Goal: Task Accomplishment & Management: Use online tool/utility

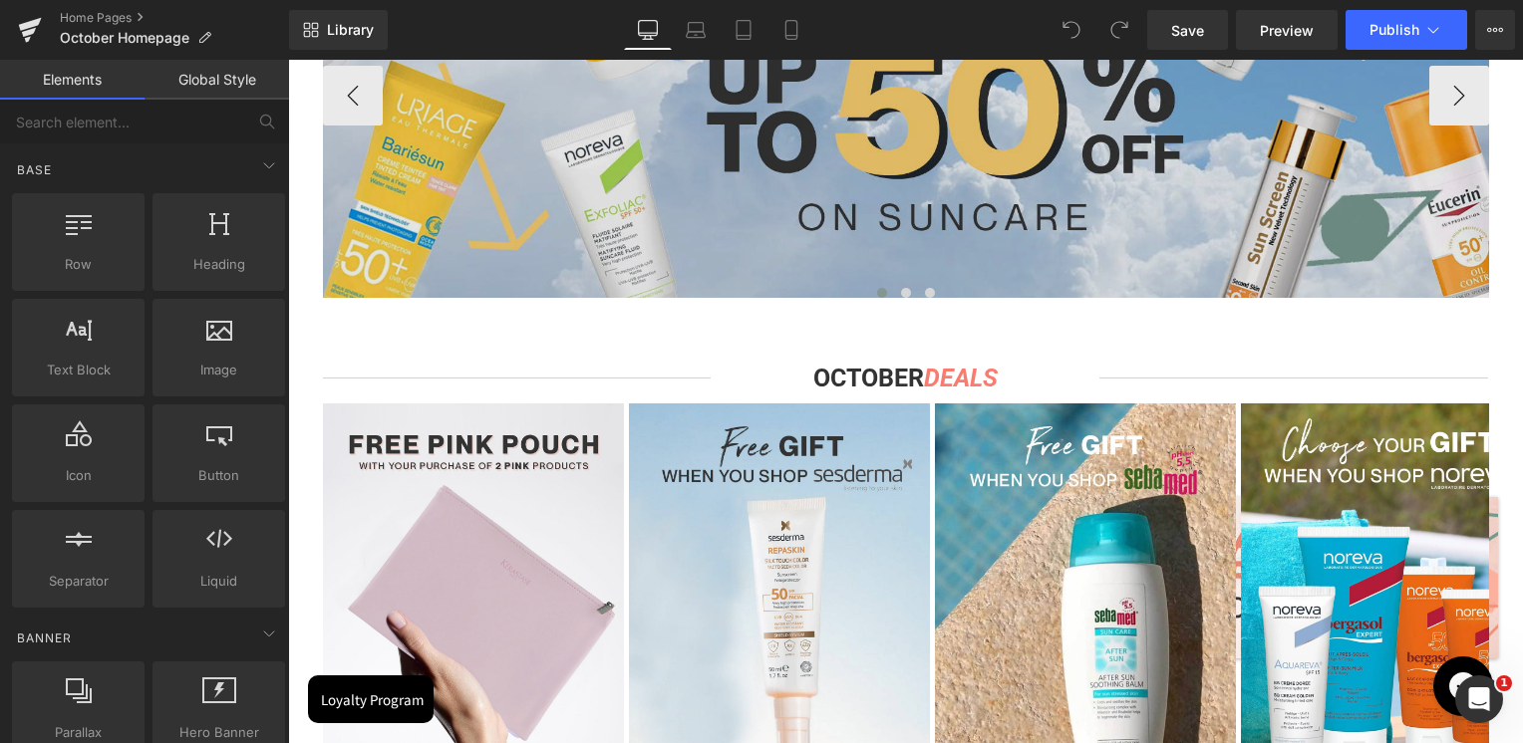
scroll to position [1196, 0]
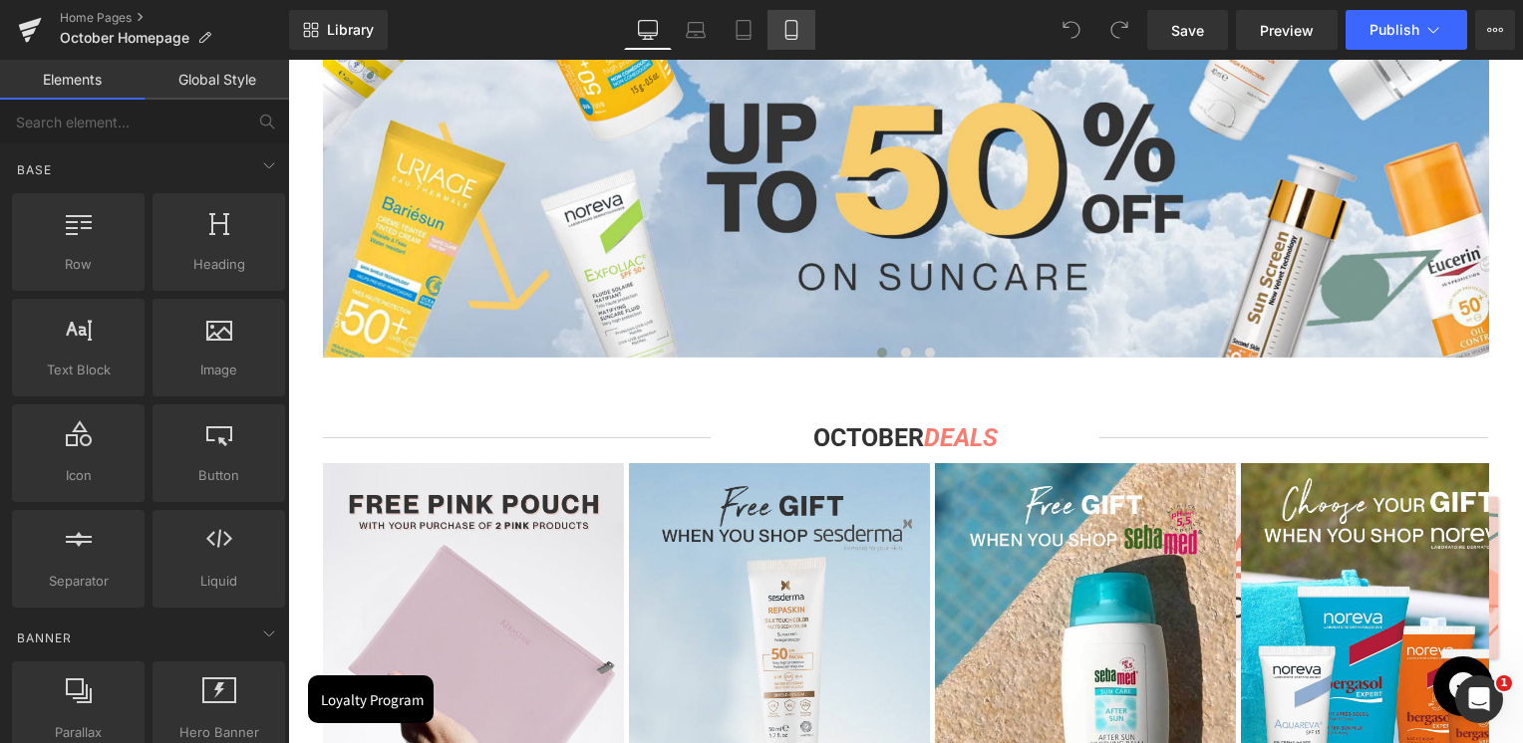
click at [801, 25] on link "Mobile" at bounding box center [791, 30] width 48 height 40
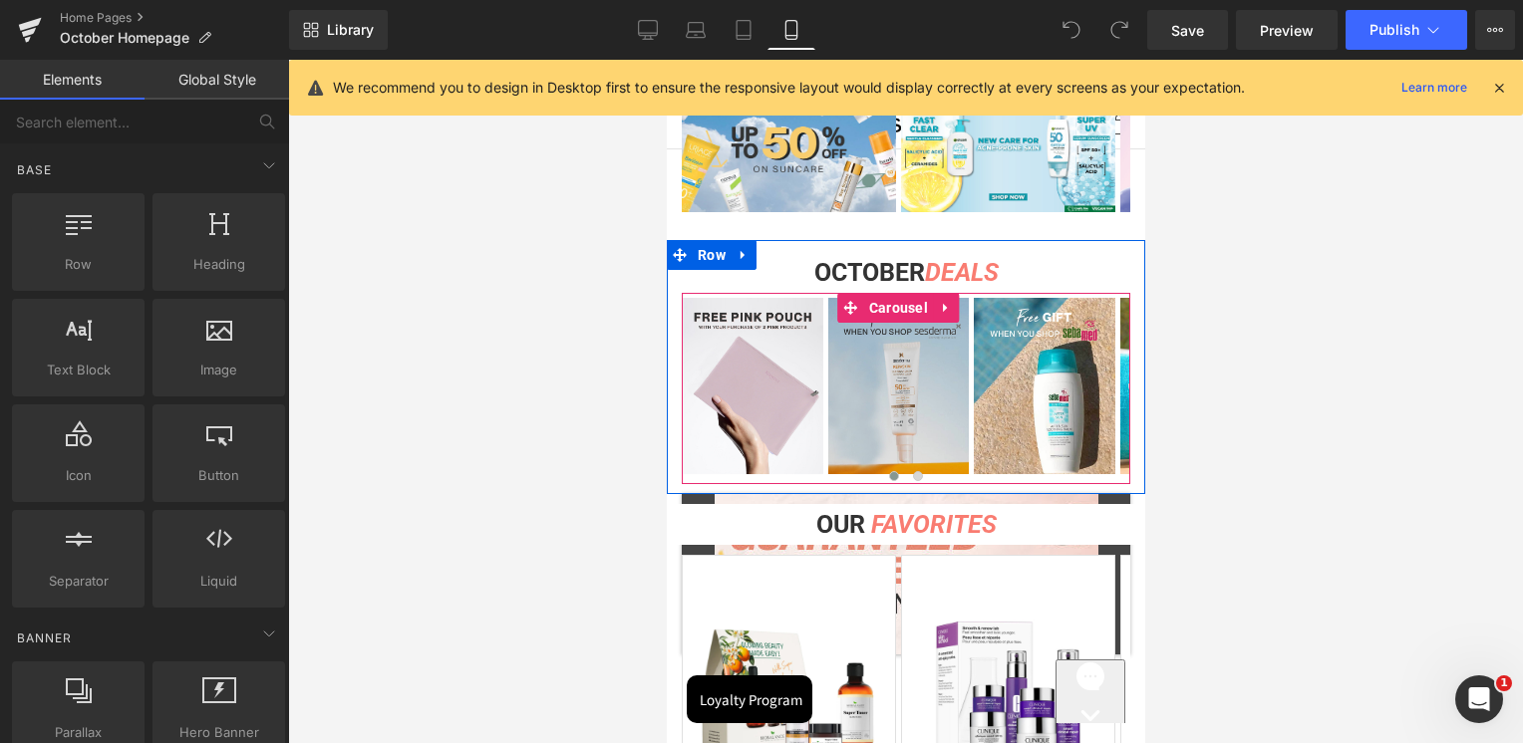
scroll to position [399, 0]
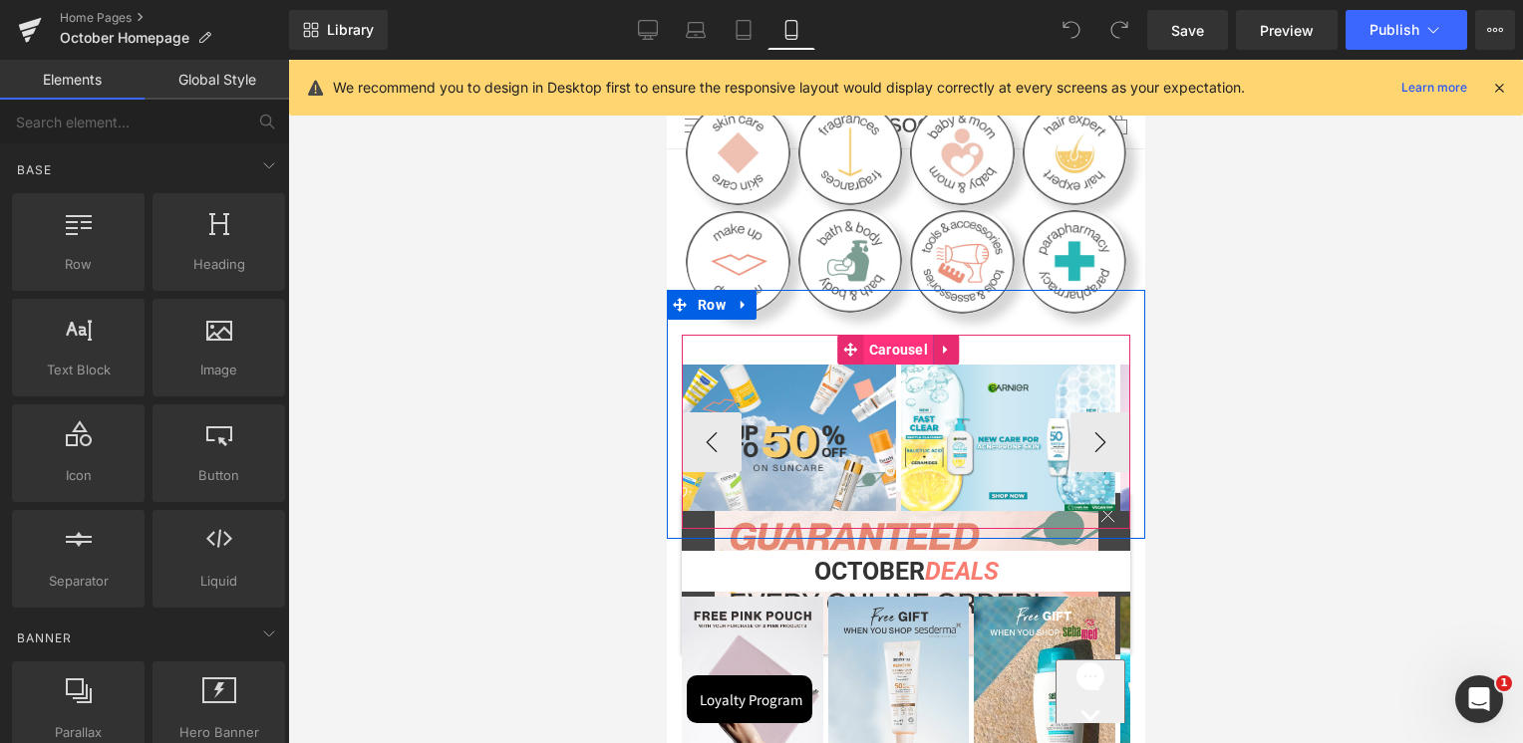
click at [875, 344] on span "Carousel" at bounding box center [897, 350] width 69 height 30
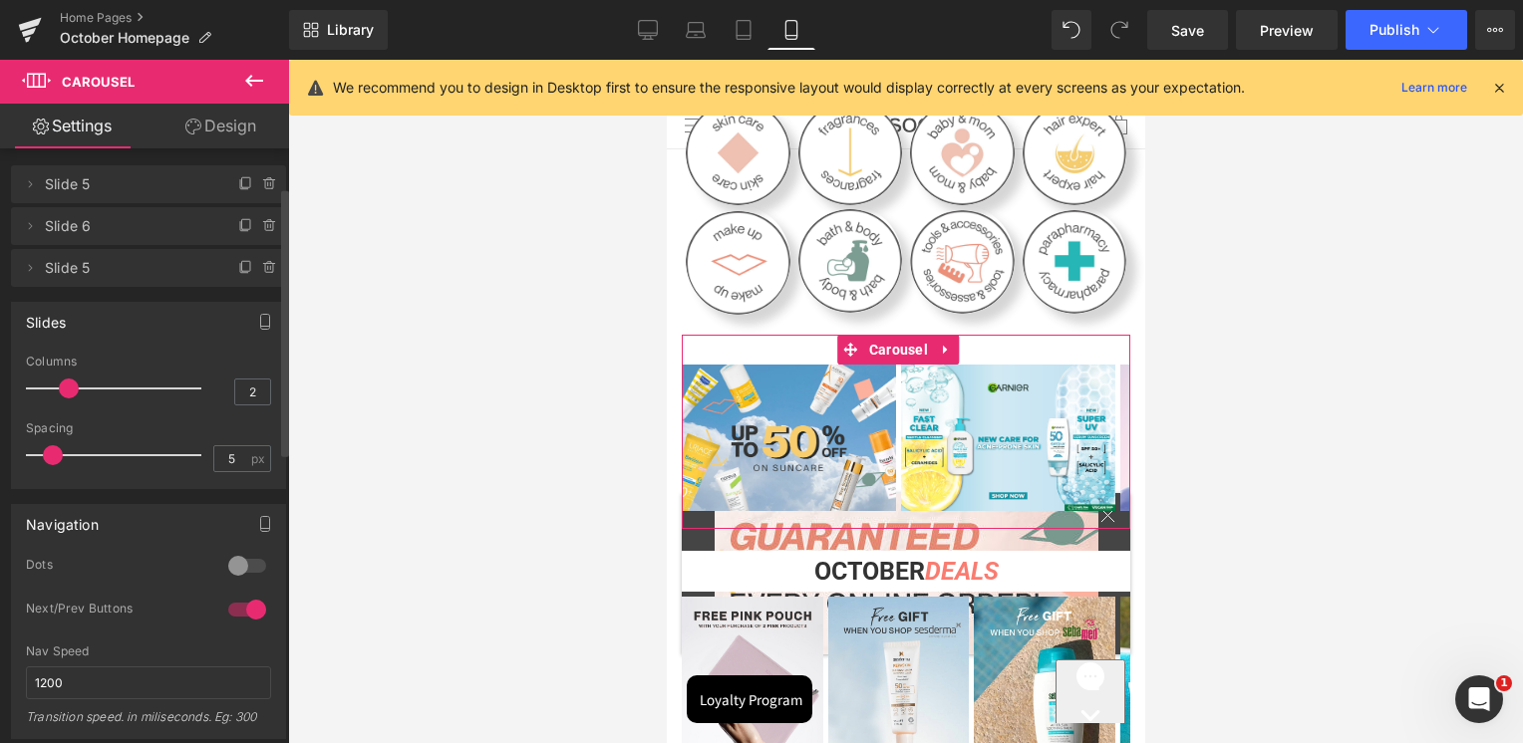
scroll to position [0, 0]
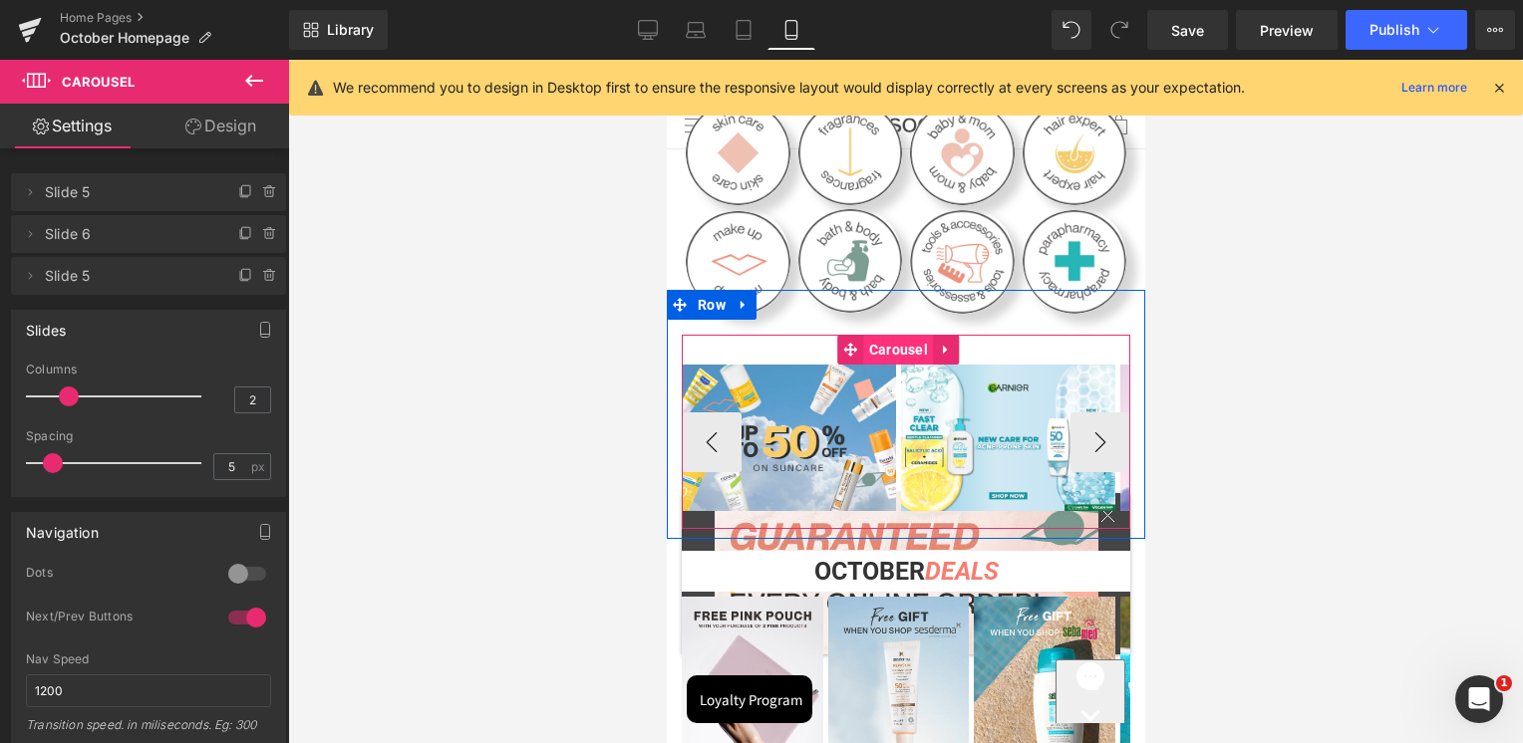
click at [909, 341] on span "Carousel" at bounding box center [897, 350] width 69 height 30
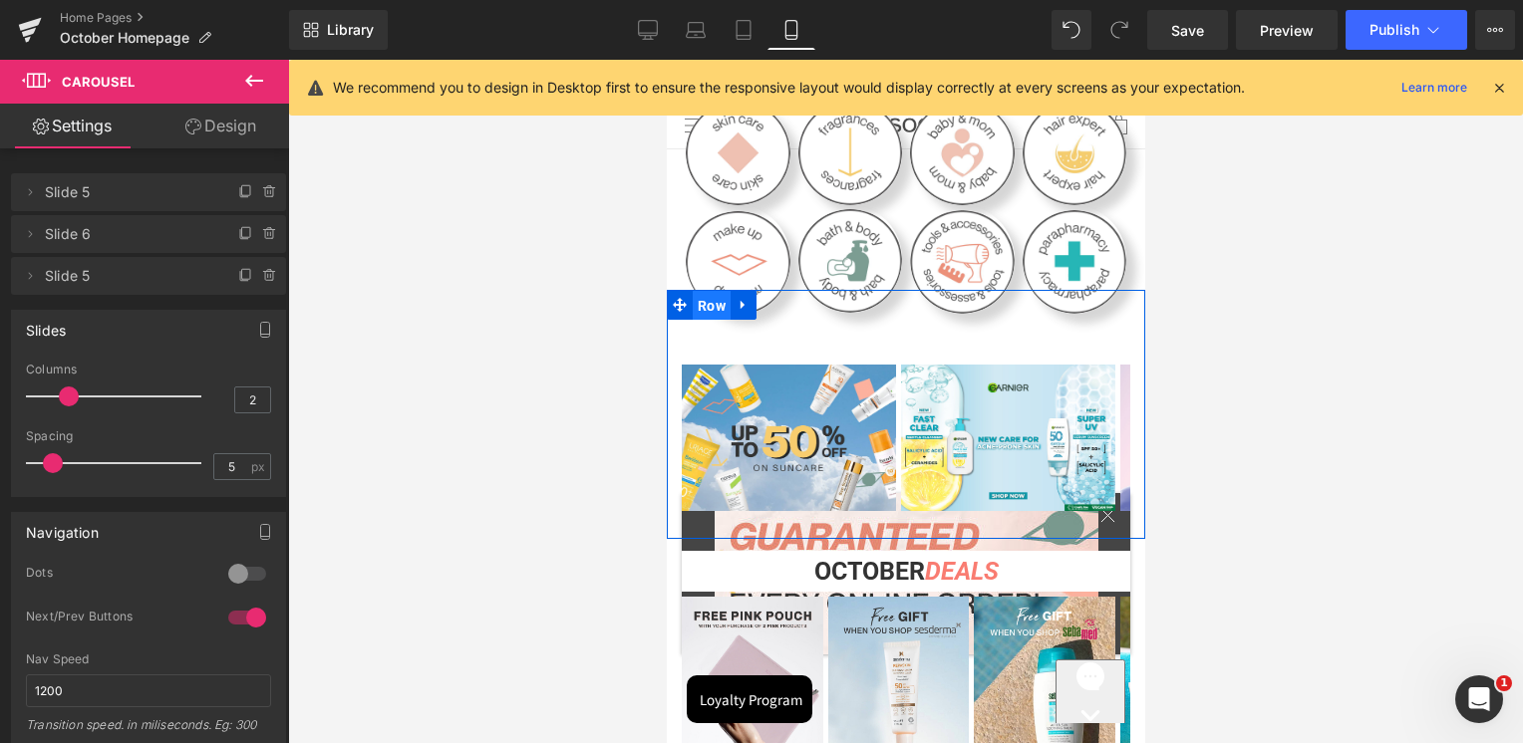
click at [700, 298] on span "Row" at bounding box center [711, 306] width 38 height 30
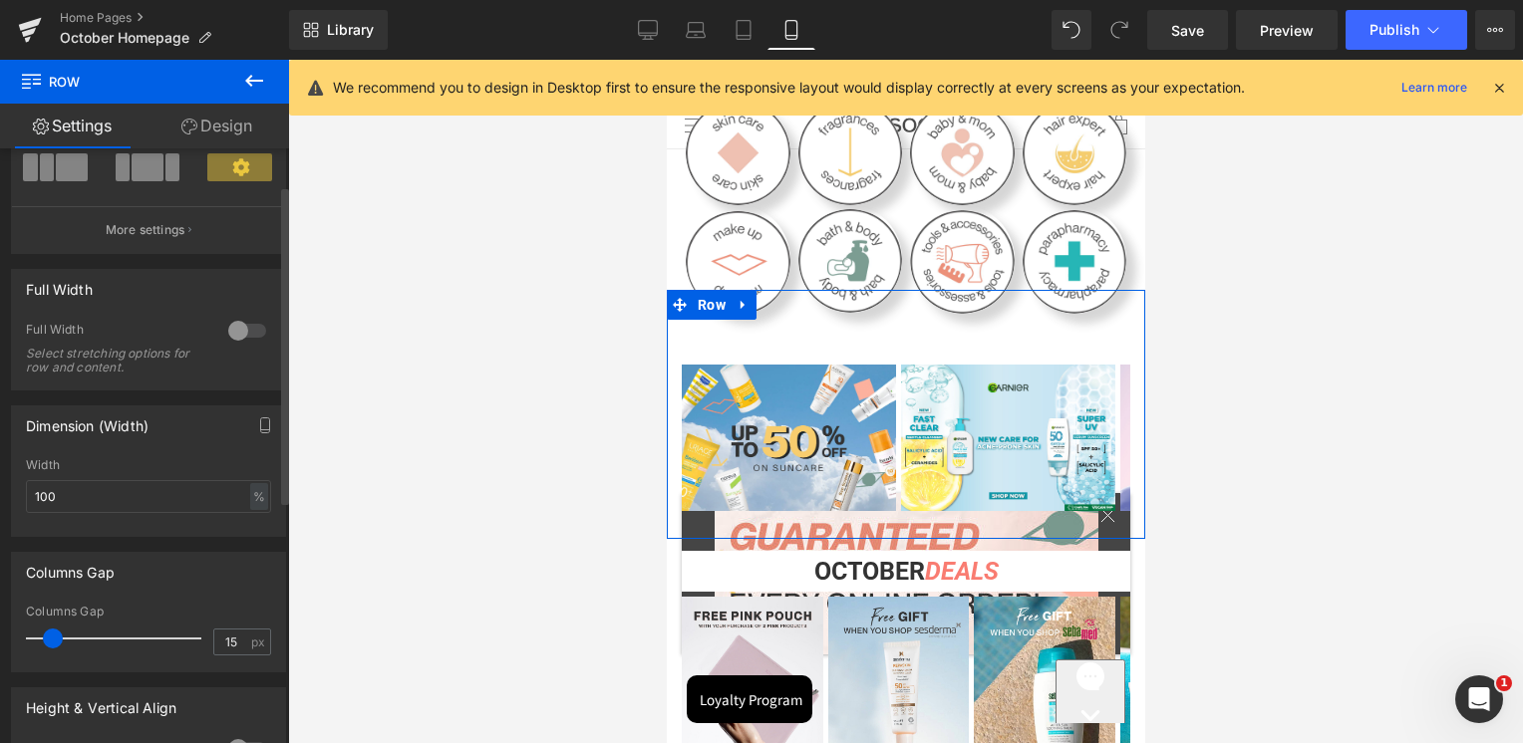
scroll to position [199, 0]
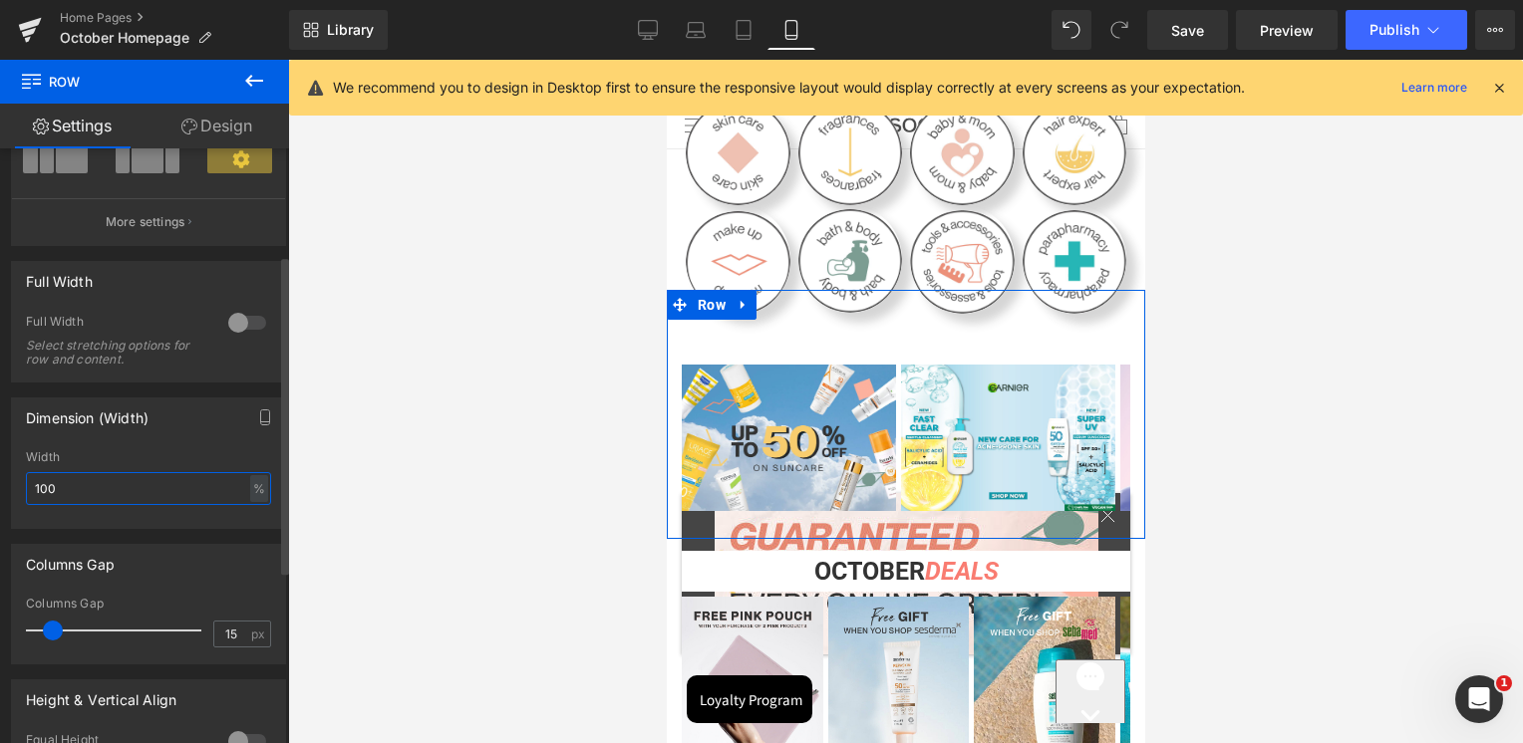
click at [132, 484] on input "100" at bounding box center [148, 488] width 245 height 33
click at [132, 484] on input "200" at bounding box center [148, 488] width 245 height 33
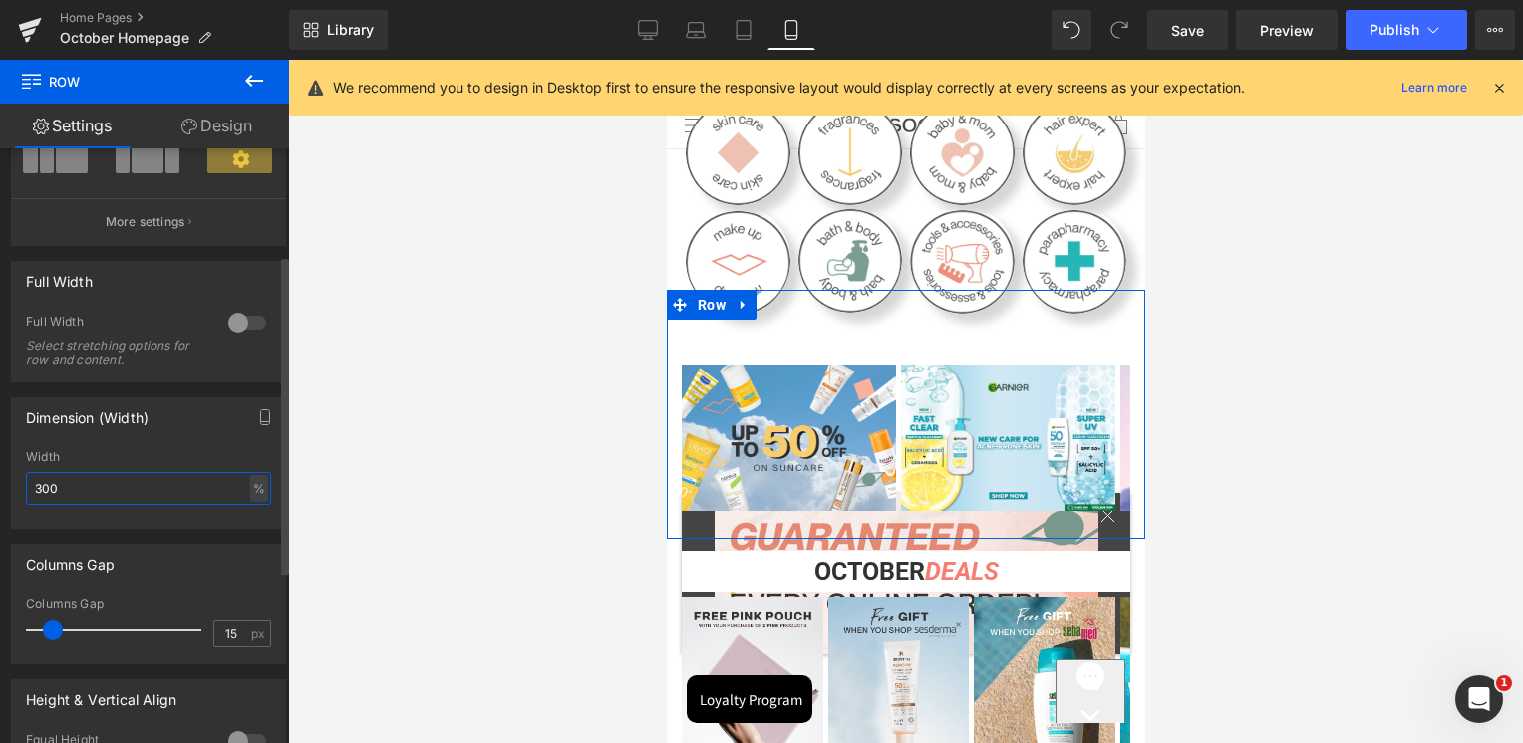
click at [132, 484] on input "300" at bounding box center [148, 488] width 245 height 33
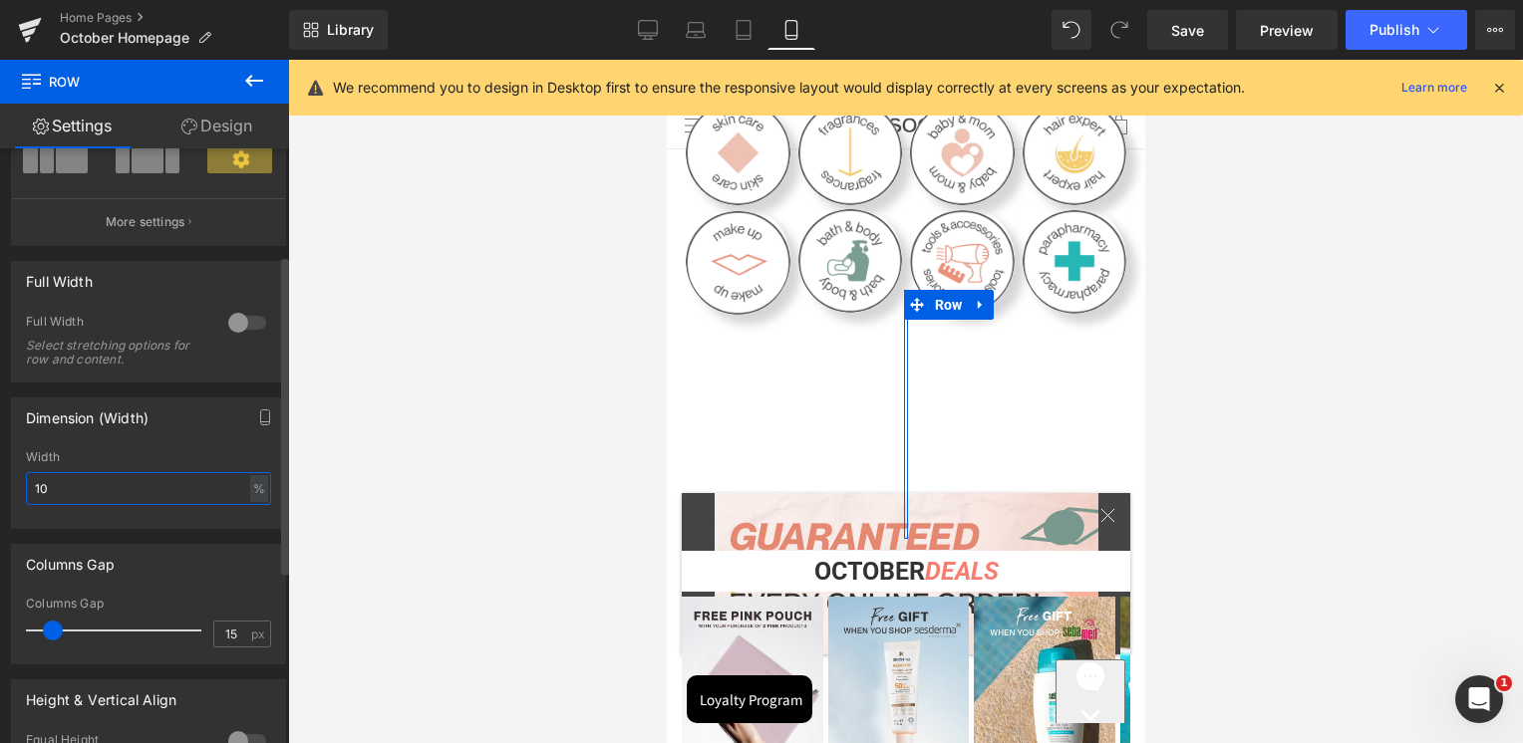
type input "100"
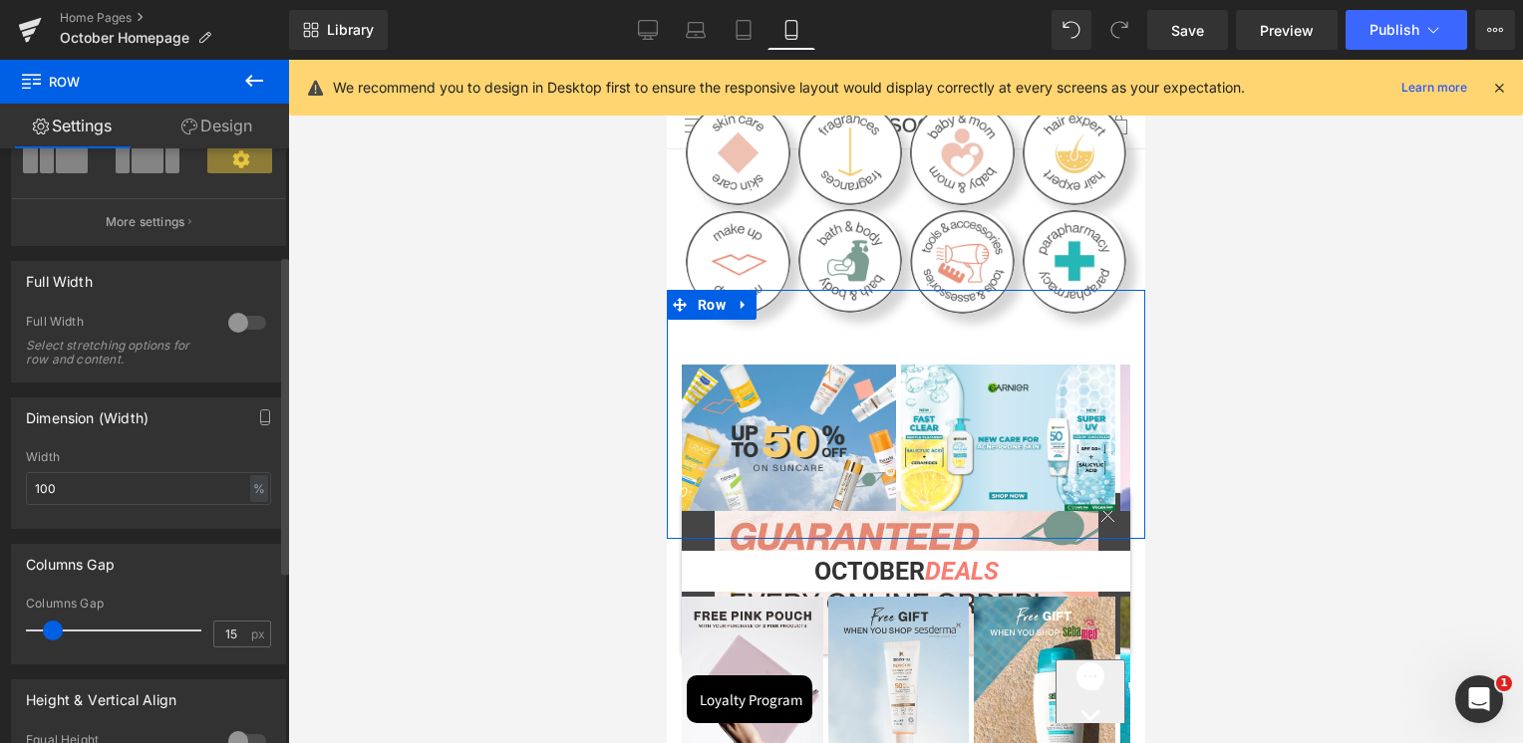
click at [134, 445] on div "Dimension (Width) 100% Width 100 % % px" at bounding box center [148, 464] width 275 height 132
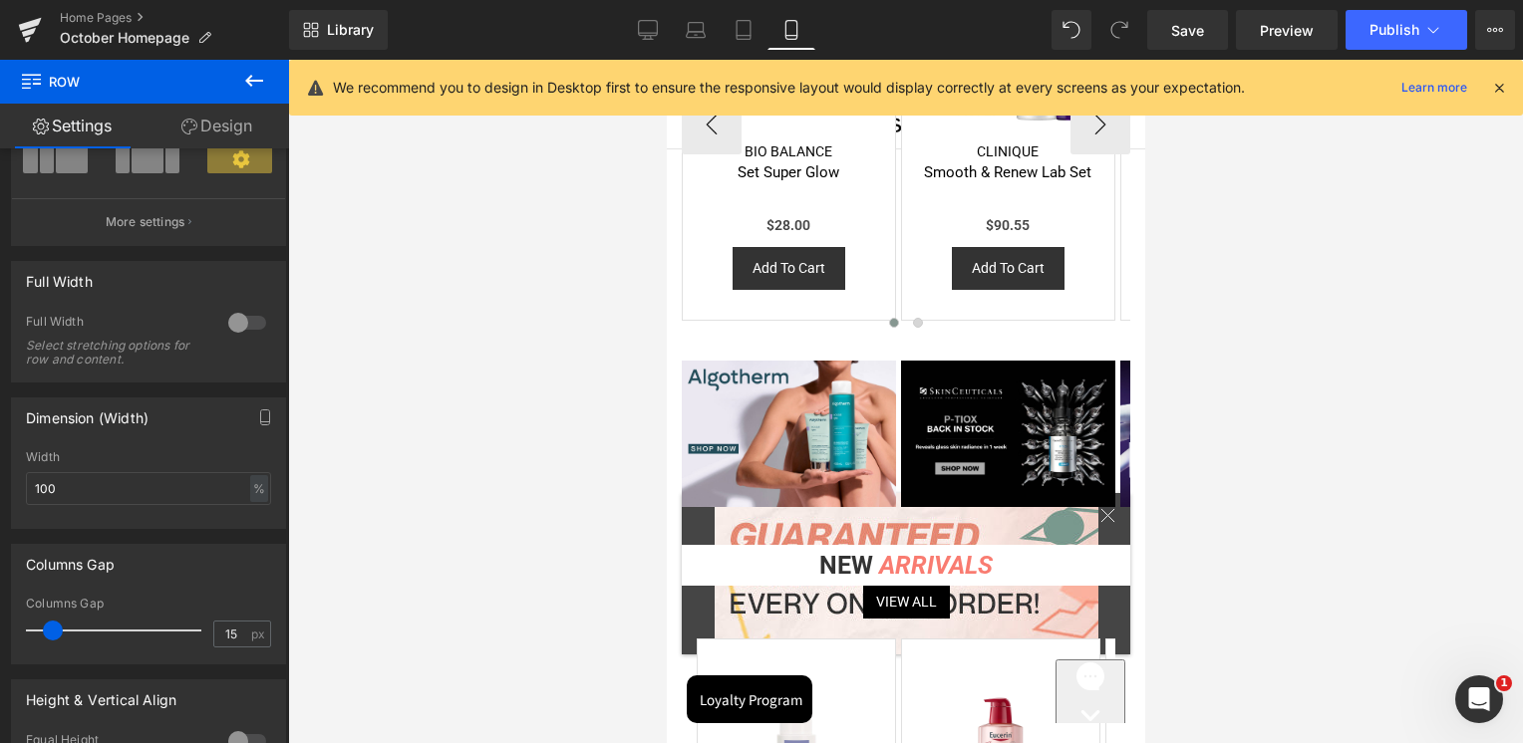
scroll to position [1495, 0]
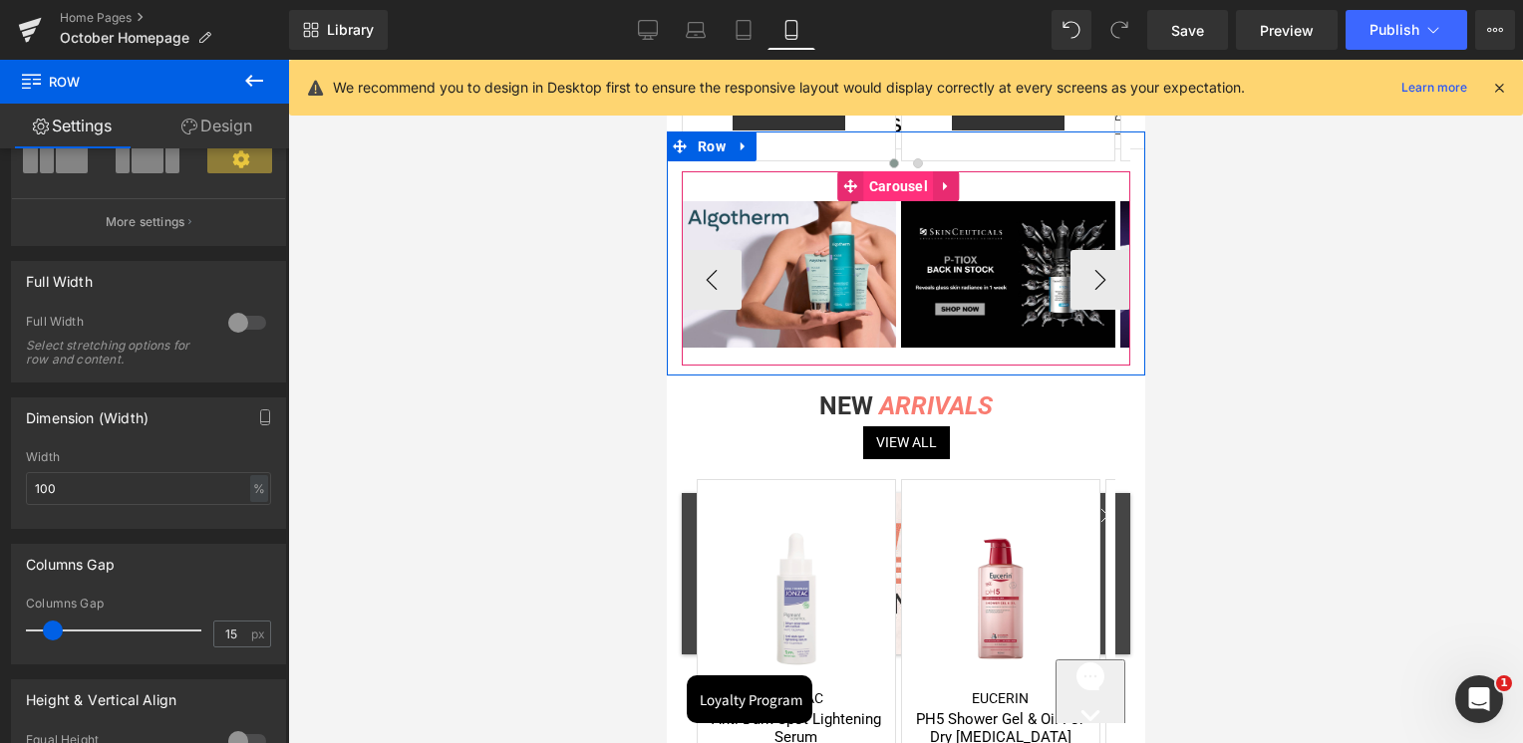
click at [910, 177] on span "Carousel" at bounding box center [897, 186] width 69 height 30
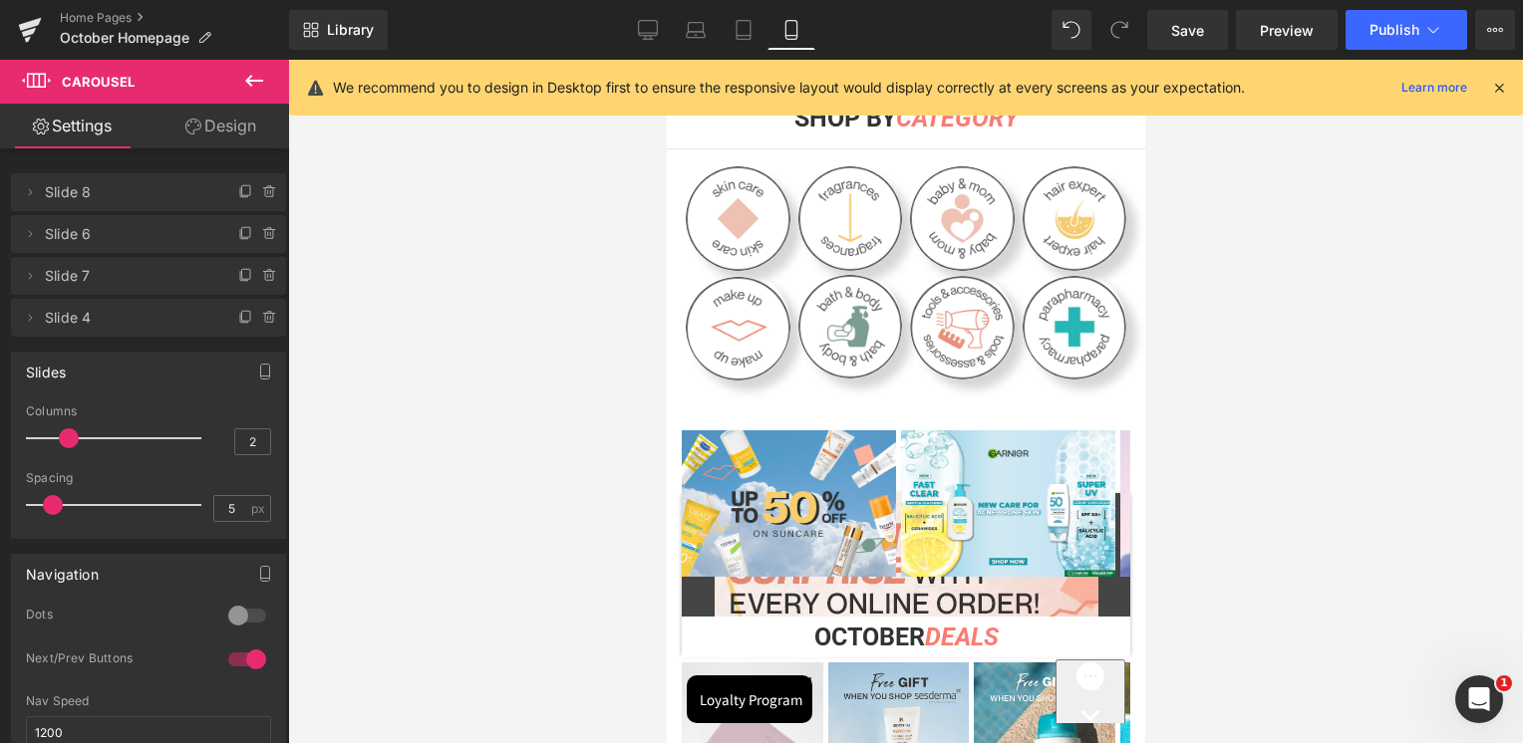
scroll to position [299, 0]
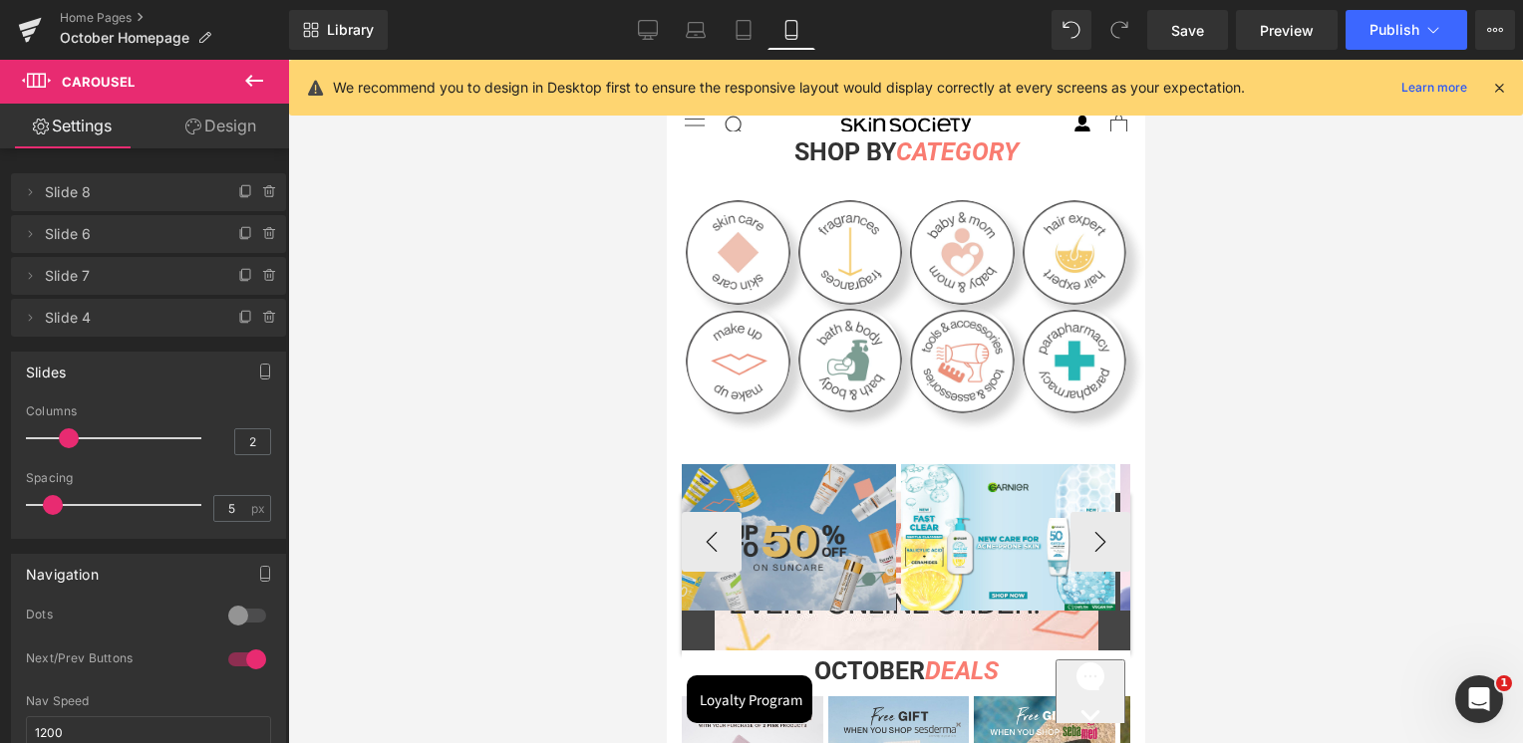
click at [847, 512] on img at bounding box center [788, 537] width 214 height 146
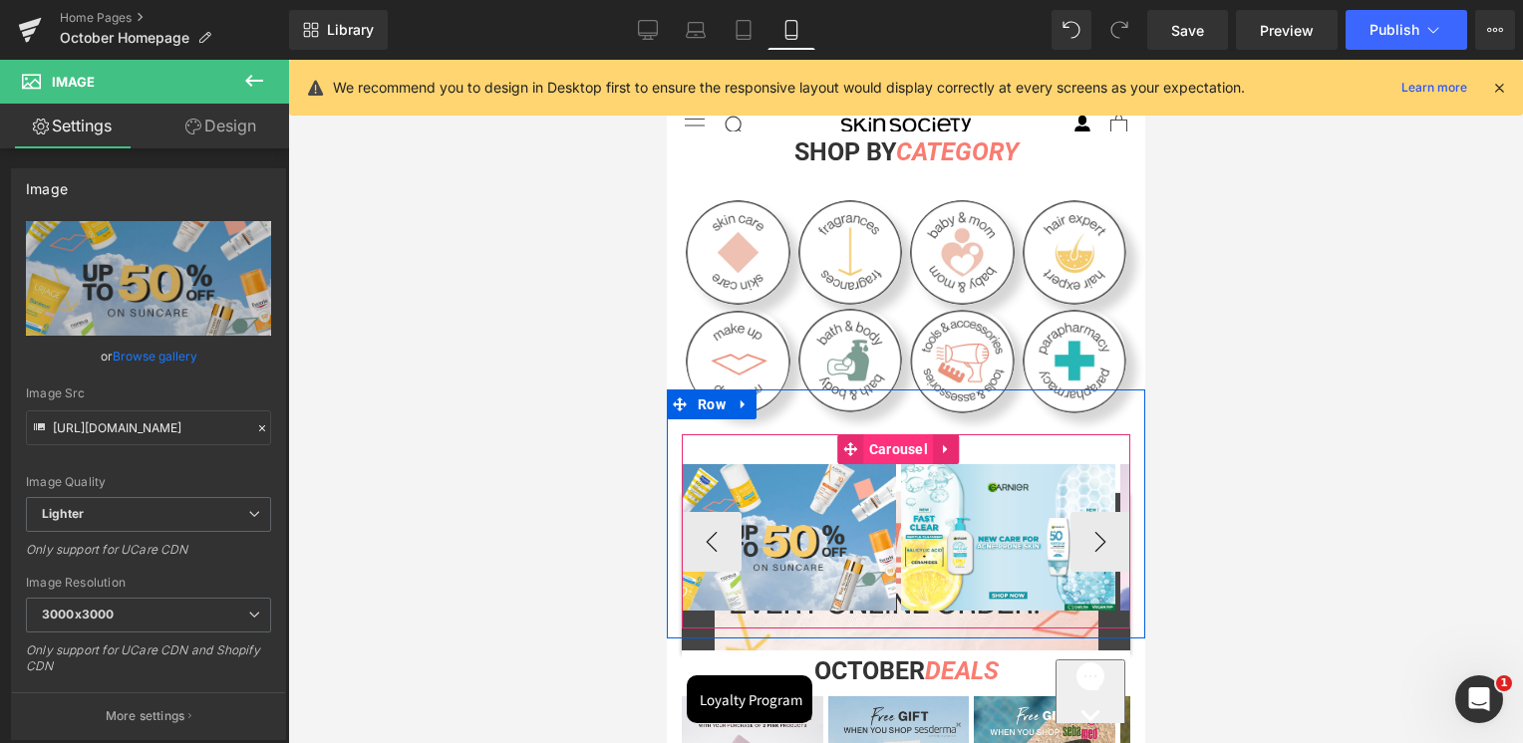
click at [897, 440] on span "Carousel" at bounding box center [897, 449] width 69 height 30
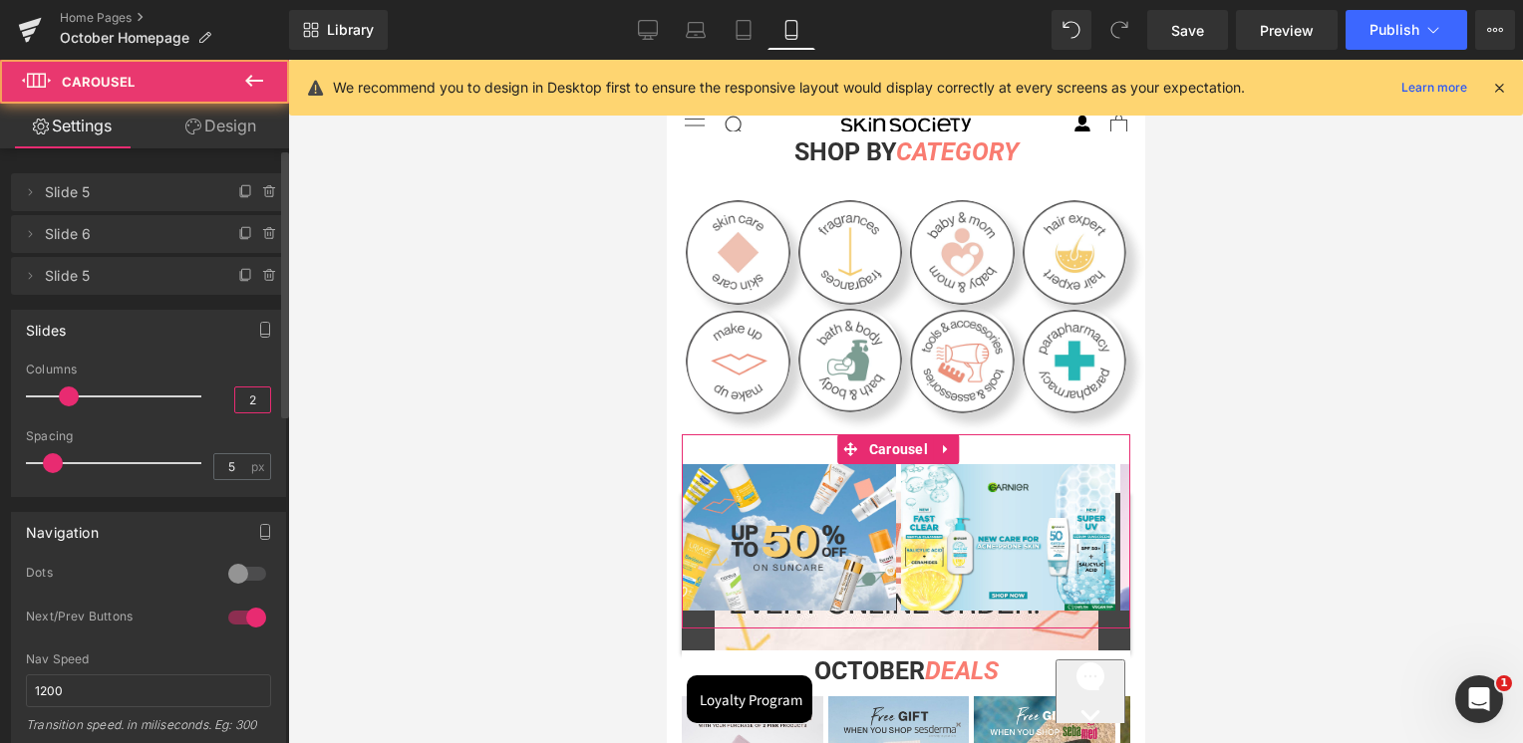
click at [235, 396] on input "2" at bounding box center [252, 400] width 35 height 25
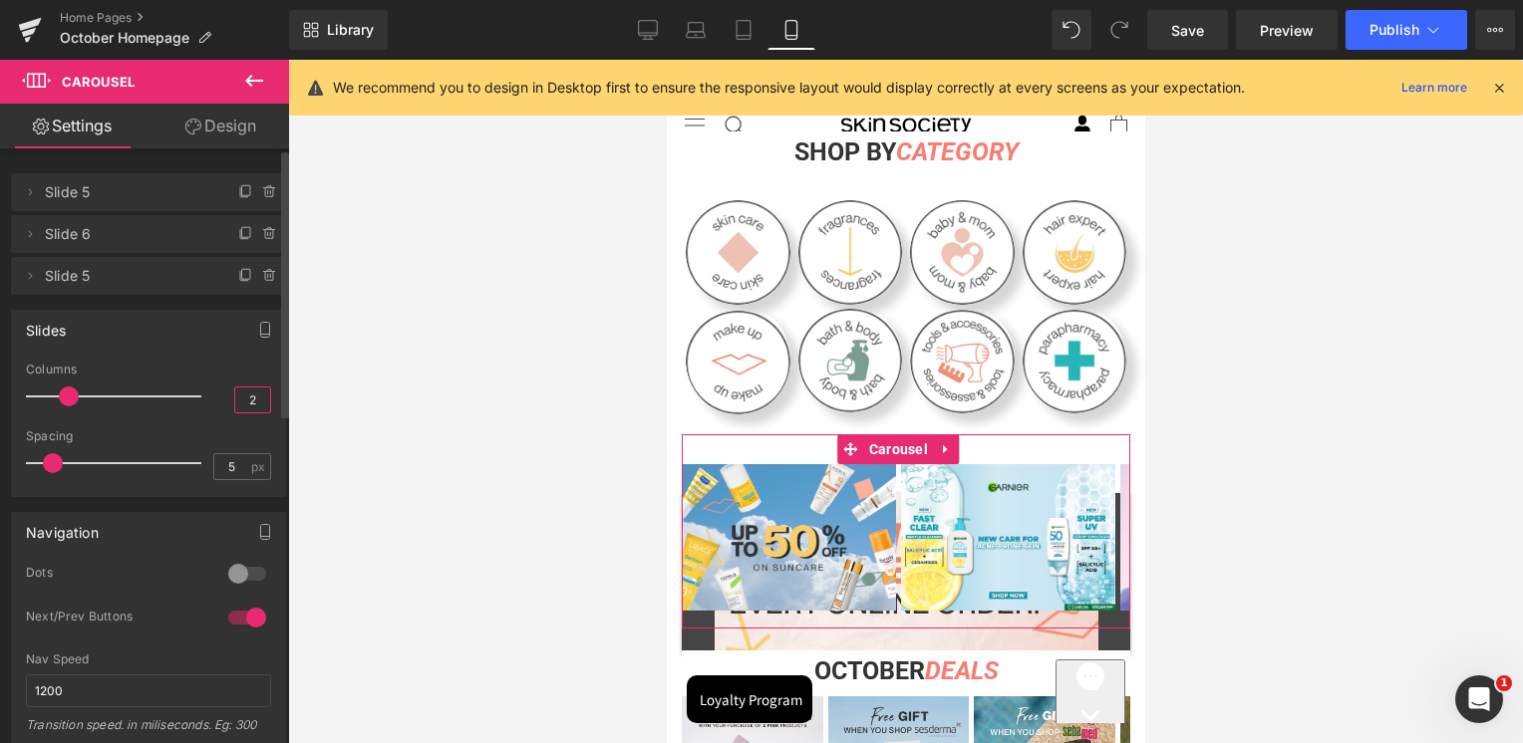
click at [235, 396] on input "2" at bounding box center [252, 400] width 35 height 25
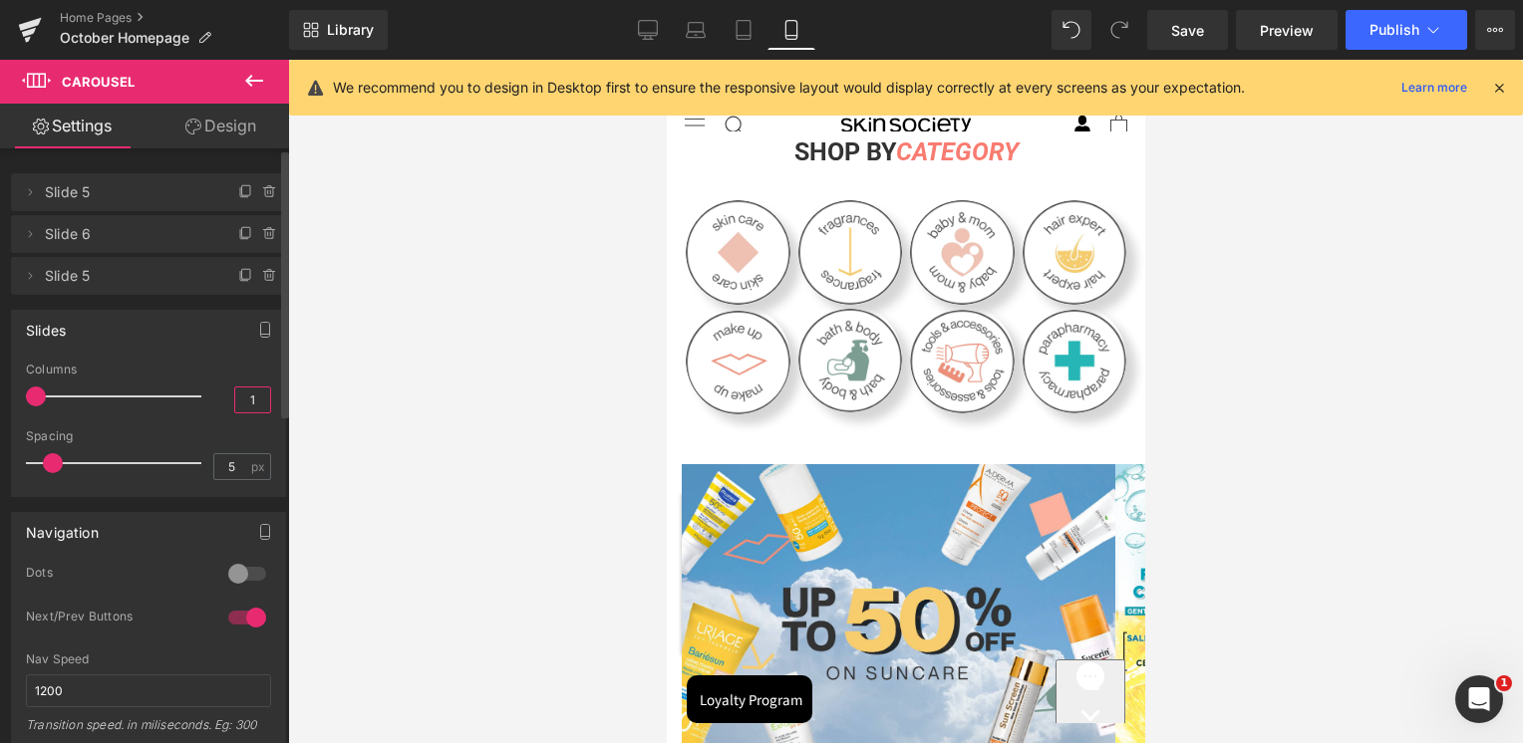
type input "1"
click at [224, 364] on div "Columns" at bounding box center [148, 370] width 245 height 14
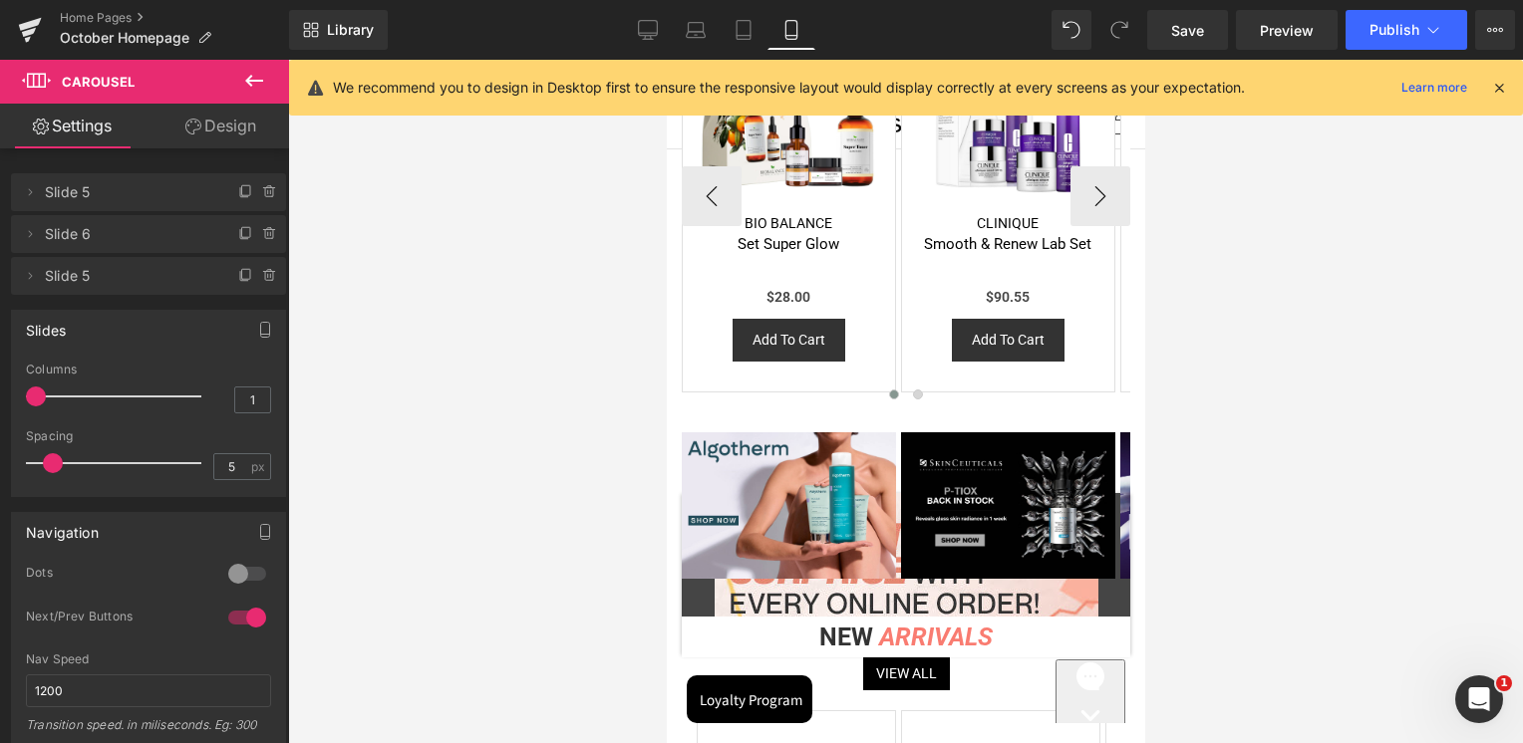
scroll to position [1395, 0]
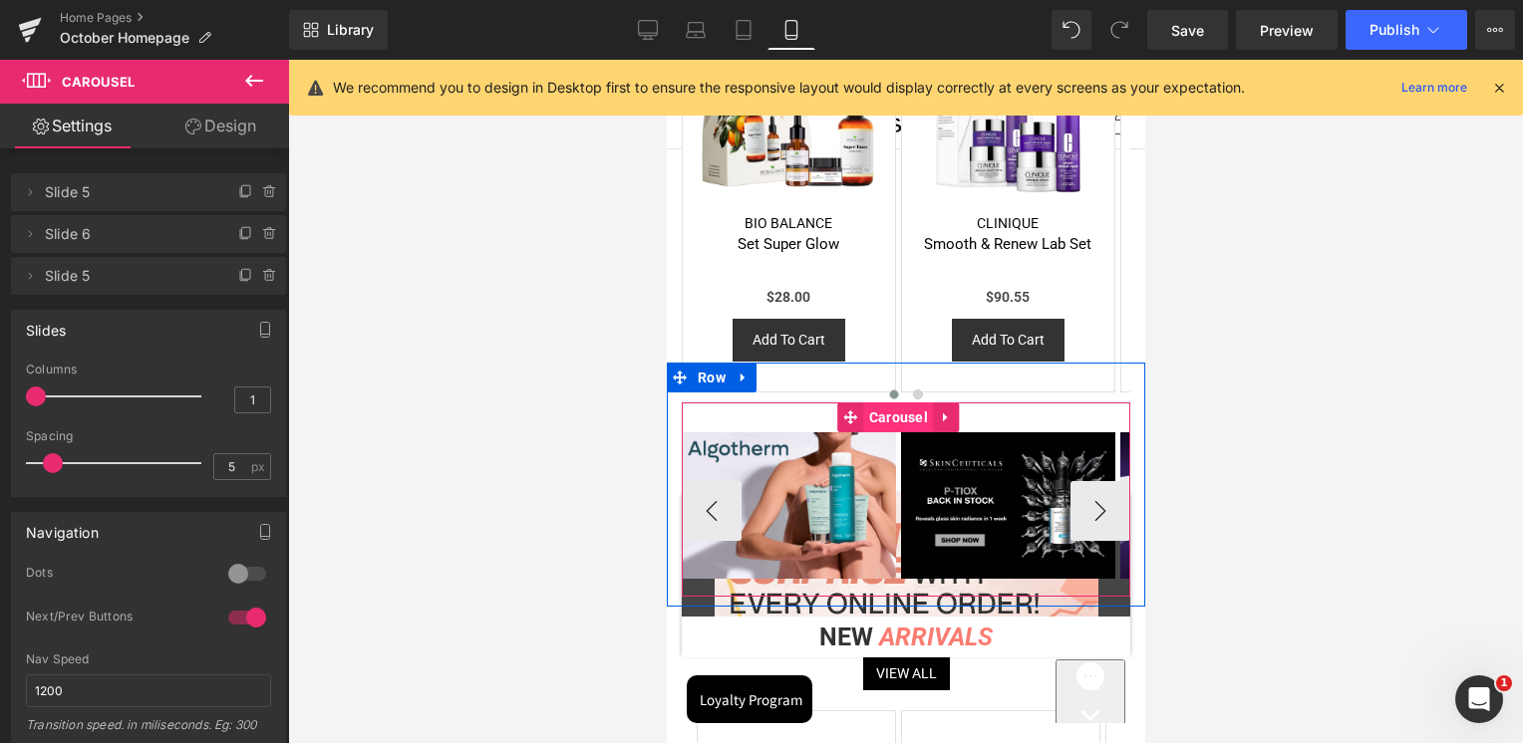
click at [894, 415] on span "Carousel" at bounding box center [897, 418] width 69 height 30
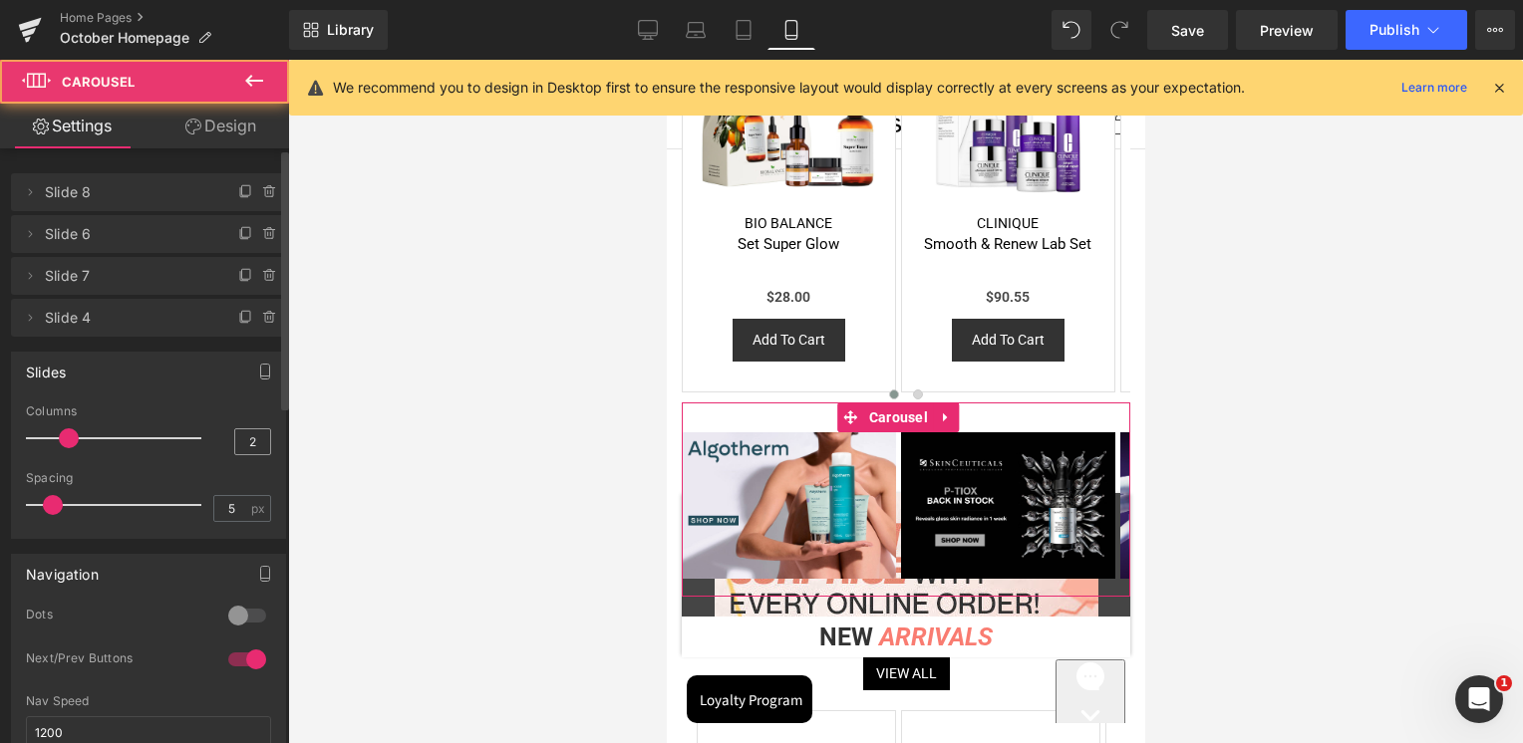
click at [239, 454] on div "2" at bounding box center [252, 441] width 37 height 27
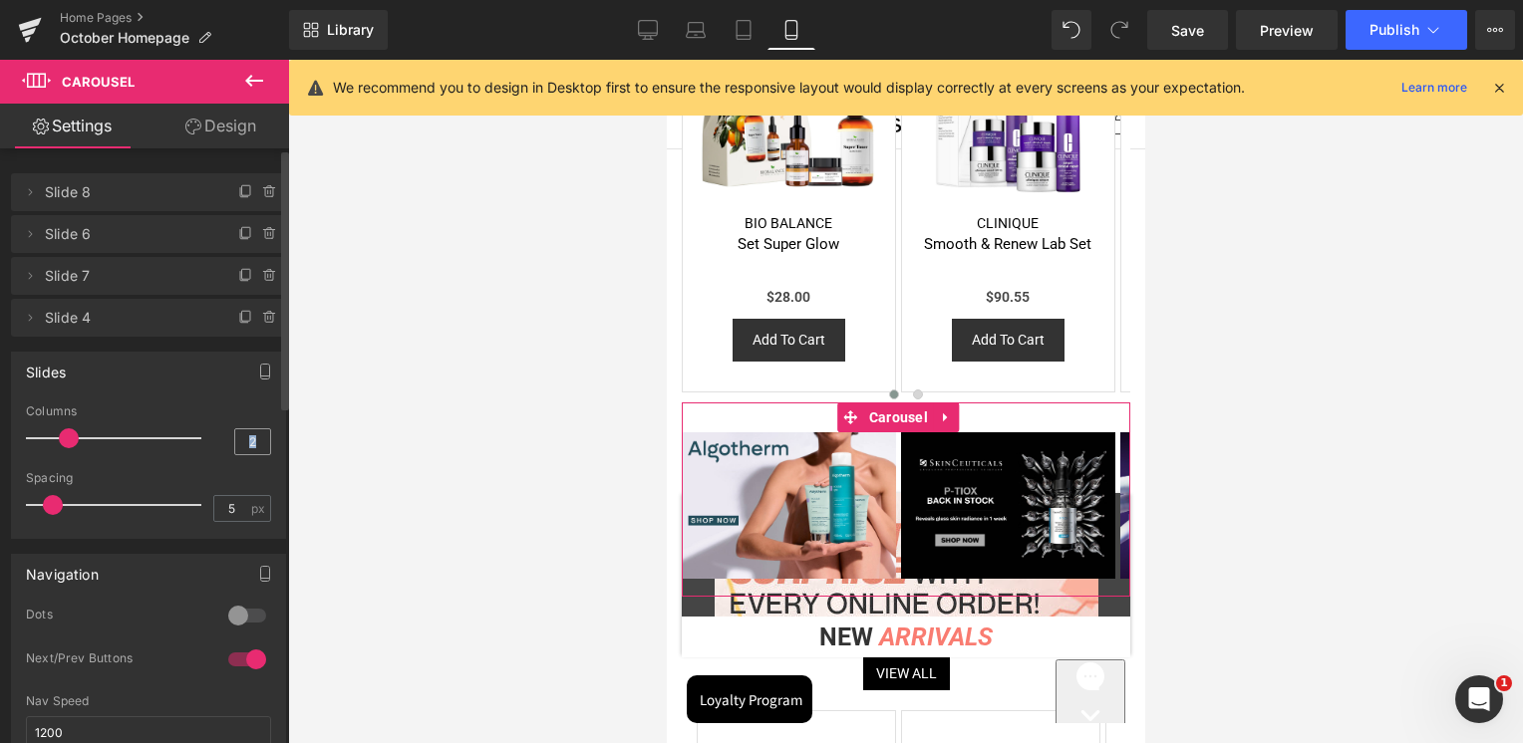
click at [240, 454] on div "2" at bounding box center [252, 441] width 37 height 27
click at [252, 438] on input "2" at bounding box center [252, 441] width 35 height 25
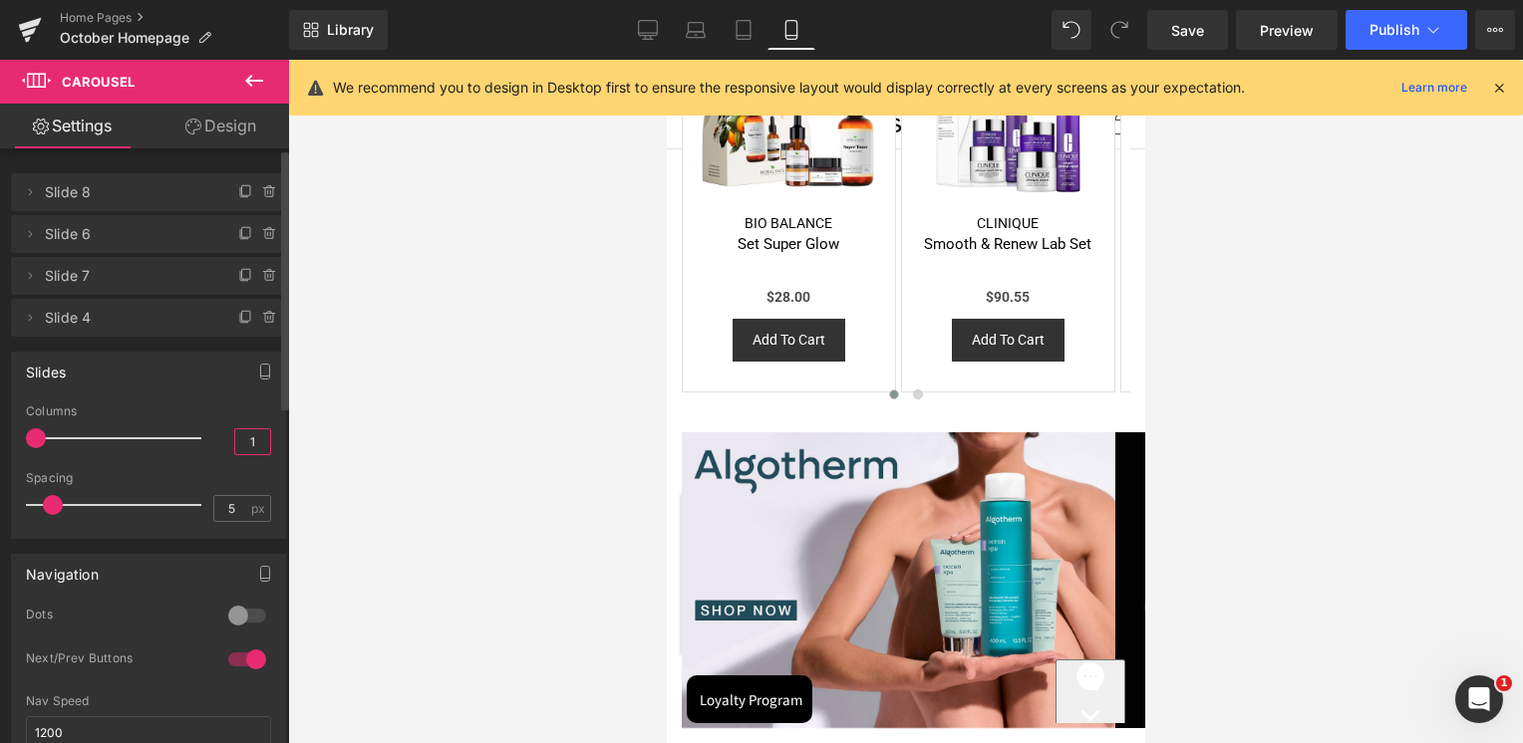
type input "1"
click at [259, 408] on div "Columns" at bounding box center [148, 412] width 245 height 14
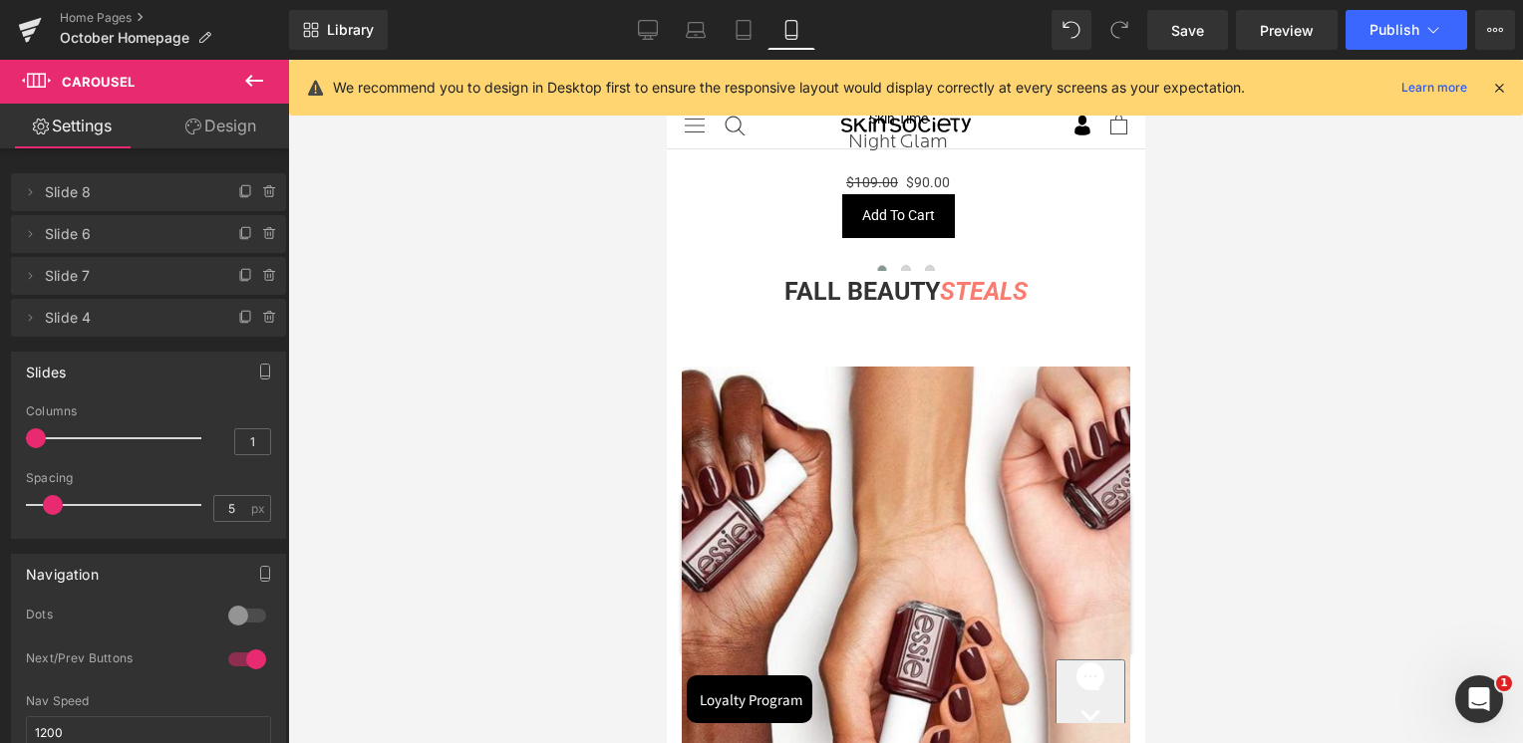
scroll to position [4683, 0]
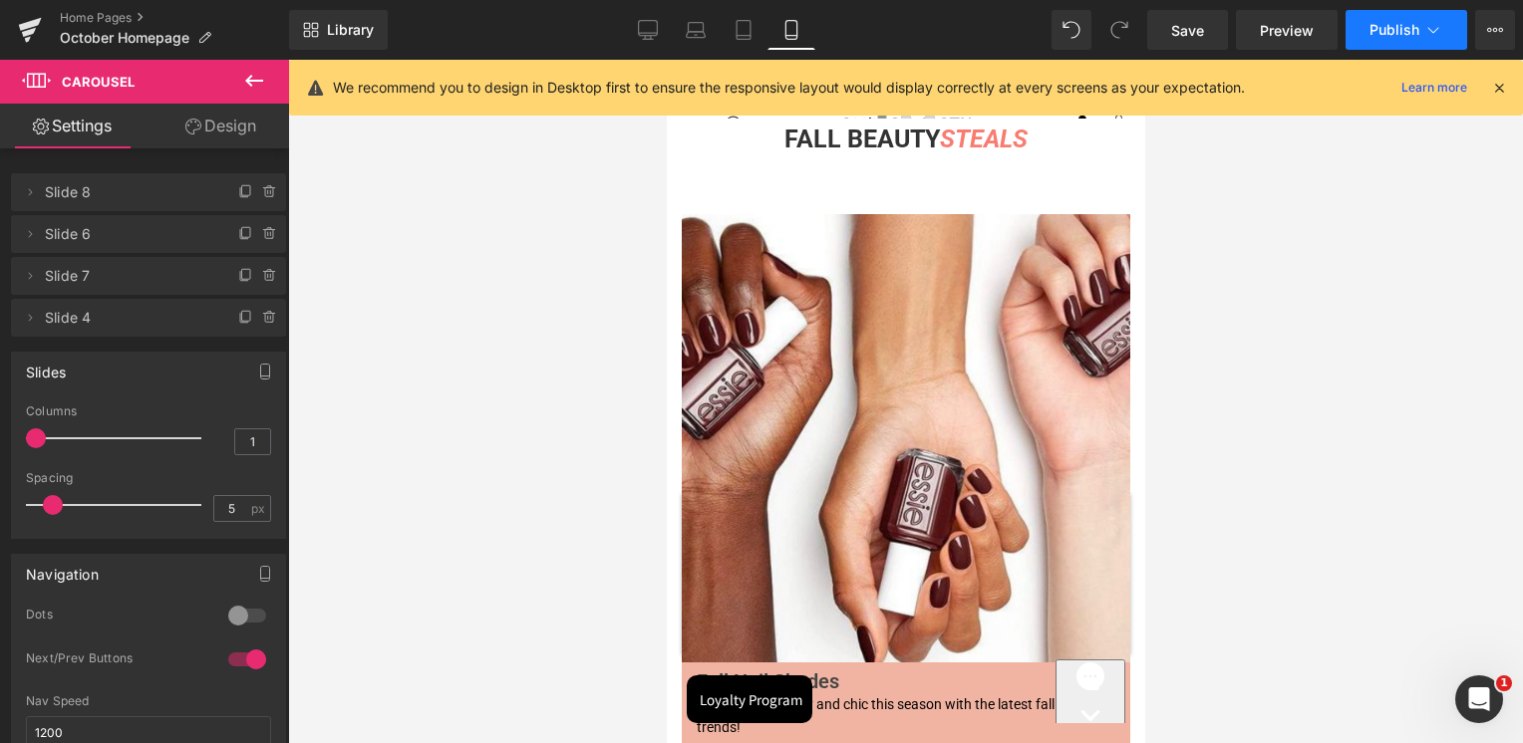
click at [1400, 22] on span "Publish" at bounding box center [1394, 30] width 50 height 16
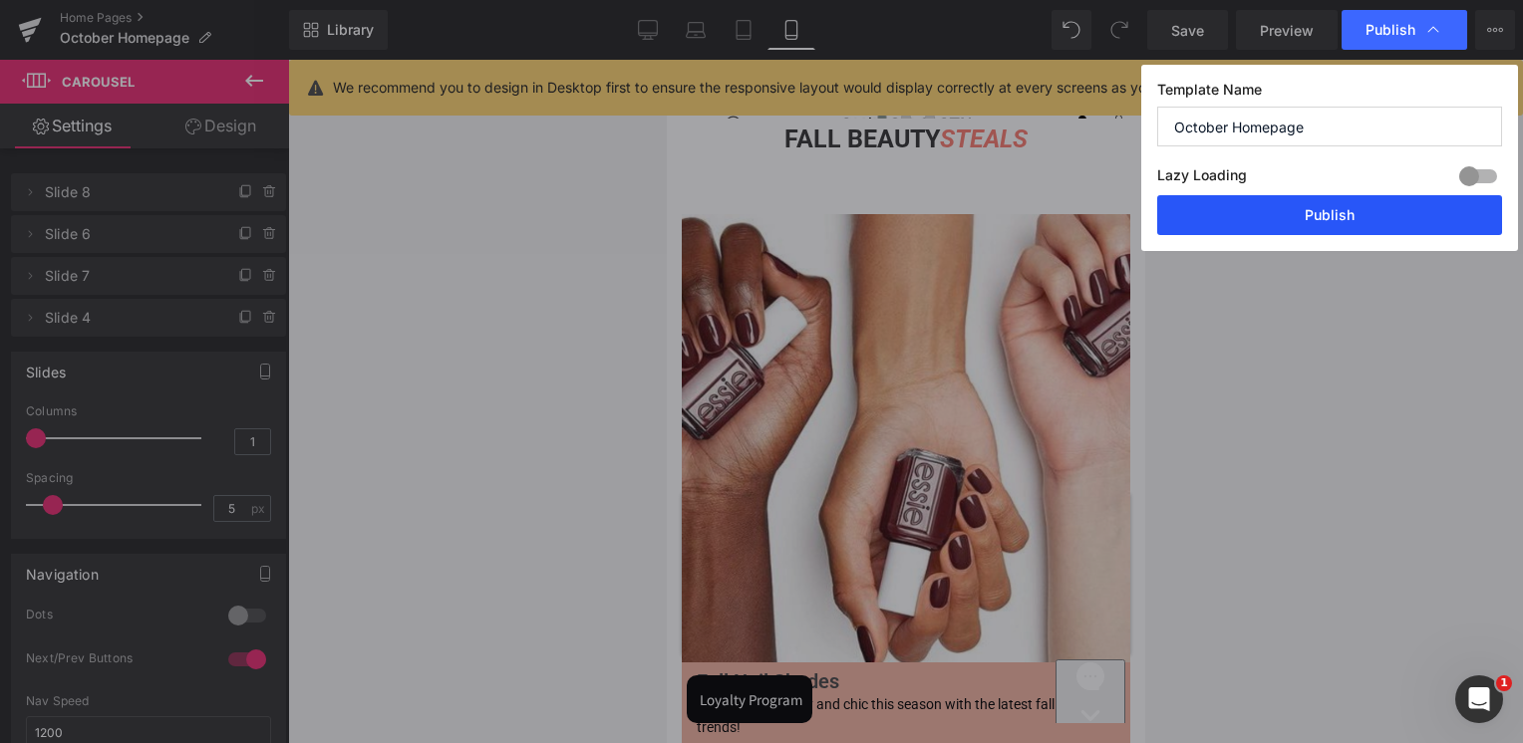
click at [1319, 214] on button "Publish" at bounding box center [1329, 215] width 345 height 40
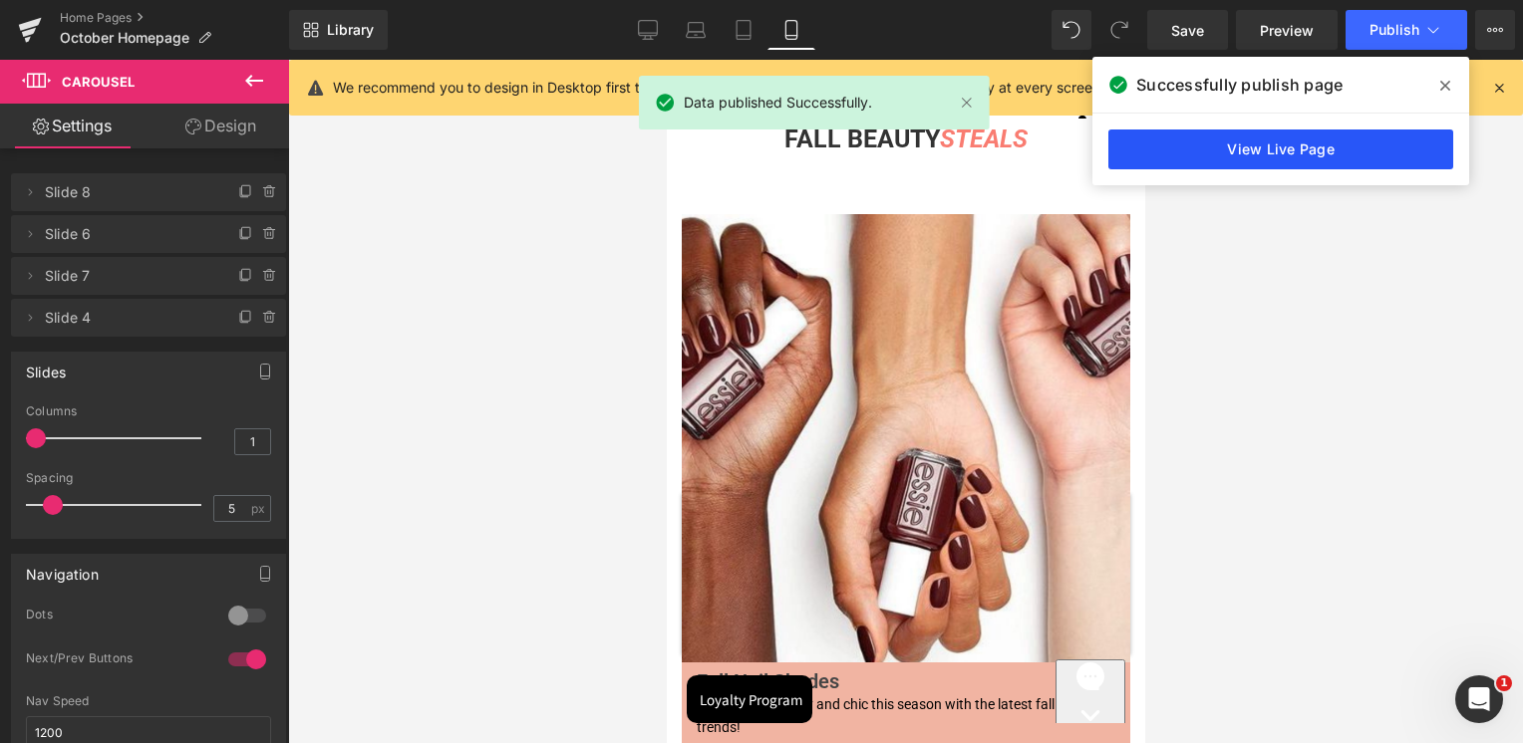
click at [1307, 145] on link "View Live Page" at bounding box center [1280, 150] width 345 height 40
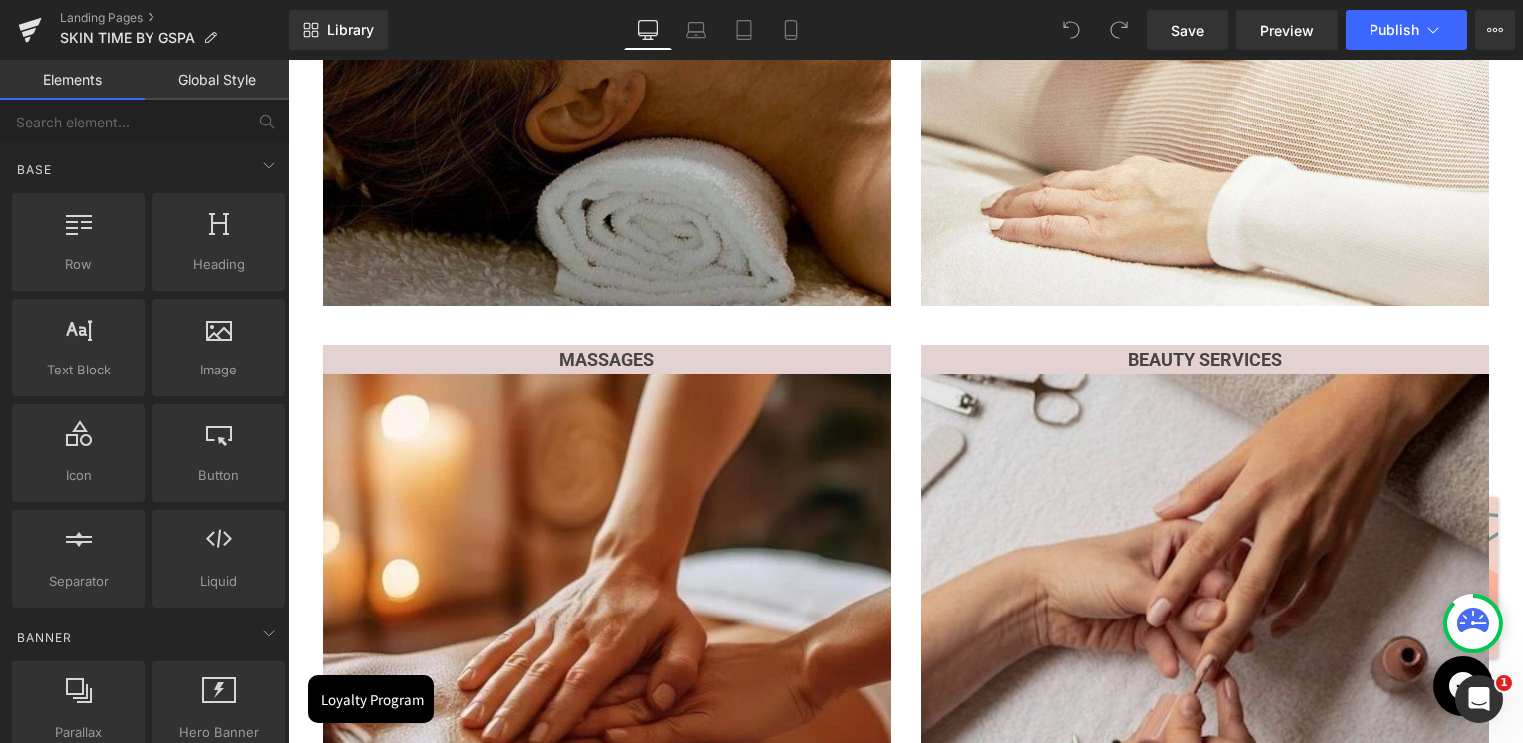
scroll to position [1096, 0]
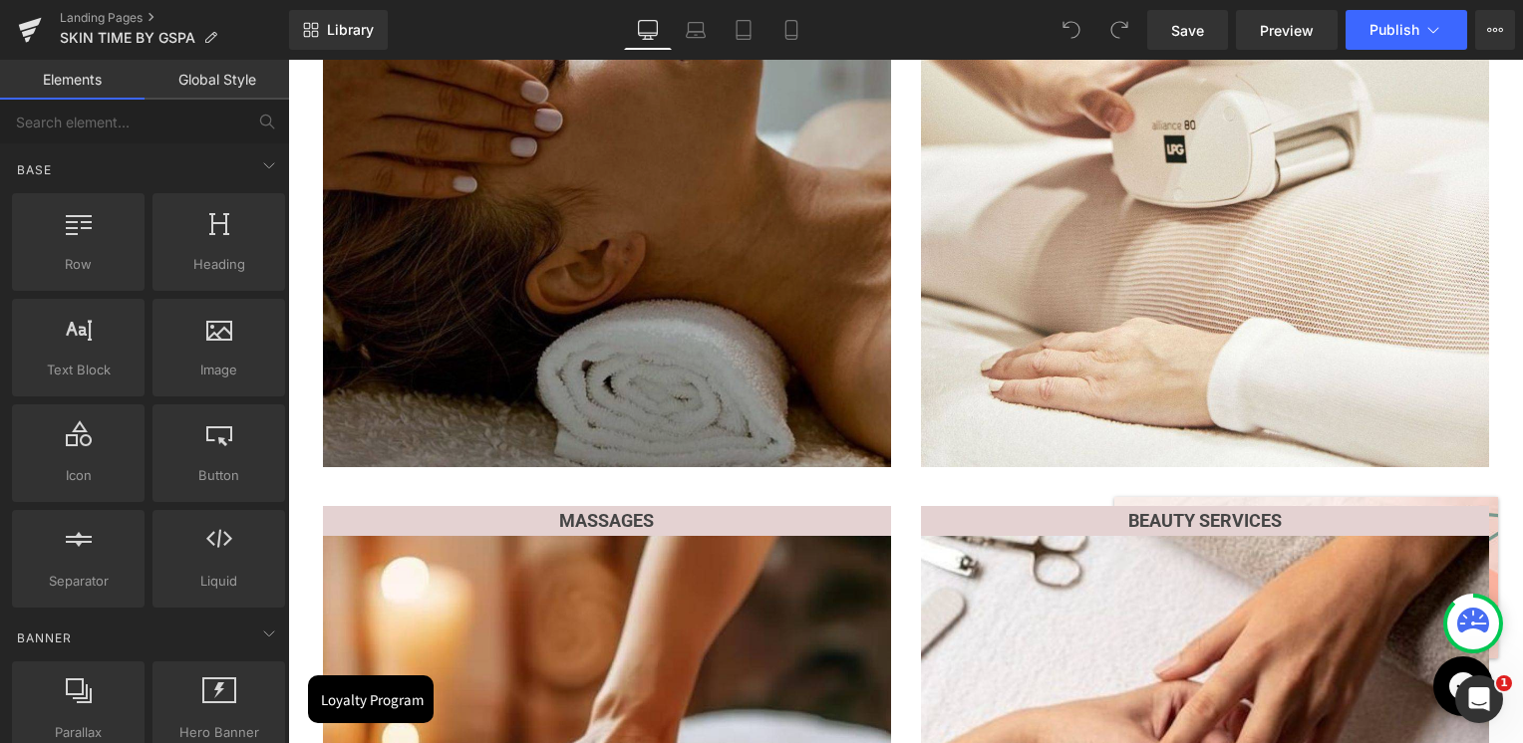
click at [734, 345] on img at bounding box center [607, 183] width 568 height 568
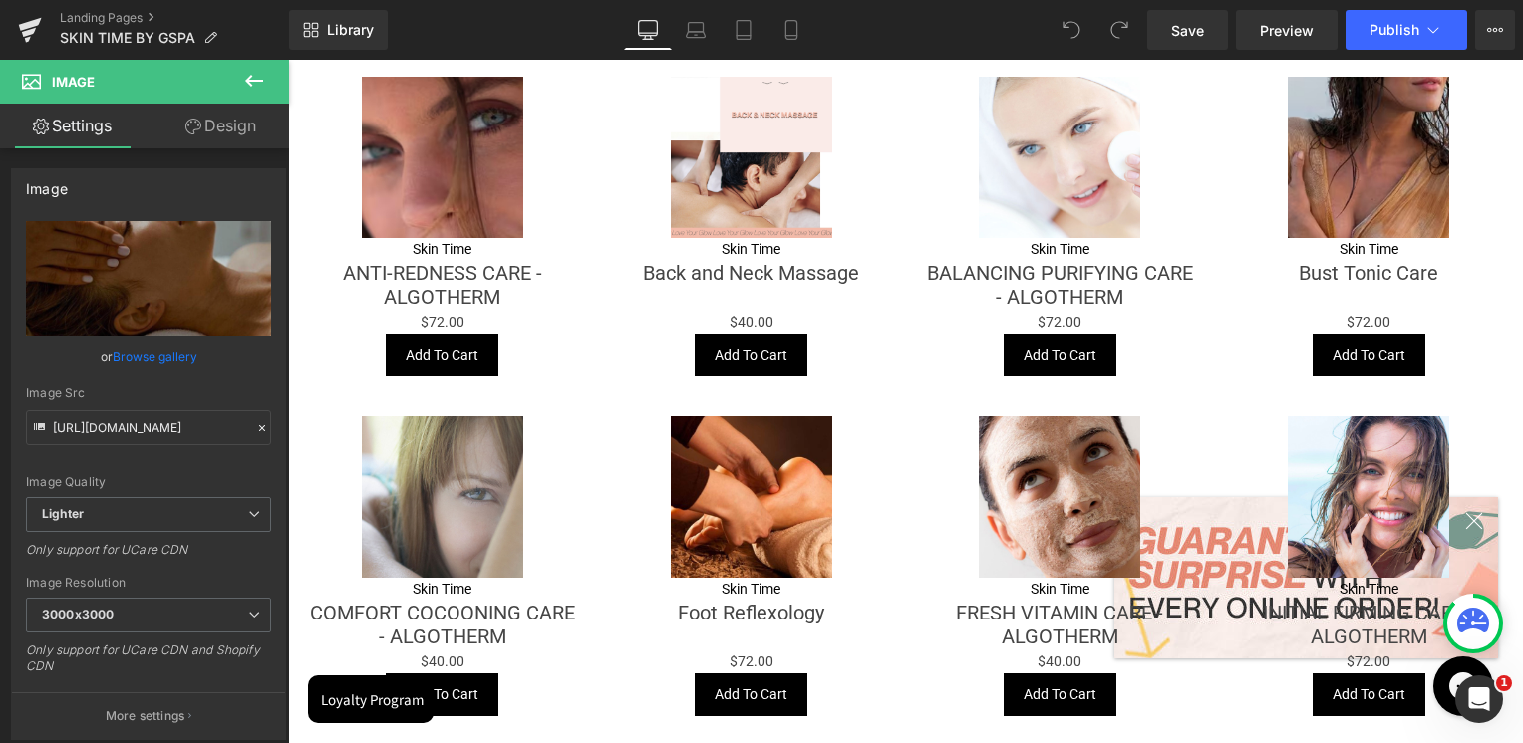
scroll to position [2092, 0]
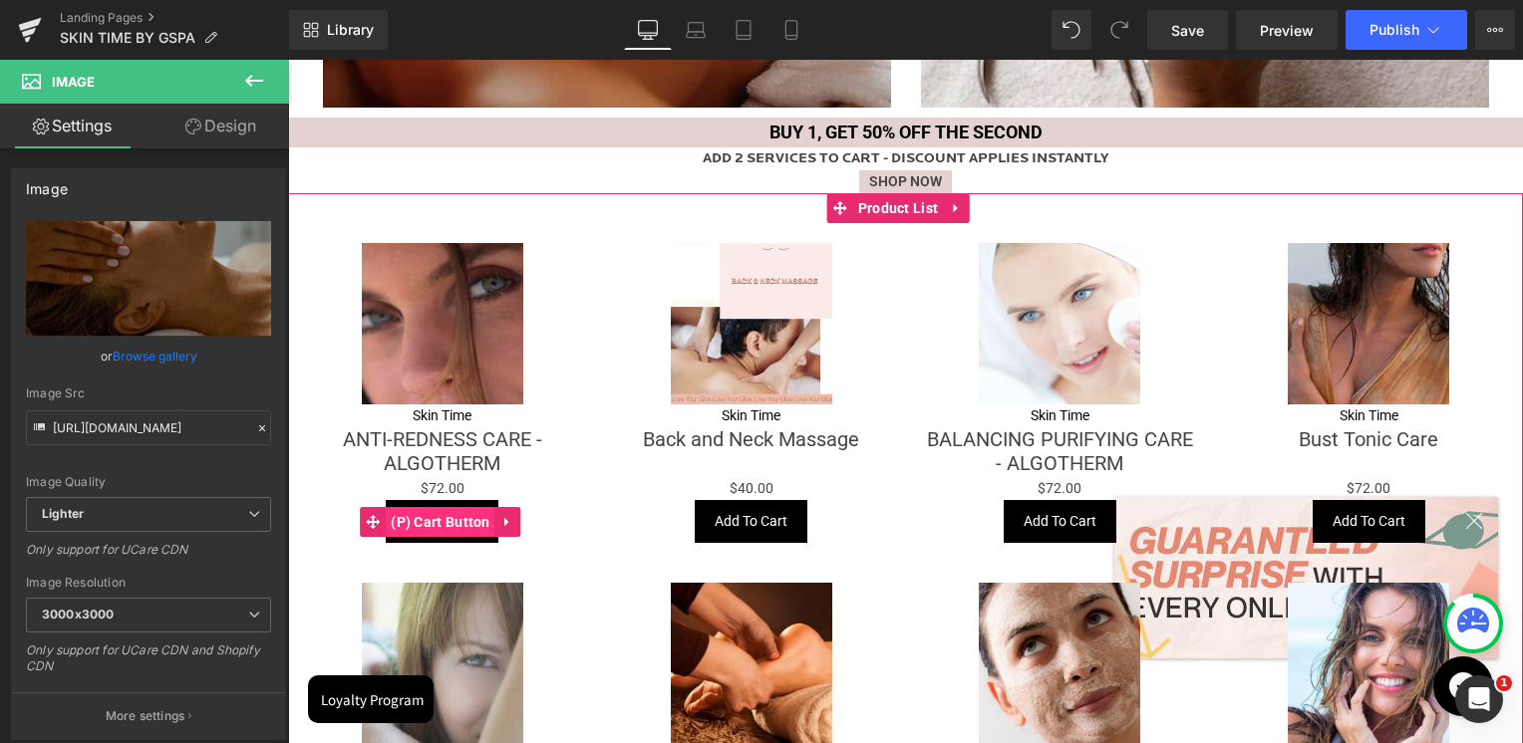
click at [440, 515] on span "(P) Cart Button" at bounding box center [441, 522] width 110 height 30
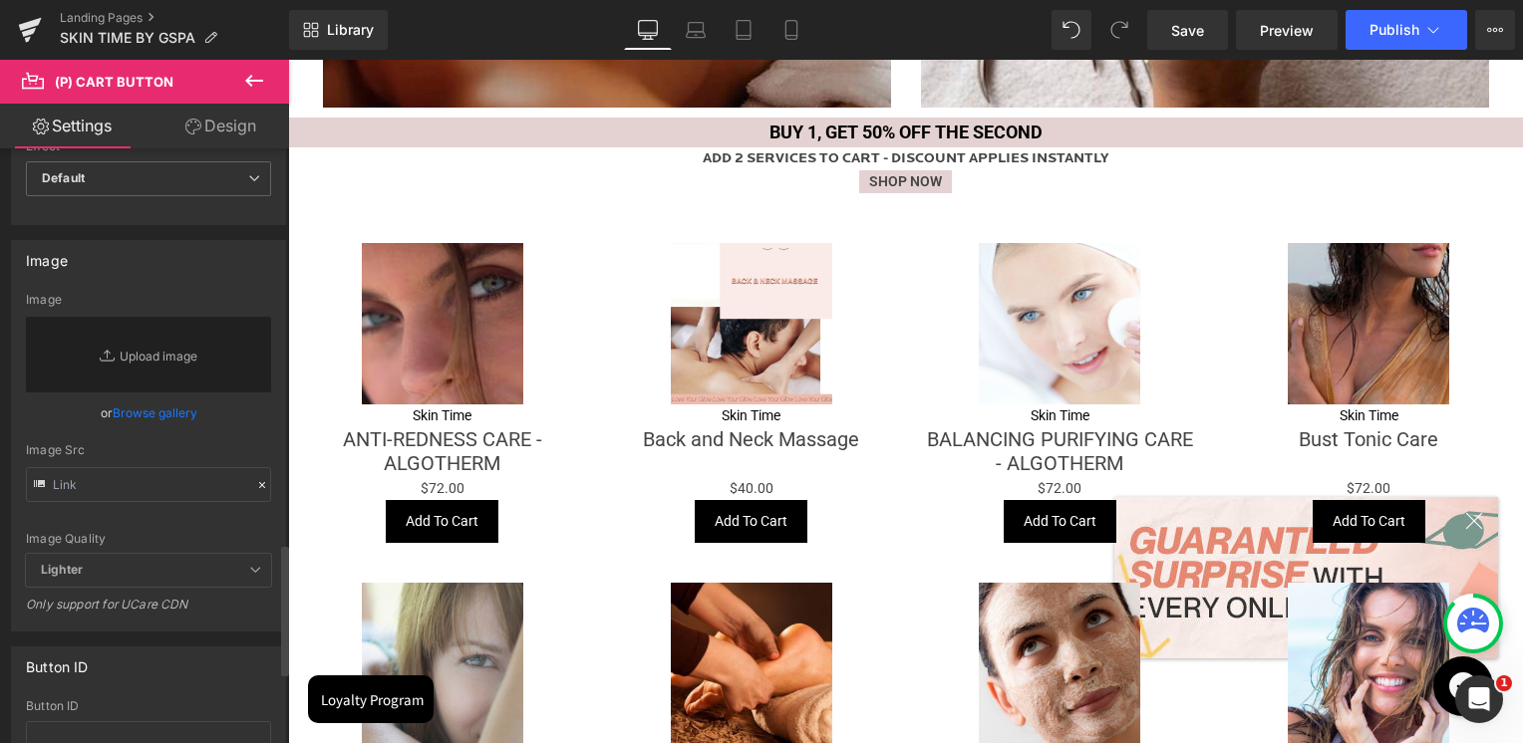
scroll to position [1594, 0]
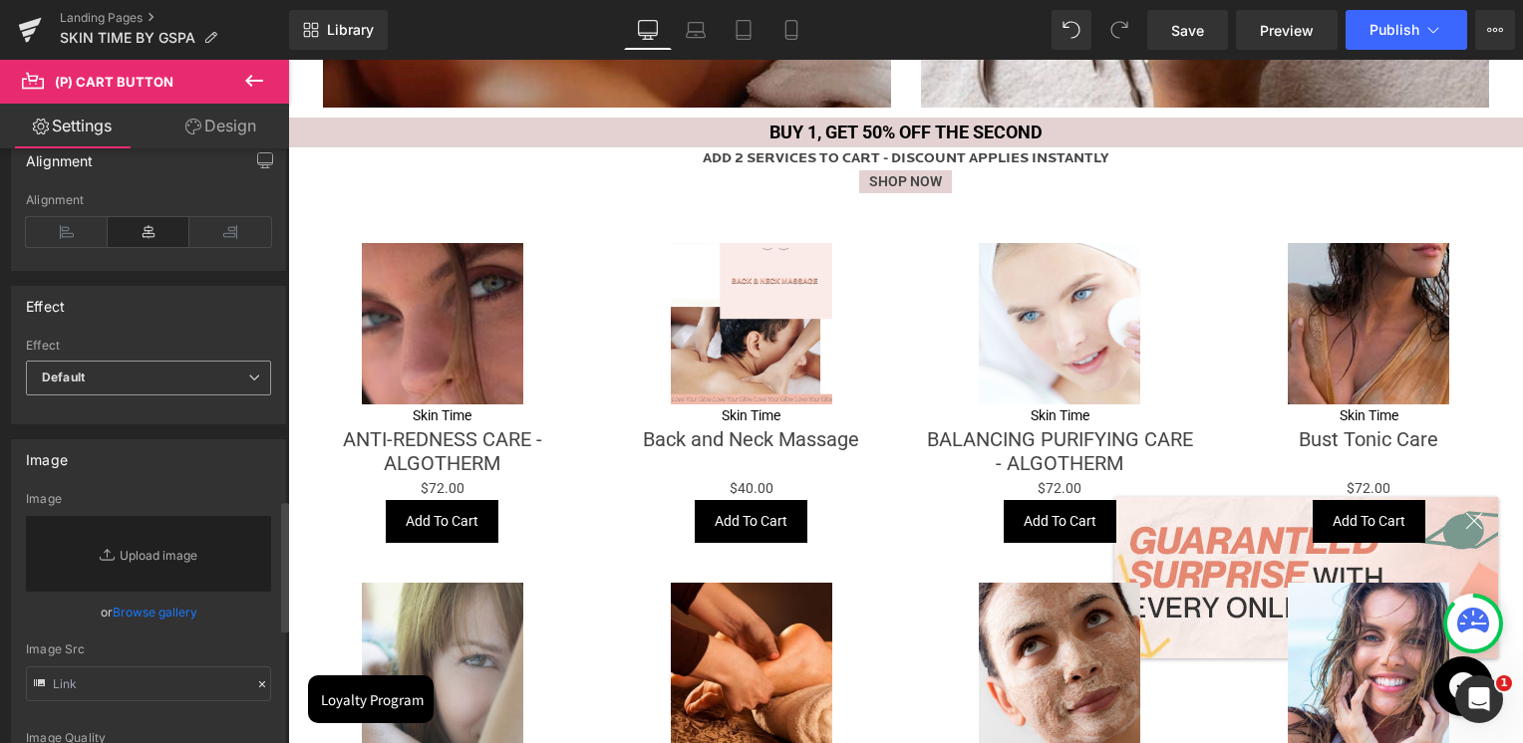
click at [92, 373] on span "Default" at bounding box center [148, 378] width 245 height 35
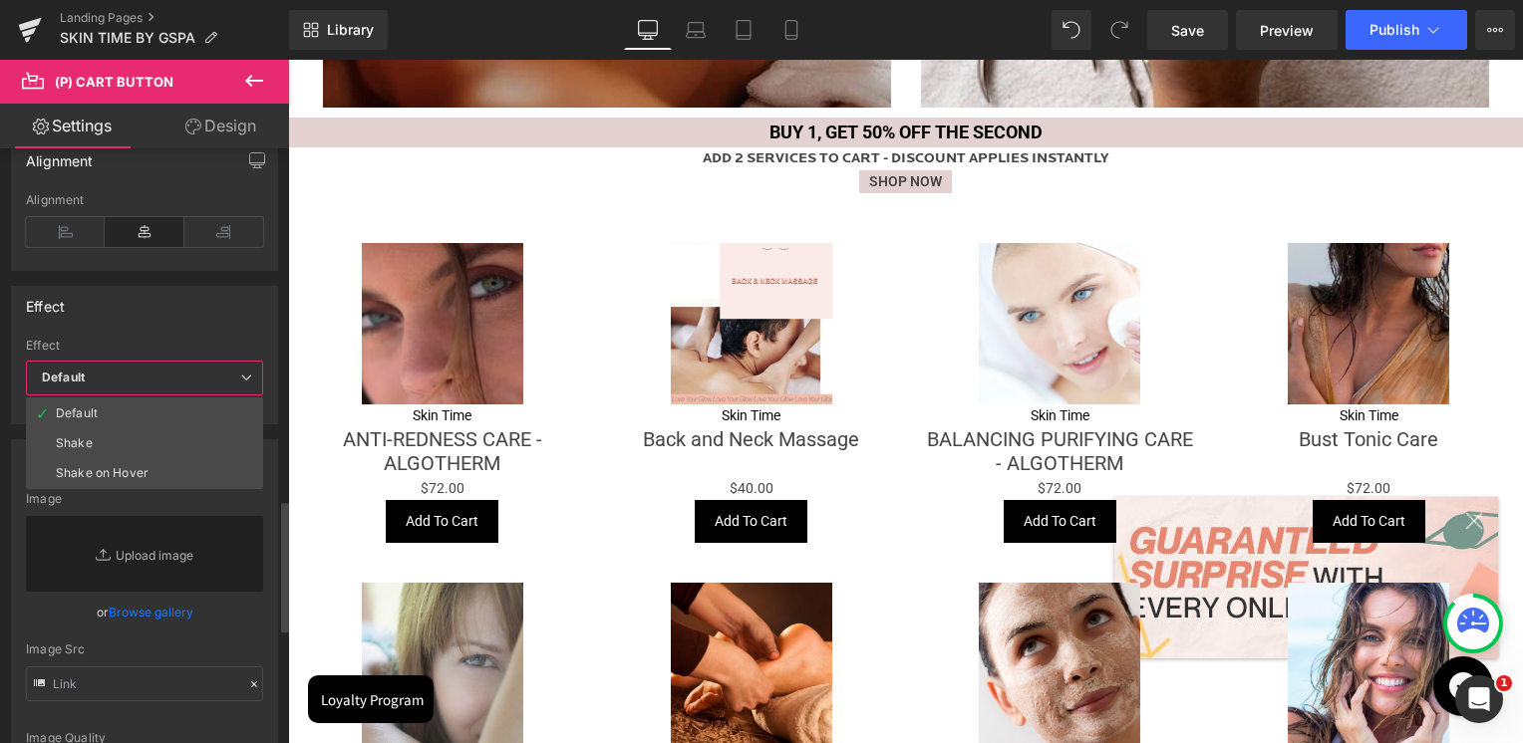
click at [90, 372] on span "Default" at bounding box center [144, 378] width 237 height 35
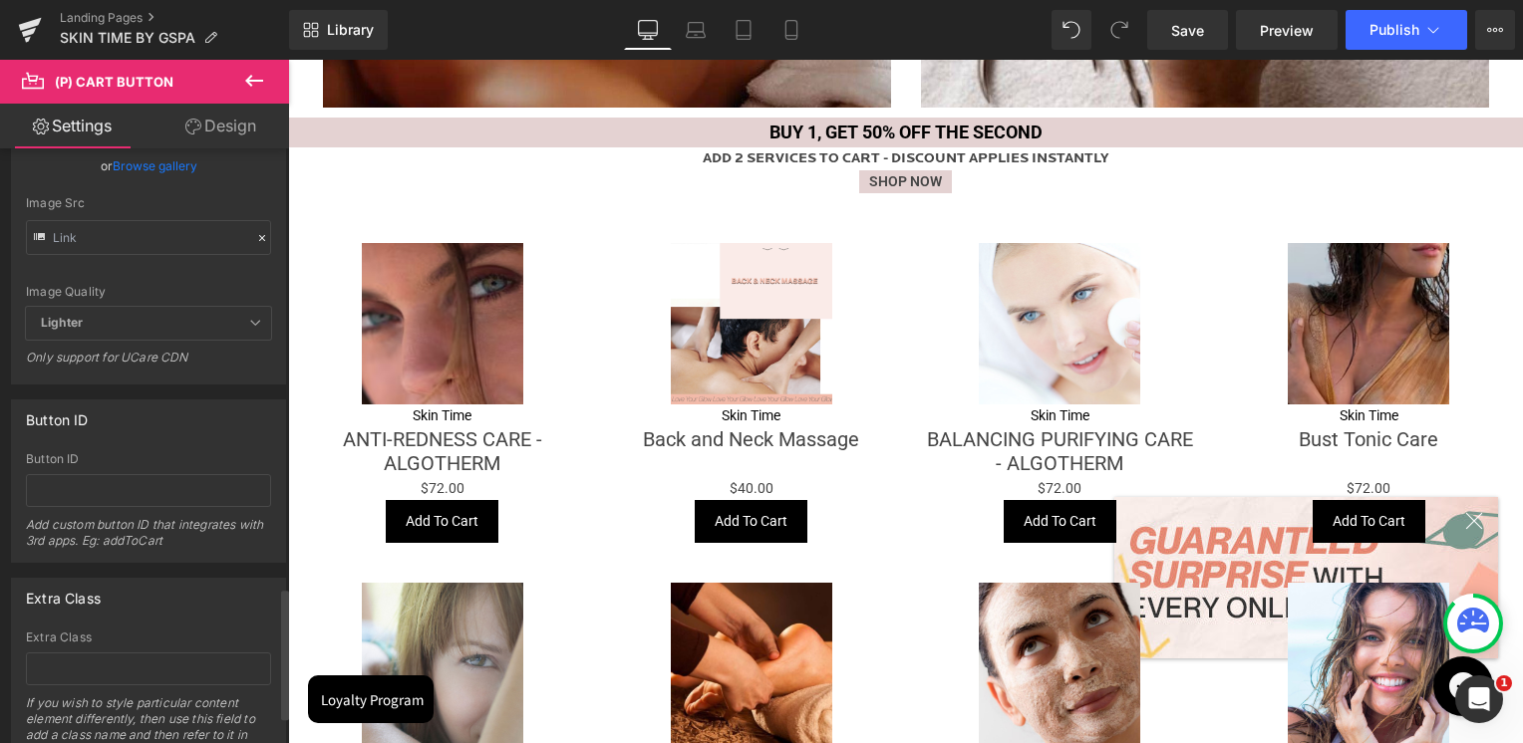
scroll to position [1993, 0]
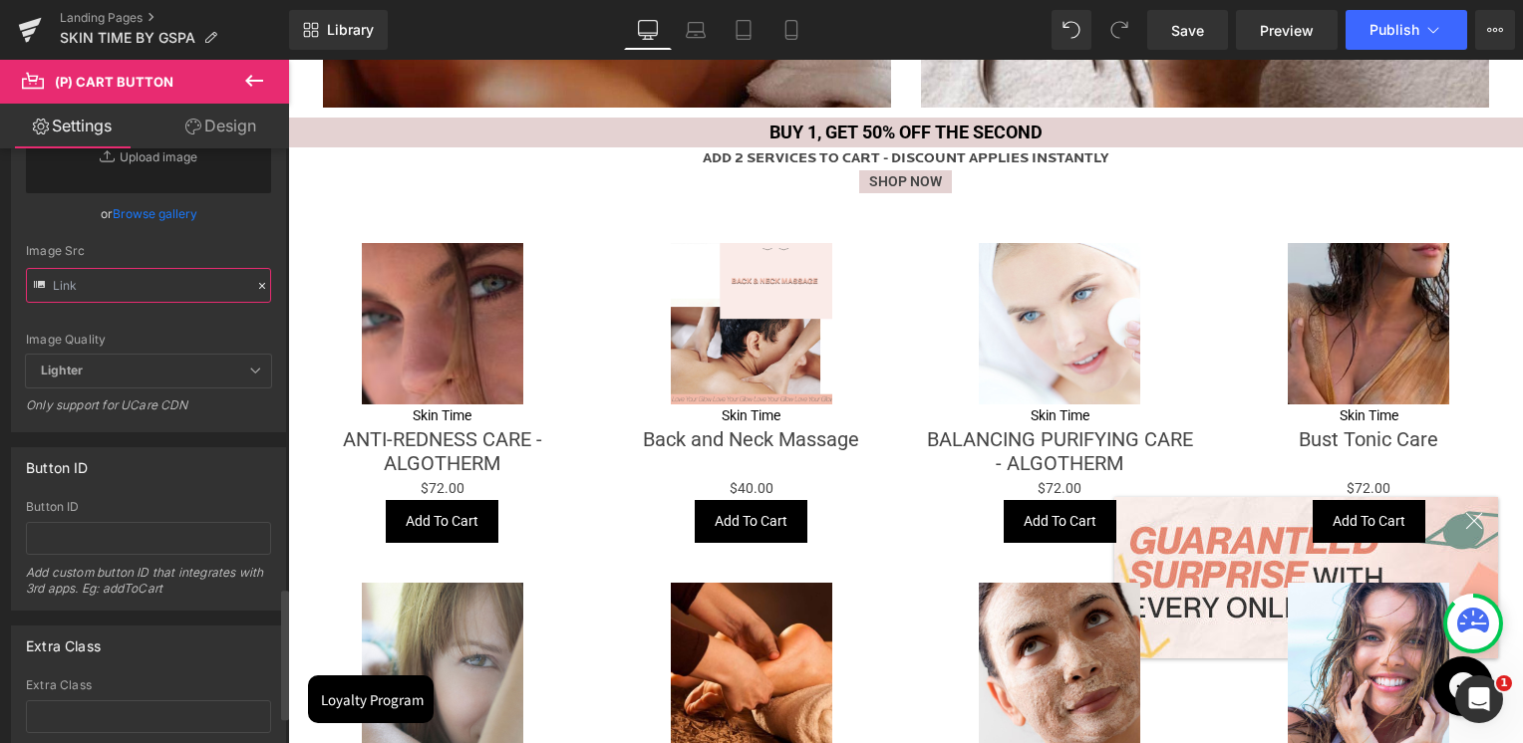
click at [111, 278] on input "text" at bounding box center [148, 285] width 245 height 35
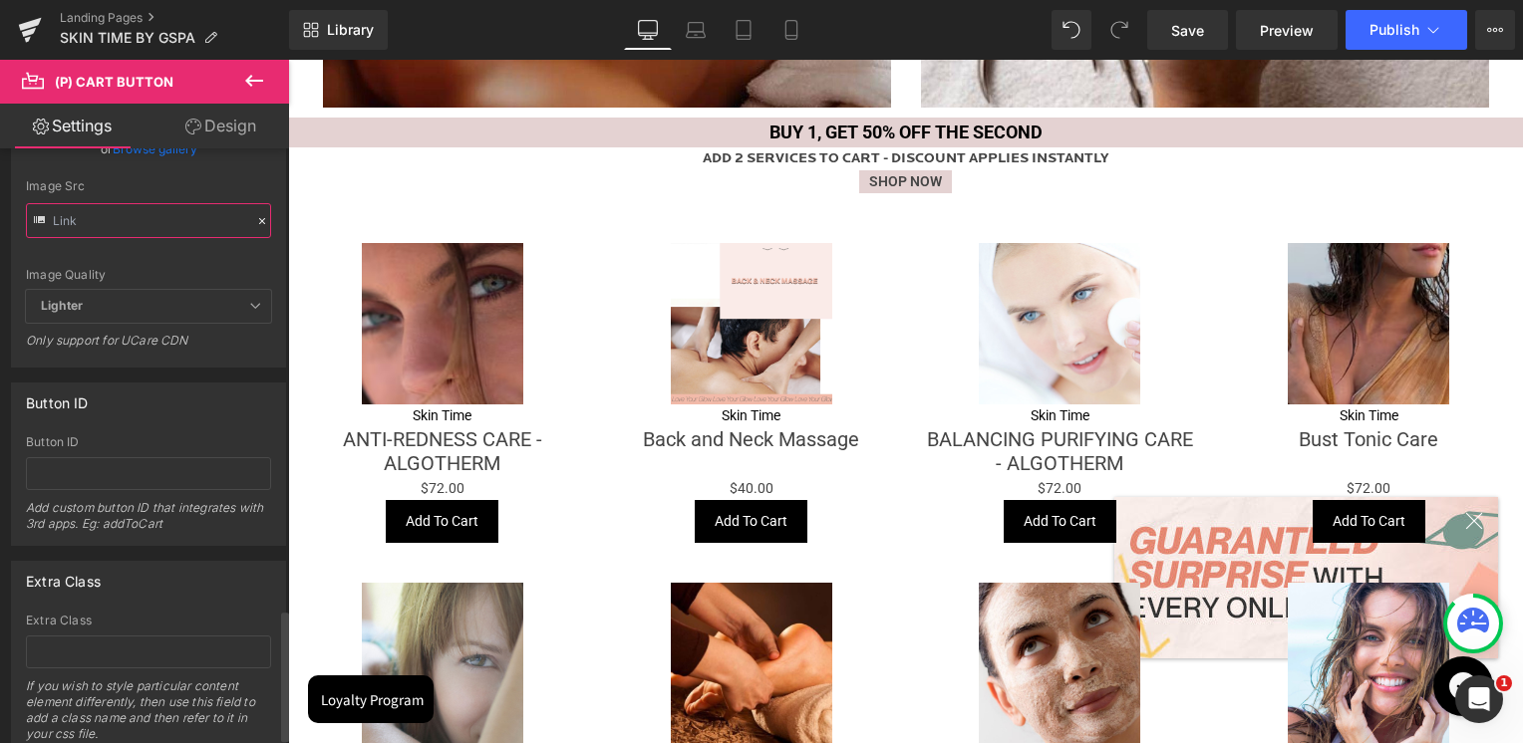
scroll to position [2092, 0]
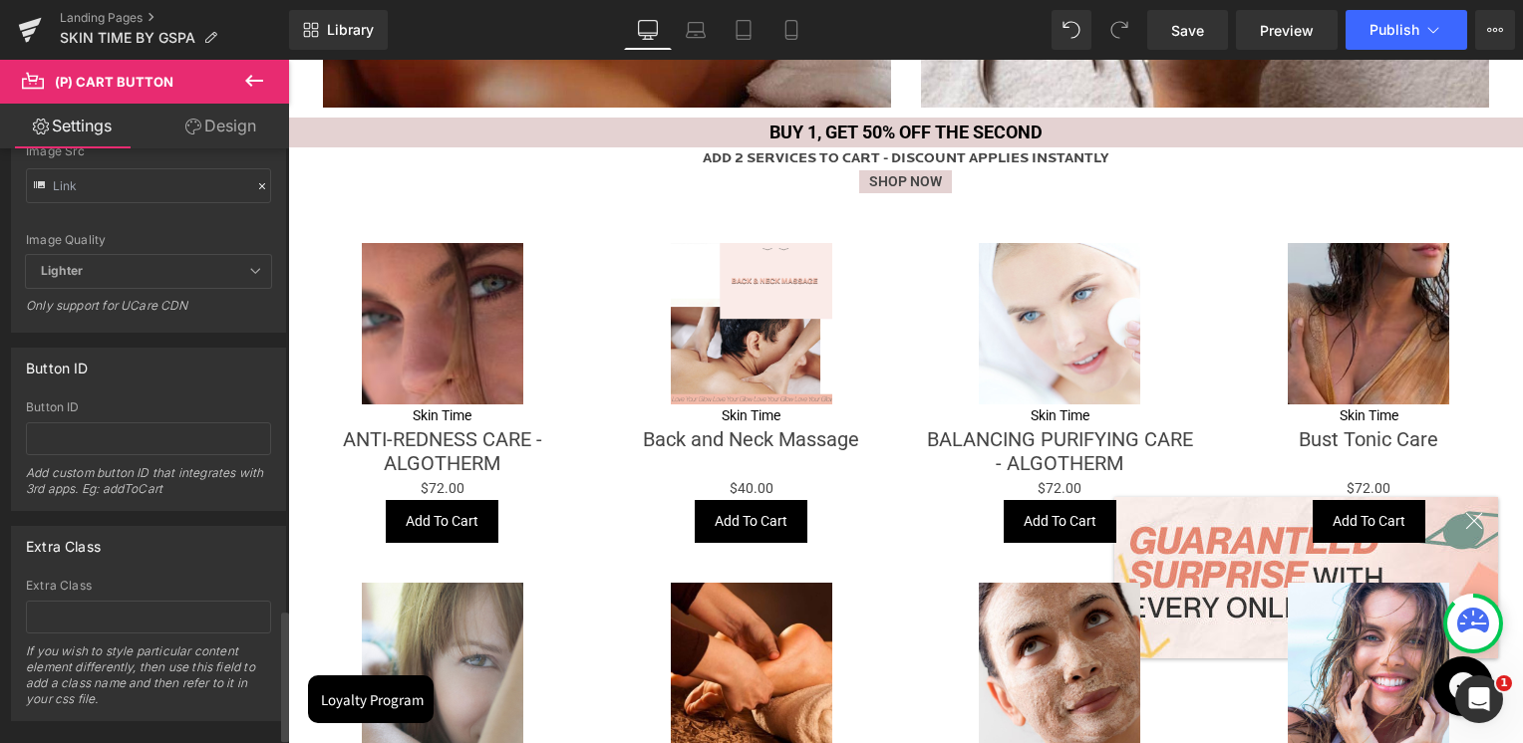
click at [139, 384] on div "Button ID Button ID Add custom button ID that integrates with 3rd apps. Eg: add…" at bounding box center [148, 429] width 275 height 163
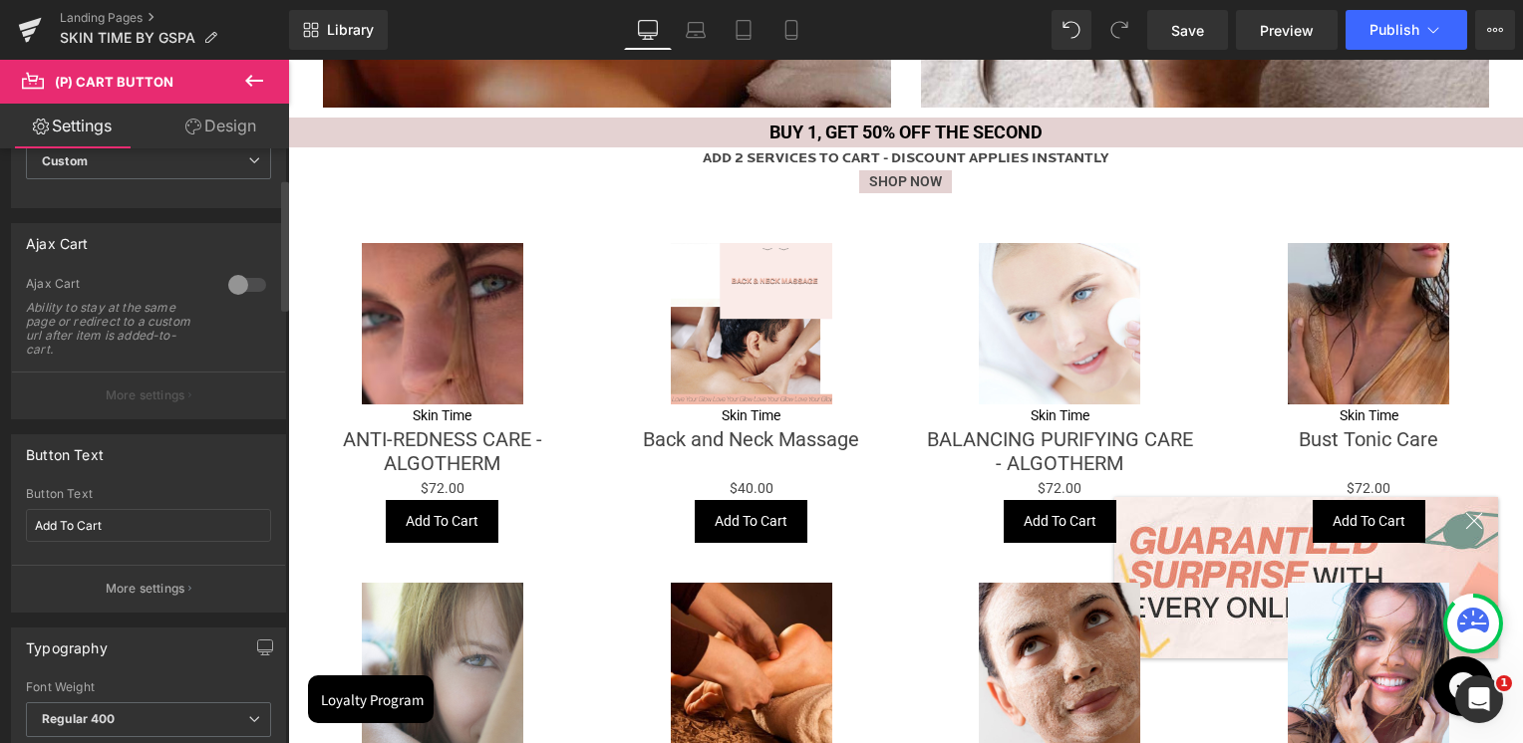
scroll to position [0, 0]
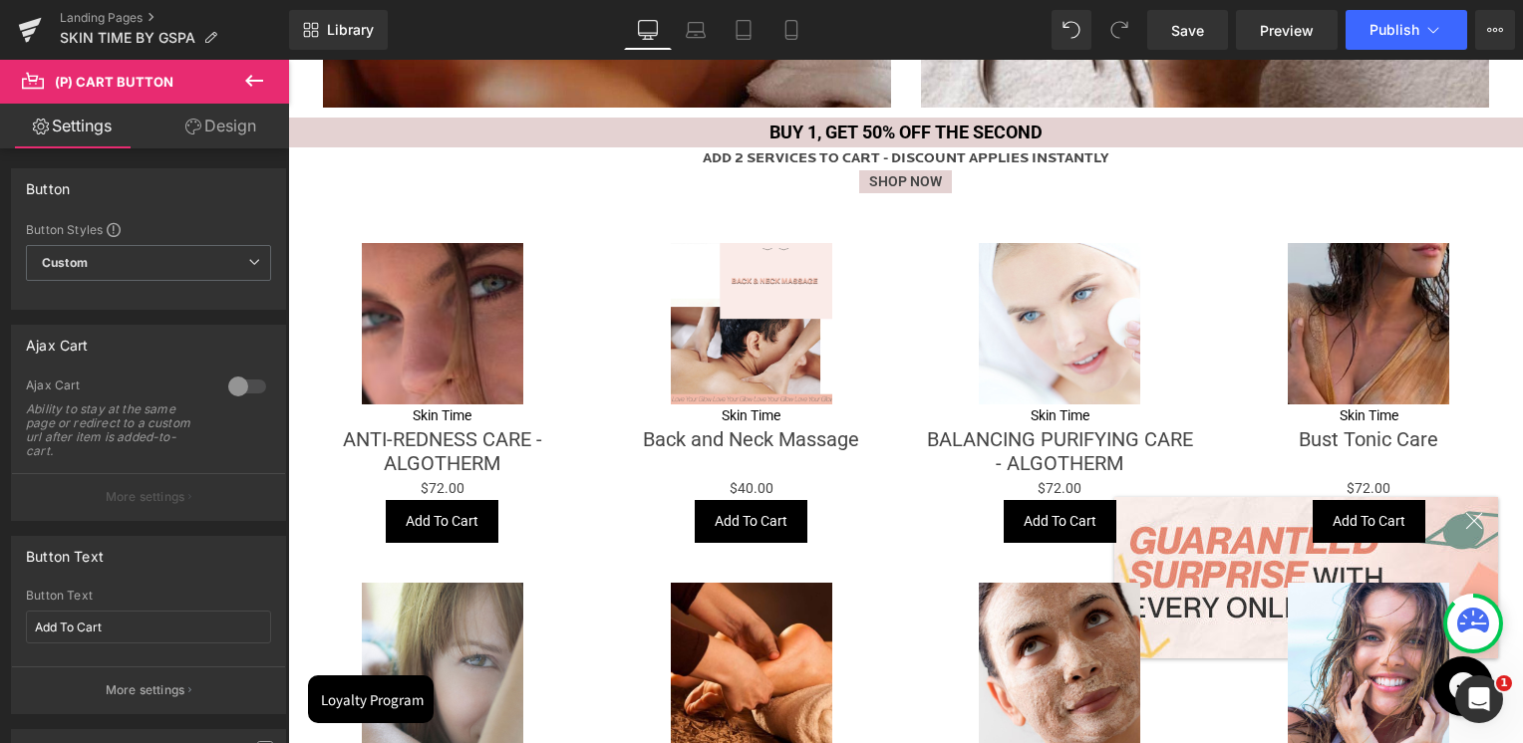
click at [259, 76] on icon at bounding box center [254, 81] width 24 height 24
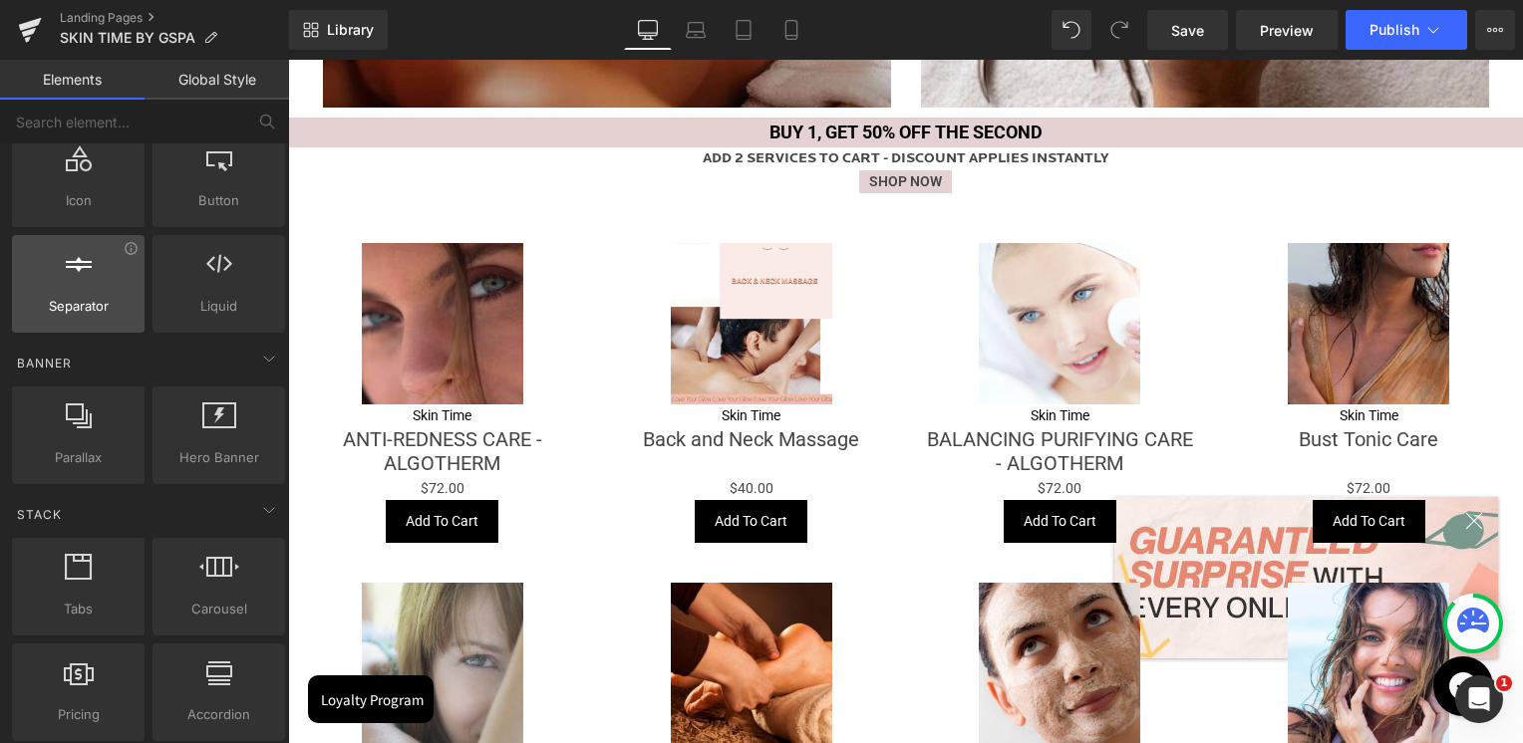
scroll to position [199, 0]
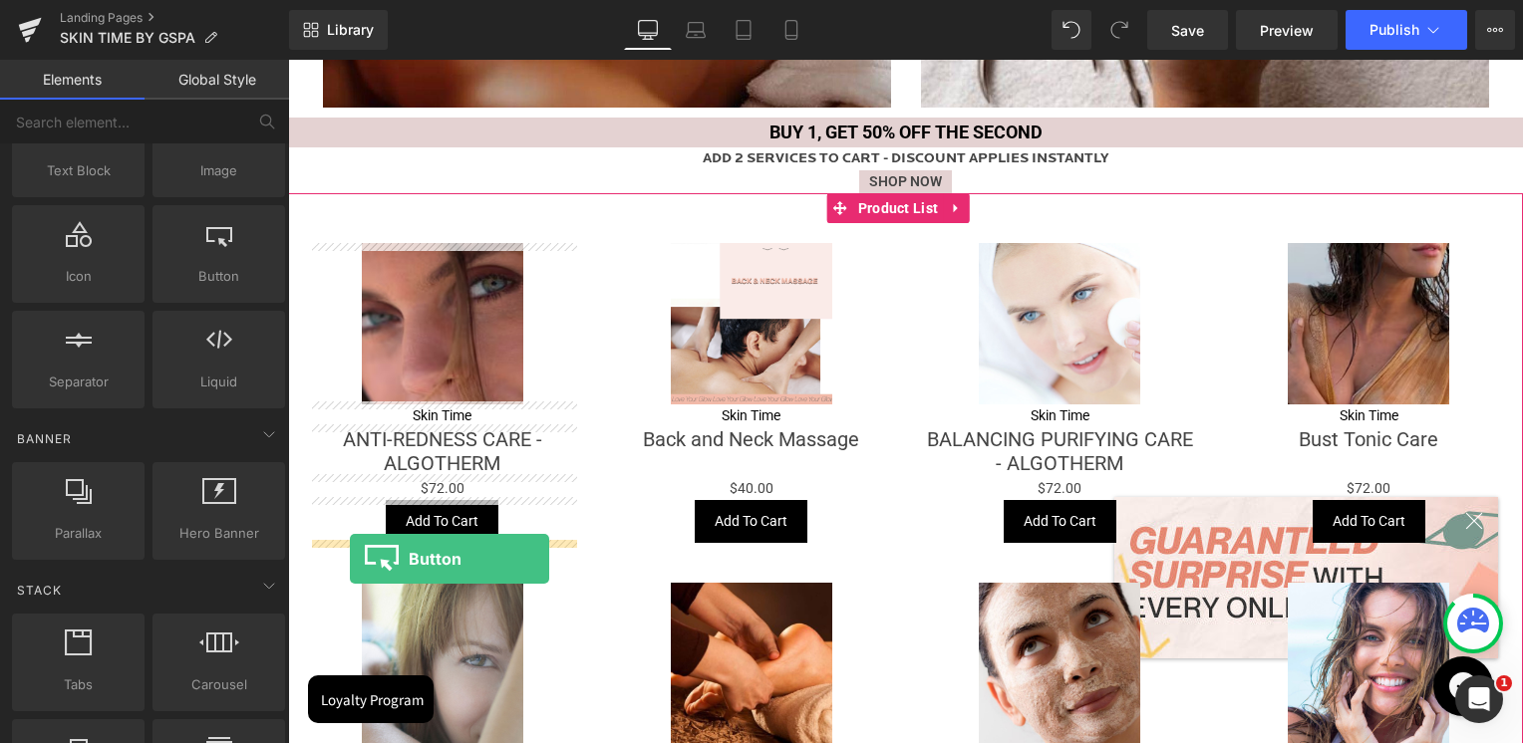
drag, startPoint x: 498, startPoint y: 319, endPoint x: 350, endPoint y: 559, distance: 282.3
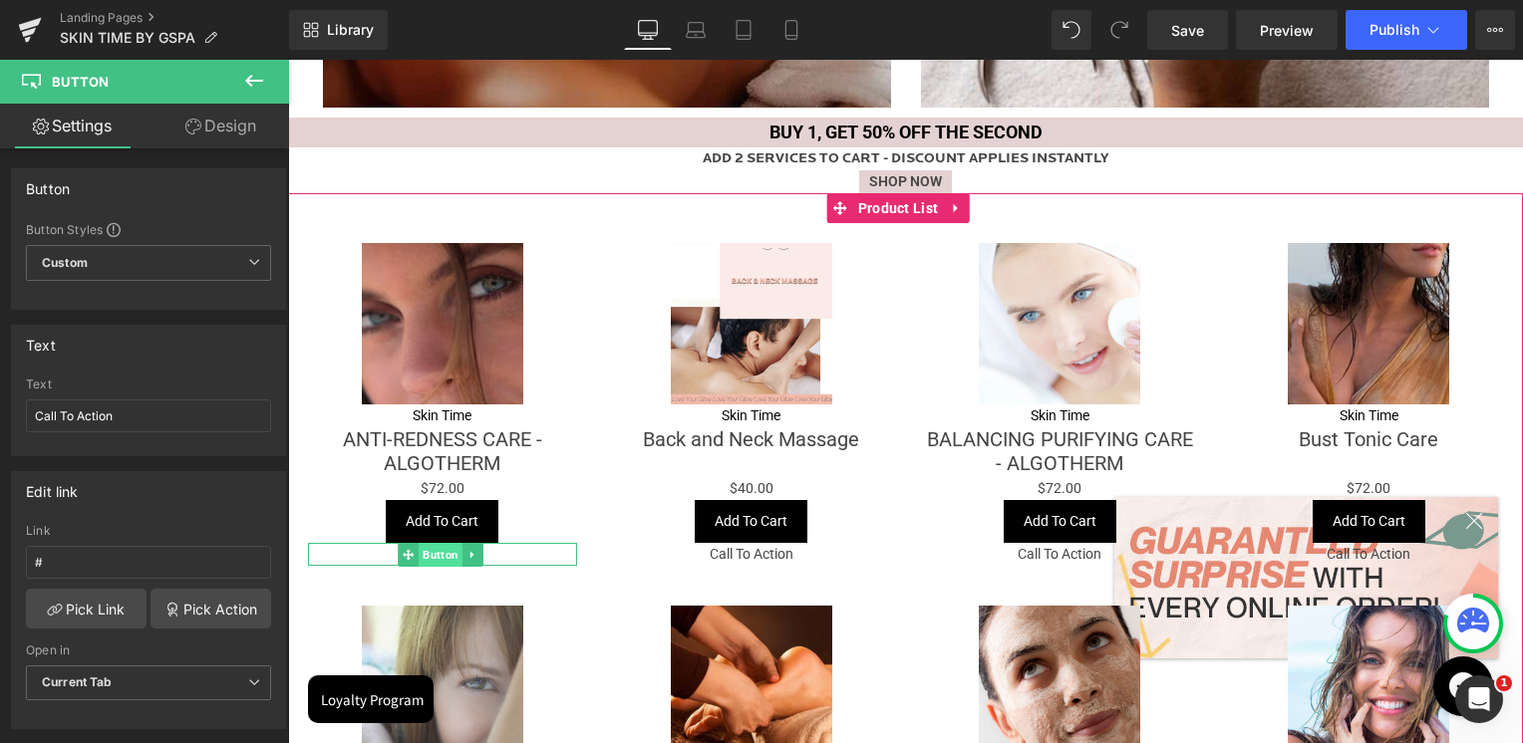
click at [435, 551] on span "Button" at bounding box center [440, 555] width 44 height 24
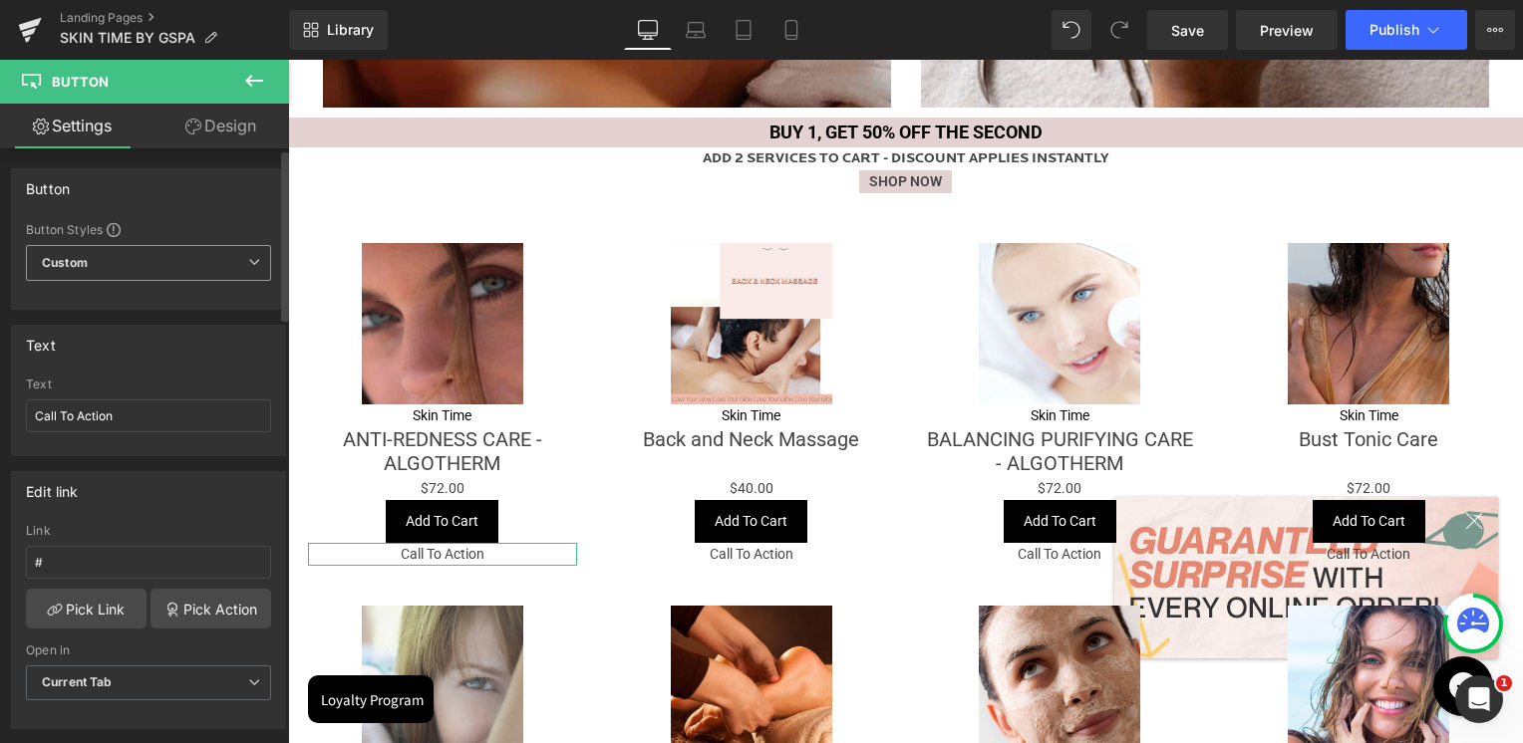
click at [108, 262] on span "Custom Setup Global Style" at bounding box center [148, 263] width 245 height 36
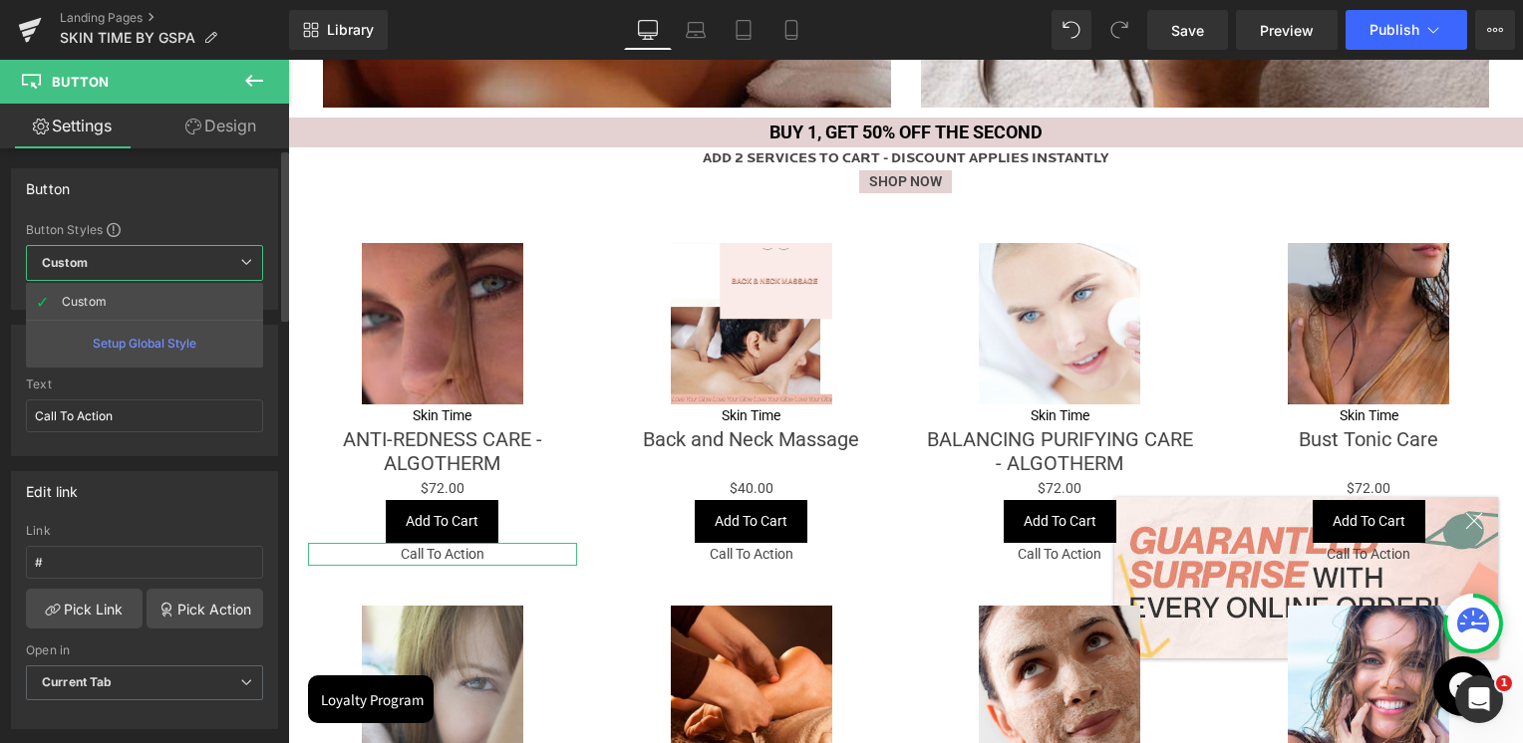
click at [108, 262] on span "Custom Setup Global Style" at bounding box center [144, 263] width 237 height 36
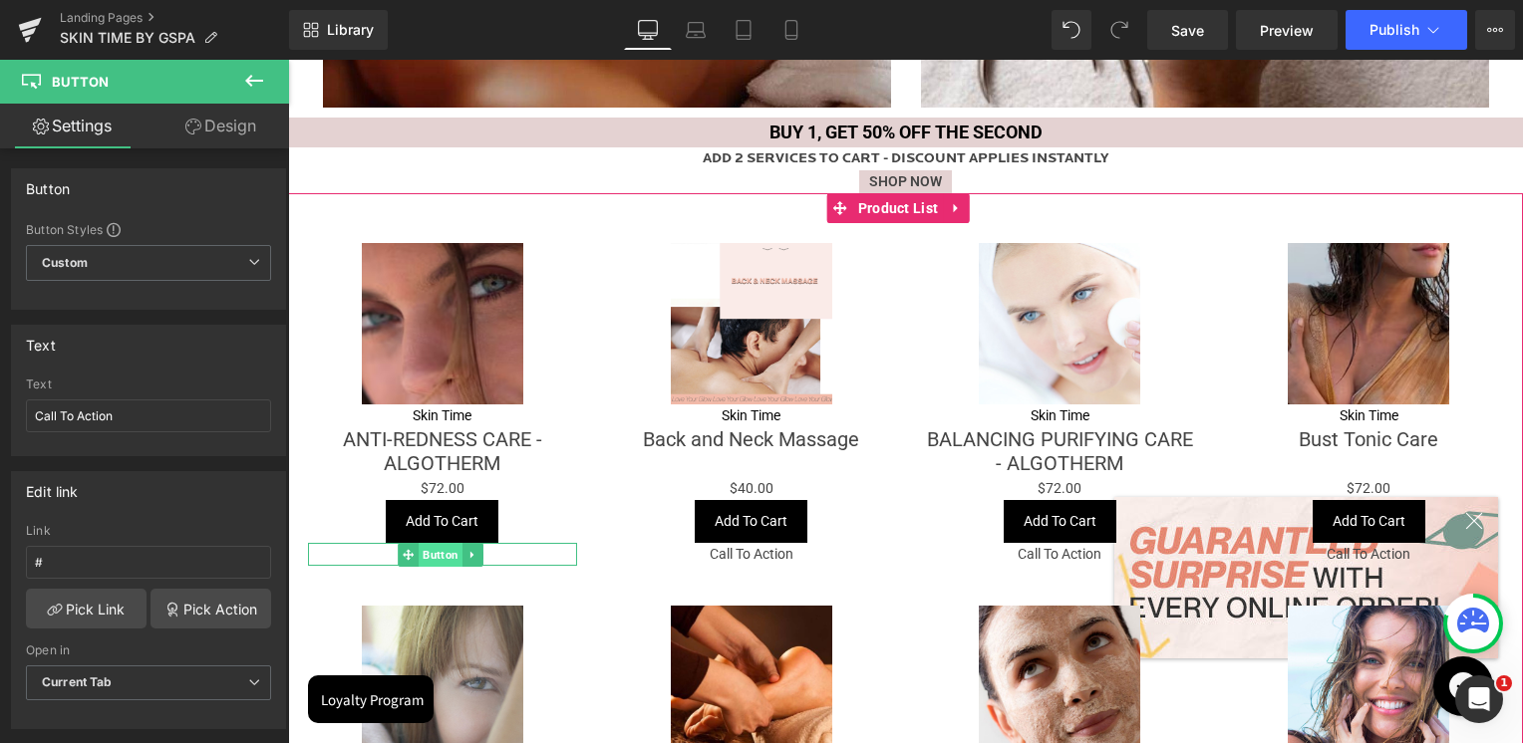
click at [434, 552] on span "Button" at bounding box center [440, 555] width 44 height 24
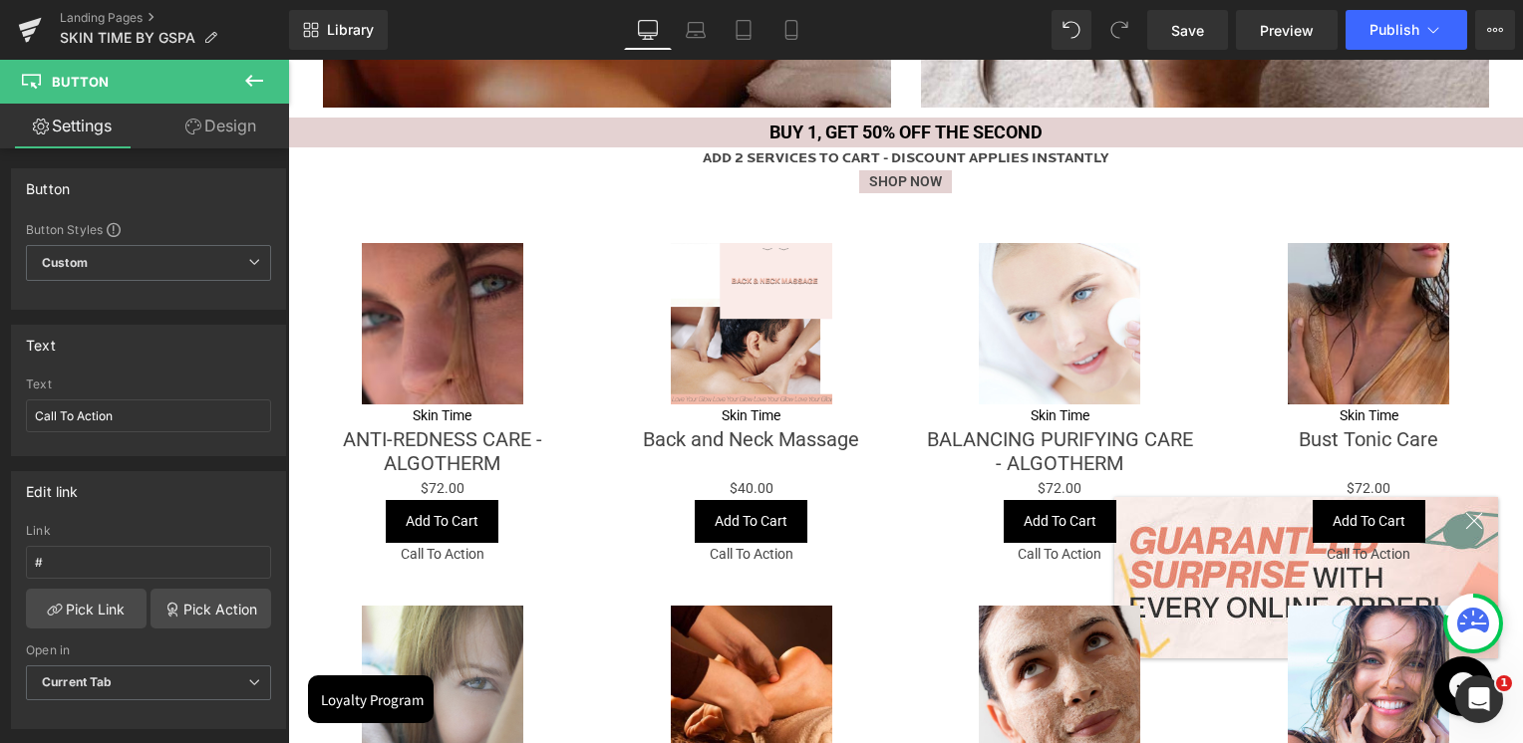
click at [245, 90] on icon at bounding box center [254, 81] width 24 height 24
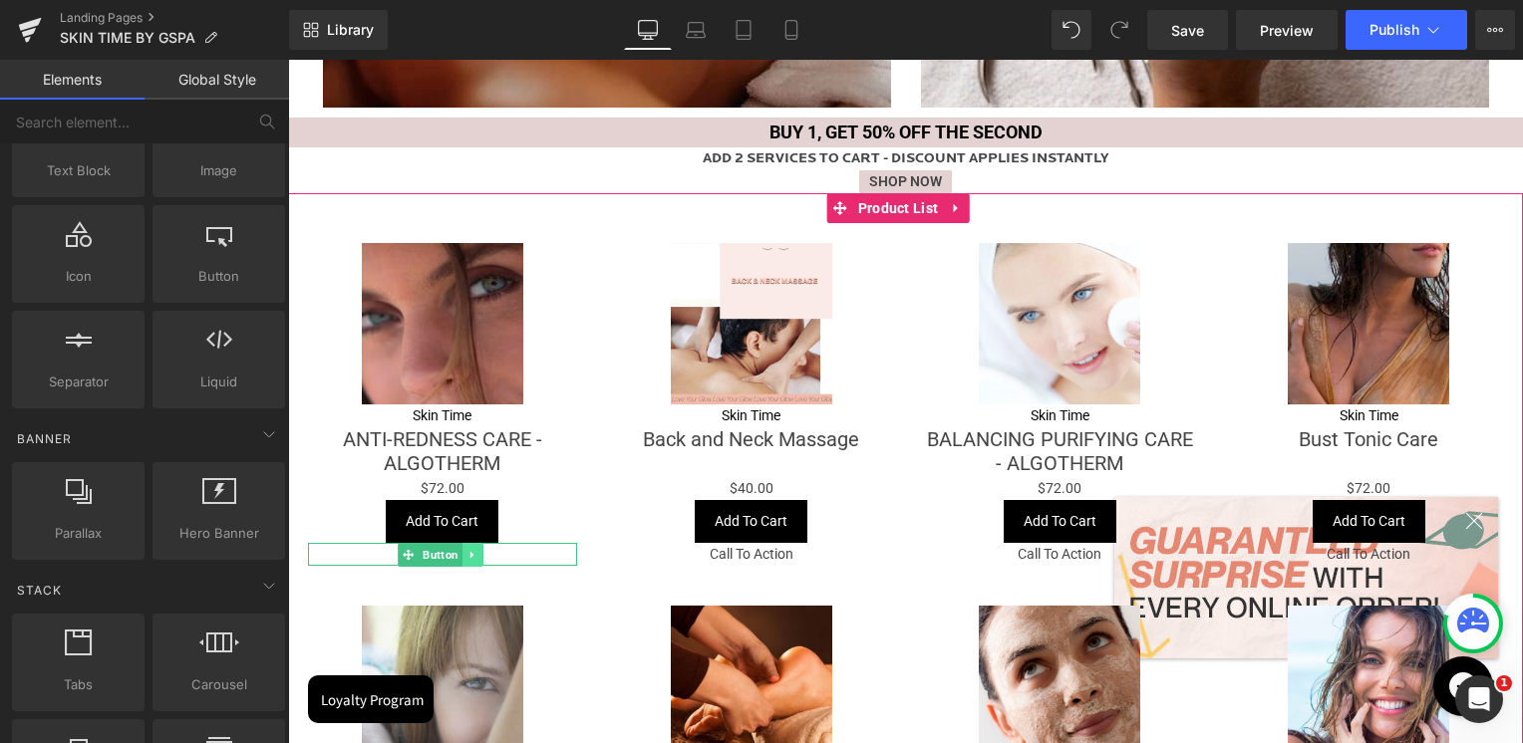
click at [467, 551] on icon at bounding box center [472, 555] width 11 height 12
click at [461, 556] on icon at bounding box center [461, 554] width 11 height 11
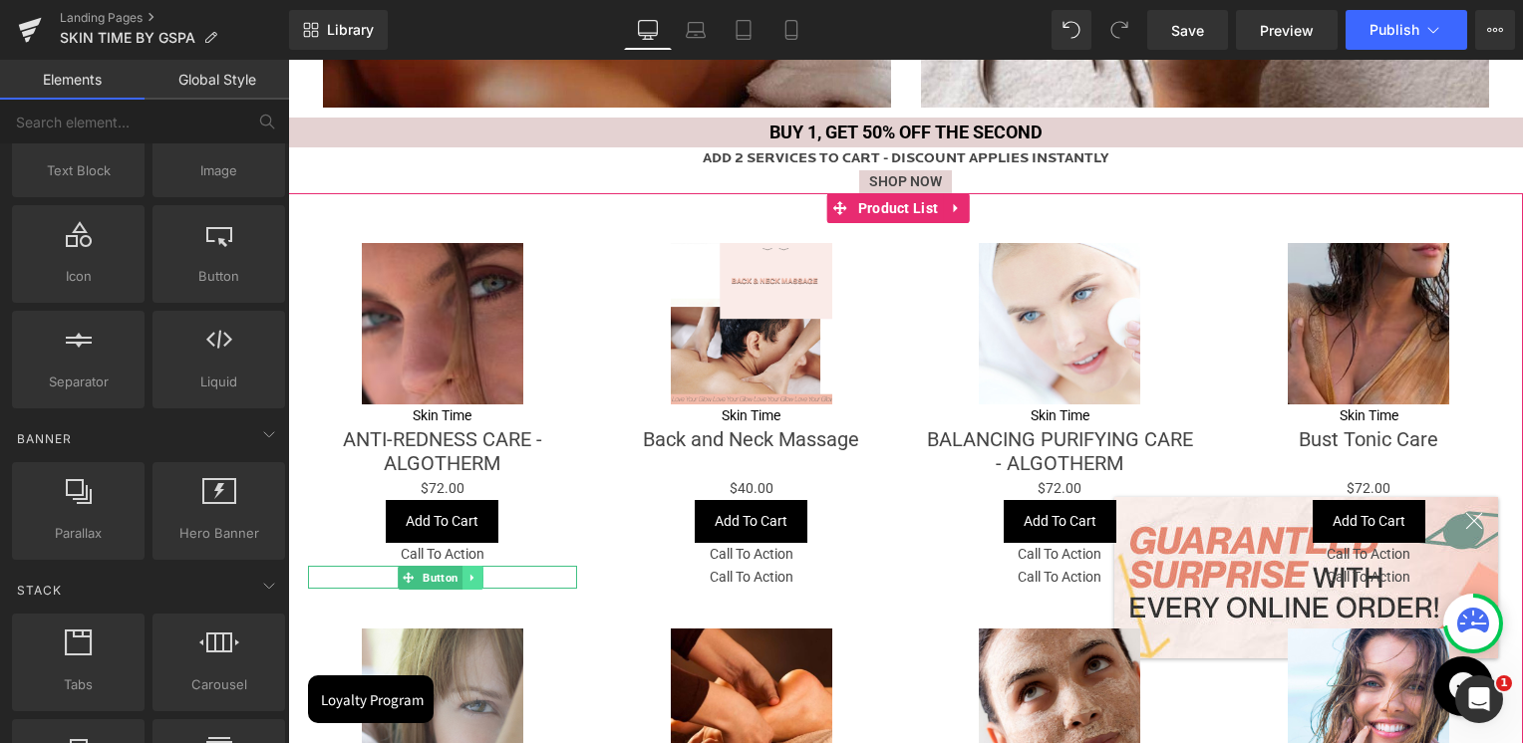
click at [479, 579] on link at bounding box center [472, 578] width 21 height 24
click at [465, 577] on icon at bounding box center [461, 577] width 11 height 11
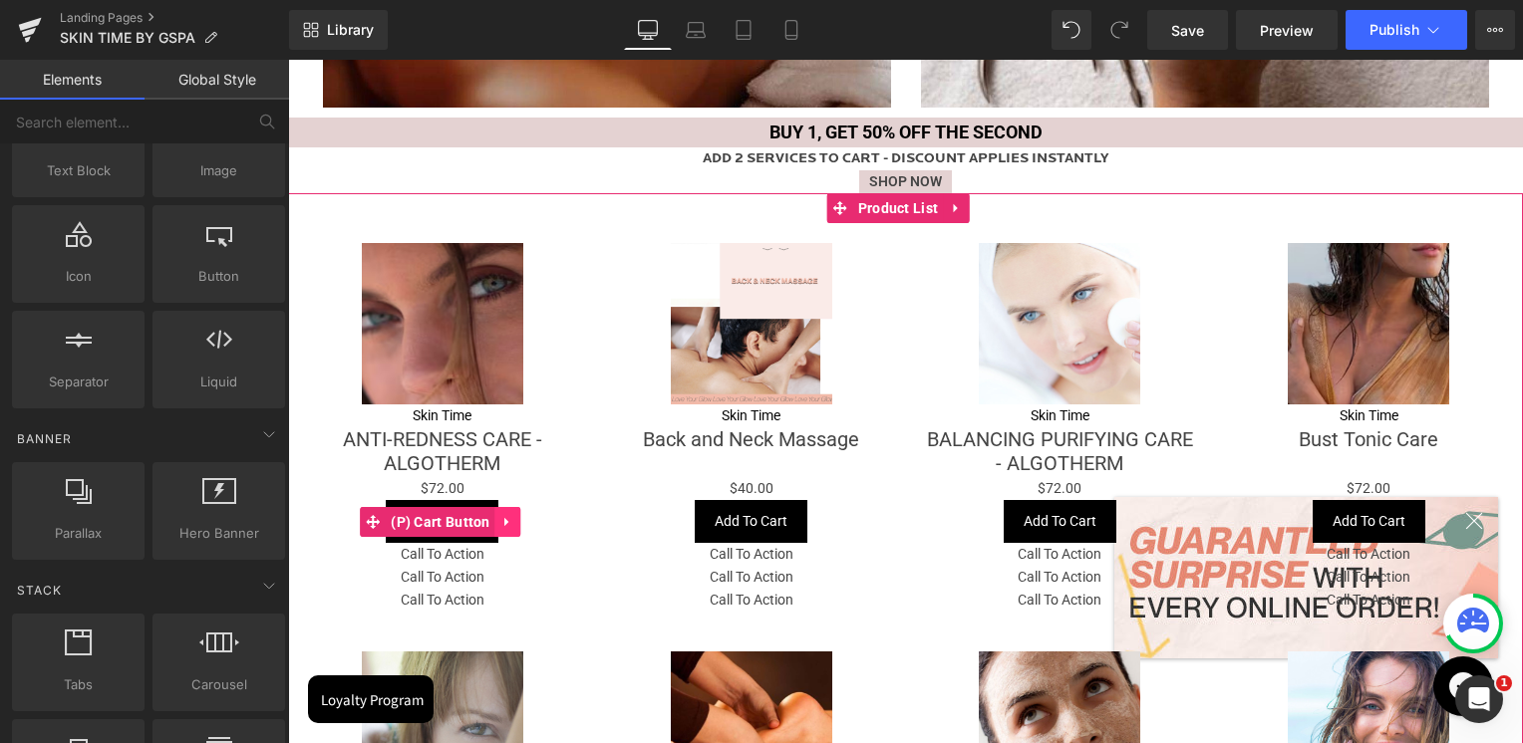
click at [508, 521] on icon at bounding box center [508, 521] width 14 height 15
click at [511, 519] on link at bounding box center [521, 522] width 26 height 30
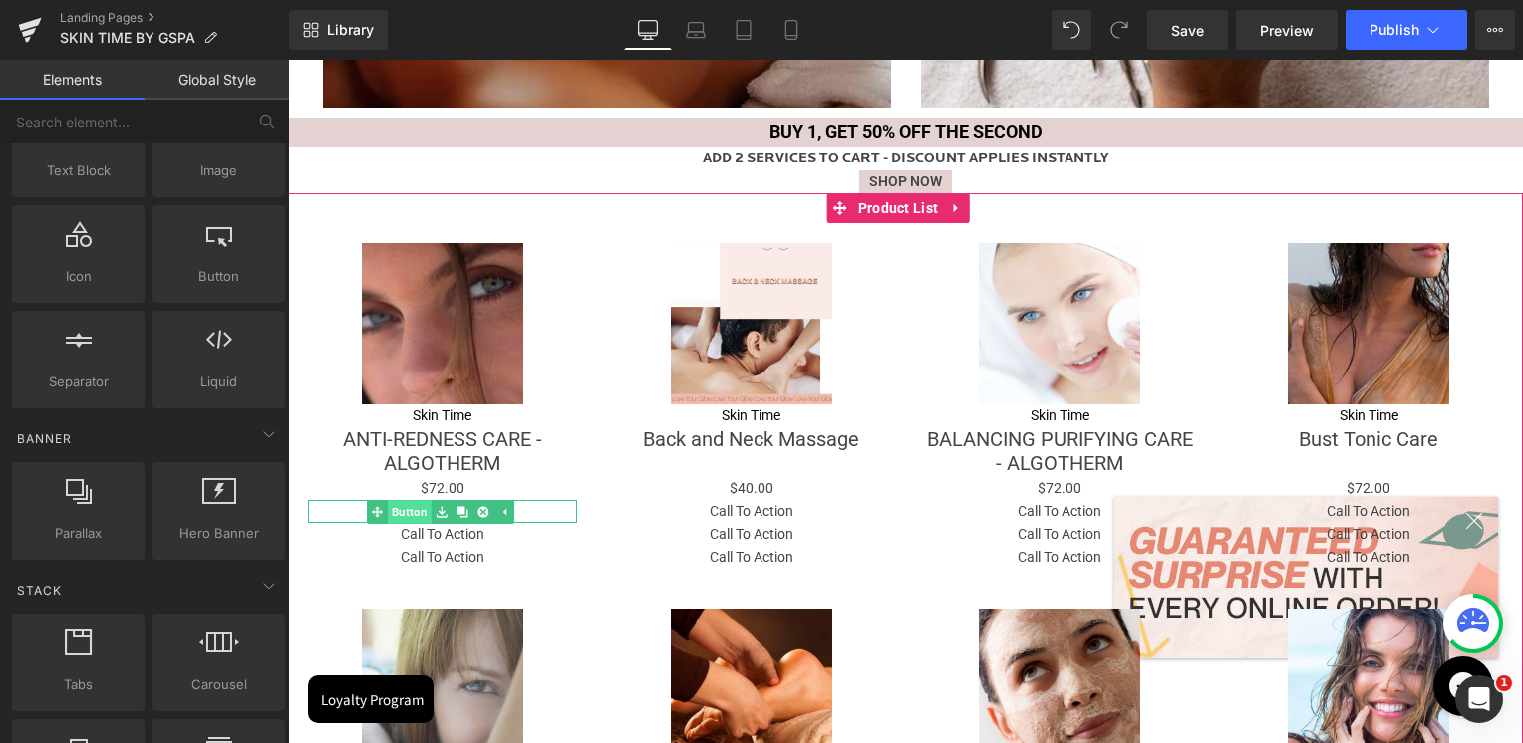
click at [414, 513] on link "Button" at bounding box center [399, 512] width 65 height 24
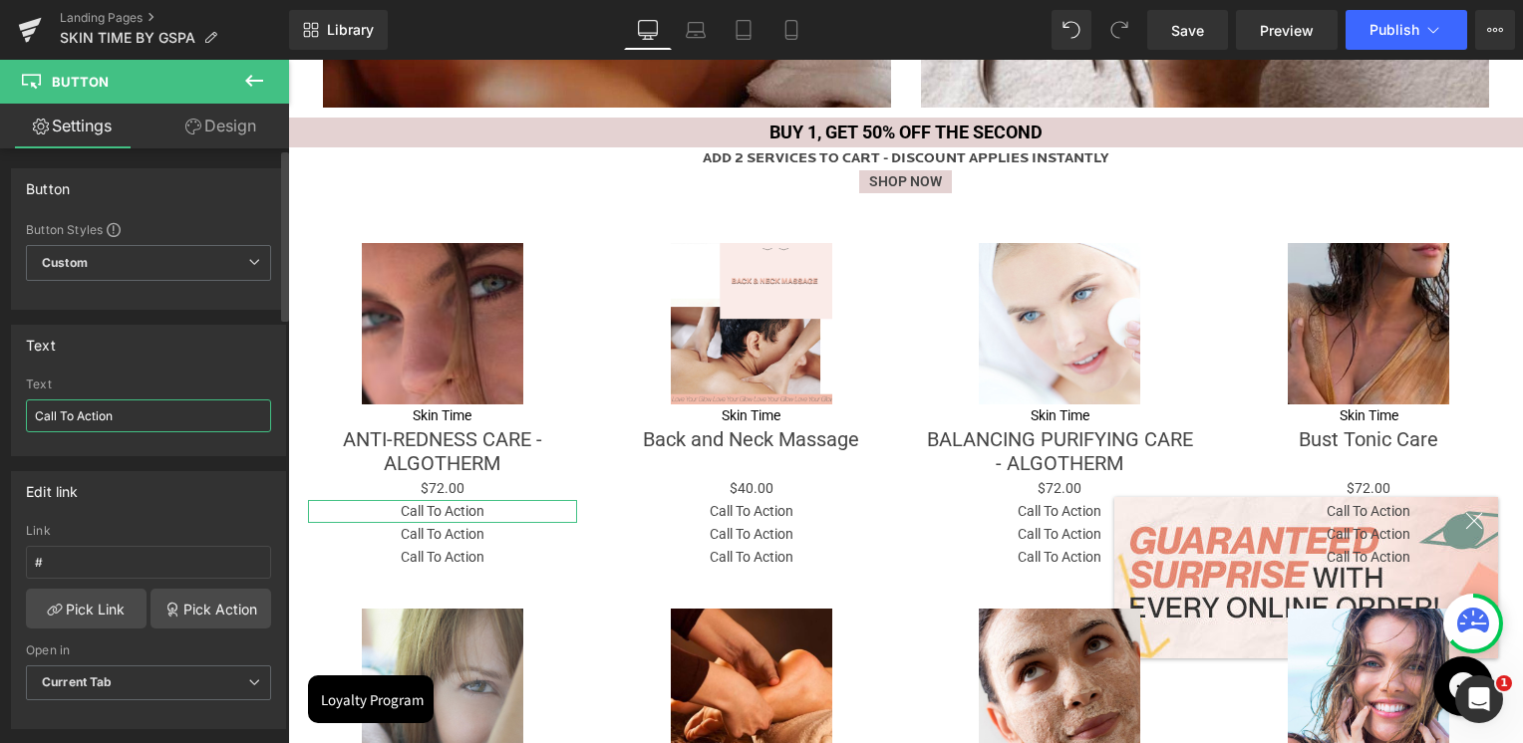
click at [99, 417] on input "Call To Action" at bounding box center [148, 416] width 245 height 33
type input "S"
type input "R"
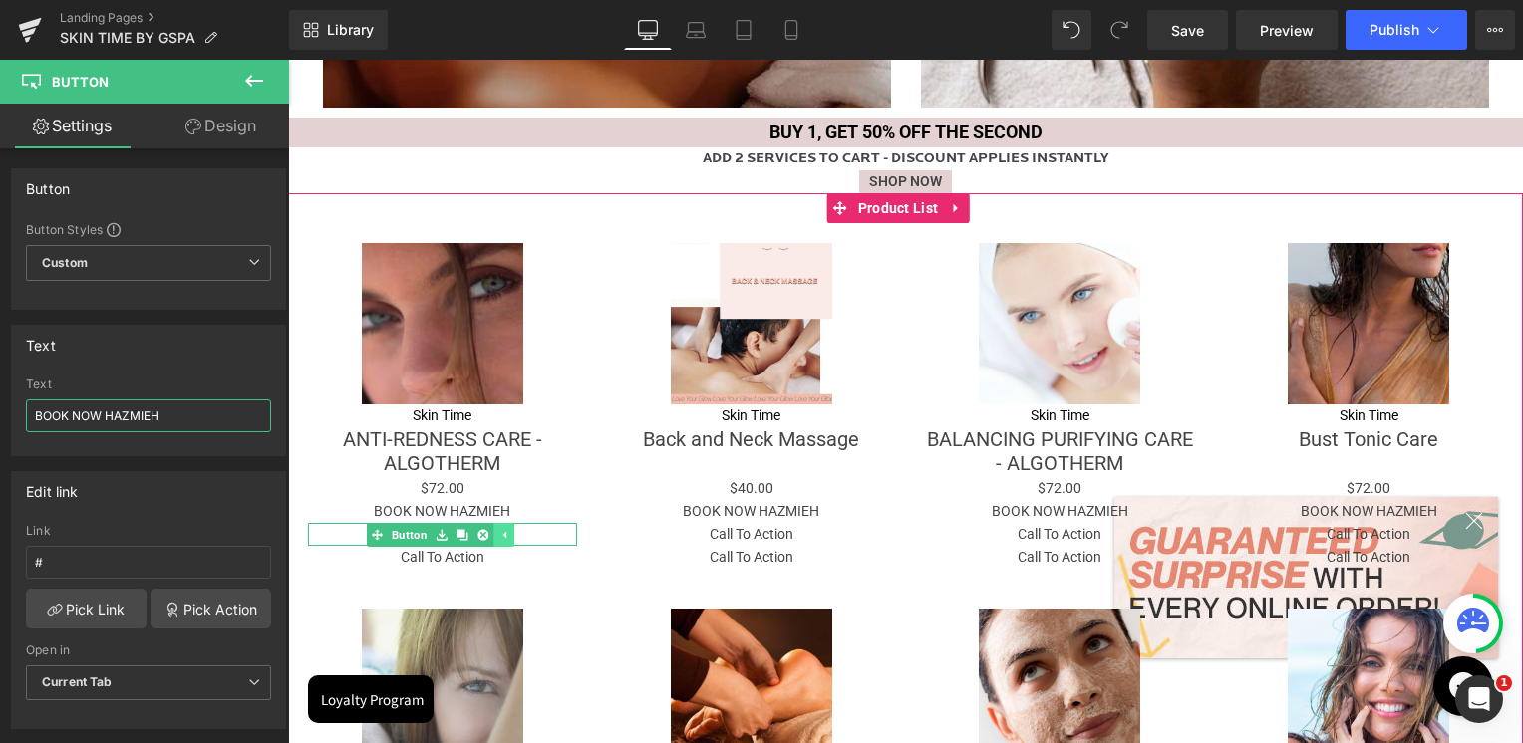
type input "BOOK NOW HAZMIEH"
click at [506, 538] on link at bounding box center [503, 535] width 21 height 24
click at [474, 534] on icon at bounding box center [472, 535] width 11 height 12
click at [479, 530] on icon at bounding box center [482, 535] width 11 height 12
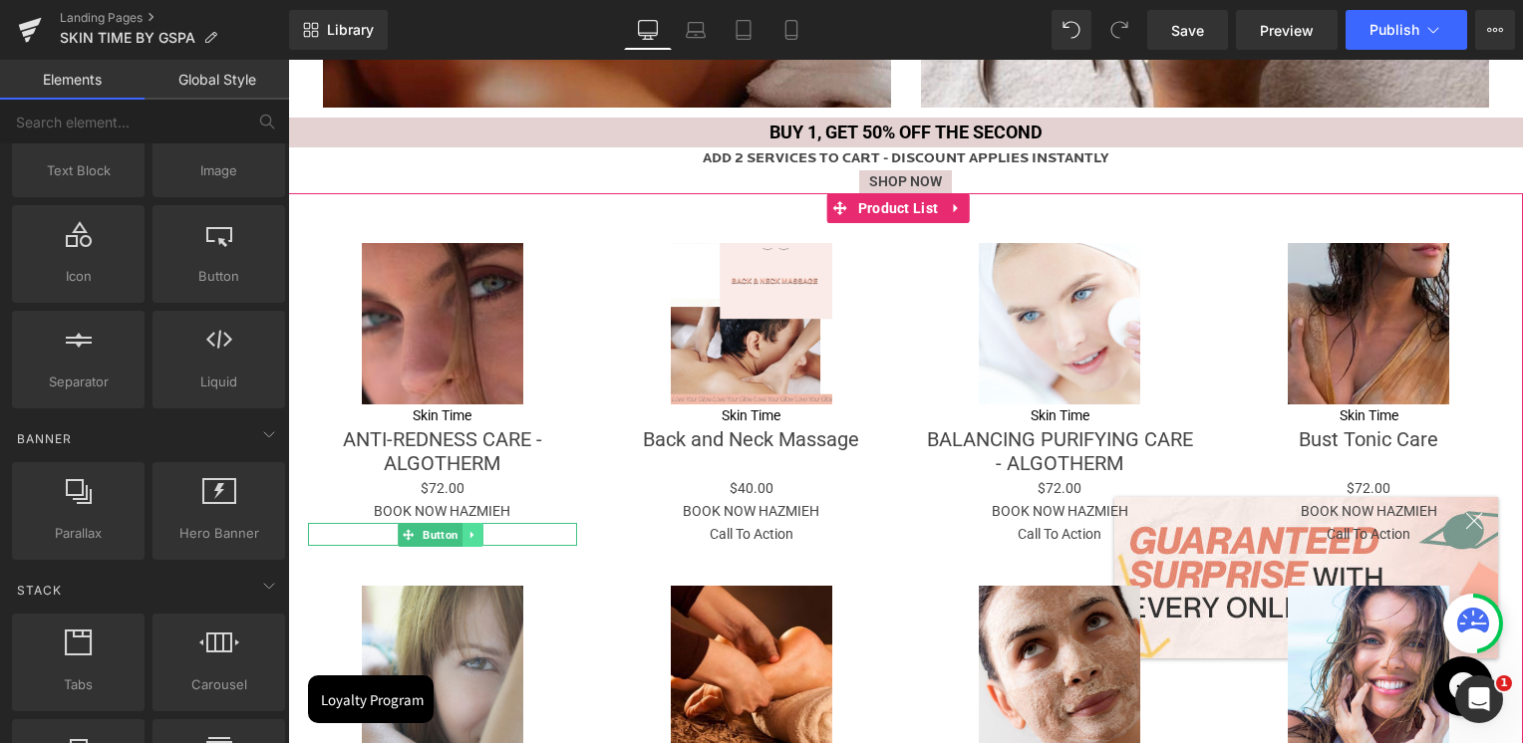
click at [477, 532] on icon at bounding box center [472, 535] width 11 height 12
click at [481, 532] on icon at bounding box center [482, 535] width 11 height 12
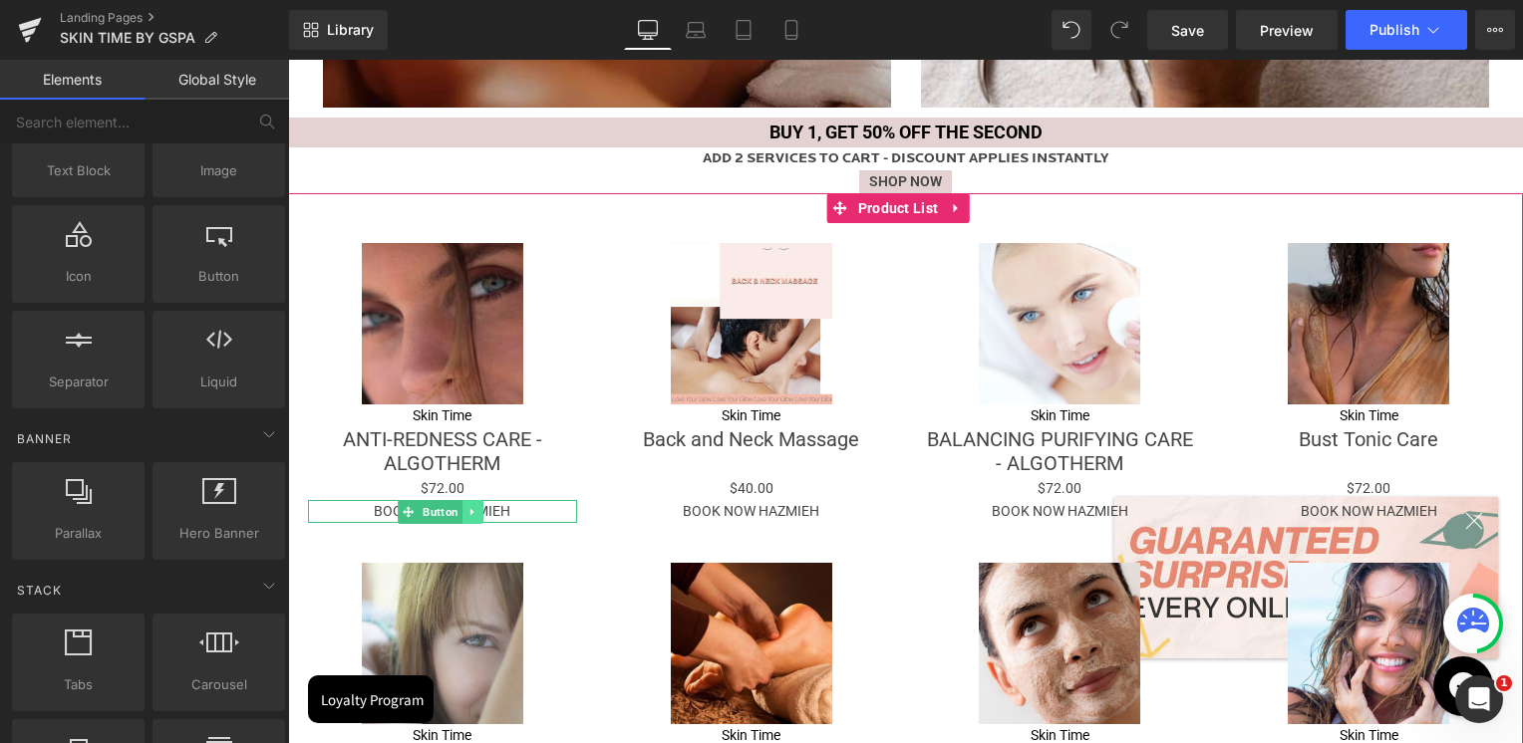
click at [470, 512] on icon at bounding box center [471, 511] width 3 height 7
click at [467, 516] on link at bounding box center [462, 512] width 21 height 24
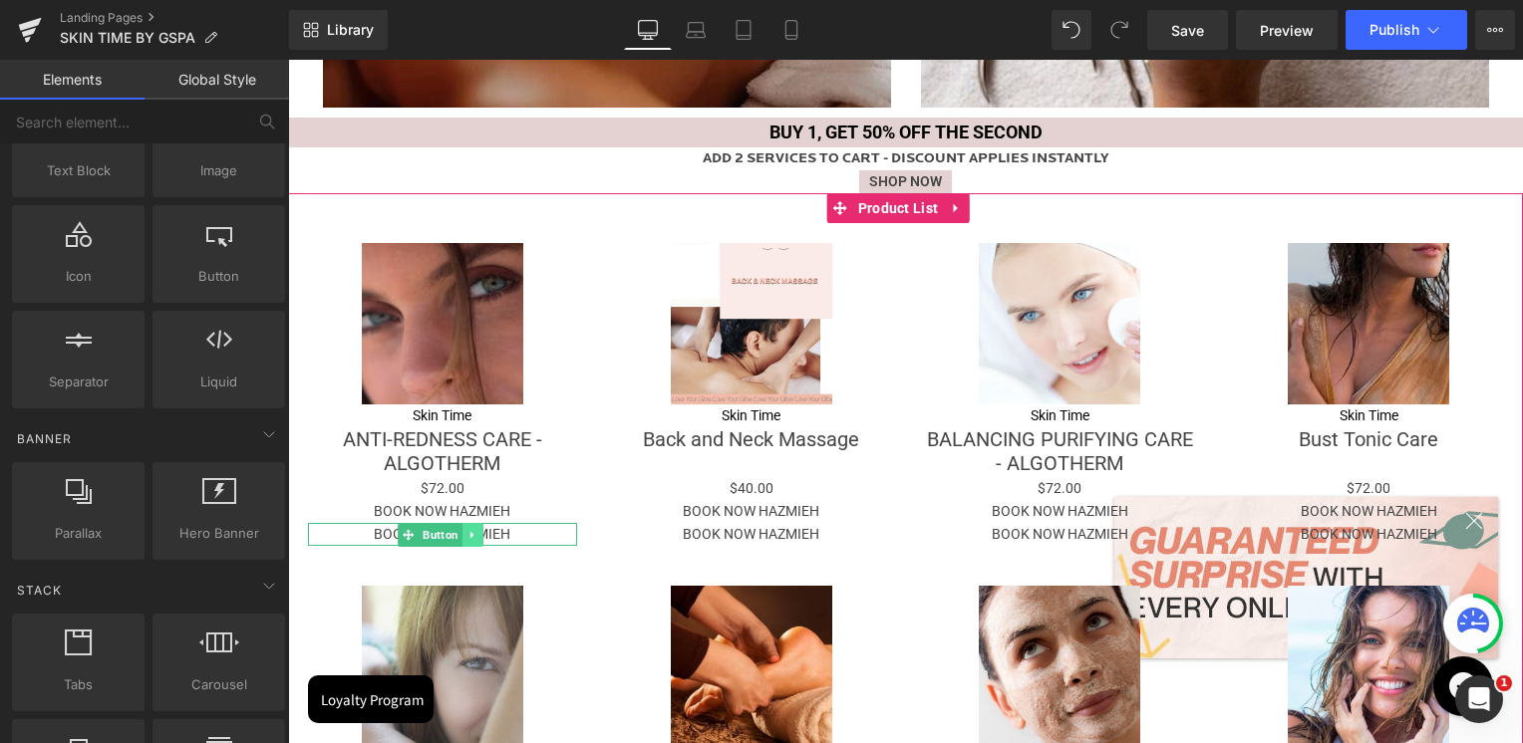
click at [467, 536] on icon at bounding box center [472, 535] width 11 height 12
click at [469, 539] on link at bounding box center [462, 535] width 21 height 24
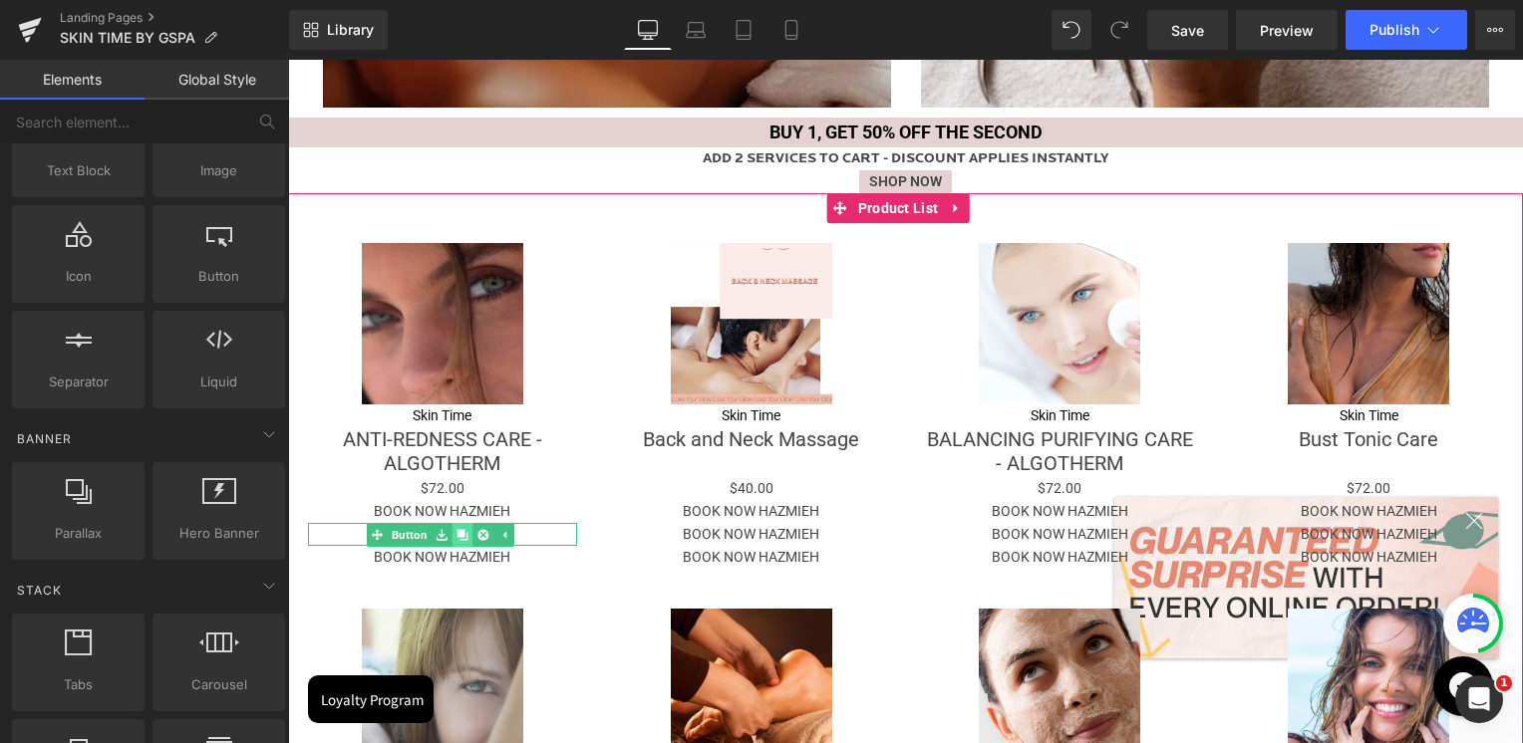
click at [459, 533] on icon at bounding box center [461, 534] width 11 height 11
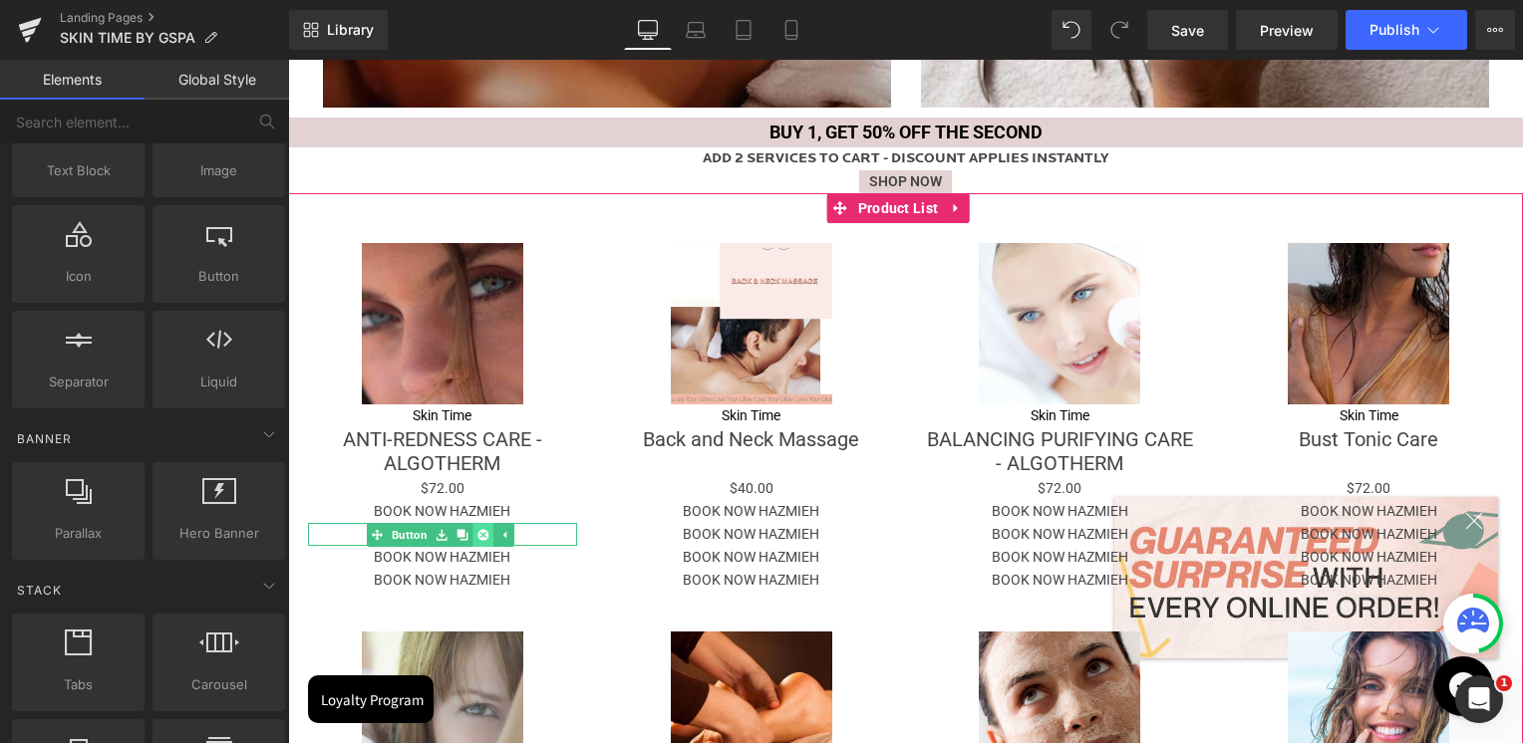
click at [477, 534] on icon at bounding box center [482, 534] width 11 height 11
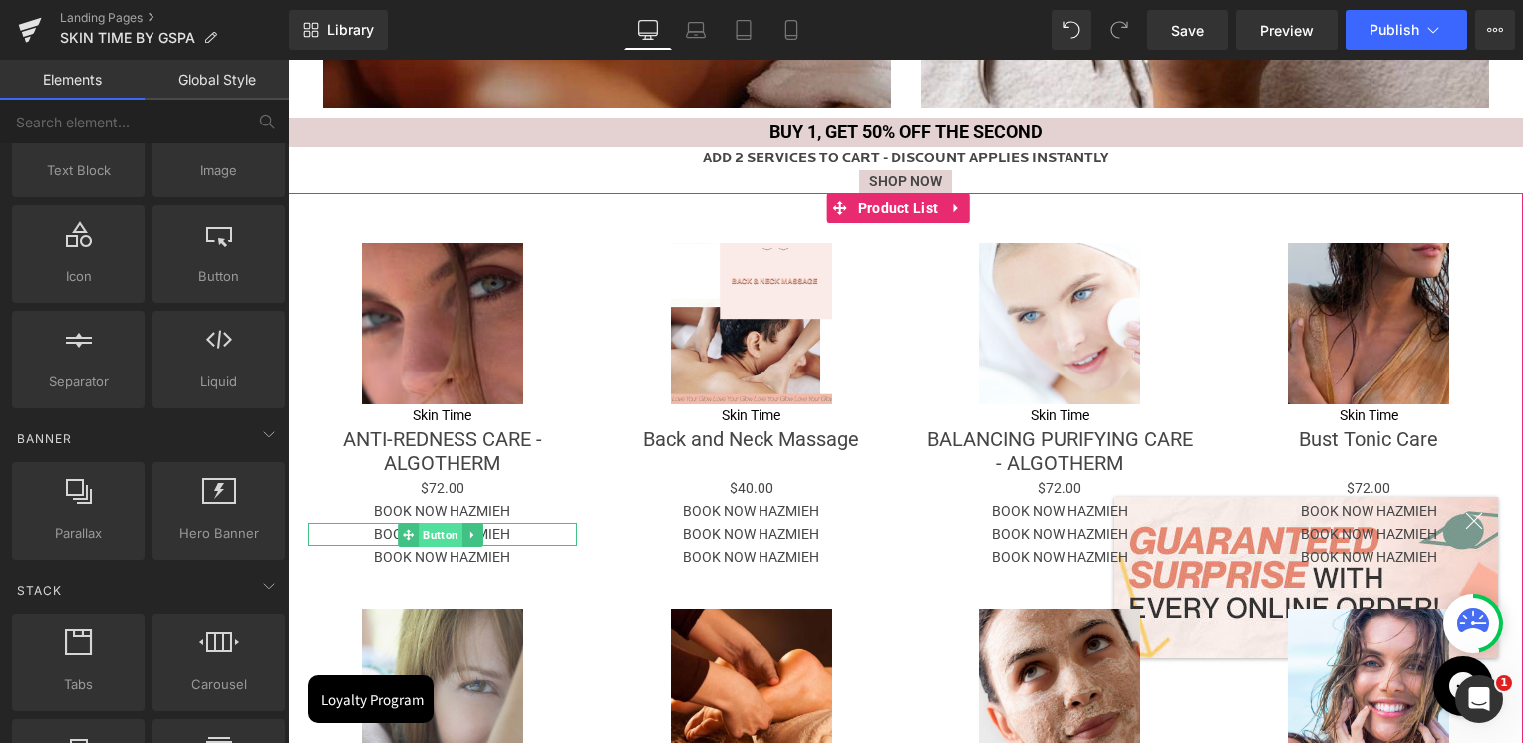
click at [438, 533] on span "Button" at bounding box center [440, 535] width 44 height 24
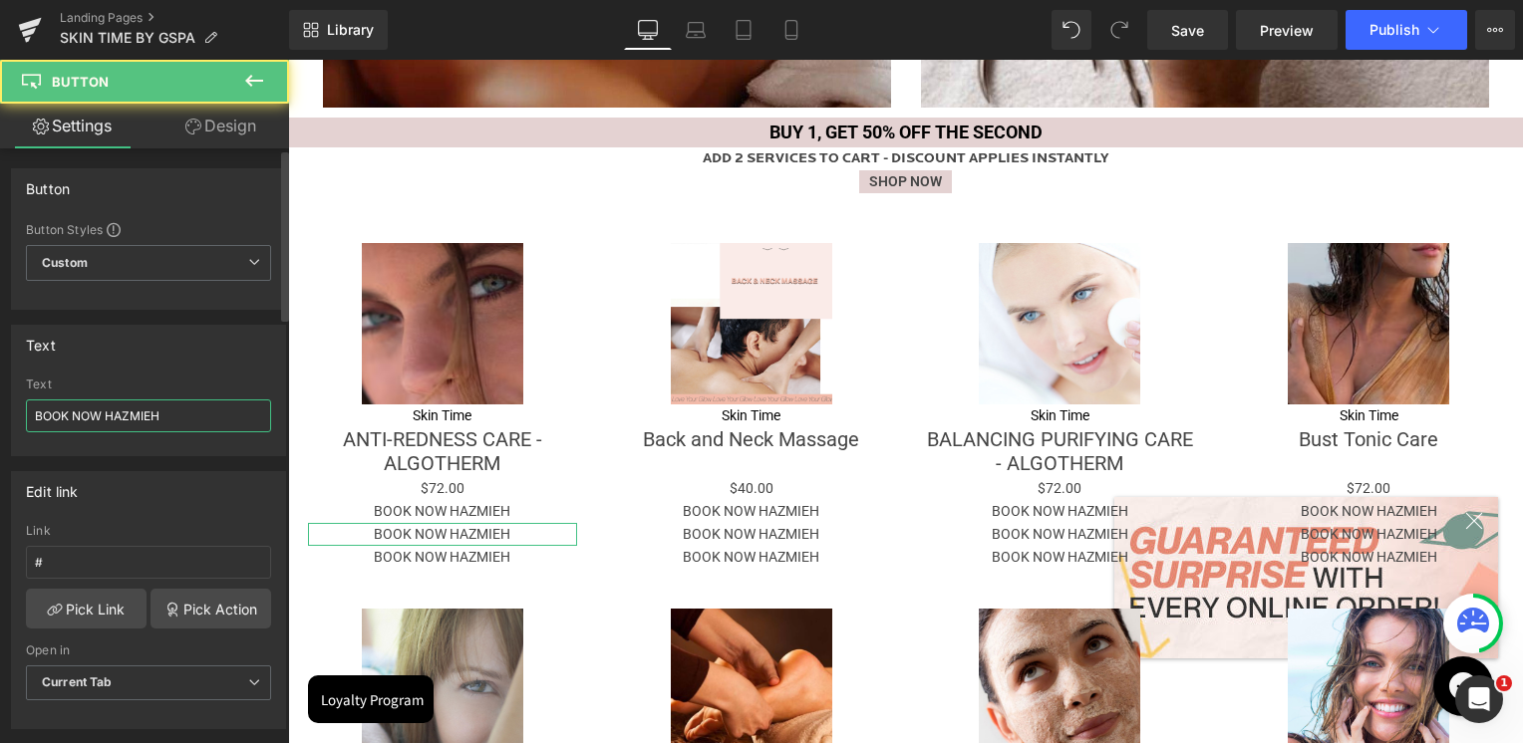
click at [194, 409] on input "BOOK NOW HAZMIEH" at bounding box center [148, 416] width 245 height 33
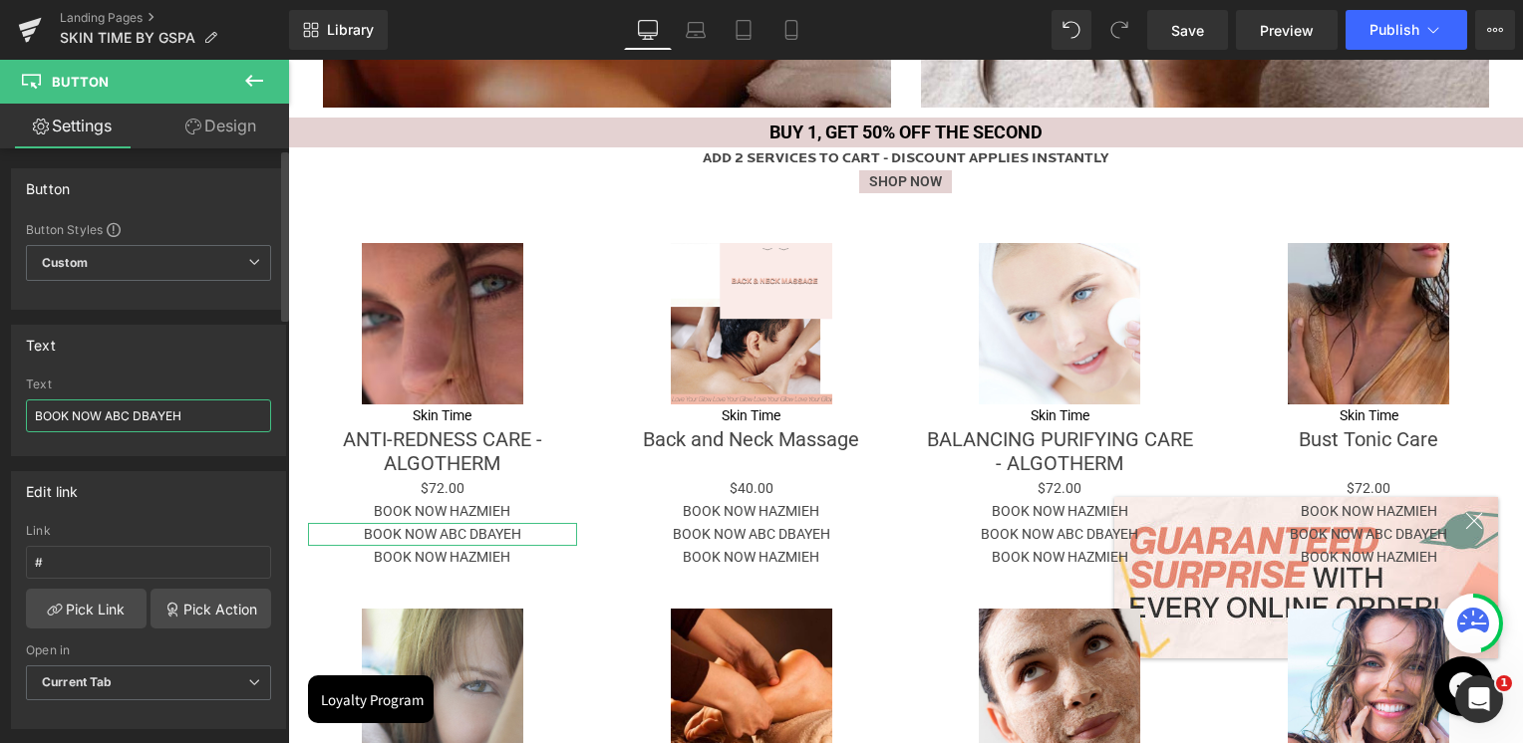
type input "BOOK NOW ABC DBAYEH"
click at [207, 378] on div "Text" at bounding box center [148, 385] width 245 height 14
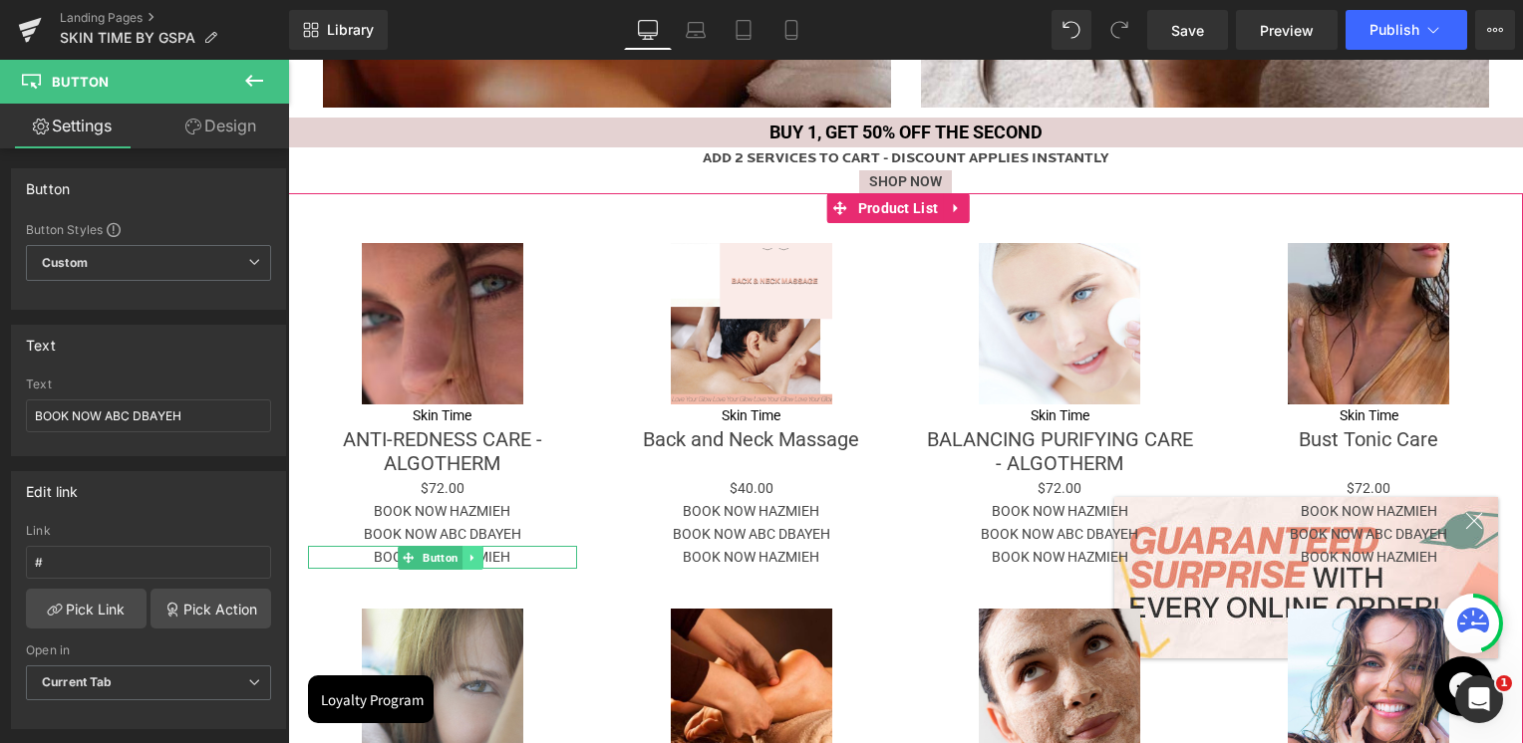
click at [467, 556] on icon at bounding box center [472, 558] width 11 height 12
click at [422, 560] on span "Button" at bounding box center [410, 558] width 44 height 24
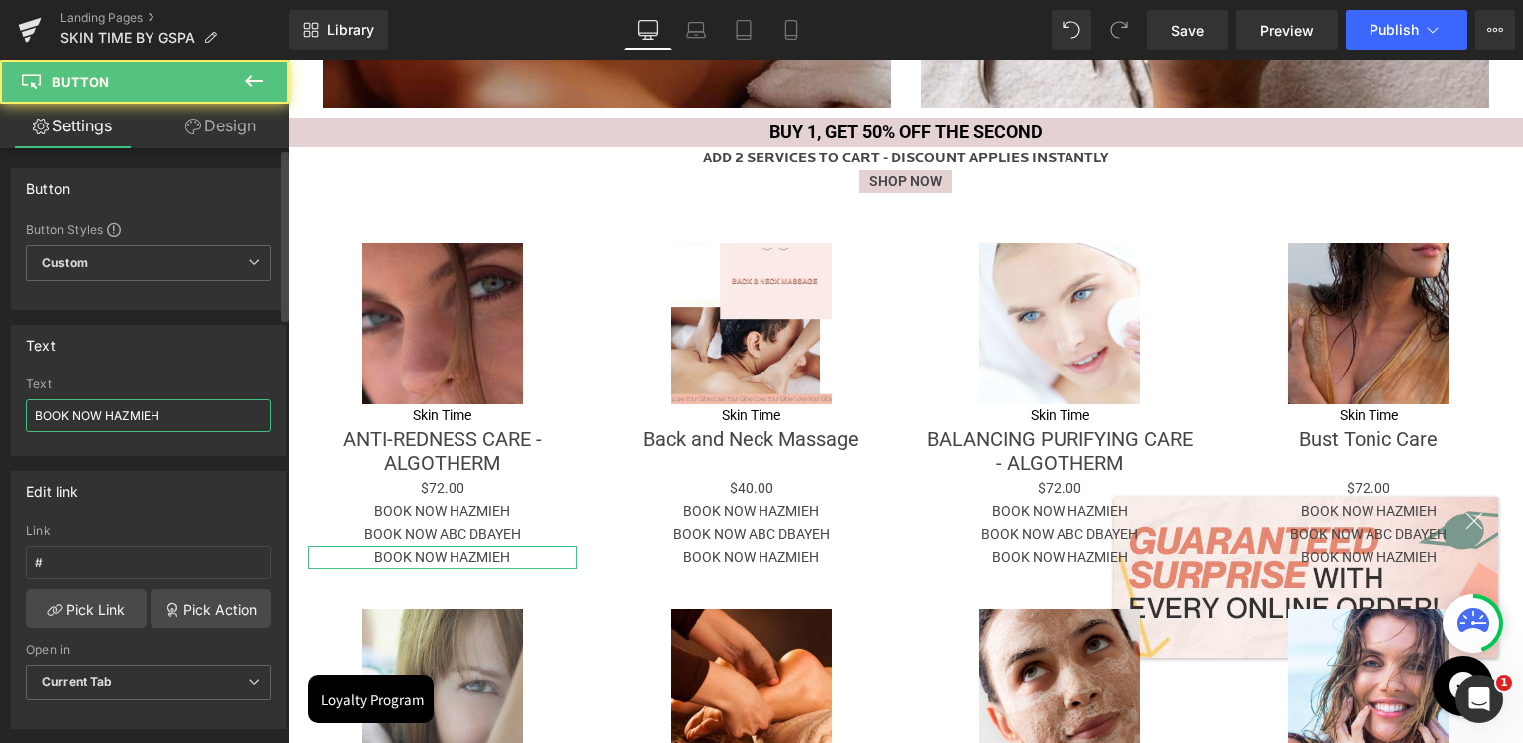
click at [167, 420] on input "BOOK NOW HAZMIEH" at bounding box center [148, 416] width 245 height 33
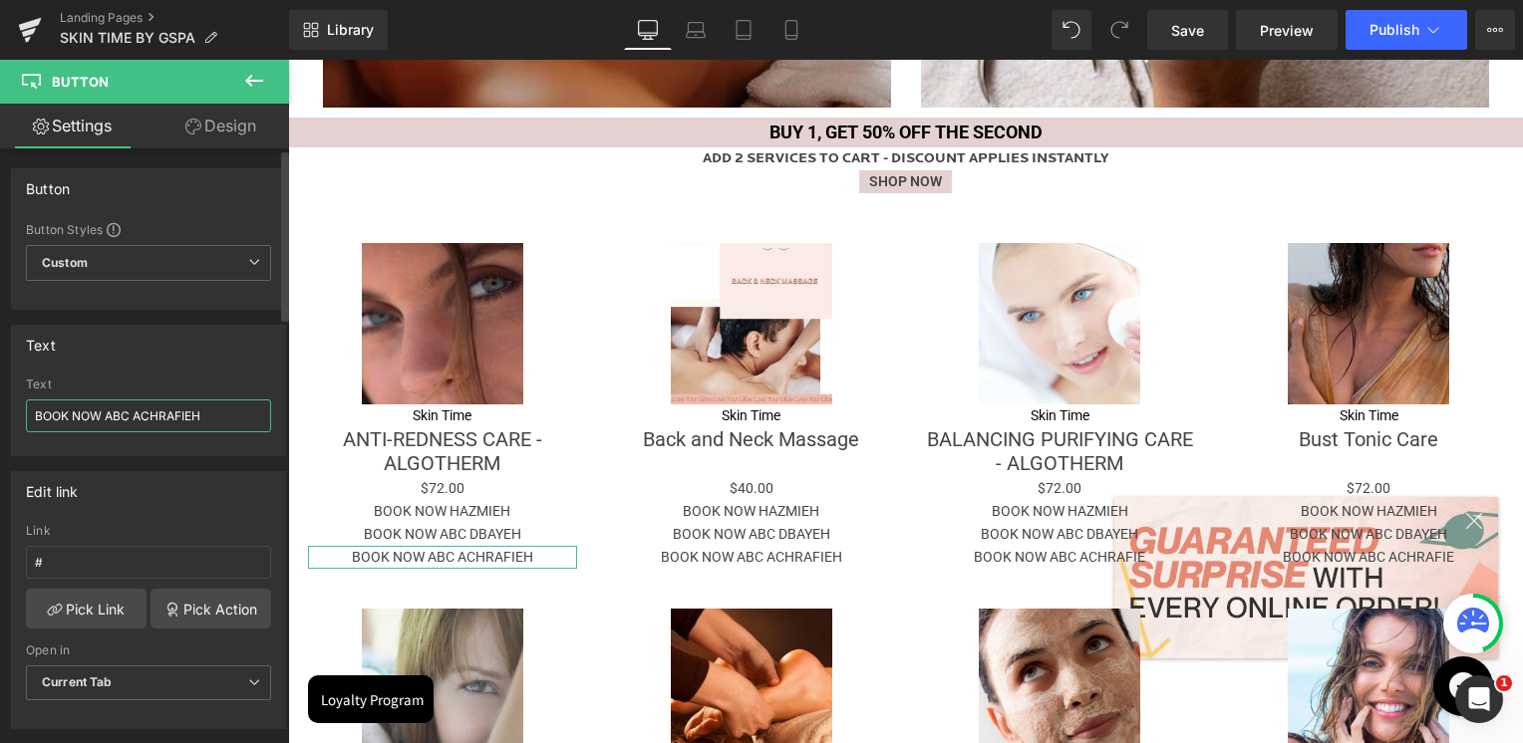
type input "BOOK NOW ABC ACHRAFIEH"
click at [176, 345] on div "Text" at bounding box center [148, 345] width 273 height 38
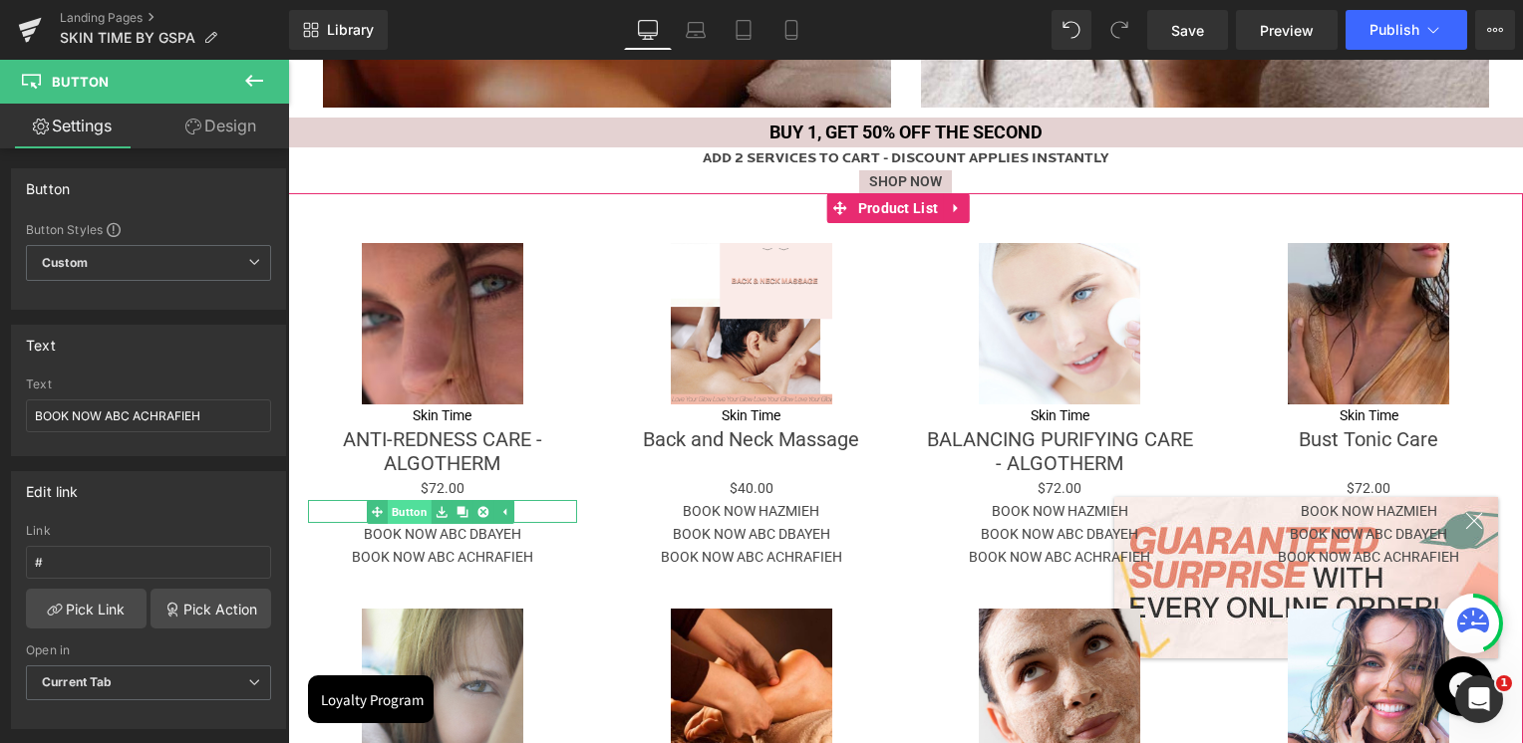
click at [415, 512] on link "Button" at bounding box center [399, 512] width 65 height 24
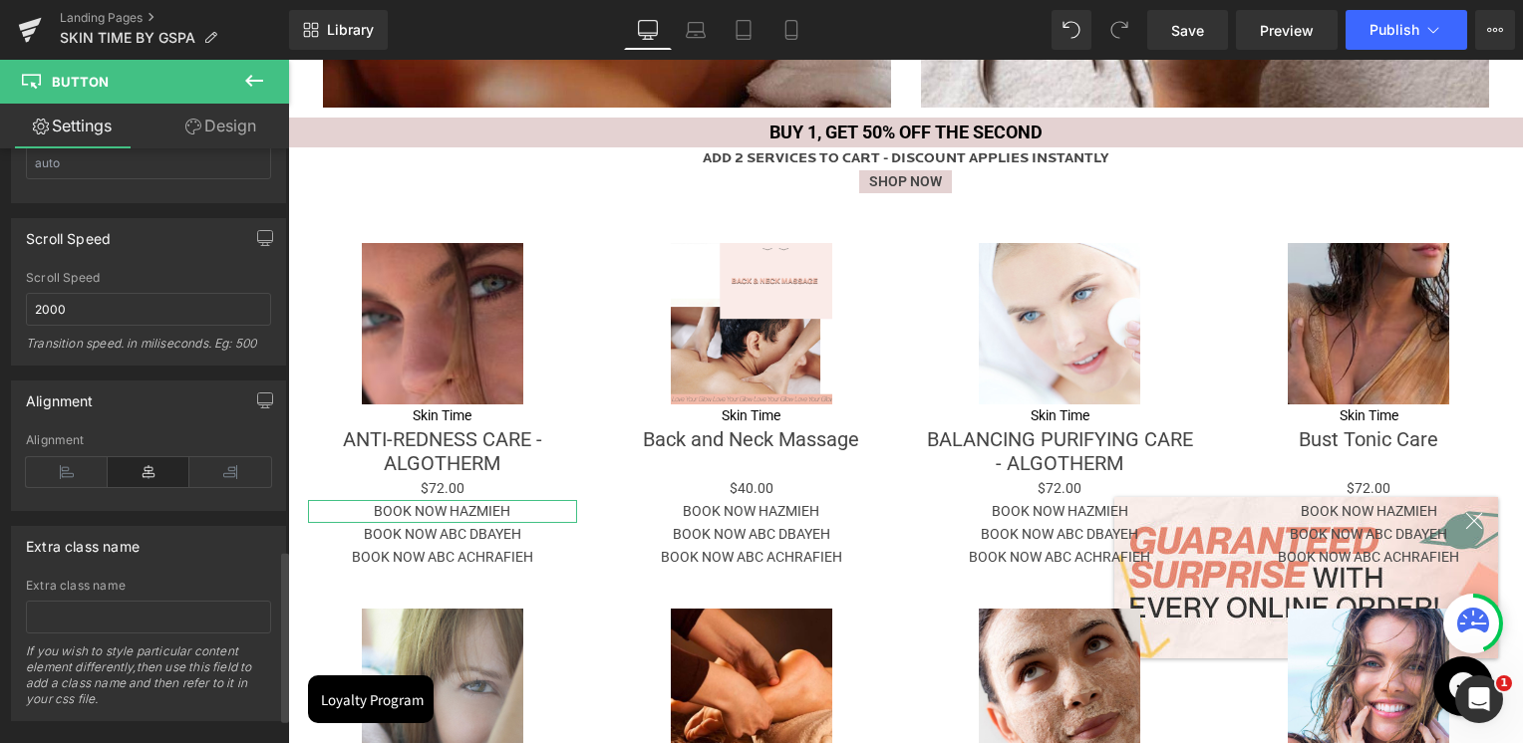
scroll to position [1481, 0]
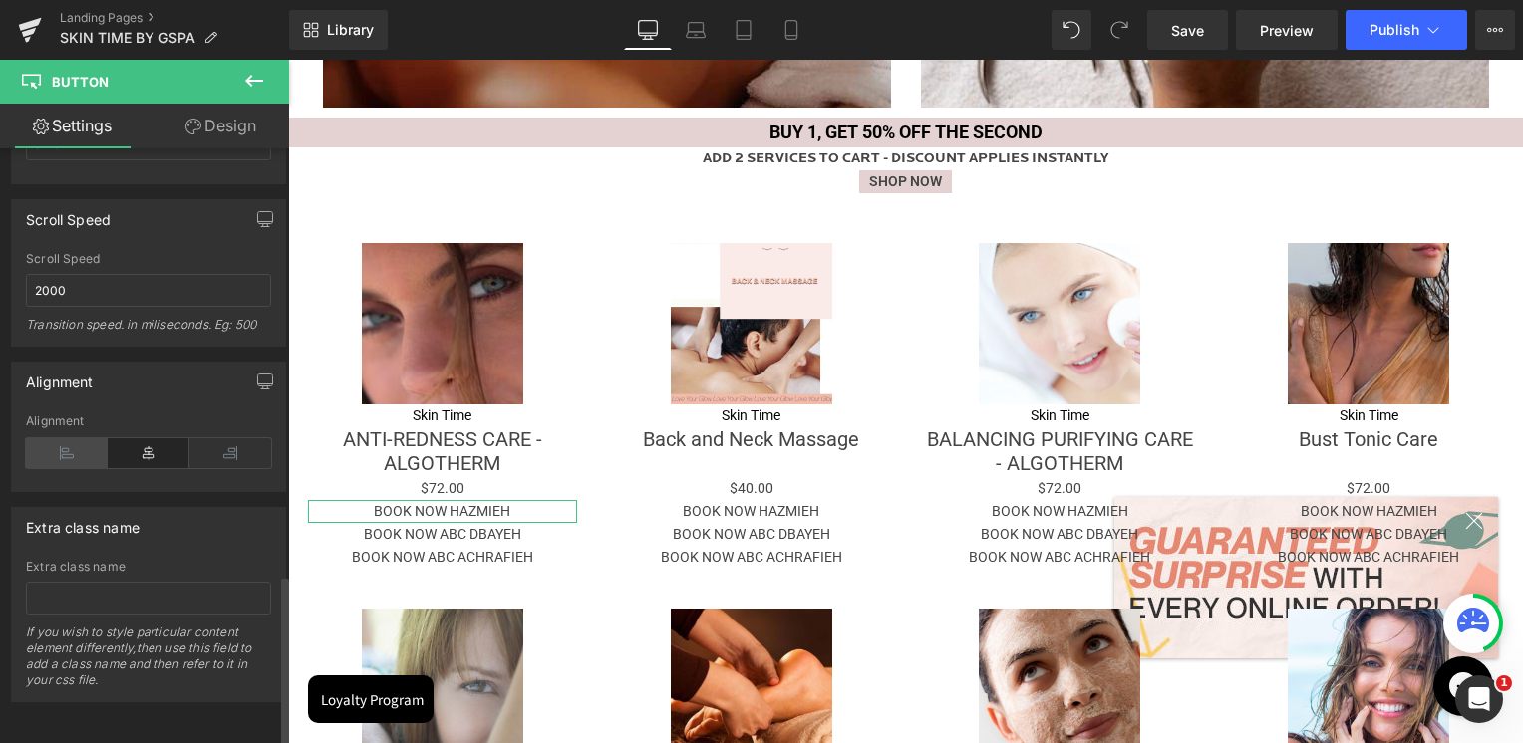
click at [74, 445] on icon at bounding box center [67, 453] width 82 height 30
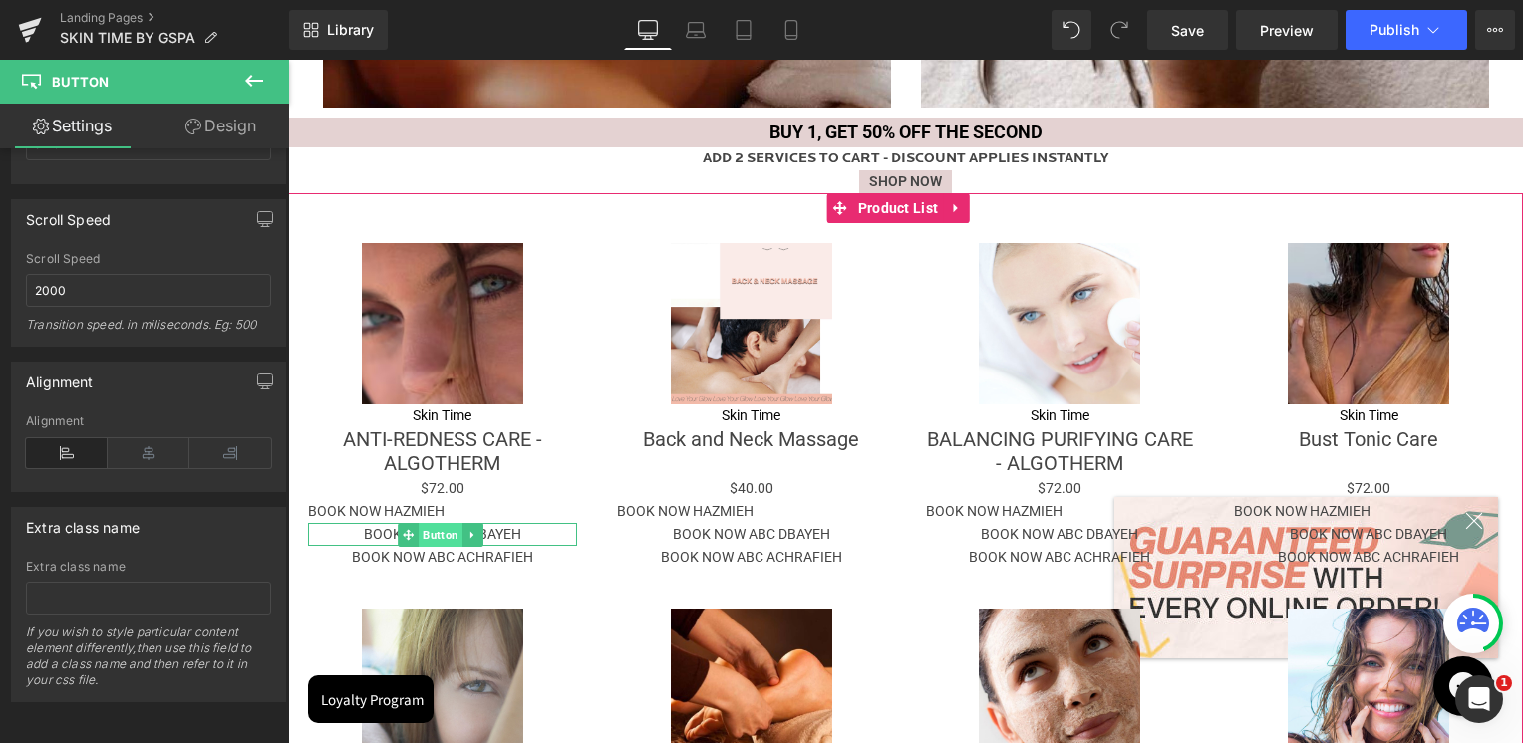
click at [424, 532] on span "Button" at bounding box center [440, 535] width 44 height 24
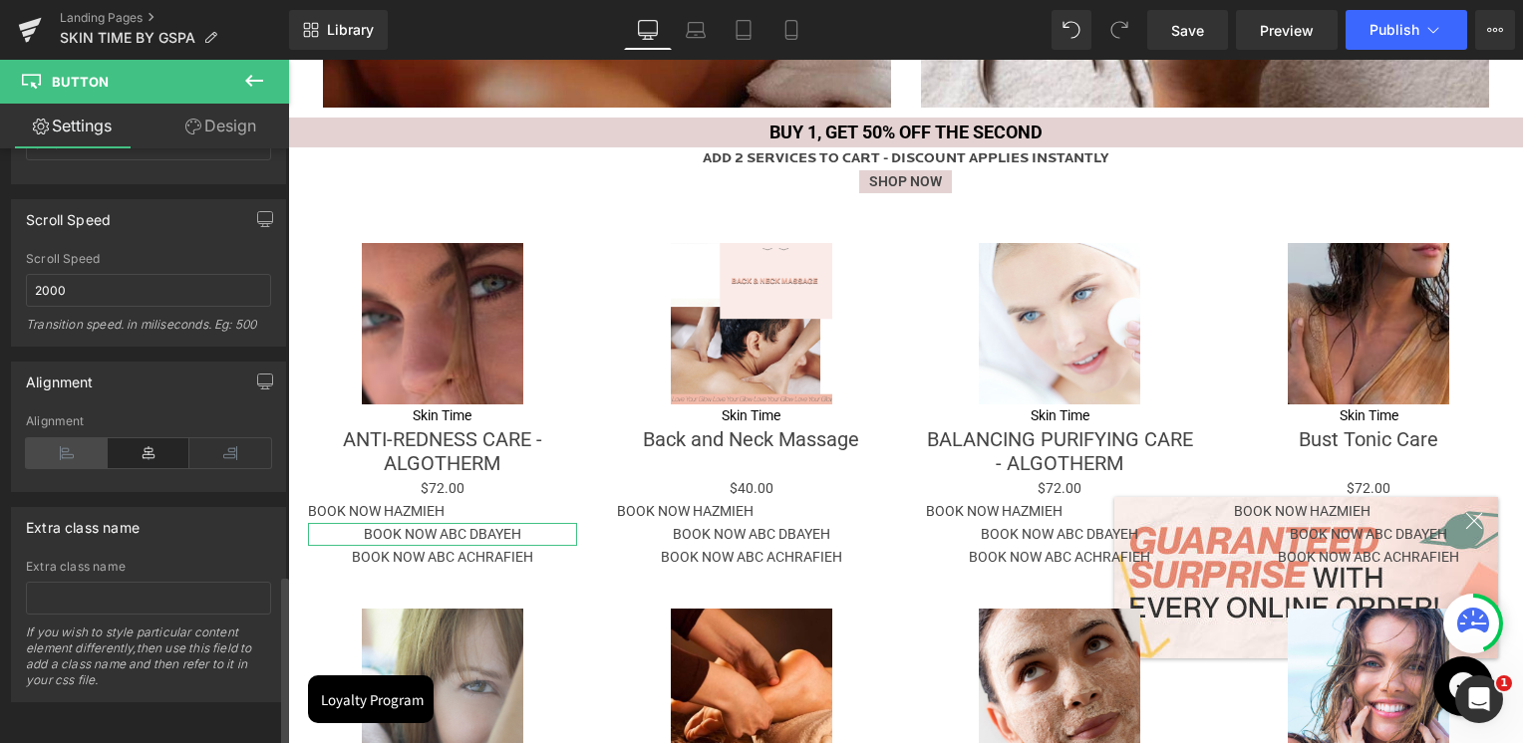
click at [76, 444] on icon at bounding box center [67, 453] width 82 height 30
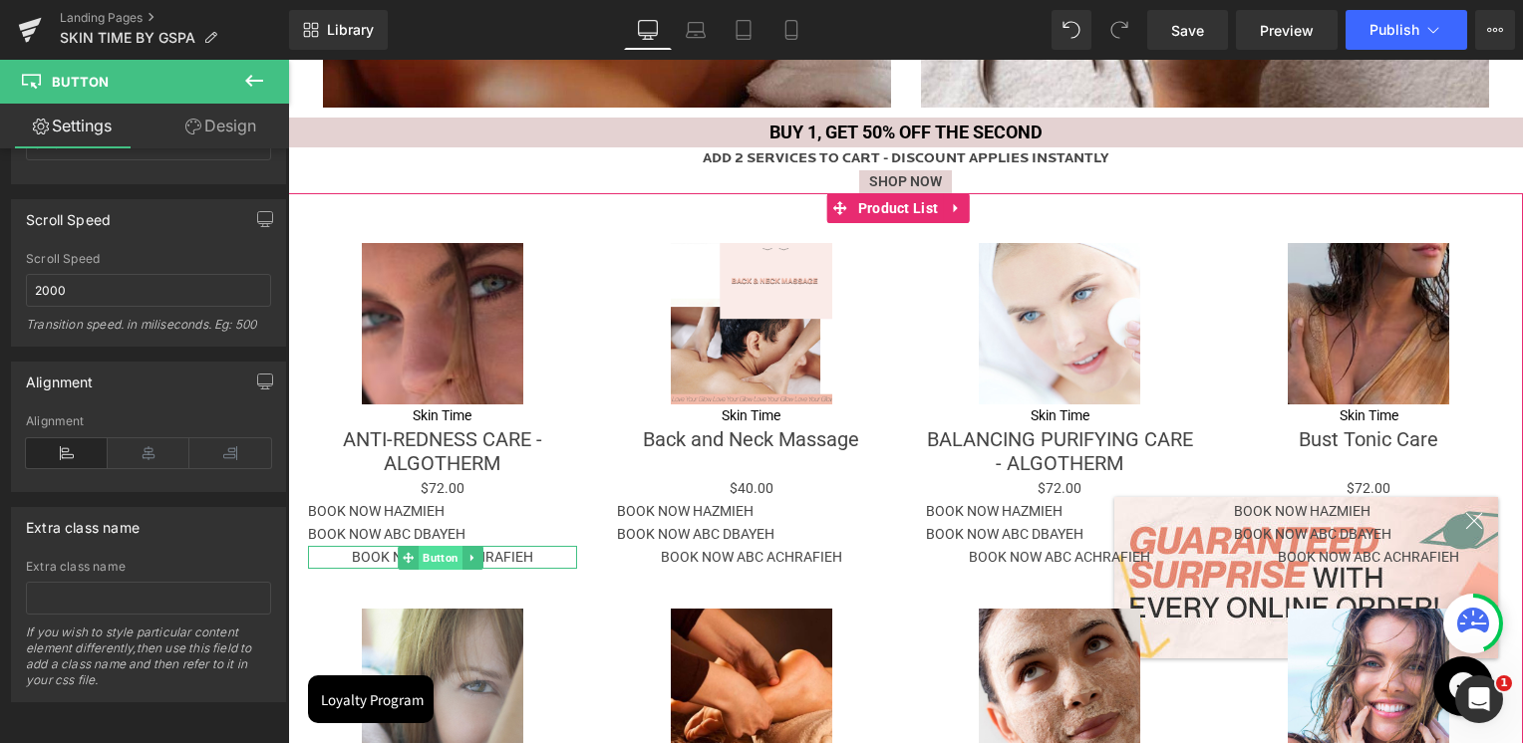
click at [447, 553] on span "Button" at bounding box center [440, 558] width 44 height 24
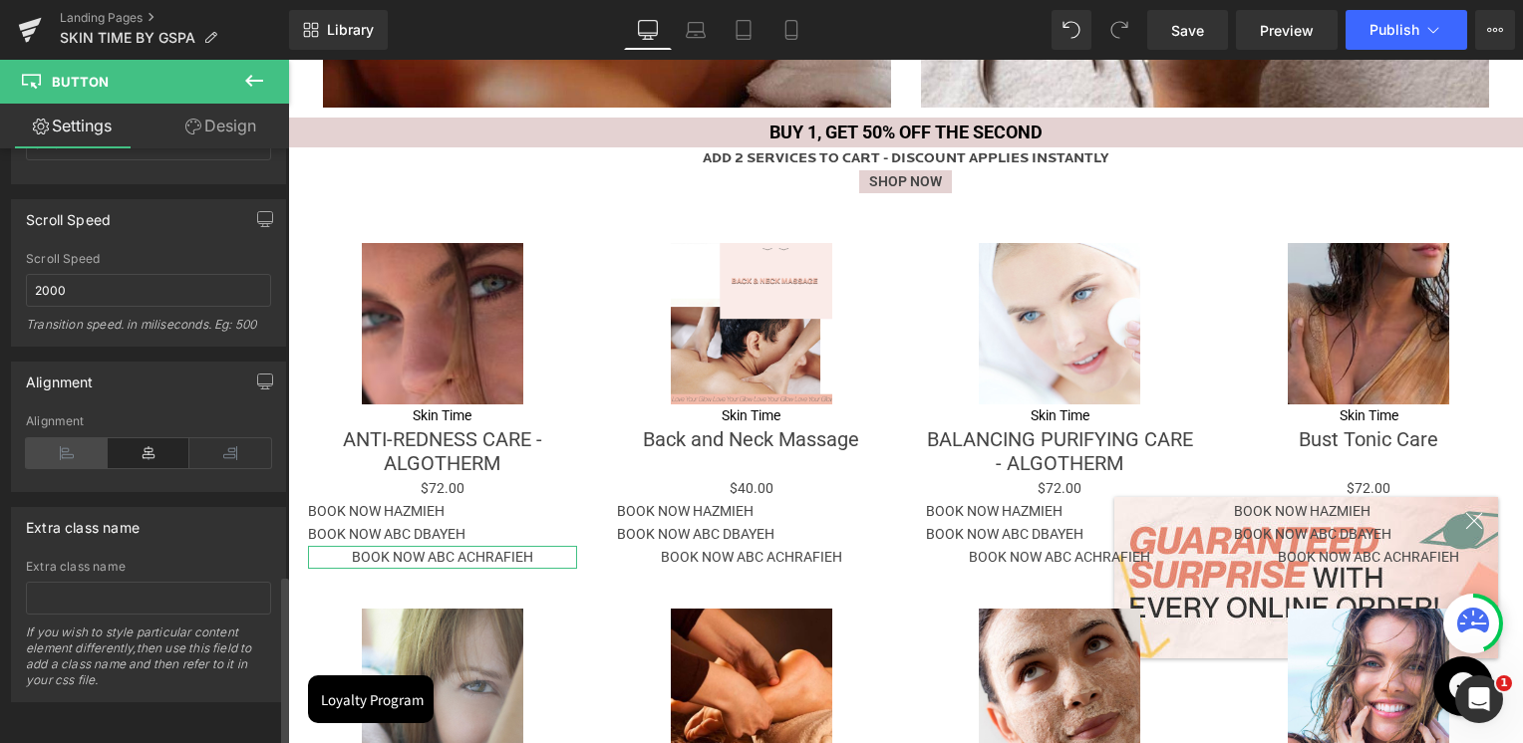
click at [65, 444] on icon at bounding box center [67, 453] width 82 height 30
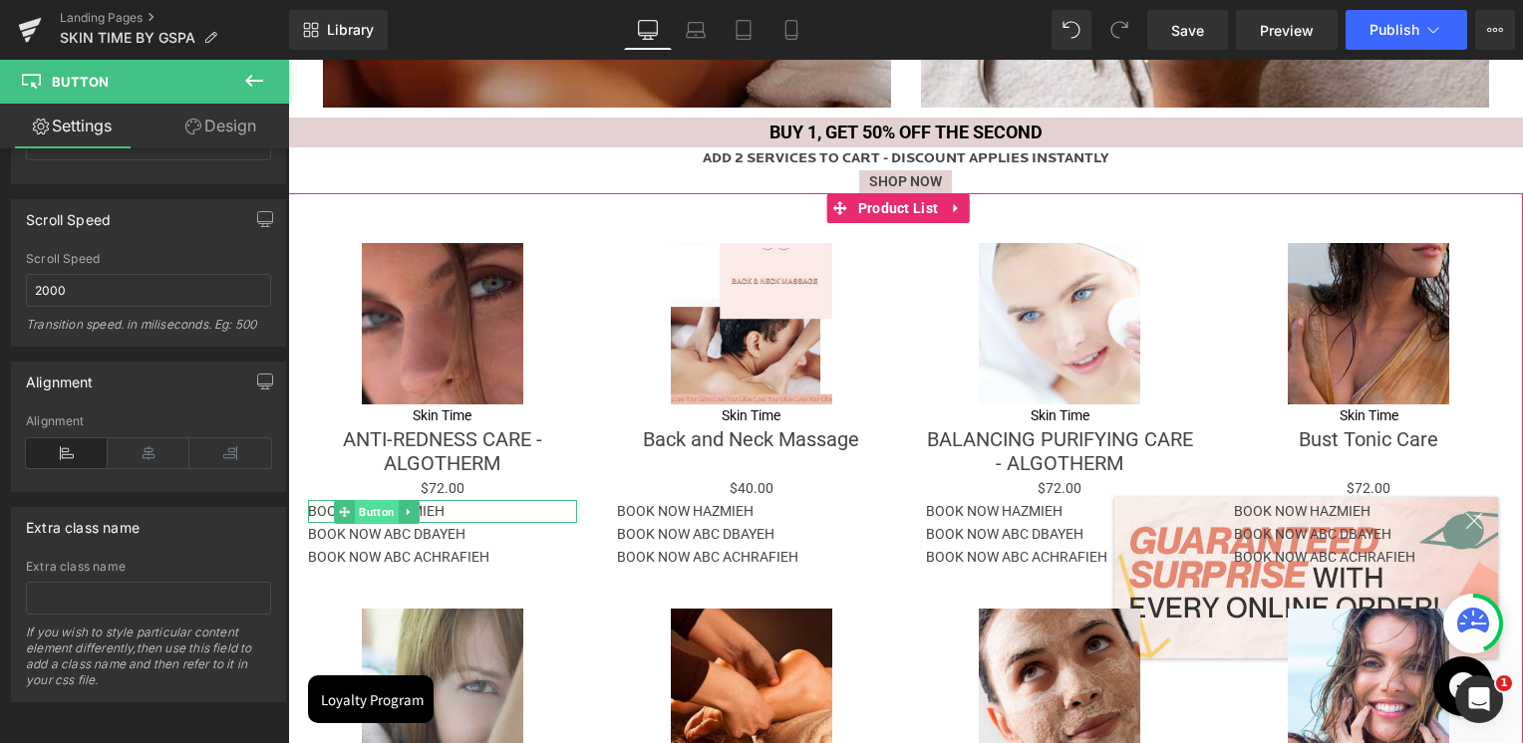
click at [371, 504] on span "Button" at bounding box center [377, 512] width 44 height 24
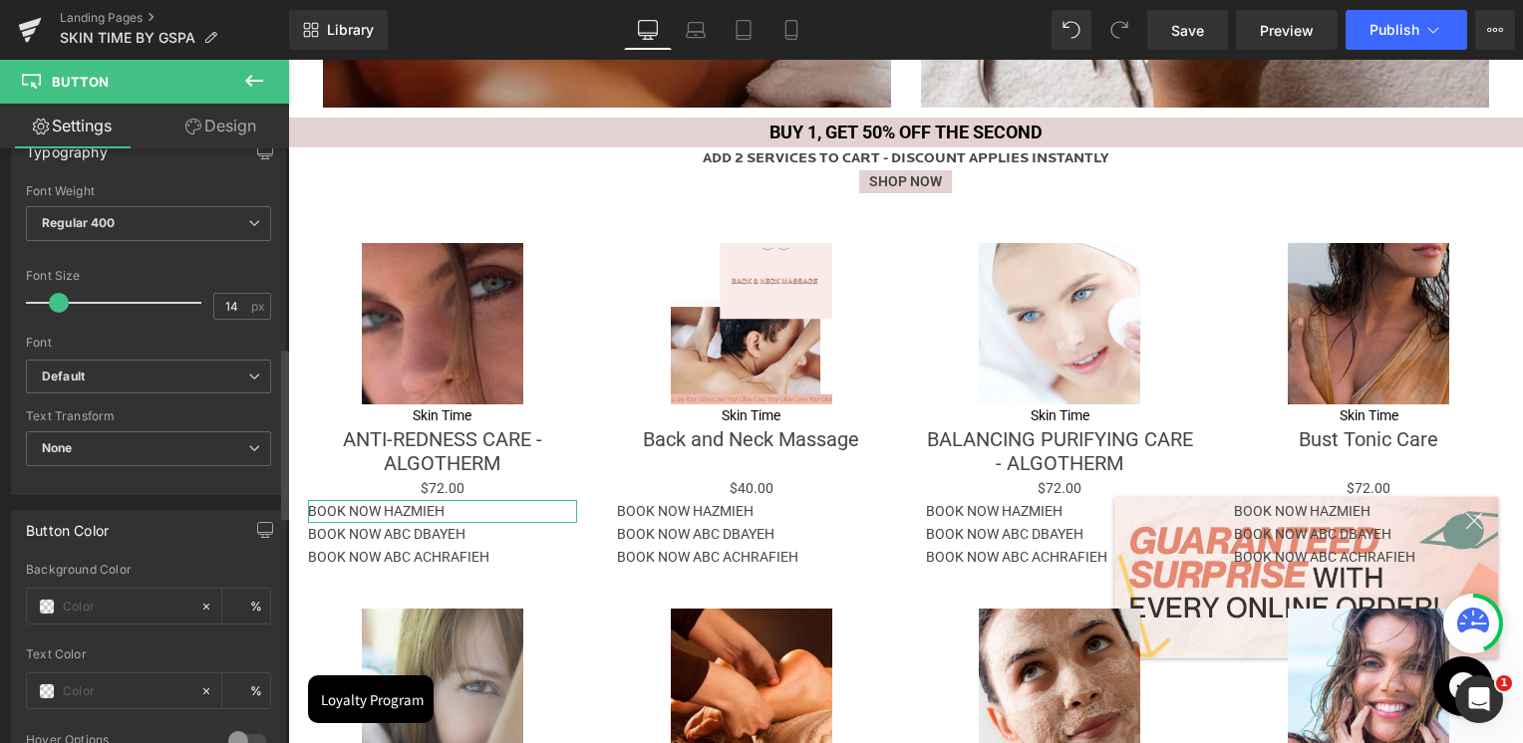
scroll to position [797, 0]
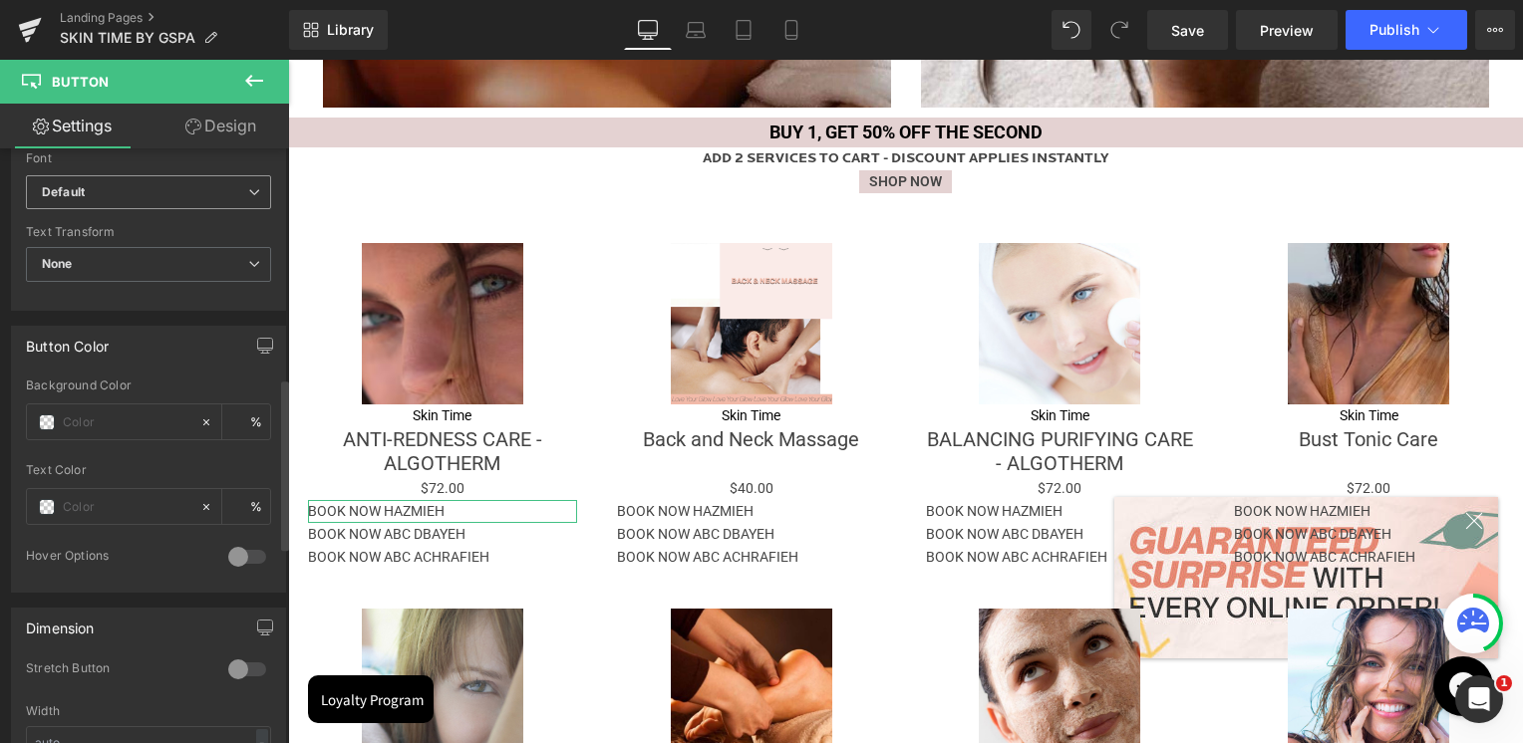
click at [120, 201] on span "Default" at bounding box center [148, 192] width 245 height 35
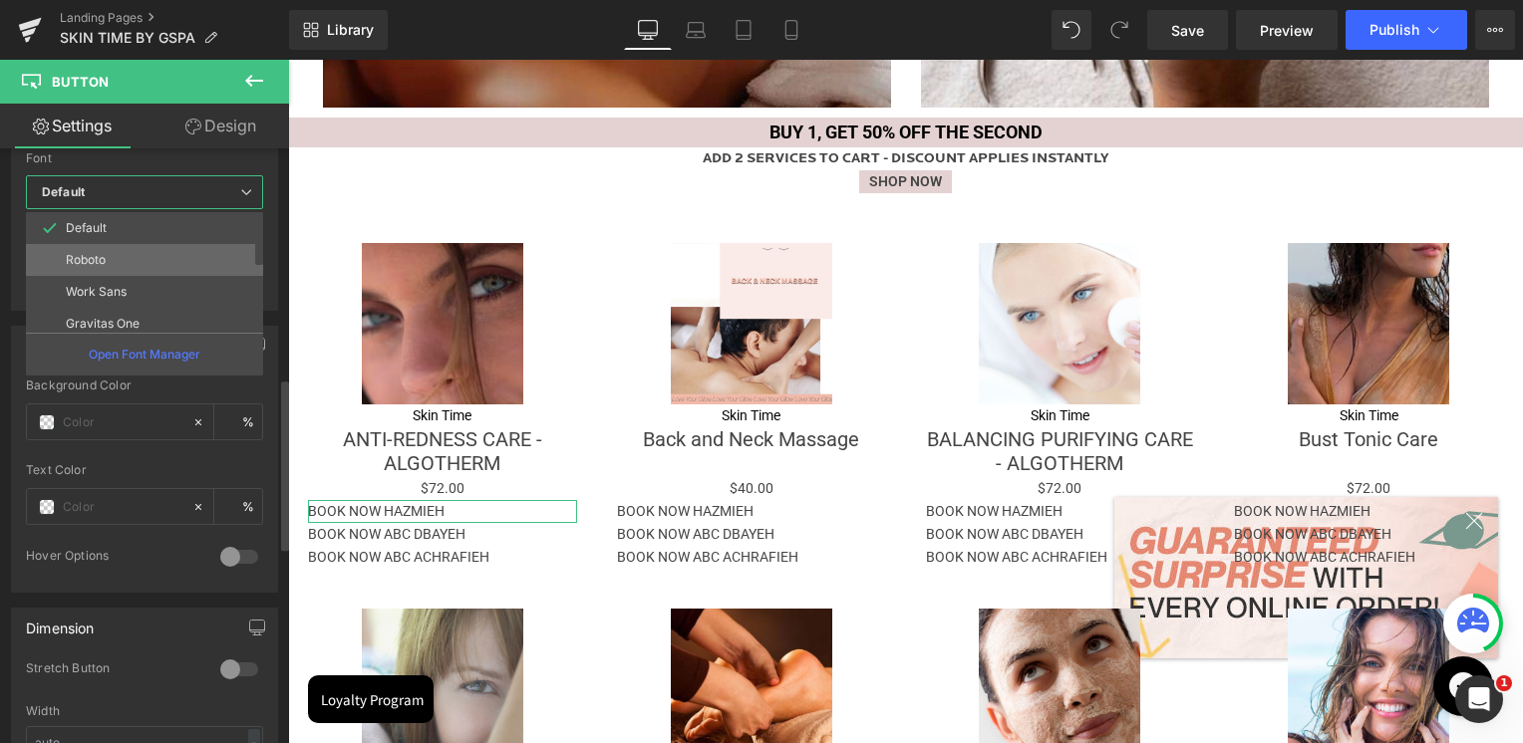
click at [105, 257] on p "Roboto" at bounding box center [86, 260] width 40 height 14
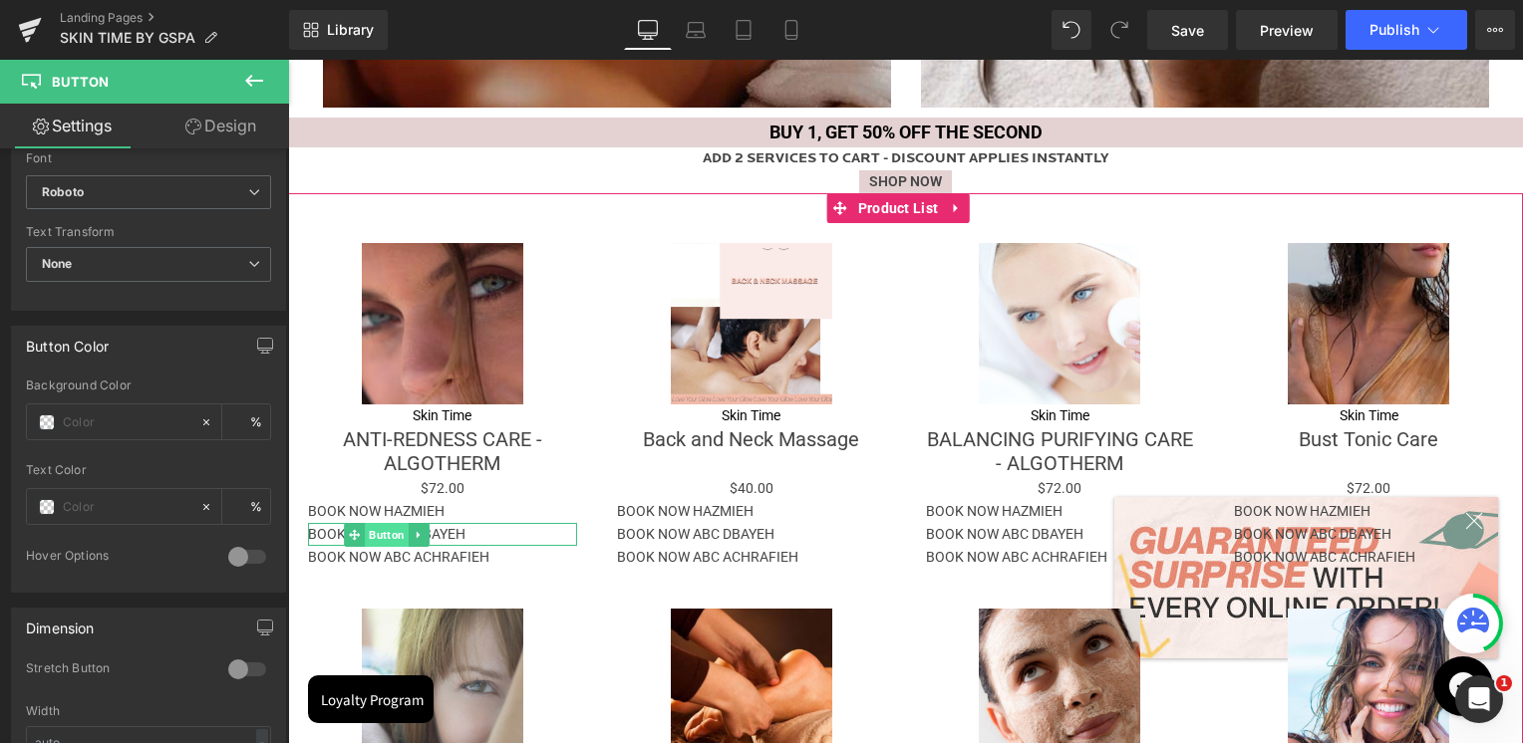
click at [395, 532] on span "Button" at bounding box center [388, 535] width 44 height 24
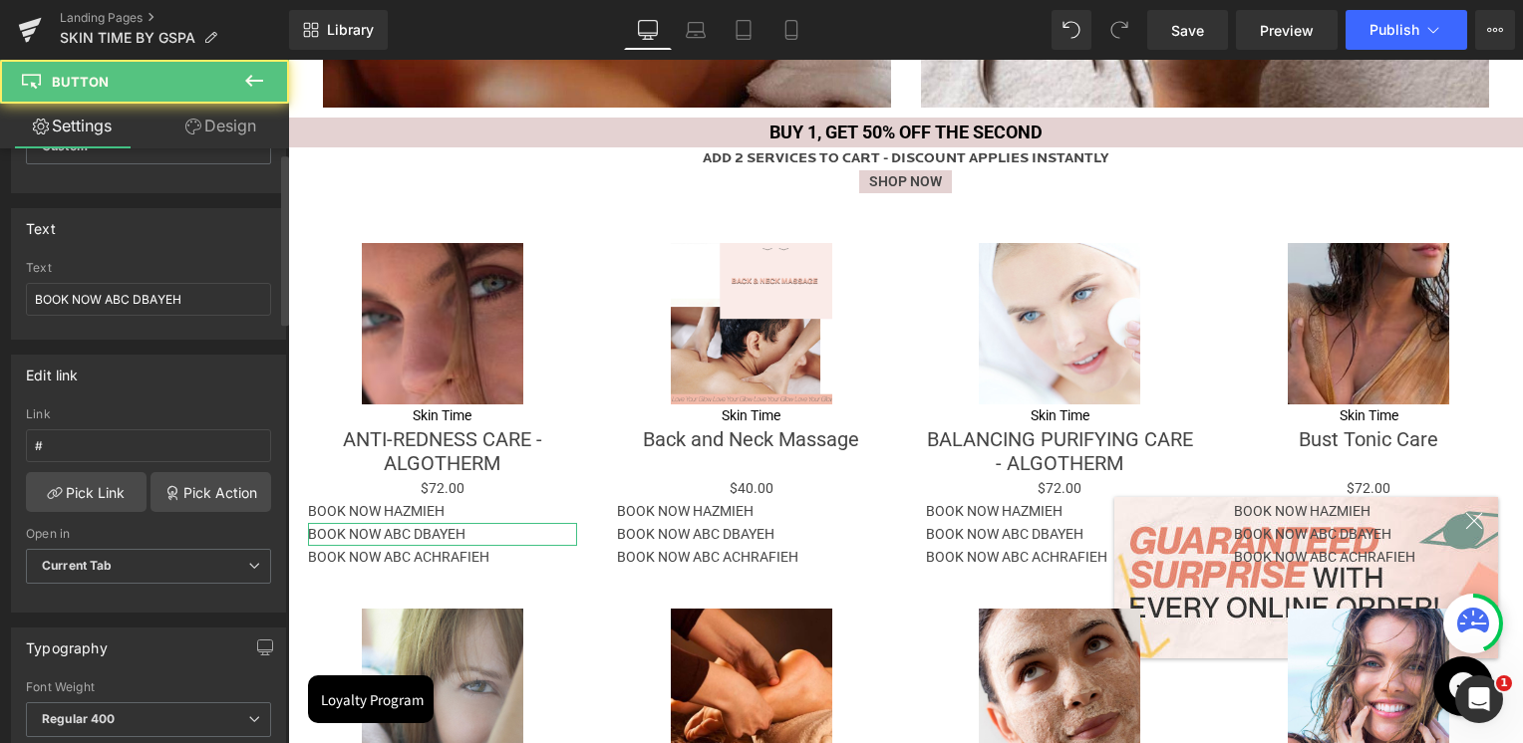
scroll to position [399, 0]
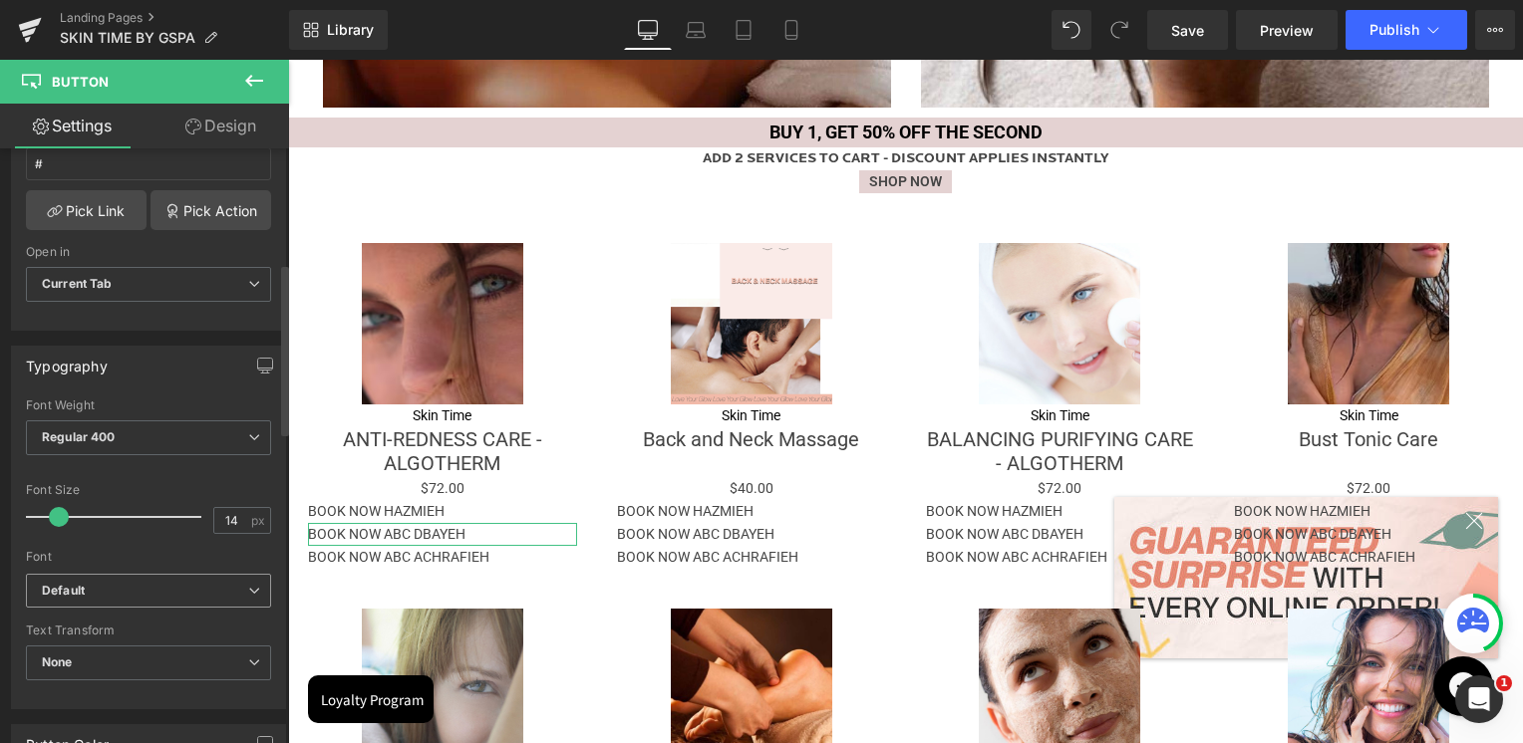
click at [82, 588] on icon "Default" at bounding box center [63, 591] width 43 height 17
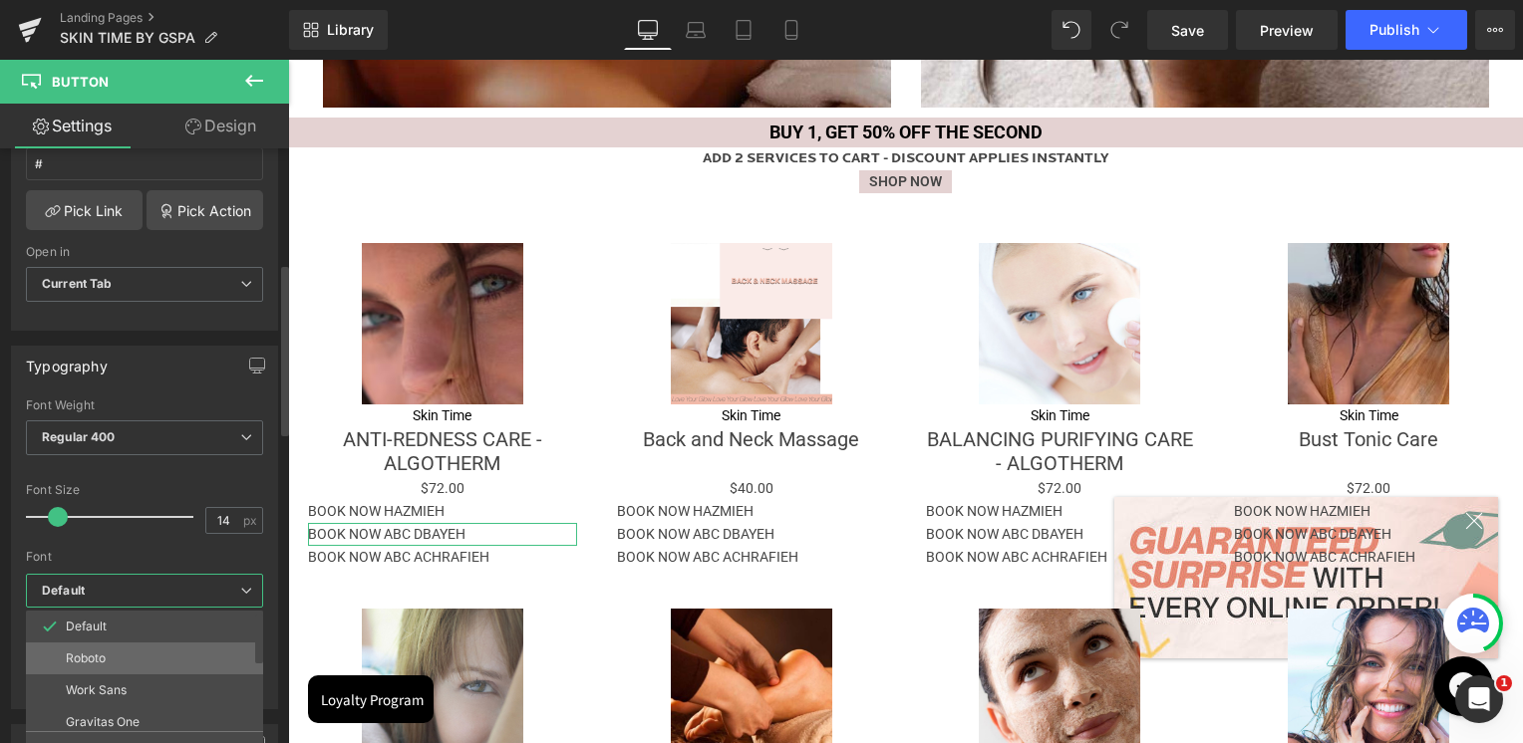
click at [88, 647] on li "Roboto" at bounding box center [149, 659] width 246 height 32
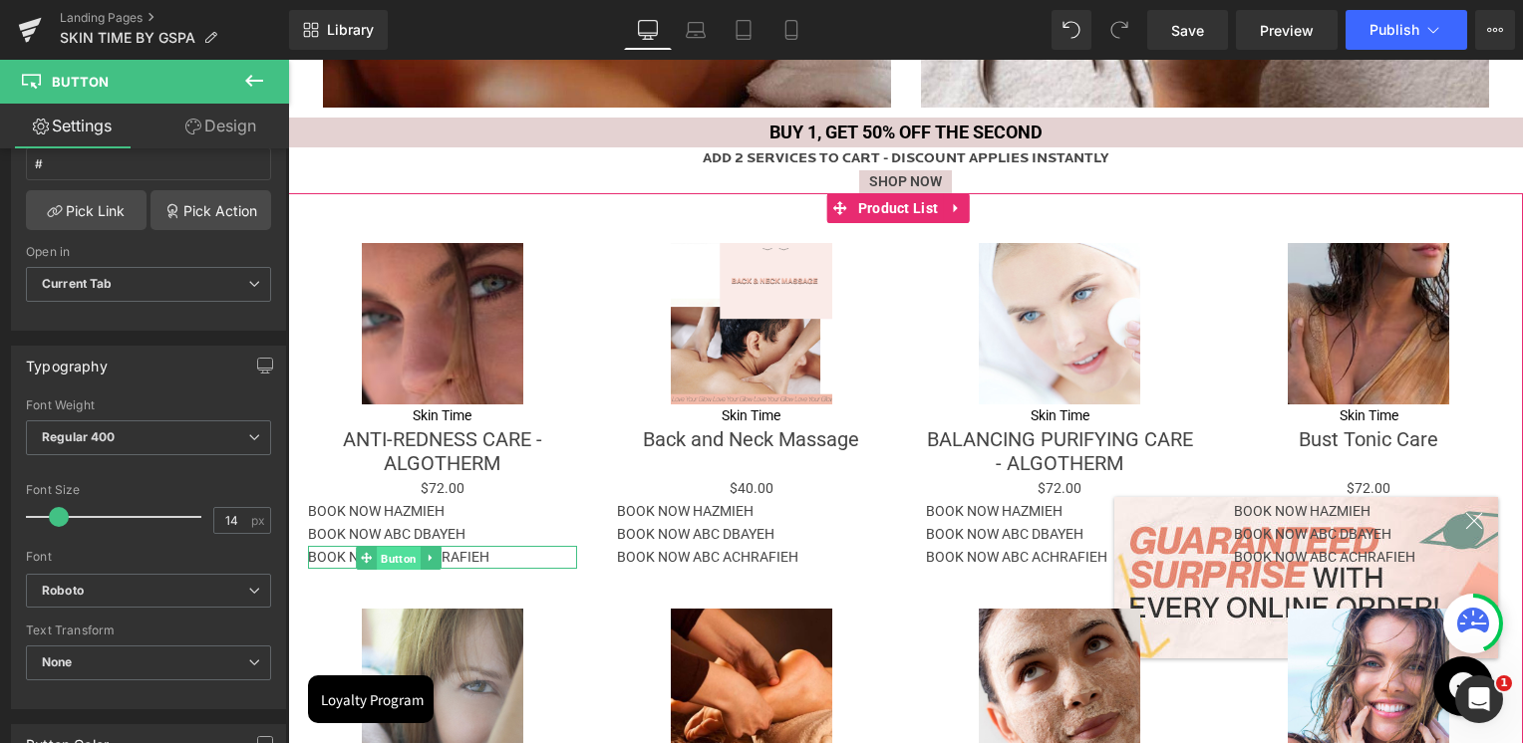
click at [399, 559] on span "Button" at bounding box center [399, 559] width 44 height 24
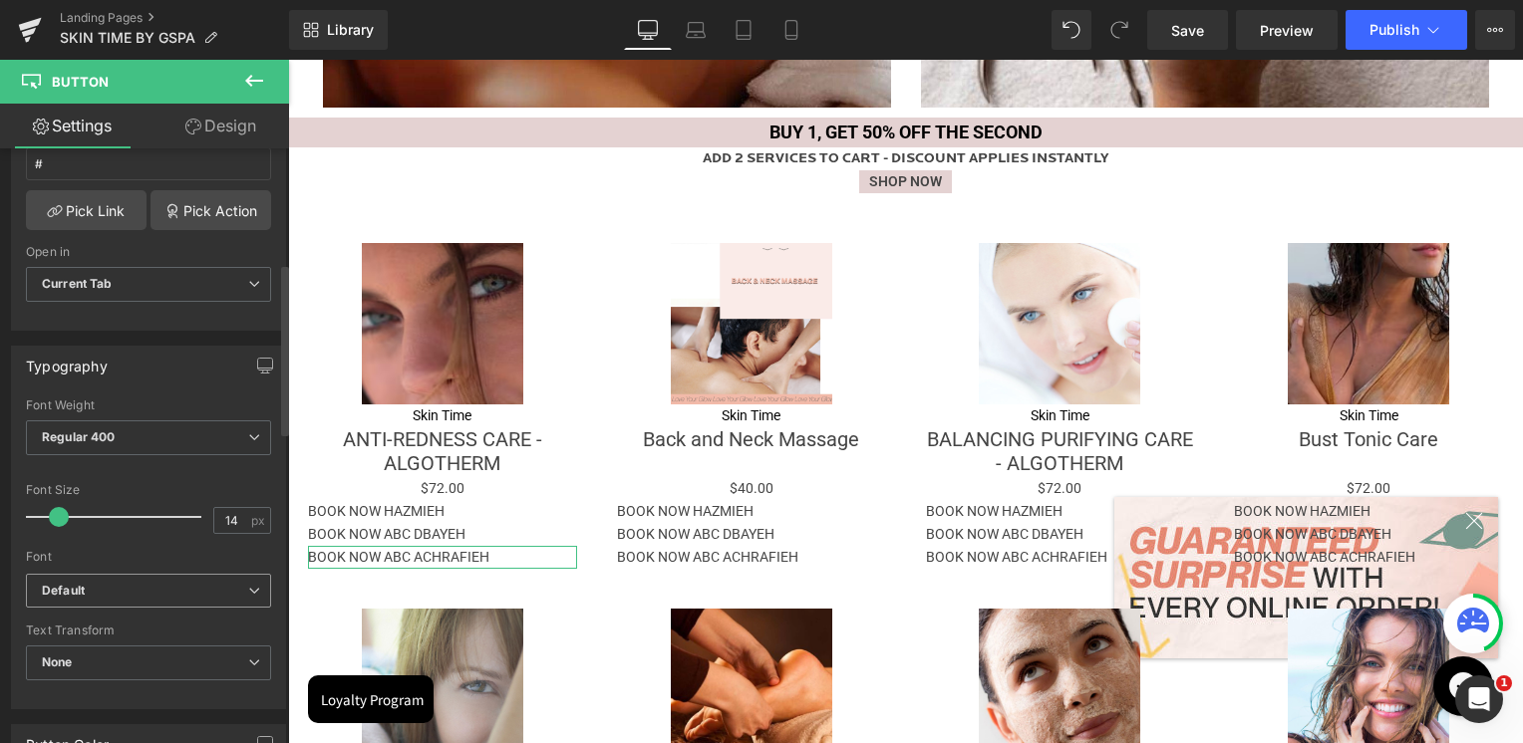
click at [102, 583] on b "Default" at bounding box center [145, 591] width 206 height 17
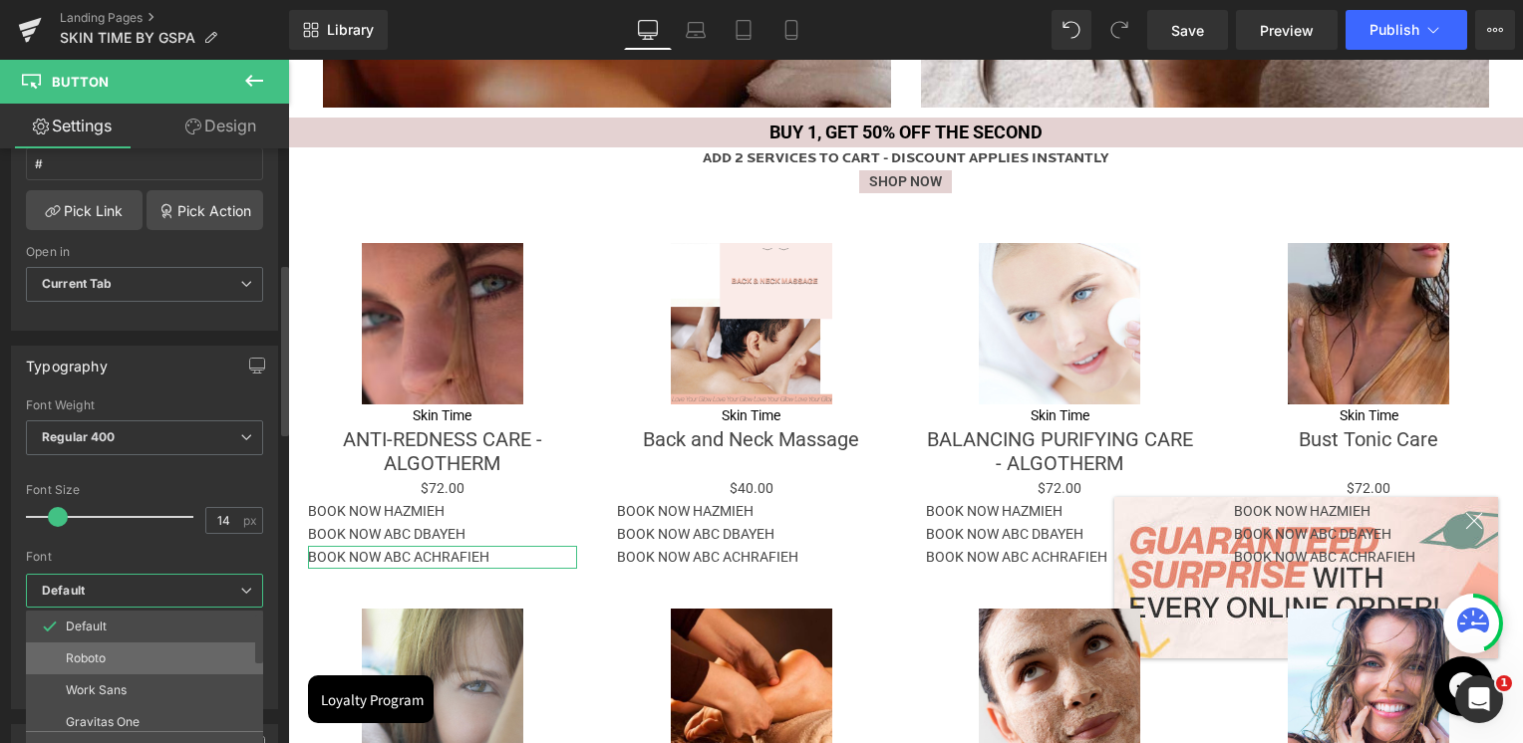
click at [100, 644] on li "Roboto" at bounding box center [149, 659] width 246 height 32
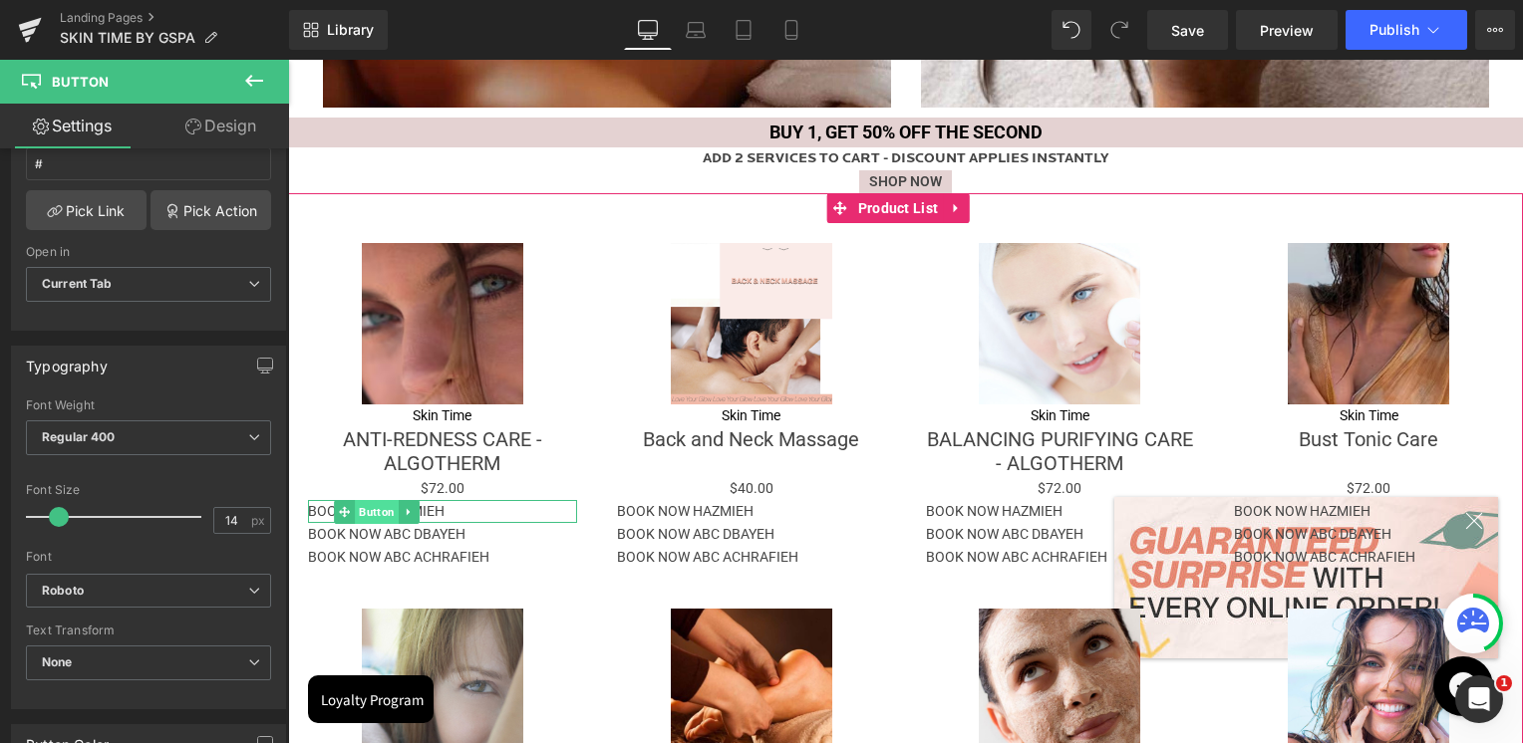
click at [379, 510] on span "Button" at bounding box center [377, 512] width 44 height 24
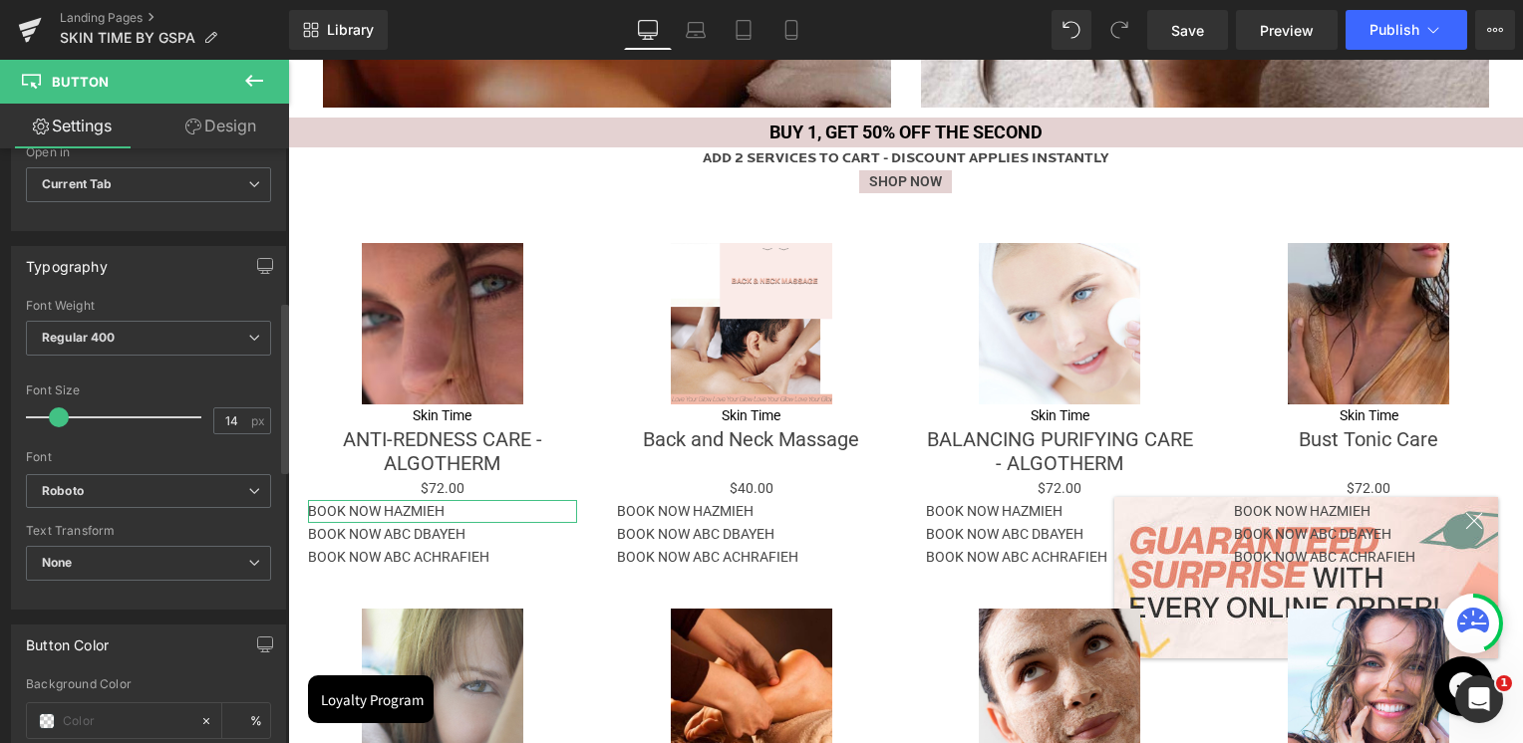
scroll to position [797, 0]
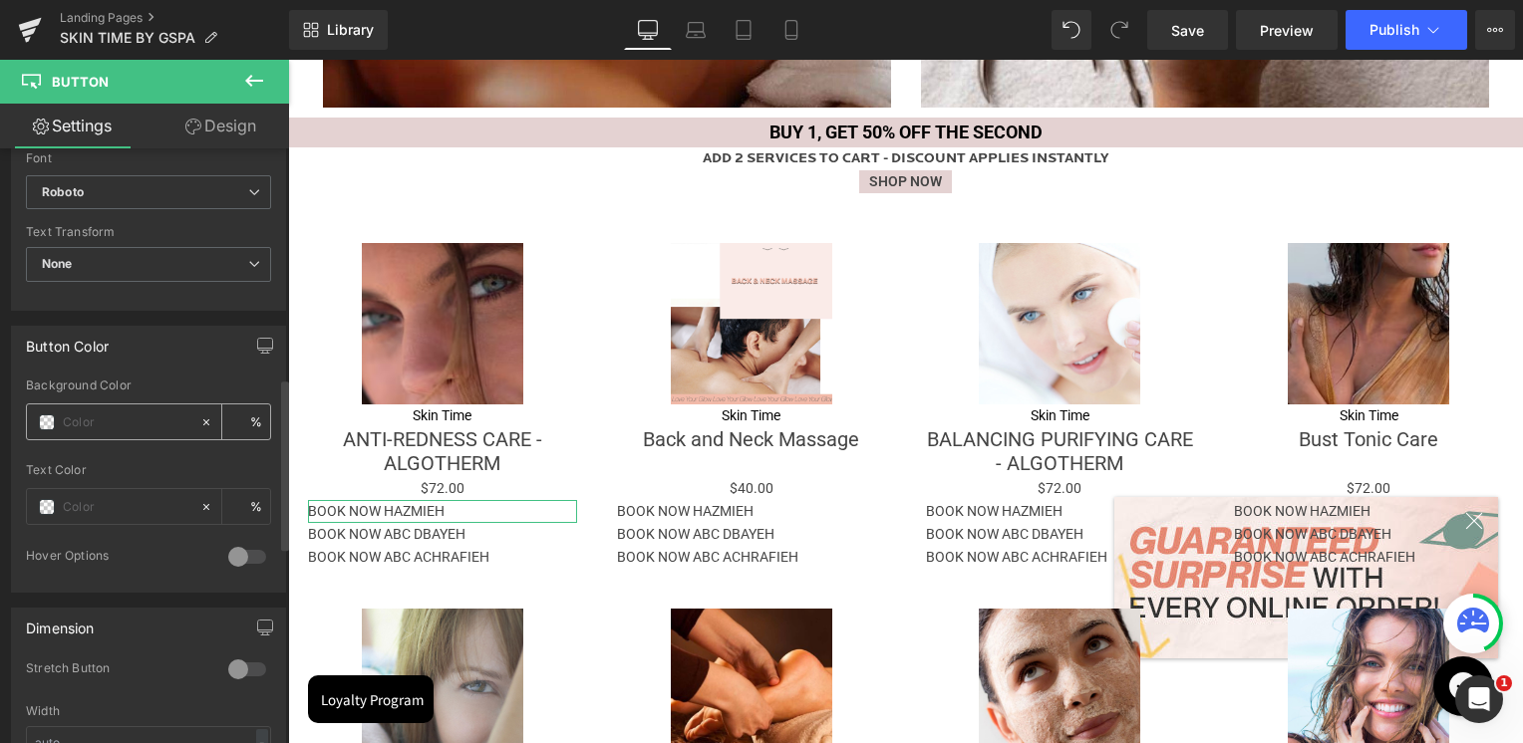
click at [46, 419] on span at bounding box center [47, 423] width 16 height 16
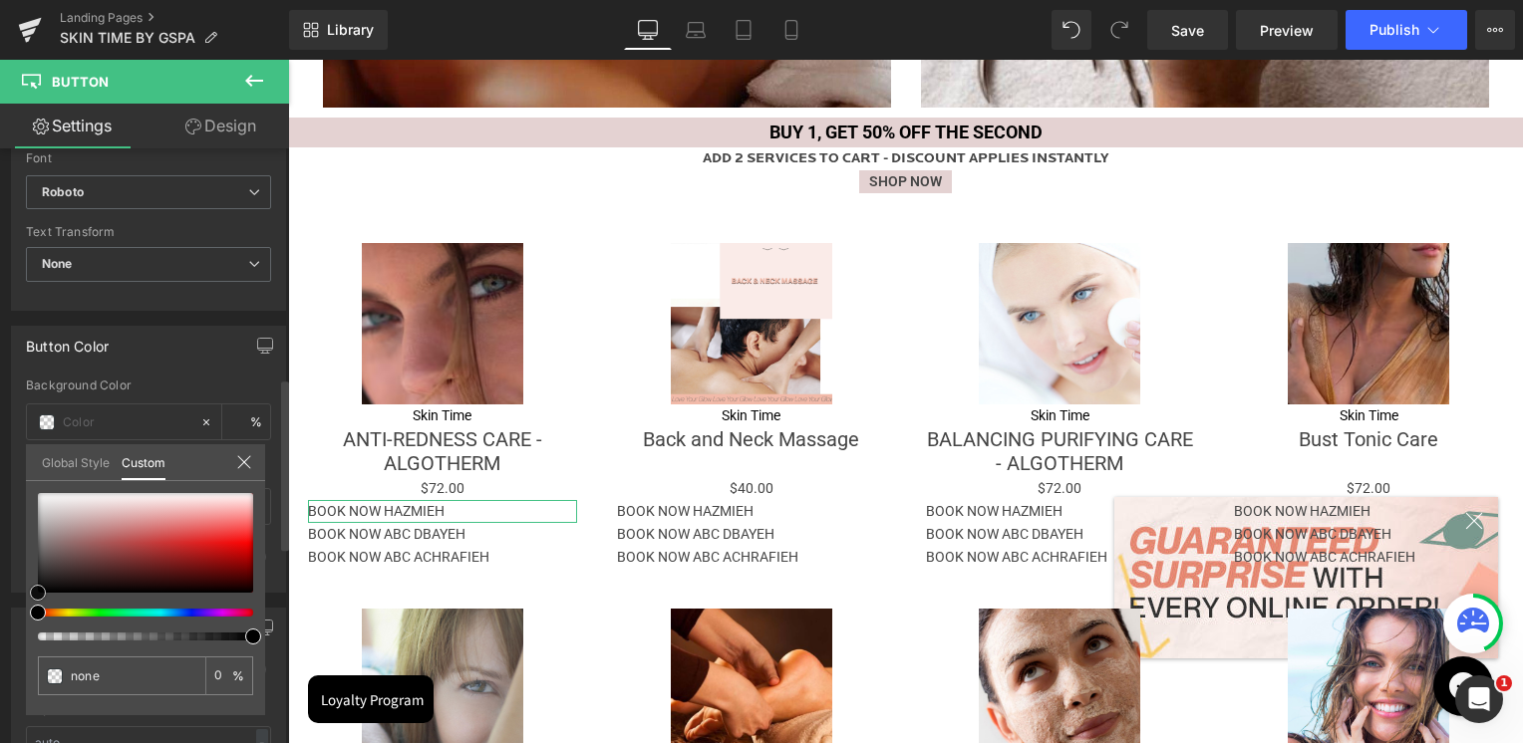
type input "#bc9d9d"
type input "100"
type input "#bc9d9d"
type input "100"
type input "#b99b9b"
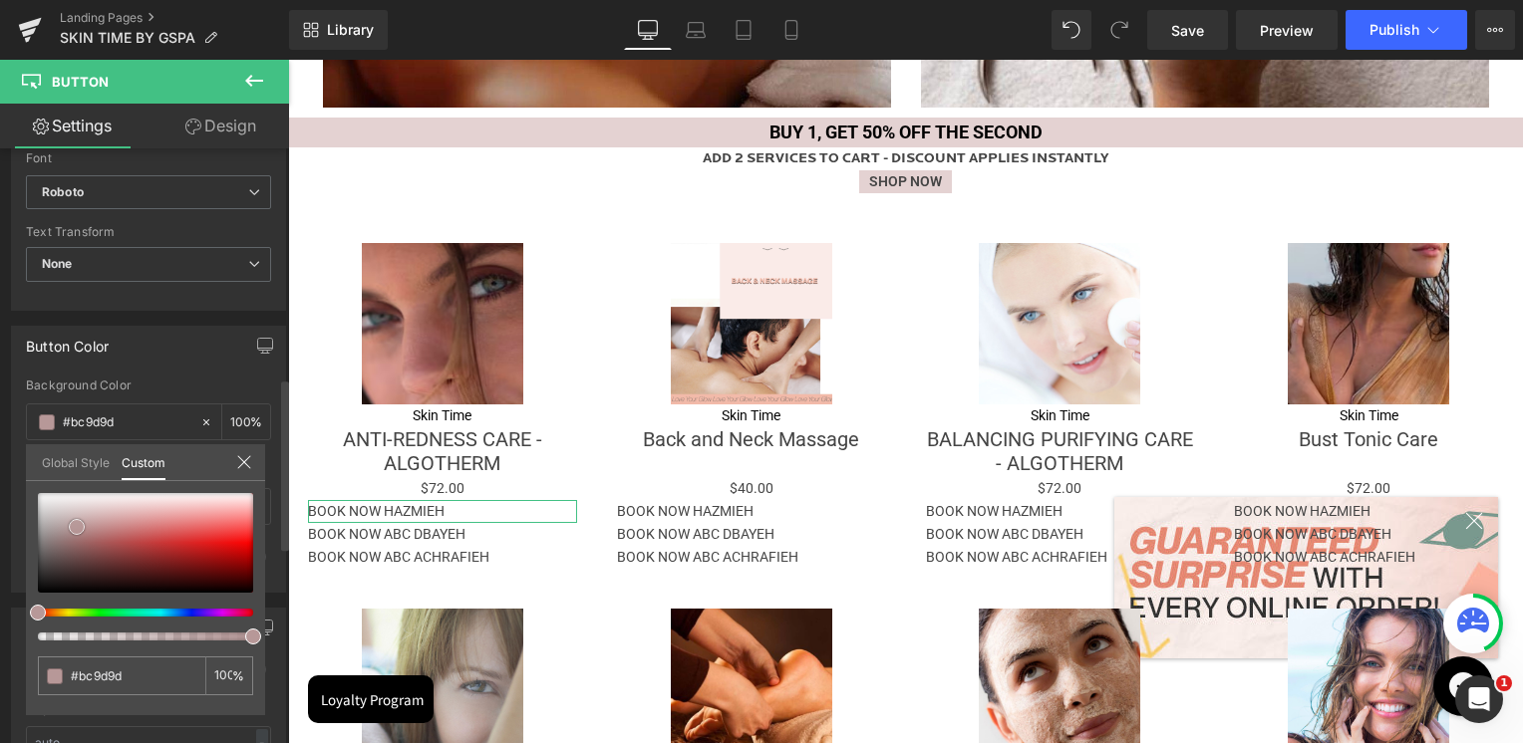
type input "#b99b9b"
type input "#705b5b"
type input "#292727"
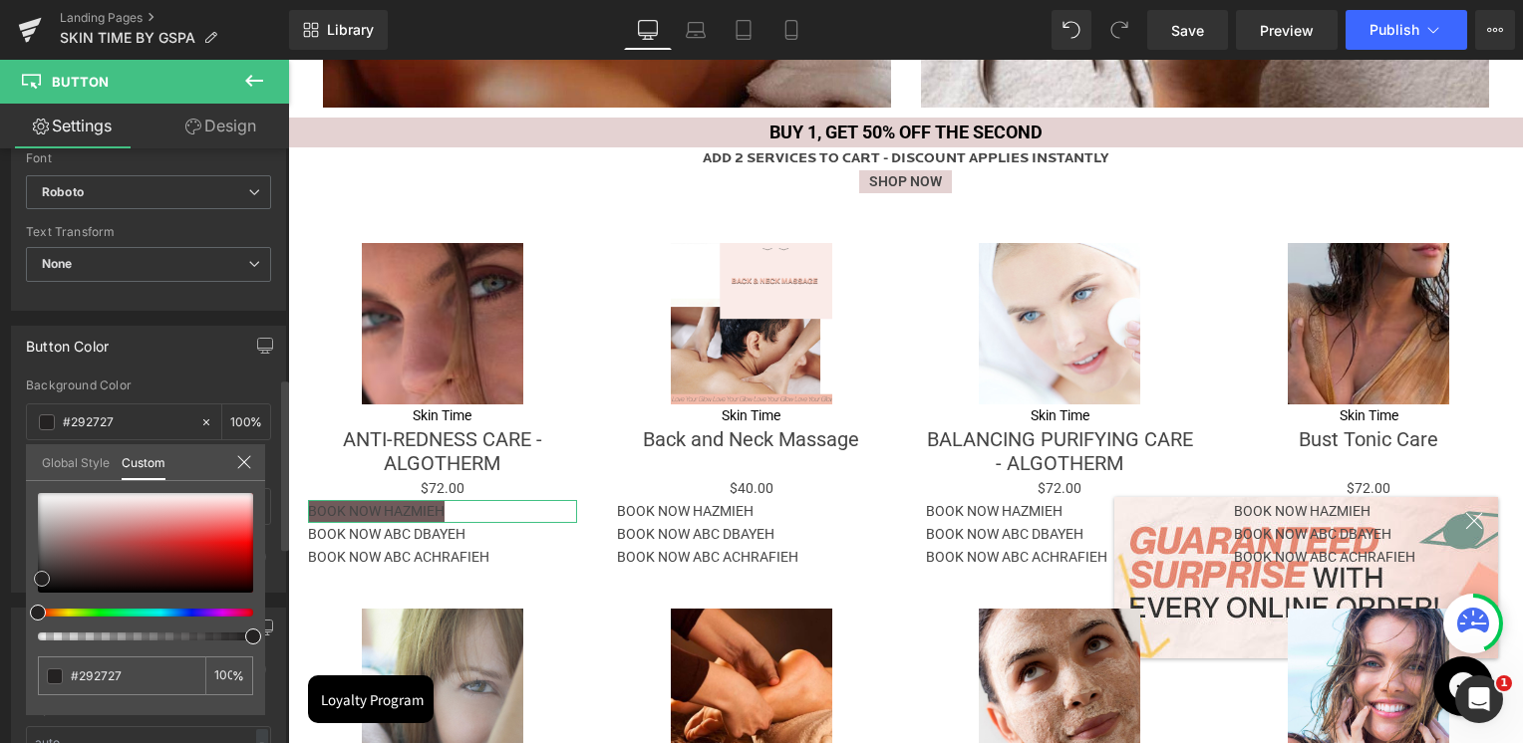
type input "#000000"
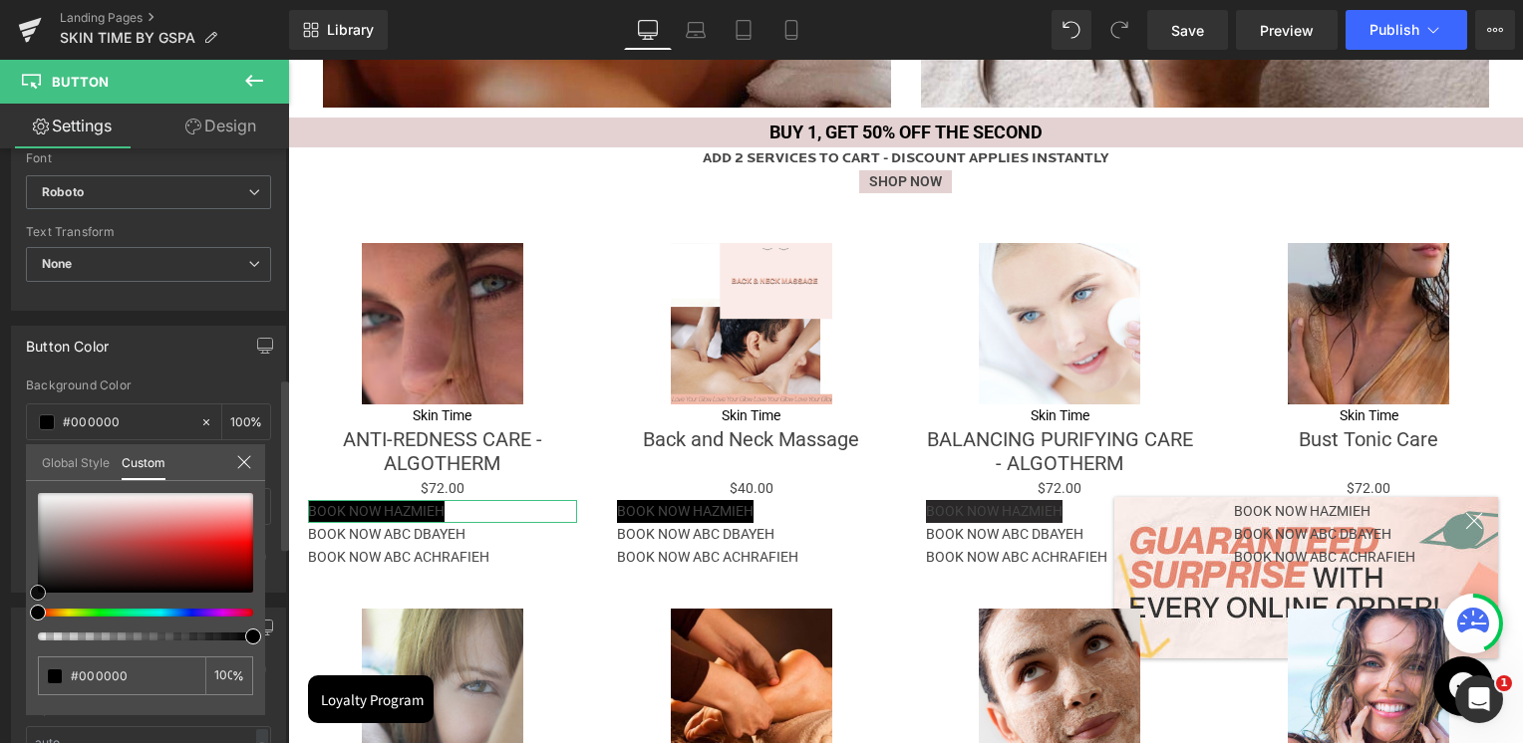
drag, startPoint x: 79, startPoint y: 524, endPoint x: 6, endPoint y: 622, distance: 121.8
click at [6, 593] on div "Button Color rgba(0, 0, 0, 1) Background Color #000000 100 % Text Color % 0 Hov…" at bounding box center [149, 452] width 298 height 282
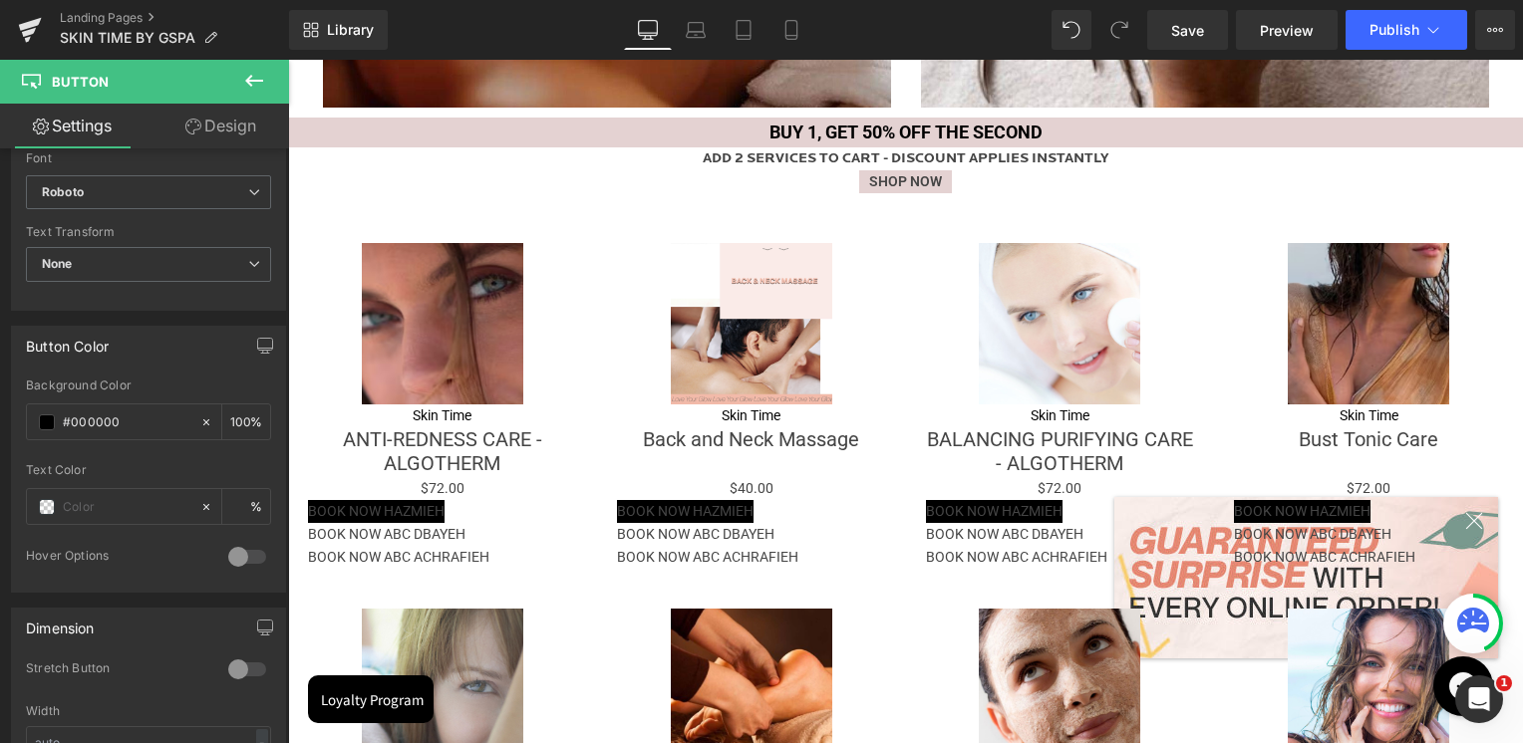
click at [379, 525] on div at bounding box center [905, 402] width 1235 height 684
click at [367, 532] on div at bounding box center [905, 402] width 1235 height 684
click at [91, 505] on input "text" at bounding box center [127, 507] width 128 height 22
click at [52, 504] on span at bounding box center [47, 507] width 16 height 16
type input "0"
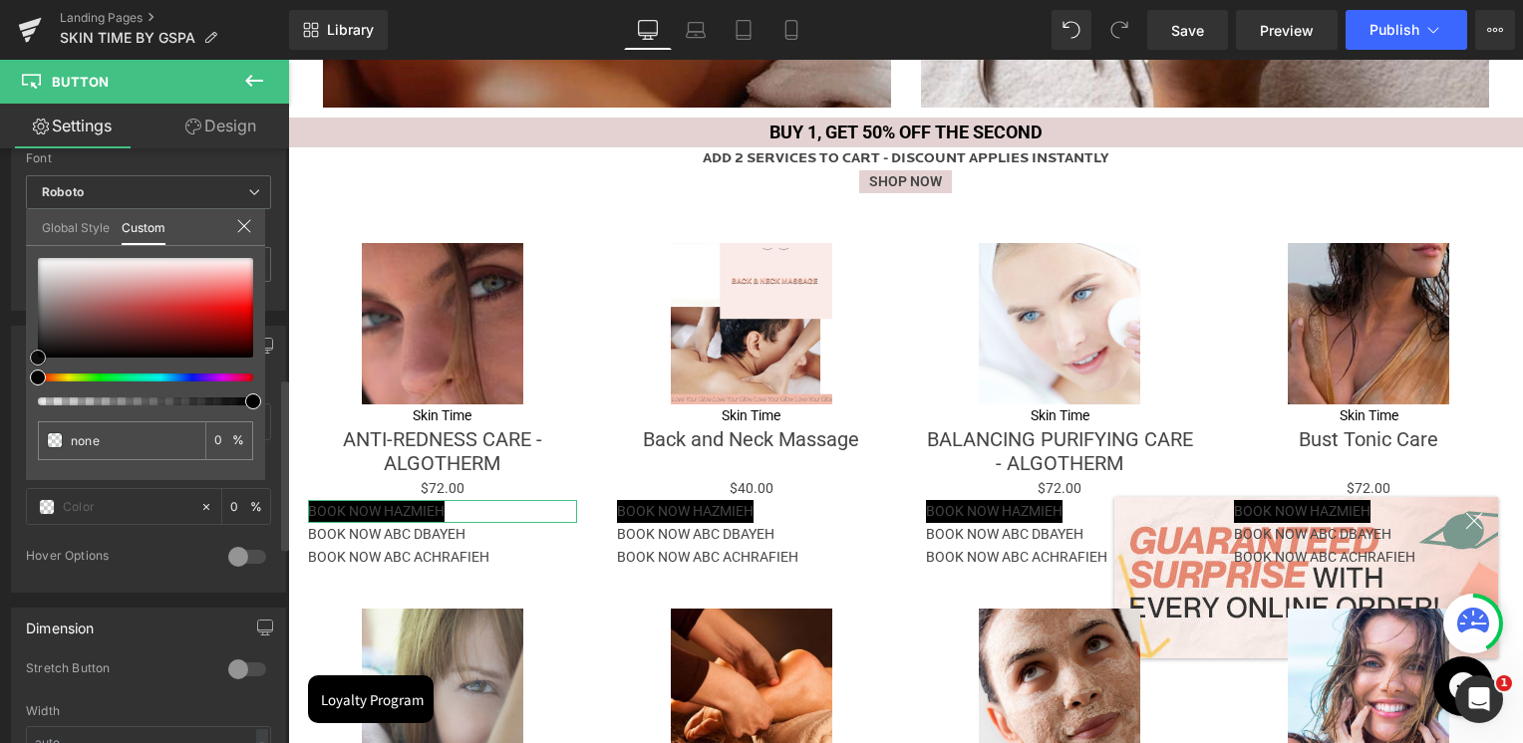
type input "#683535"
type input "100"
type input "#683535"
type input "100"
type input "#754c4c"
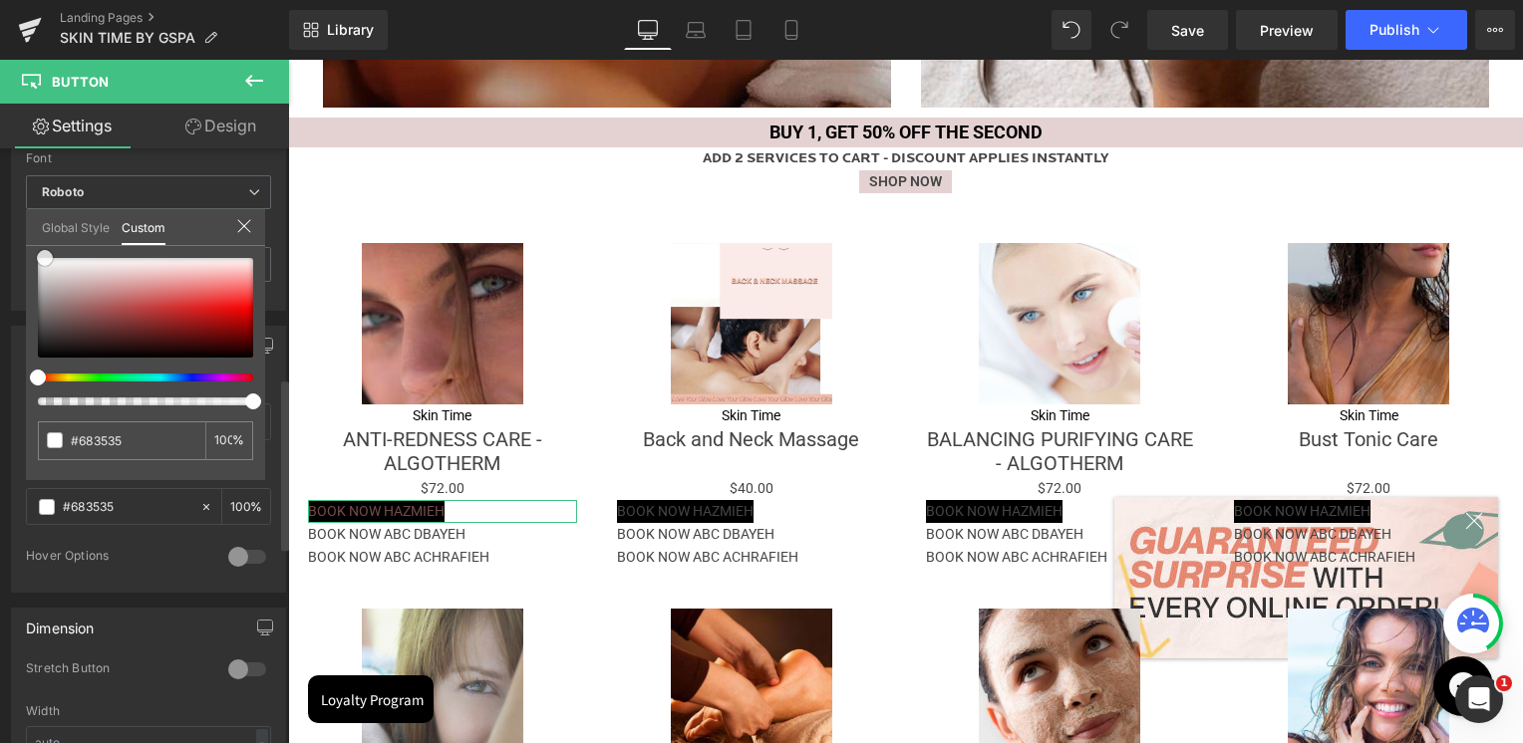
type input "#754c4c"
type input "#ffffff"
drag, startPoint x: 47, startPoint y: 253, endPoint x: 26, endPoint y: 240, distance: 24.6
click at [26, 240] on div "Global Style Custom Setup Global Style #ffffff 100 %" at bounding box center [145, 239] width 239 height 61
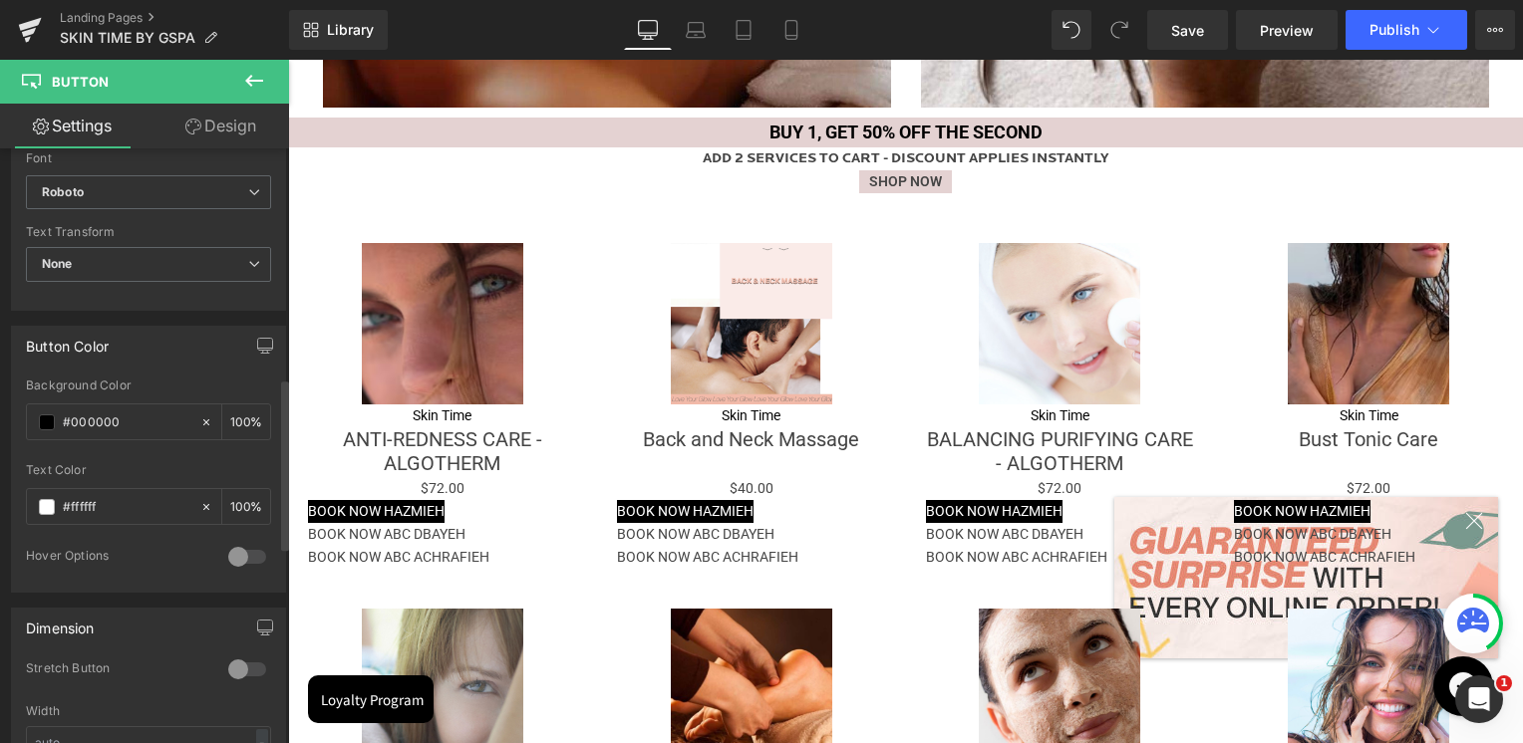
click at [352, 536] on body "Skip to content Value Deals Make Up Luxury Make Up YSL [GEOGRAPHIC_DATA] [PERSO…" at bounding box center [905, 34] width 1235 height 4134
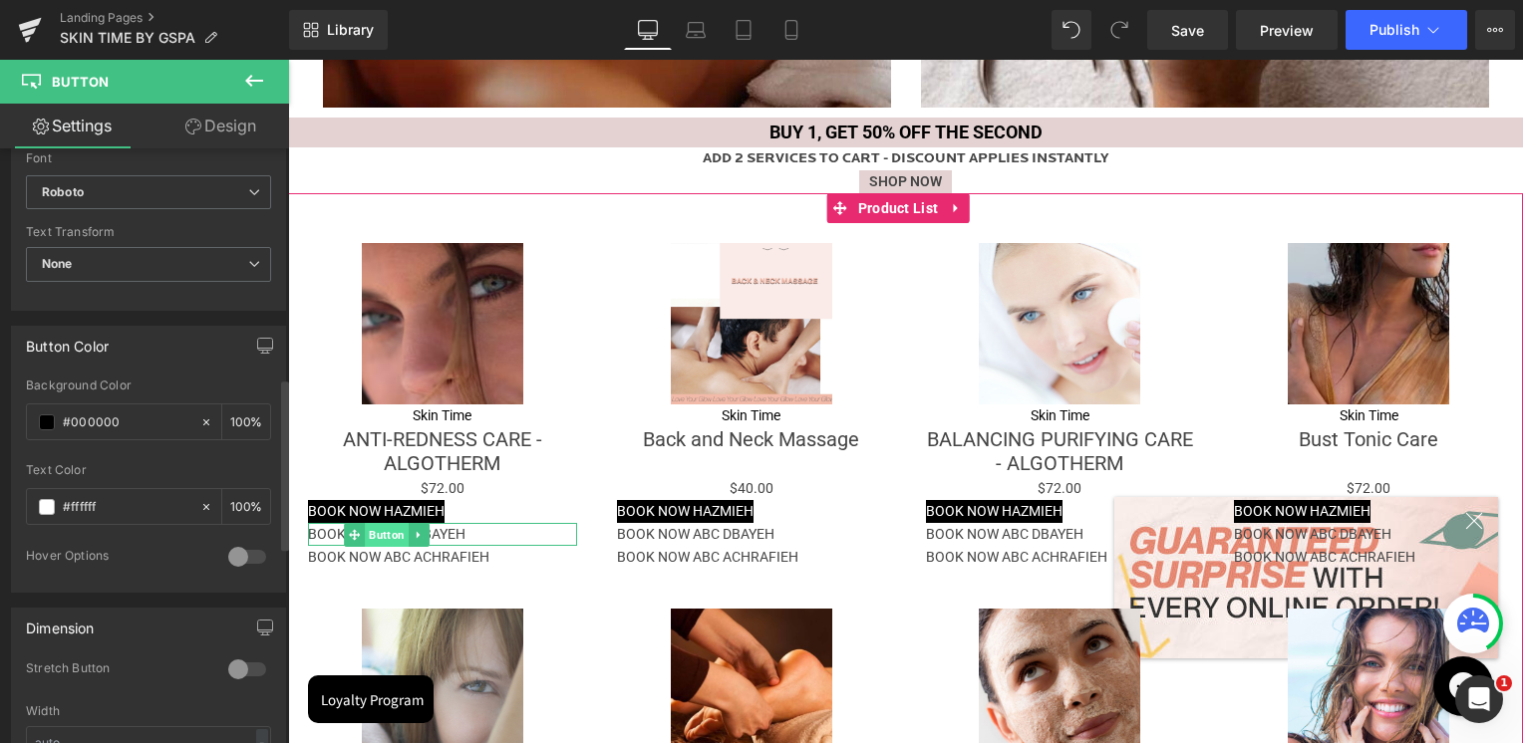
click at [378, 532] on span "Button" at bounding box center [388, 535] width 44 height 24
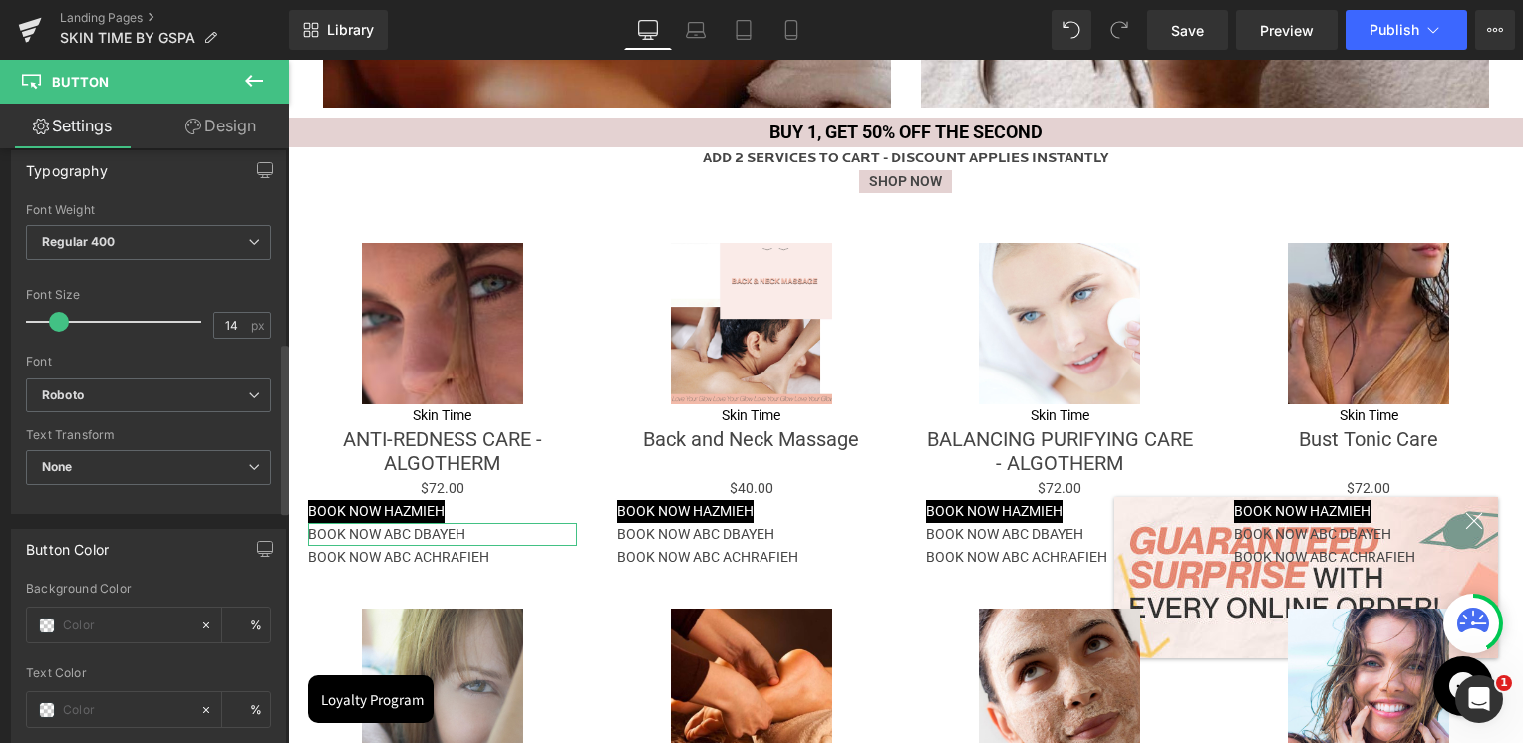
scroll to position [697, 0]
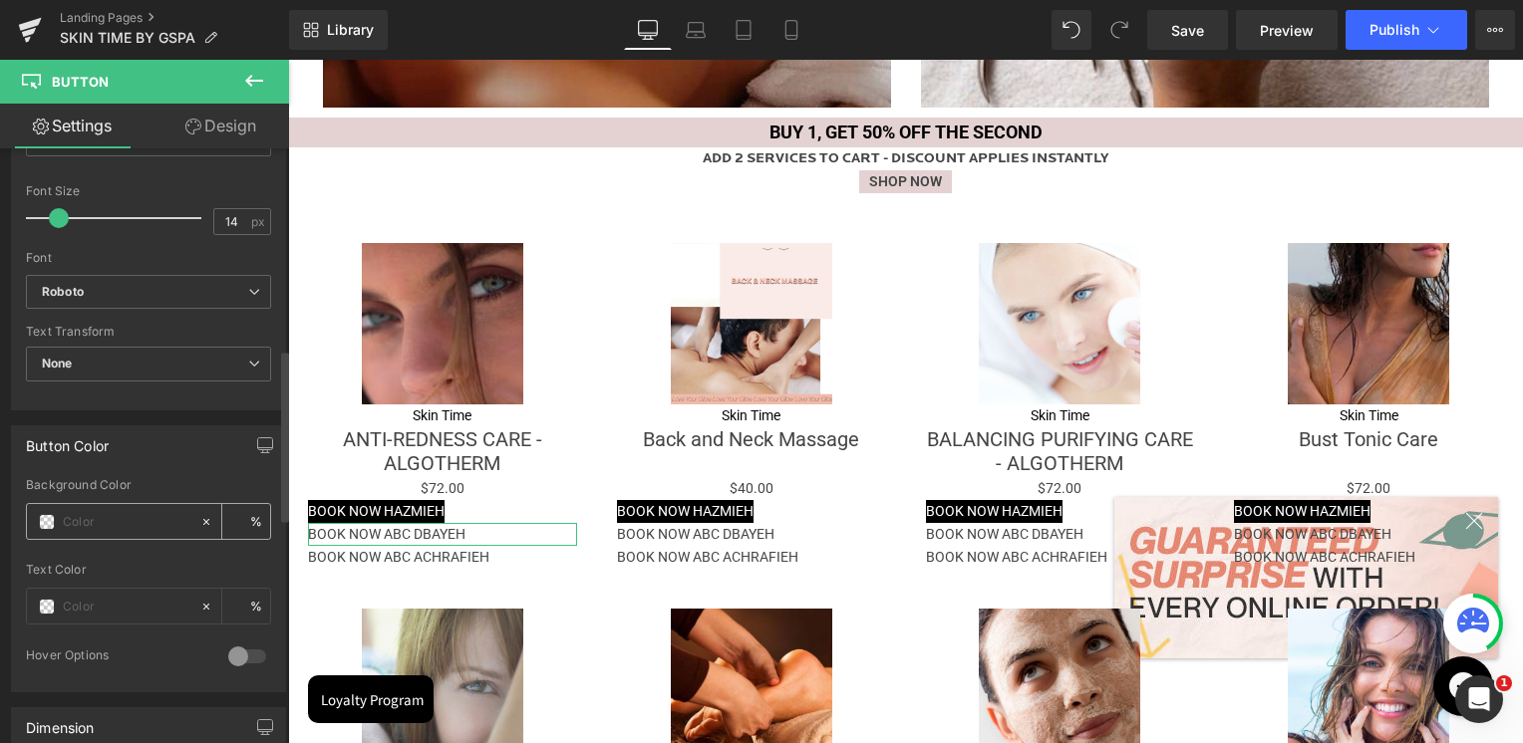
click at [44, 519] on span at bounding box center [47, 522] width 16 height 16
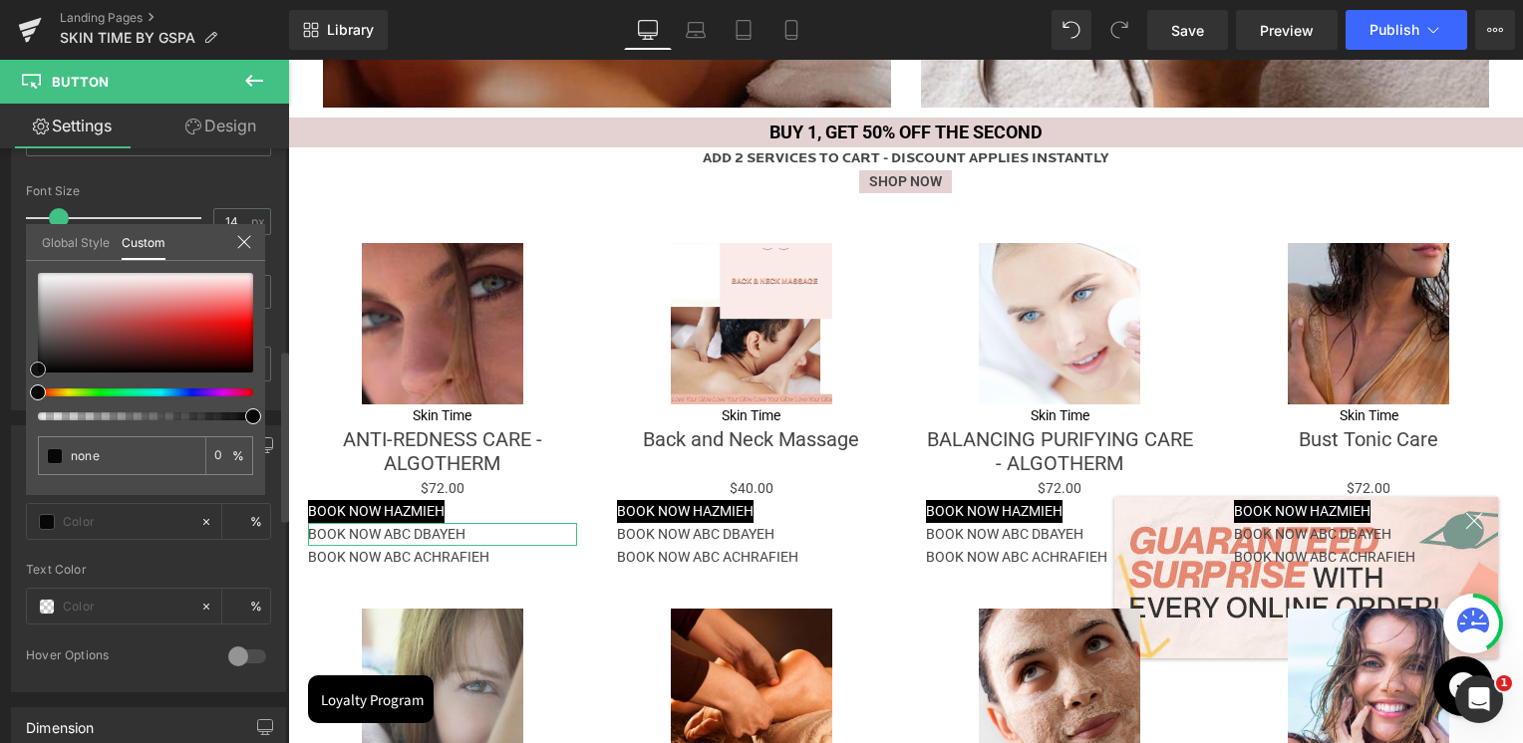
type input "#8e3d3d"
type input "100"
type input "#8e3d3d"
type input "100"
type input "#000000"
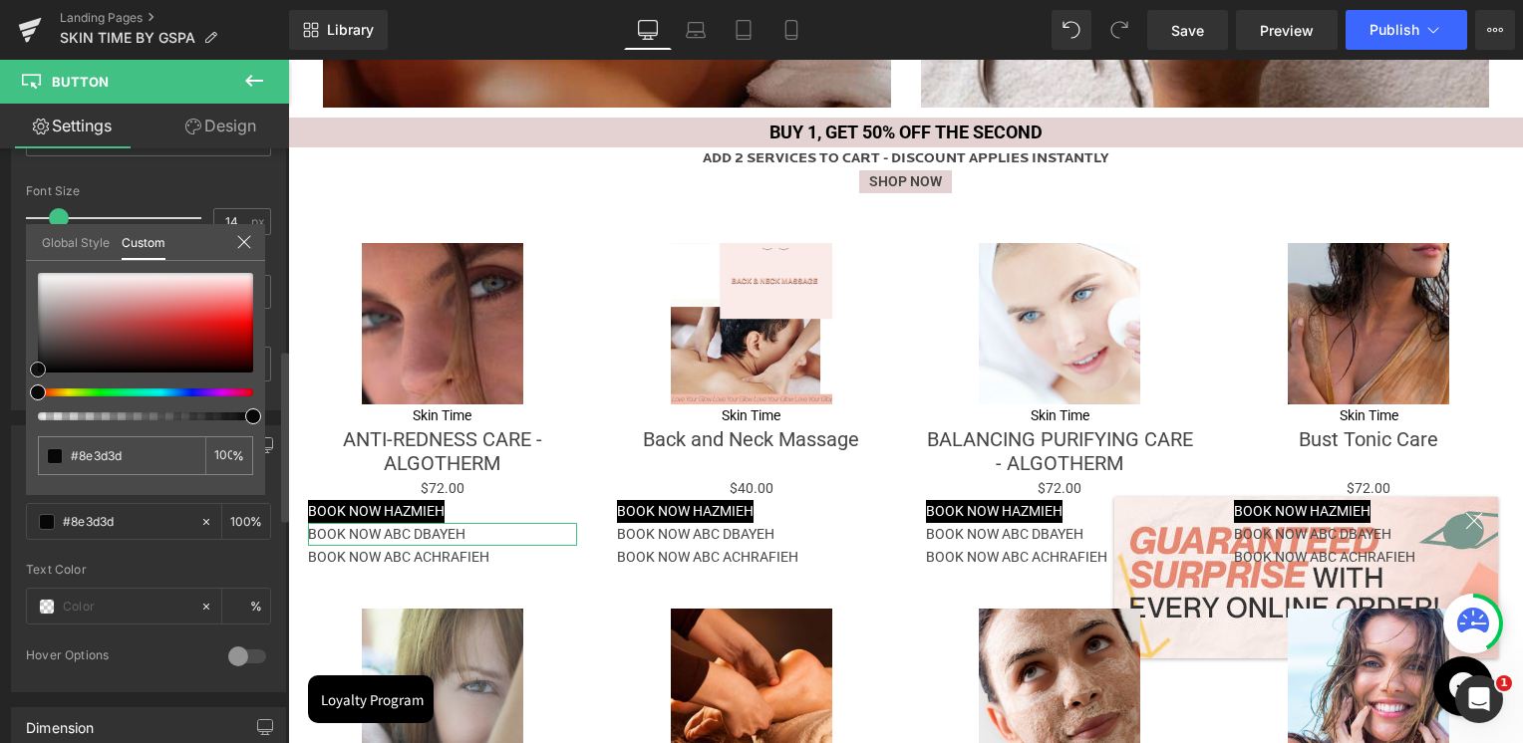
type input "#000000"
click at [17, 411] on div "Button Color rgba(0, 0, 0, 1) Background Color #000000 100 % Text Color % 0 Hov…" at bounding box center [149, 552] width 298 height 282
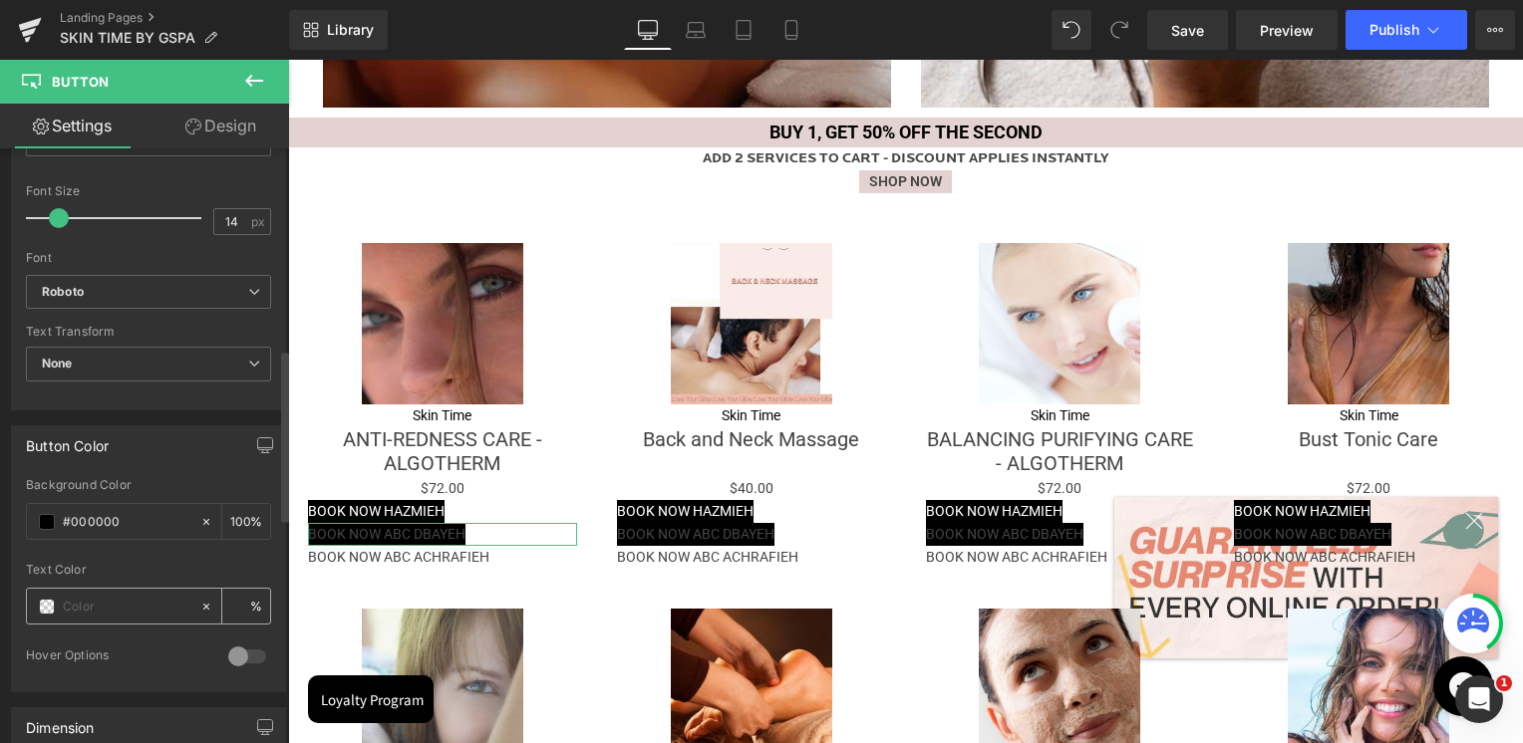
click at [48, 600] on span at bounding box center [47, 607] width 16 height 16
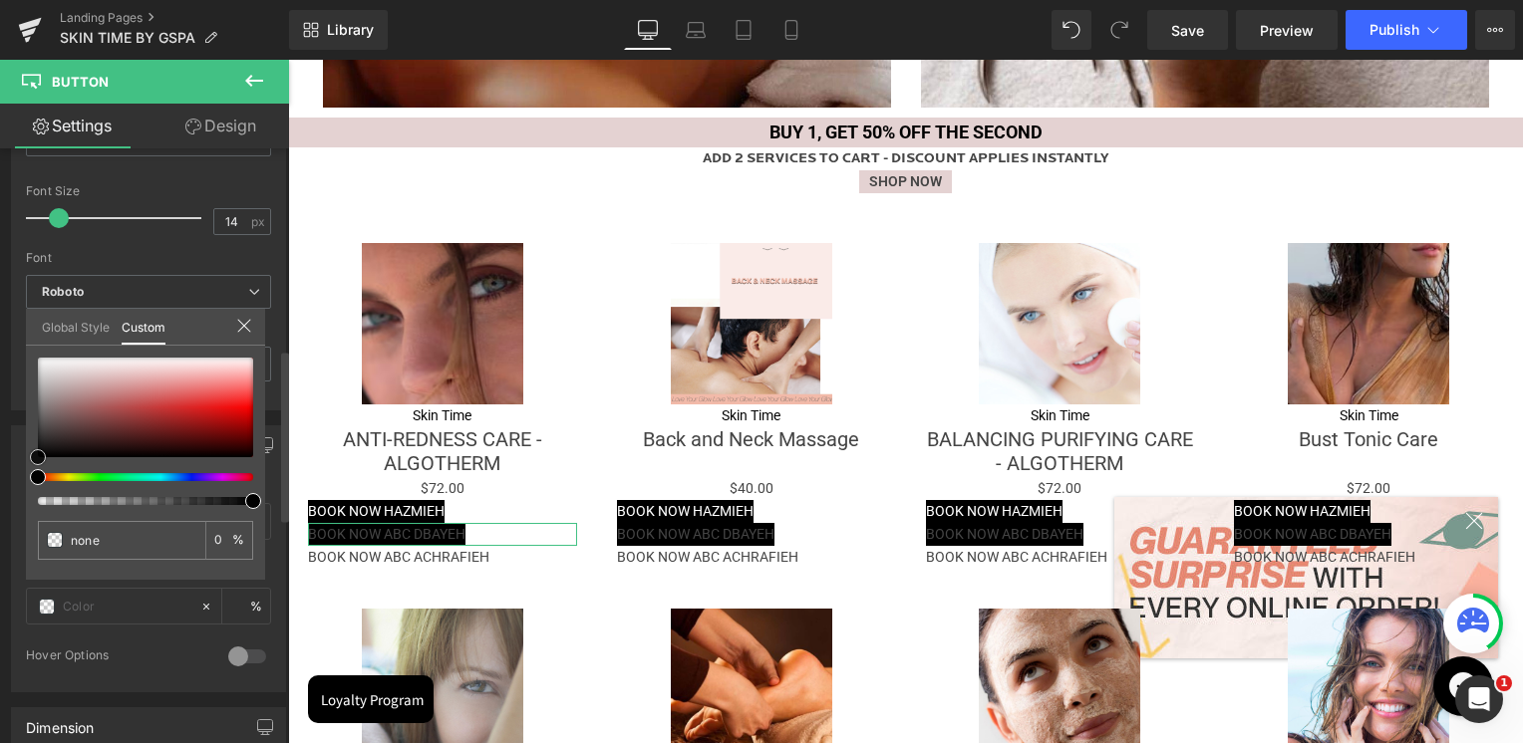
type input "#563d3d"
type input "100"
type input "#563d3d"
type input "100"
type input "#2a2626"
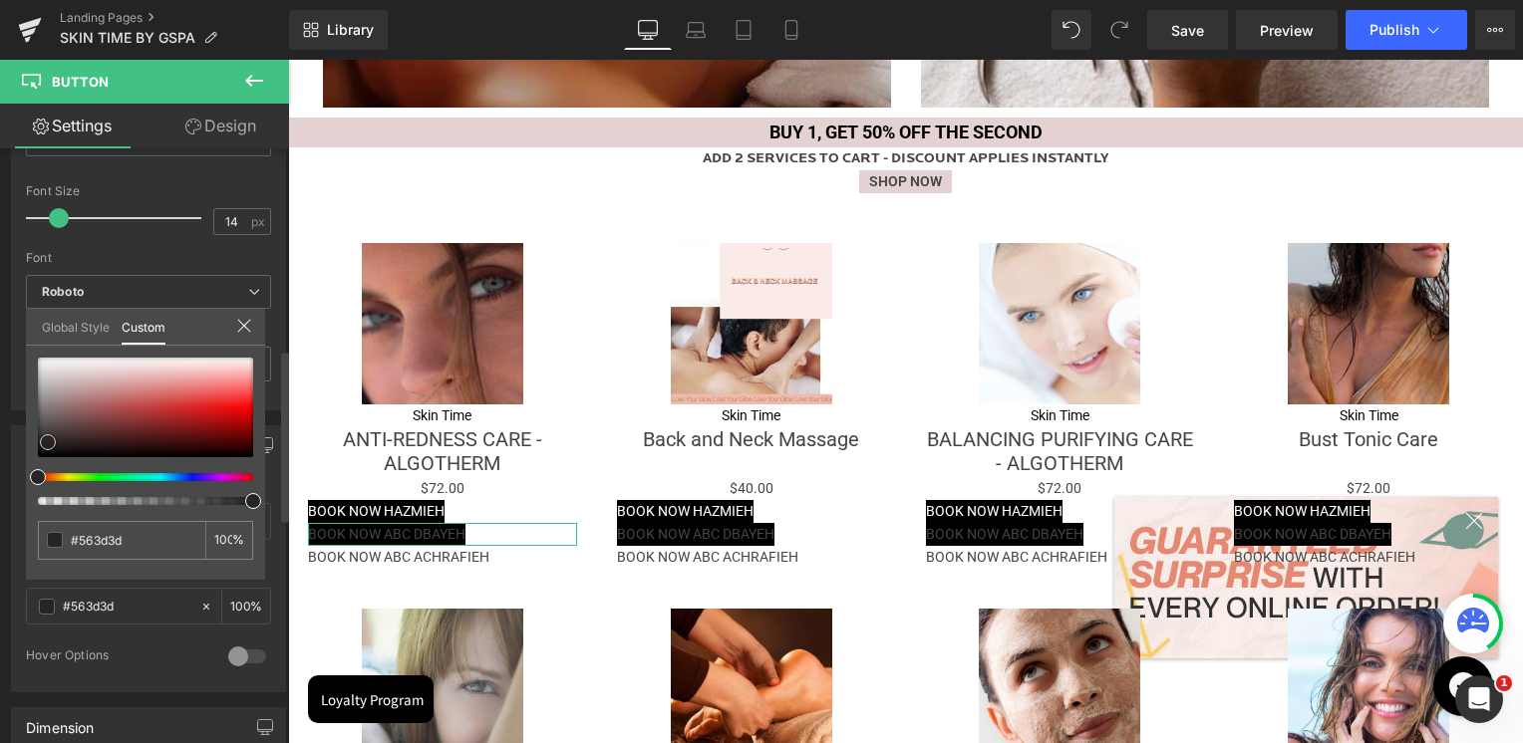
type input "#2a2626"
type input "#2f2c2c"
type input "#cccbcb"
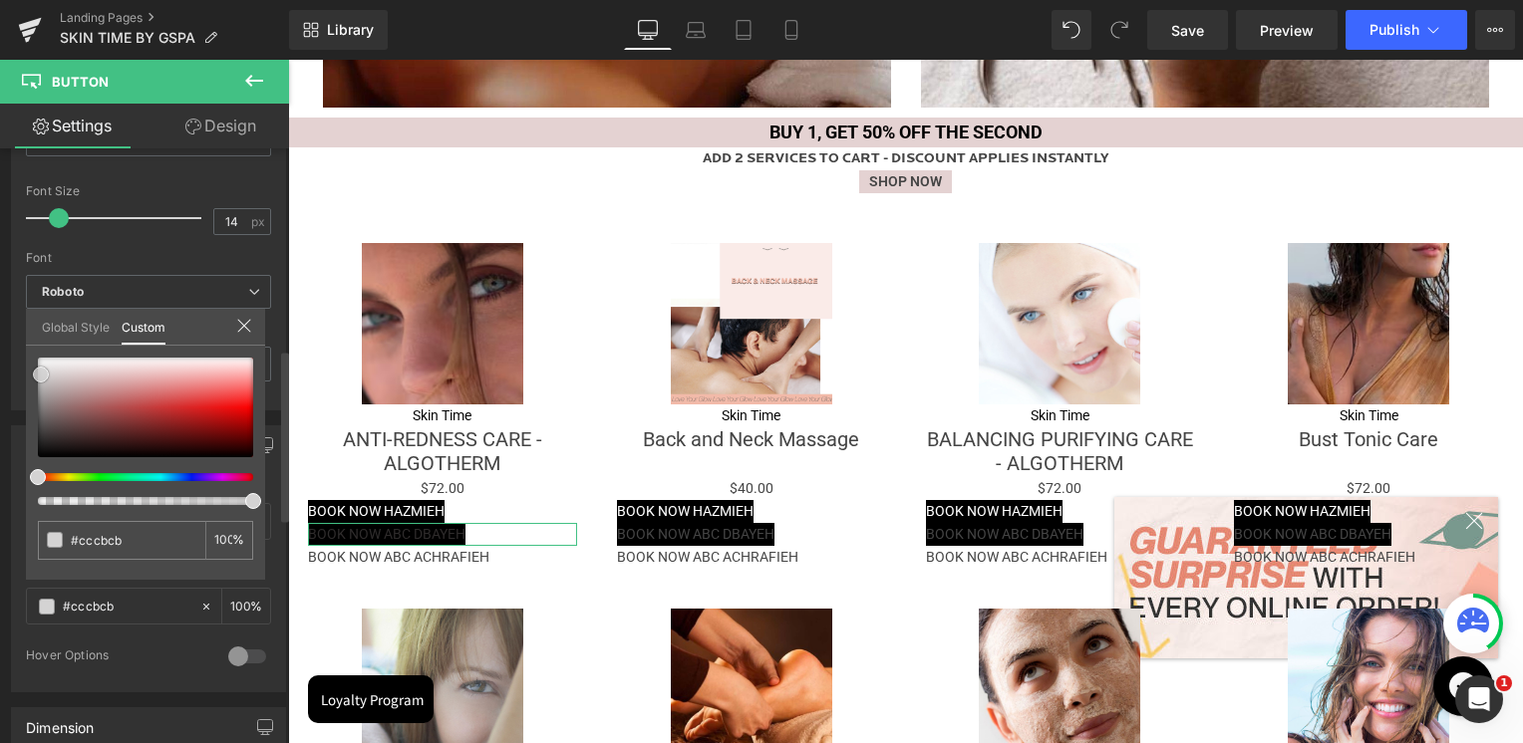
type input "#ffffff"
drag, startPoint x: 48, startPoint y: 441, endPoint x: 40, endPoint y: 337, distance: 104.9
click at [40, 337] on div "Global Style Custom Setup Global Style #ffffff 100 %" at bounding box center [145, 339] width 239 height 61
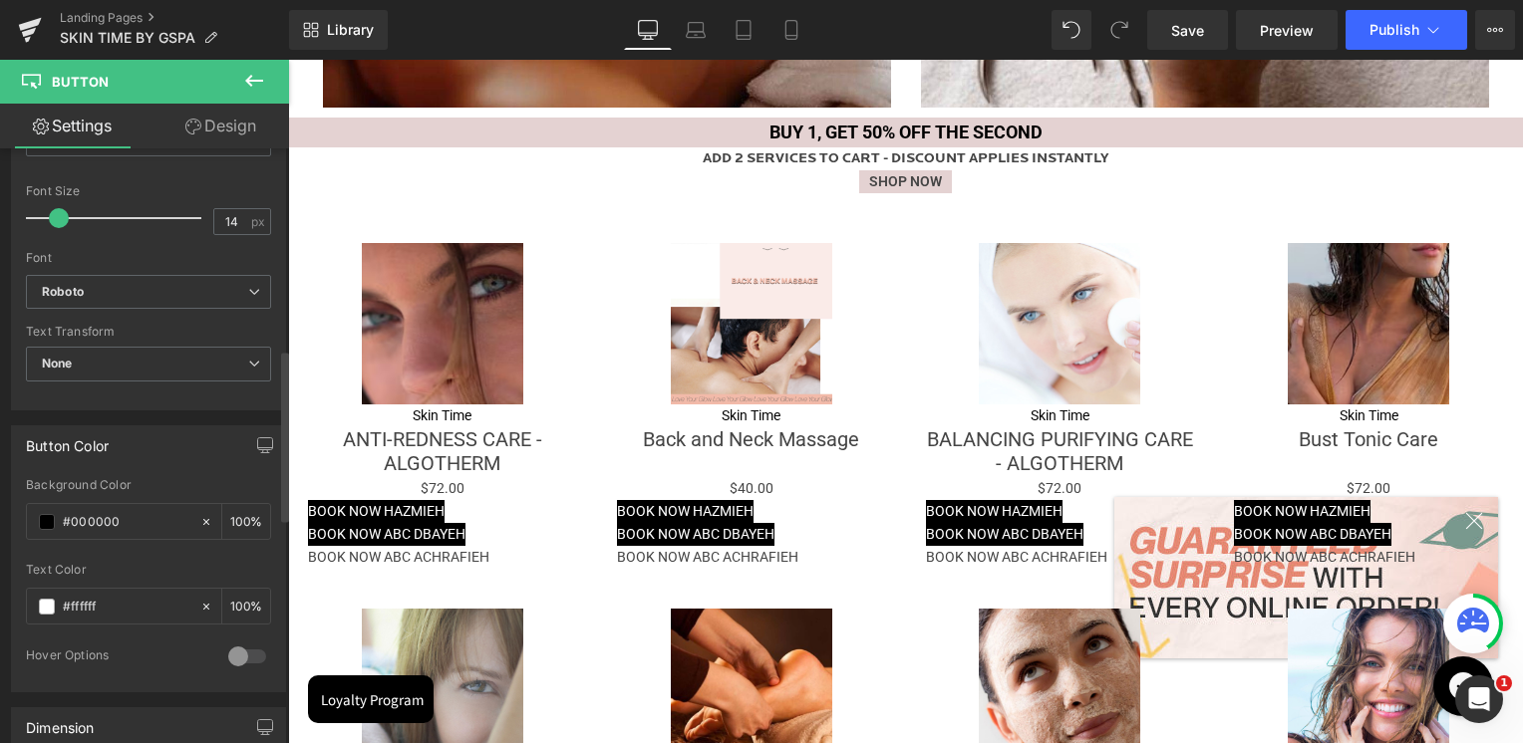
click at [399, 560] on div at bounding box center [905, 402] width 1235 height 684
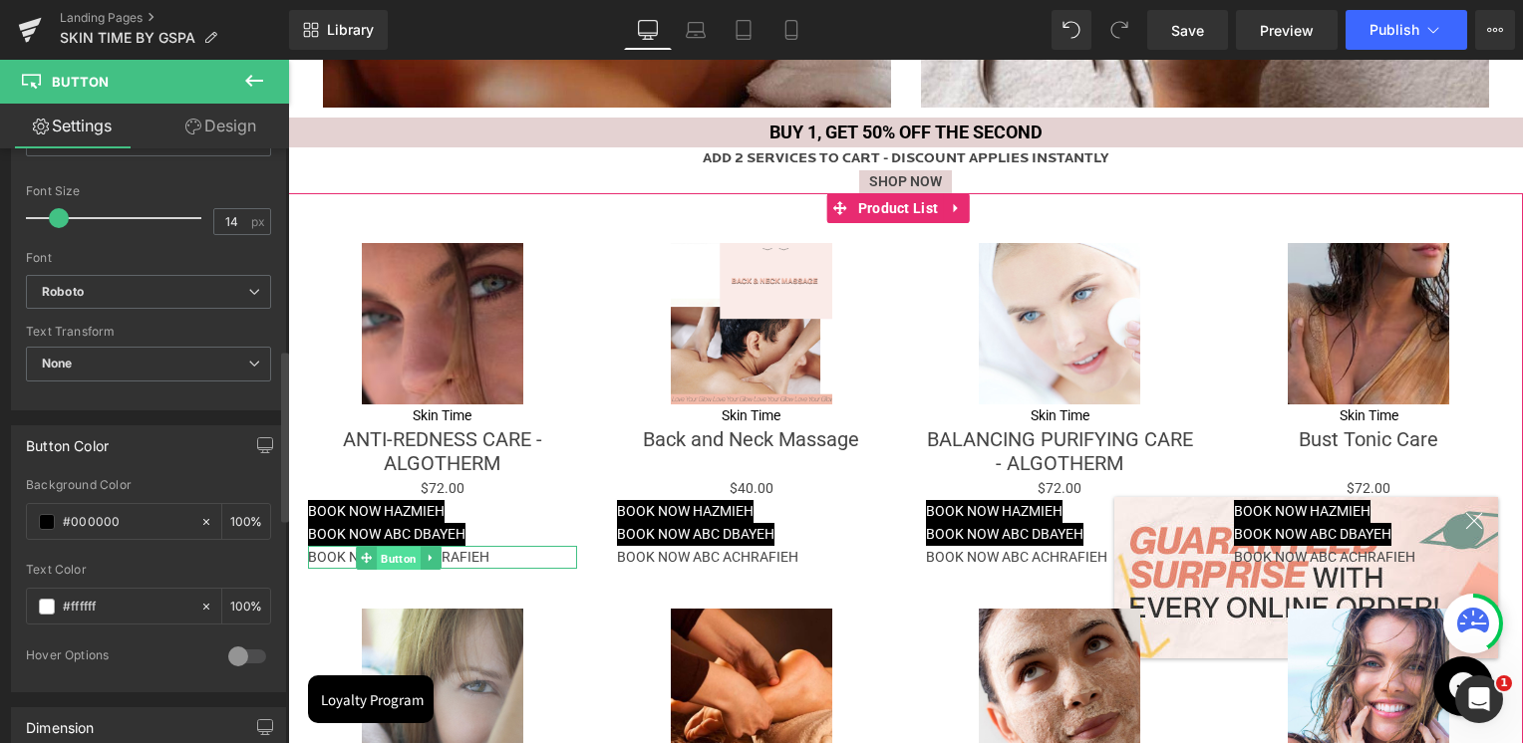
click at [402, 556] on span "Button" at bounding box center [399, 559] width 44 height 24
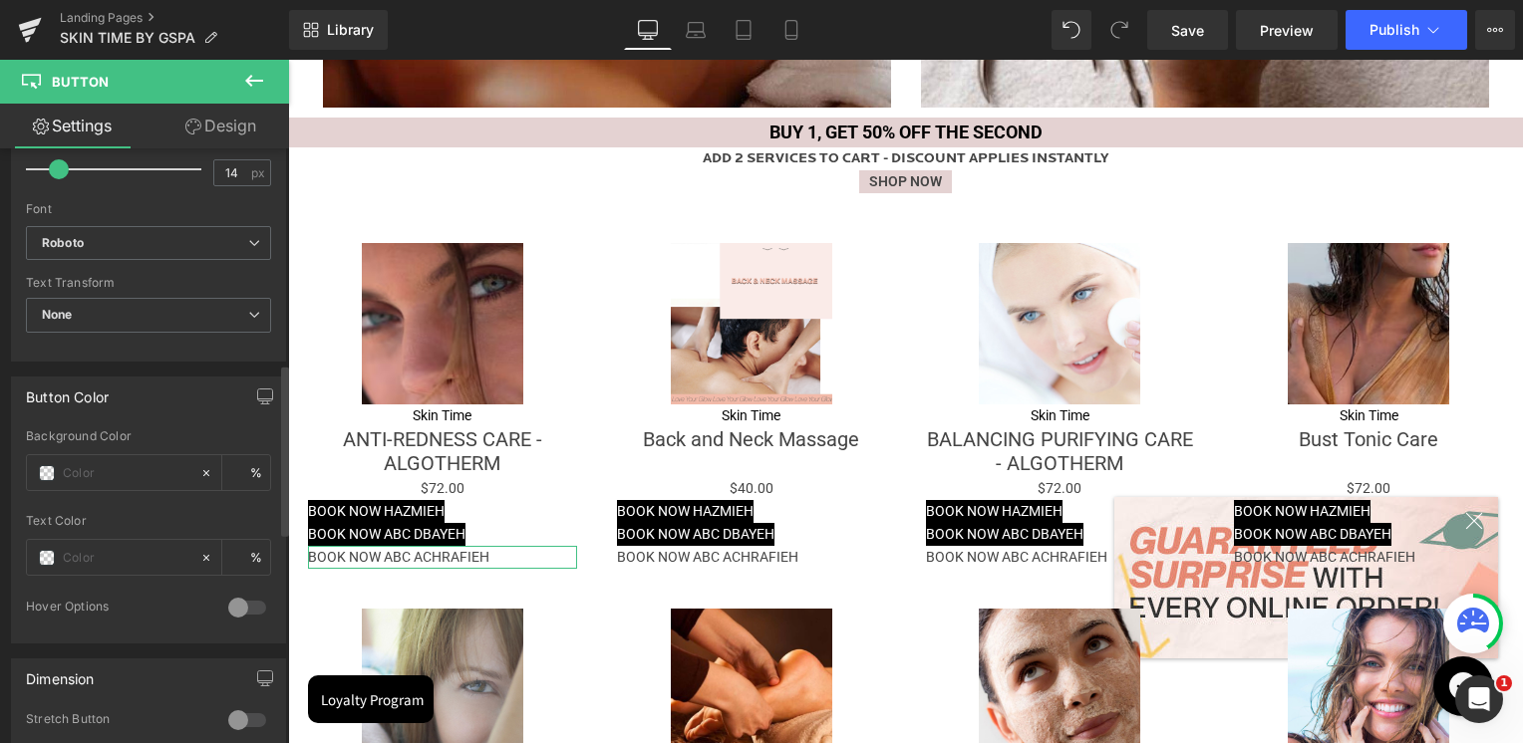
scroll to position [797, 0]
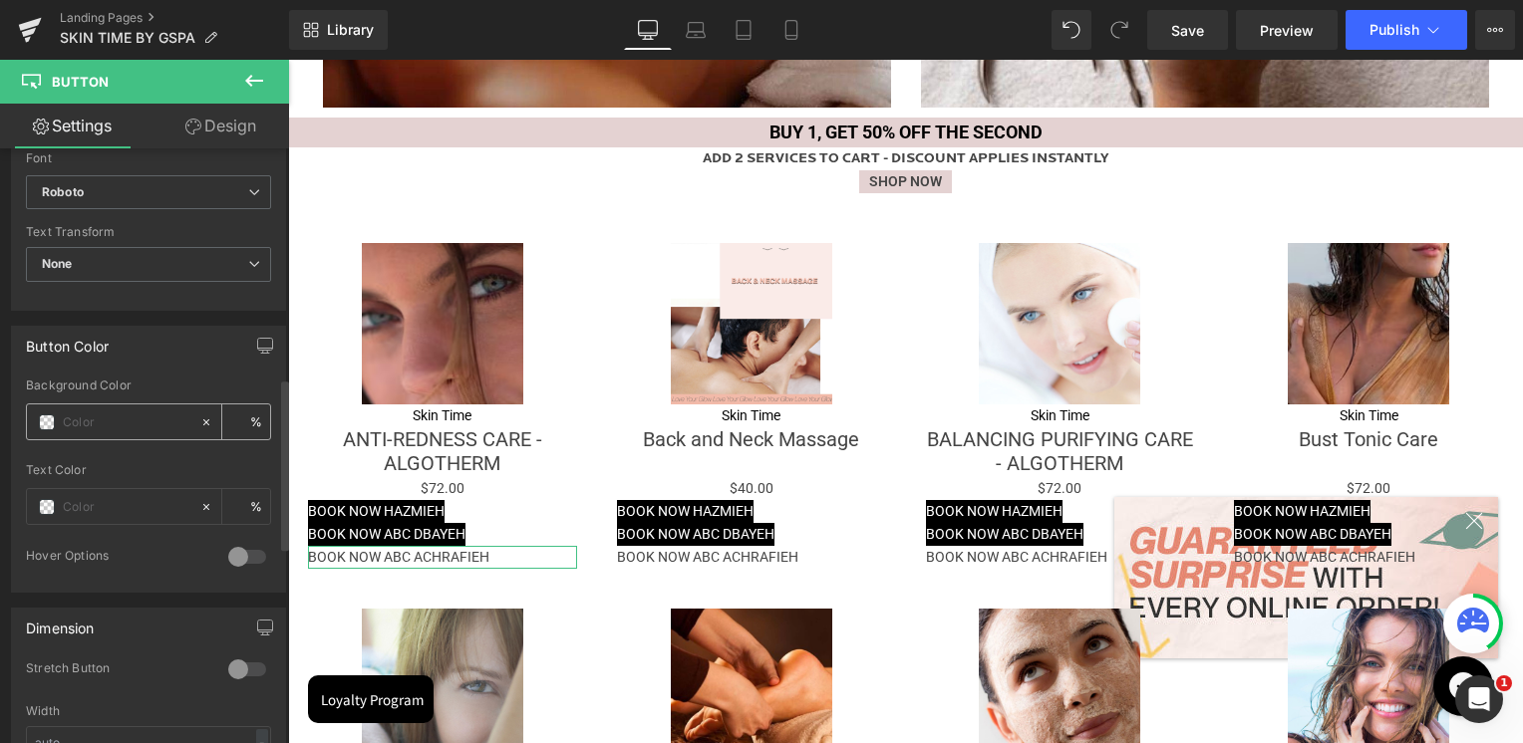
click at [52, 424] on span at bounding box center [47, 423] width 16 height 16
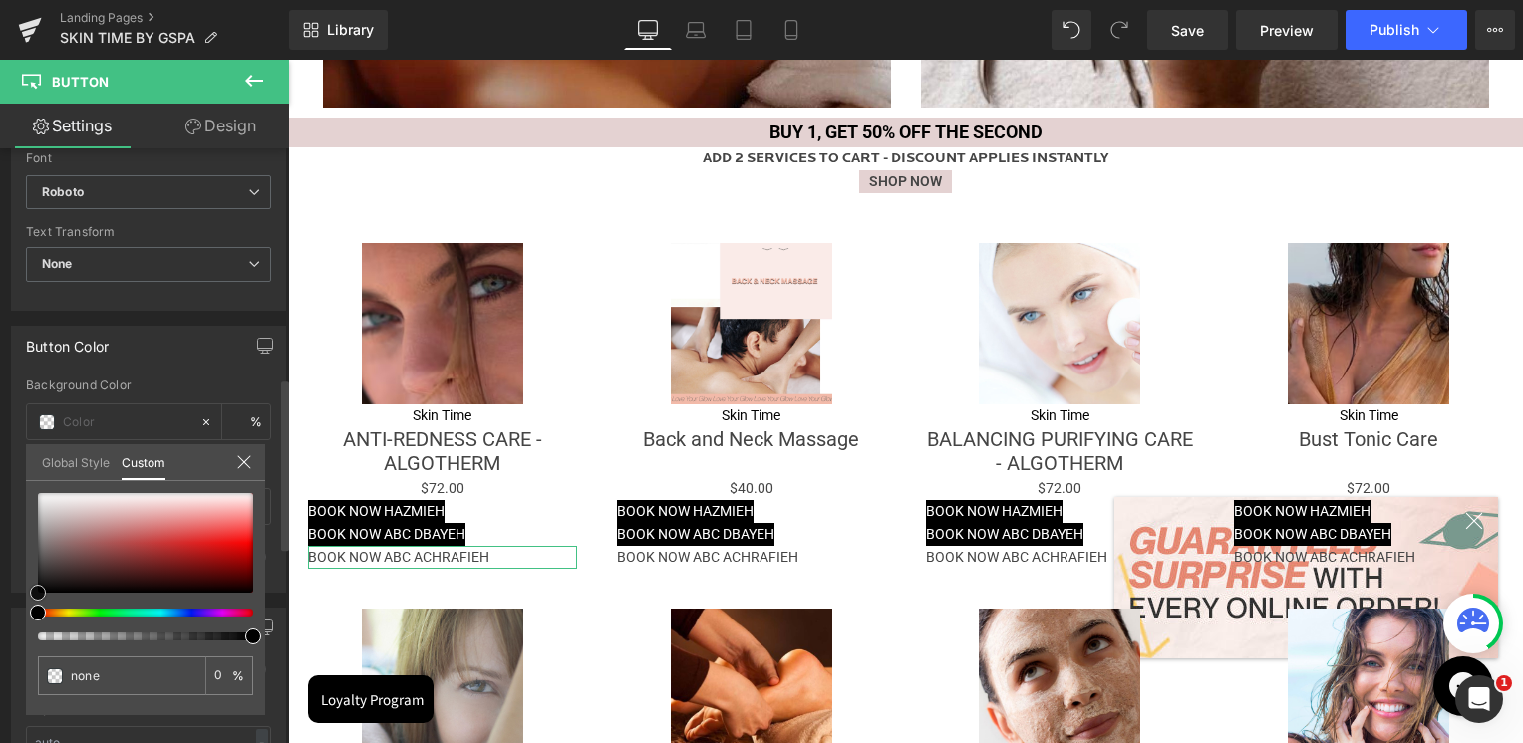
type input "#957373"
type input "100"
type input "#957373"
type input "100"
type input "#000000"
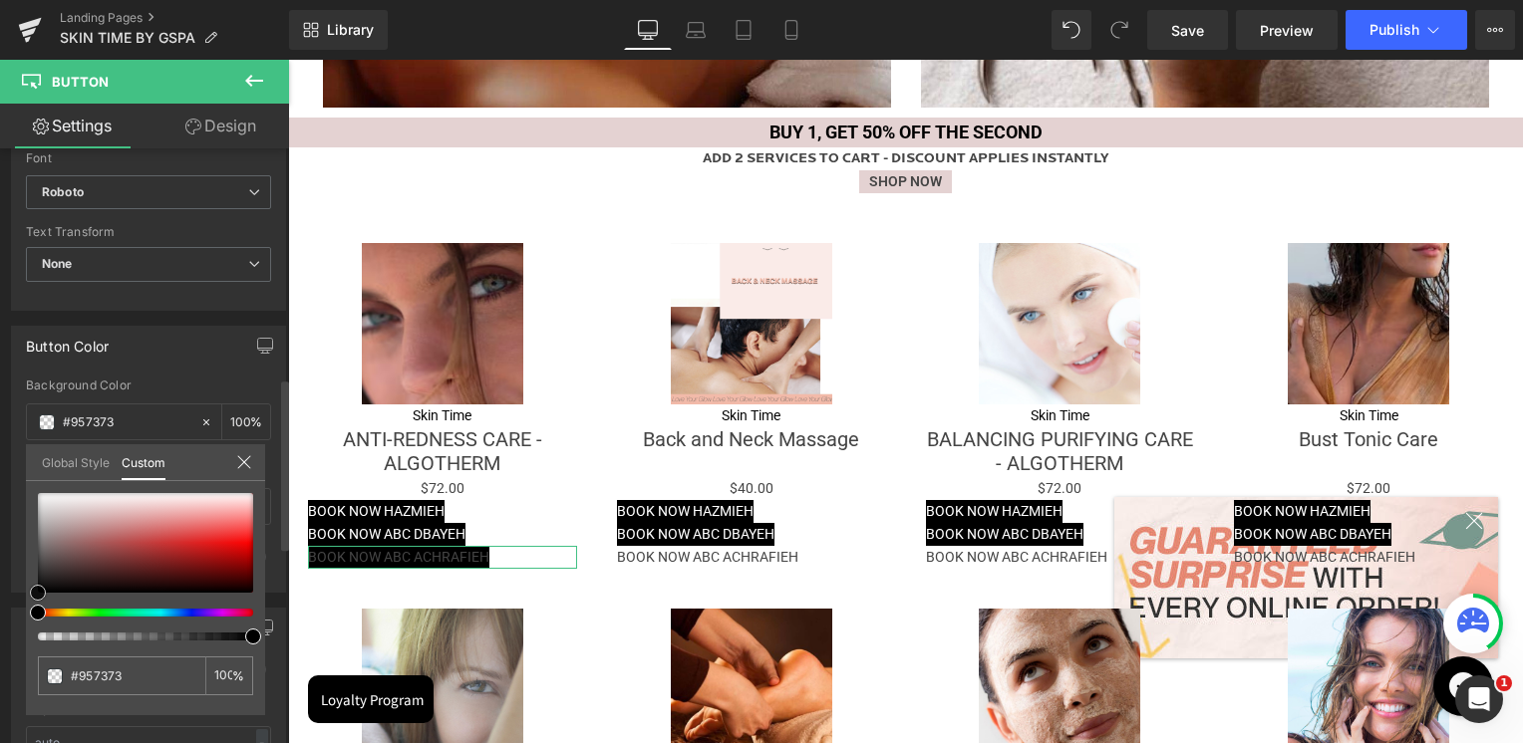
type input "#000000"
drag, startPoint x: 24, startPoint y: 605, endPoint x: 14, endPoint y: 619, distance: 17.1
click at [14, 593] on div "Button Color rgba(0, 0, 0, 1) Background Color #000000 100 % Text Color % 0 Hov…" at bounding box center [149, 452] width 298 height 282
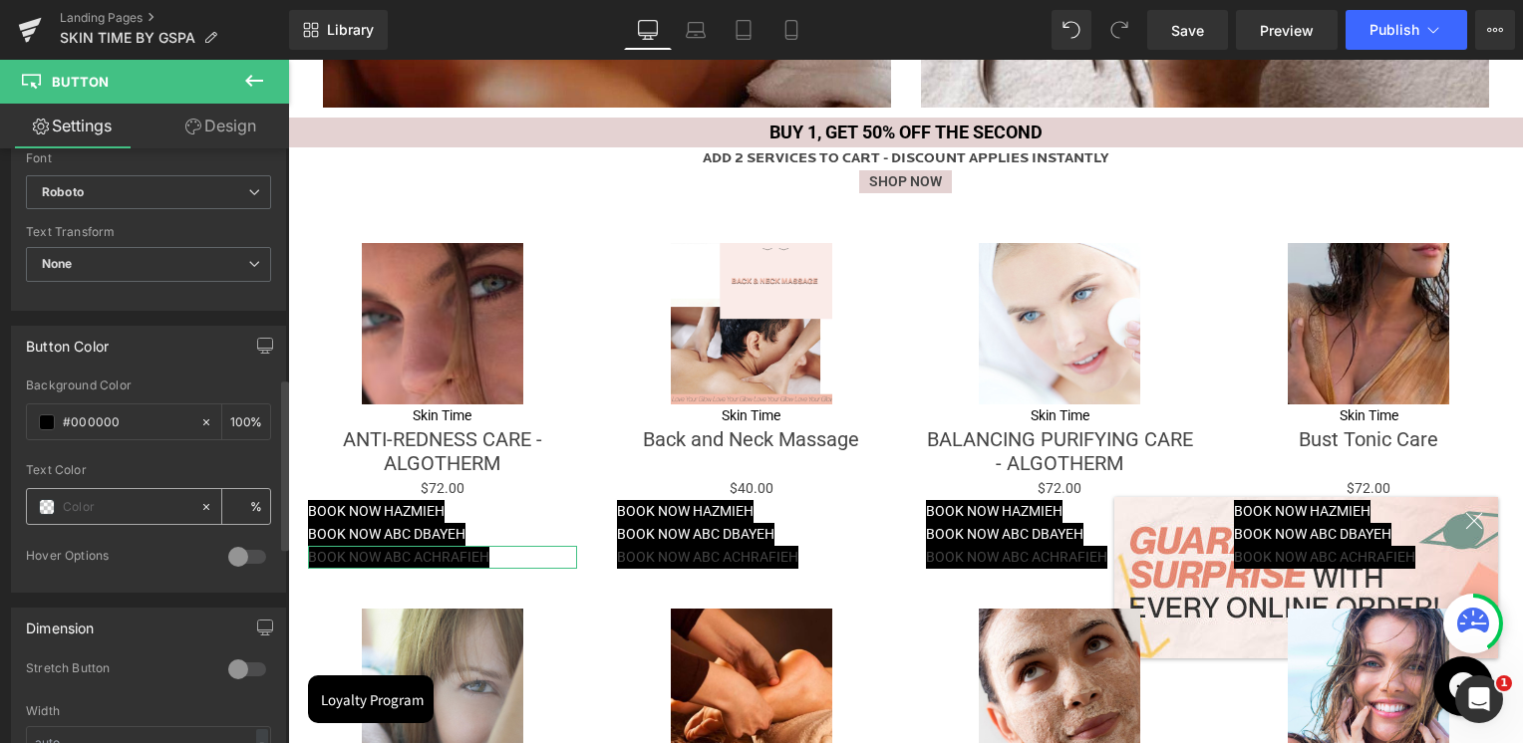
click at [45, 504] on span at bounding box center [47, 507] width 16 height 16
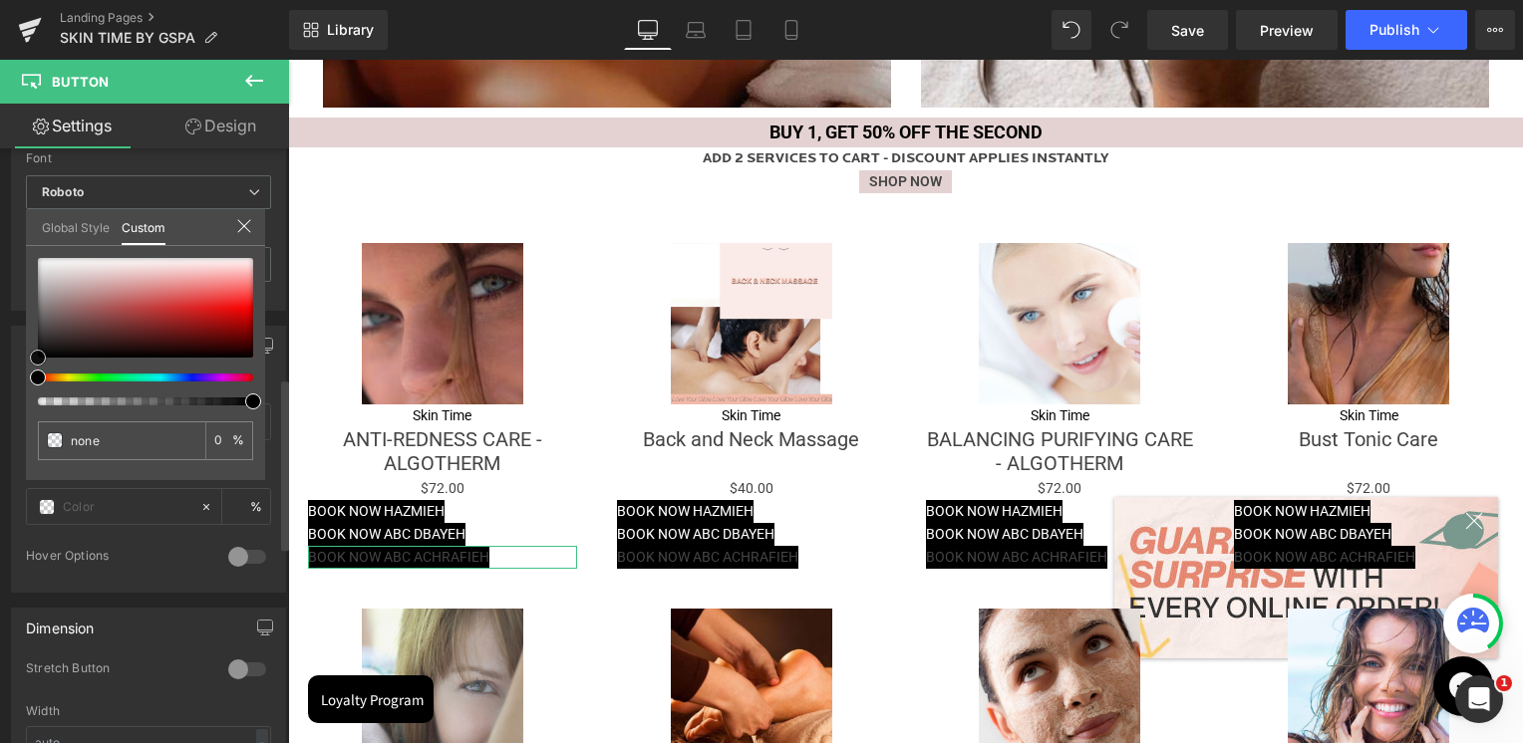
type input "#504848"
type input "100"
type input "#504848"
type input "100"
type input "#9c9595"
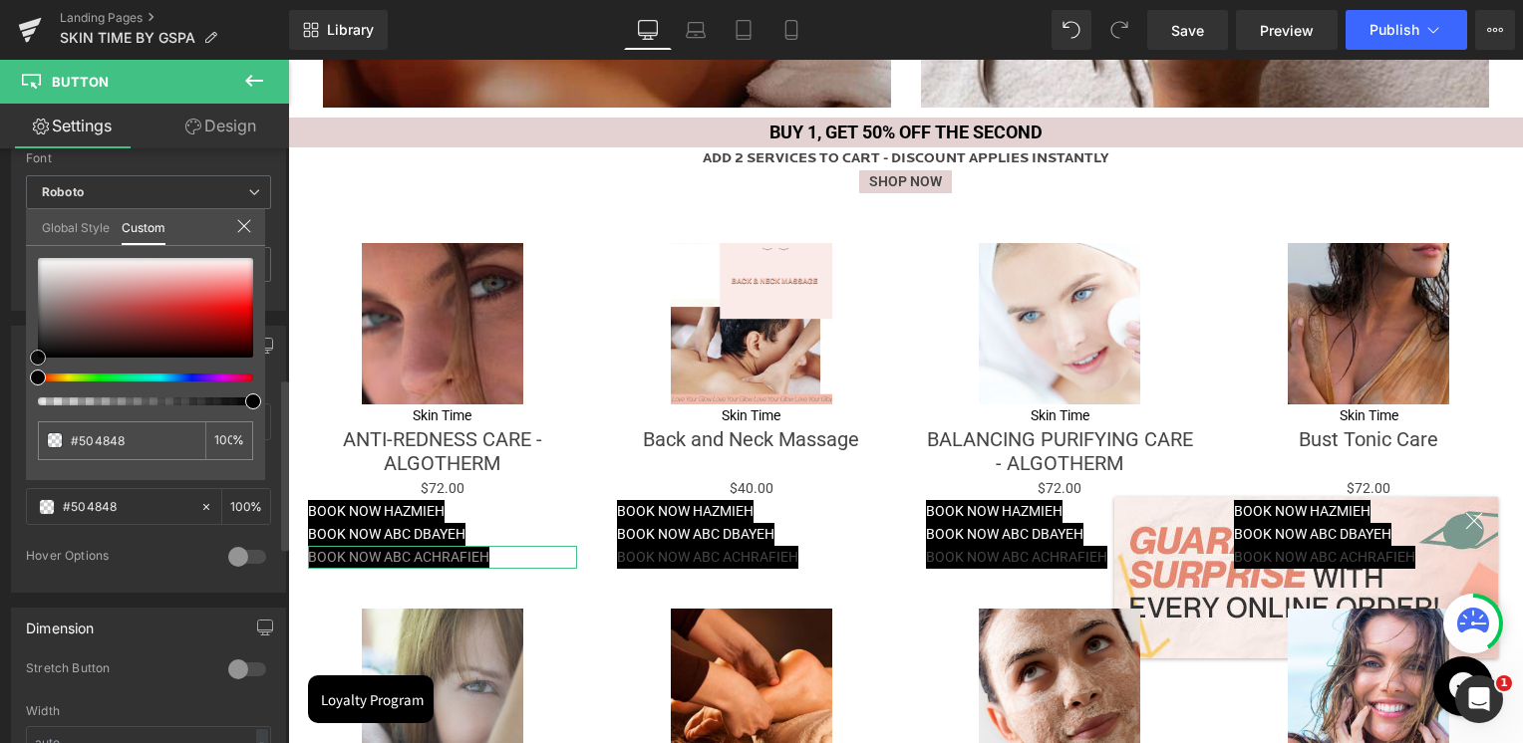
type input "#9c9595"
type input "#ffffff"
drag, startPoint x: 40, startPoint y: 289, endPoint x: 24, endPoint y: 213, distance: 77.4
click at [24, 311] on div "Button Color rgba(0, 0, 0, 1) Background Color #000000 100 % rgba(255, 255, 255…" at bounding box center [149, 452] width 298 height 282
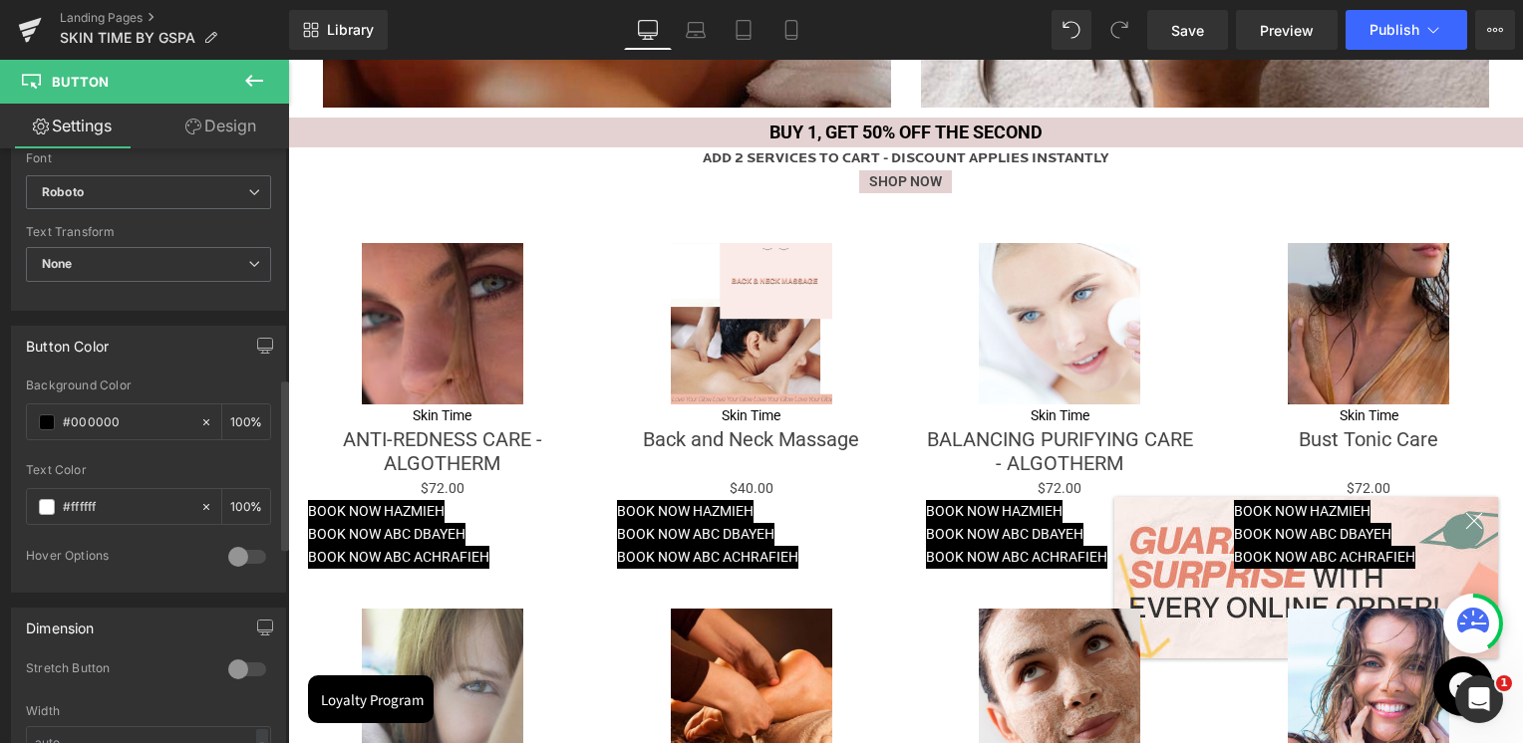
click at [396, 511] on body "Skip to content Value Deals Make Up Luxury Make Up YSL [GEOGRAPHIC_DATA] [PERSO…" at bounding box center [905, 34] width 1235 height 4134
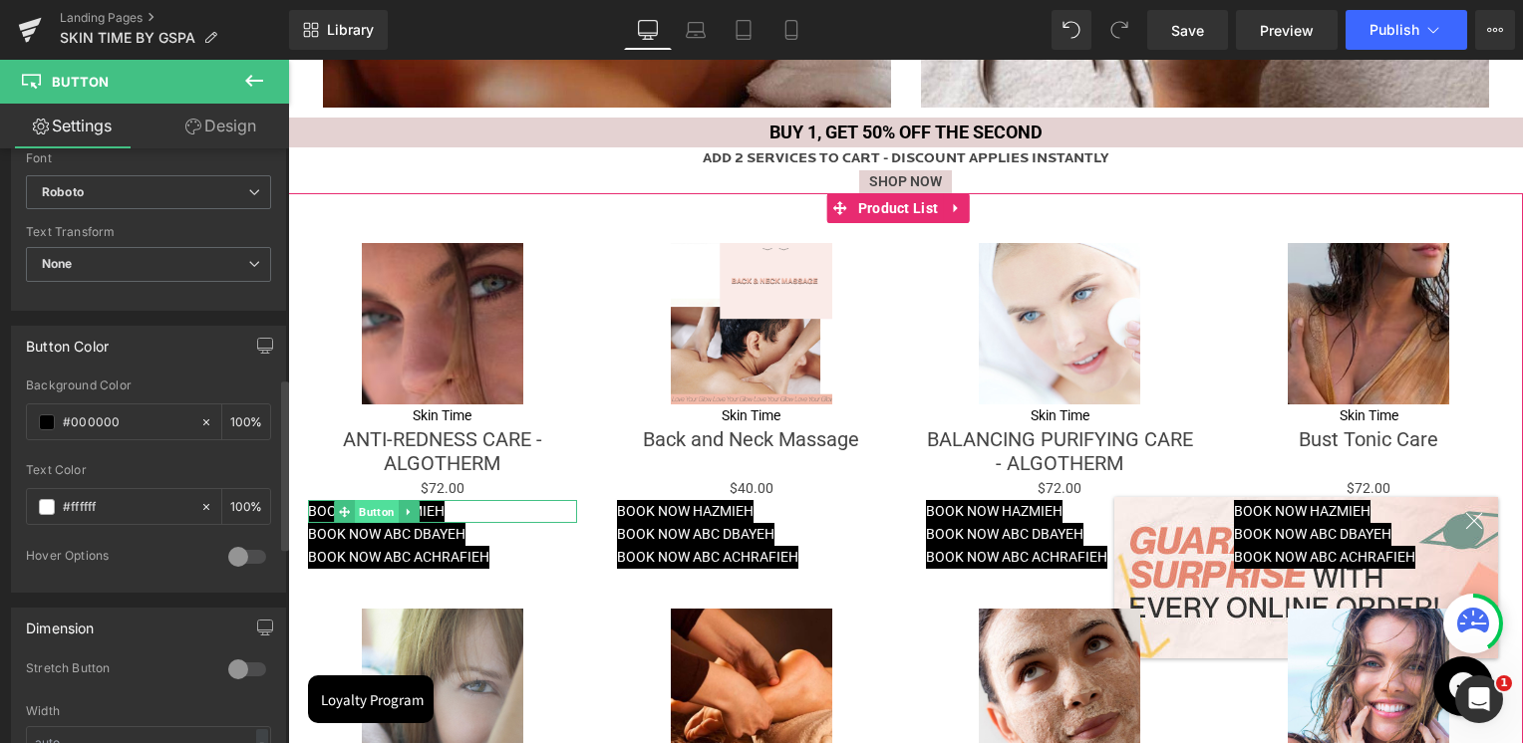
click at [386, 512] on span "Button" at bounding box center [377, 512] width 44 height 24
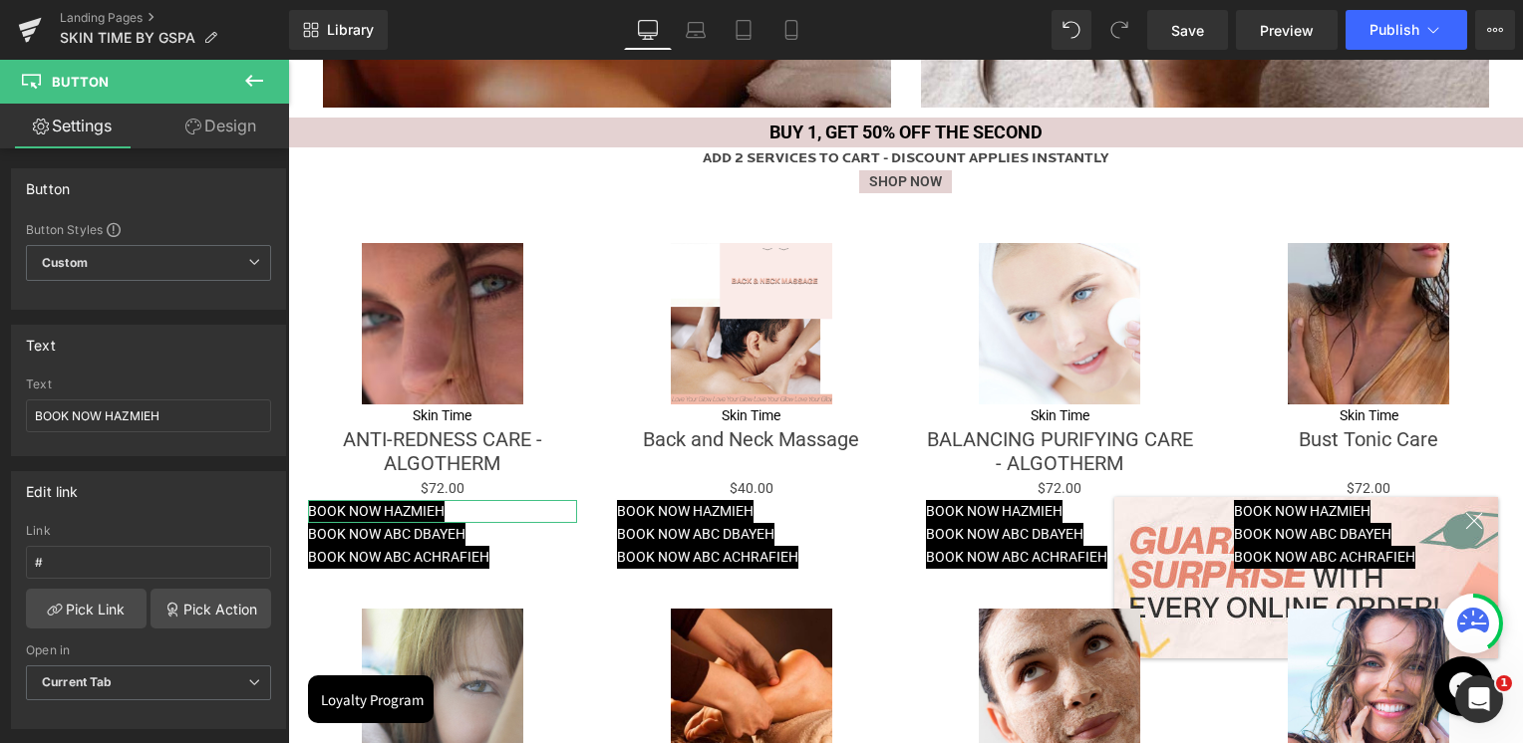
click at [220, 117] on link "Design" at bounding box center [220, 126] width 144 height 45
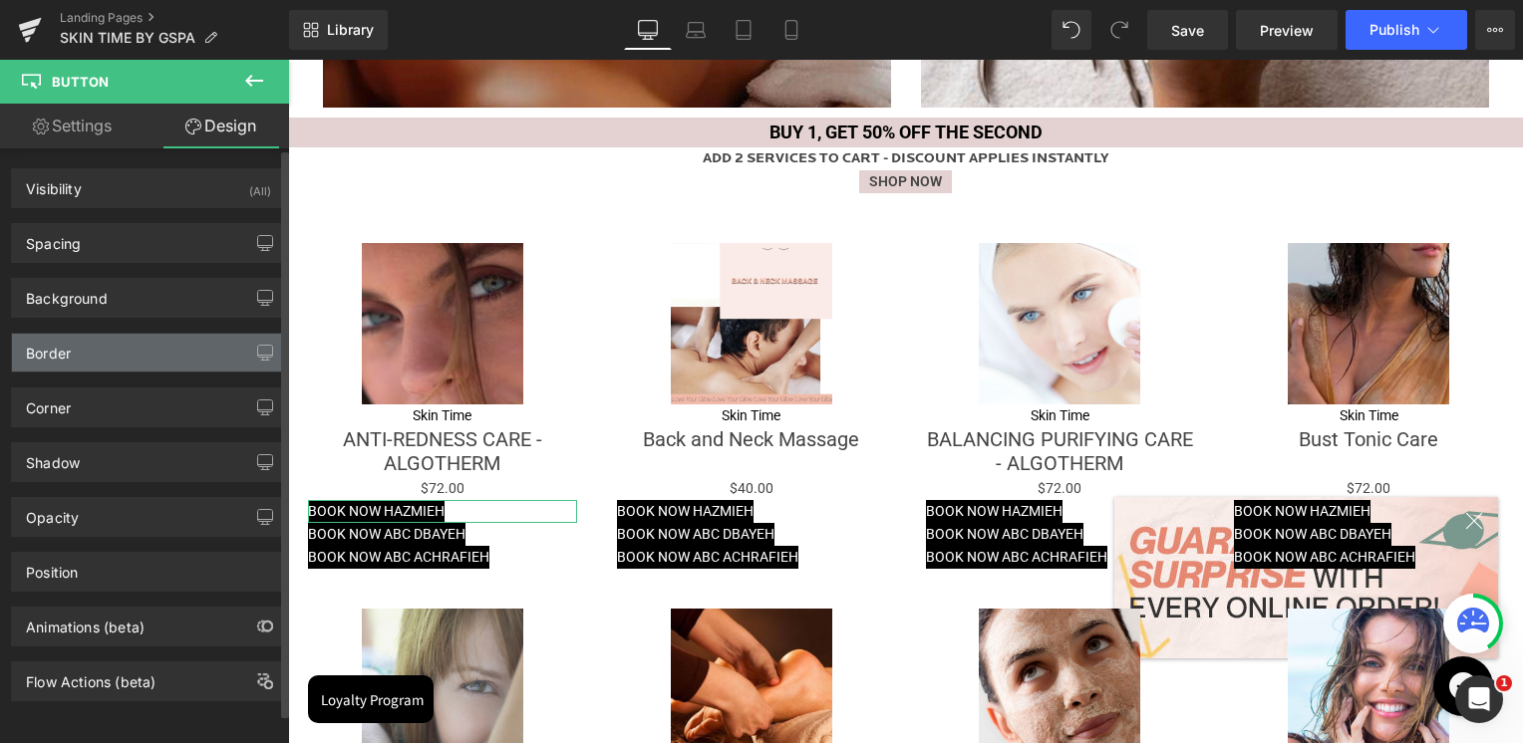
click at [74, 353] on div "Border" at bounding box center [148, 353] width 273 height 38
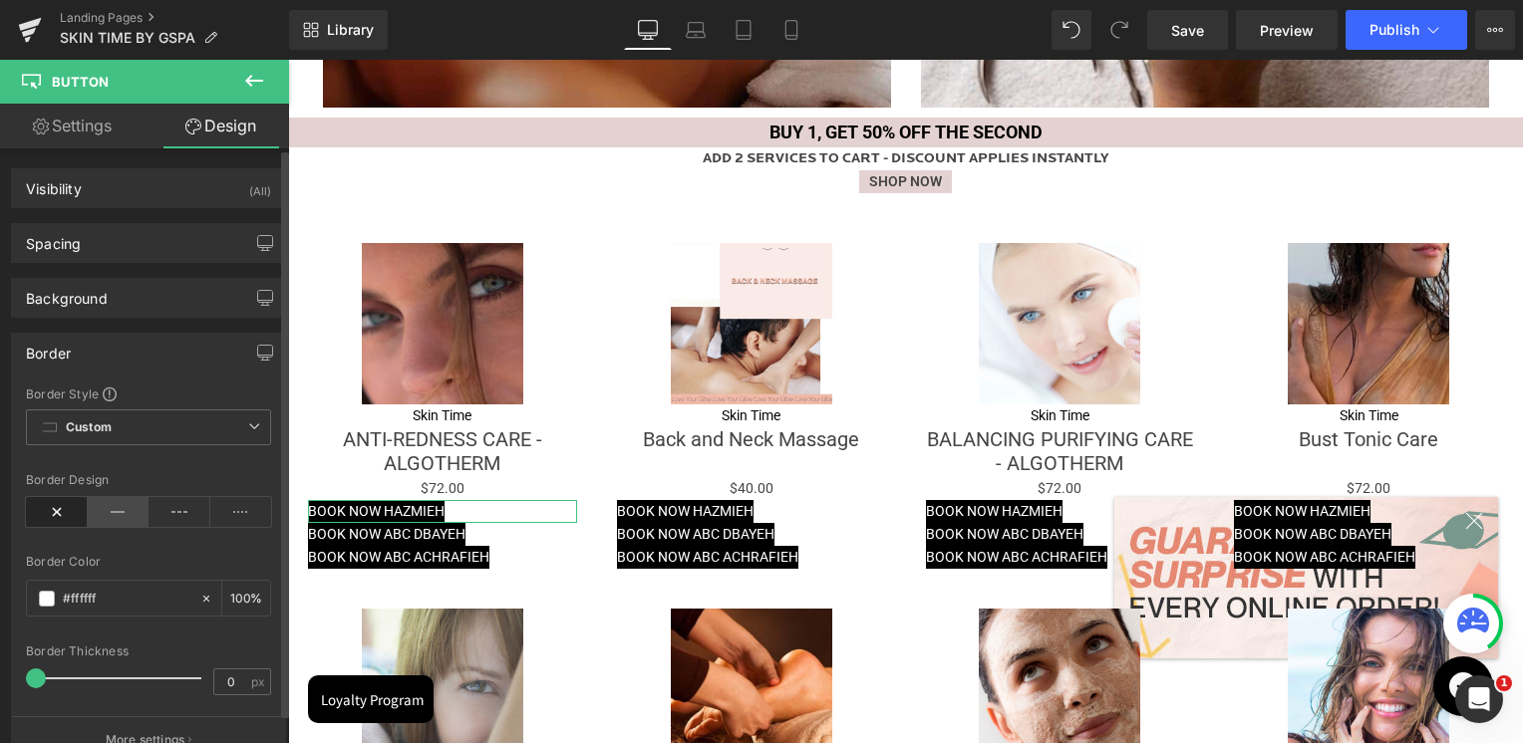
click at [108, 518] on icon at bounding box center [119, 512] width 62 height 30
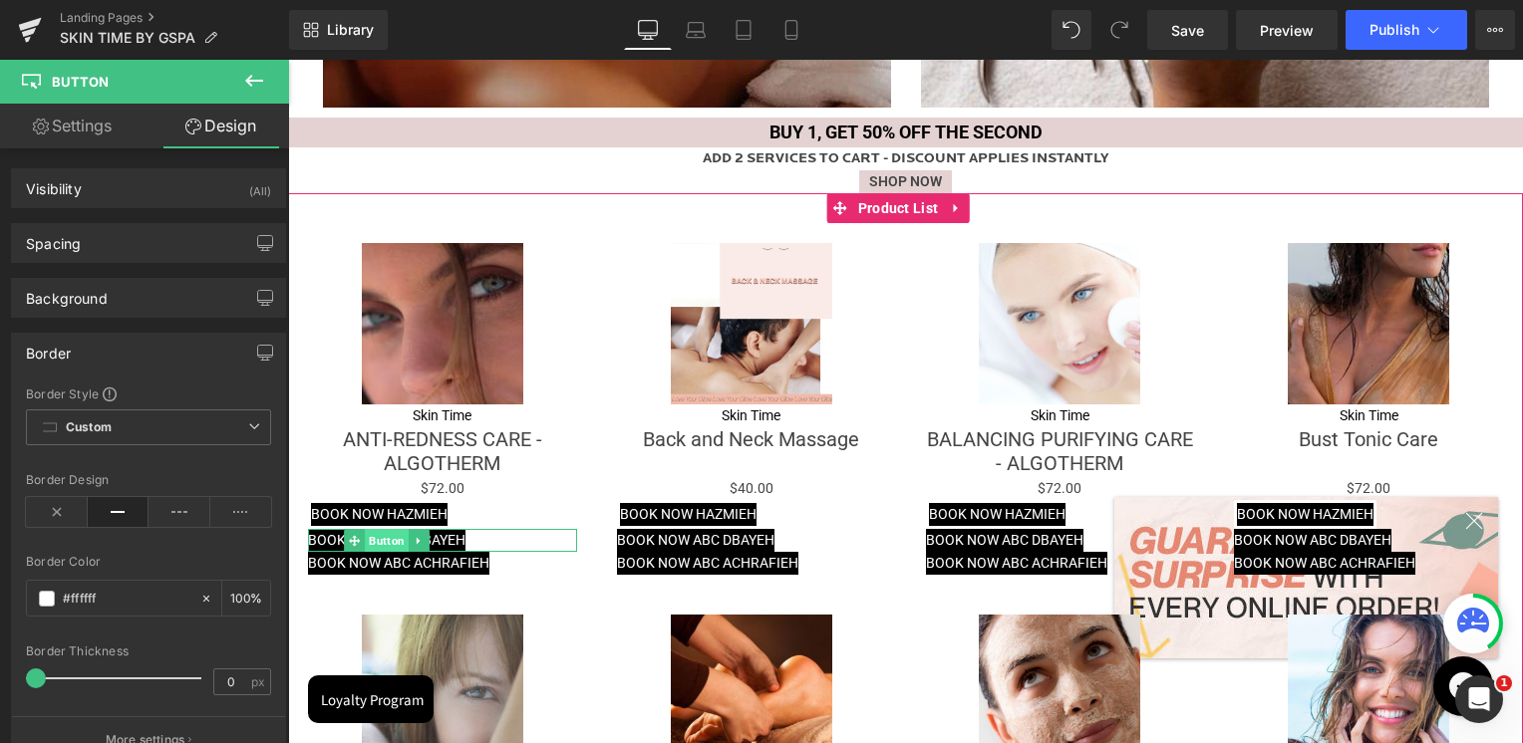
click at [375, 533] on span "Button" at bounding box center [388, 541] width 44 height 24
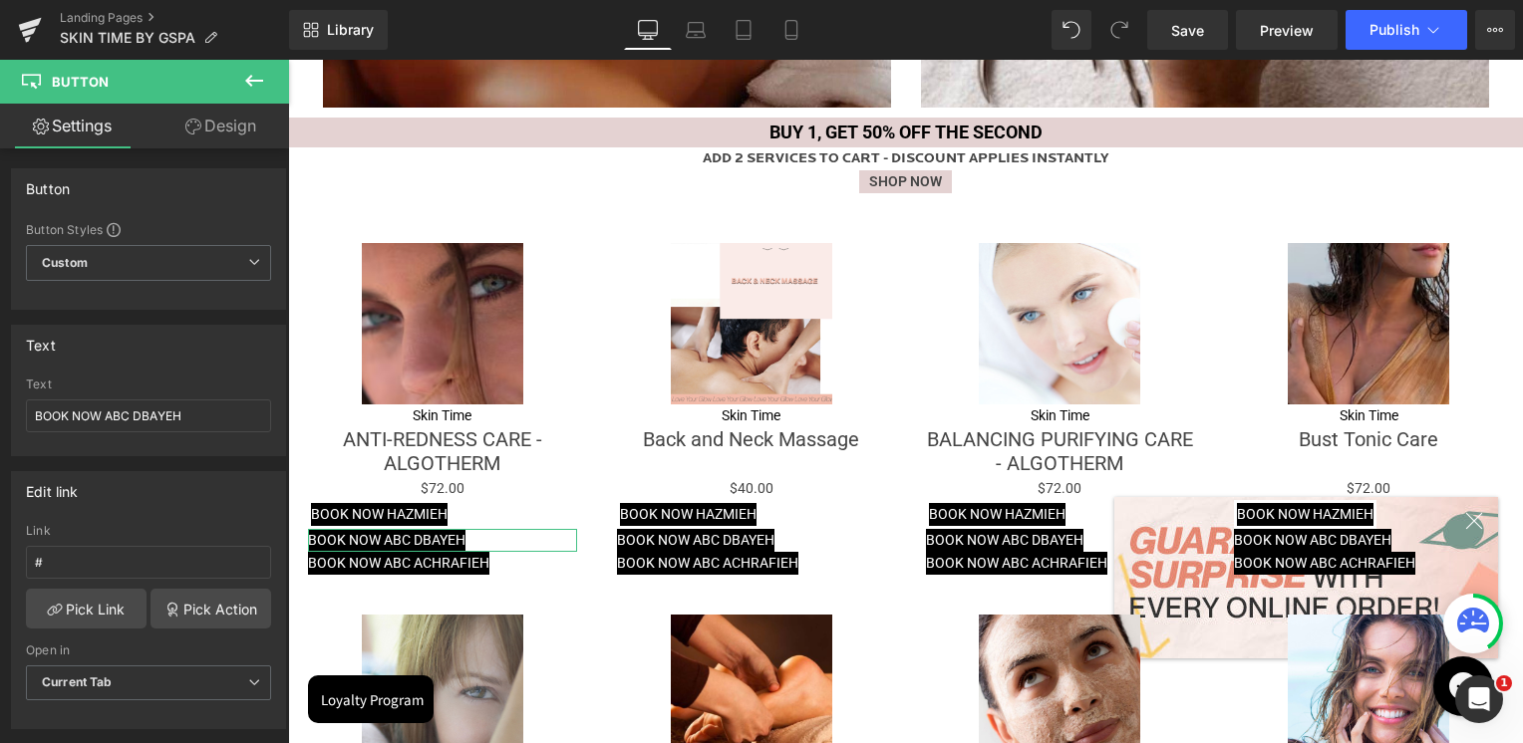
click at [219, 126] on link "Design" at bounding box center [220, 126] width 144 height 45
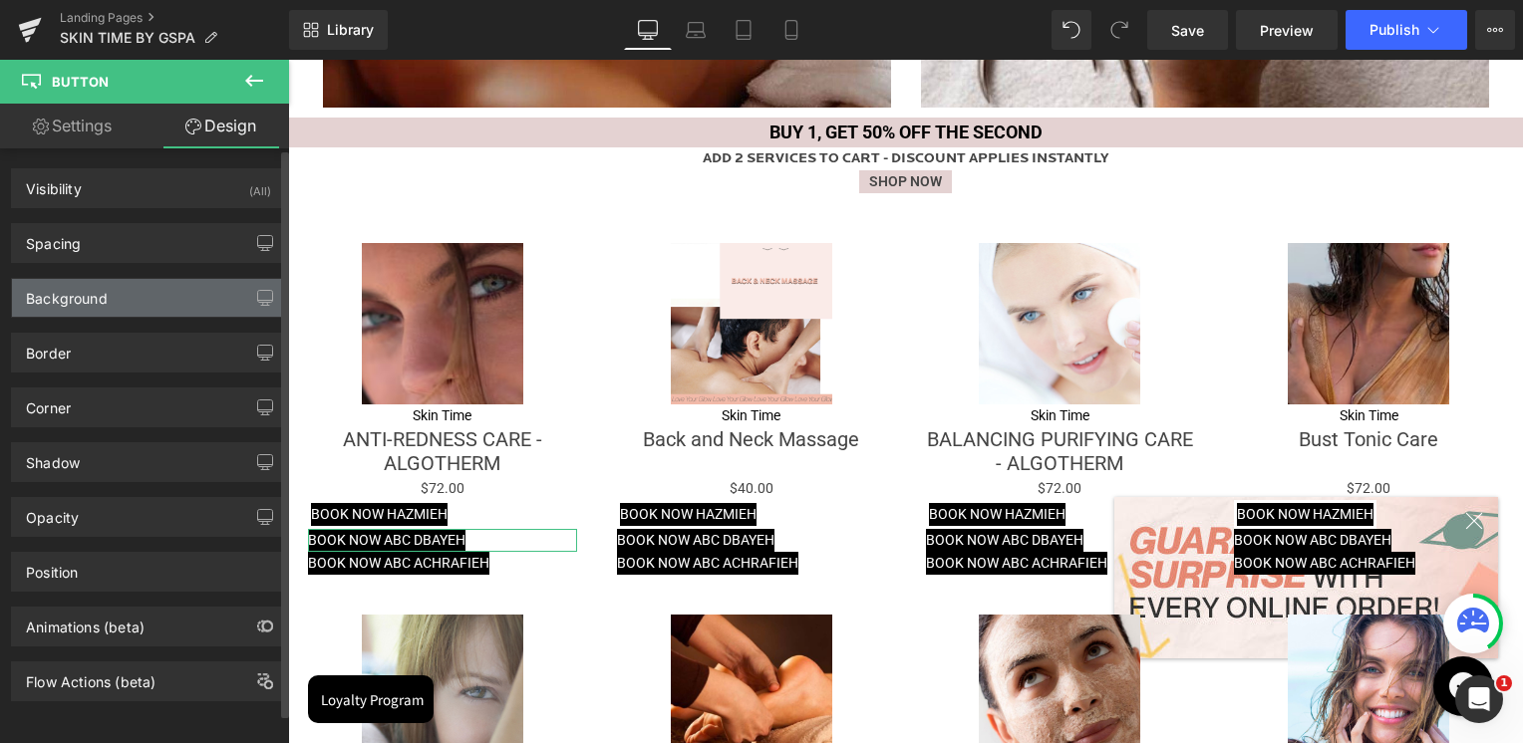
type input "#000000"
type input "100"
type input "#ffffff"
type input "100"
type input "0"
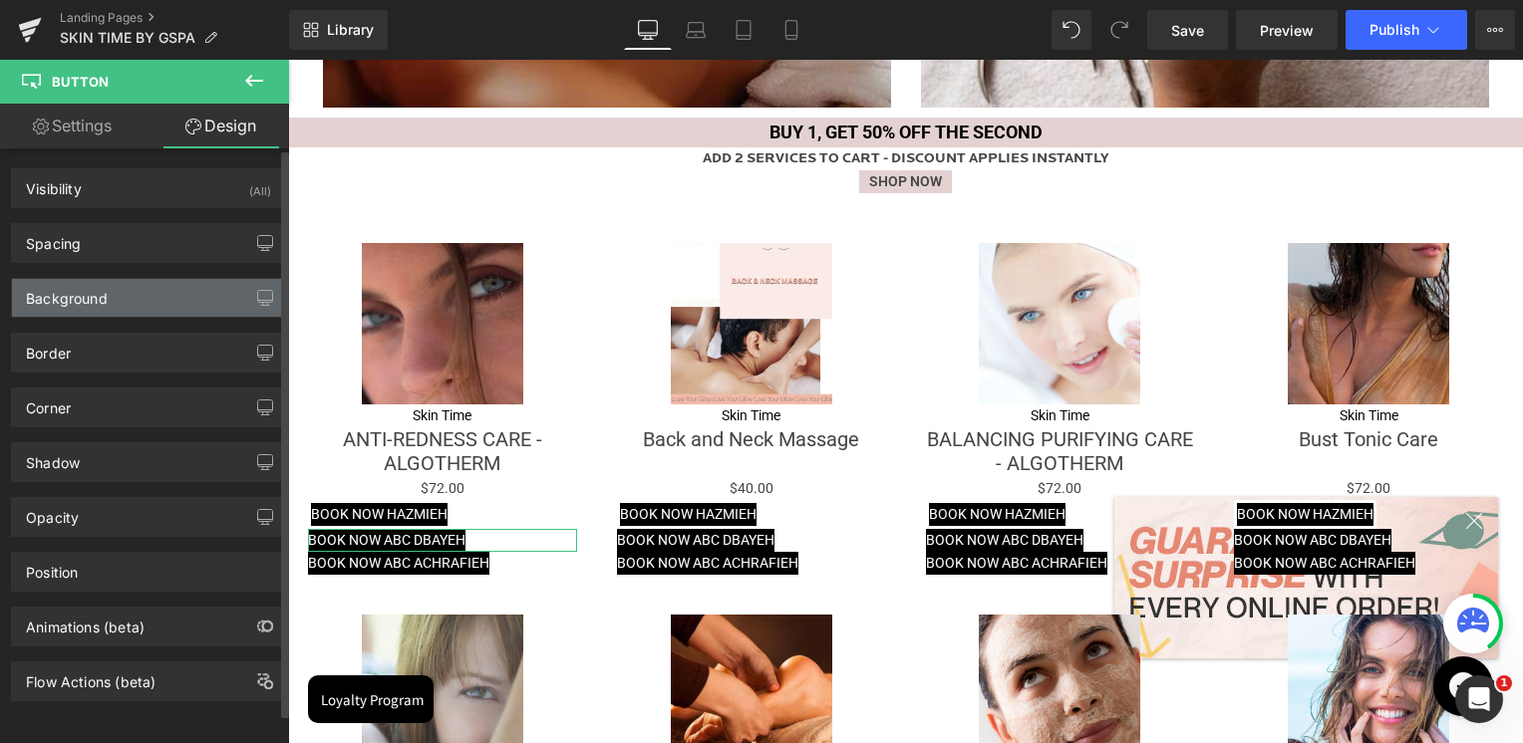
click at [95, 312] on div "Background" at bounding box center [148, 298] width 273 height 38
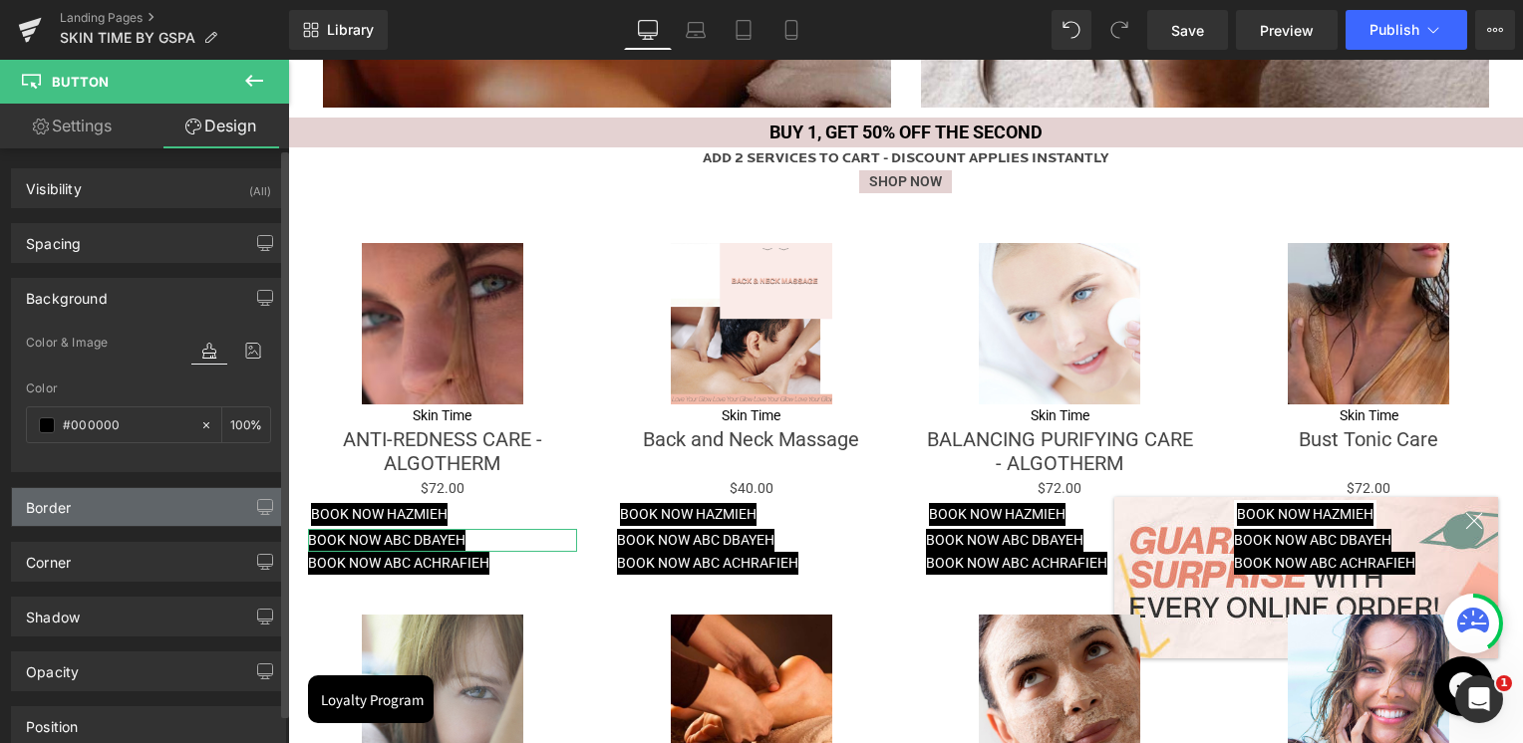
click at [56, 511] on div "Border" at bounding box center [48, 502] width 45 height 28
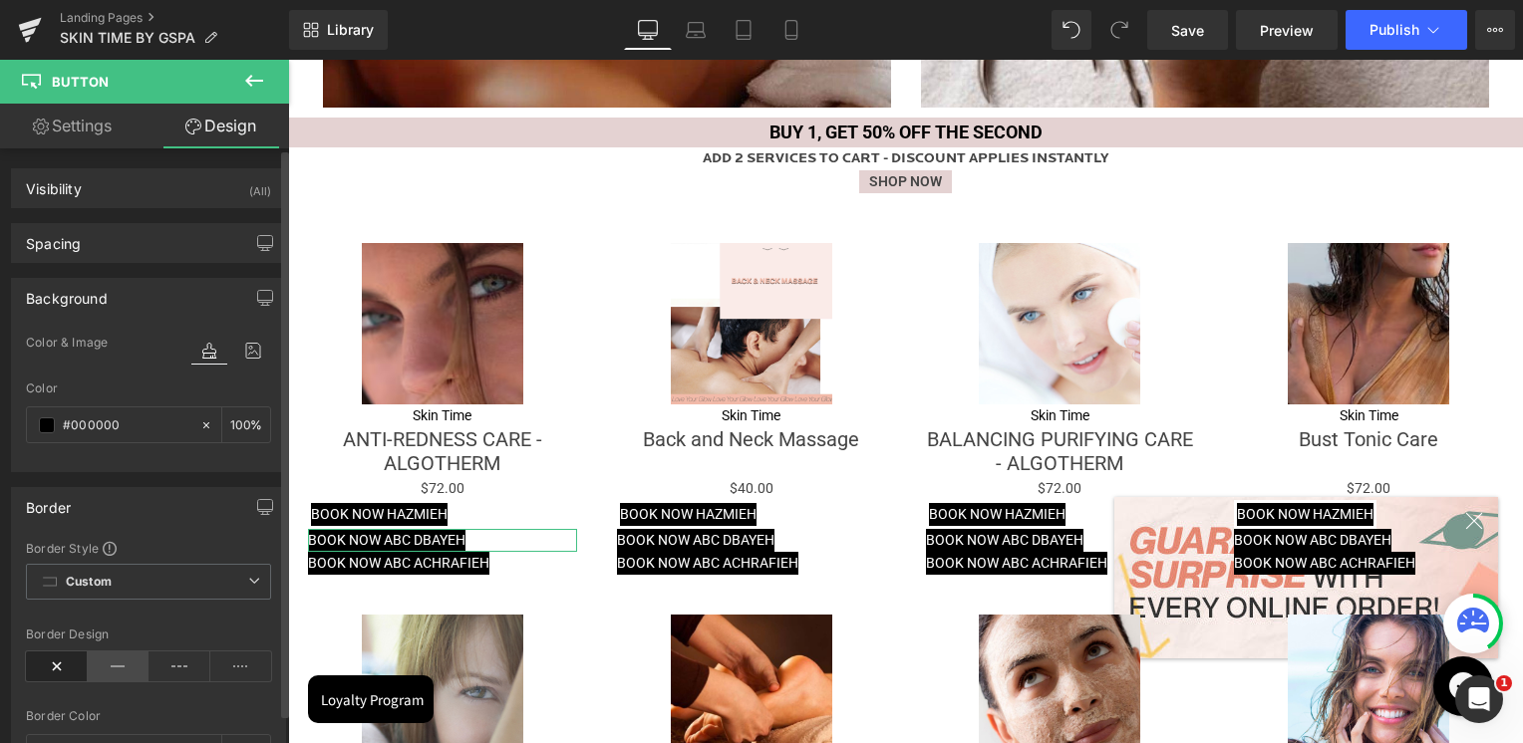
click at [123, 656] on icon at bounding box center [119, 667] width 62 height 30
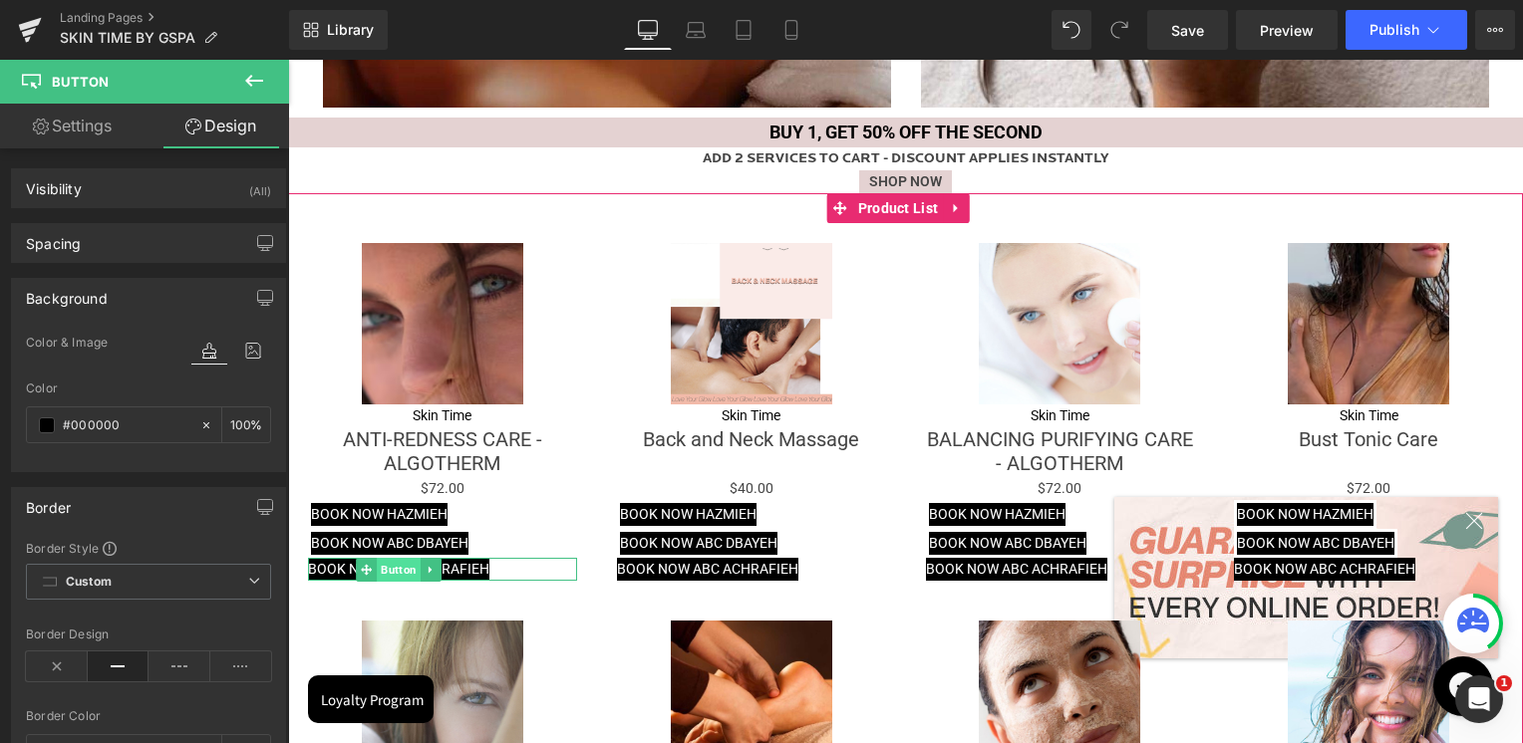
click at [400, 572] on span "Button" at bounding box center [399, 570] width 44 height 24
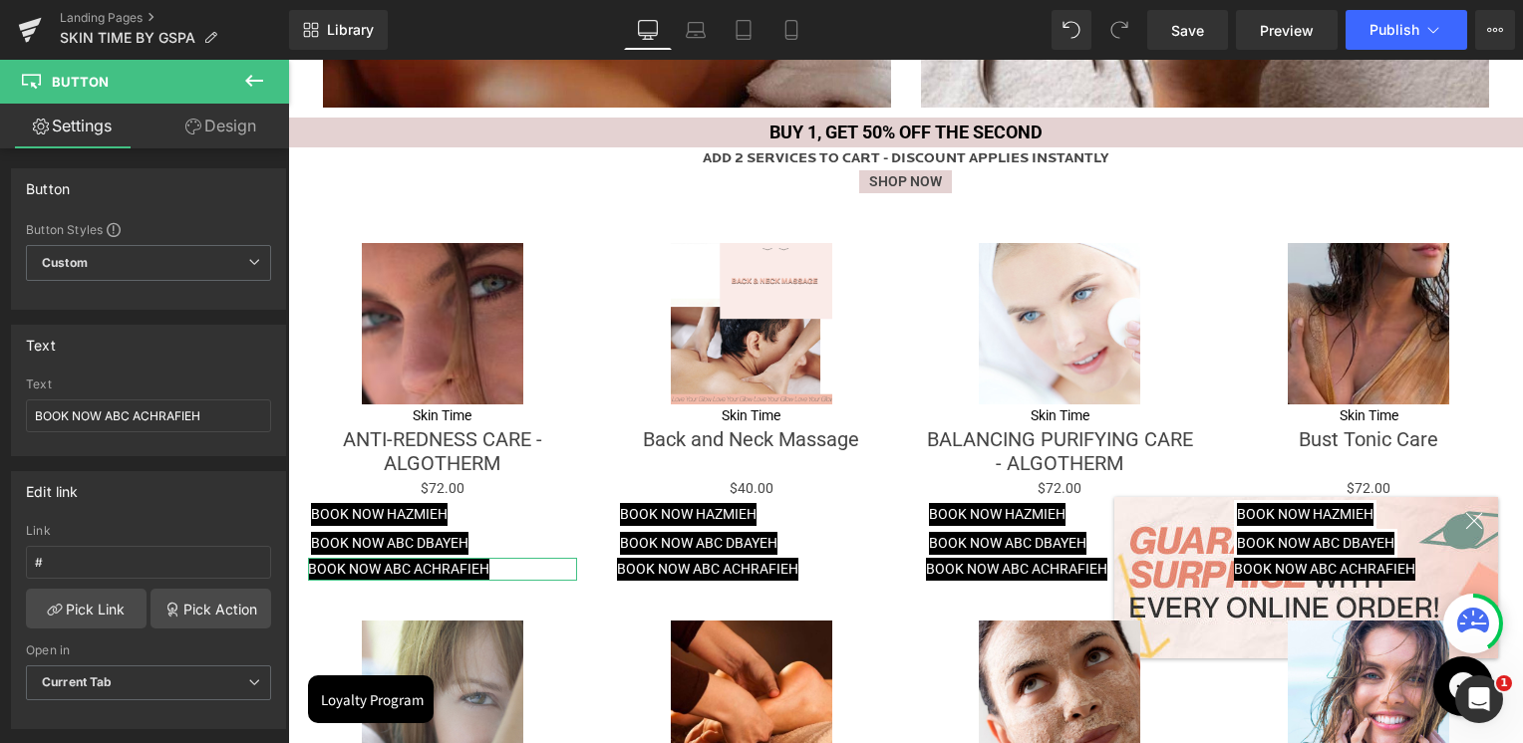
click at [218, 145] on link "Design" at bounding box center [220, 126] width 144 height 45
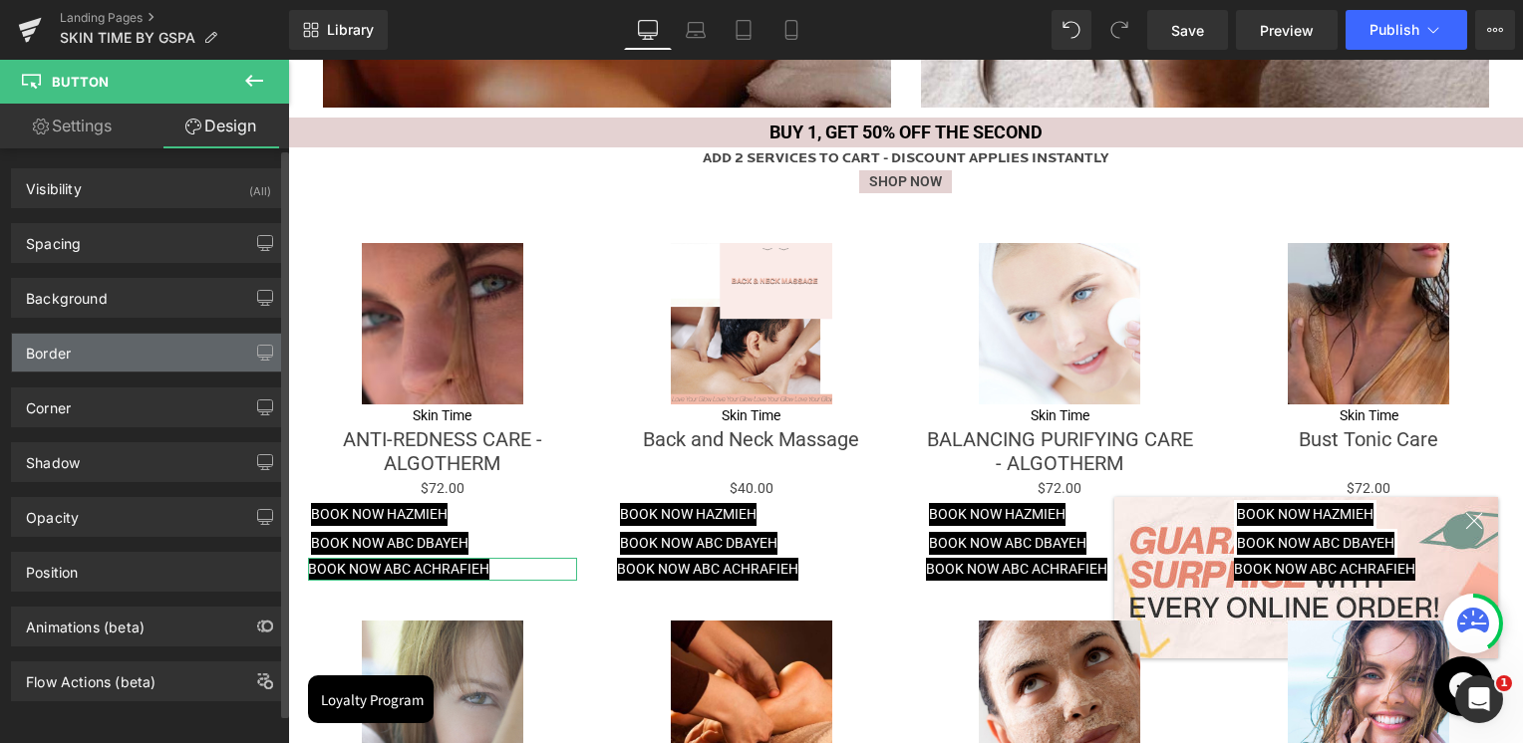
click at [75, 349] on div "Border" at bounding box center [148, 353] width 273 height 38
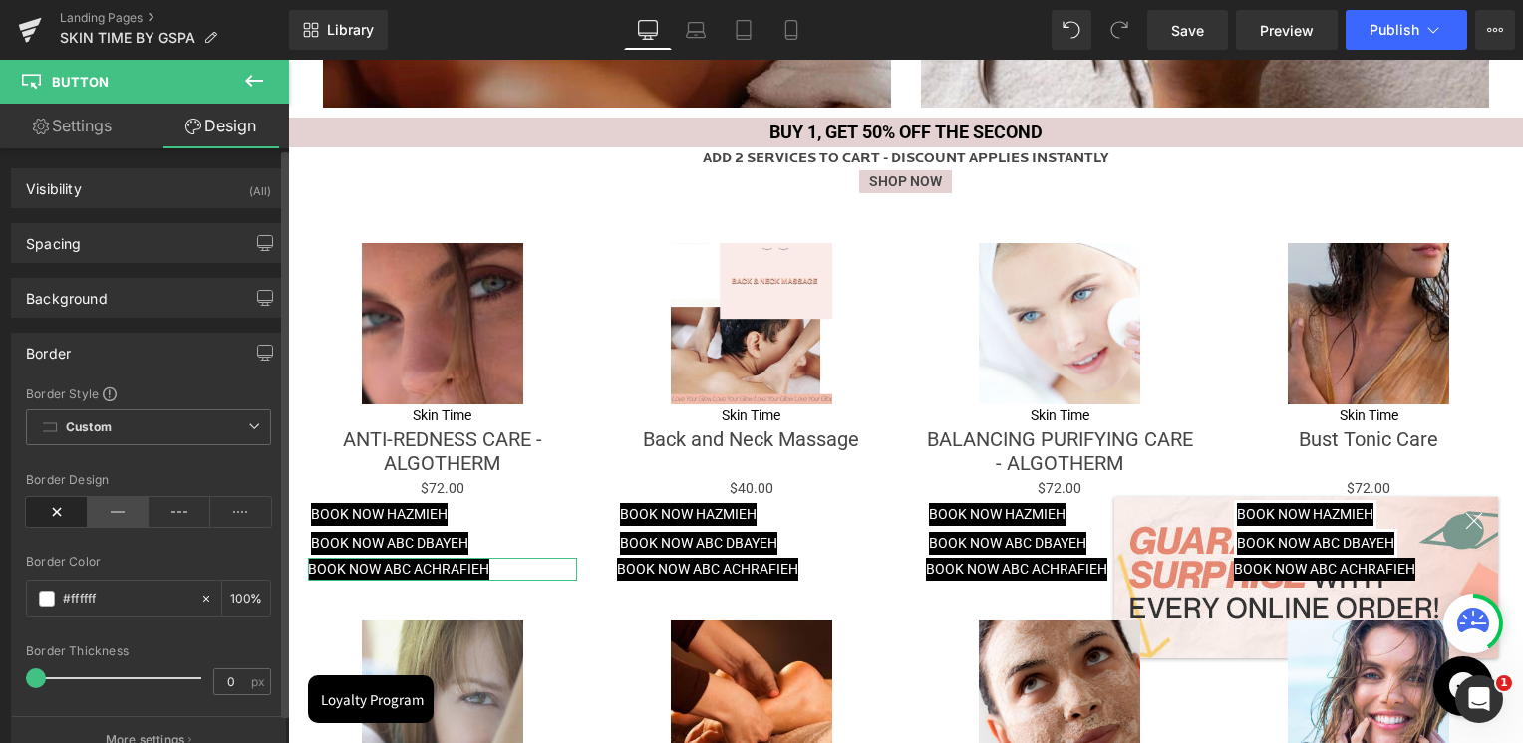
click at [100, 516] on icon at bounding box center [119, 512] width 62 height 30
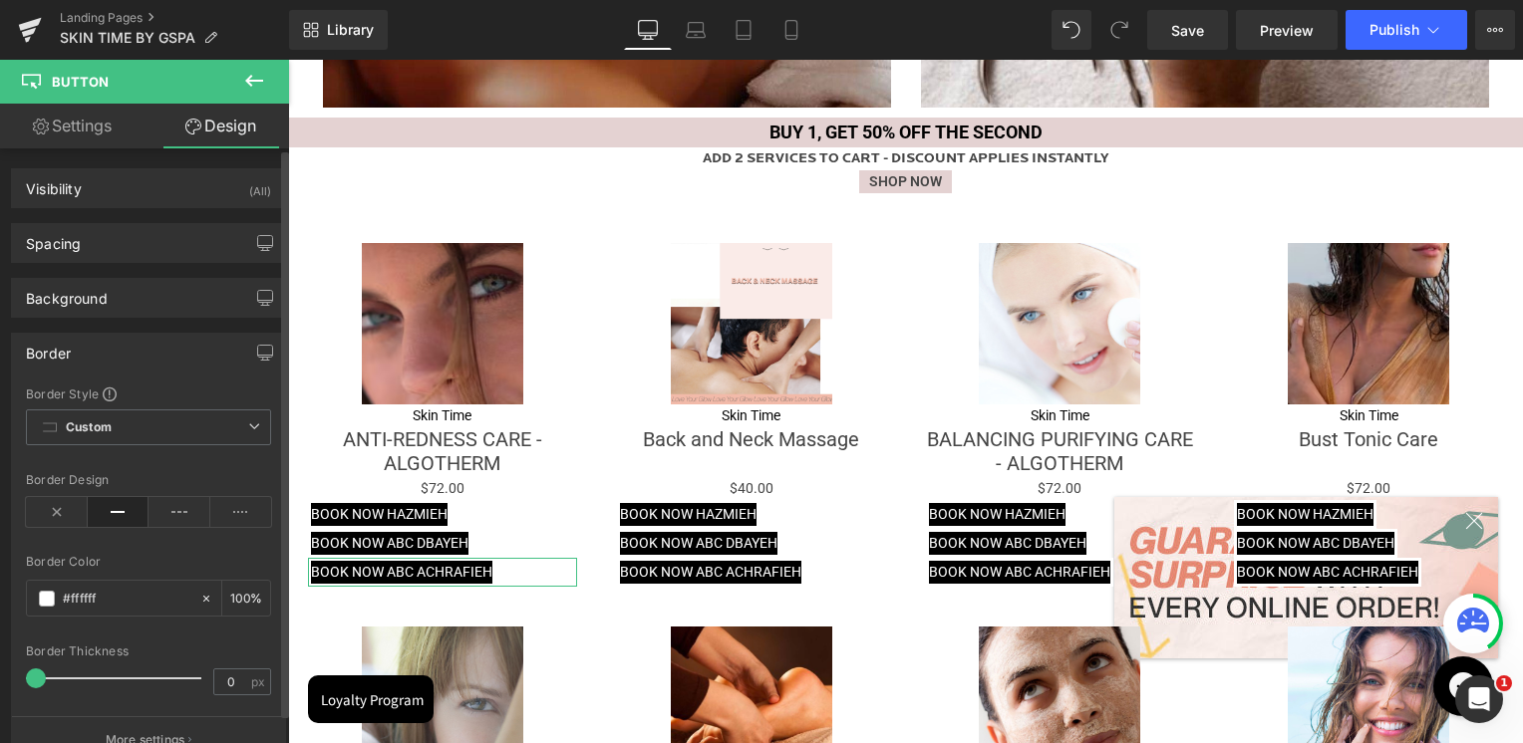
click at [12, 488] on div "Border Style Custom Custom Setup Global Style Custom Setup Global Style solid B…" at bounding box center [148, 575] width 273 height 378
click at [785, 21] on icon at bounding box center [790, 30] width 11 height 19
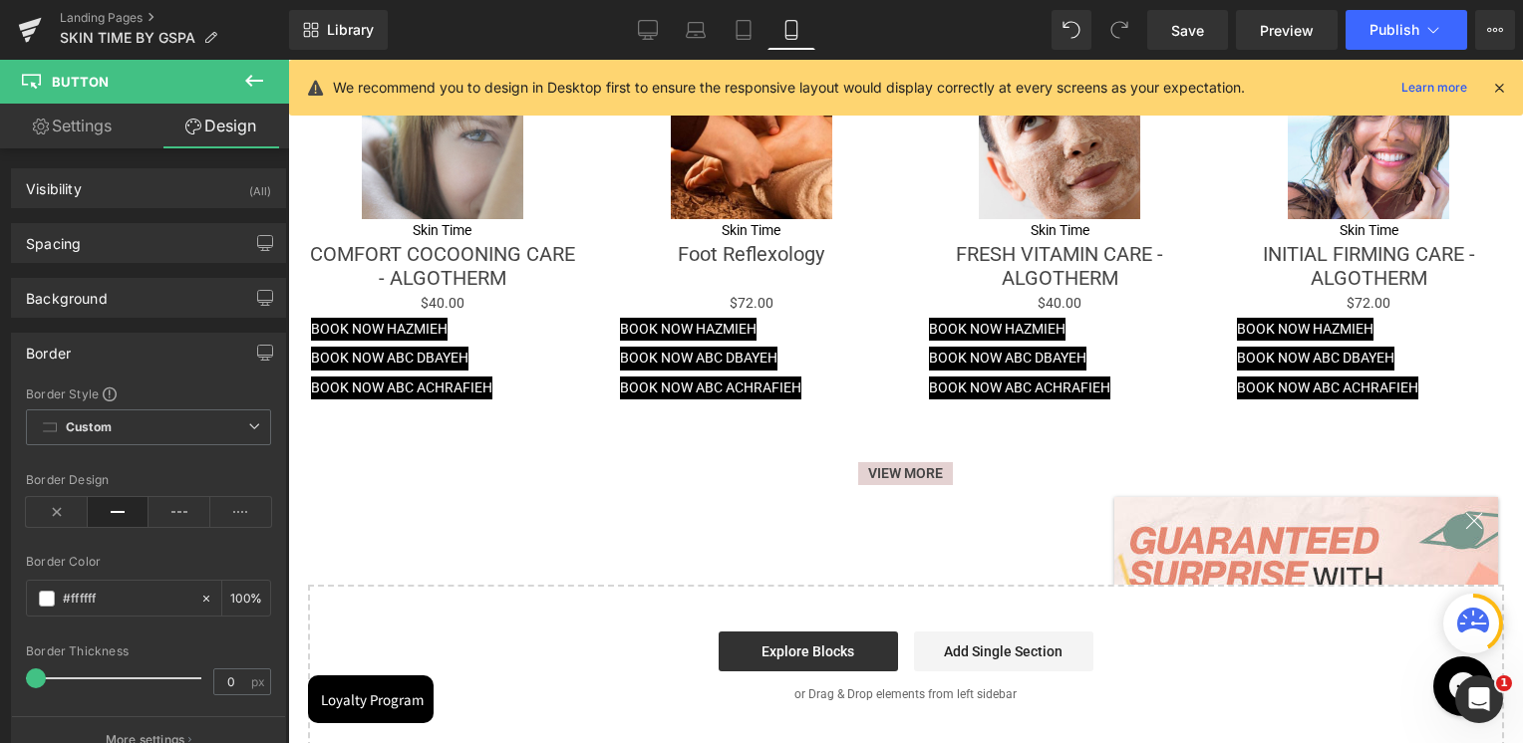
type input "100"
type input "2.4"
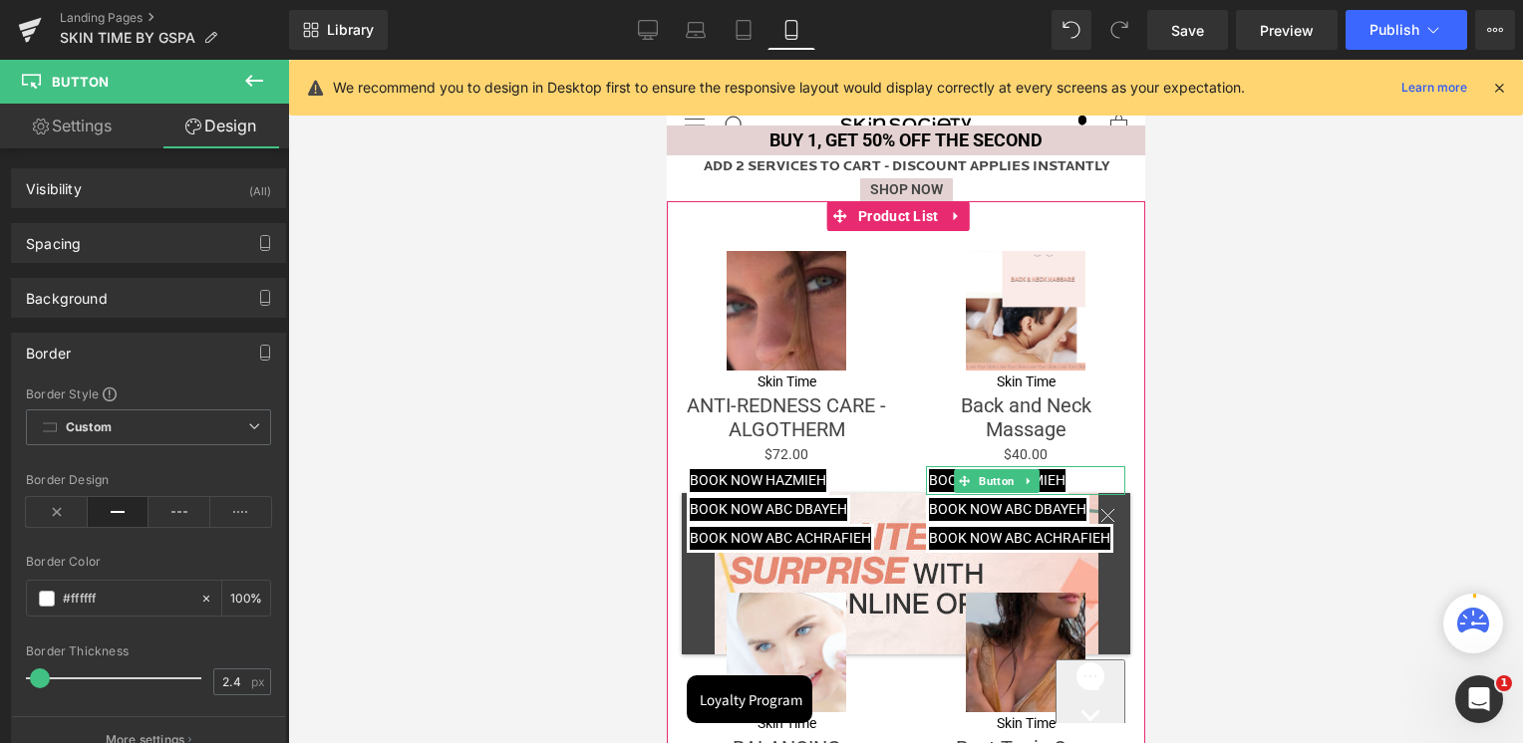
scroll to position [2481, 0]
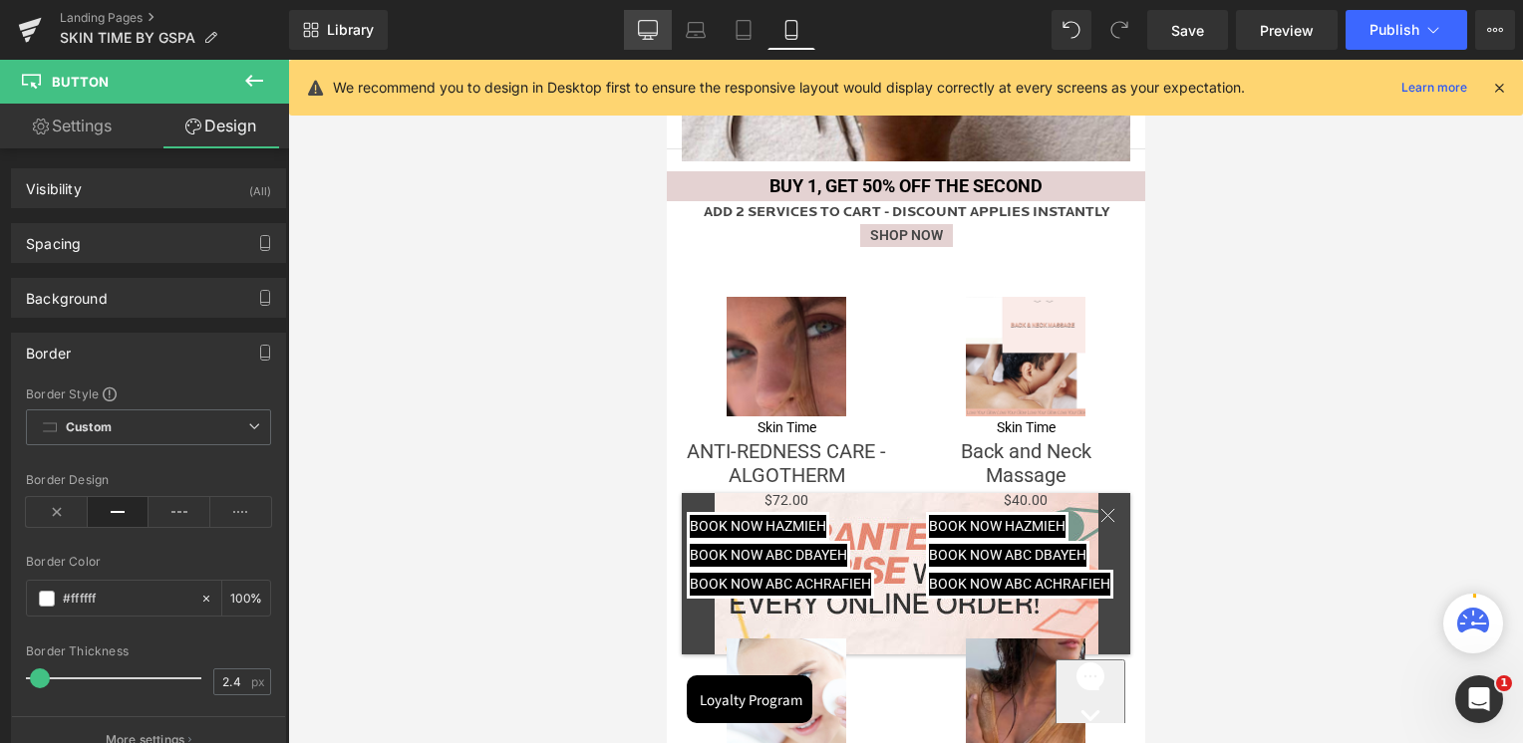
click at [651, 34] on icon at bounding box center [648, 30] width 20 height 20
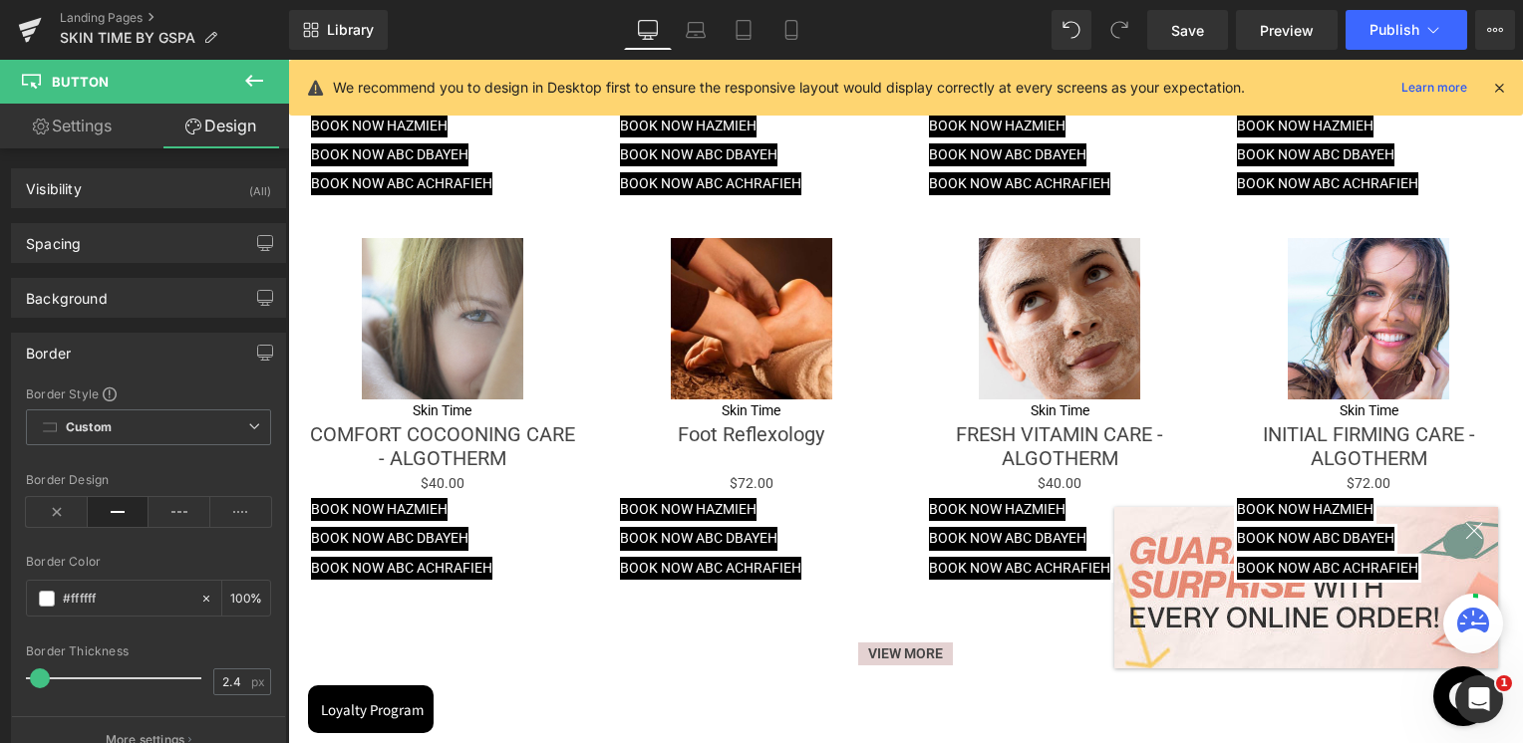
type input "100"
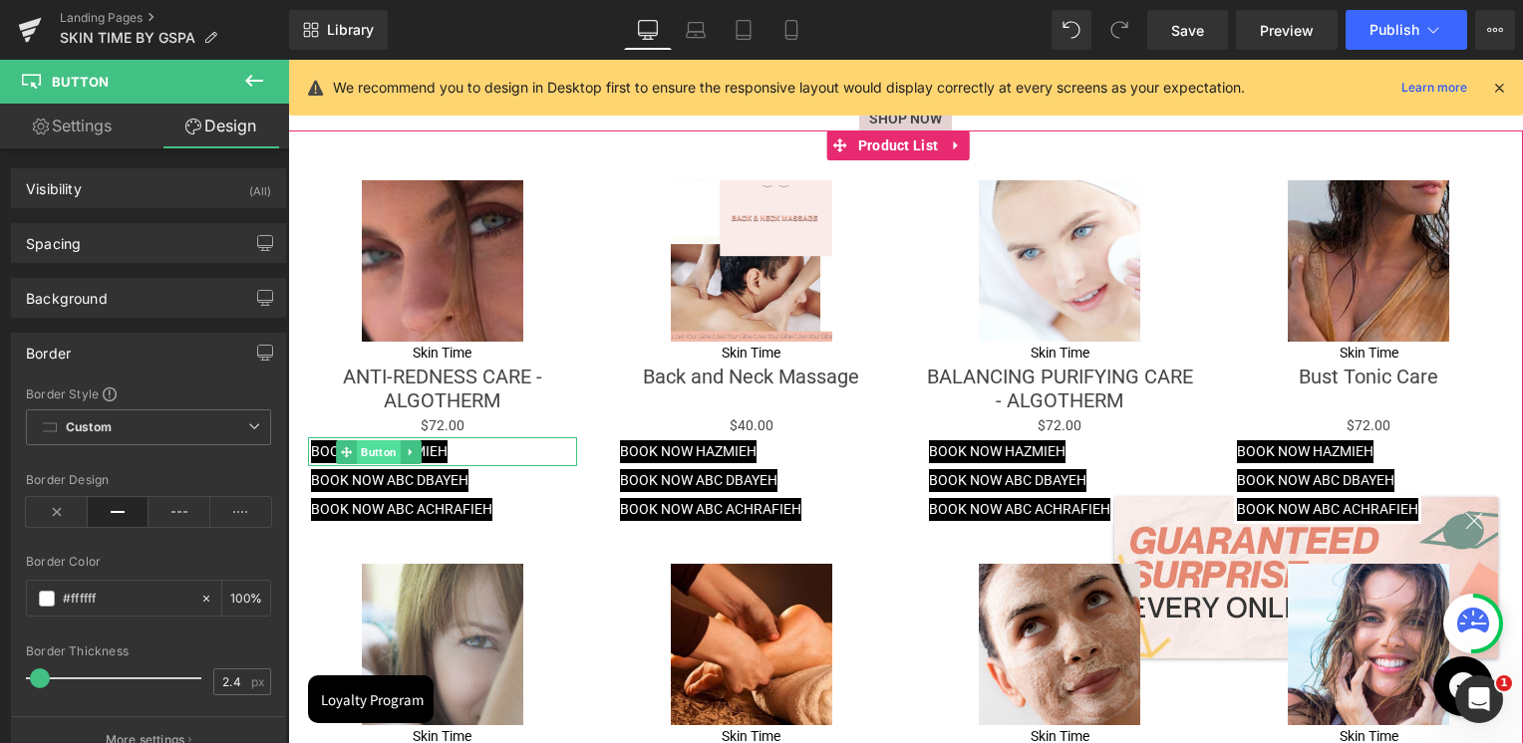
click at [383, 444] on span "Button" at bounding box center [379, 452] width 44 height 24
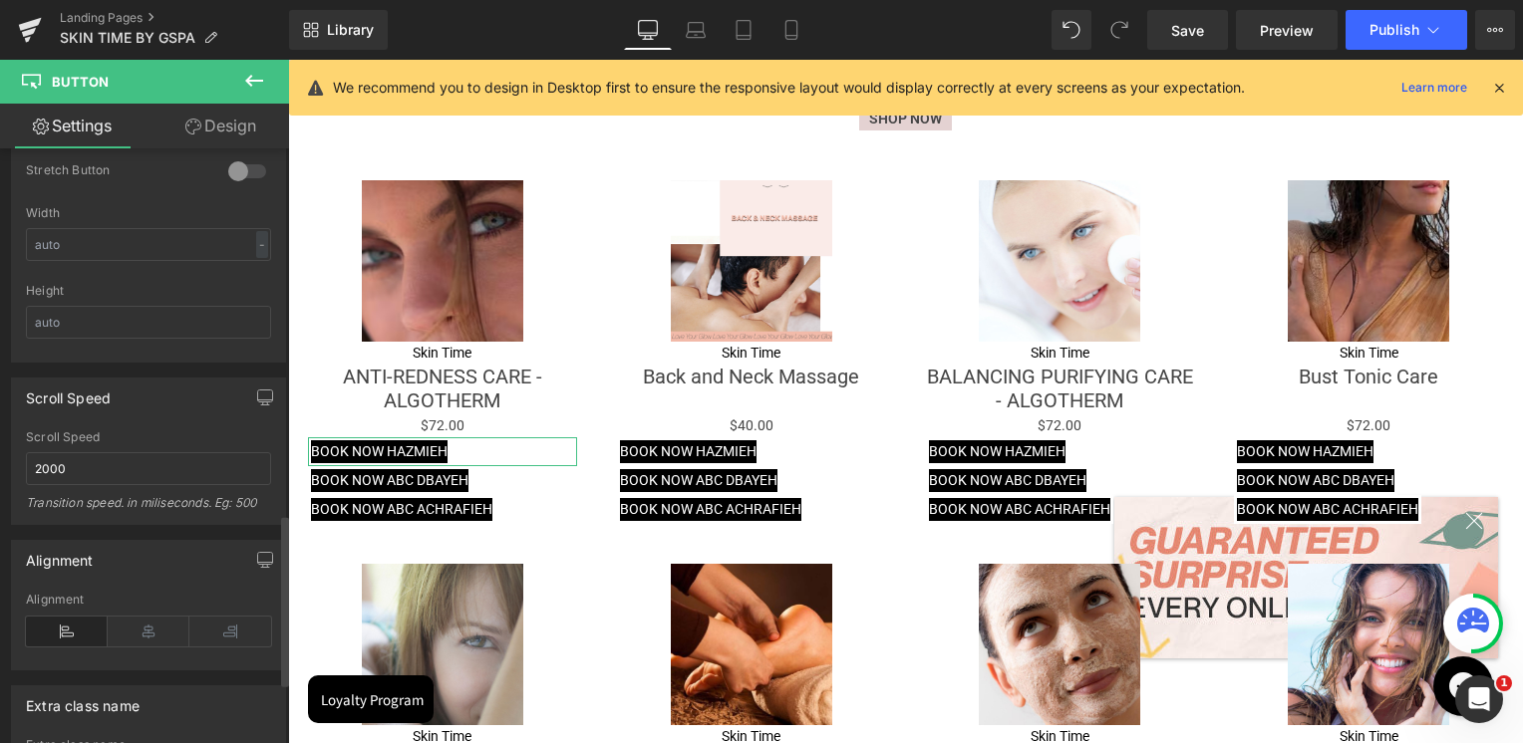
scroll to position [1096, 0]
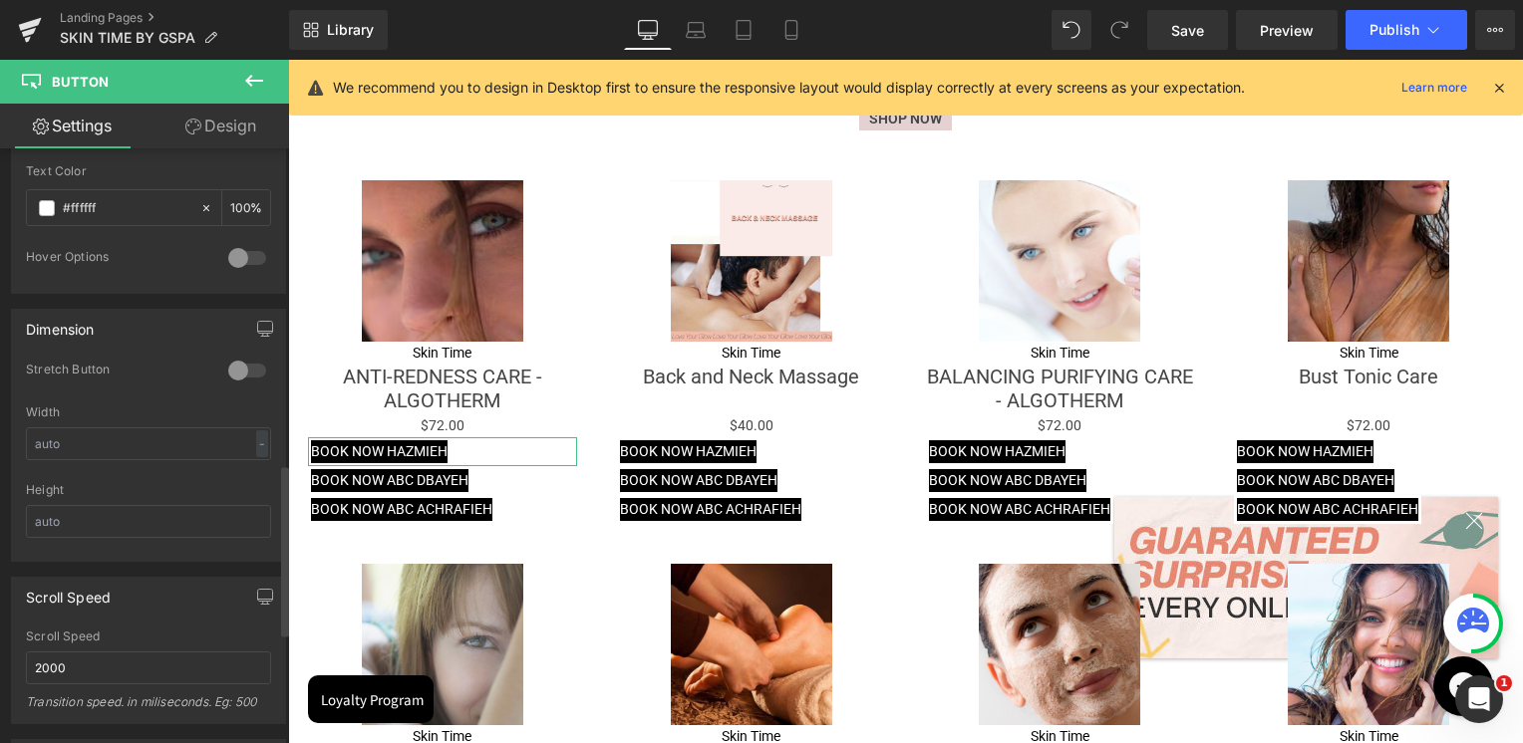
click at [237, 364] on div at bounding box center [247, 371] width 48 height 32
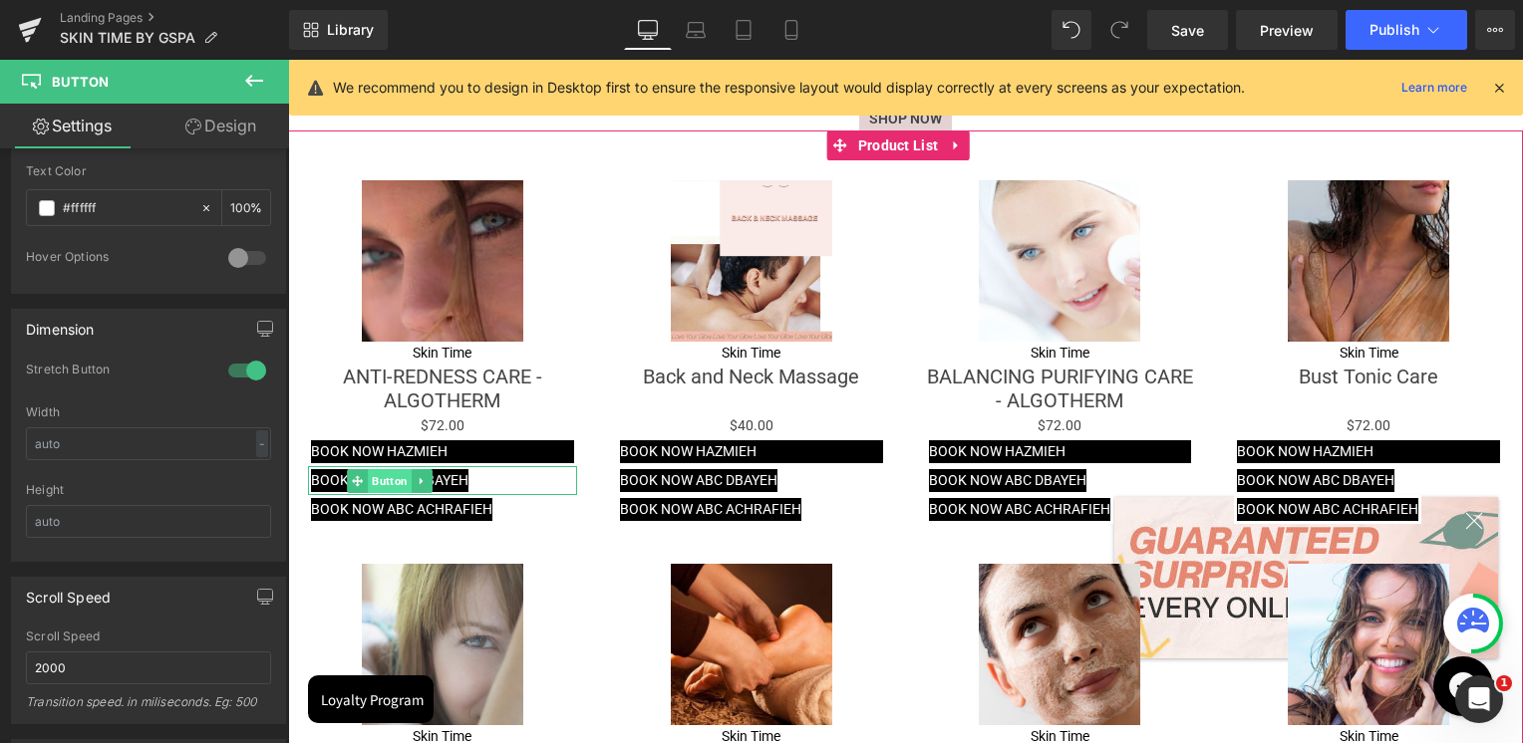
drag, startPoint x: 396, startPoint y: 476, endPoint x: 386, endPoint y: 465, distance: 14.8
click at [396, 476] on span "Button" at bounding box center [390, 481] width 44 height 24
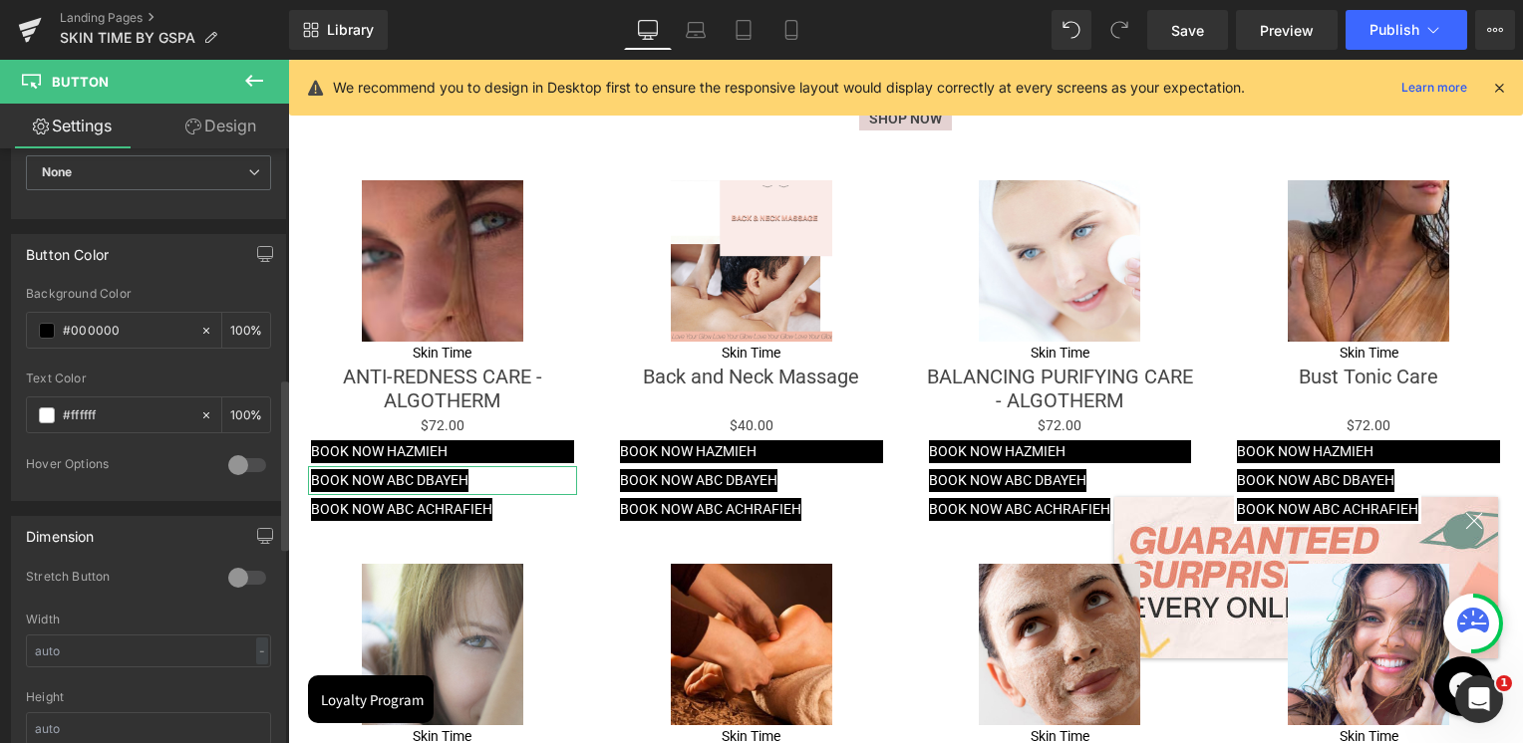
scroll to position [996, 0]
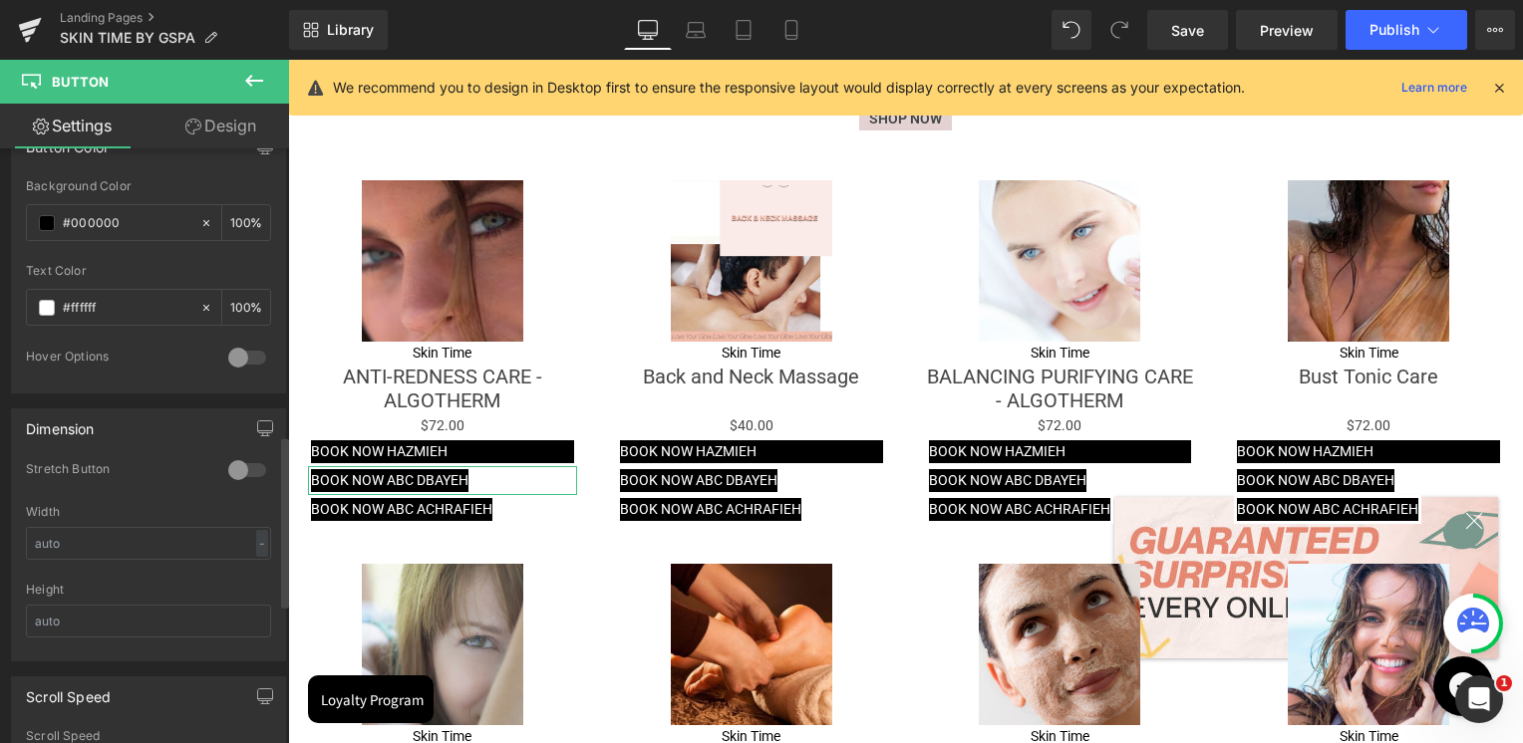
click at [240, 359] on div at bounding box center [247, 358] width 48 height 32
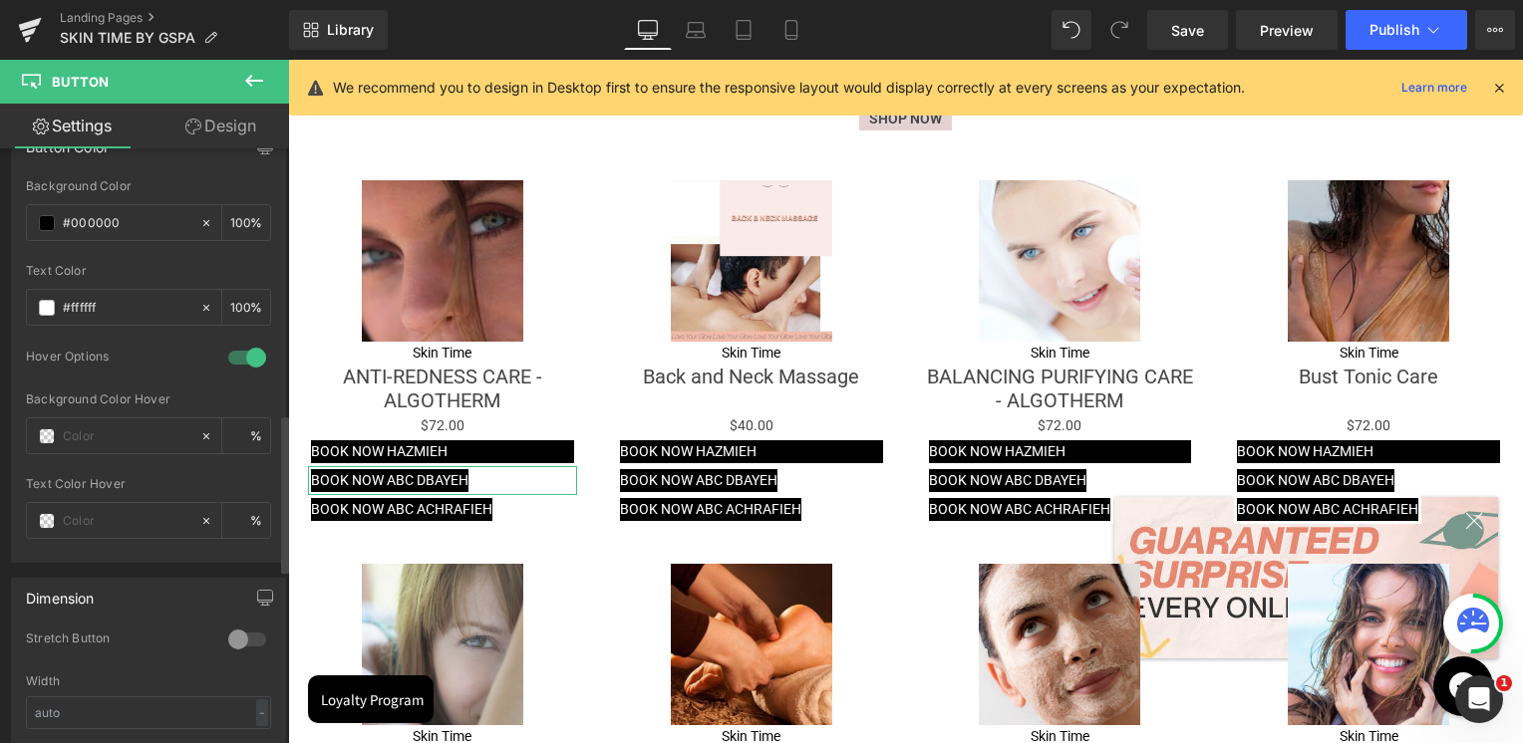
click at [245, 349] on div at bounding box center [247, 358] width 48 height 32
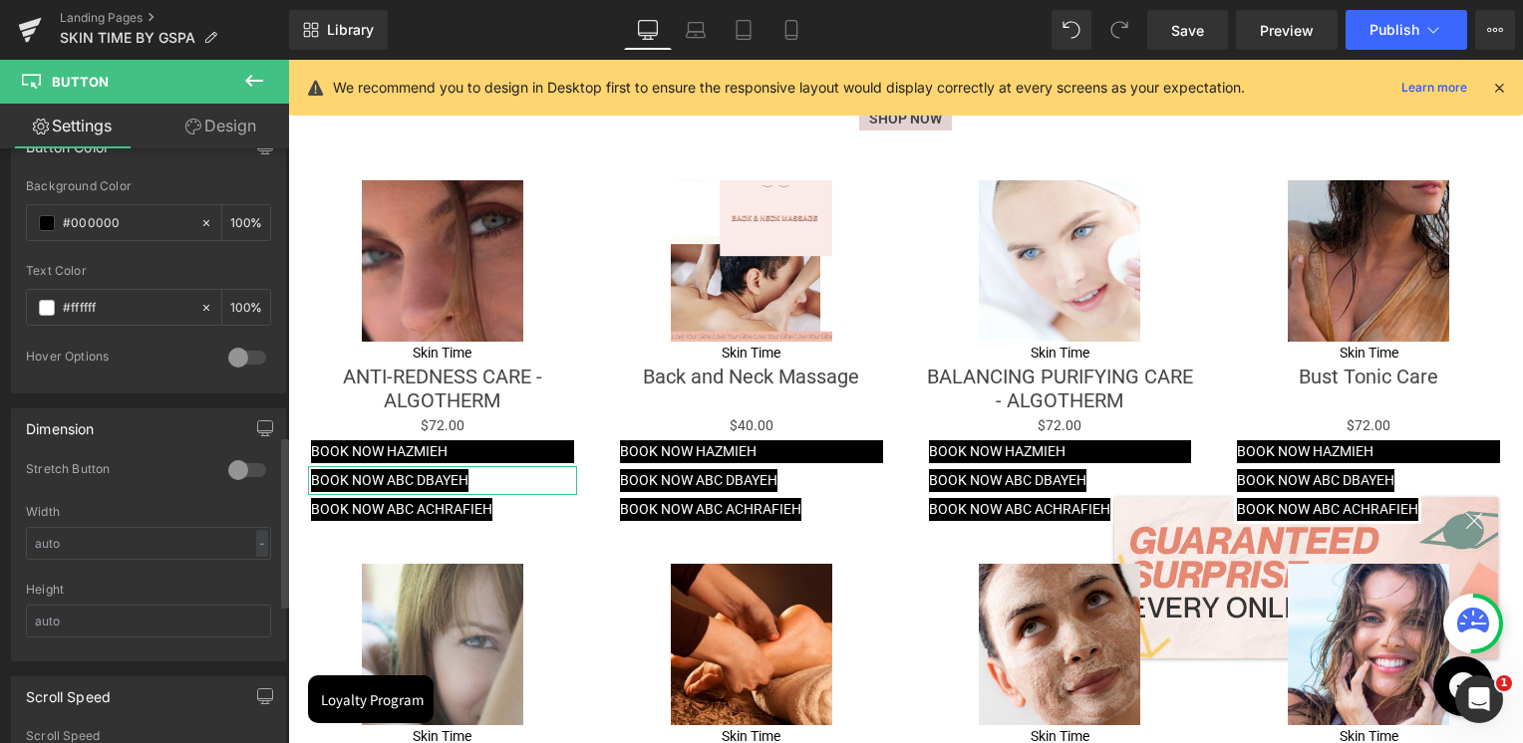
click at [231, 463] on div at bounding box center [247, 470] width 48 height 32
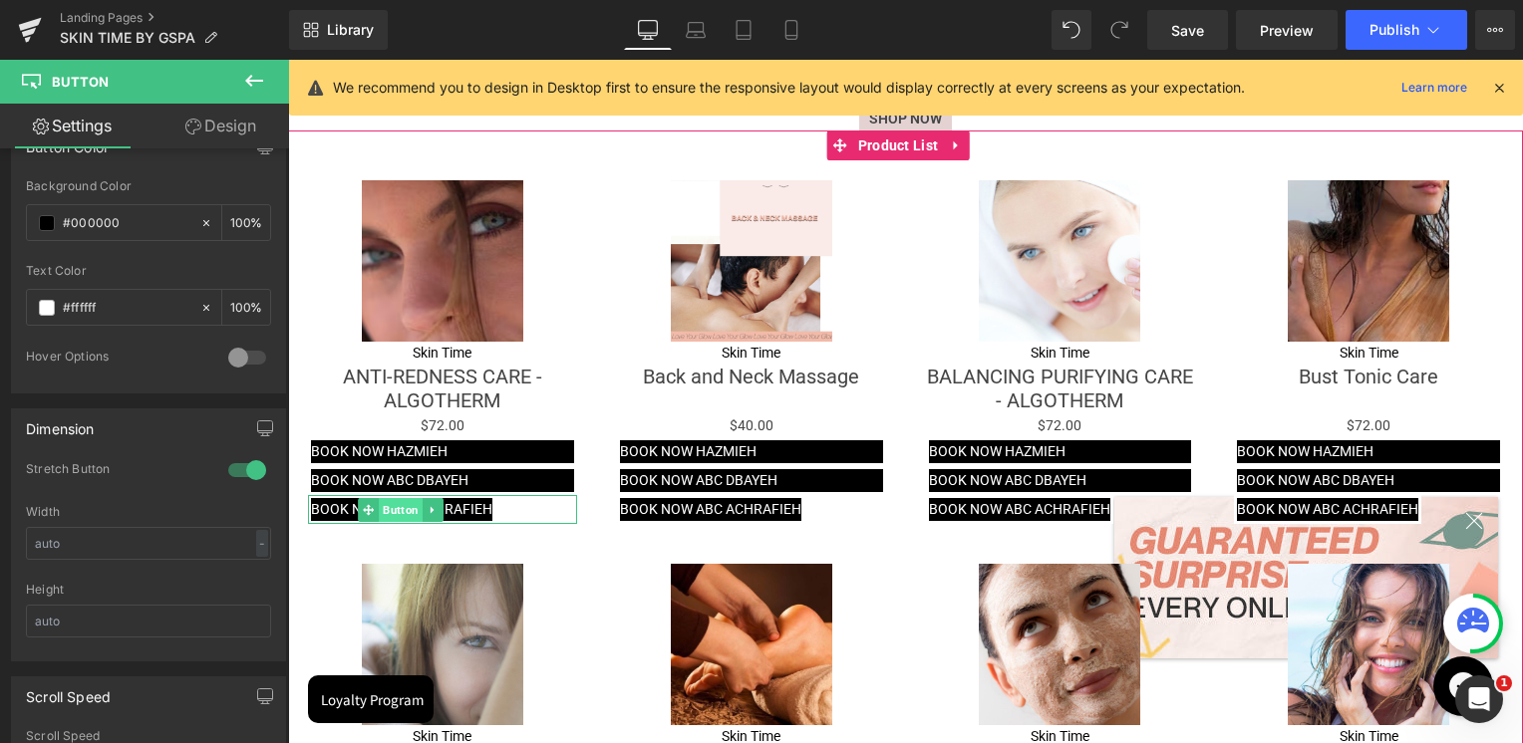
click at [403, 502] on span "Button" at bounding box center [401, 510] width 44 height 24
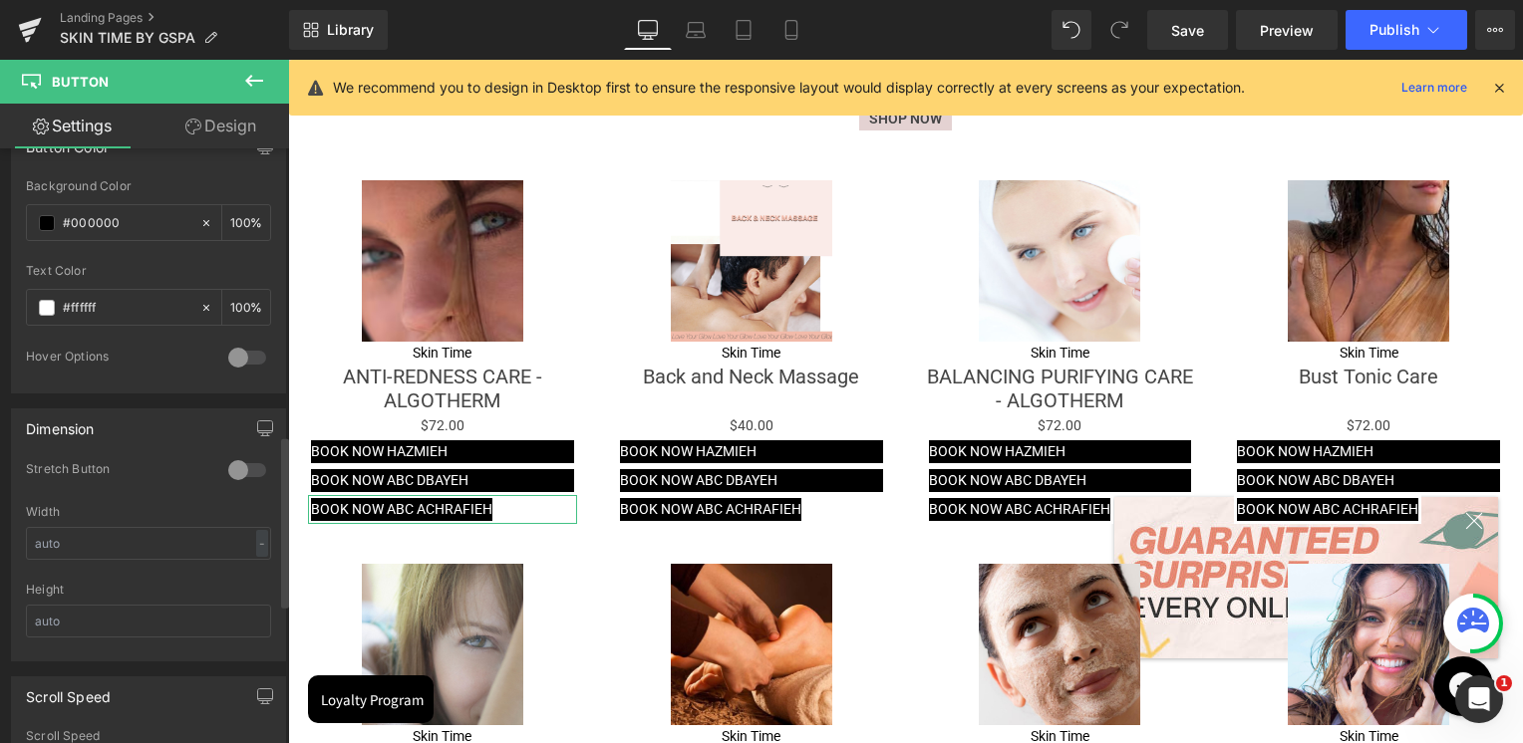
click at [234, 455] on div at bounding box center [247, 470] width 48 height 32
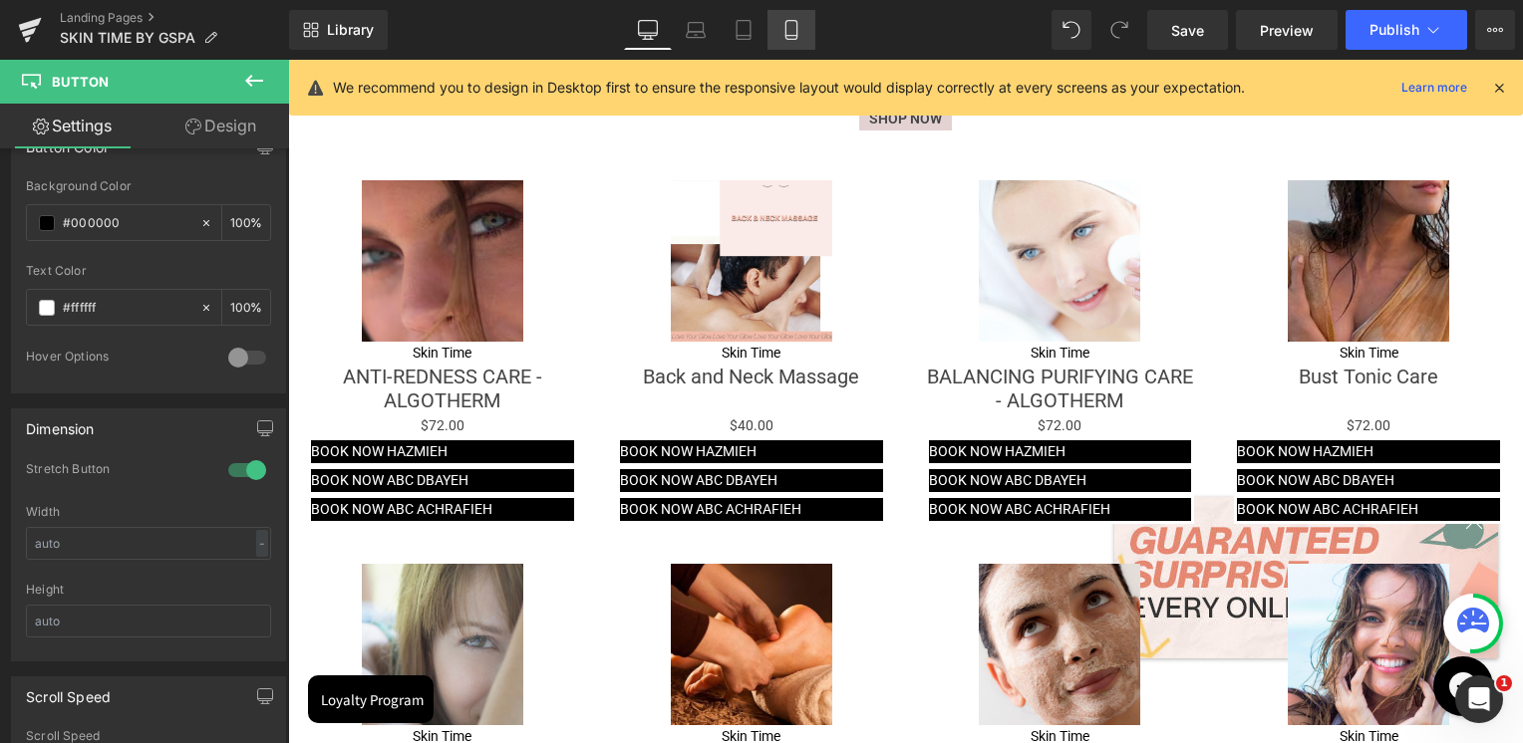
click at [793, 28] on icon at bounding box center [791, 30] width 20 height 20
type input "100"
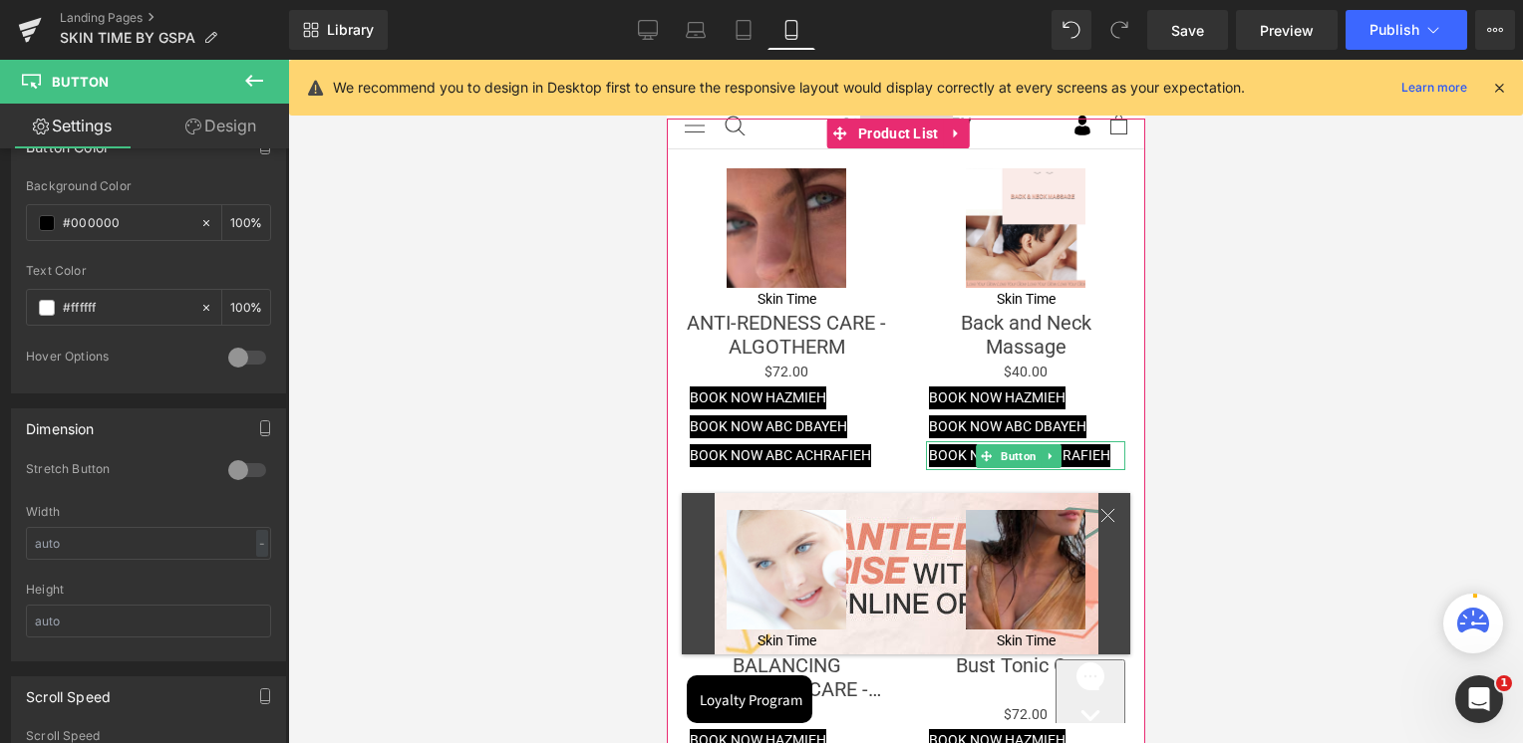
scroll to position [2581, 0]
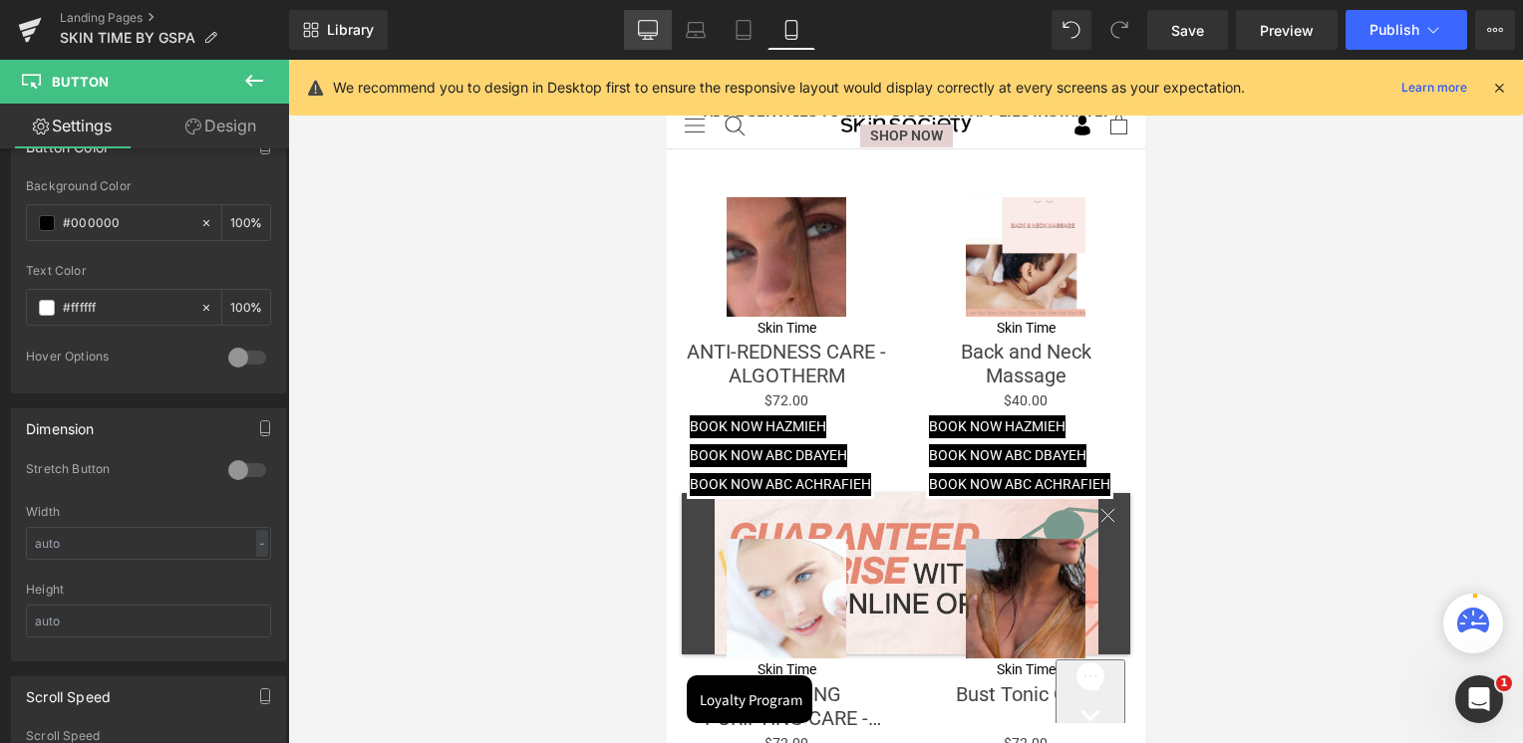
click at [650, 18] on link "Desktop" at bounding box center [648, 30] width 48 height 40
type input "100"
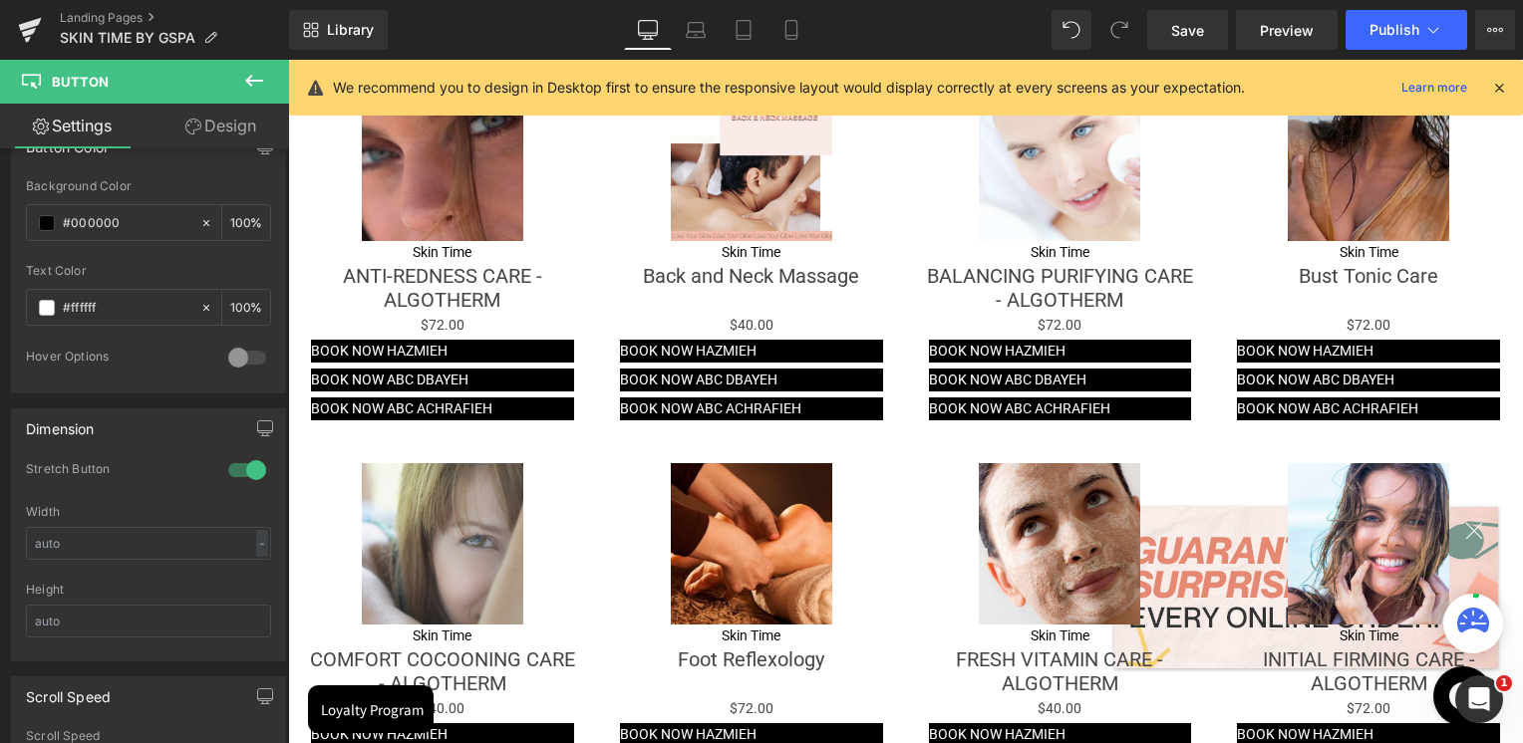
scroll to position [2255, 0]
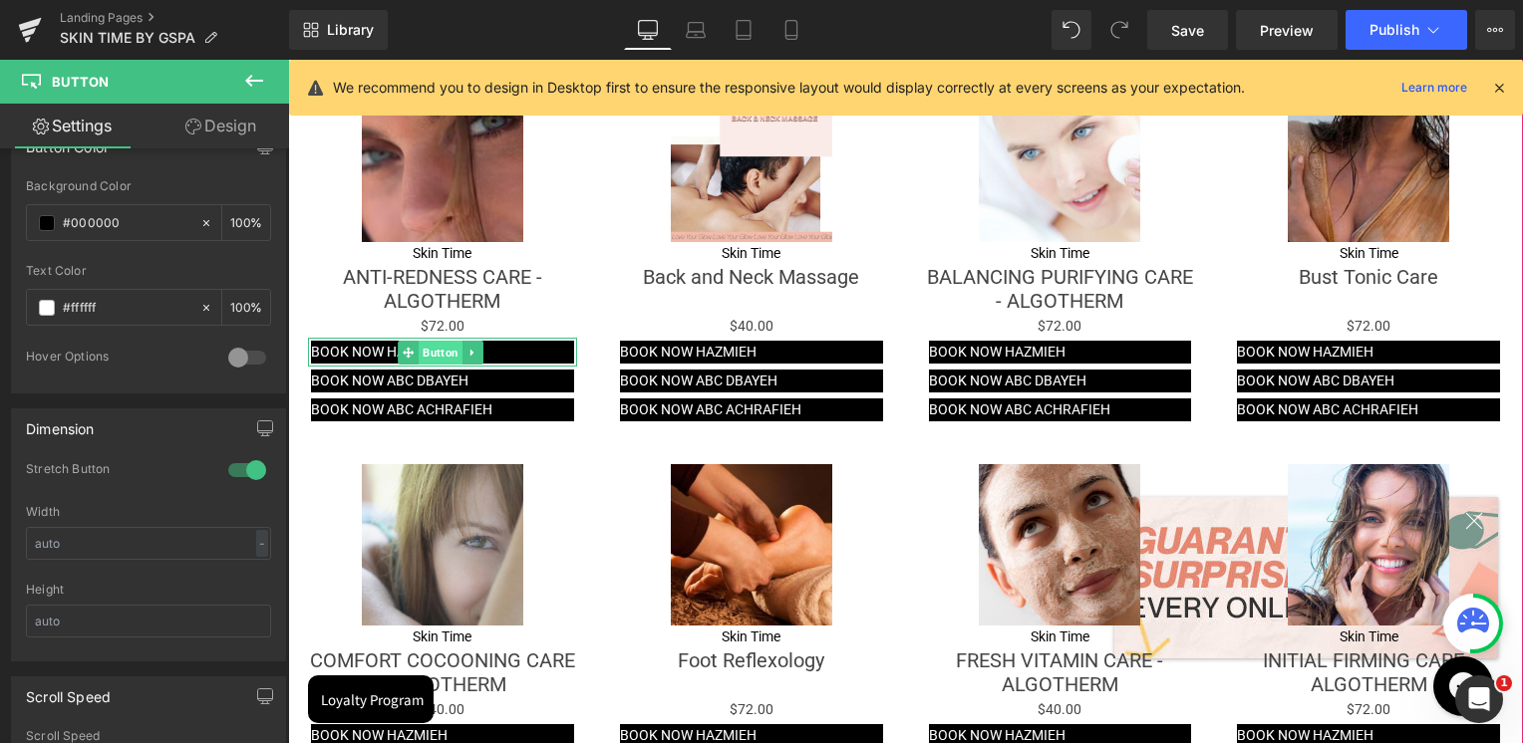
click at [451, 350] on span "Button" at bounding box center [440, 353] width 44 height 24
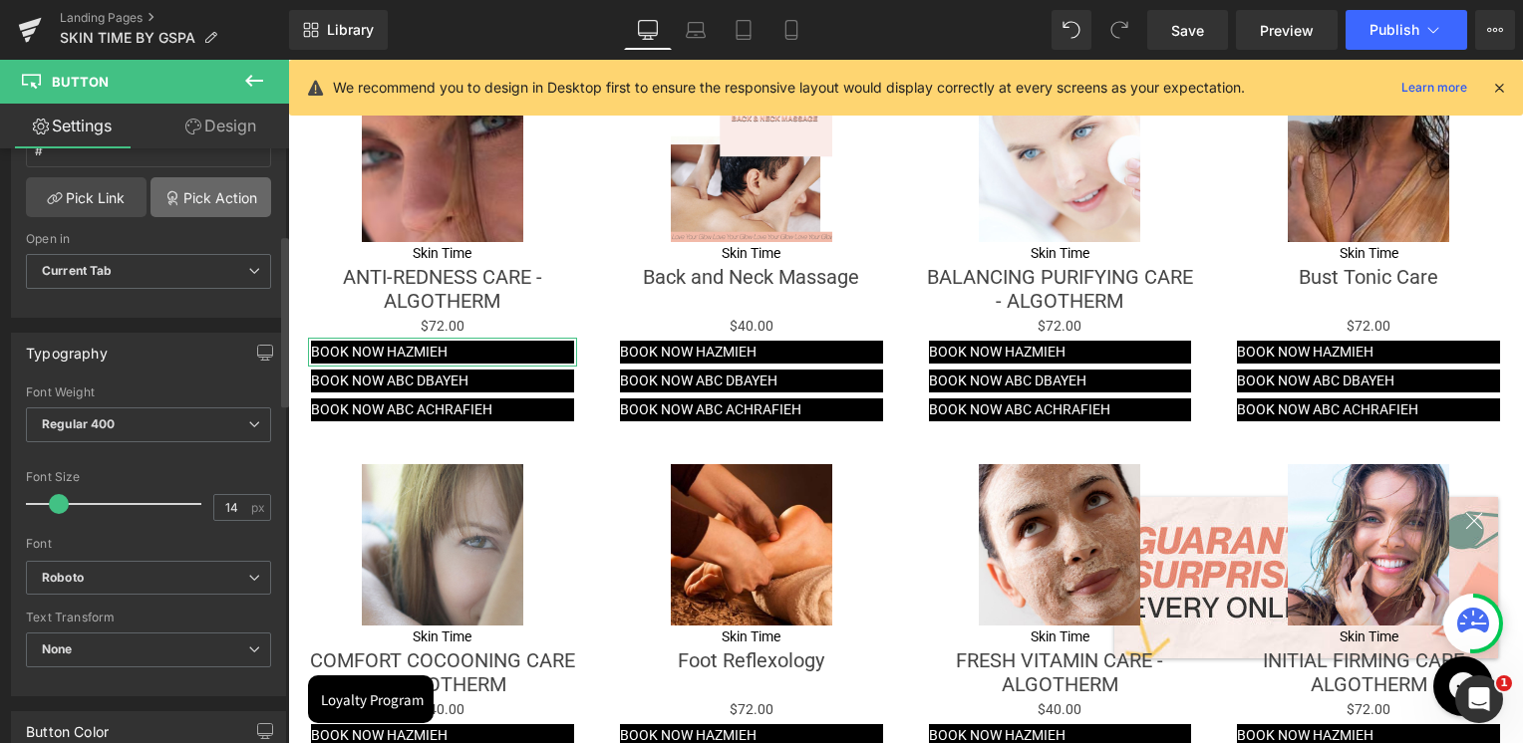
scroll to position [498, 0]
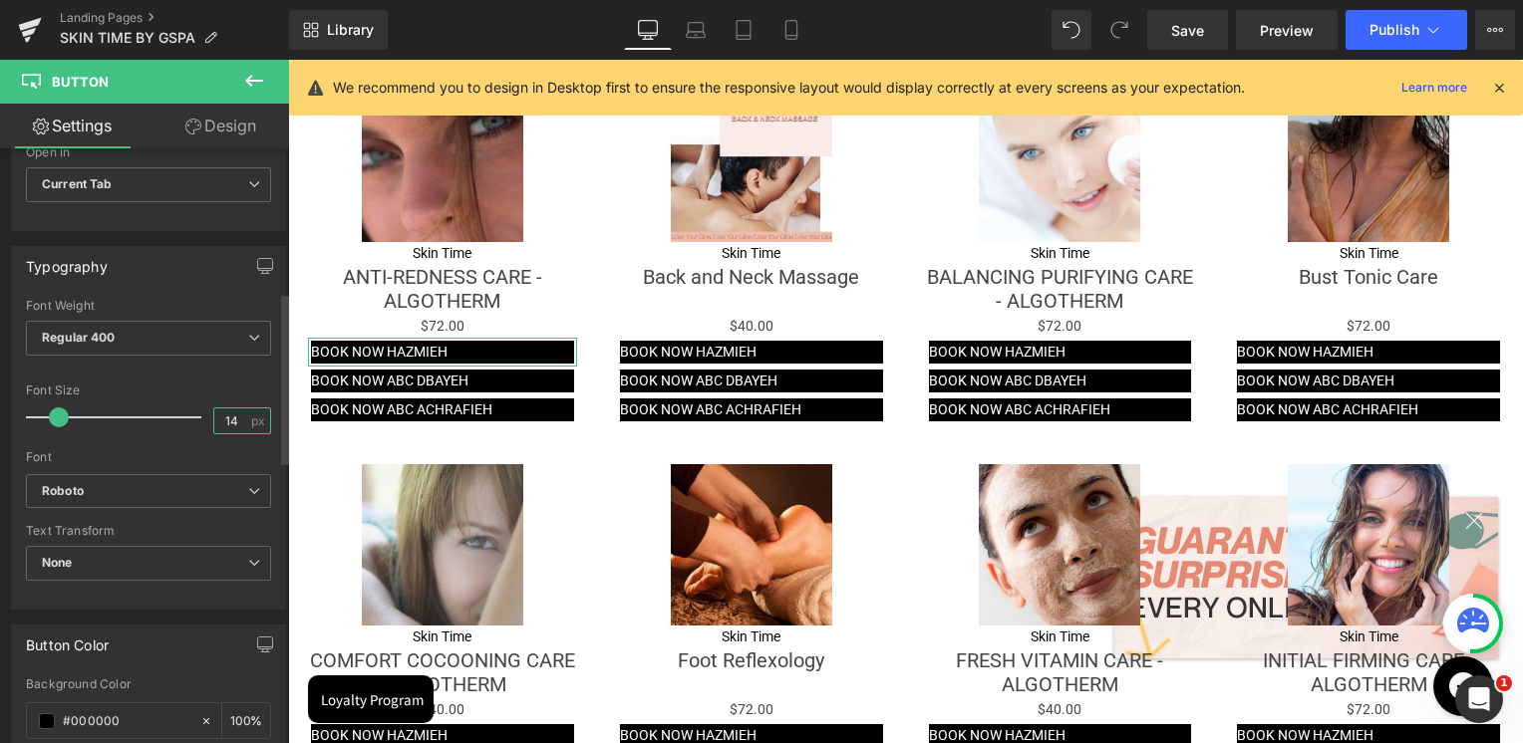
click at [214, 418] on input "14" at bounding box center [231, 421] width 35 height 25
type input "12"
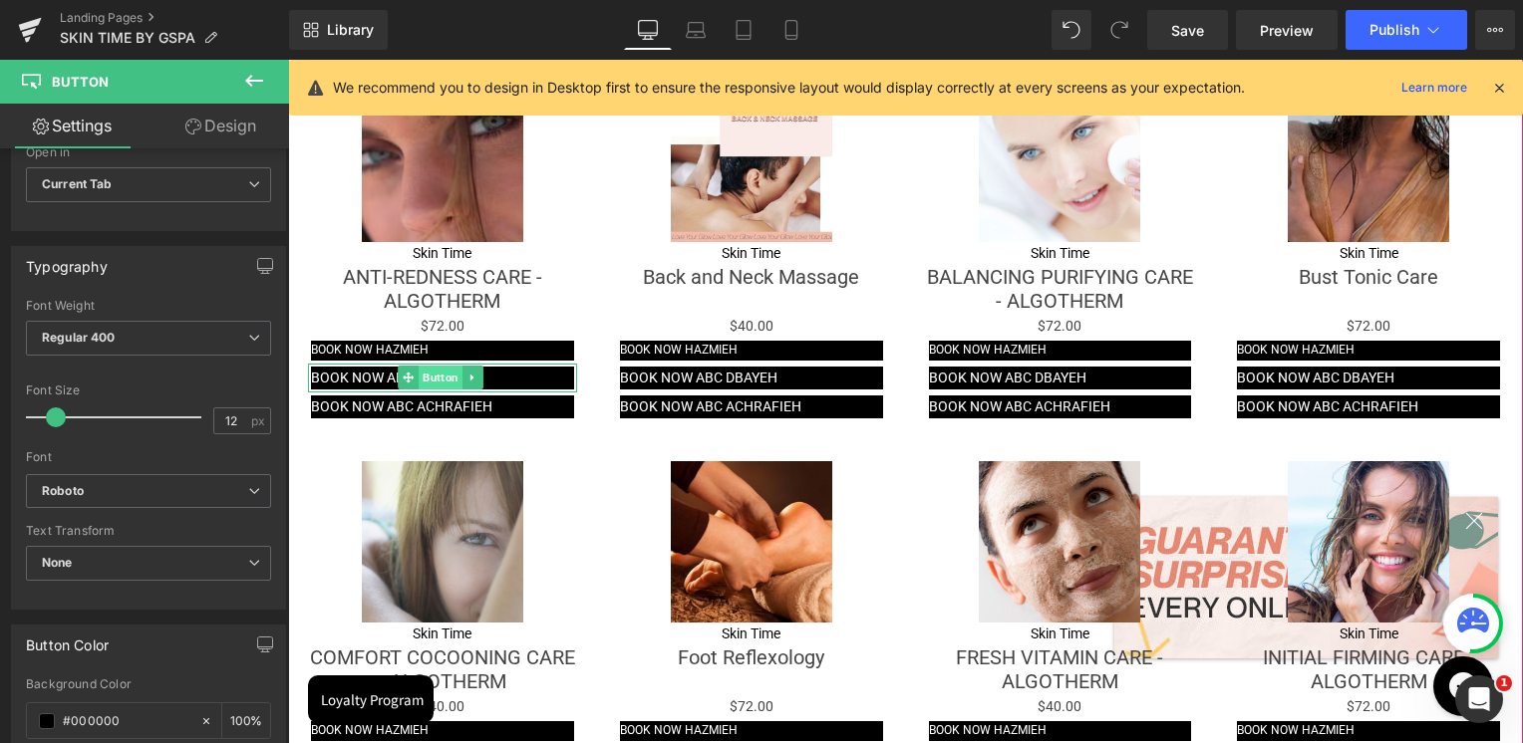
click at [431, 368] on span "Button" at bounding box center [440, 378] width 44 height 24
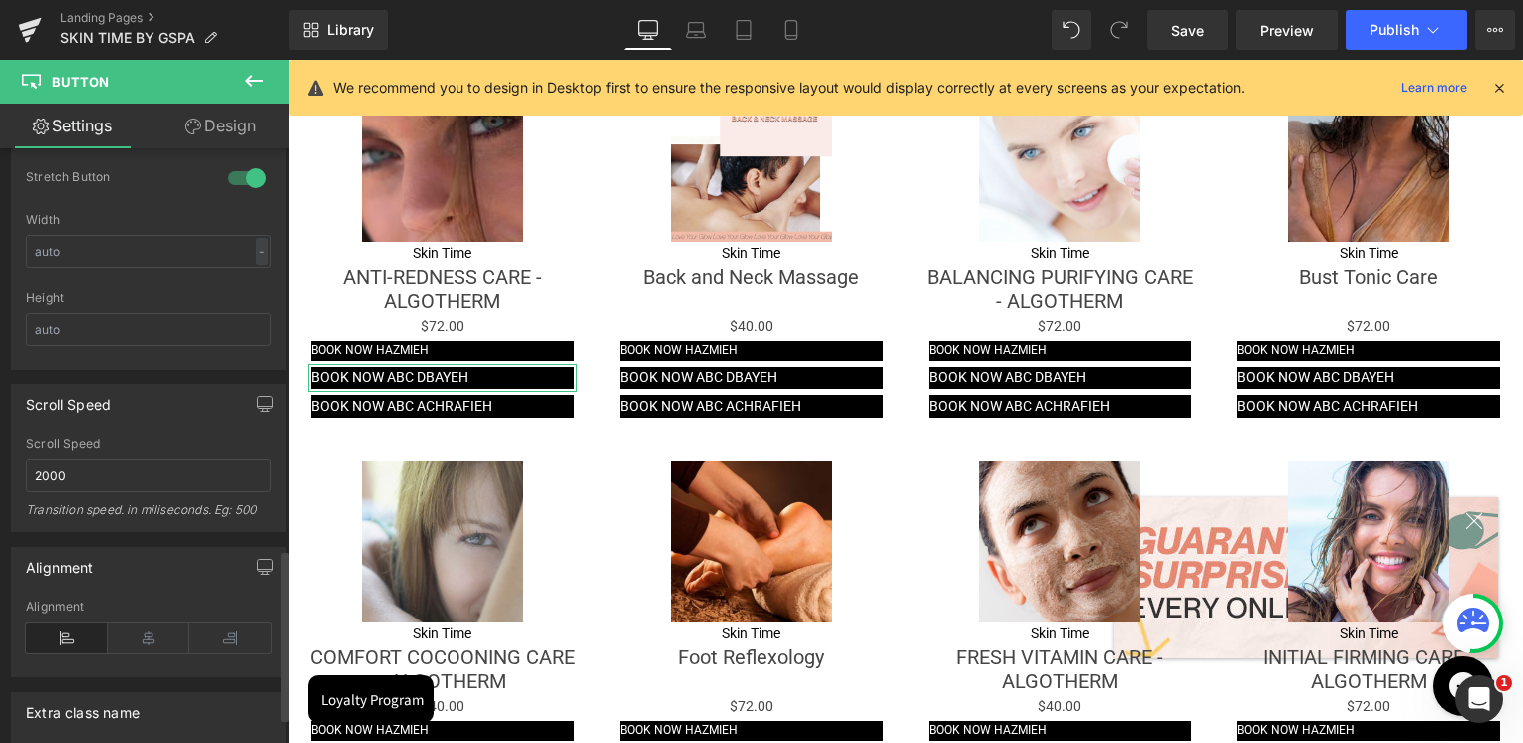
scroll to position [1395, 0]
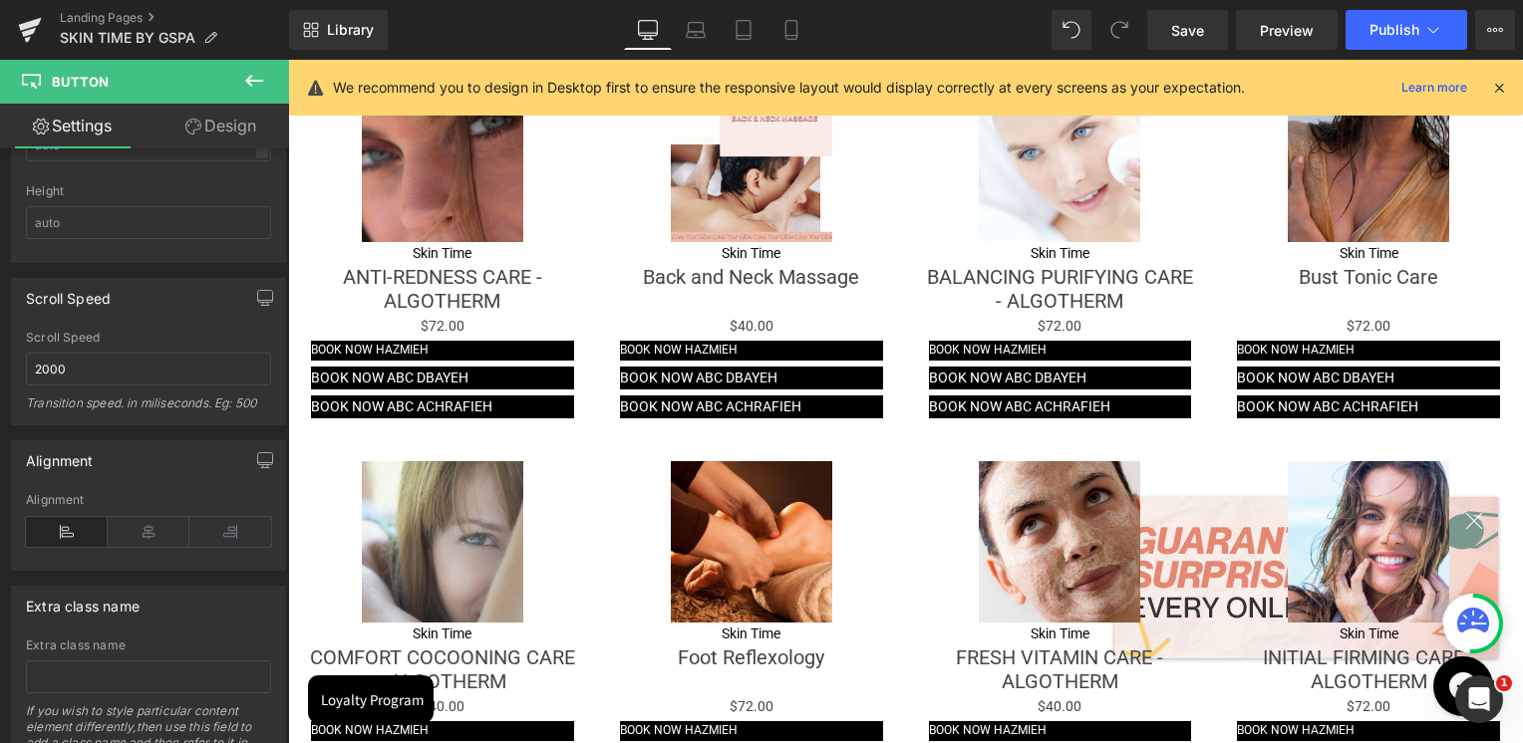
click at [250, 76] on icon at bounding box center [254, 81] width 18 height 12
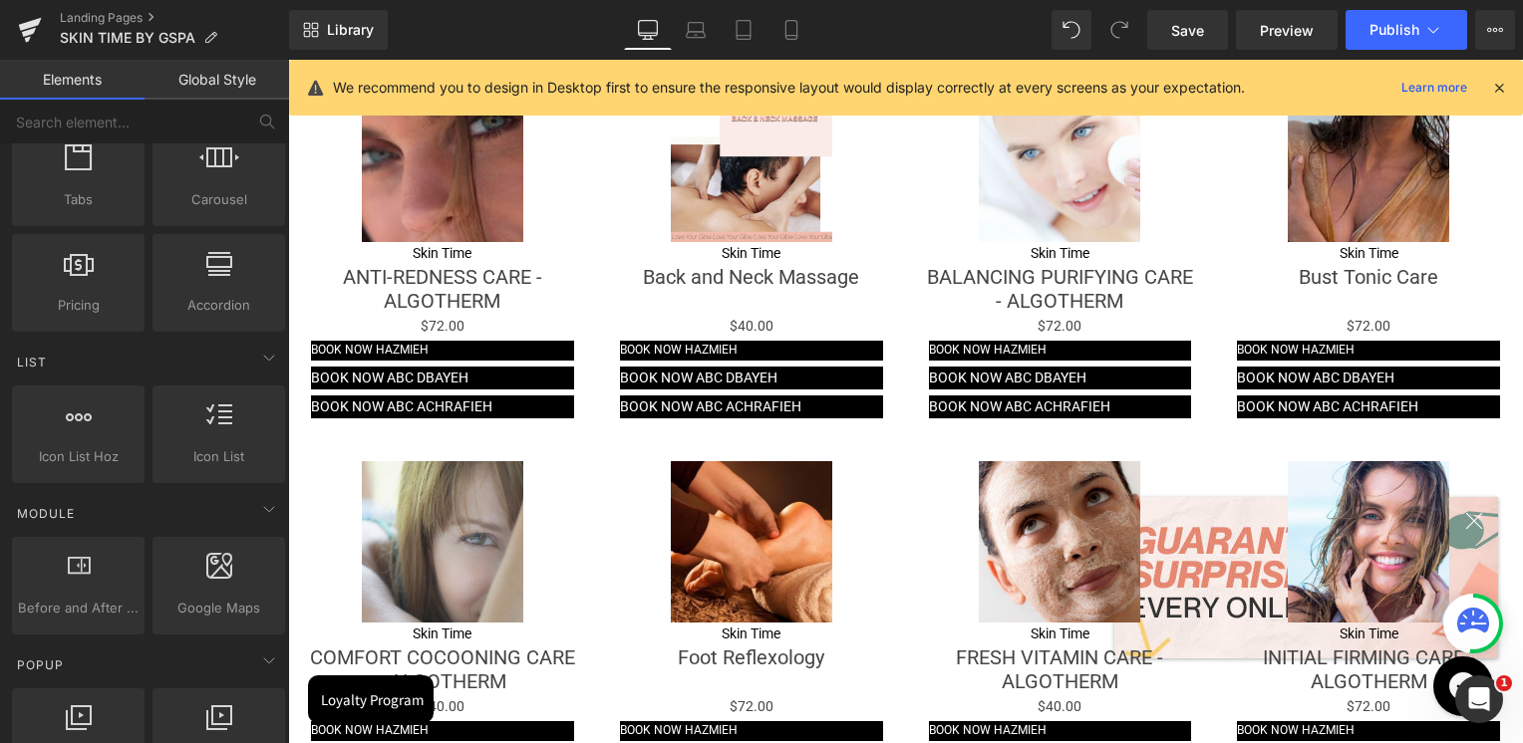
scroll to position [697, 0]
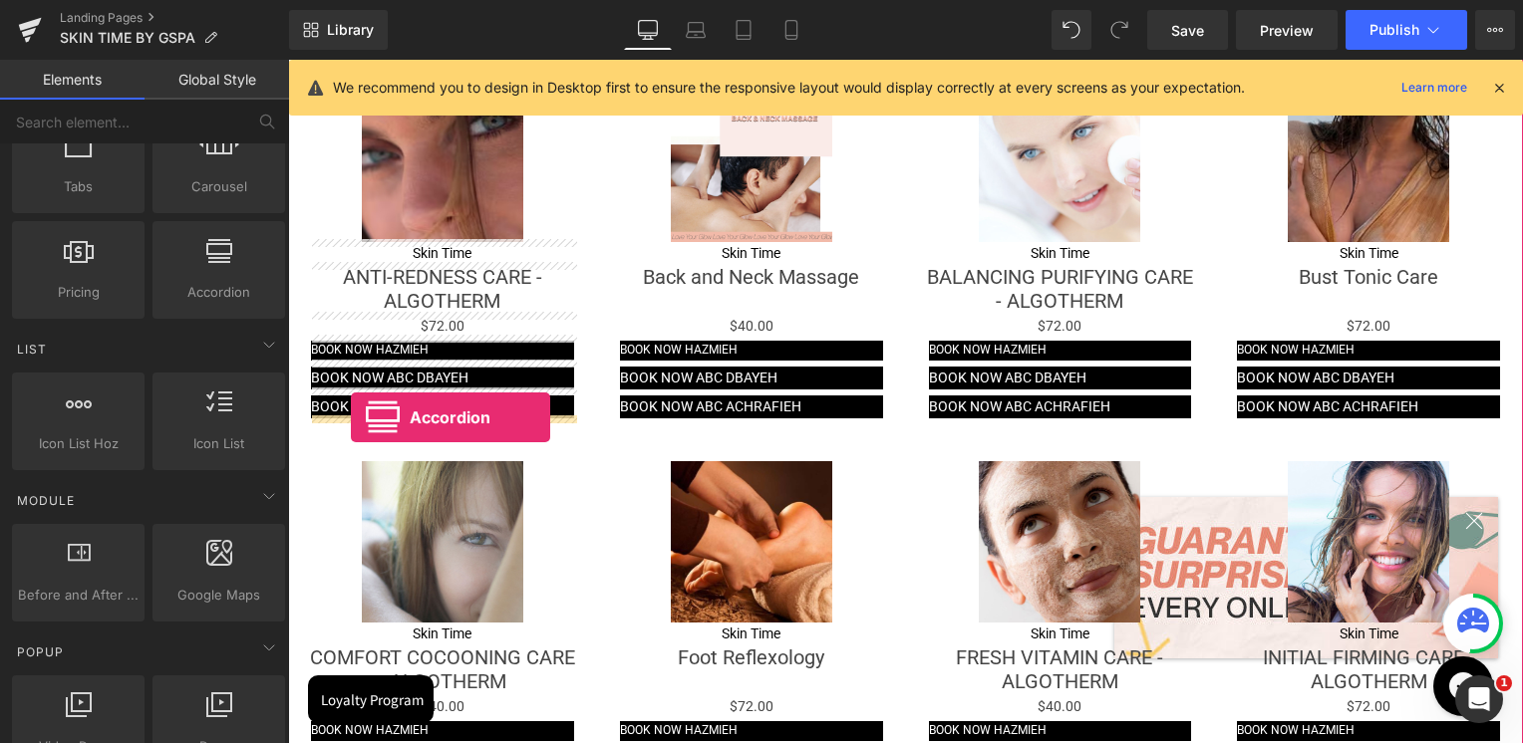
drag, startPoint x: 507, startPoint y: 319, endPoint x: 351, endPoint y: 417, distance: 184.9
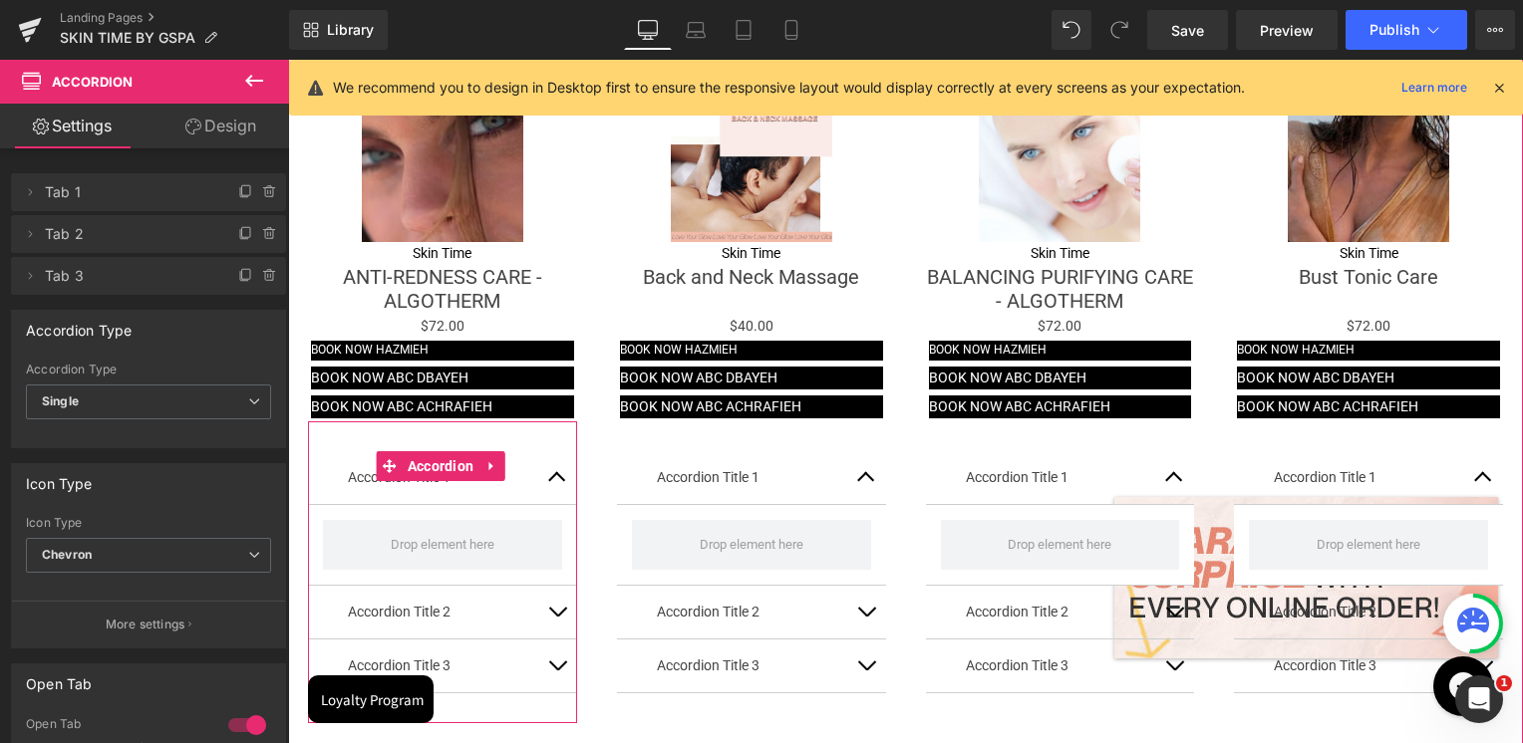
click at [554, 472] on button "button" at bounding box center [557, 477] width 40 height 53
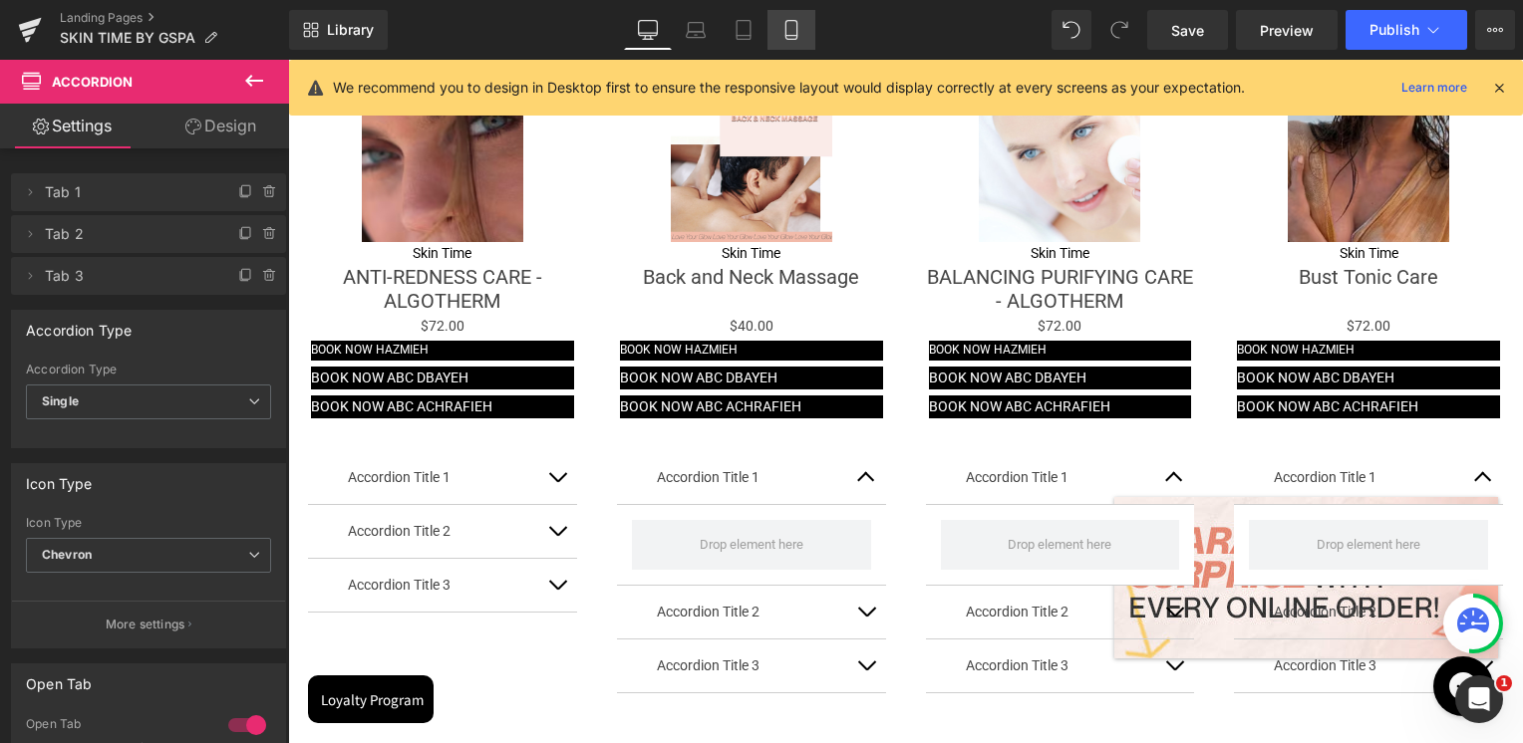
click at [784, 31] on icon at bounding box center [791, 30] width 20 height 20
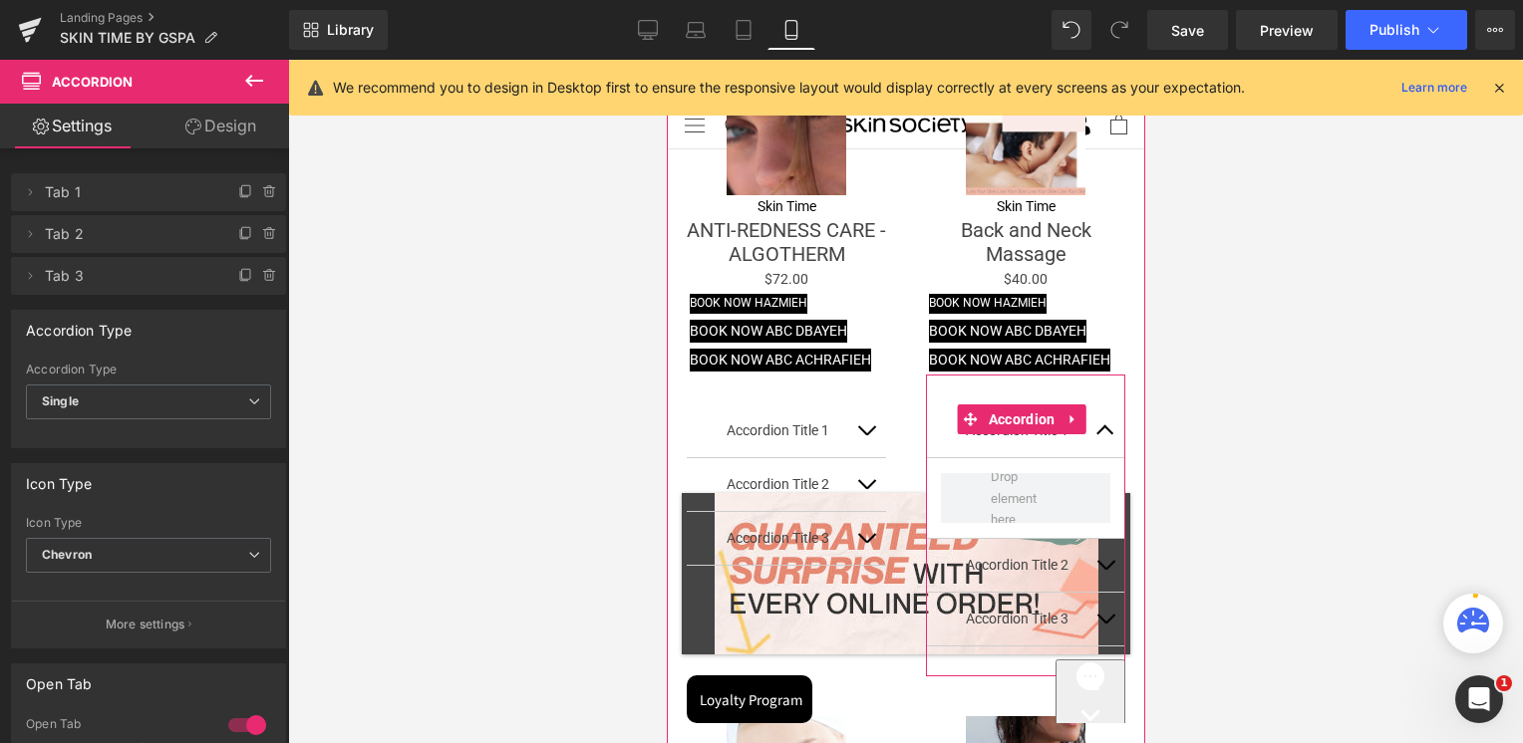
scroll to position [2680, 0]
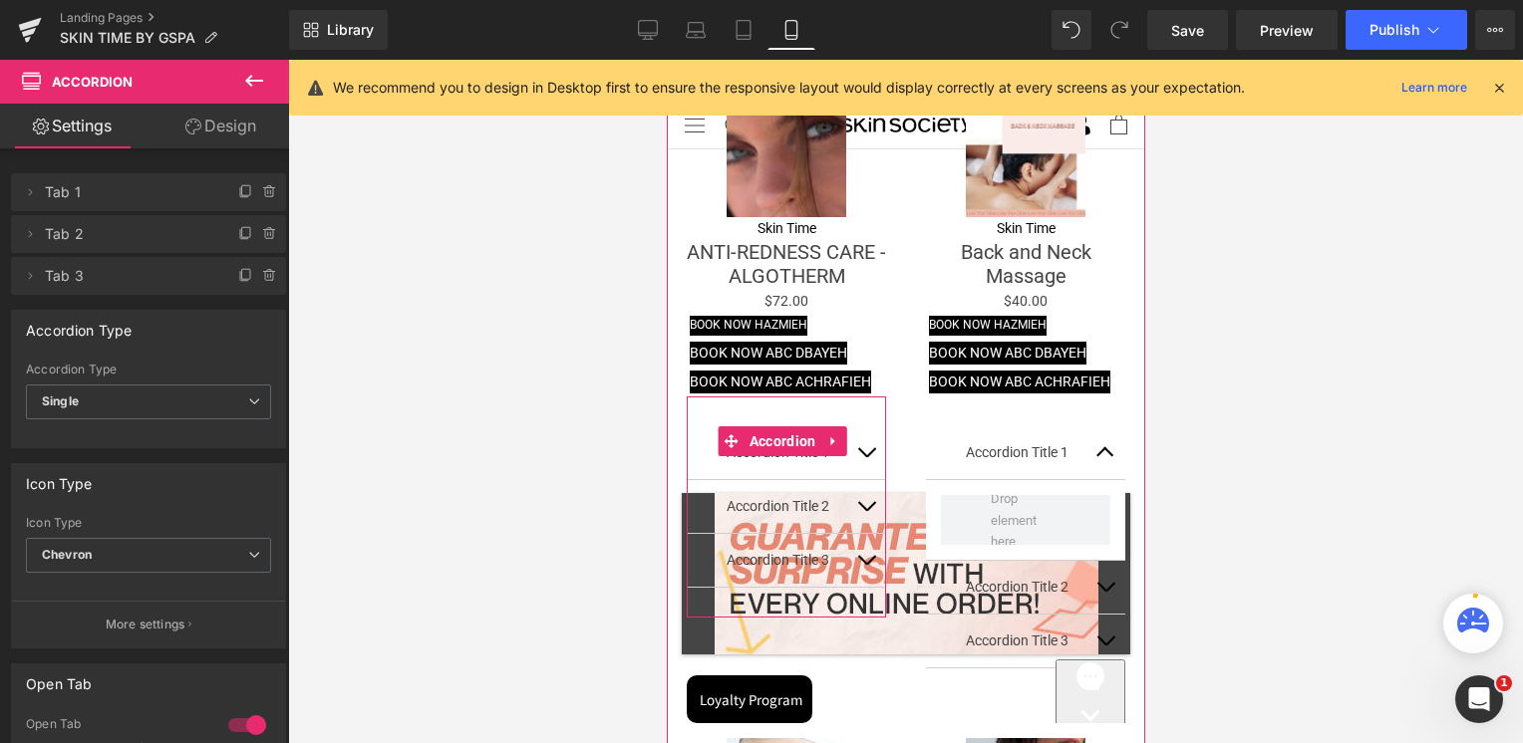
click at [868, 426] on button "button" at bounding box center [865, 452] width 40 height 53
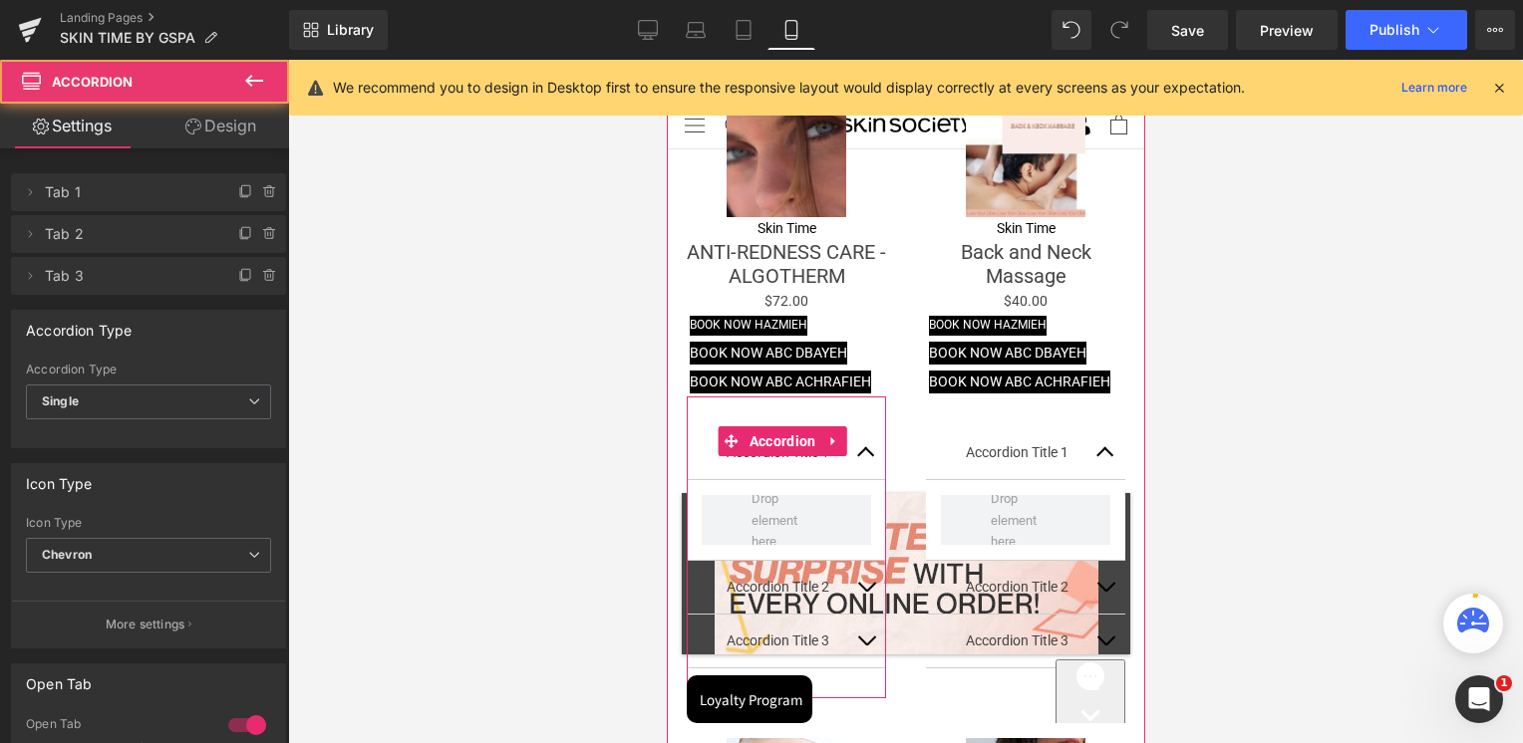
click at [864, 426] on button "button" at bounding box center [865, 452] width 40 height 53
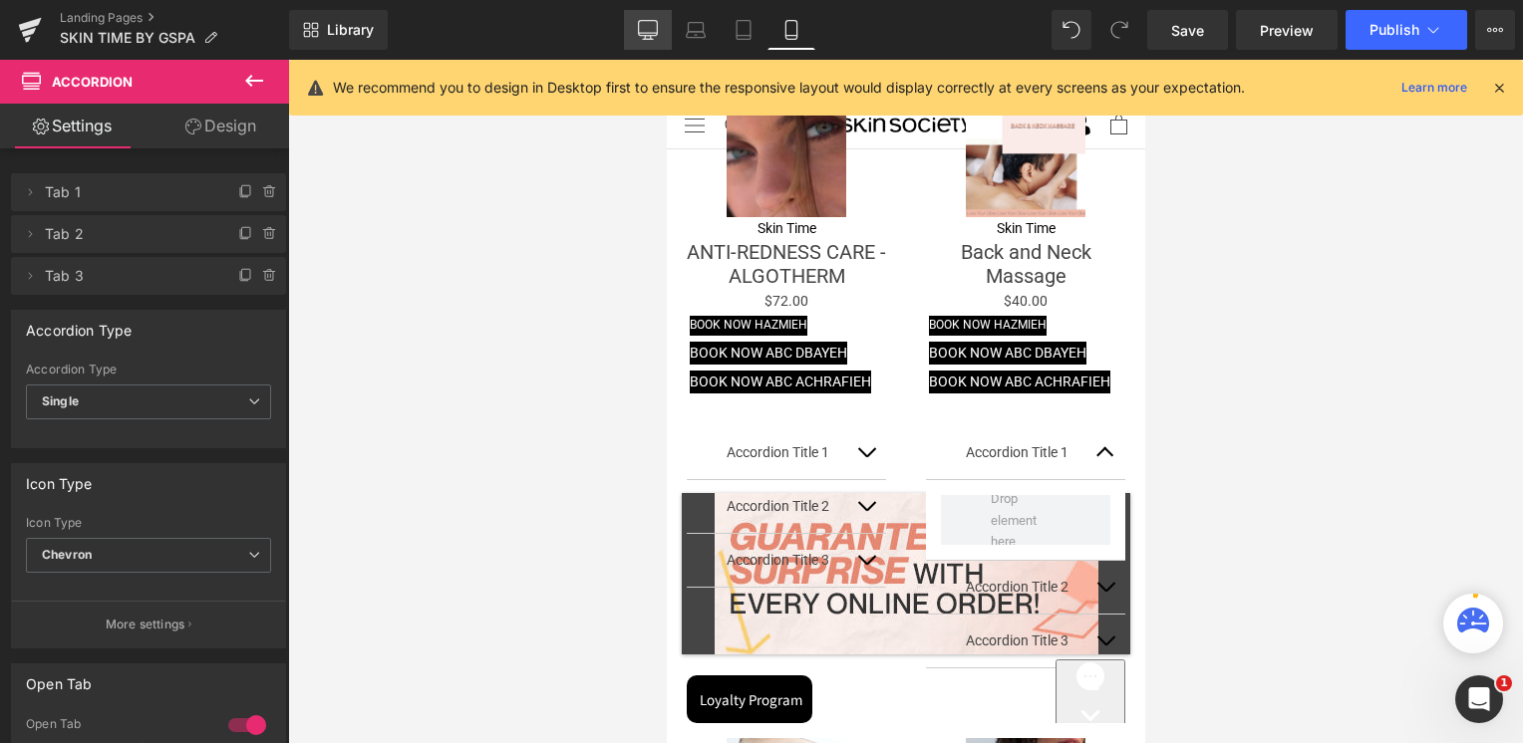
click at [643, 40] on link "Desktop" at bounding box center [648, 30] width 48 height 40
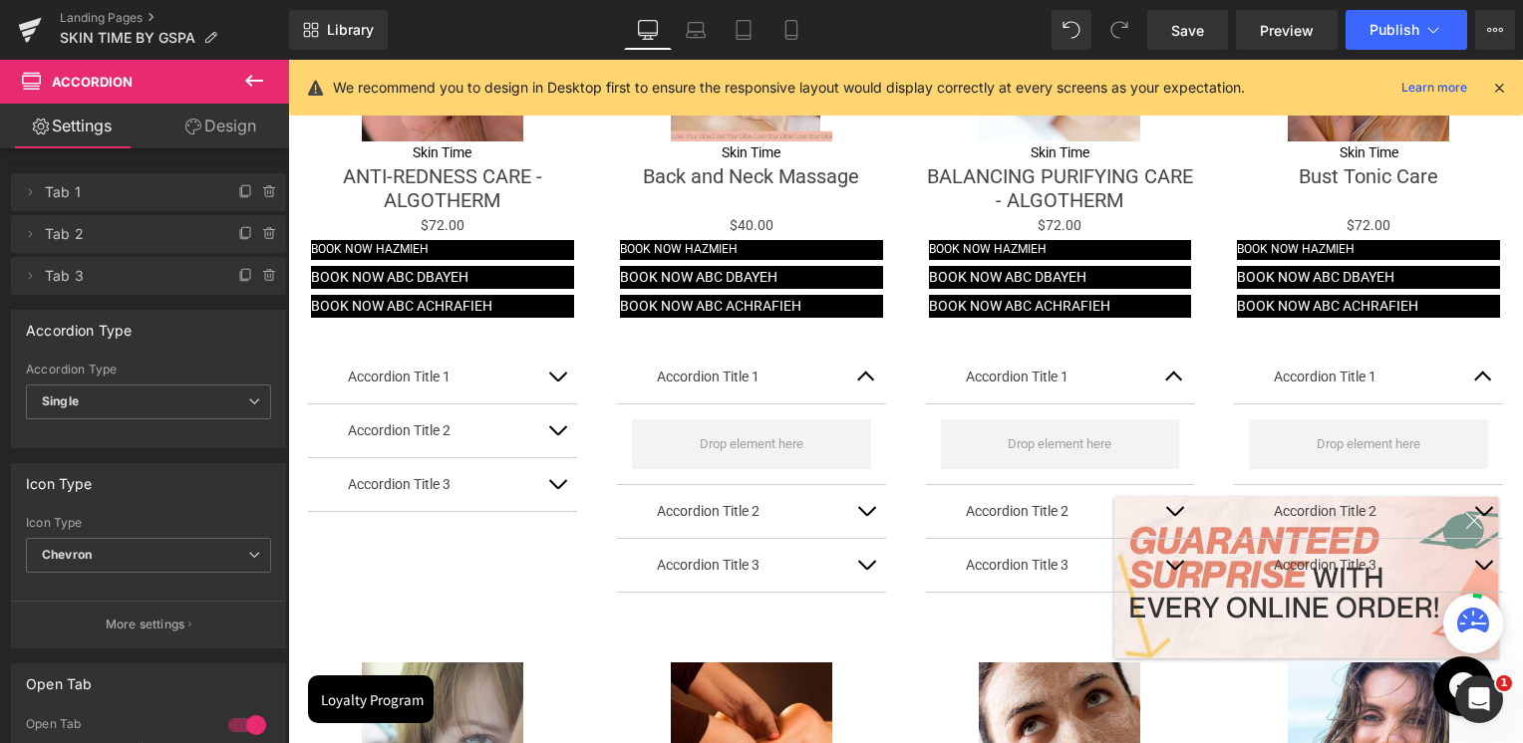
scroll to position [2354, 0]
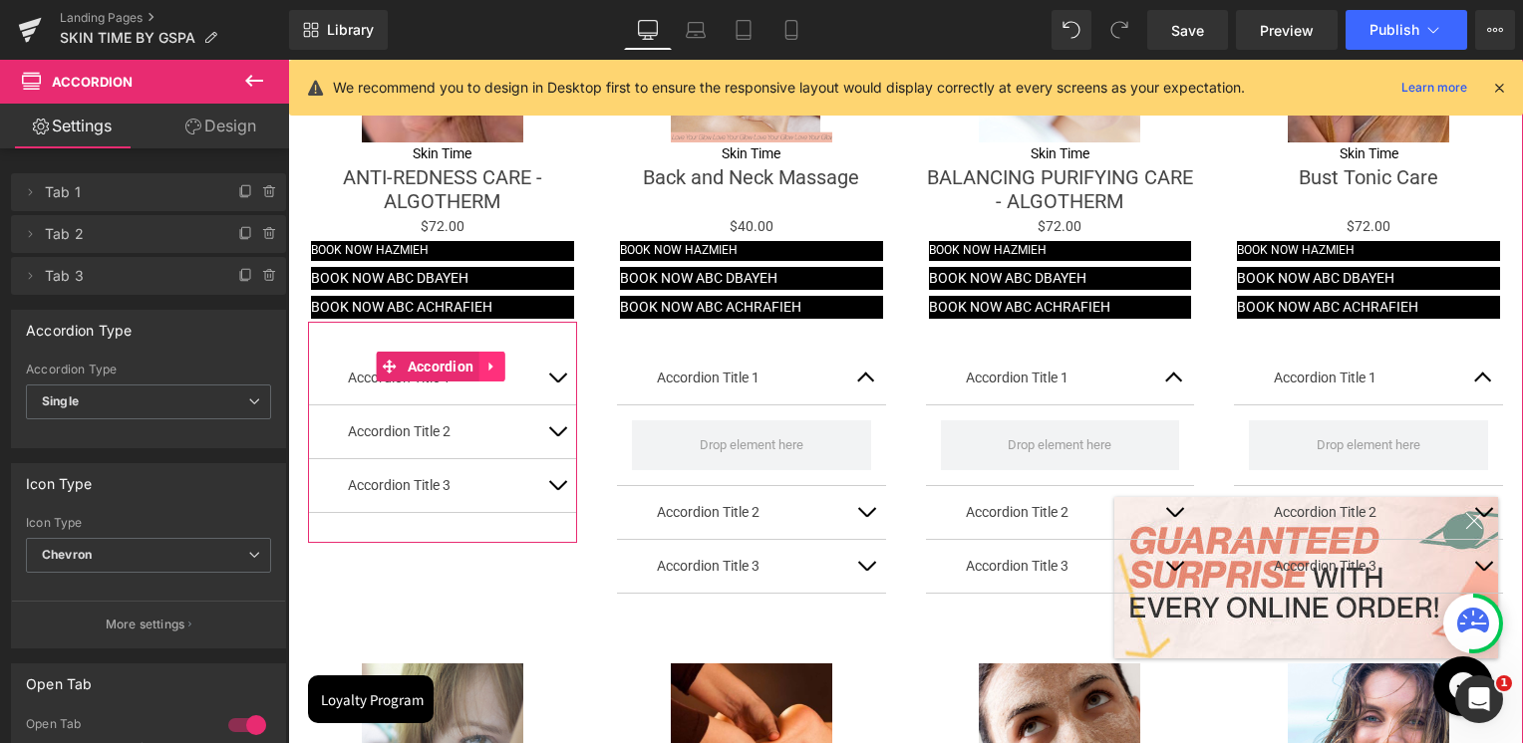
click at [488, 363] on icon at bounding box center [490, 367] width 4 height 9
click at [506, 359] on icon at bounding box center [504, 366] width 14 height 15
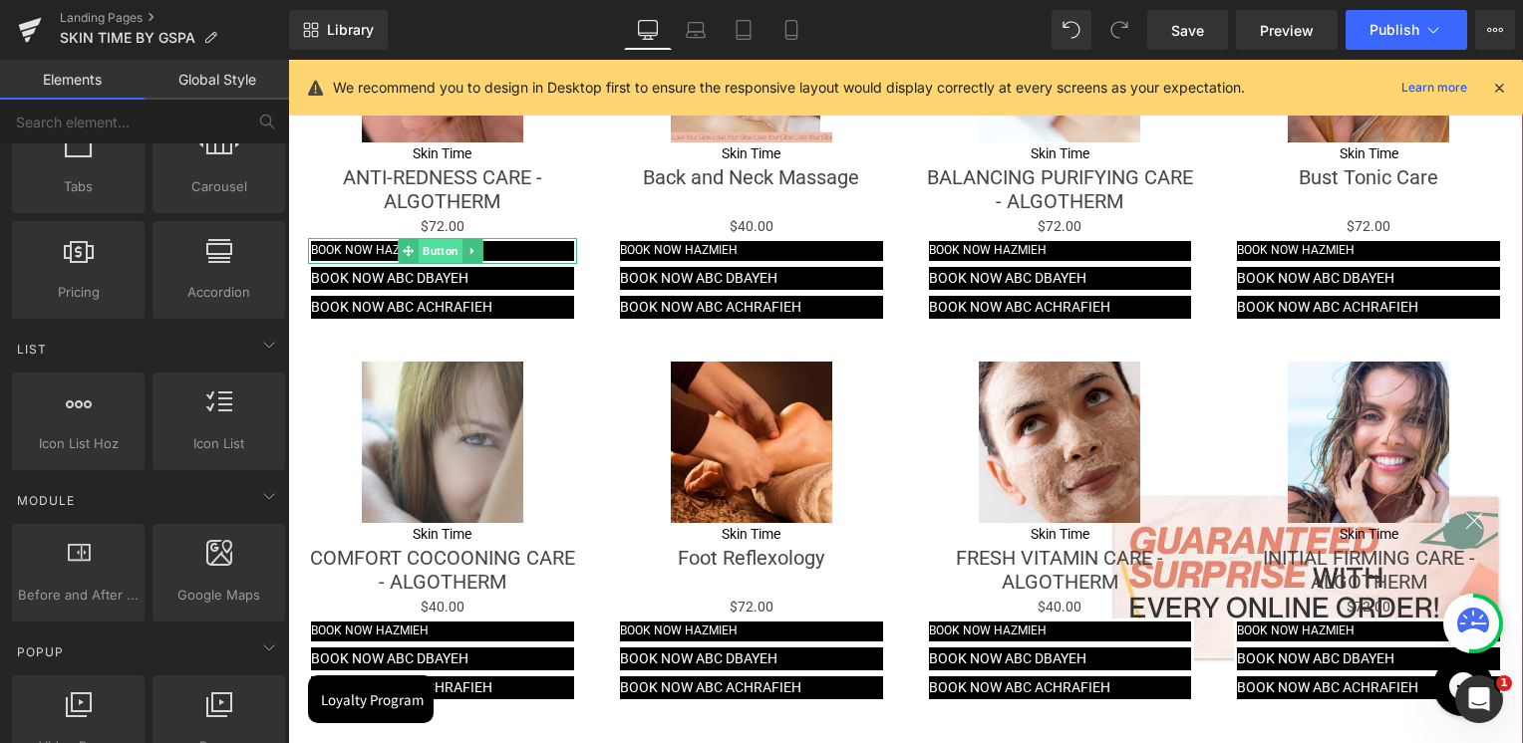
click at [434, 251] on span "Button" at bounding box center [440, 251] width 44 height 24
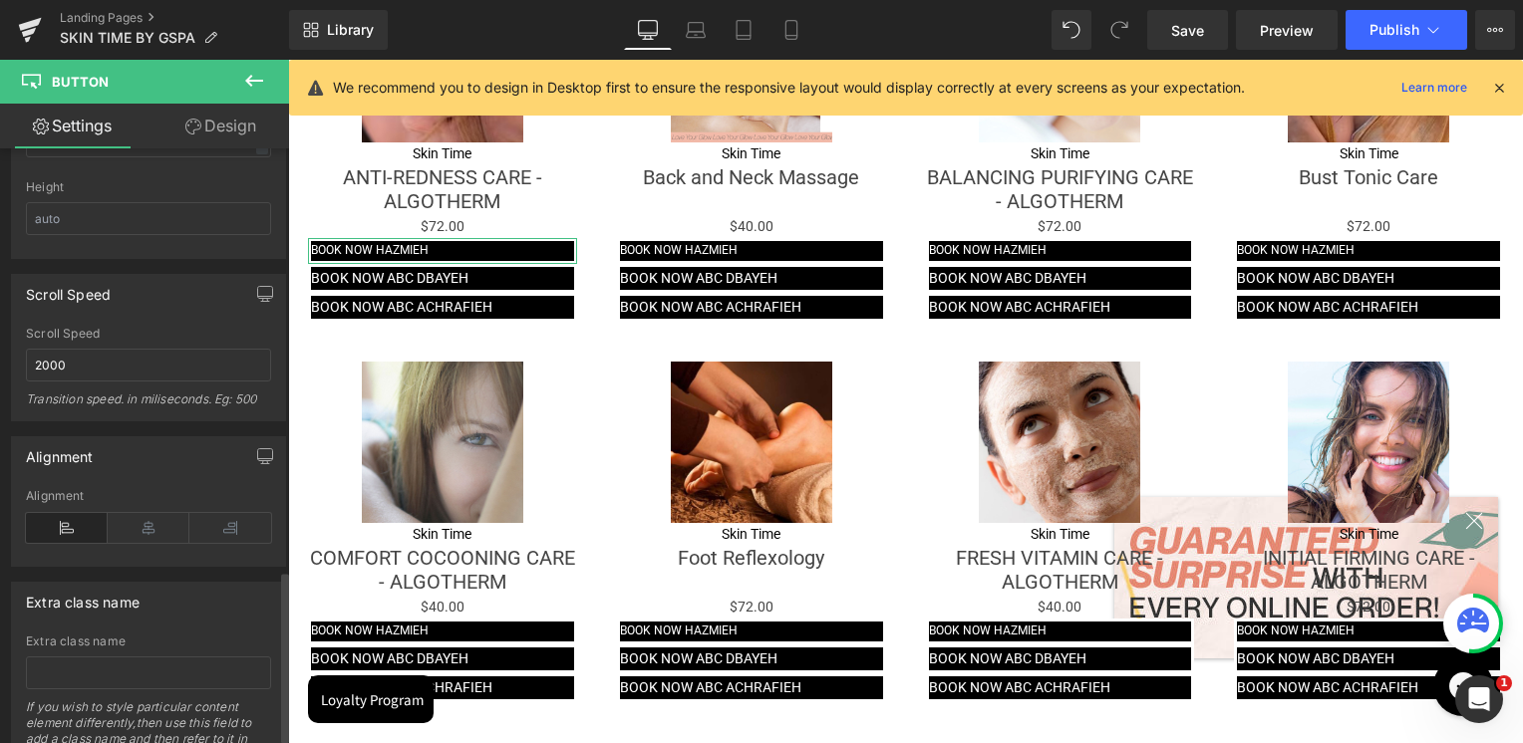
scroll to position [1481, 0]
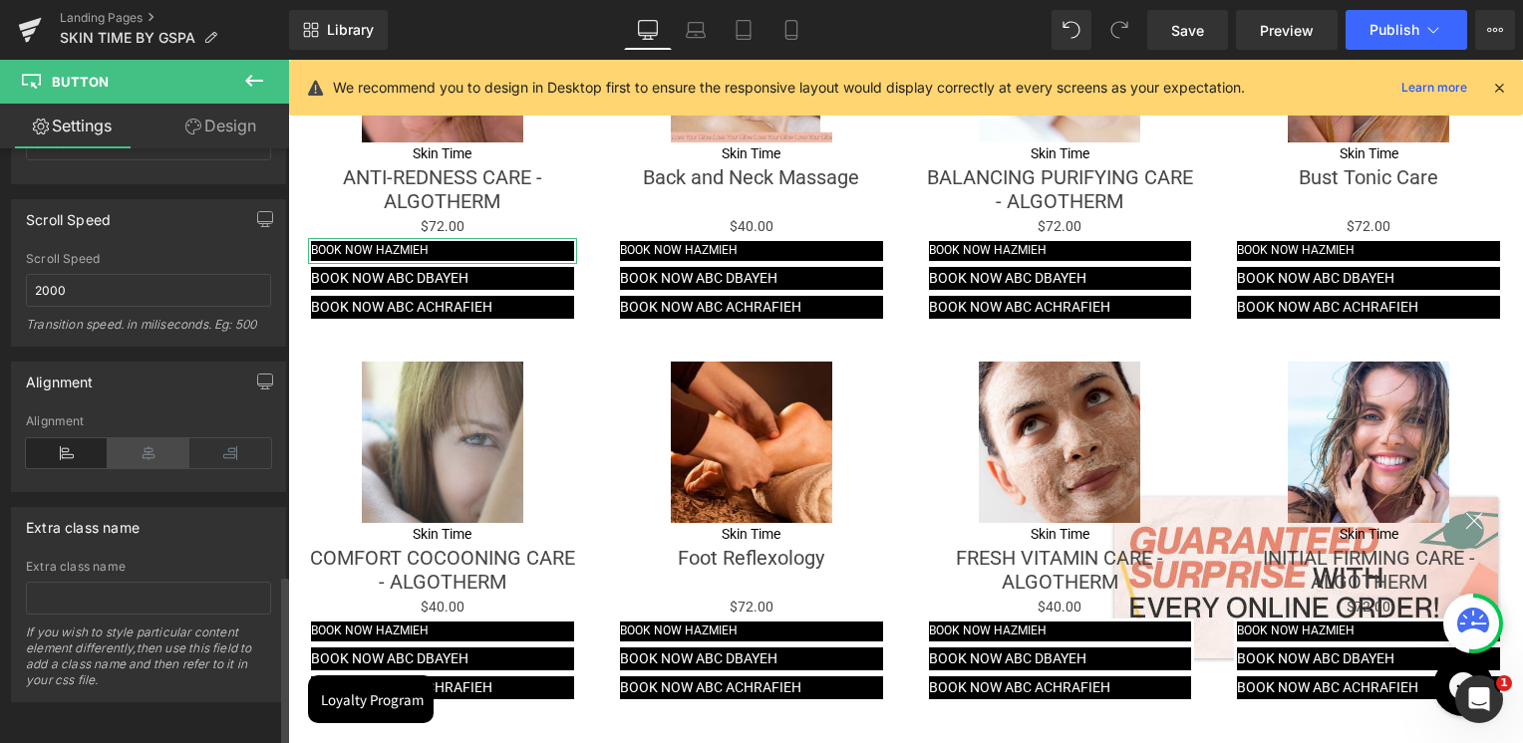
click at [151, 448] on icon at bounding box center [149, 453] width 82 height 30
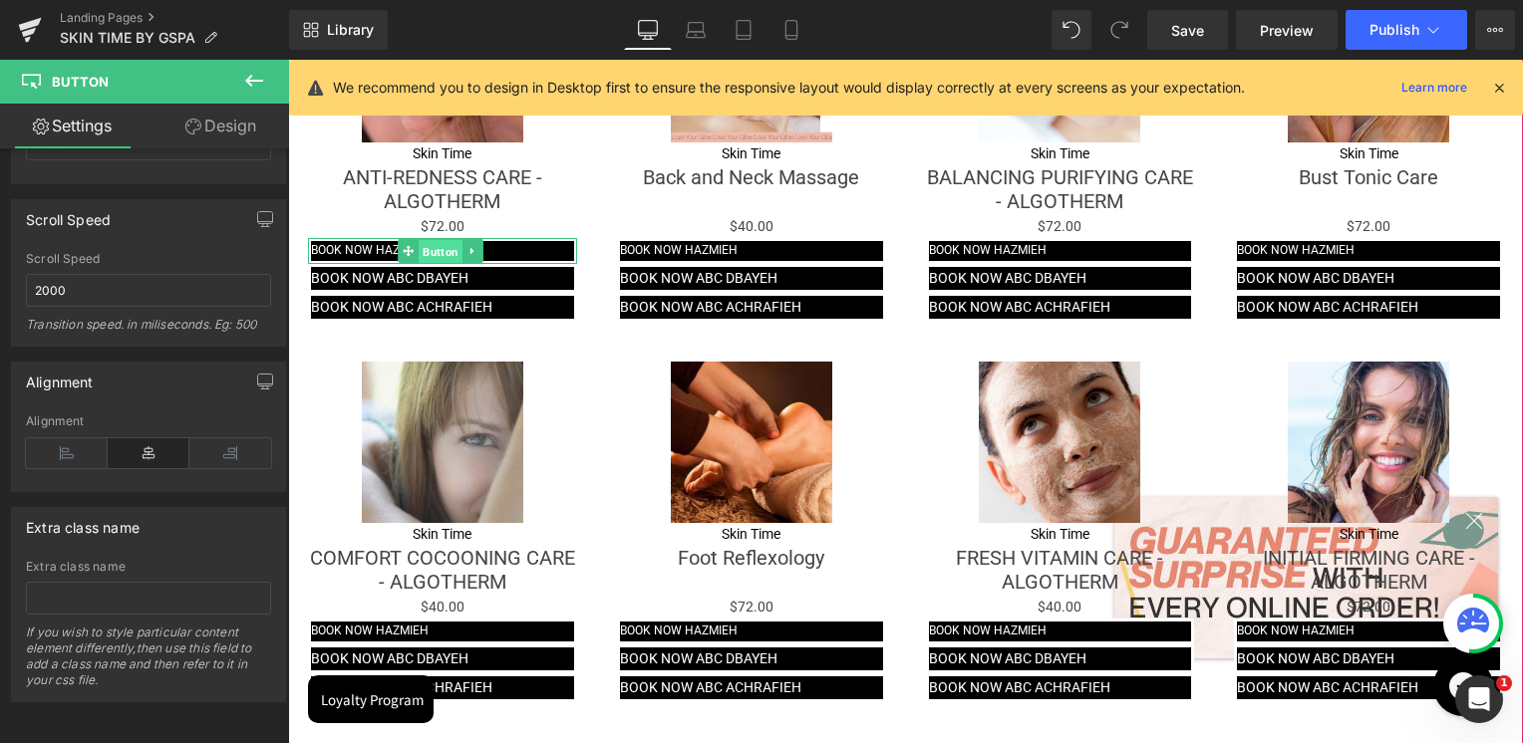
click at [434, 252] on span "Button" at bounding box center [440, 252] width 44 height 24
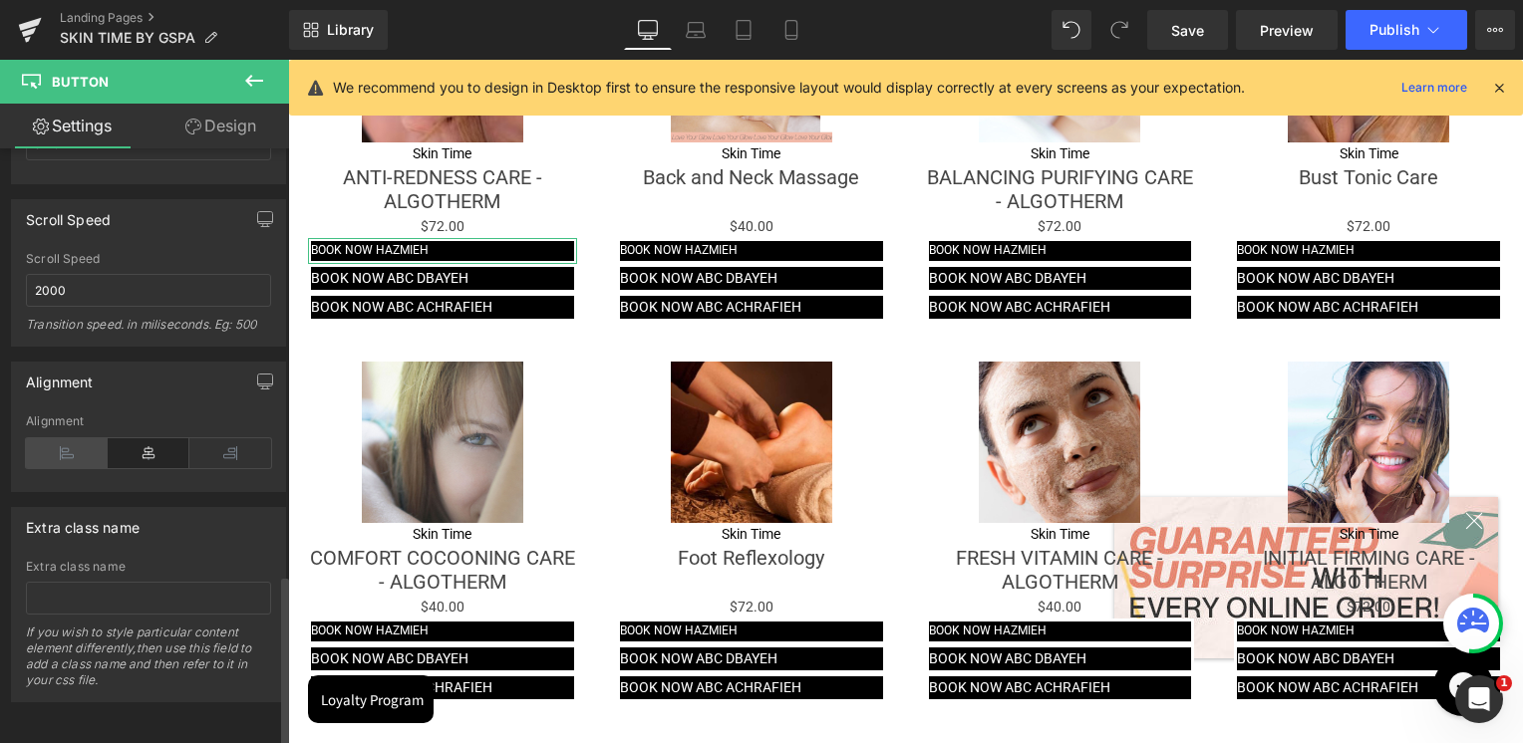
click at [90, 441] on icon at bounding box center [67, 453] width 82 height 30
click at [138, 438] on icon at bounding box center [149, 453] width 82 height 30
click at [195, 384] on div "Alignment" at bounding box center [148, 382] width 273 height 38
click at [64, 444] on icon at bounding box center [67, 453] width 82 height 30
click at [250, 363] on button "button" at bounding box center [265, 382] width 32 height 38
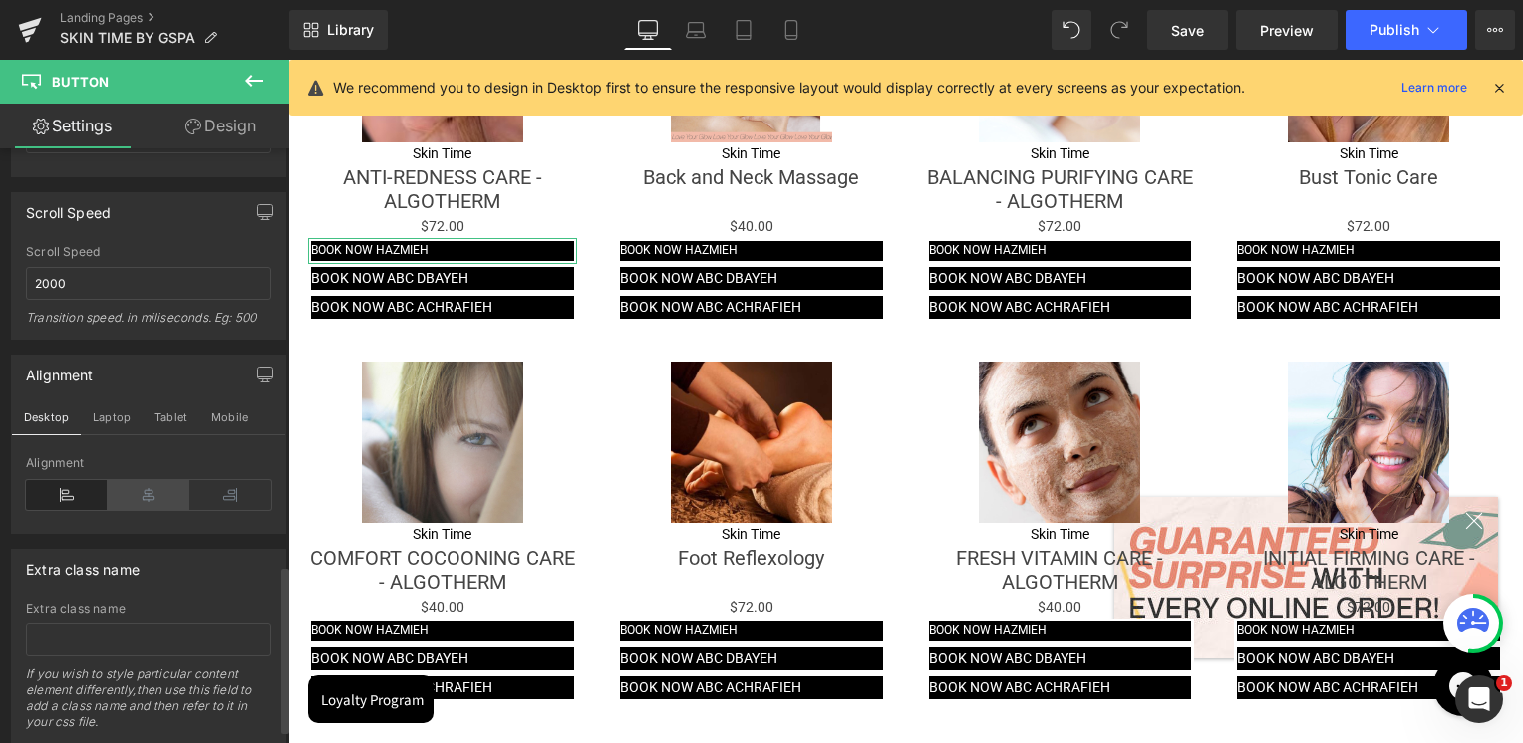
click at [151, 496] on icon at bounding box center [149, 495] width 82 height 30
click at [70, 492] on icon at bounding box center [67, 495] width 82 height 30
click at [227, 410] on button "Mobile" at bounding box center [229, 418] width 61 height 34
type input "100"
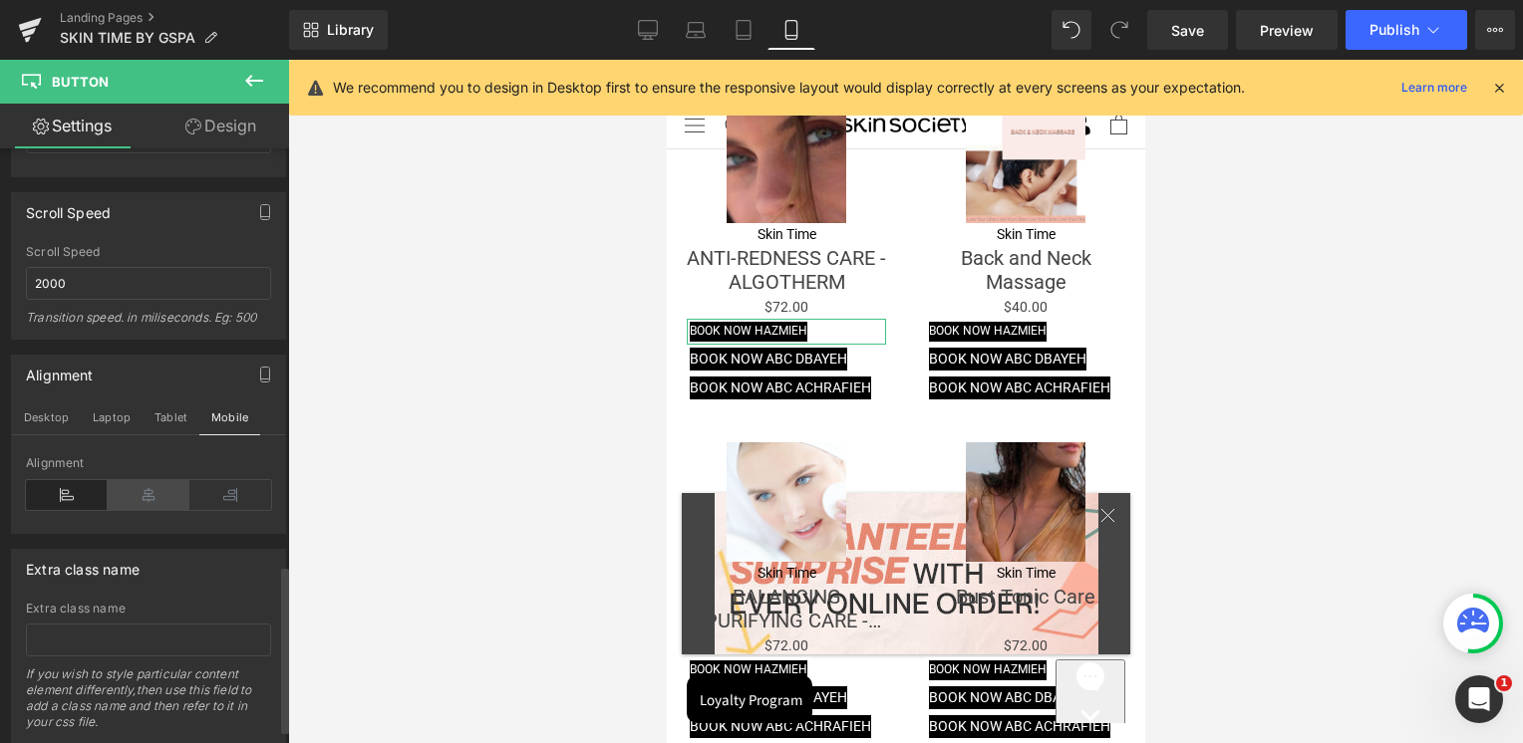
scroll to position [2680, 0]
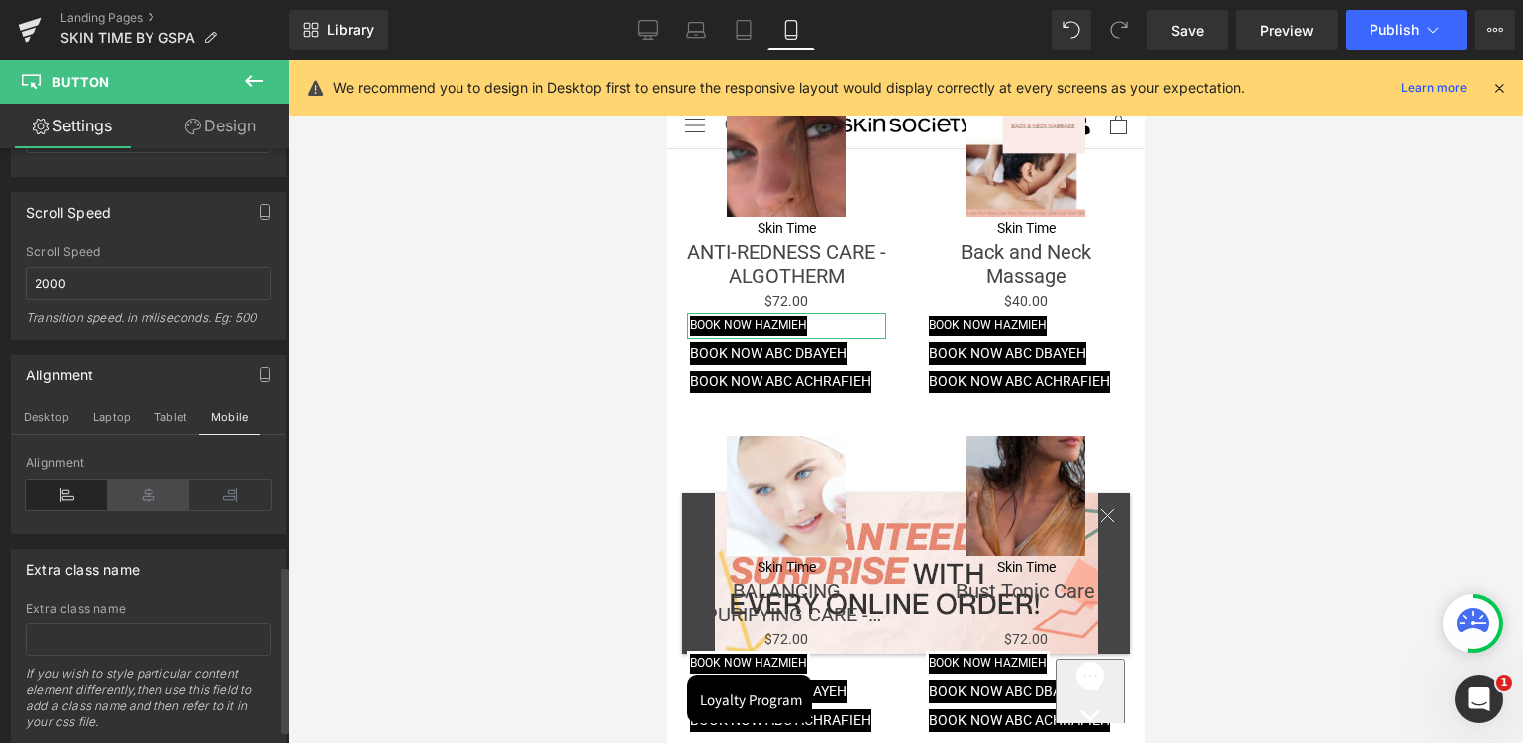
click at [139, 496] on icon at bounding box center [149, 495] width 82 height 30
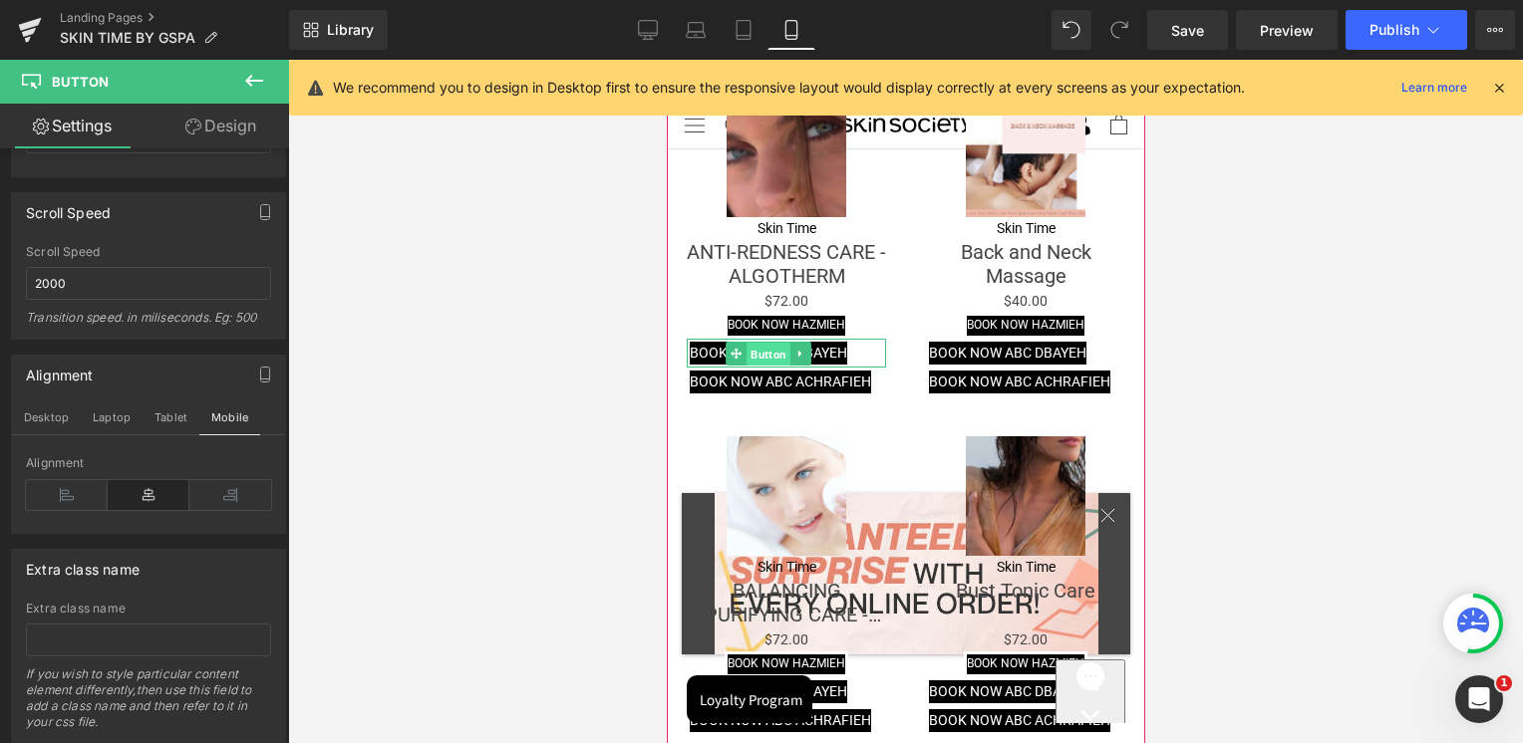
click at [768, 342] on span "Button" at bounding box center [767, 354] width 44 height 24
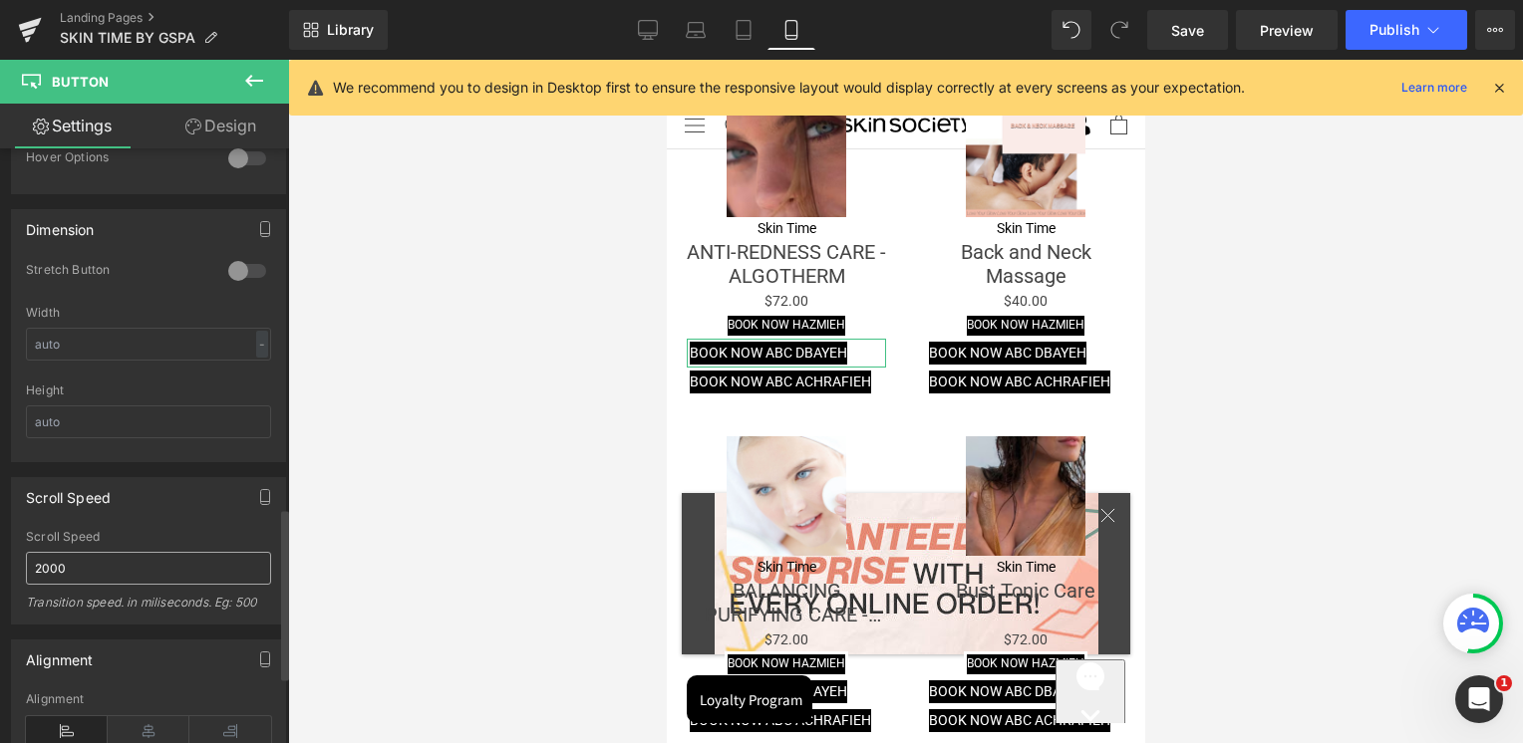
scroll to position [1481, 0]
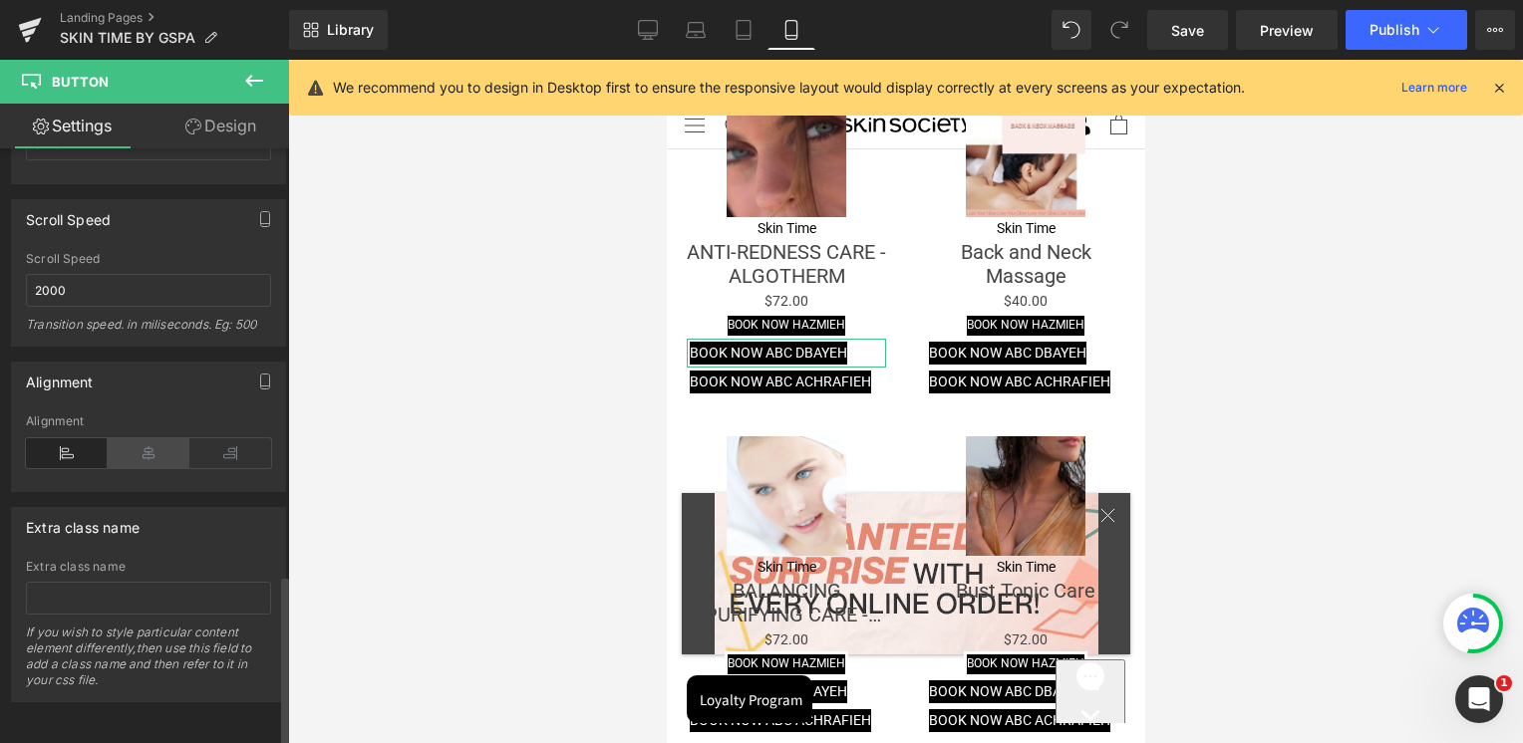
click at [165, 438] on icon at bounding box center [149, 453] width 82 height 30
click at [81, 446] on icon at bounding box center [67, 453] width 82 height 30
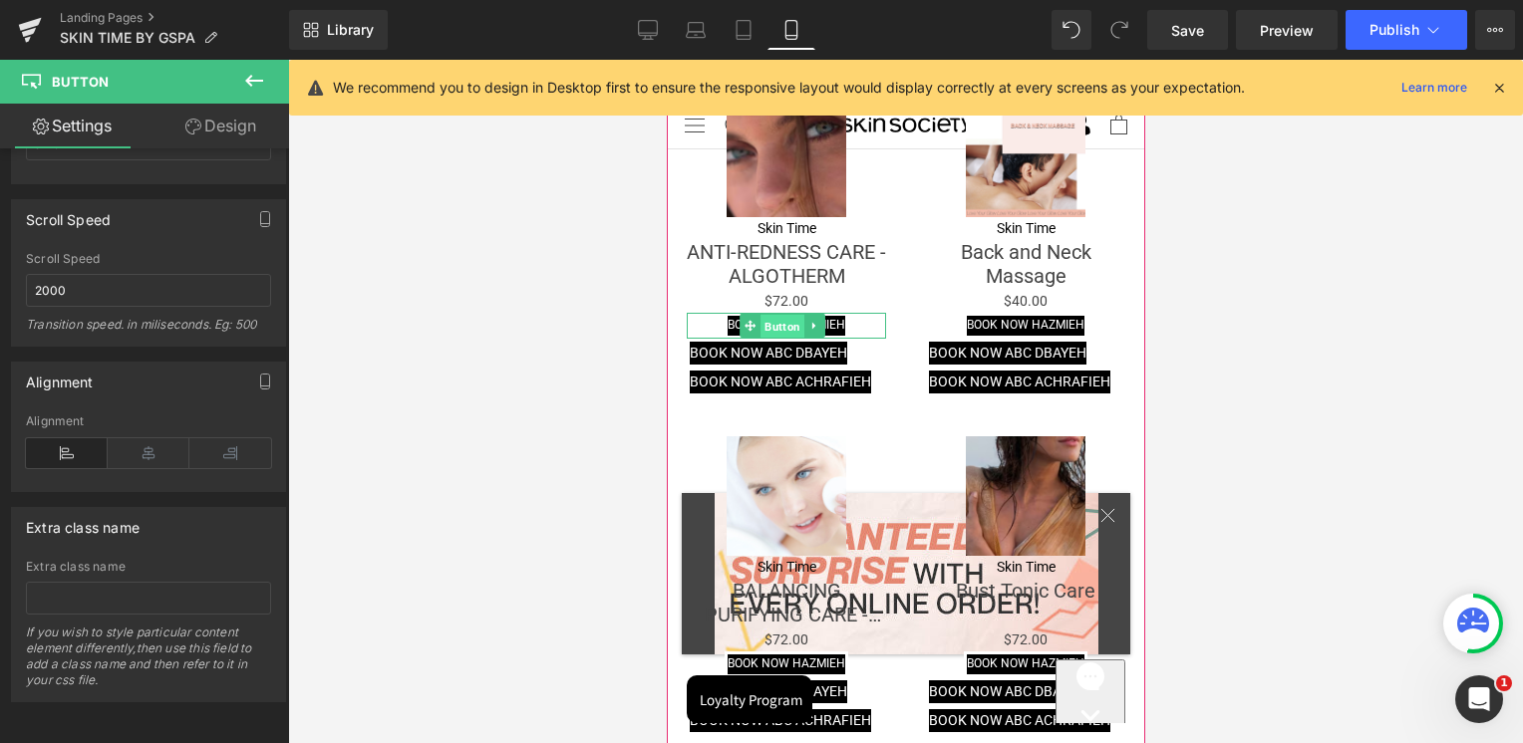
drag, startPoint x: 777, startPoint y: 245, endPoint x: 1101, endPoint y: 416, distance: 366.4
click at [777, 315] on span "Button" at bounding box center [781, 327] width 44 height 24
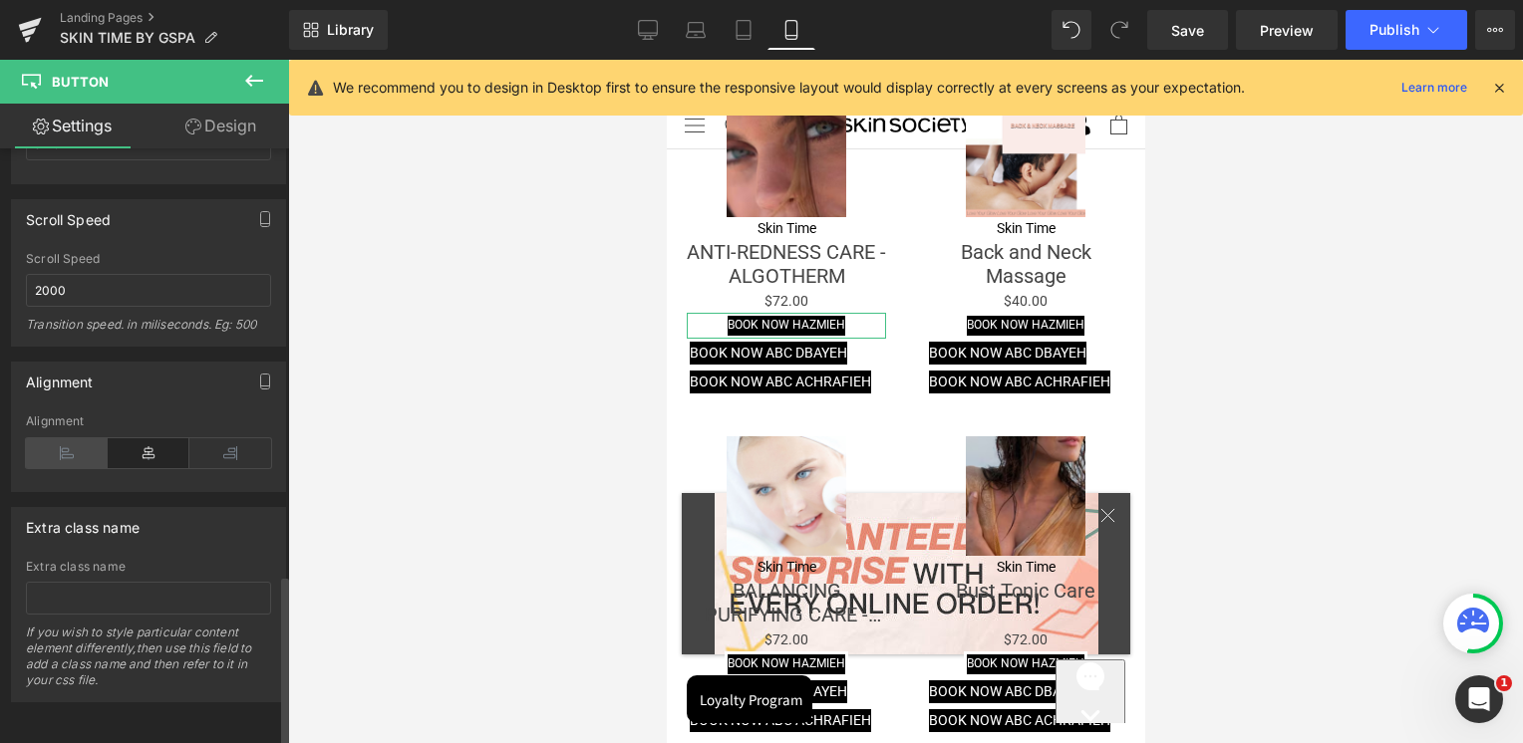
click at [71, 446] on icon at bounding box center [67, 453] width 82 height 30
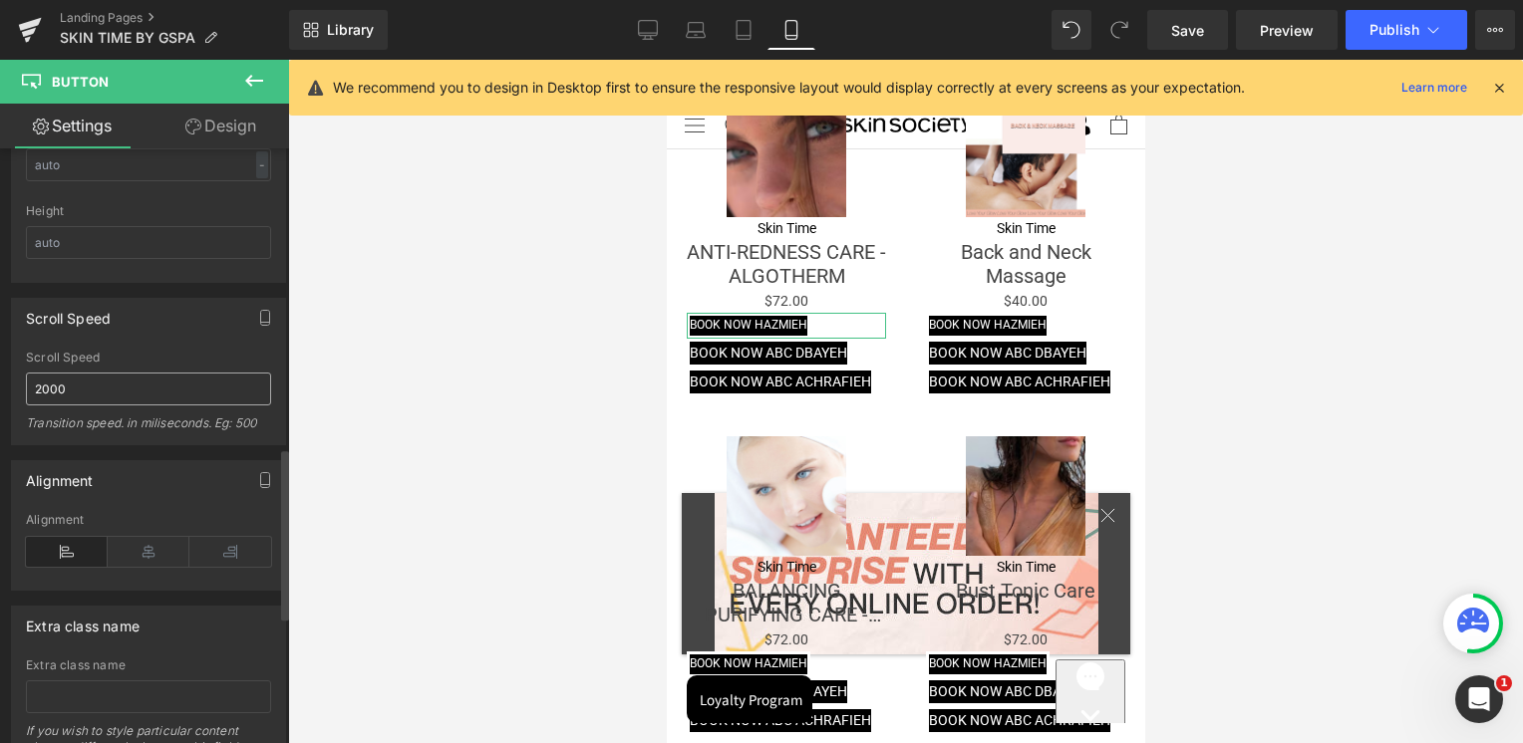
scroll to position [982, 0]
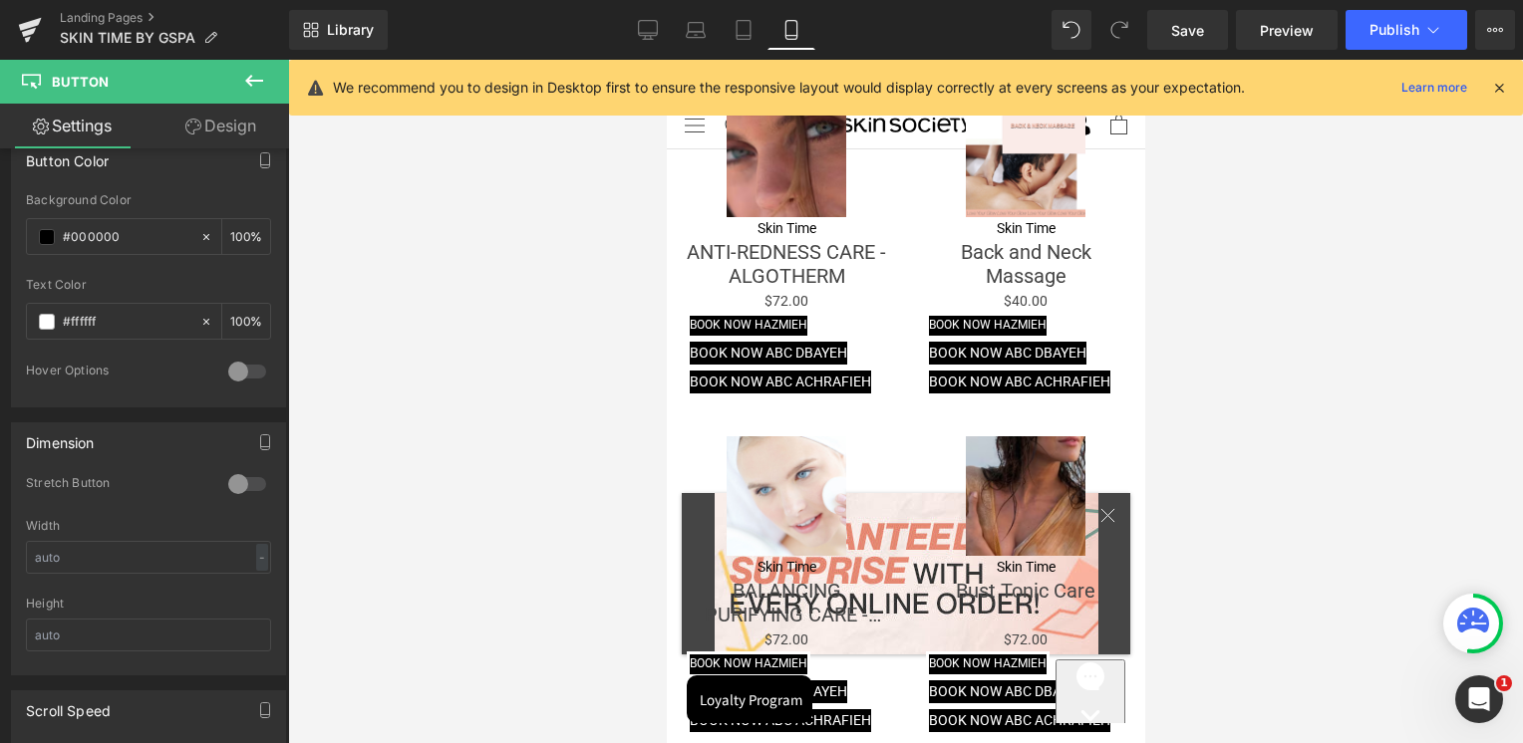
click at [256, 90] on icon at bounding box center [254, 81] width 24 height 24
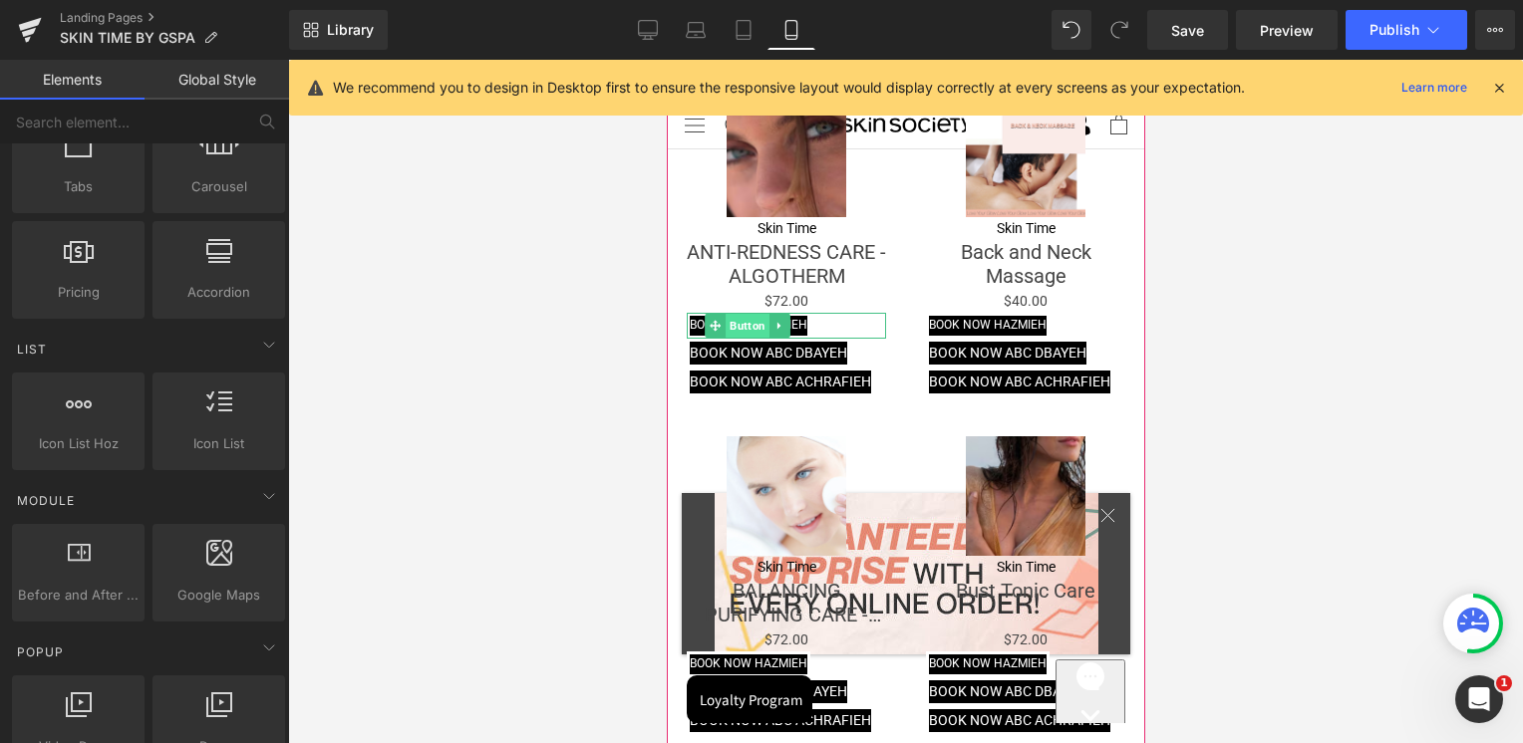
click at [764, 314] on span "Button" at bounding box center [746, 326] width 44 height 24
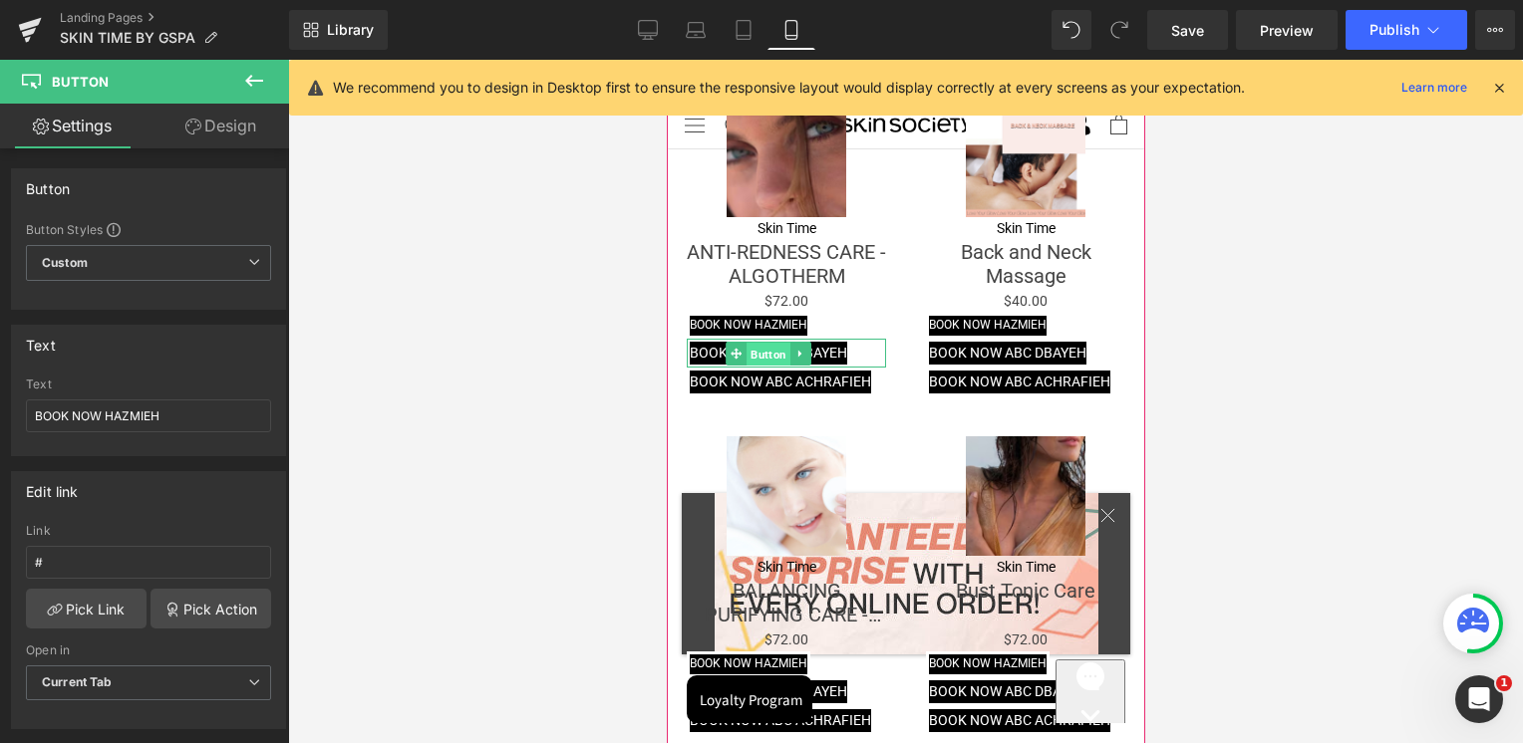
click at [759, 342] on span "Button" at bounding box center [767, 354] width 44 height 24
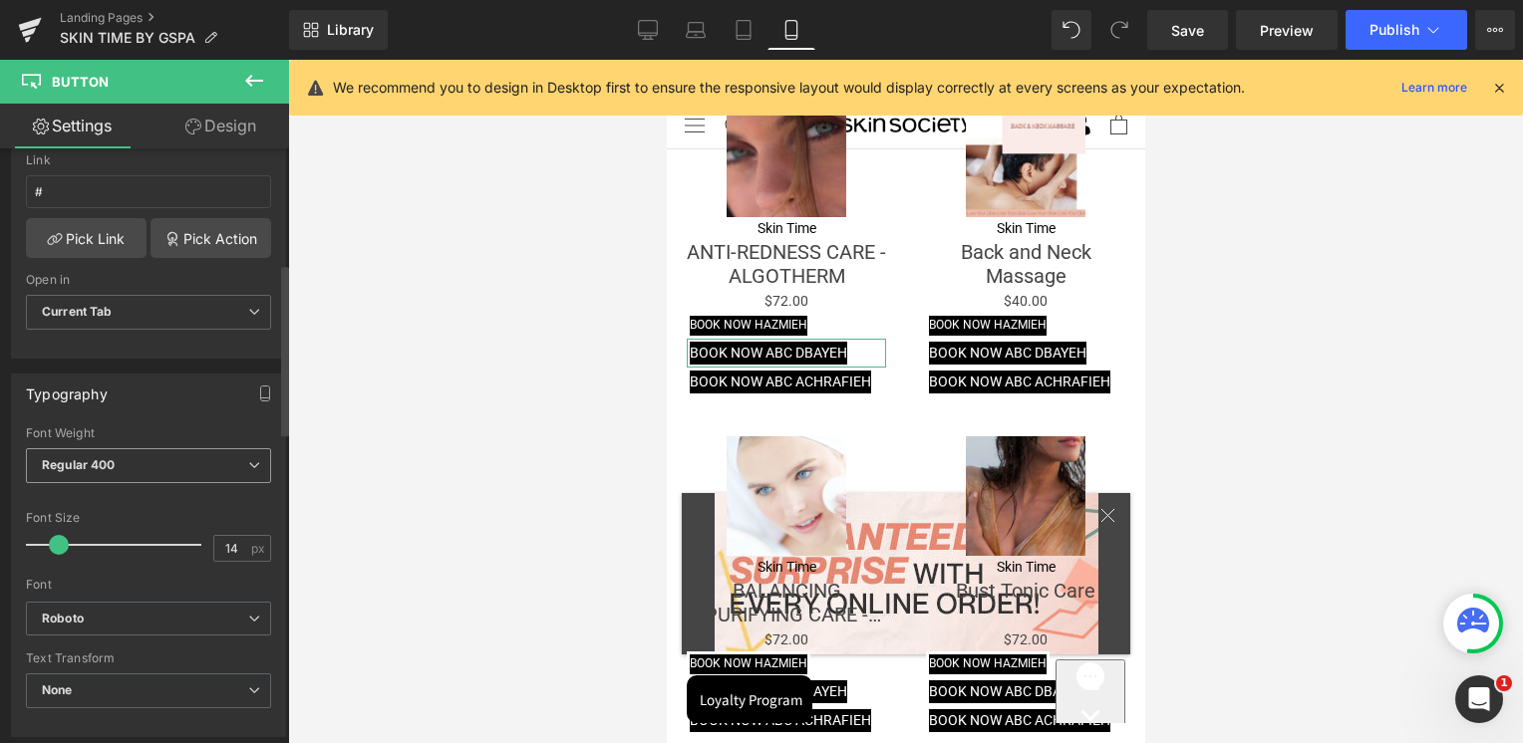
scroll to position [498, 0]
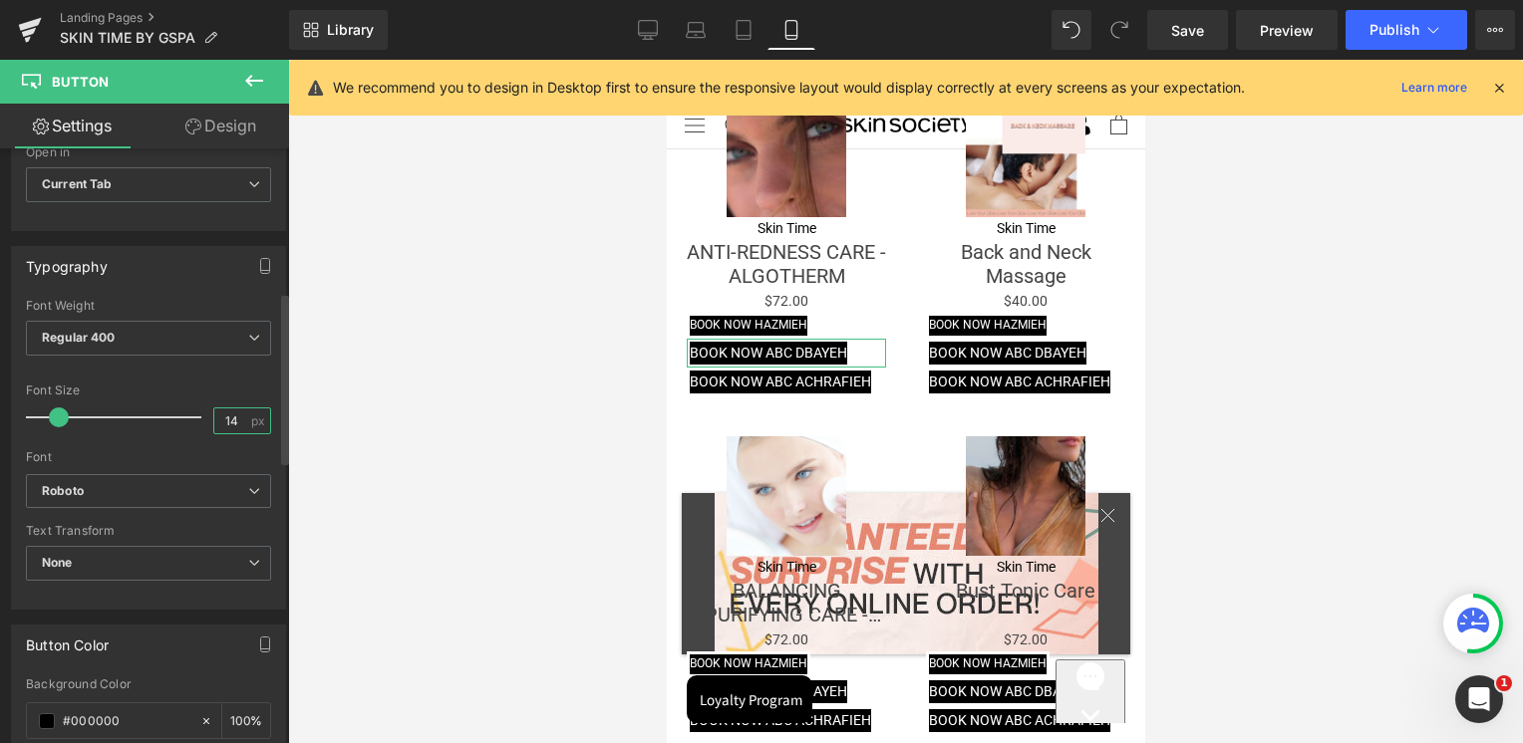
click at [225, 417] on input "14" at bounding box center [231, 421] width 35 height 25
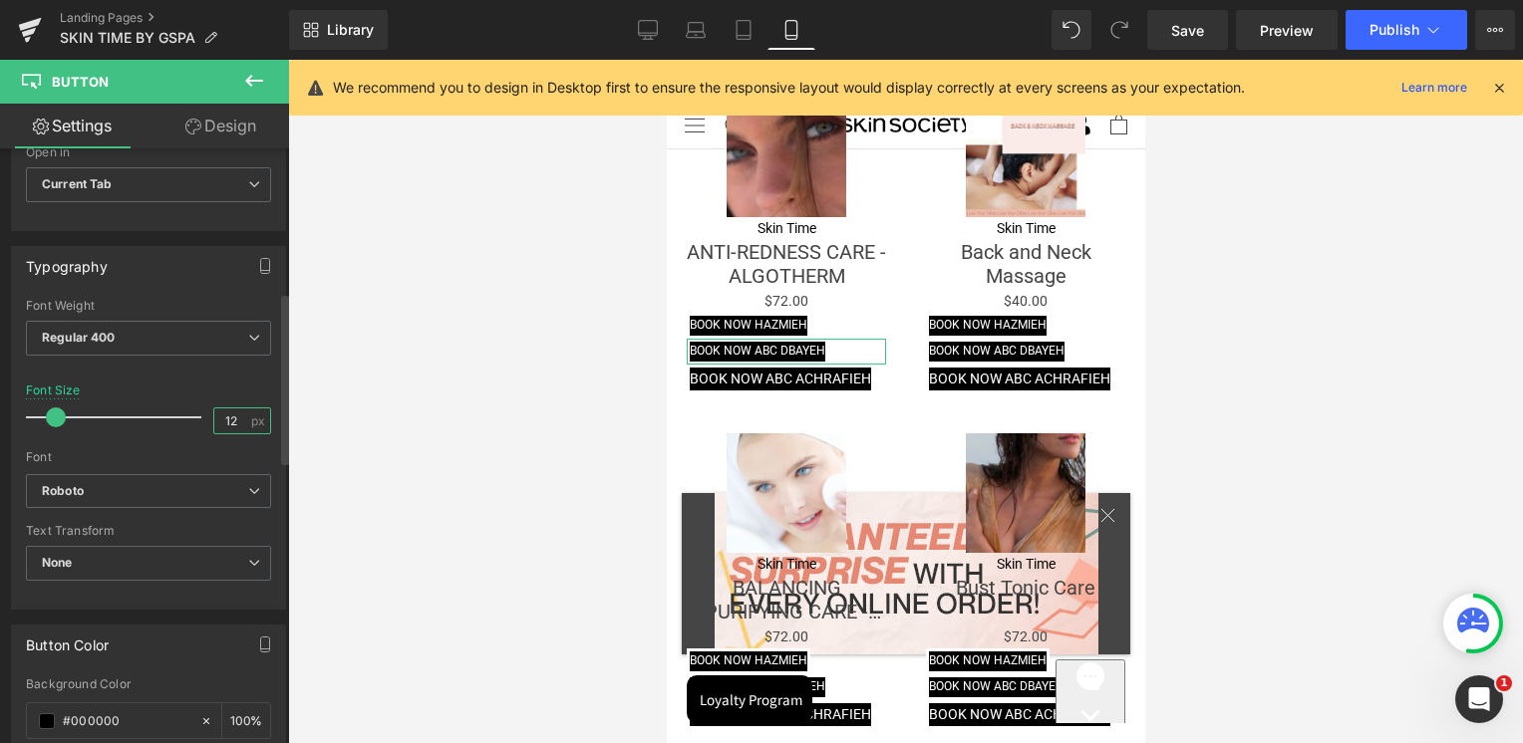
type input "12"
click at [255, 378] on div "Font Default Roboto Work Sans Gravitas One Roboto Flex Roboto Condensed Space G…" at bounding box center [148, 386] width 245 height 175
click at [771, 367] on span "Button" at bounding box center [778, 379] width 44 height 24
click at [225, 420] on input "14" at bounding box center [231, 421] width 35 height 25
click at [225, 418] on input "14" at bounding box center [231, 421] width 35 height 25
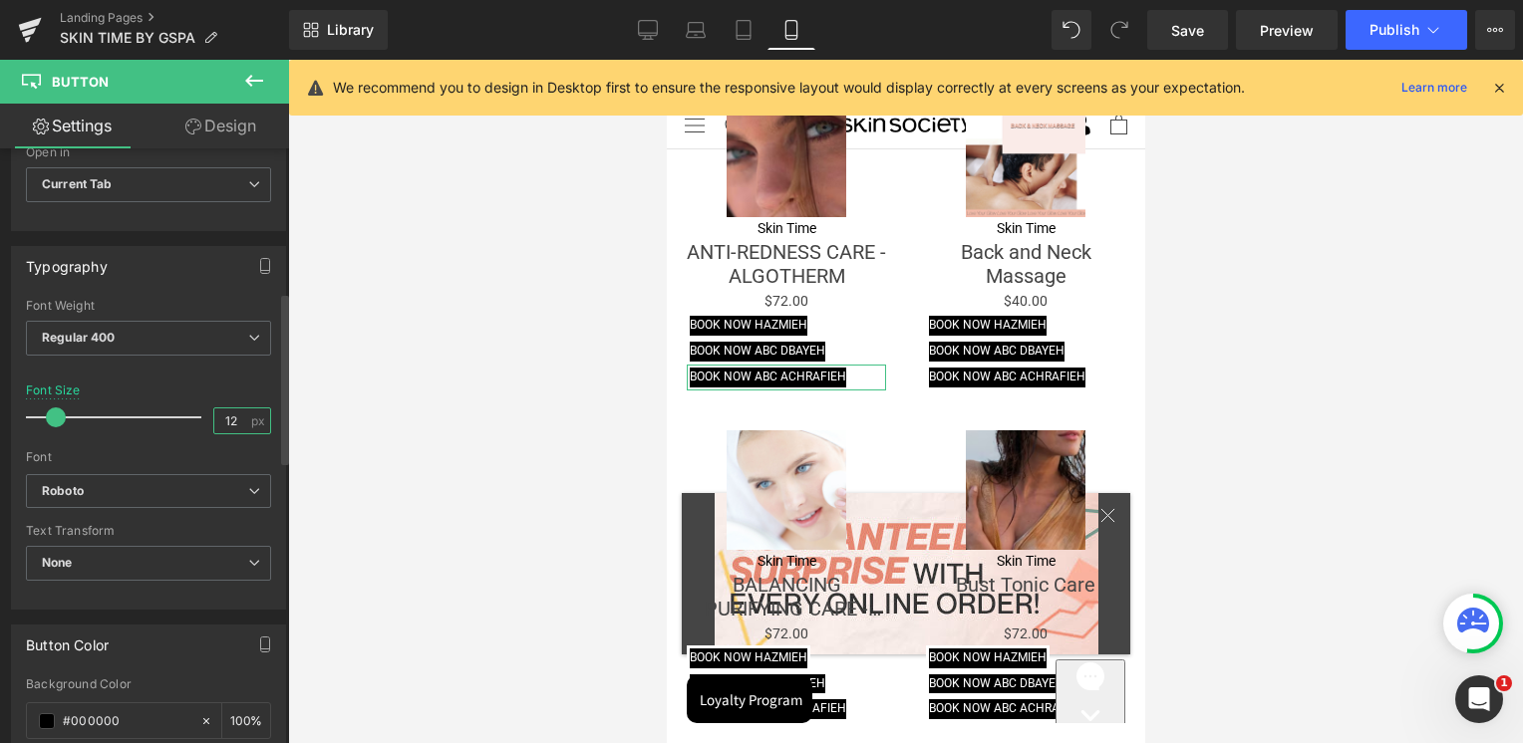
type input "12"
click at [245, 366] on div at bounding box center [148, 372] width 245 height 13
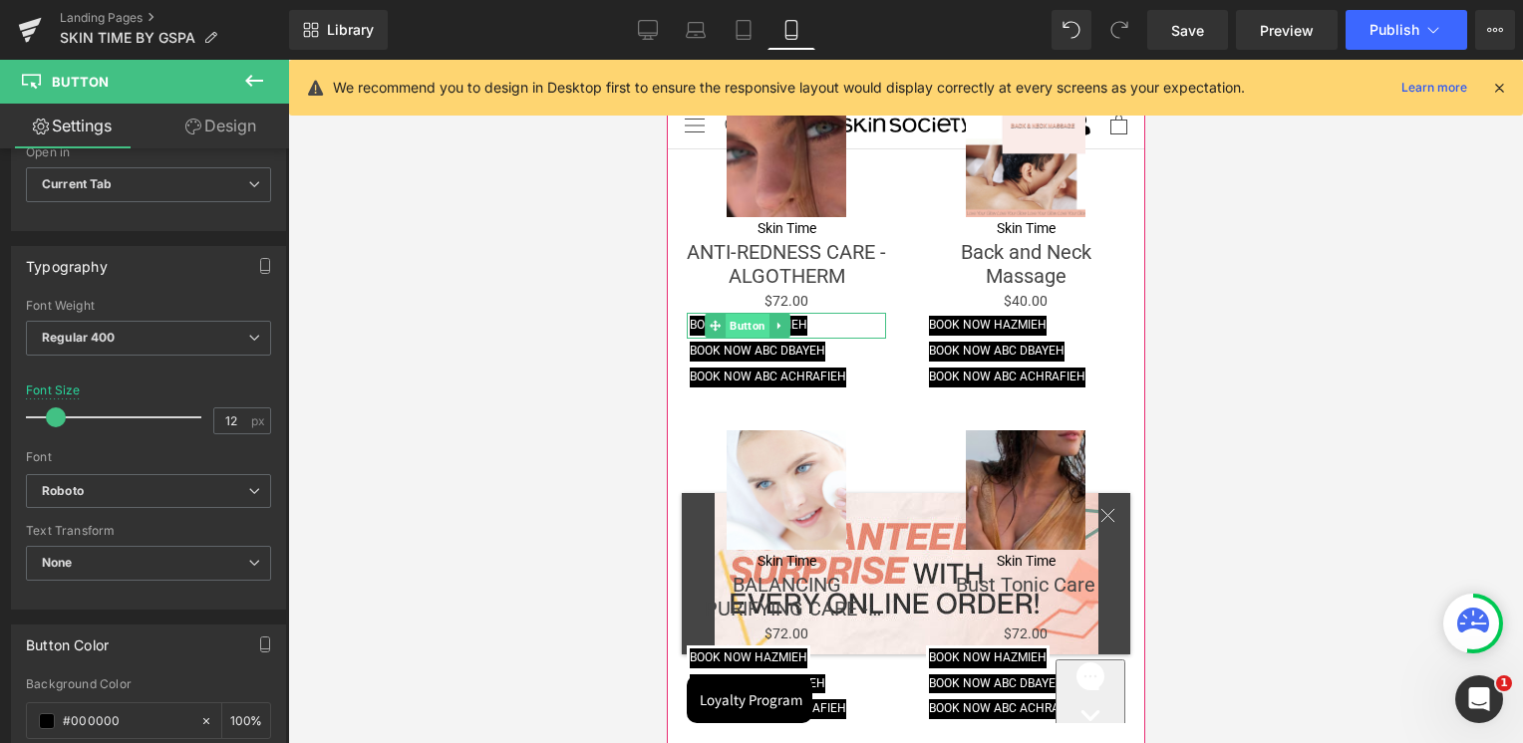
click at [755, 314] on span "Button" at bounding box center [746, 326] width 44 height 24
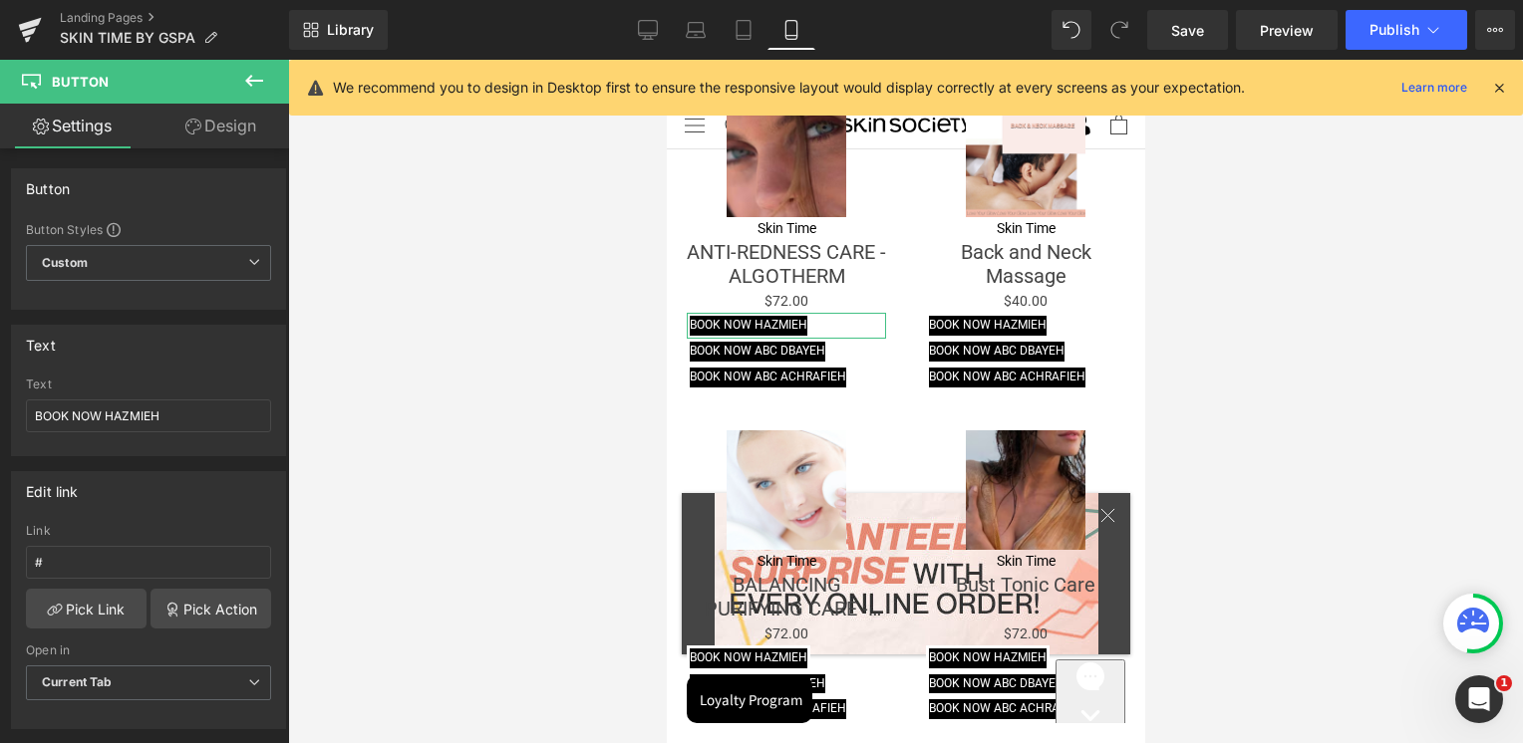
click at [219, 122] on link "Design" at bounding box center [220, 126] width 144 height 45
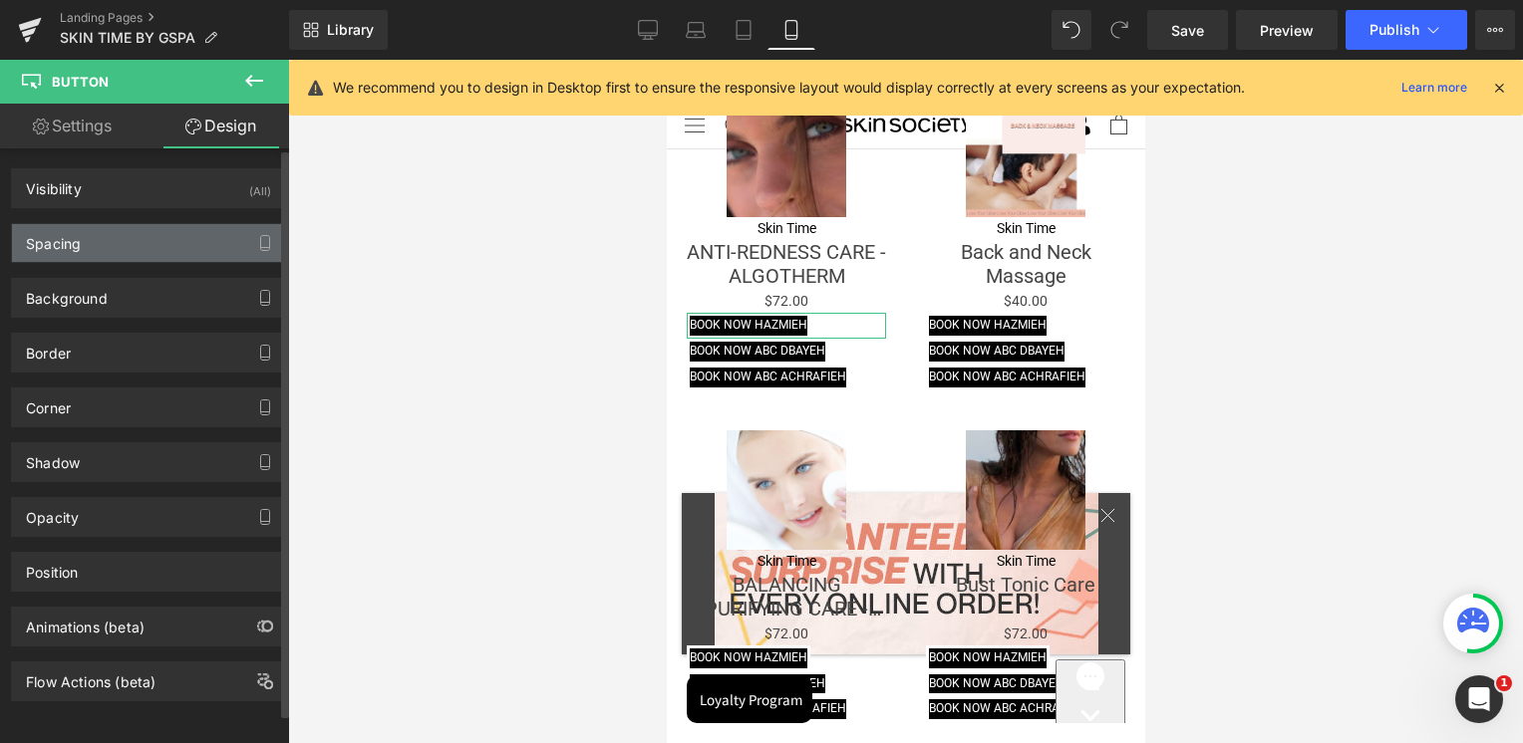
click at [84, 245] on div "Spacing" at bounding box center [148, 243] width 273 height 38
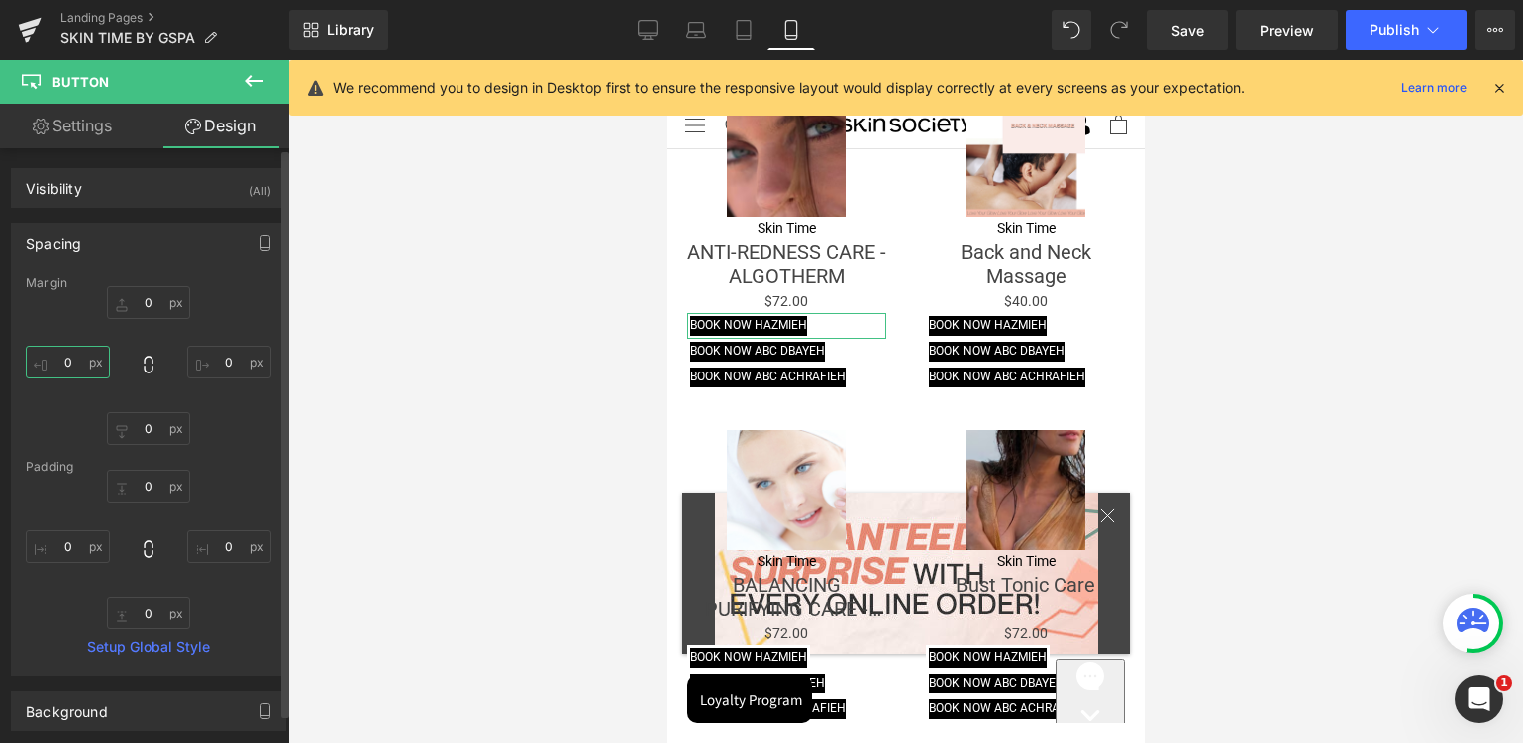
click at [65, 360] on input "0" at bounding box center [68, 362] width 84 height 33
click at [67, 545] on input "0" at bounding box center [68, 546] width 84 height 33
type input "10"
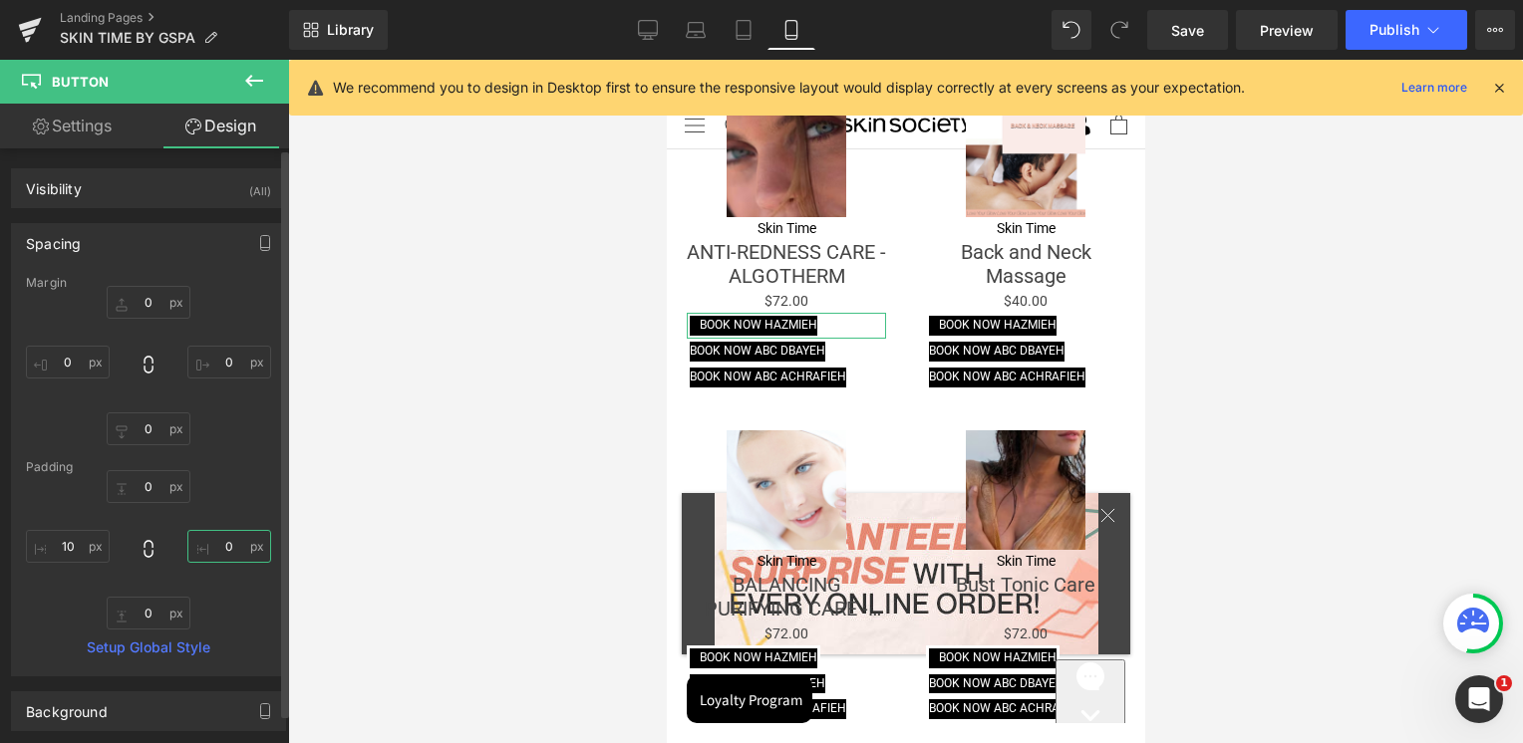
click at [220, 541] on input "0" at bounding box center [229, 546] width 84 height 33
type input "10"
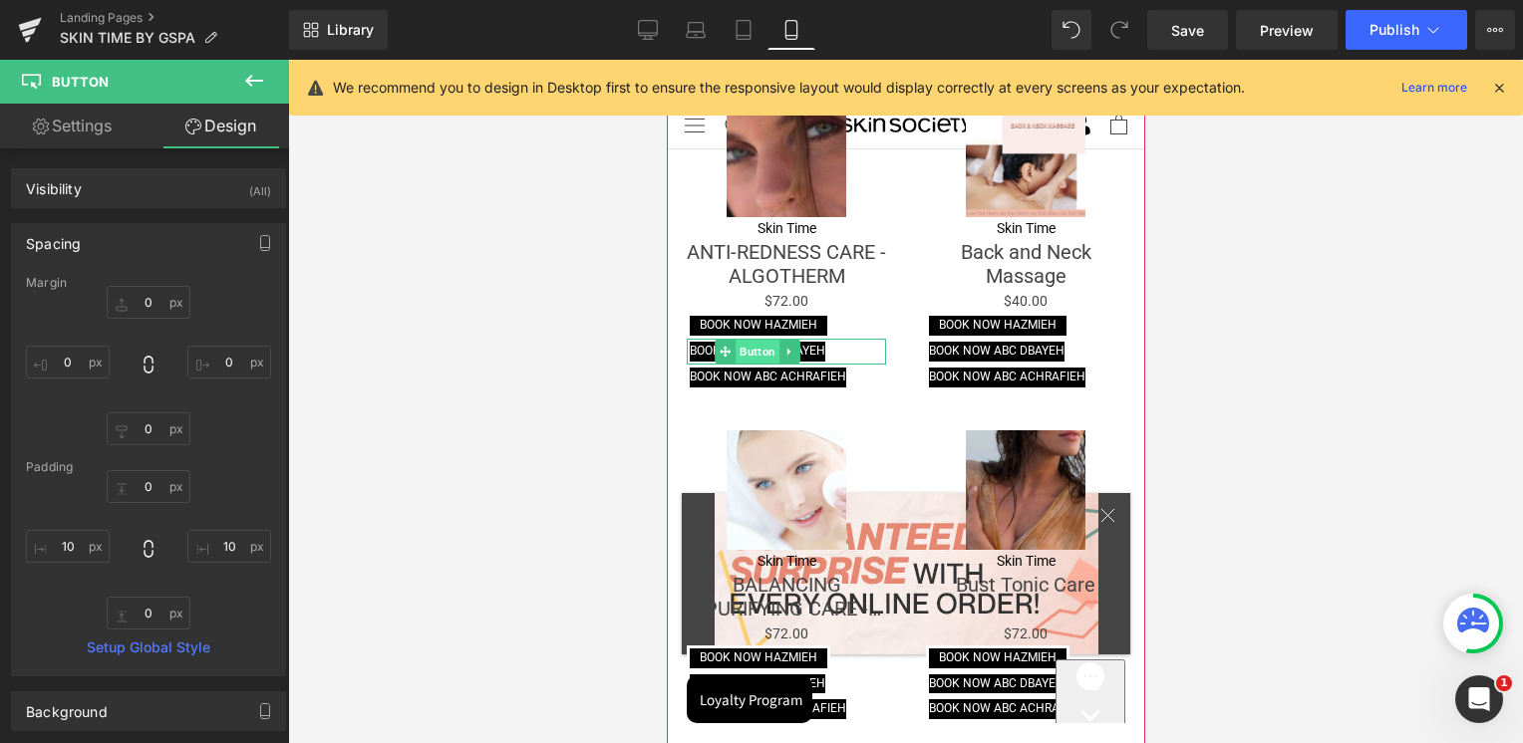
click at [758, 340] on span "Button" at bounding box center [756, 352] width 44 height 24
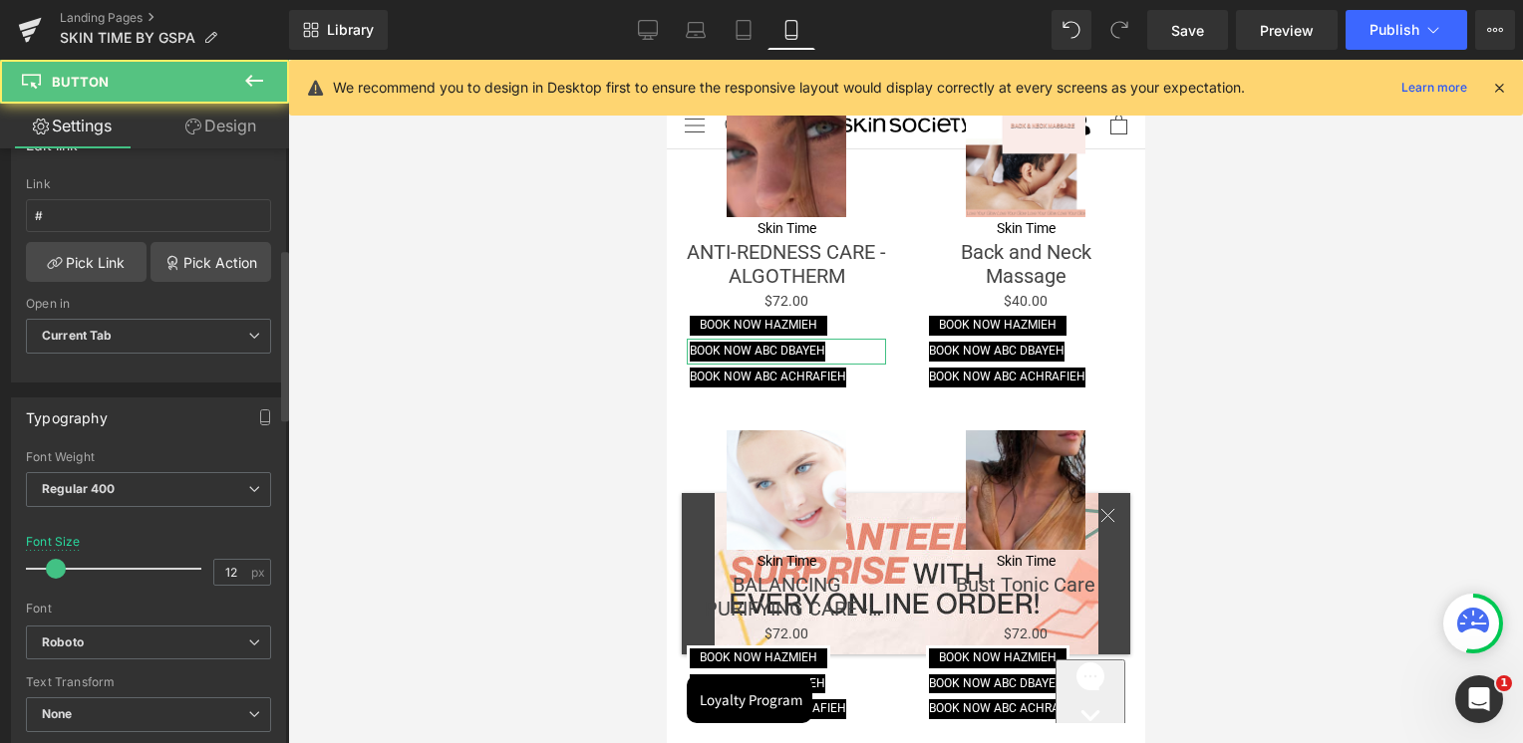
scroll to position [399, 0]
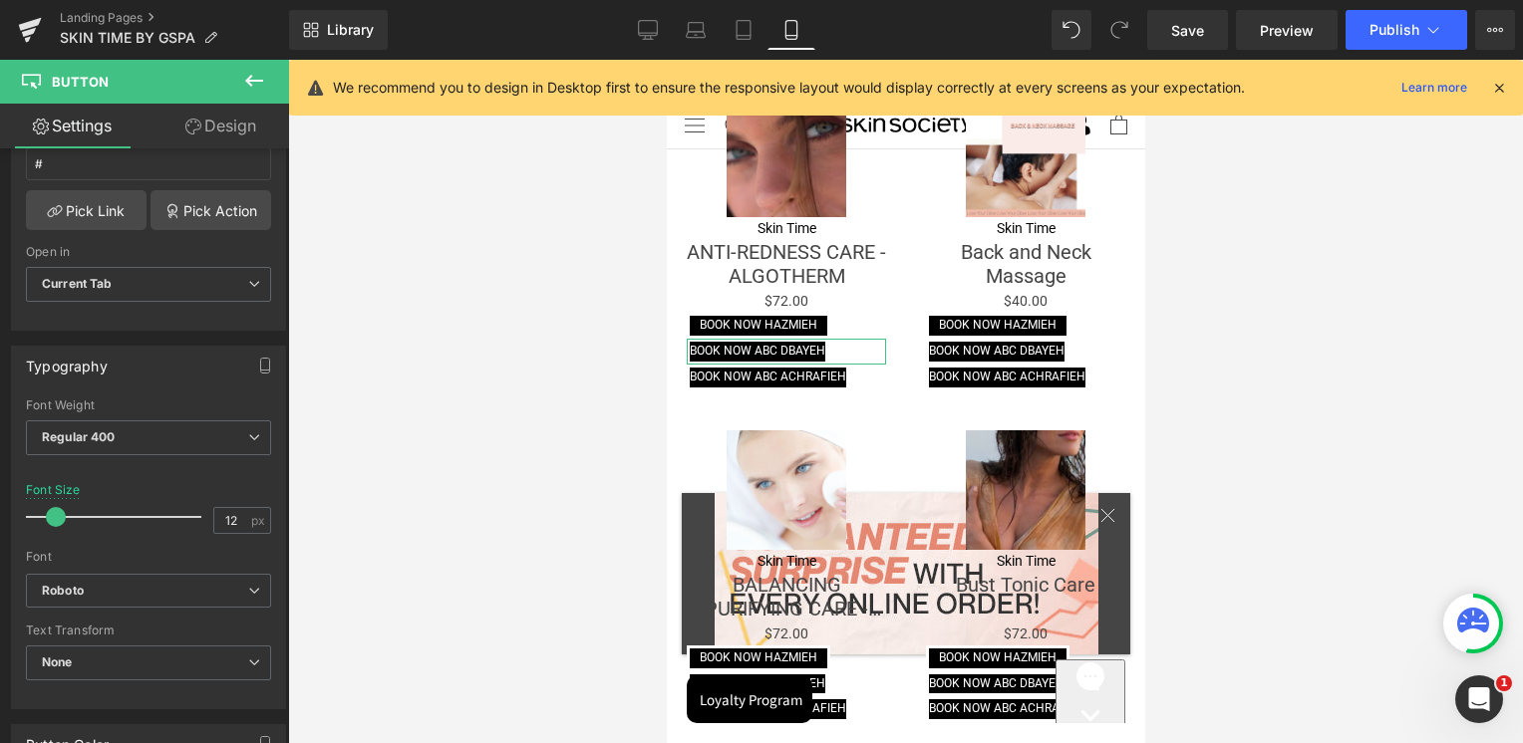
click at [251, 120] on link "Design" at bounding box center [220, 126] width 144 height 45
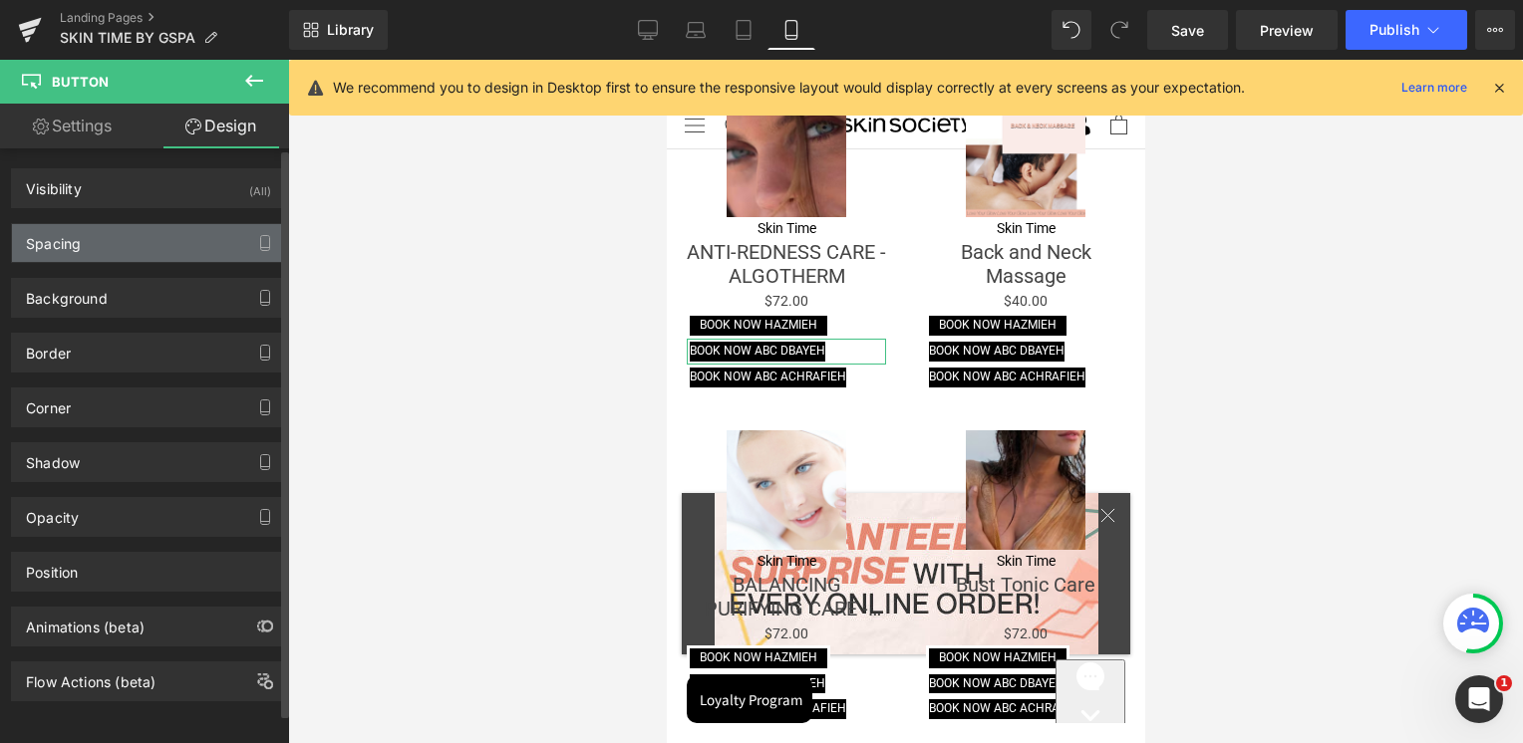
type input "0"
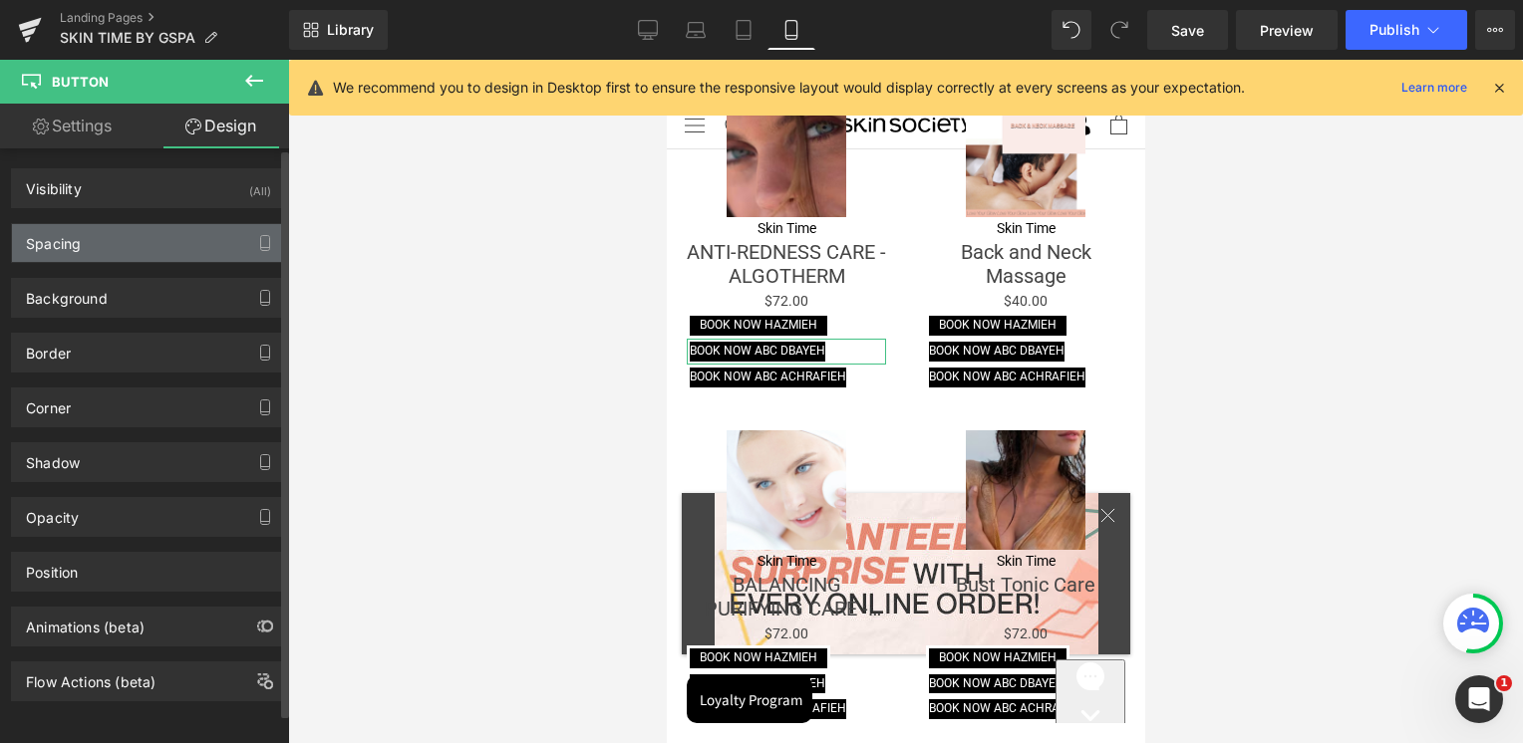
type input "0"
click at [110, 244] on div "Spacing" at bounding box center [148, 243] width 273 height 38
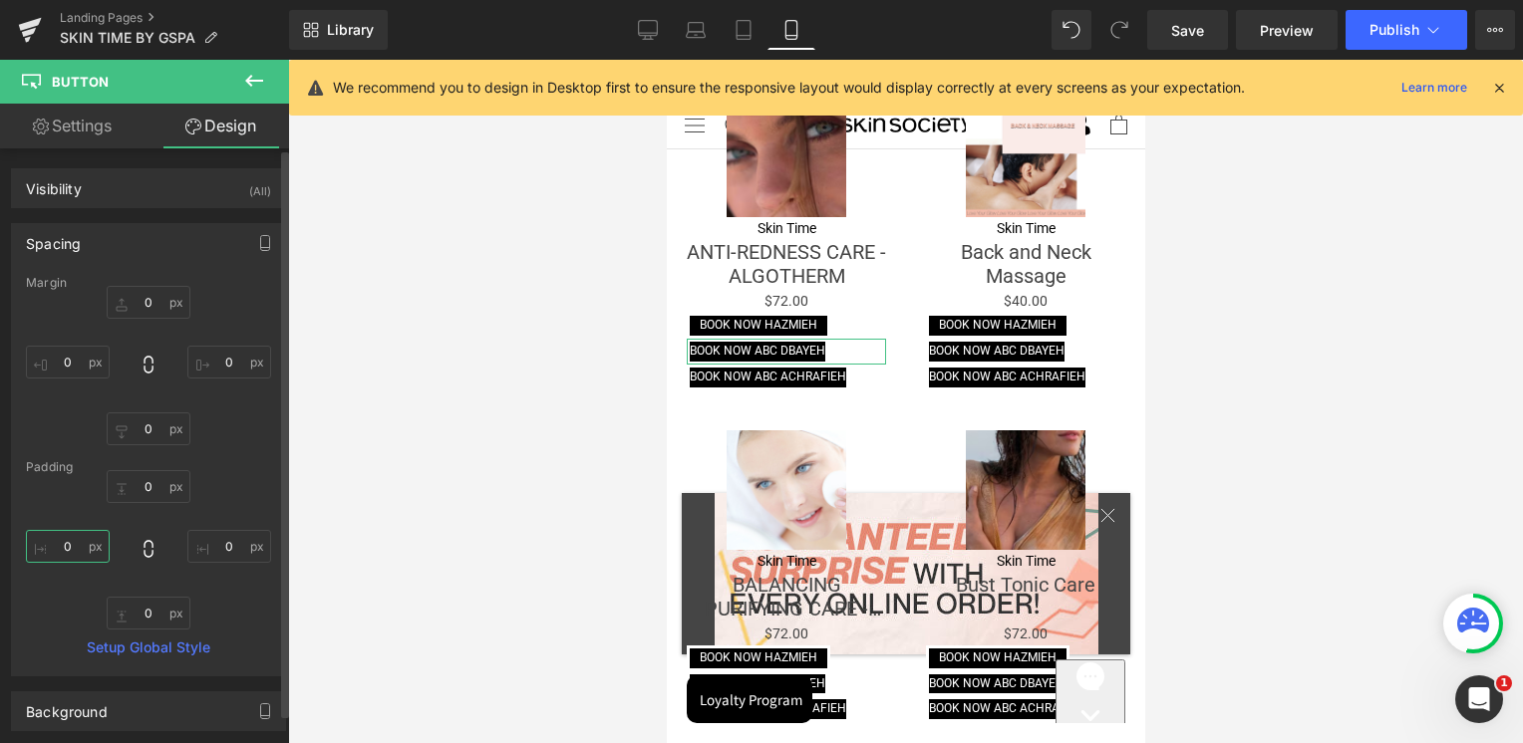
click at [71, 548] on input "0" at bounding box center [68, 546] width 84 height 33
type input "10"
click at [214, 540] on input "0" at bounding box center [229, 546] width 84 height 33
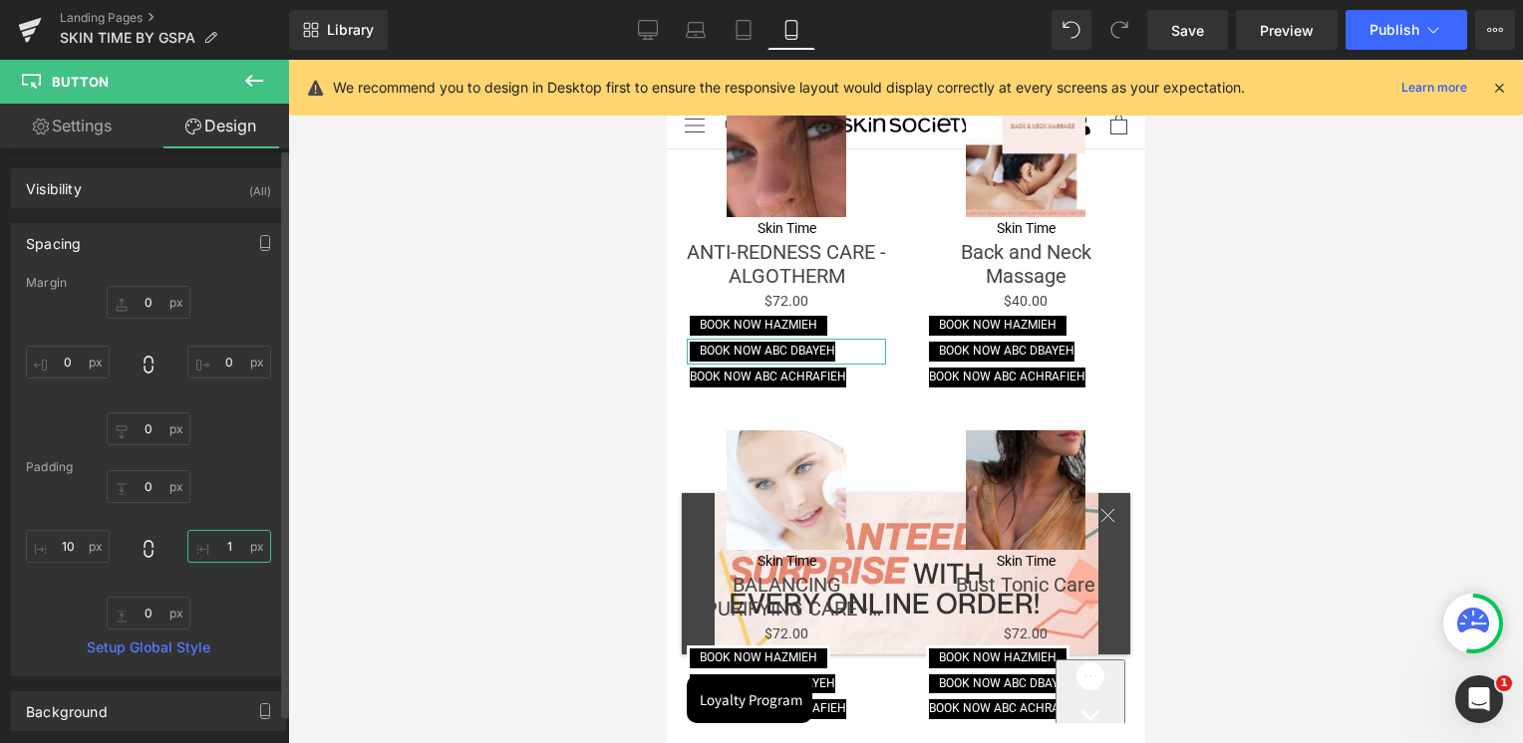
type input "10"
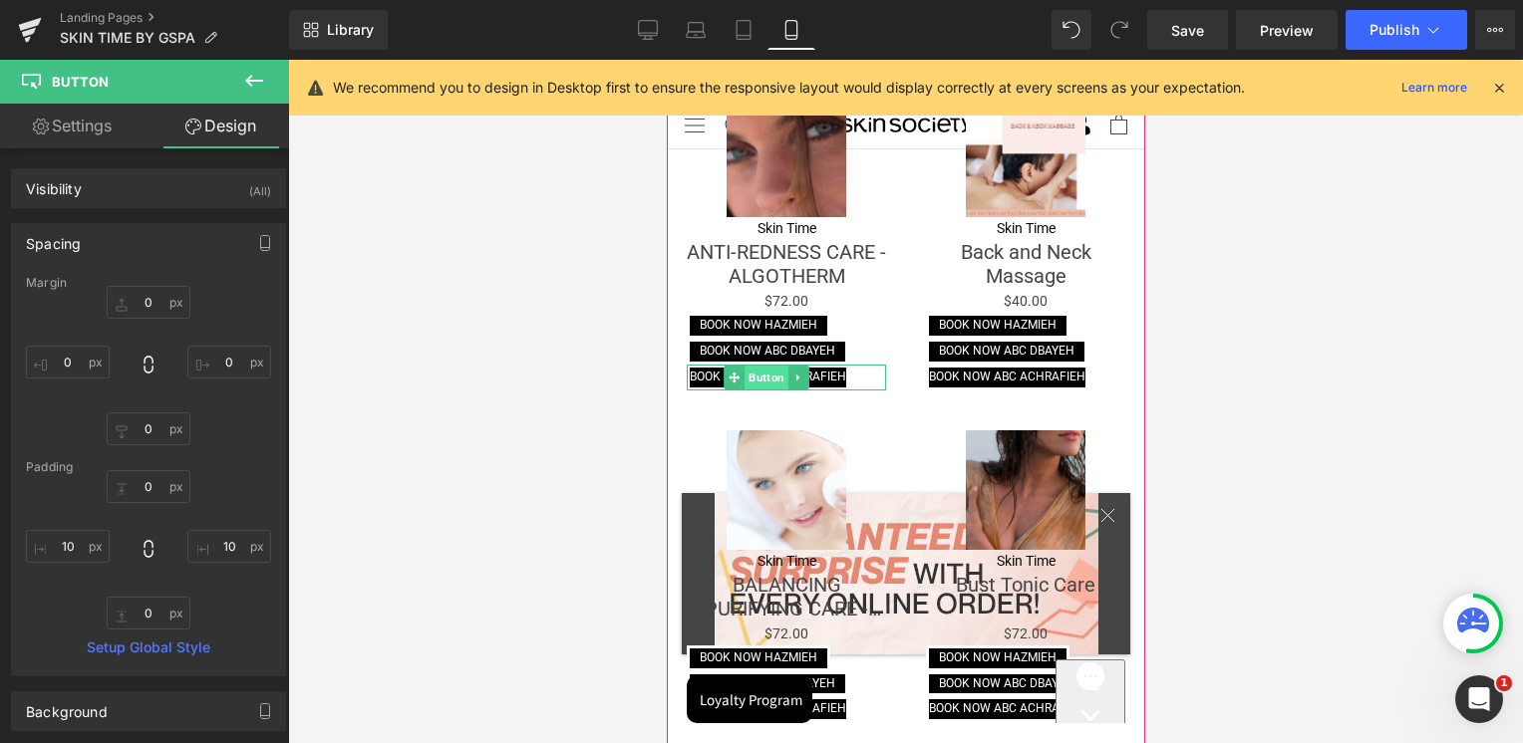
click at [770, 366] on span "Button" at bounding box center [765, 378] width 44 height 24
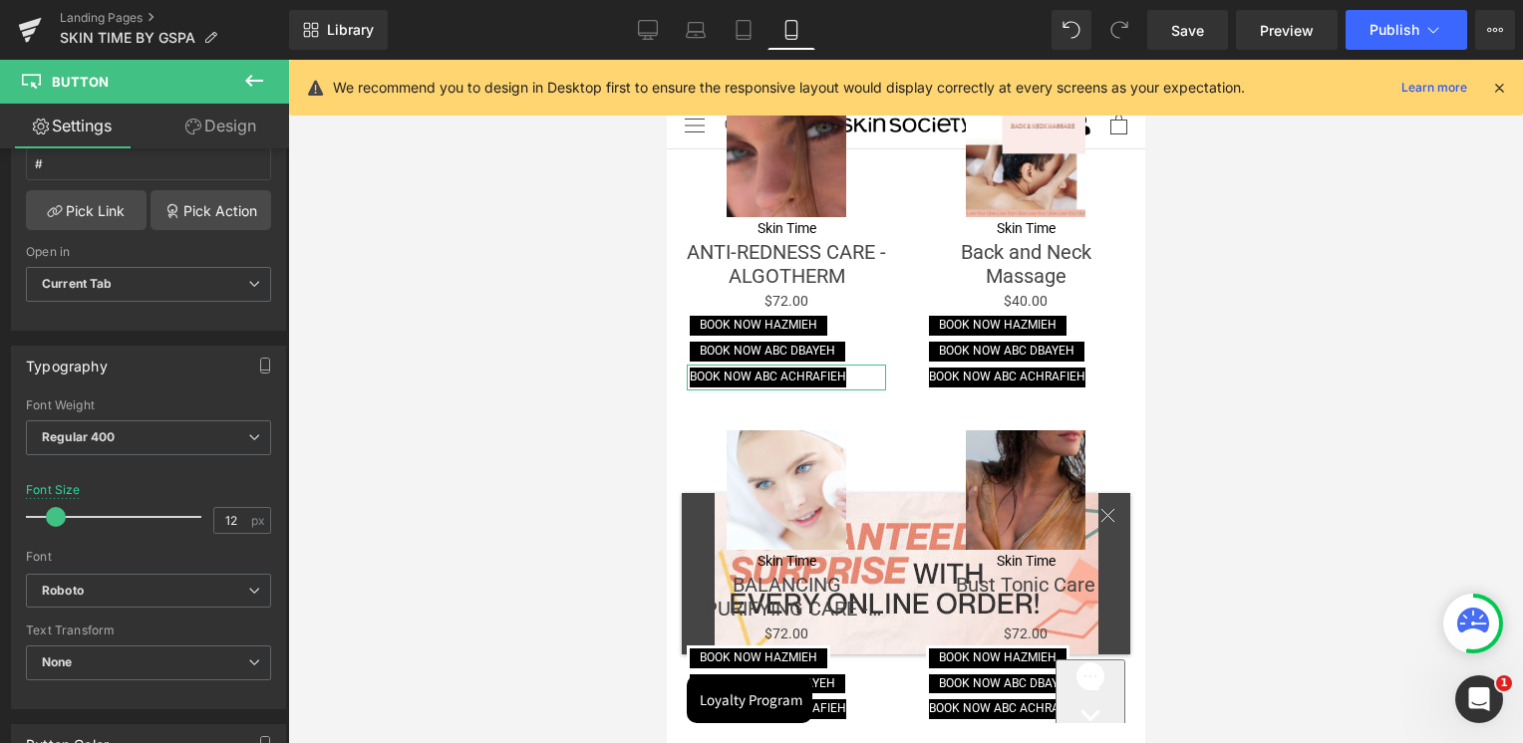
click at [264, 130] on link "Design" at bounding box center [220, 126] width 144 height 45
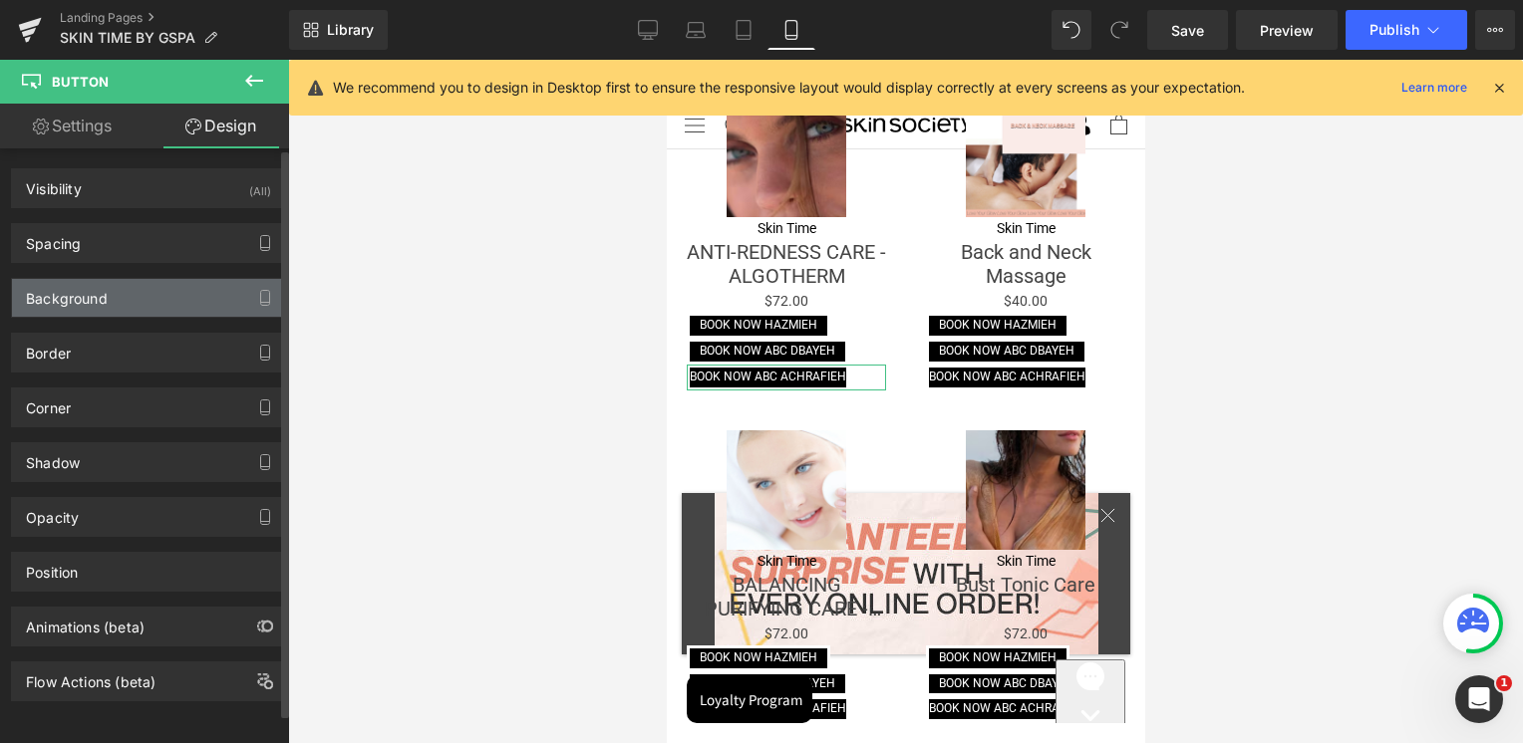
type input "0"
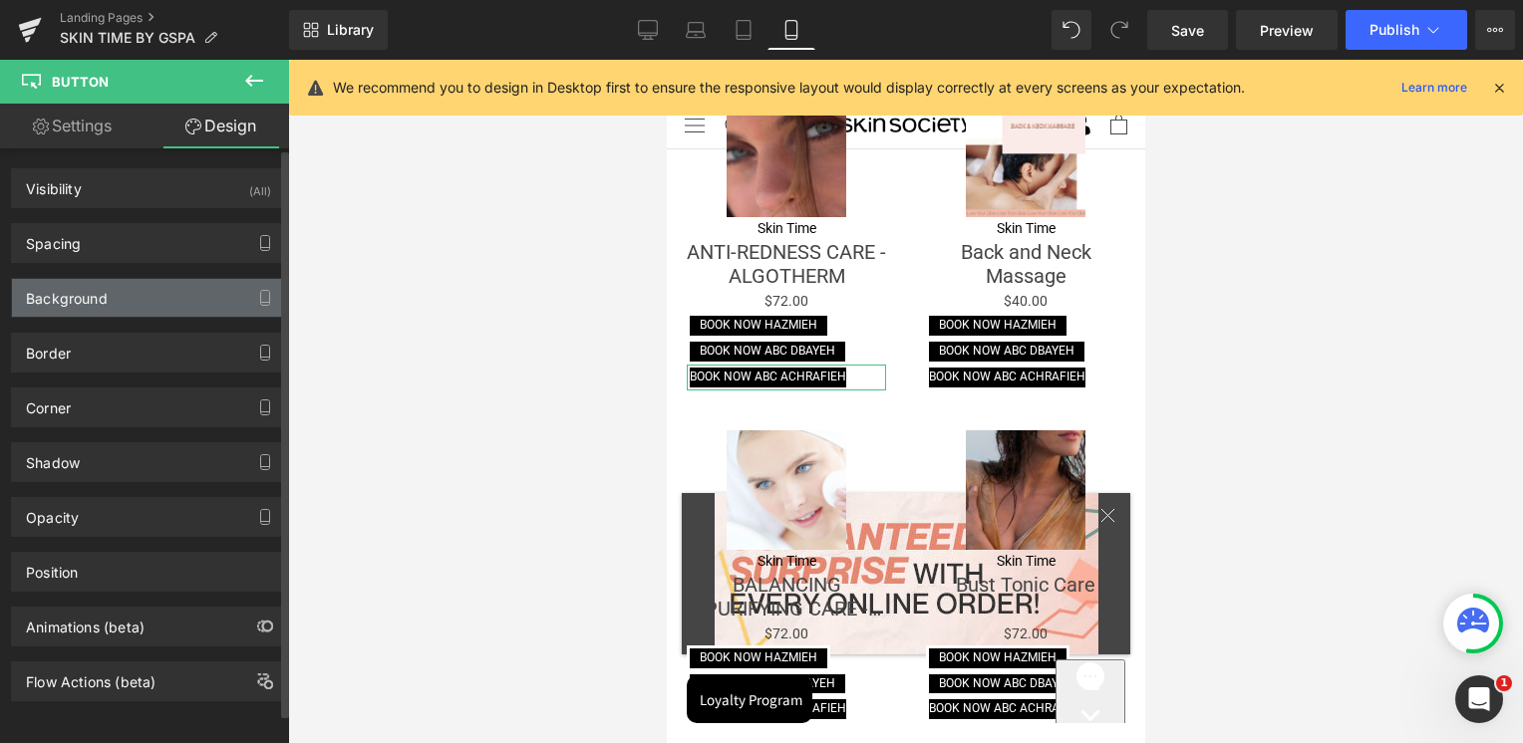
type input "0"
type input "#000000"
type input "100"
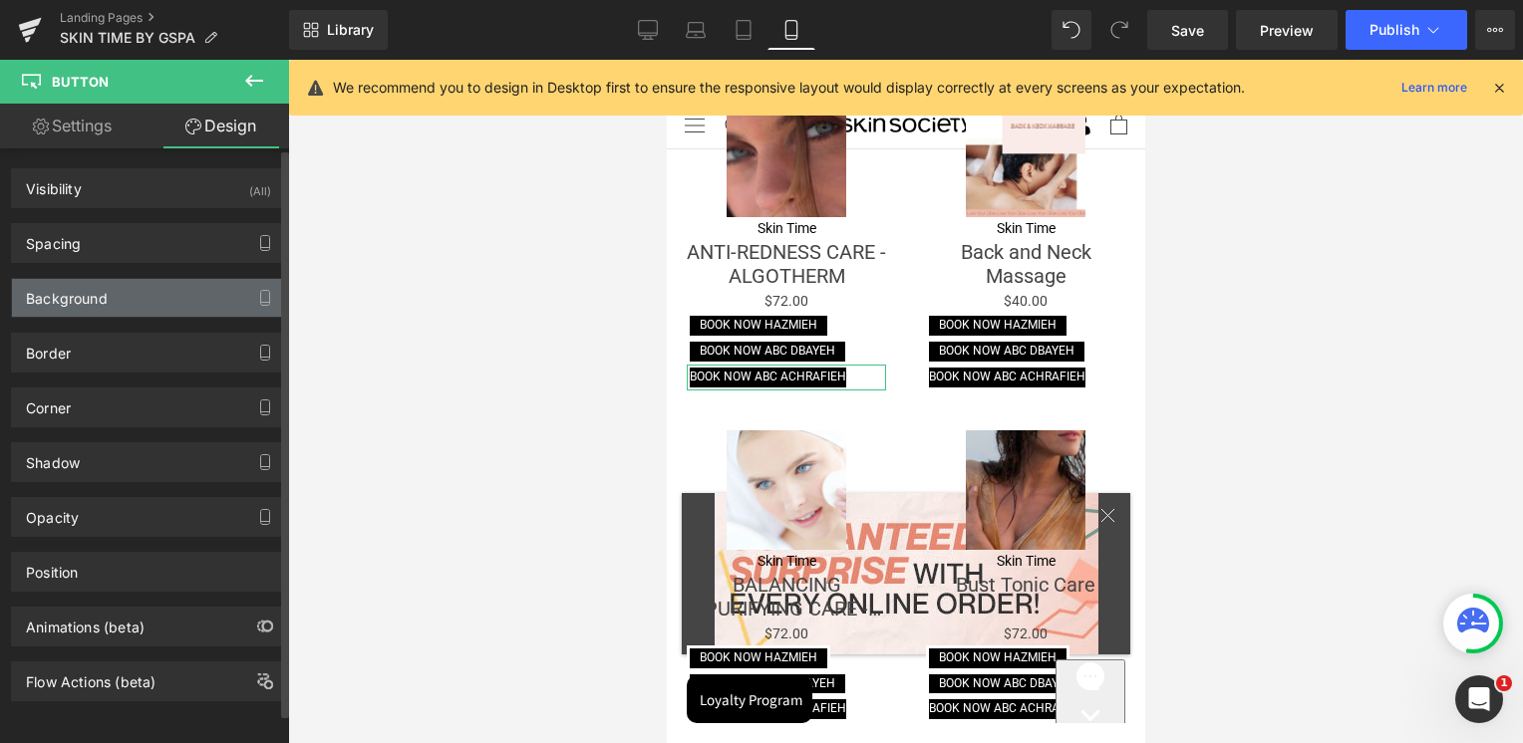
click at [100, 301] on div "Background" at bounding box center [67, 293] width 82 height 28
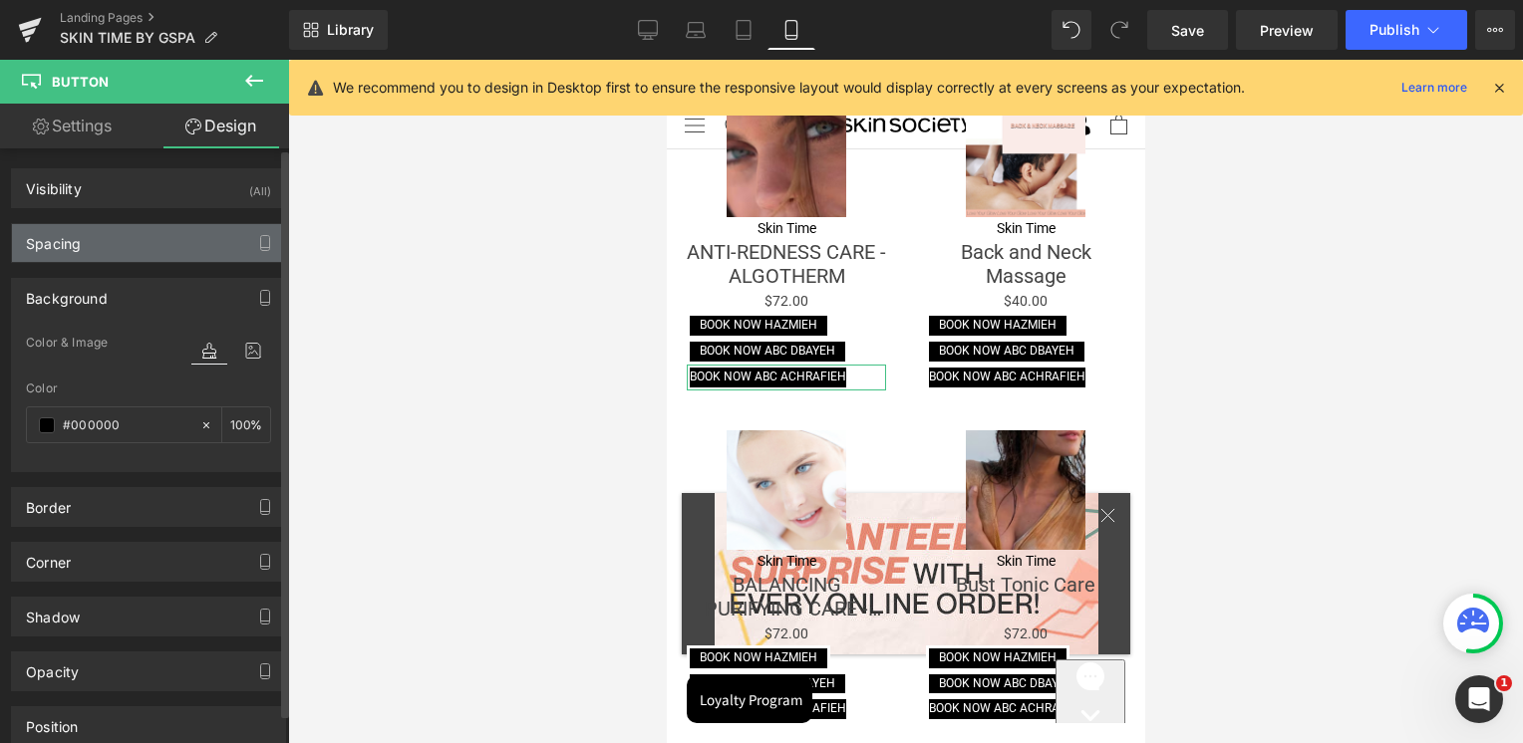
click at [105, 241] on div "Spacing" at bounding box center [148, 243] width 273 height 38
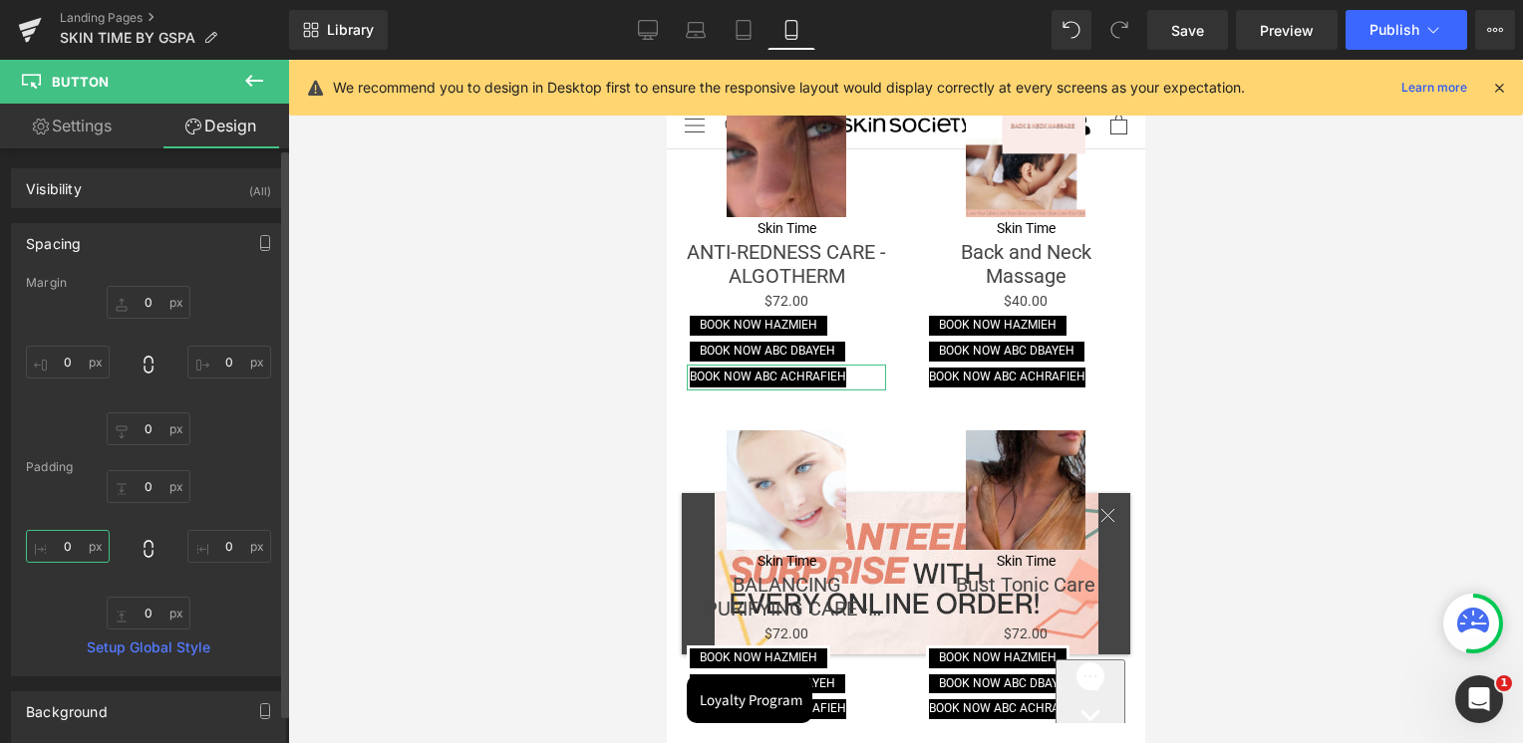
click at [69, 557] on input "0" at bounding box center [68, 546] width 84 height 33
type input "10"
click at [215, 539] on input "0" at bounding box center [229, 546] width 84 height 33
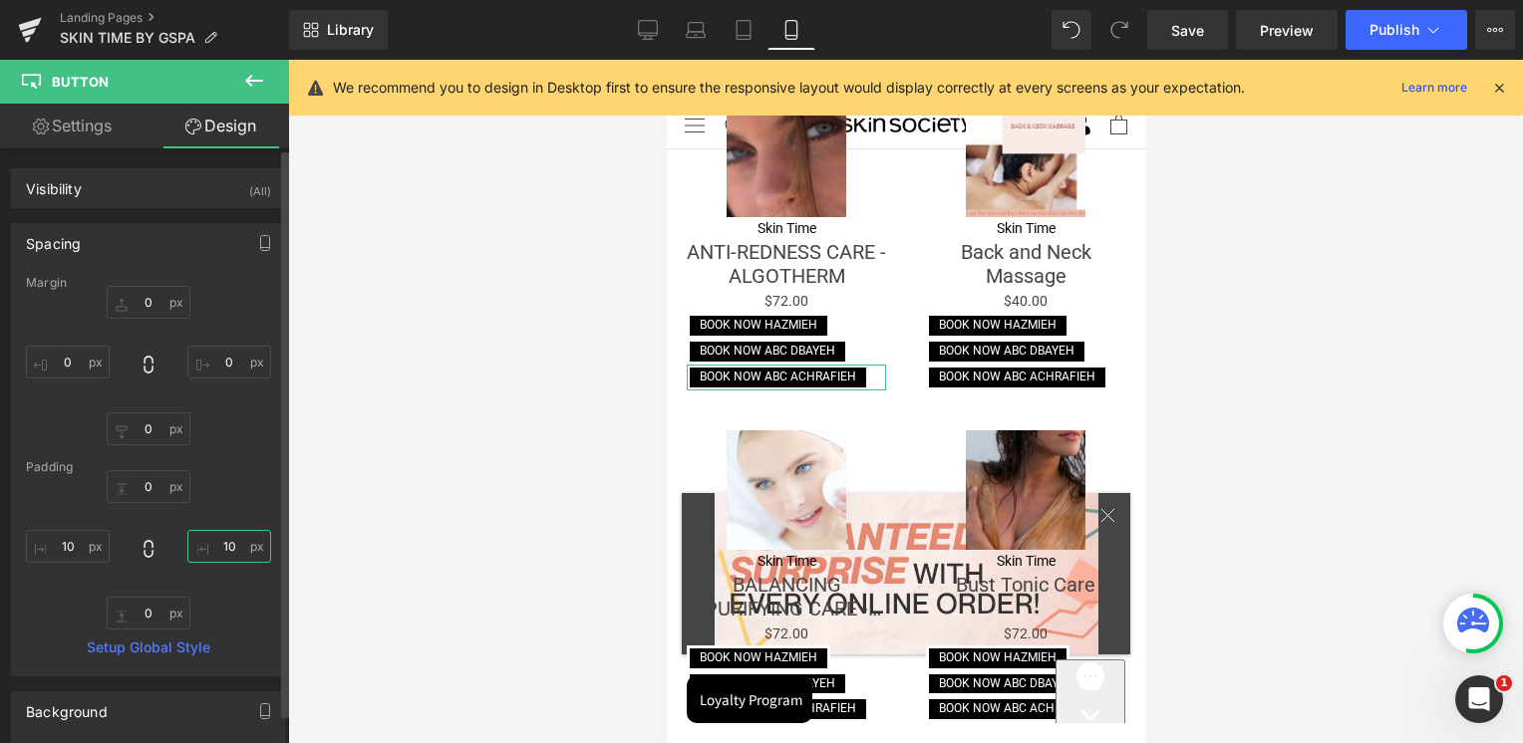
type input "10"
click at [256, 488] on div "0px 0 10 10 0px 0 10 10" at bounding box center [148, 549] width 245 height 159
click at [263, 237] on icon "button" at bounding box center [265, 243] width 16 height 16
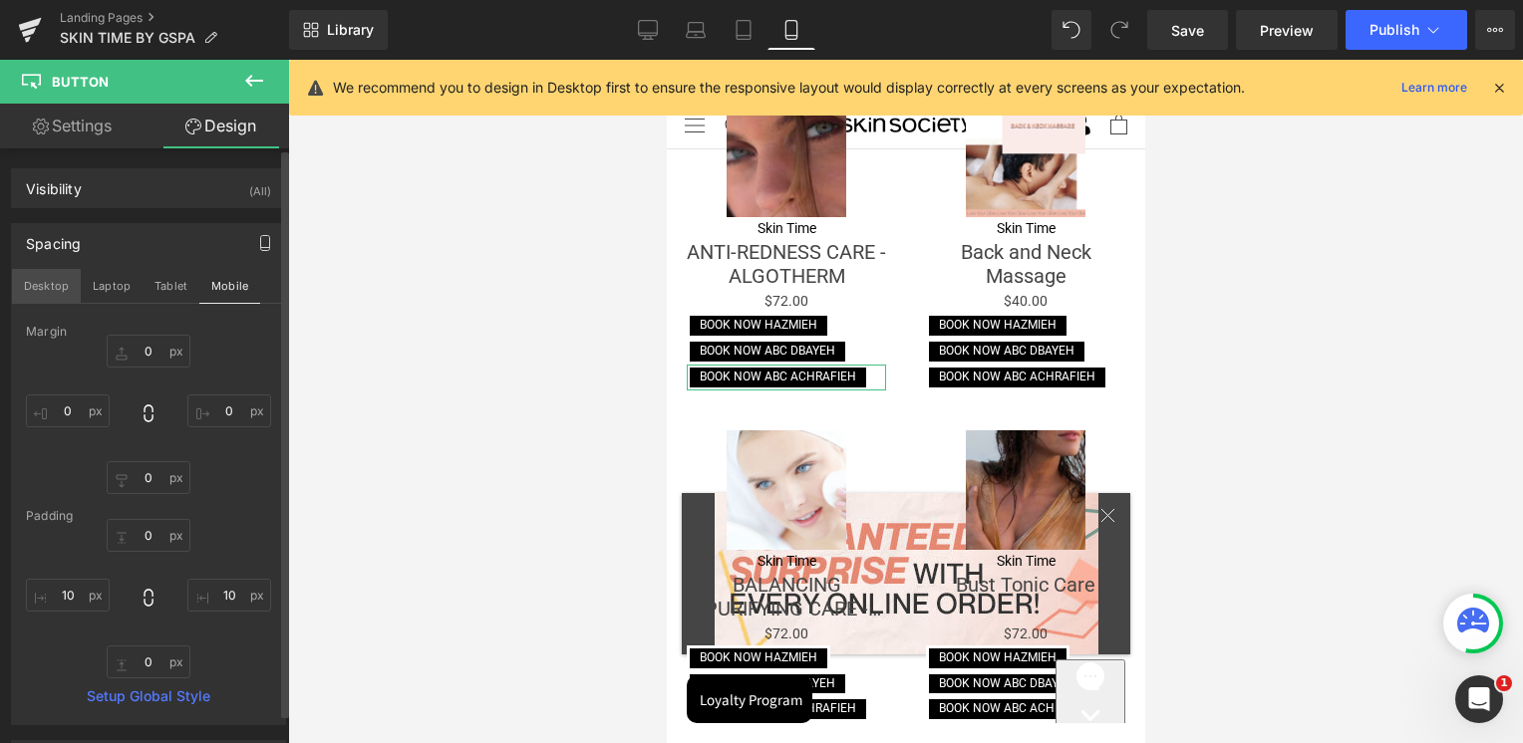
click at [51, 281] on button "Desktop" at bounding box center [46, 286] width 69 height 34
type input "0"
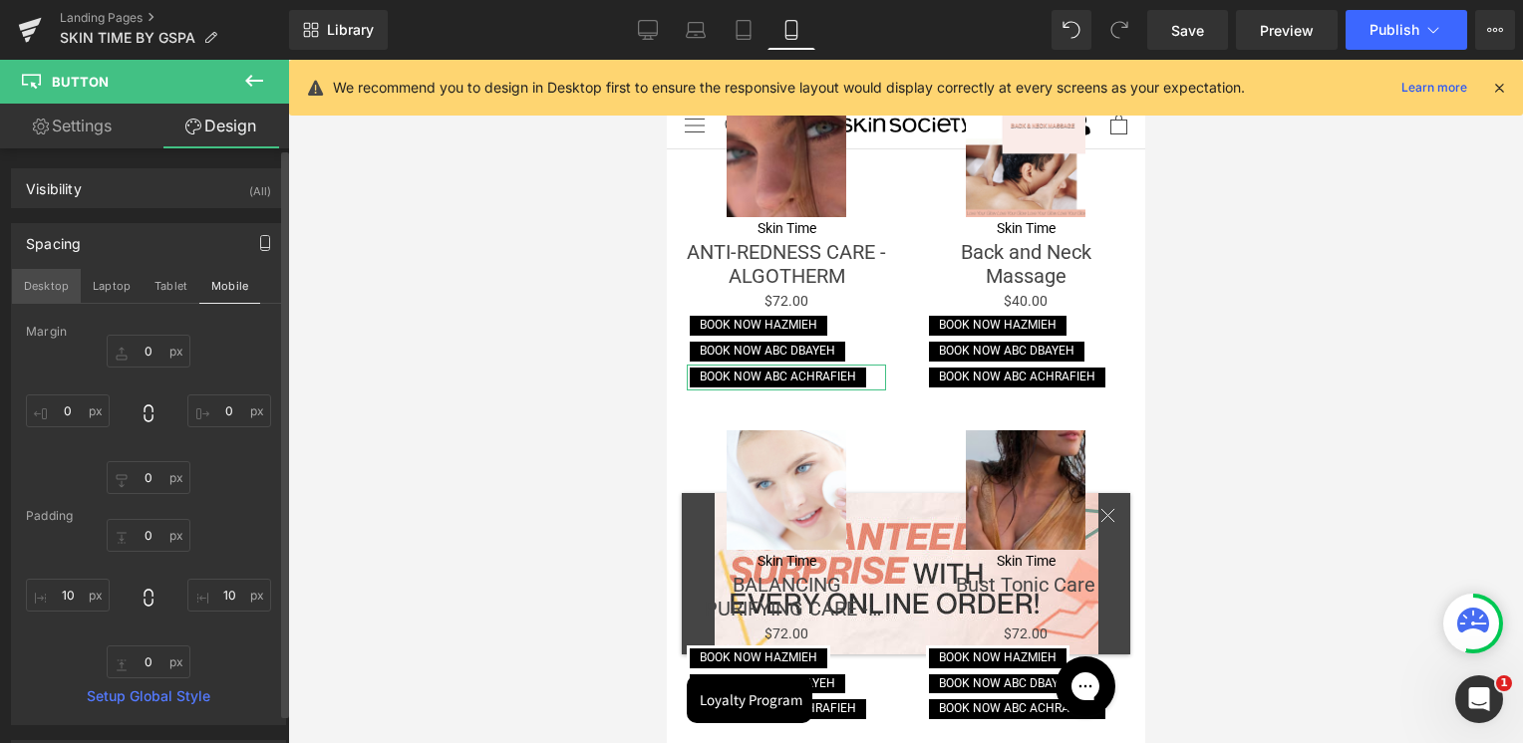
type input "0"
type input "100"
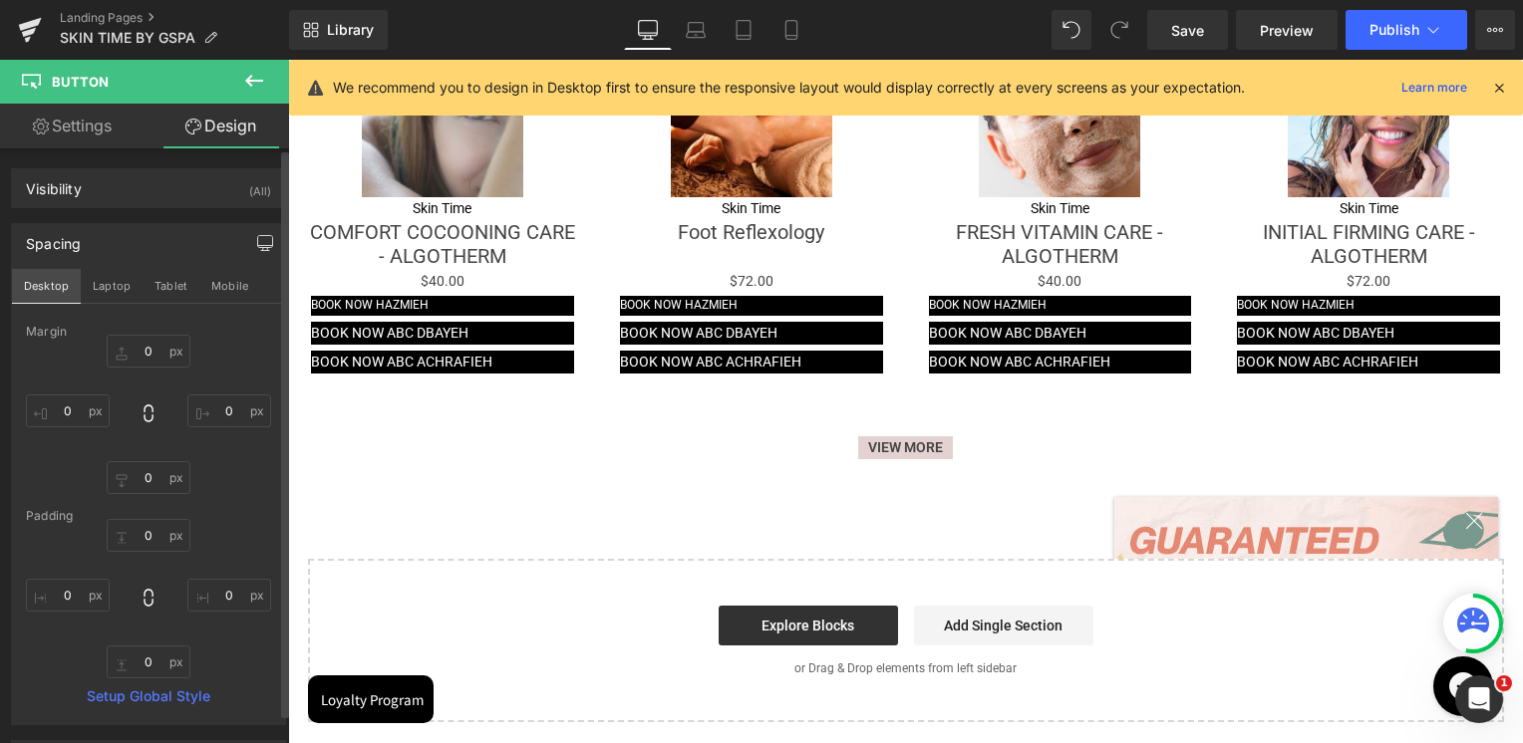
scroll to position [2358, 0]
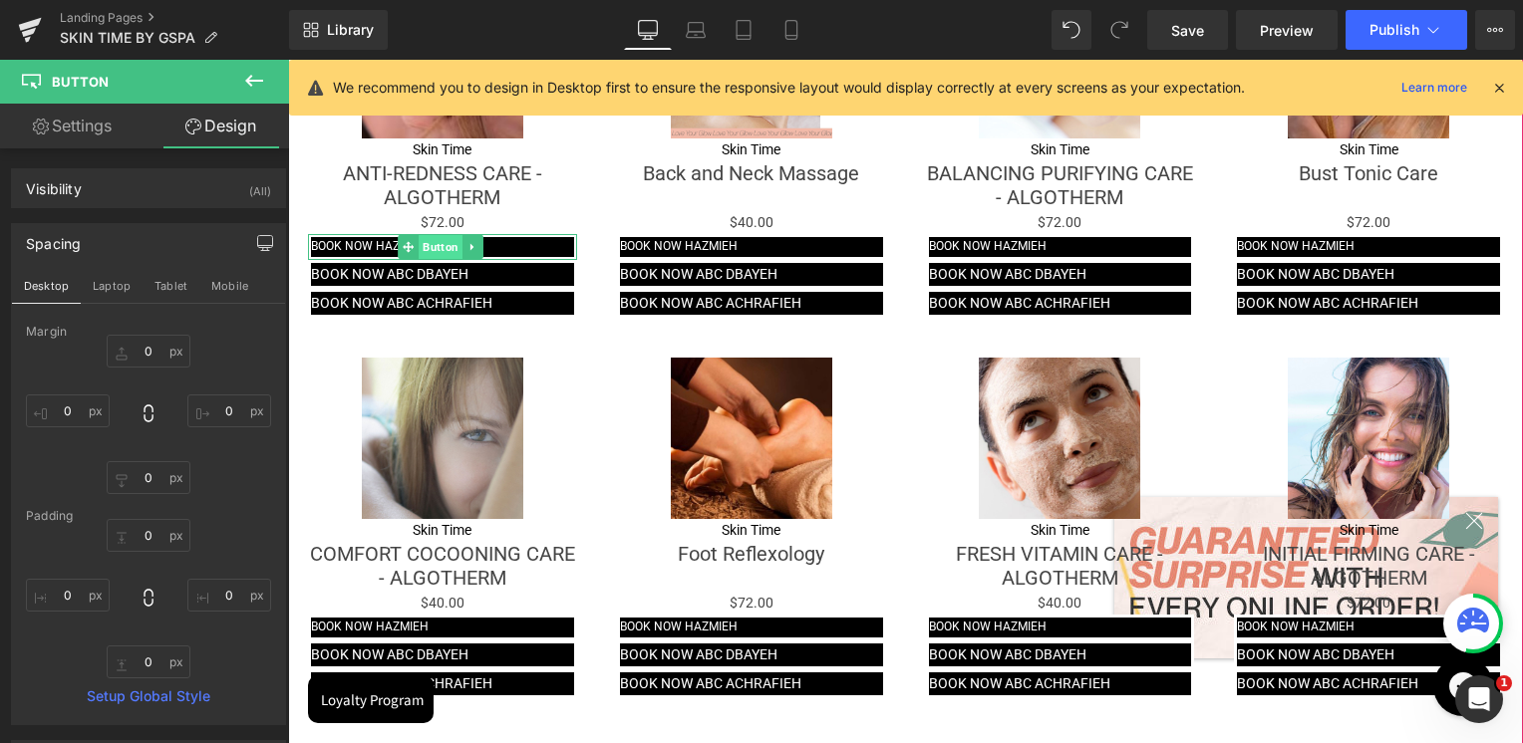
click at [434, 245] on span "Button" at bounding box center [440, 247] width 44 height 24
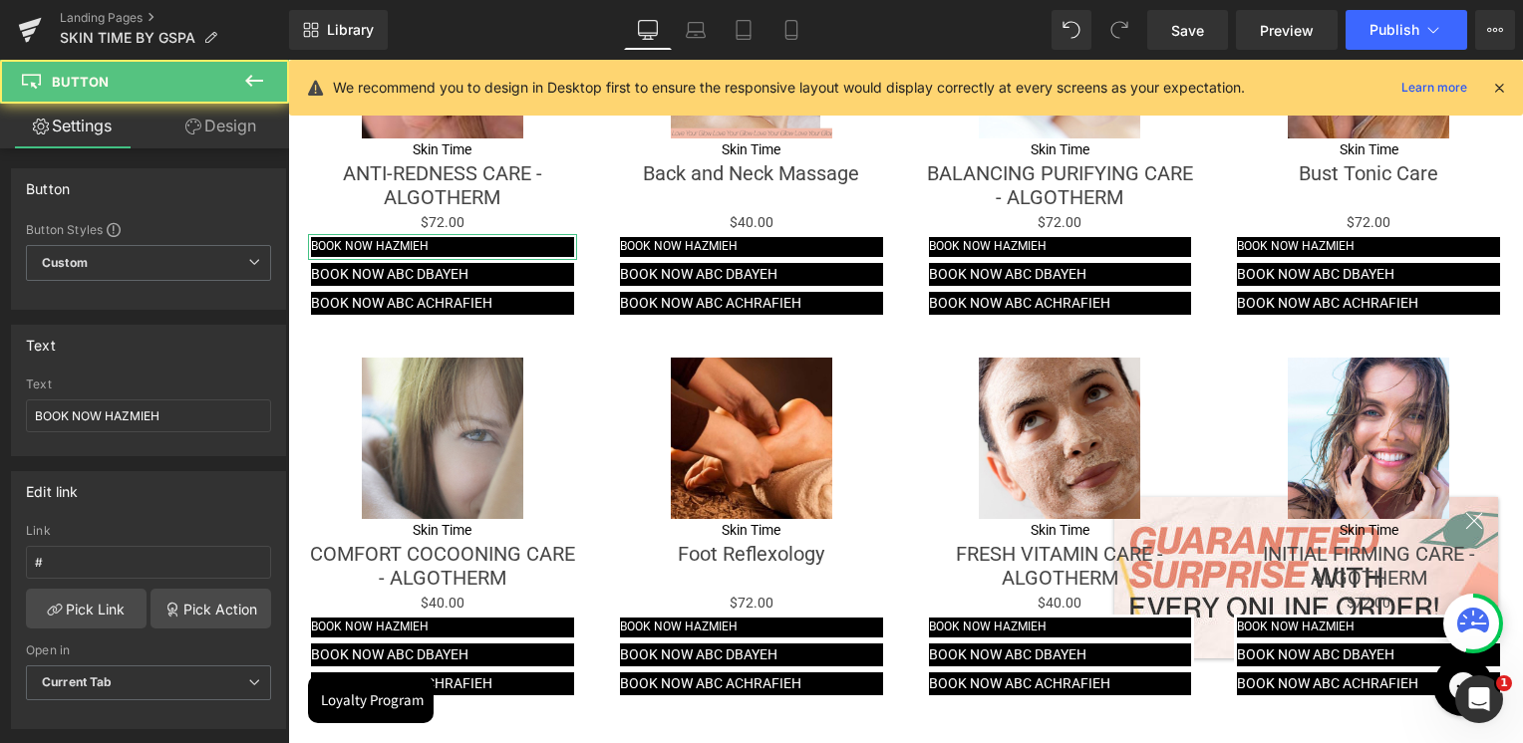
click at [234, 122] on link "Design" at bounding box center [220, 126] width 144 height 45
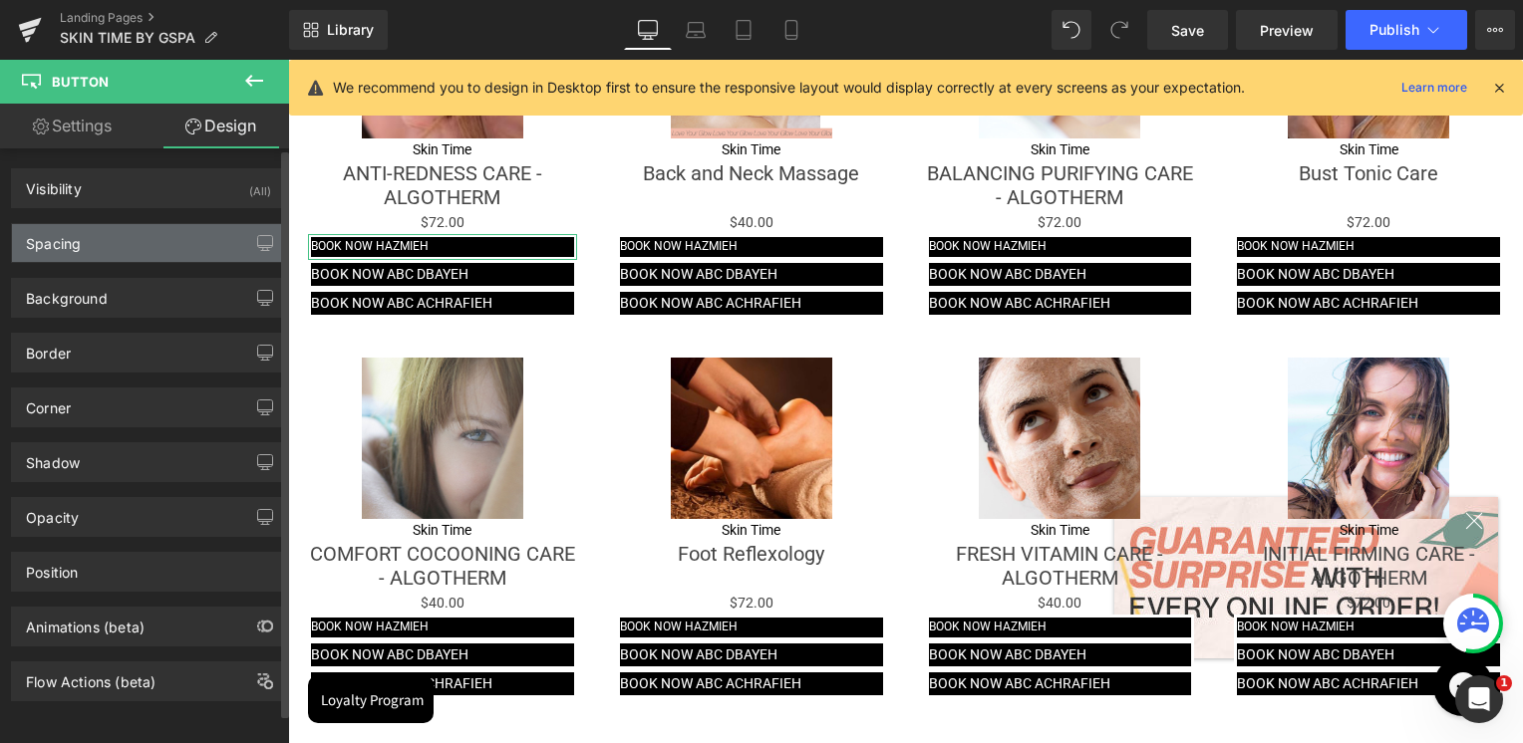
click at [96, 241] on div "Spacing" at bounding box center [148, 243] width 273 height 38
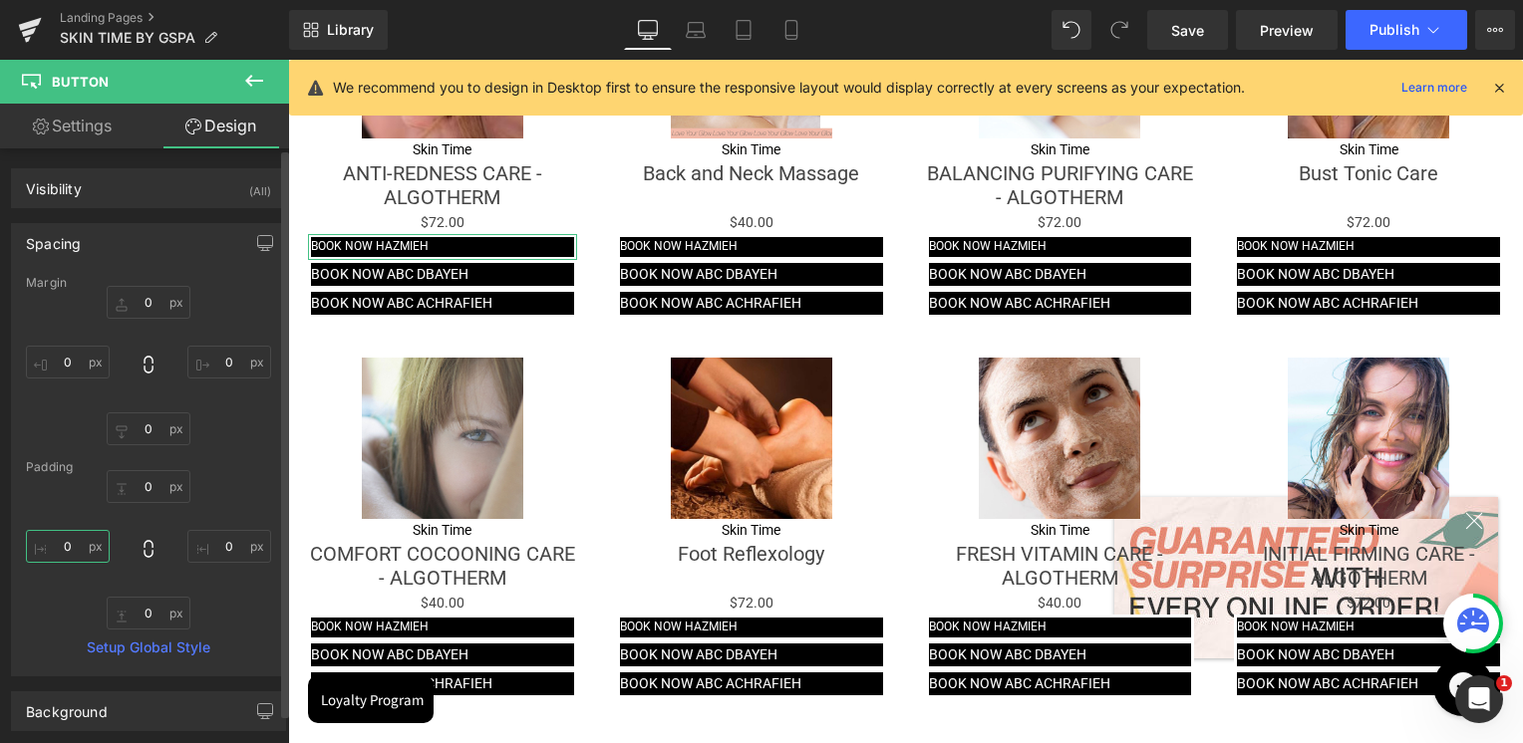
click at [72, 544] on input "0" at bounding box center [68, 546] width 84 height 33
type input "10"
click at [206, 544] on input "0" at bounding box center [229, 546] width 84 height 33
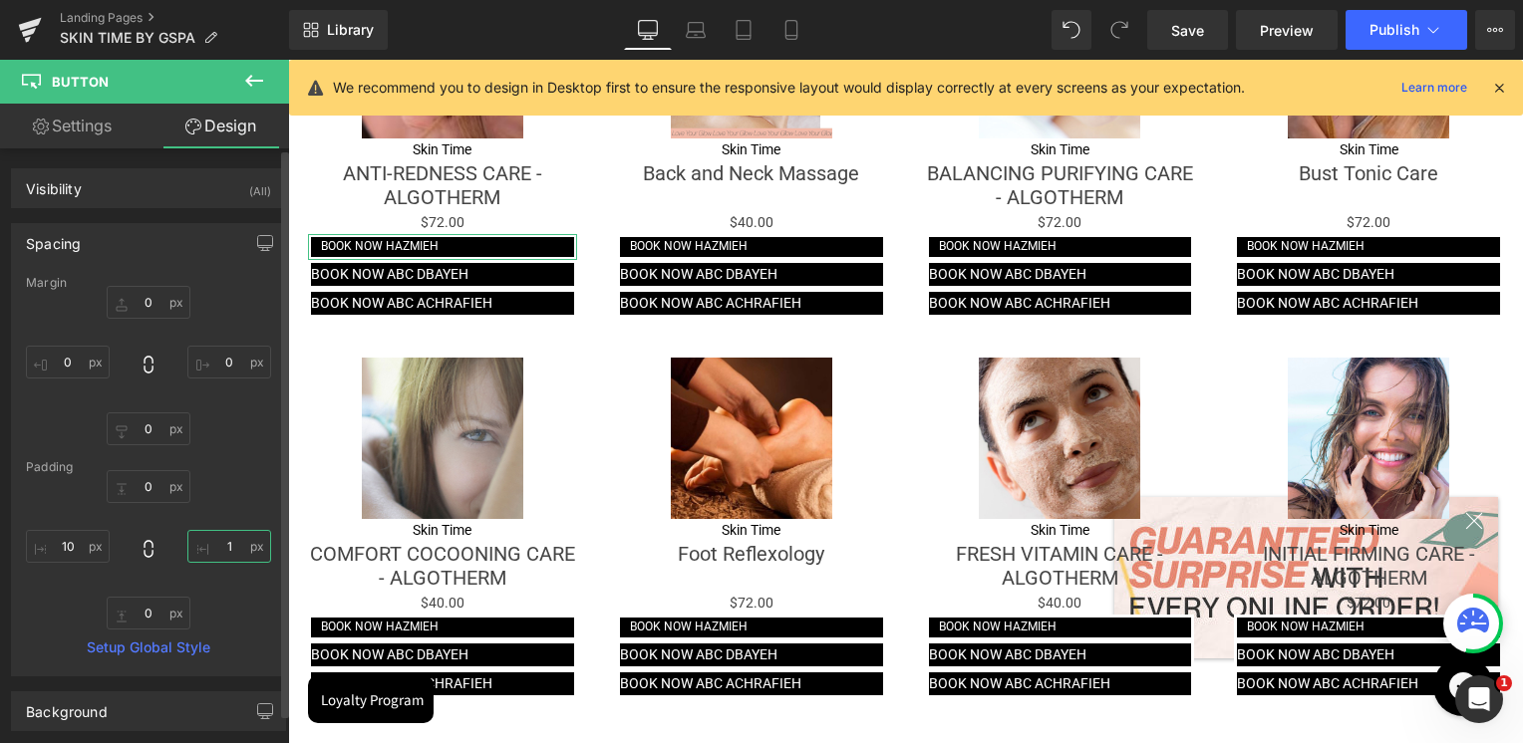
type input "10"
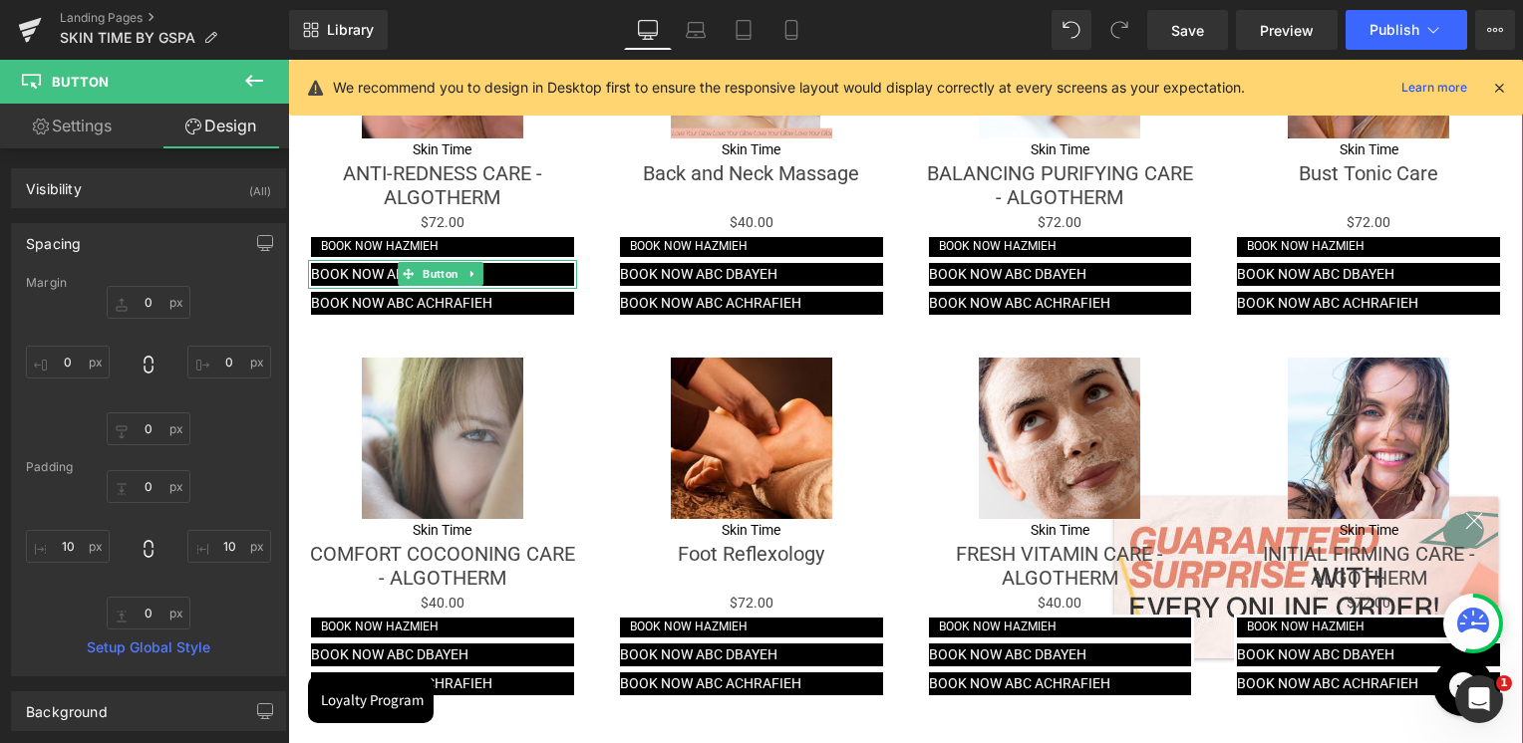
click at [406, 273] on icon at bounding box center [408, 274] width 11 height 11
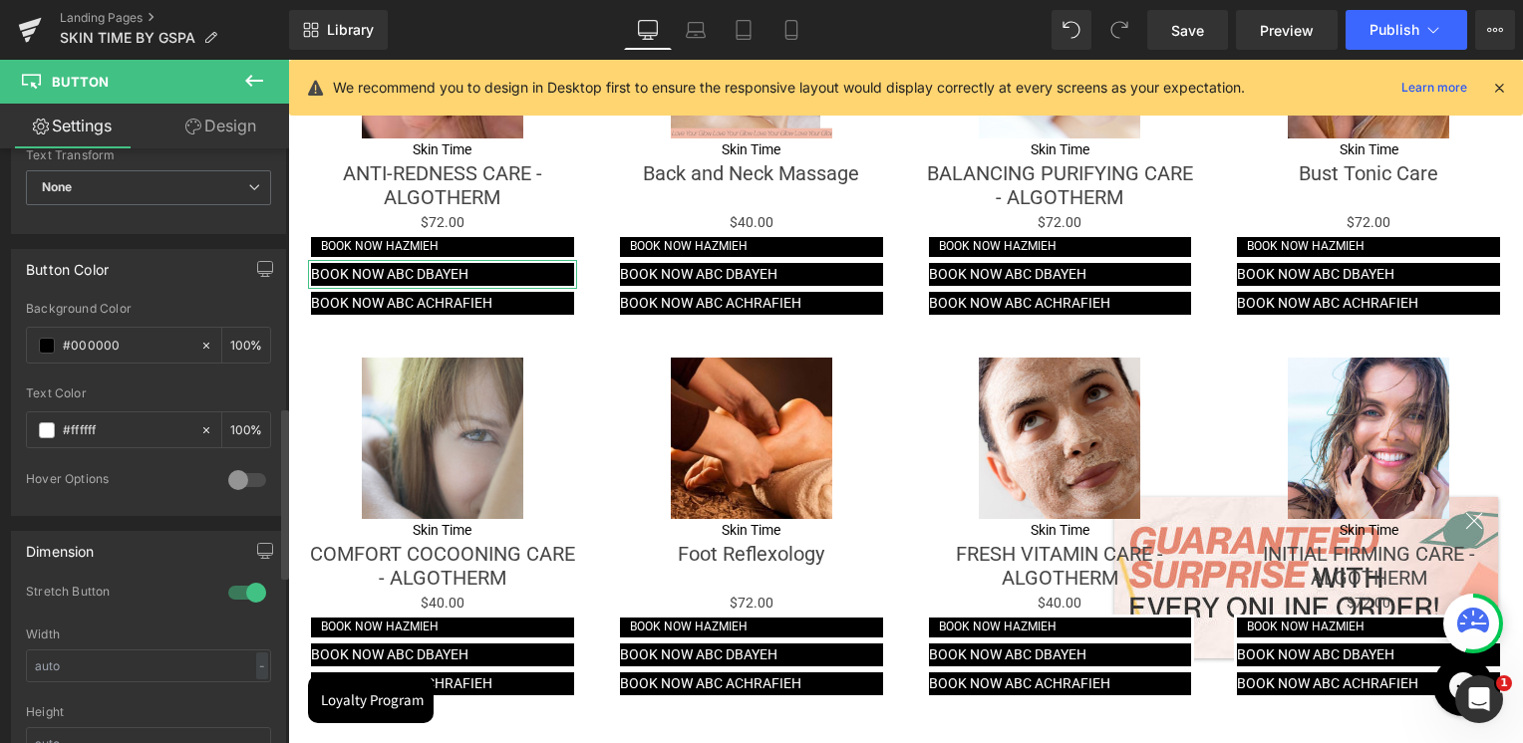
scroll to position [897, 0]
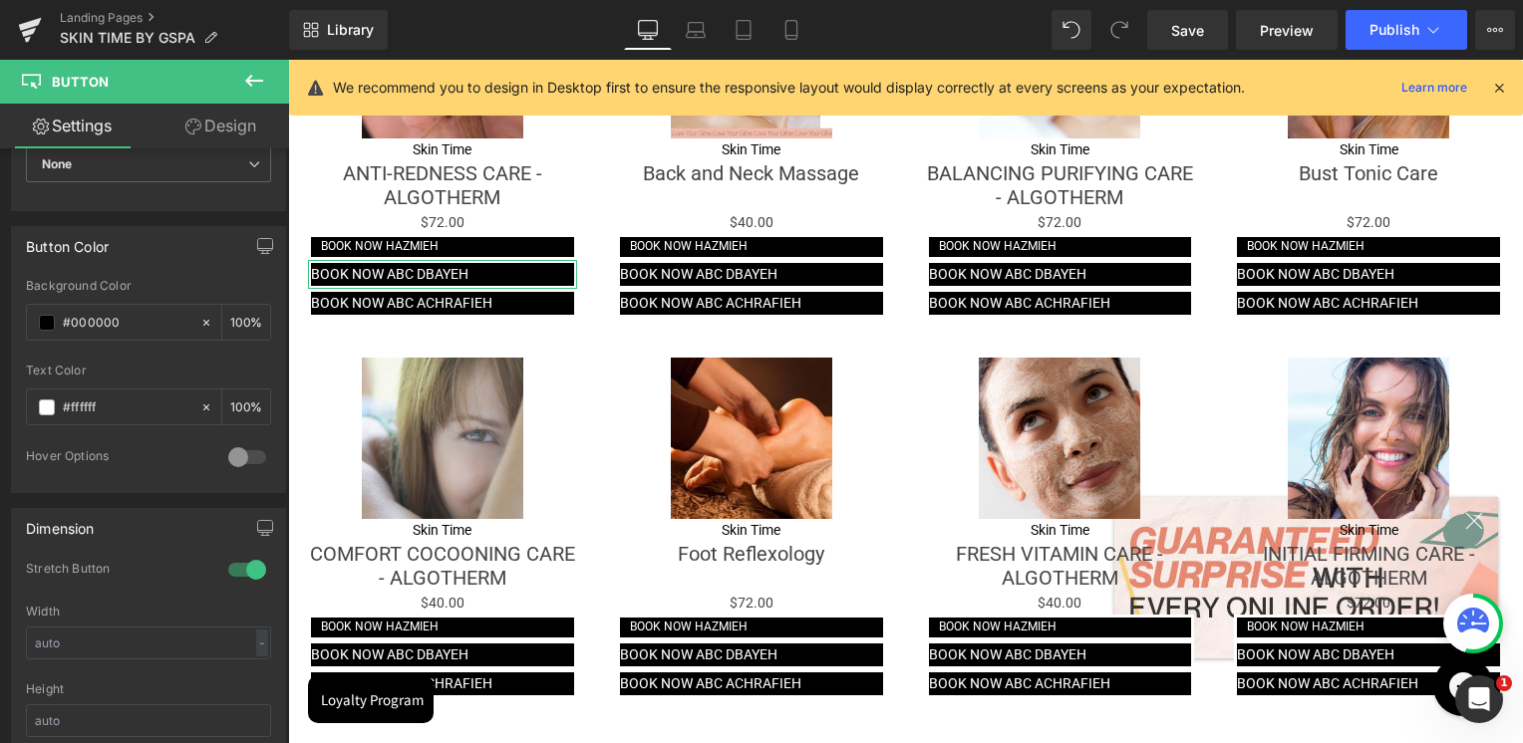
click at [250, 125] on link "Design" at bounding box center [220, 126] width 144 height 45
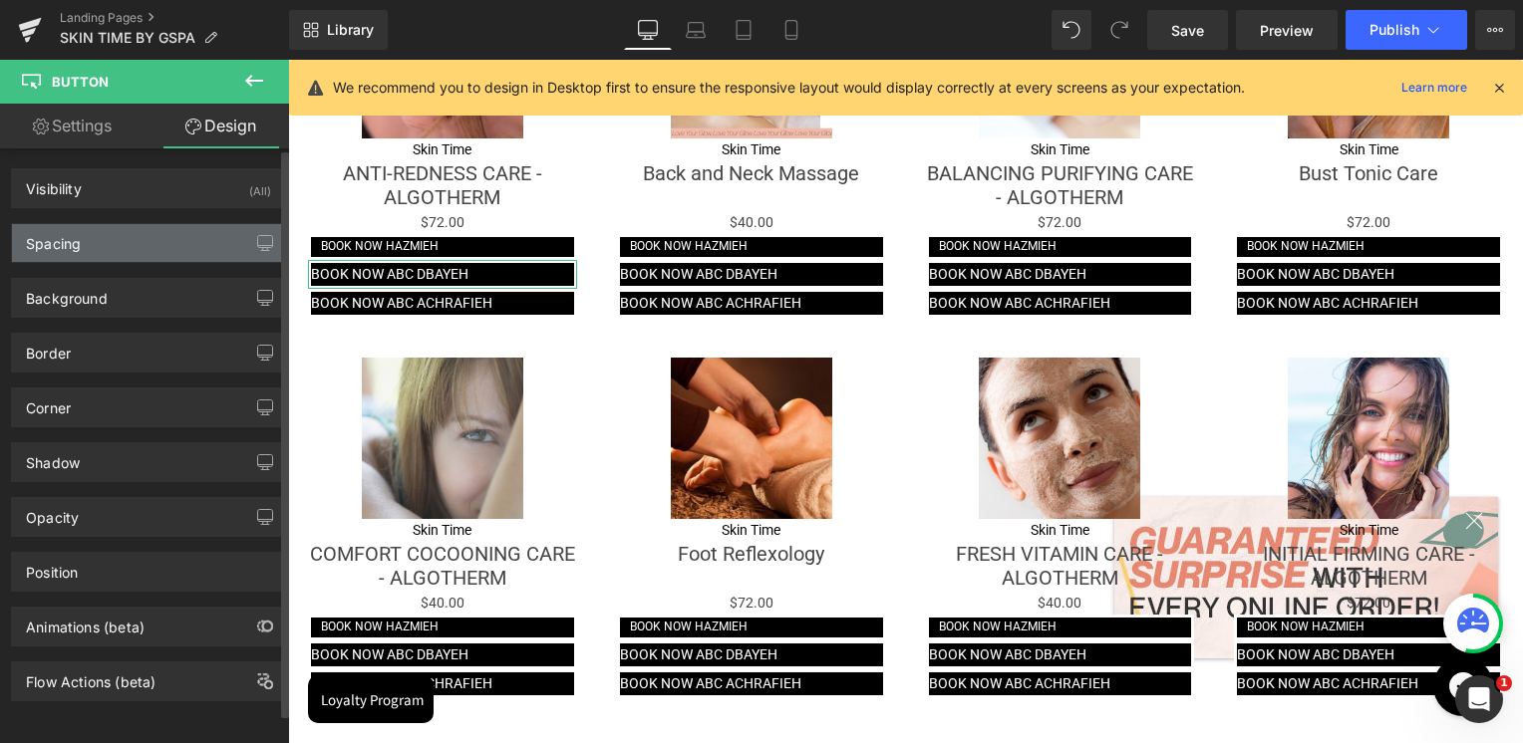
click at [86, 245] on div "Spacing" at bounding box center [148, 243] width 273 height 38
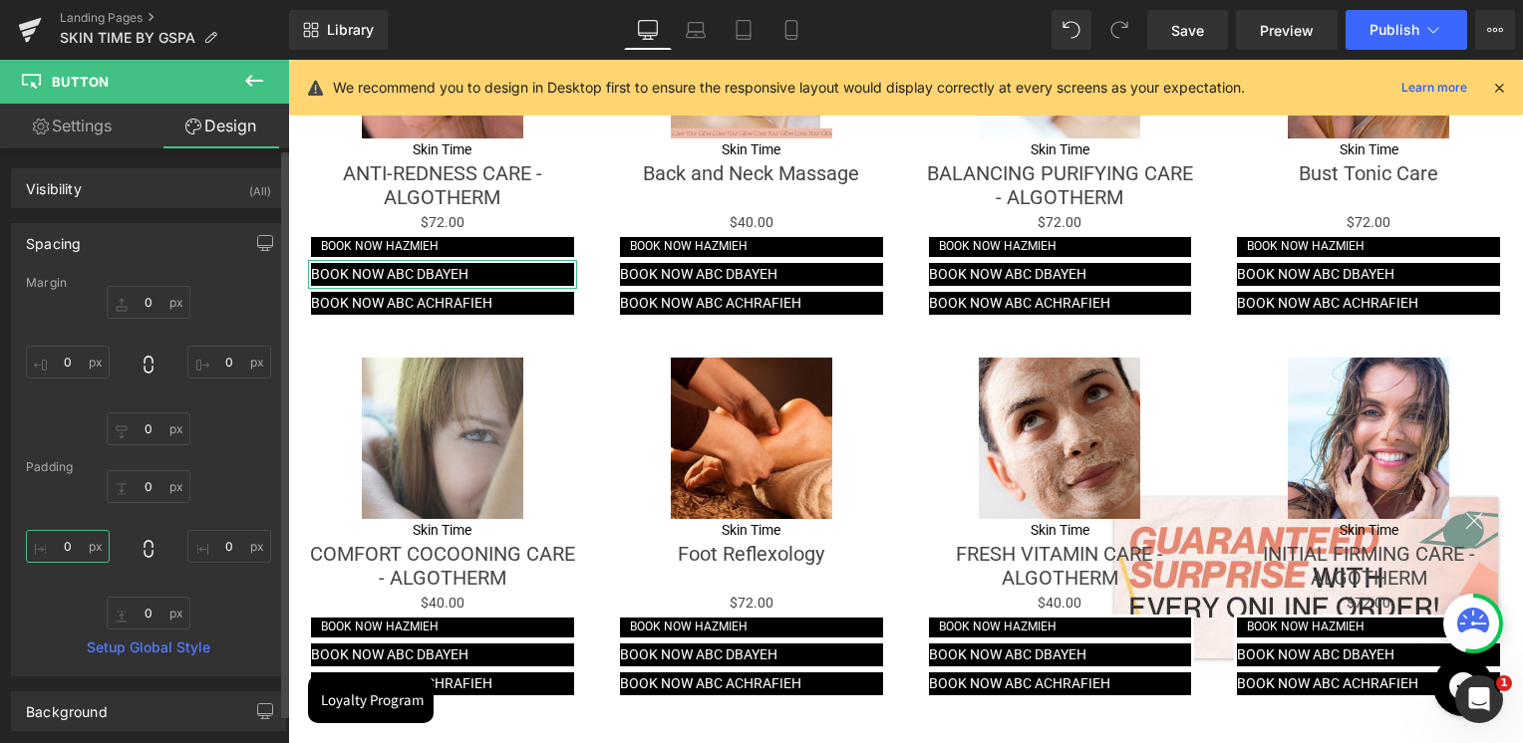
click at [63, 547] on input "0" at bounding box center [68, 546] width 84 height 33
type input "10"
click at [222, 541] on input "0" at bounding box center [229, 546] width 84 height 33
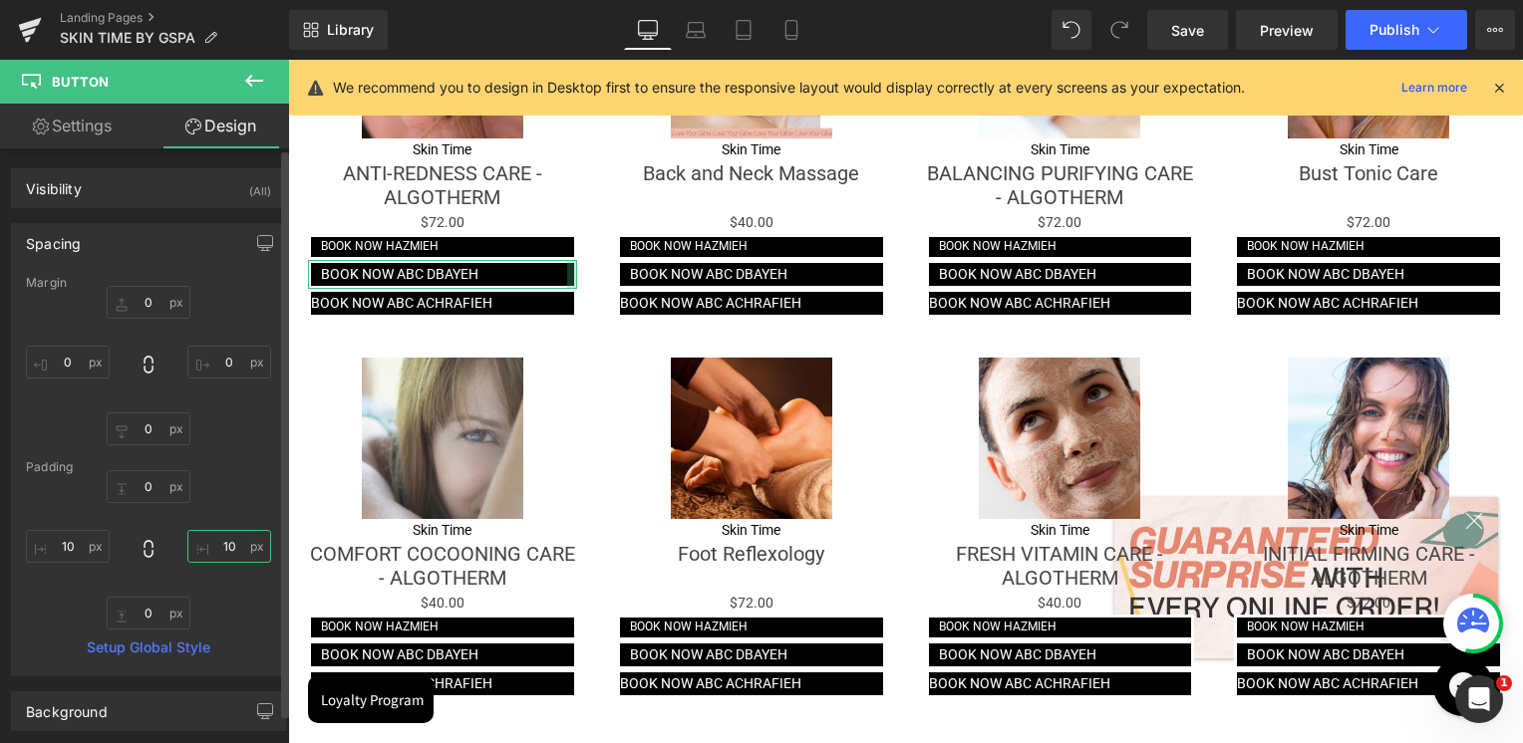
type input "10"
click at [223, 491] on div "0px 0 10 10 0px 0 10 10" at bounding box center [148, 549] width 245 height 159
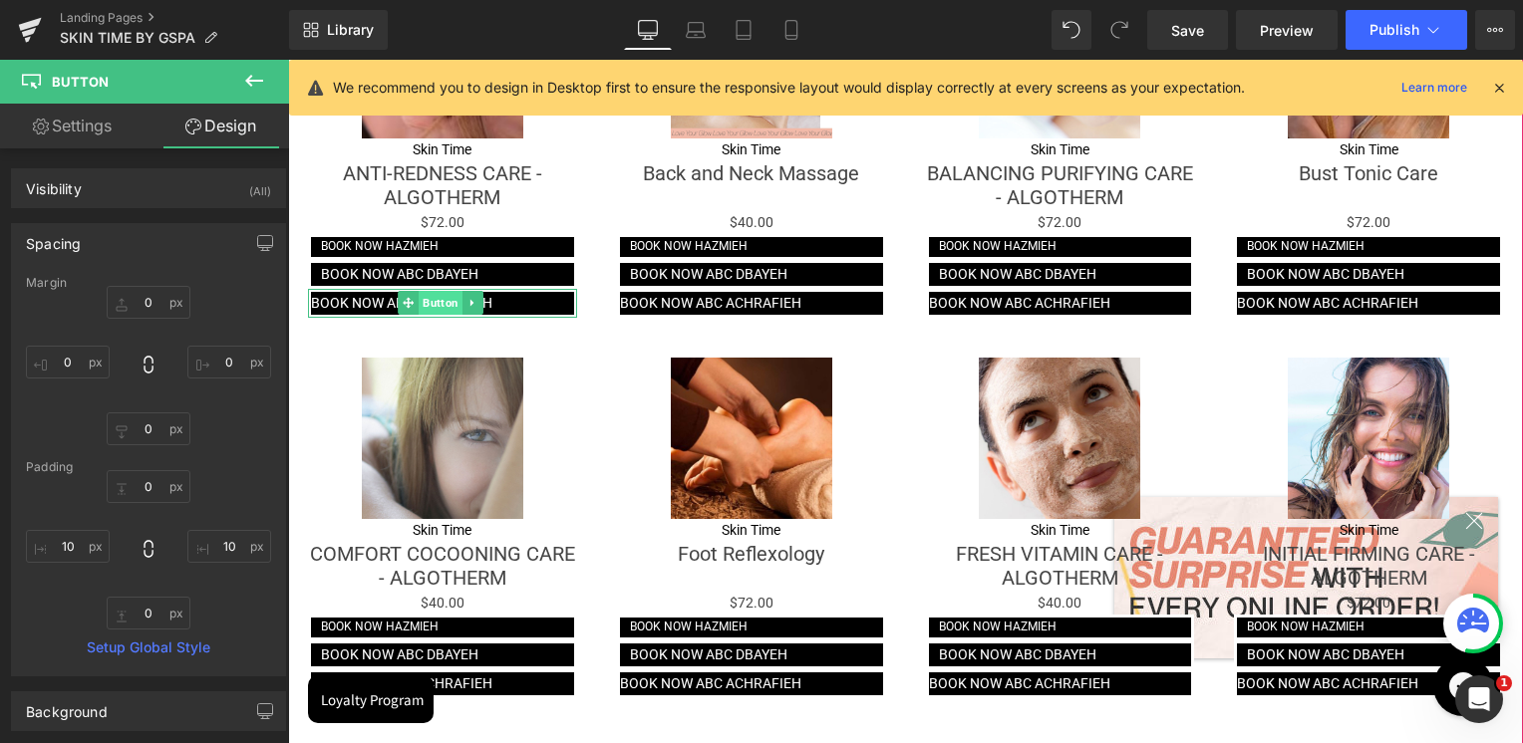
click at [426, 291] on span "Button" at bounding box center [440, 303] width 44 height 24
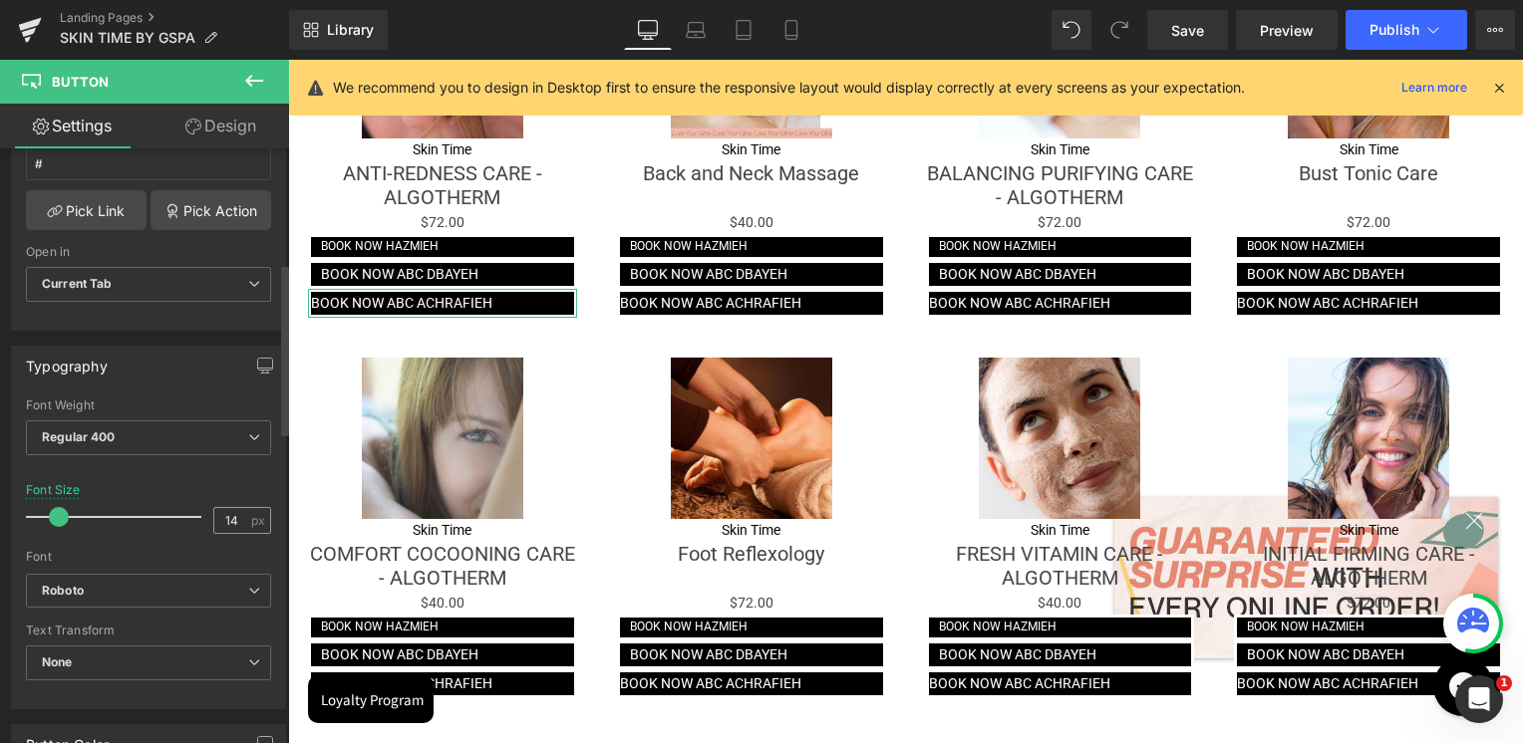
scroll to position [0, 0]
click at [223, 520] on input "14" at bounding box center [231, 520] width 35 height 25
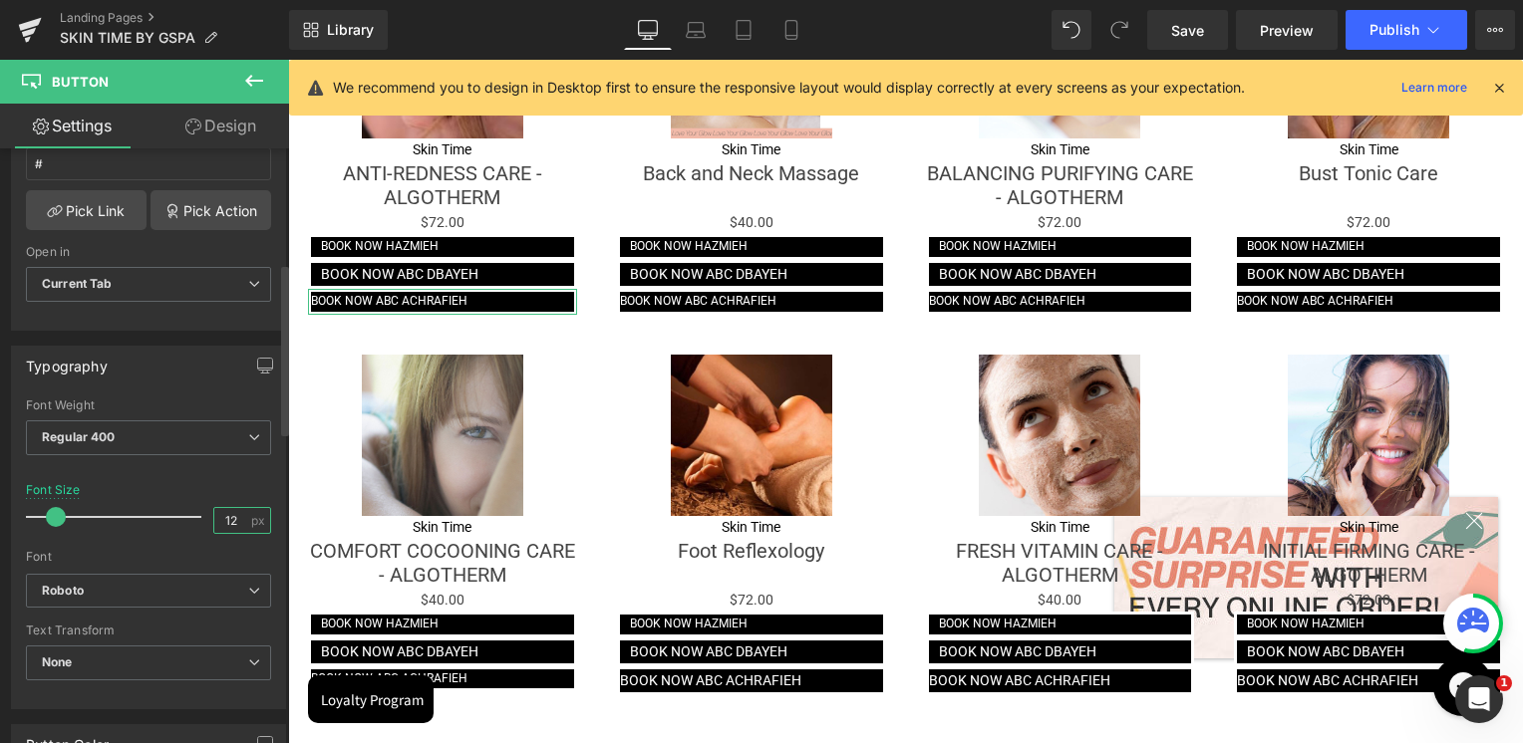
type input "12"
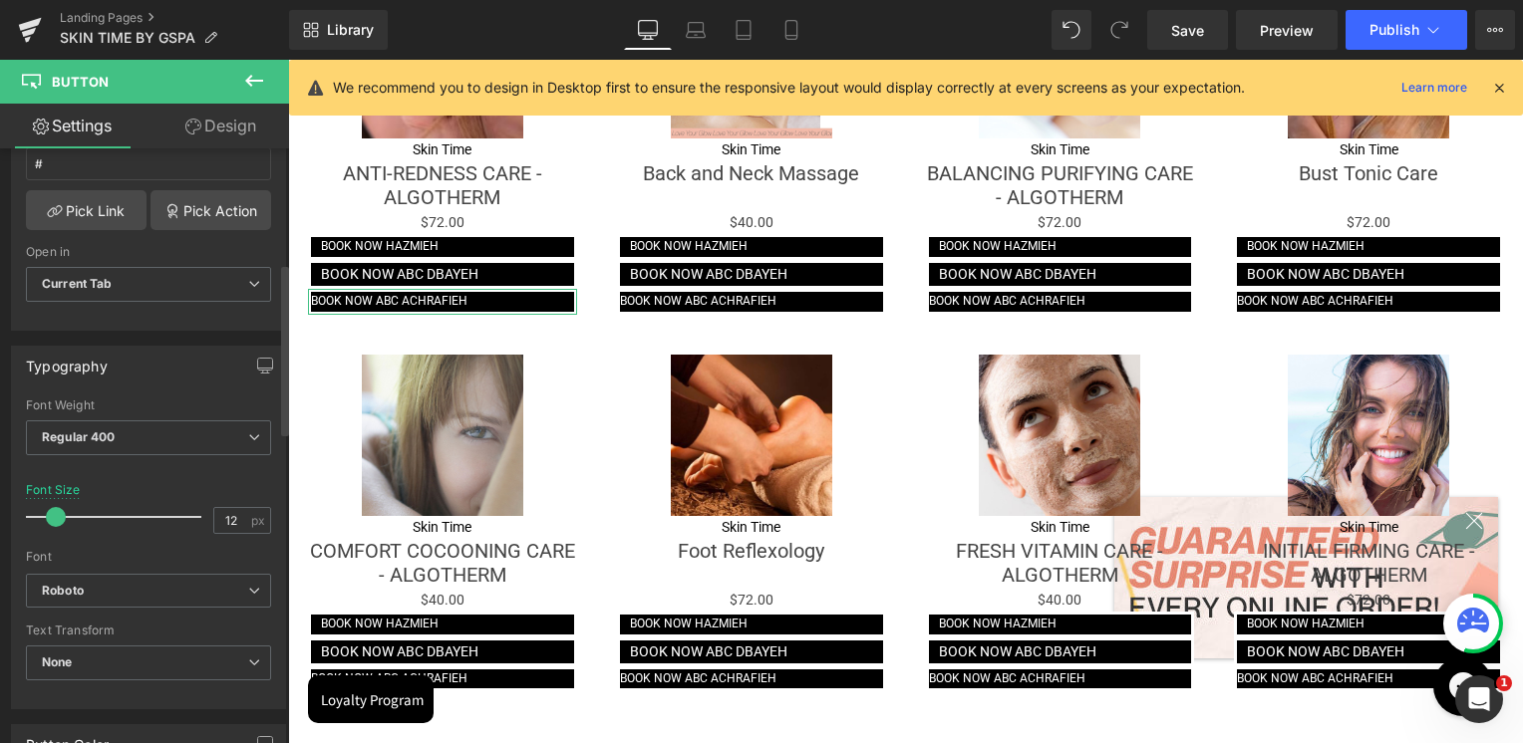
click at [218, 483] on div "Font Size 12 px" at bounding box center [148, 516] width 245 height 67
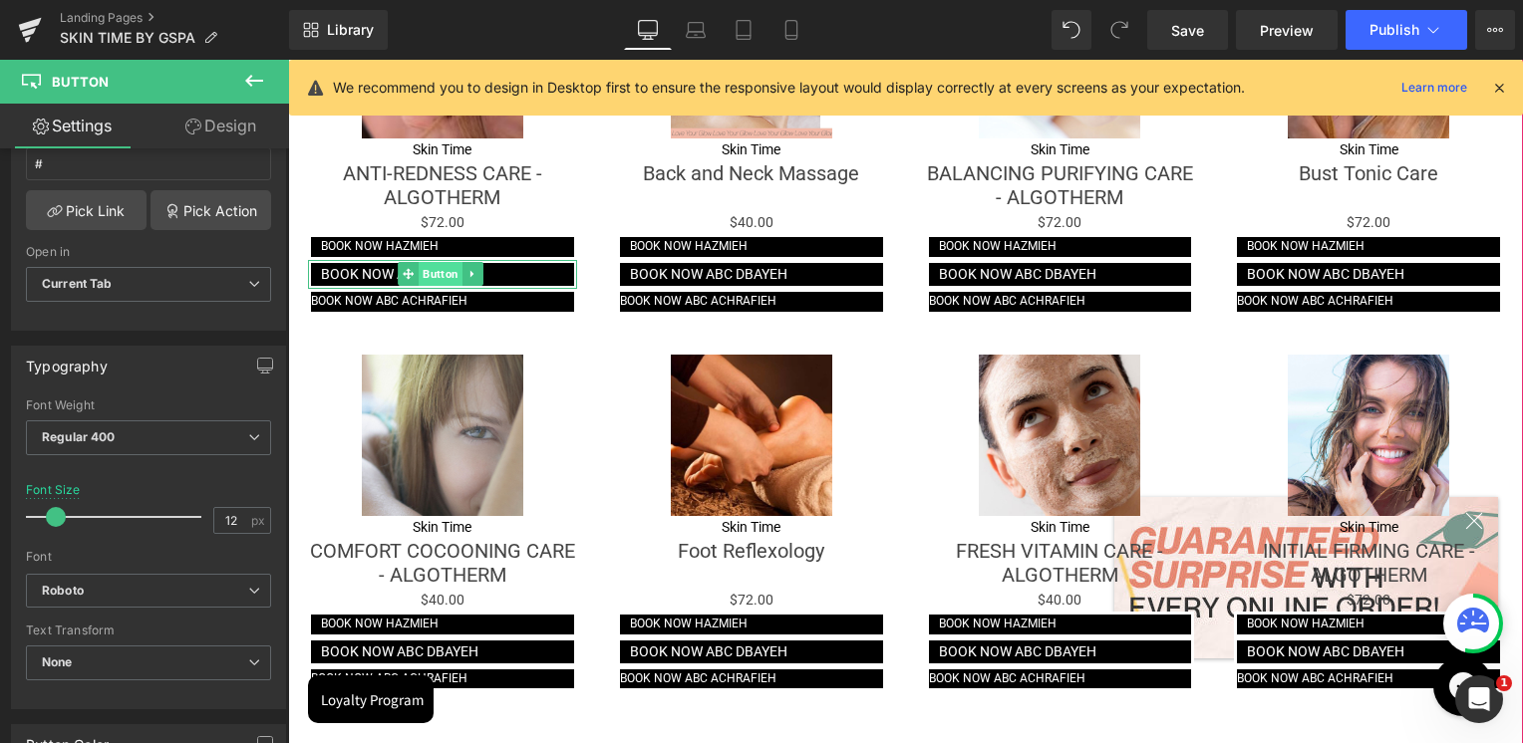
click at [429, 268] on span "Button" at bounding box center [440, 274] width 44 height 24
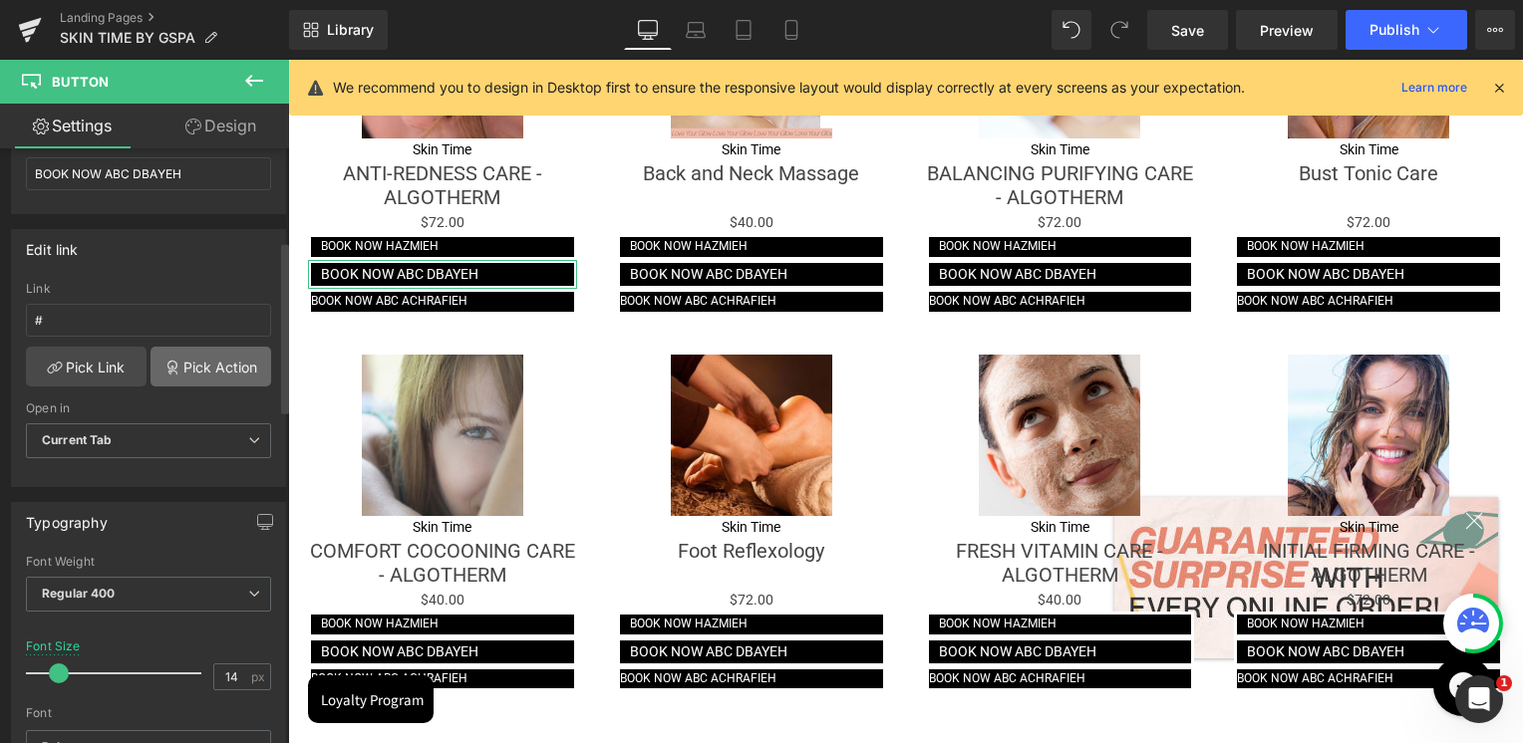
scroll to position [399, 0]
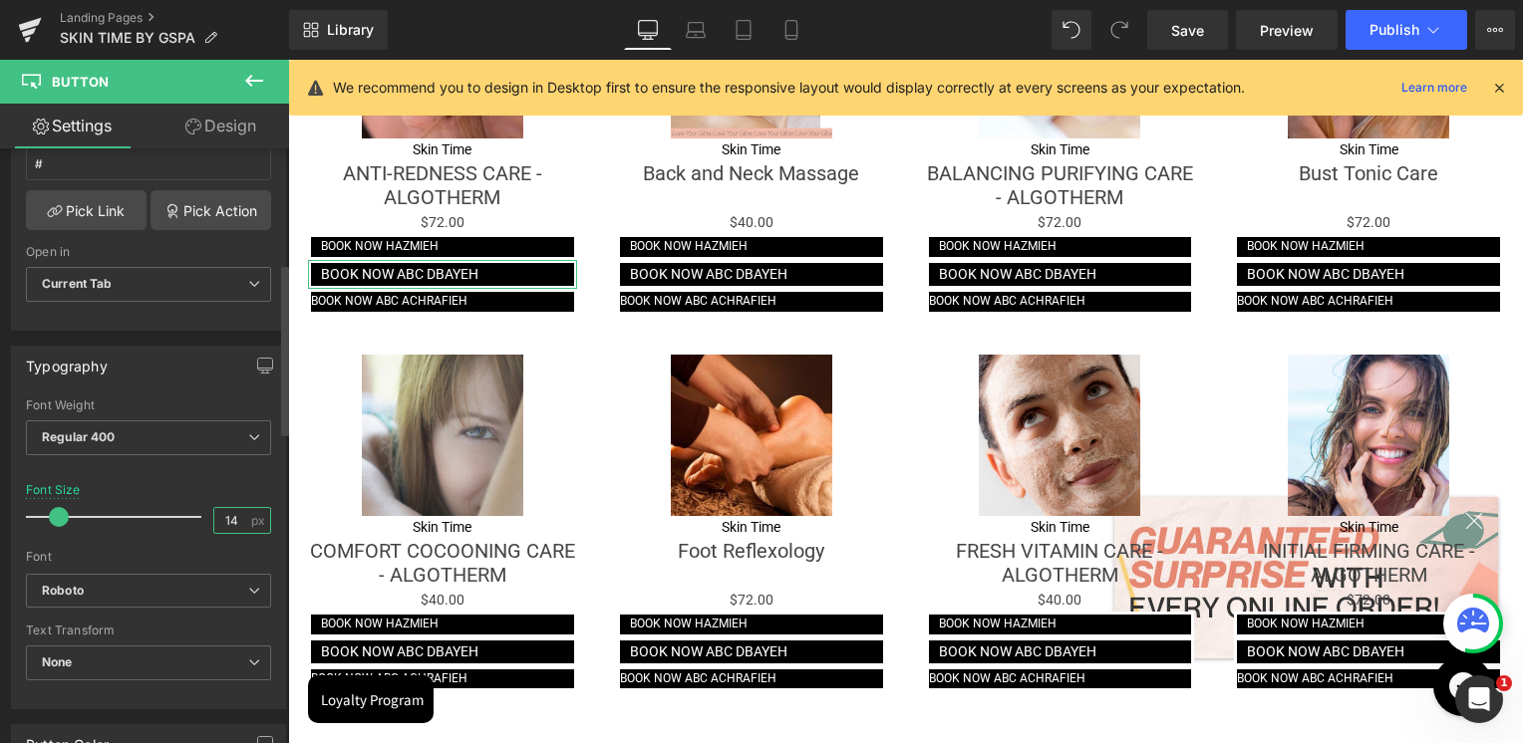
click at [223, 508] on input "14" at bounding box center [231, 520] width 35 height 25
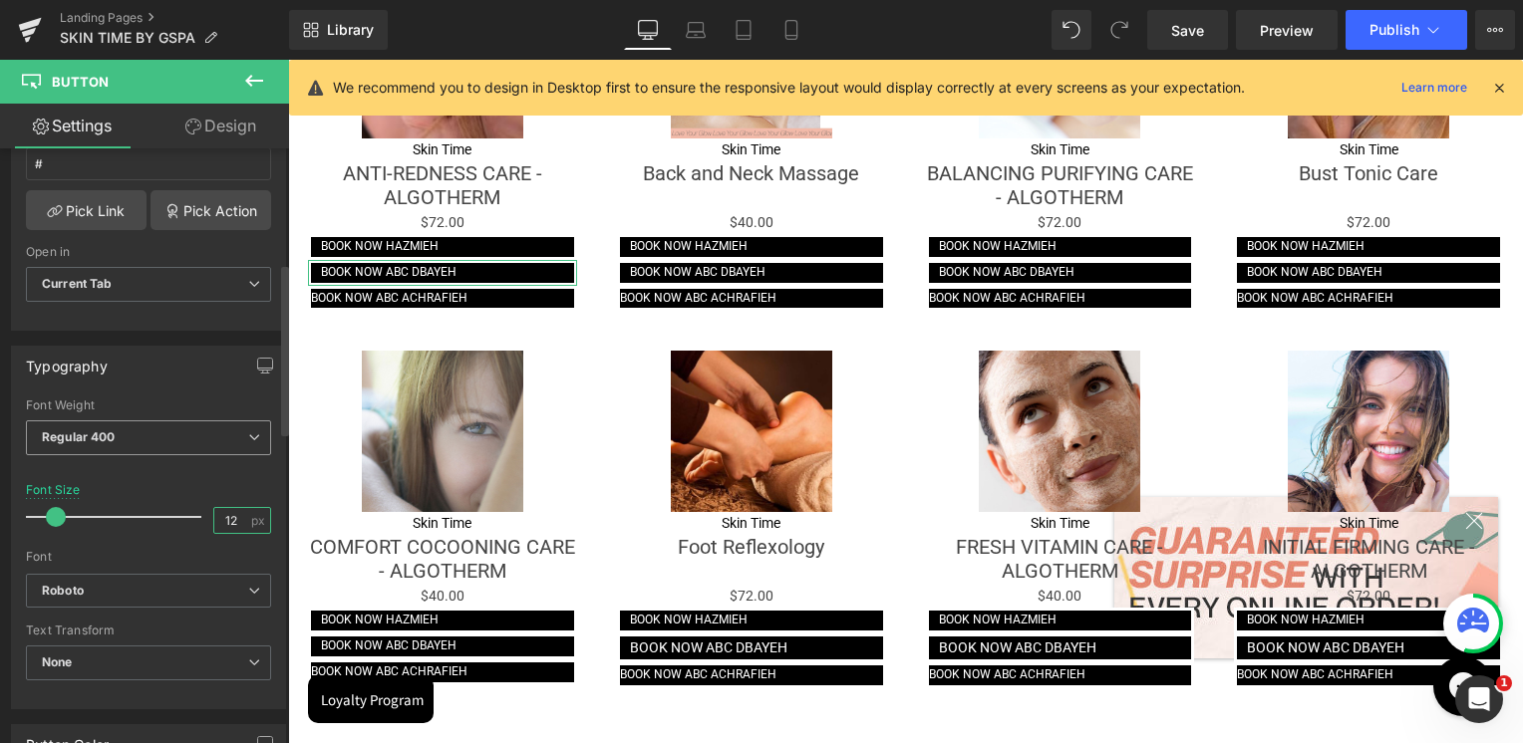
type input "12"
click at [218, 459] on div "Regular 400 Thin 100 Semi Thin 200 Light 300 Regular 400 Medium 500 Semi Bold 6…" at bounding box center [148, 442] width 245 height 45
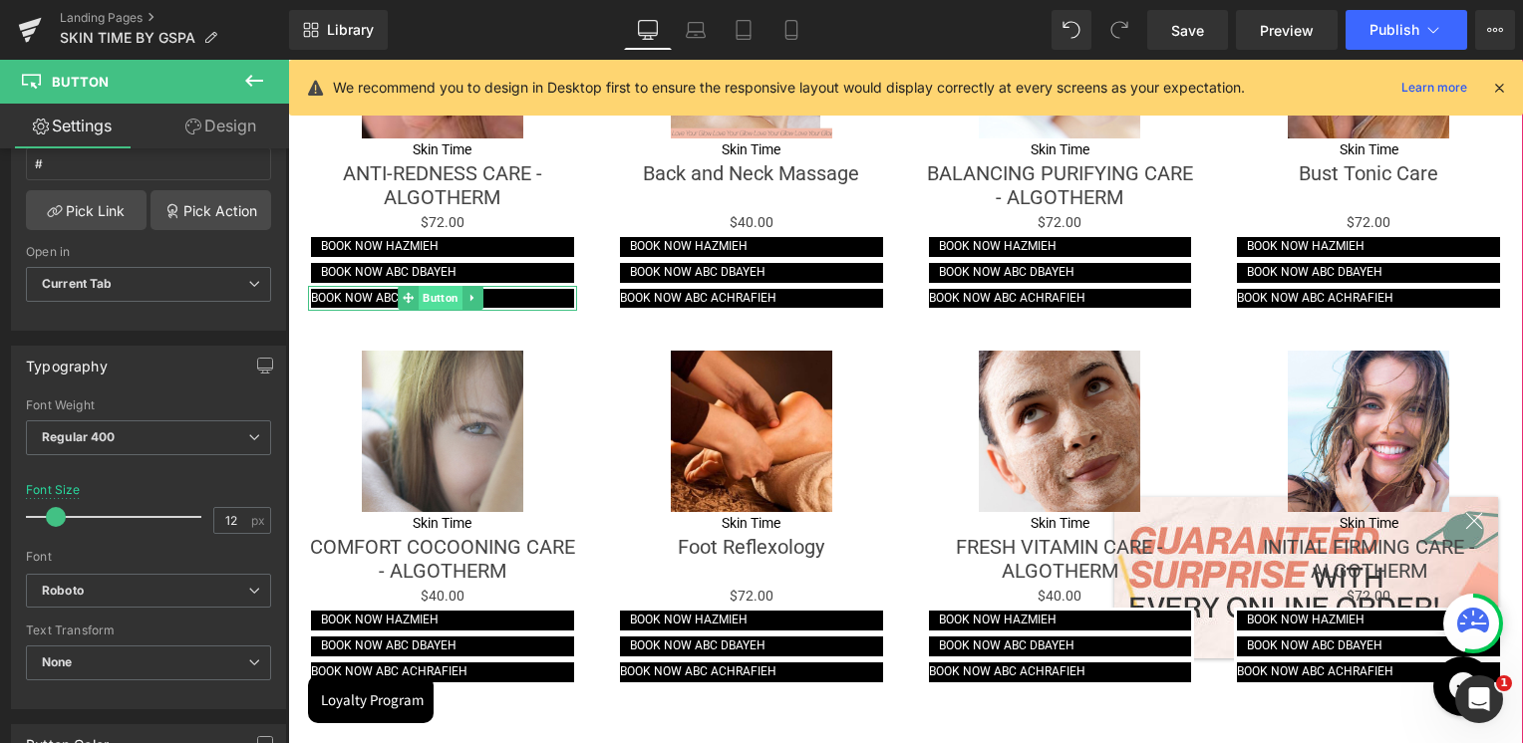
click at [434, 300] on span "Button" at bounding box center [440, 298] width 44 height 24
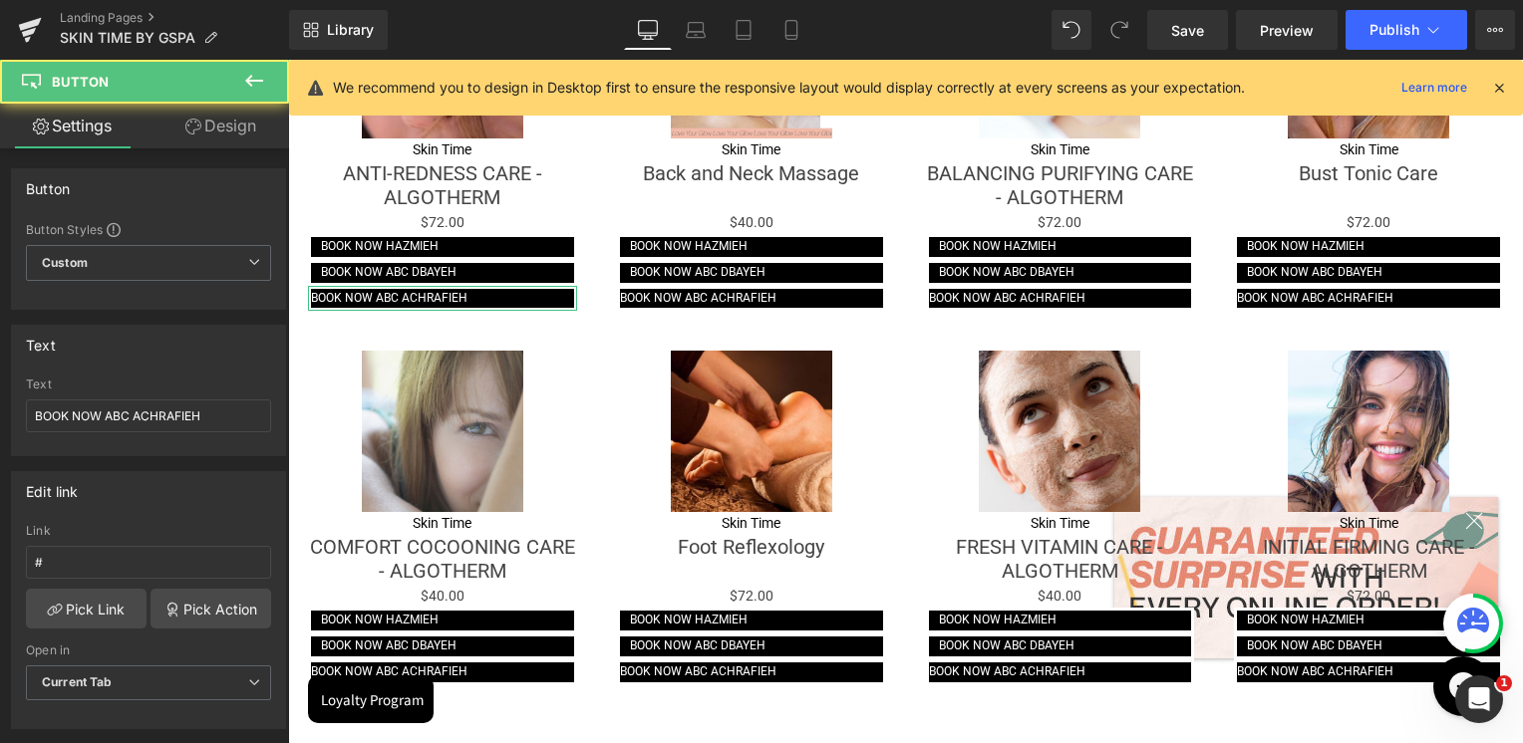
click at [218, 117] on link "Design" at bounding box center [220, 126] width 144 height 45
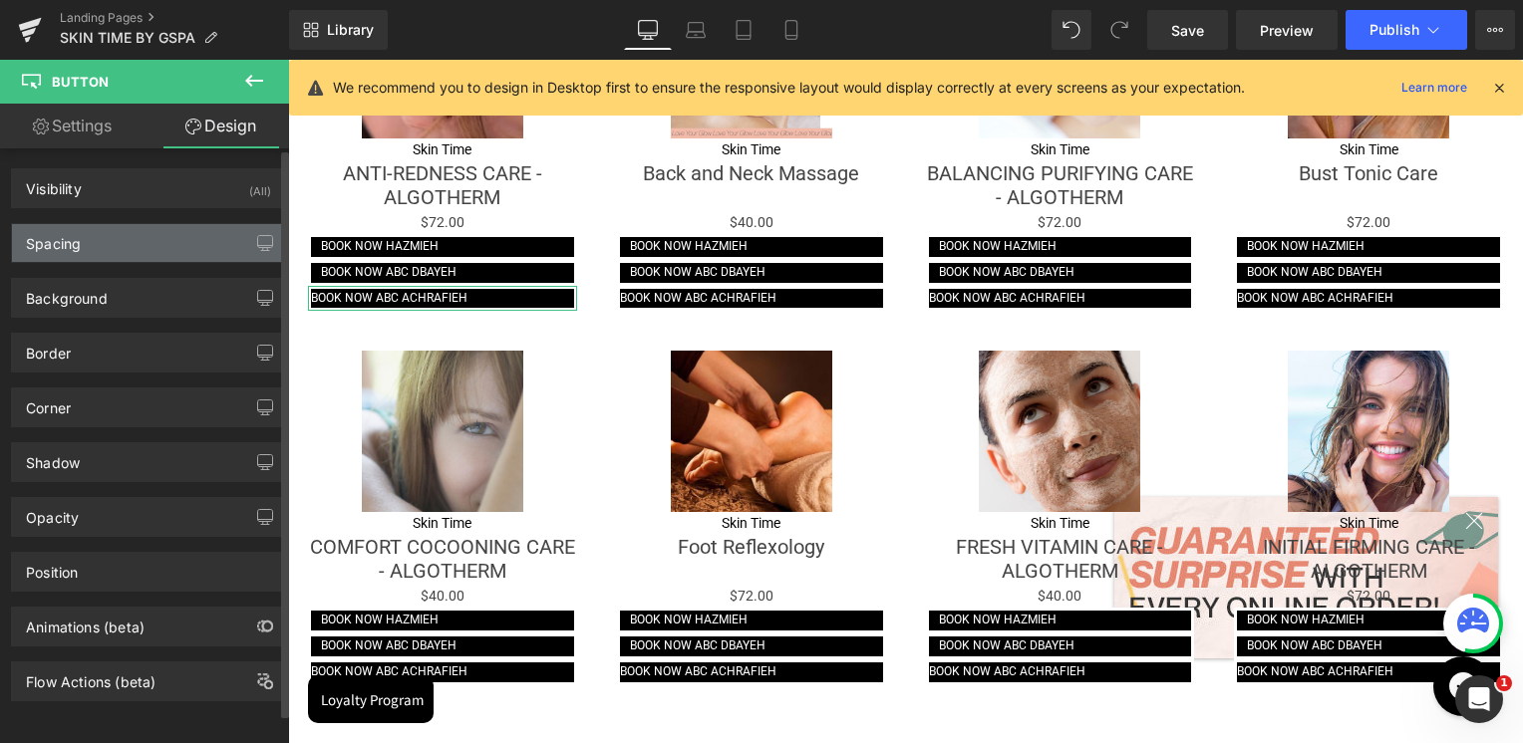
click at [75, 243] on div "Spacing" at bounding box center [53, 238] width 55 height 28
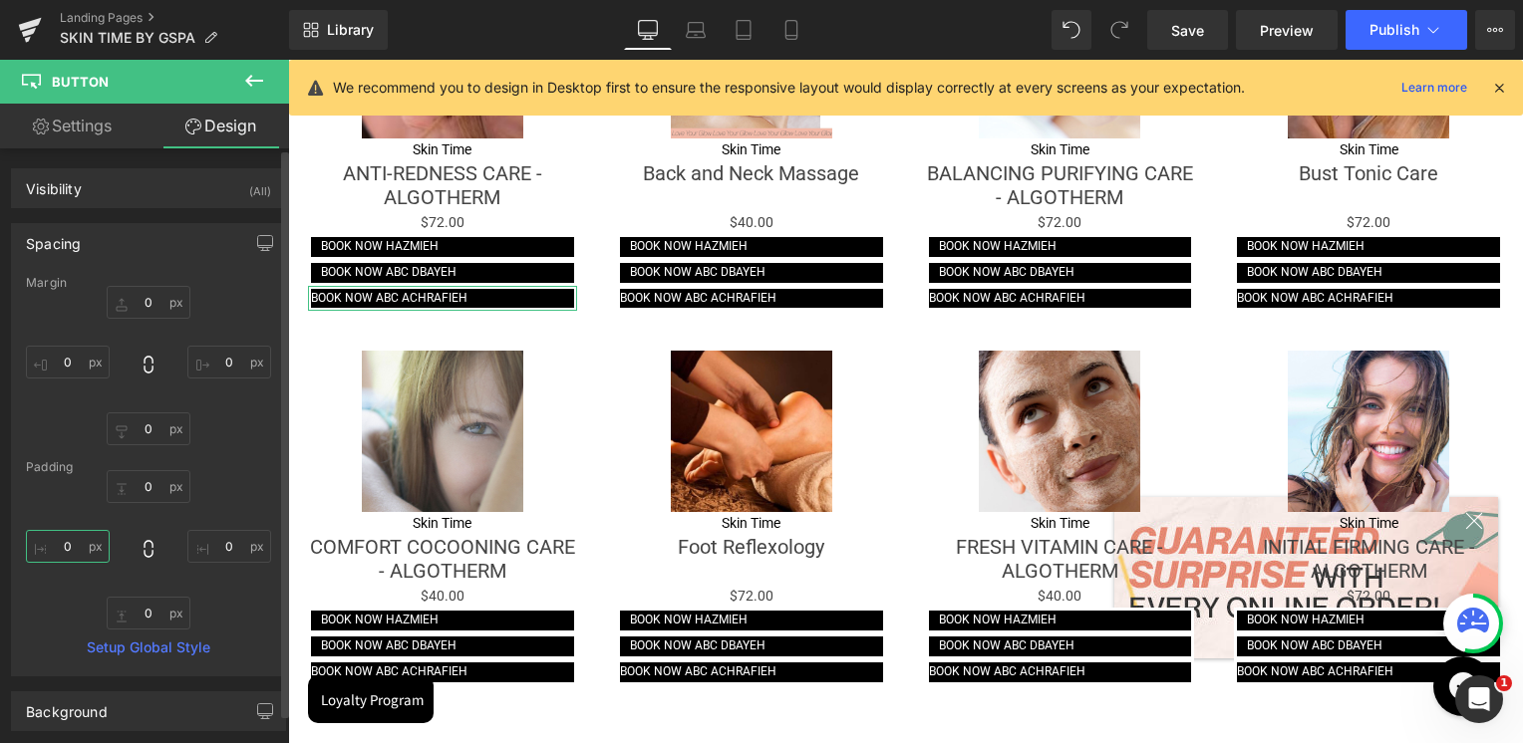
click at [82, 548] on input "0" at bounding box center [68, 546] width 84 height 33
type input "10"
click at [202, 540] on input "0" at bounding box center [229, 546] width 84 height 33
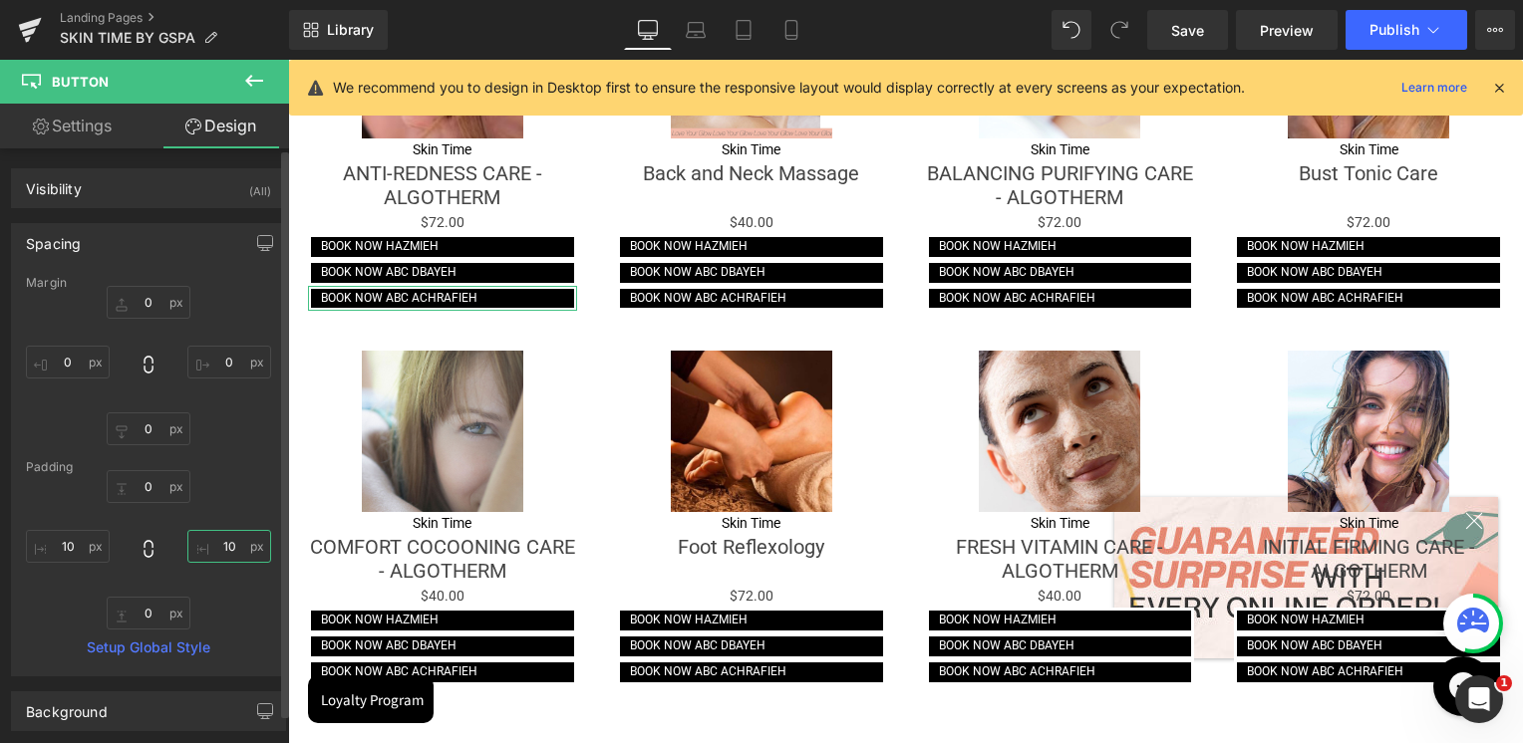
type input "10"
click at [226, 482] on div "0px 0 10 10 0px 0 10 10" at bounding box center [148, 549] width 245 height 159
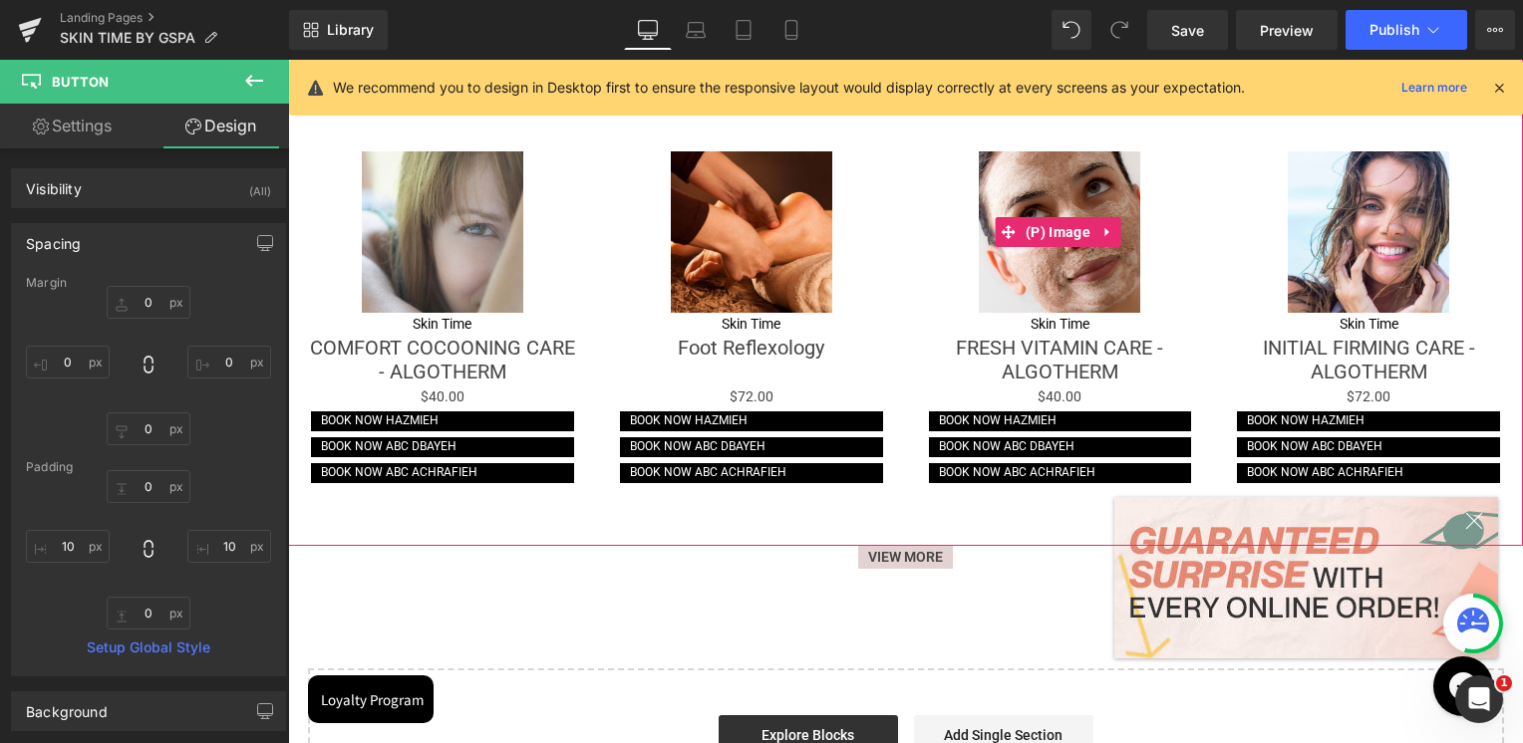
scroll to position [2657, 0]
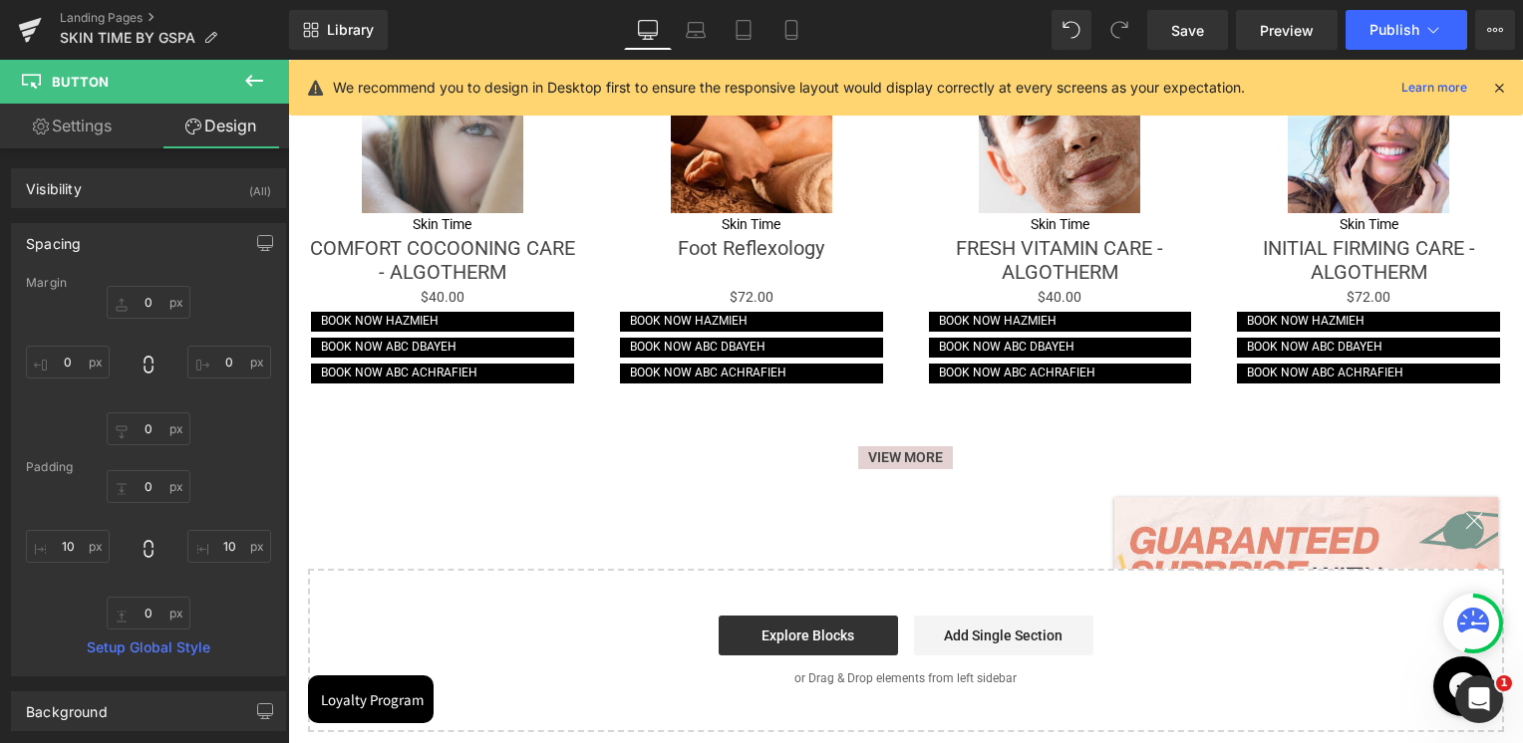
click at [80, 130] on link "Settings" at bounding box center [72, 126] width 144 height 45
type input "100"
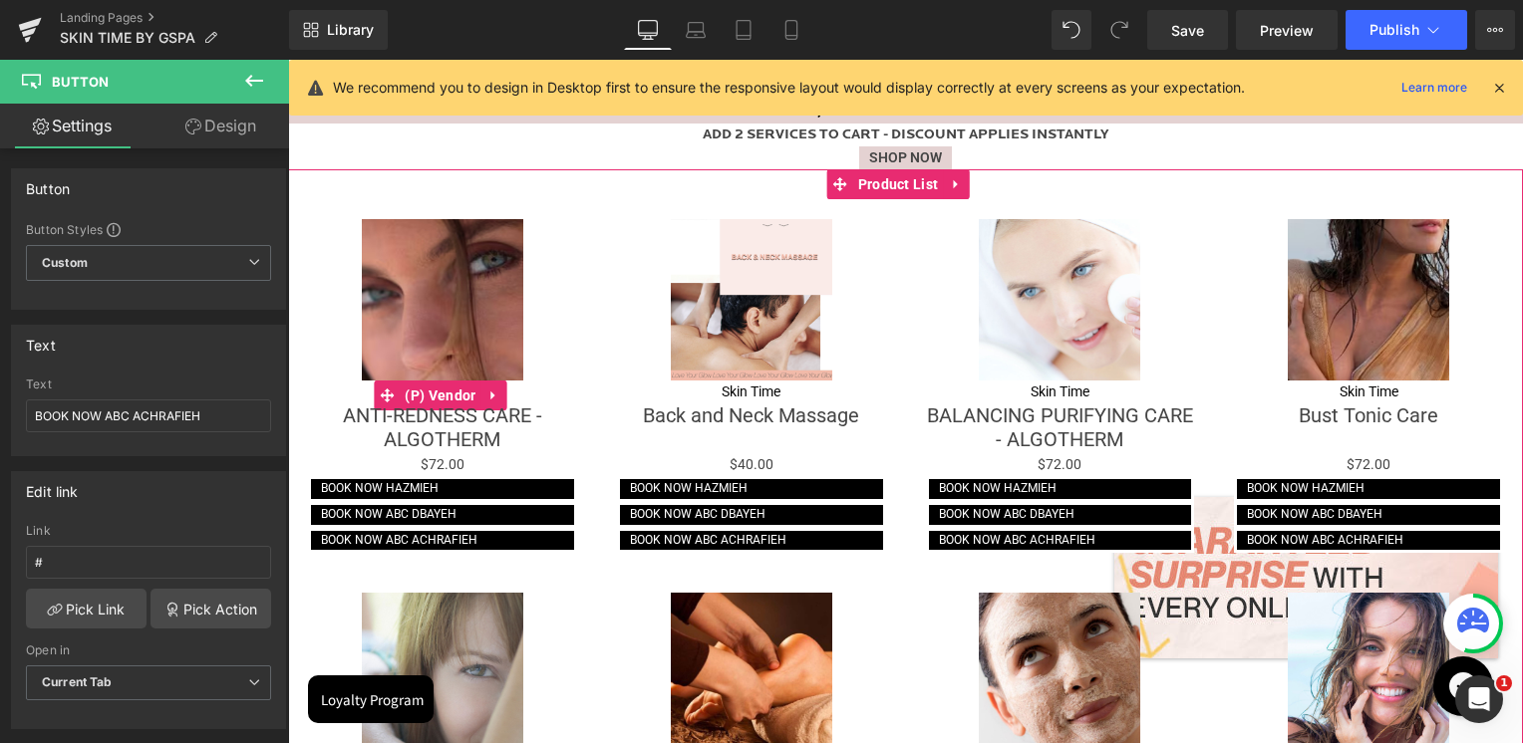
scroll to position [2159, 0]
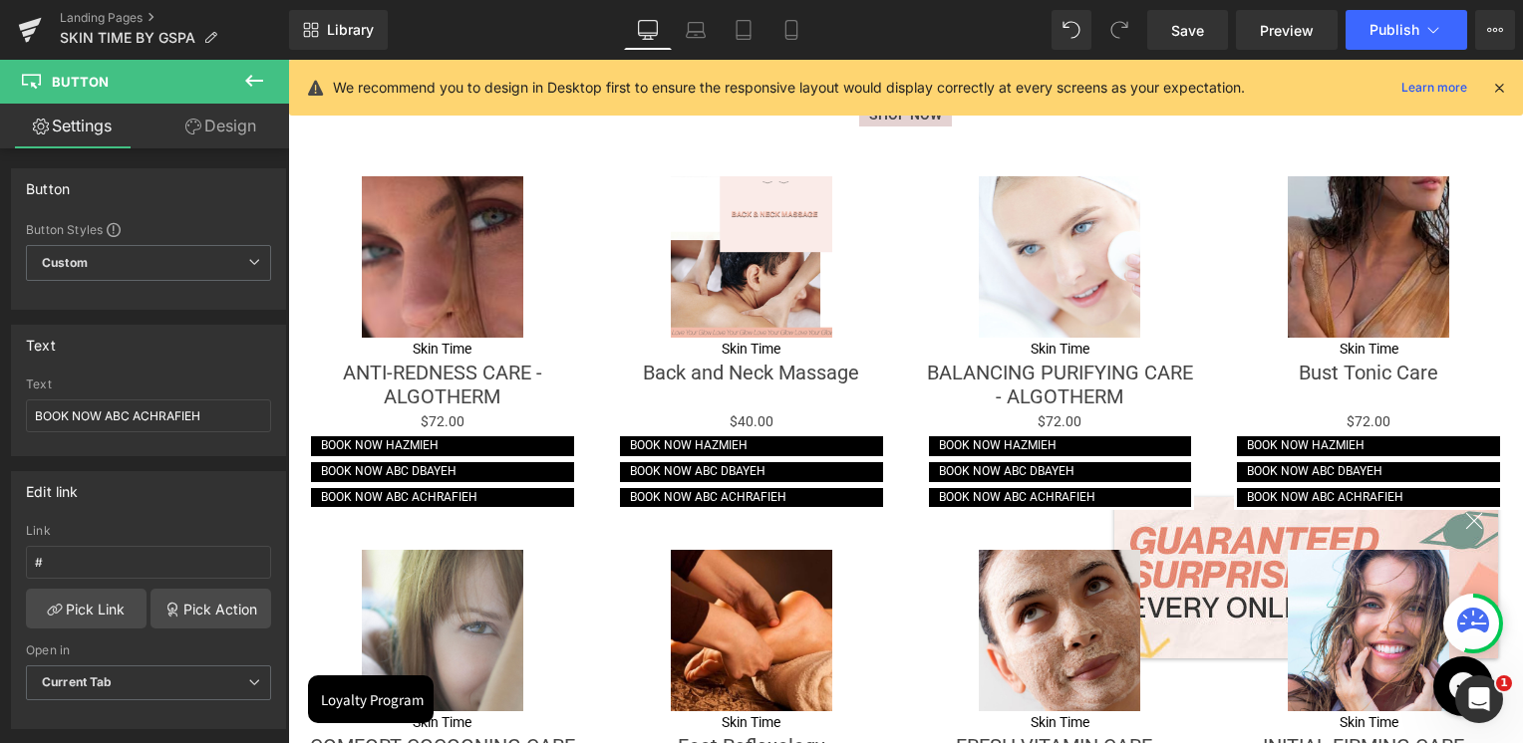
click at [247, 82] on icon at bounding box center [254, 81] width 18 height 12
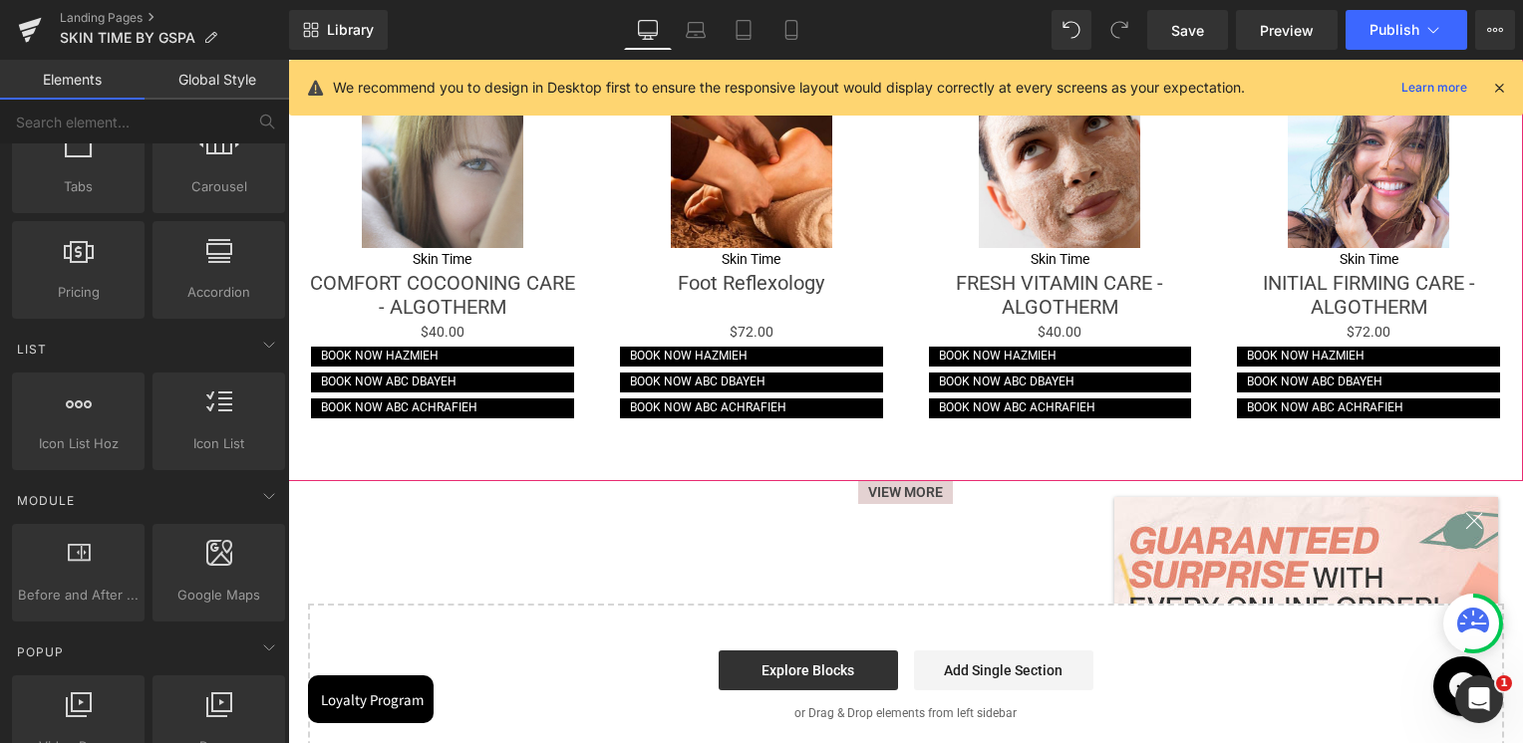
scroll to position [2657, 0]
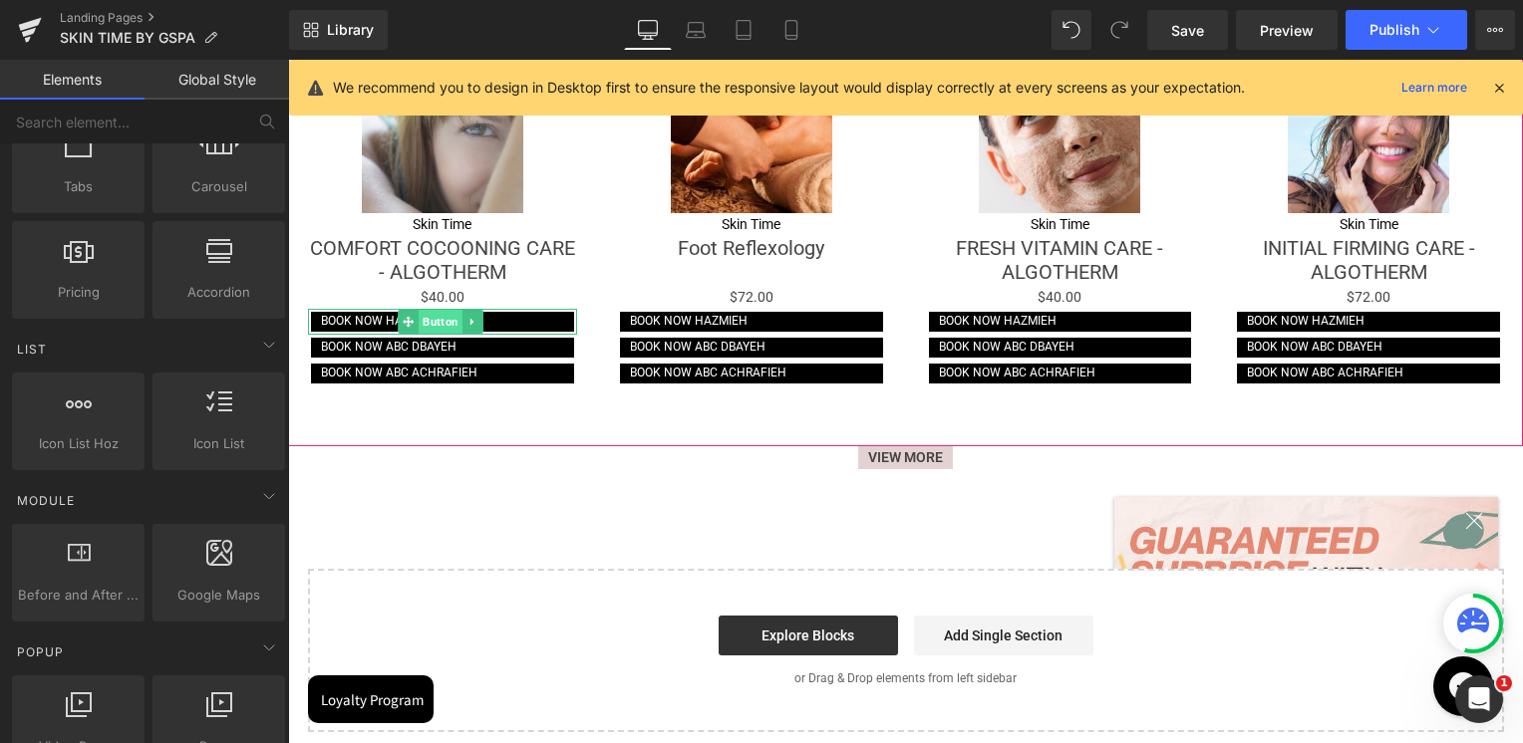
drag, startPoint x: 434, startPoint y: 310, endPoint x: 965, endPoint y: 62, distance: 585.3
click at [434, 310] on span "Button" at bounding box center [440, 322] width 44 height 24
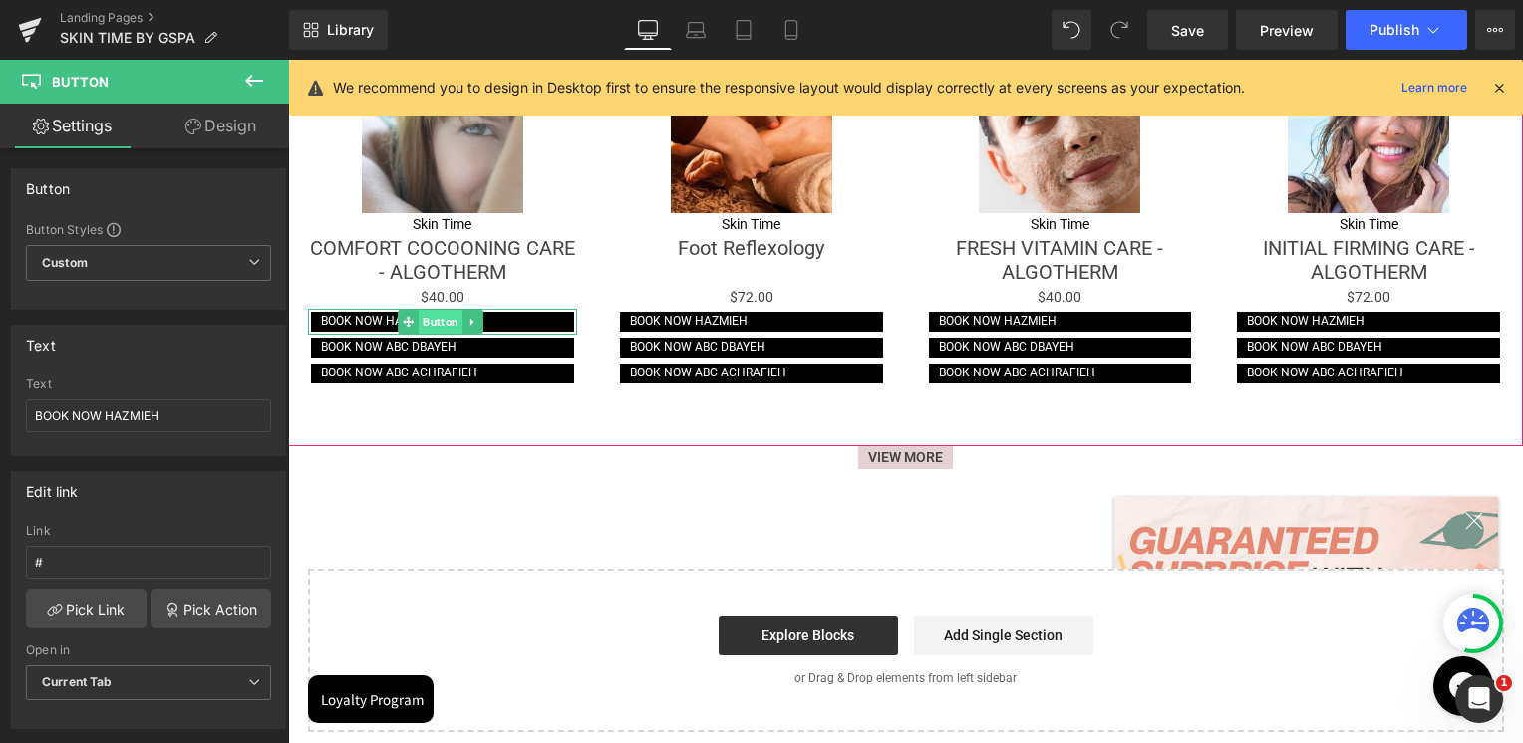
click at [421, 312] on span "Button" at bounding box center [440, 322] width 44 height 24
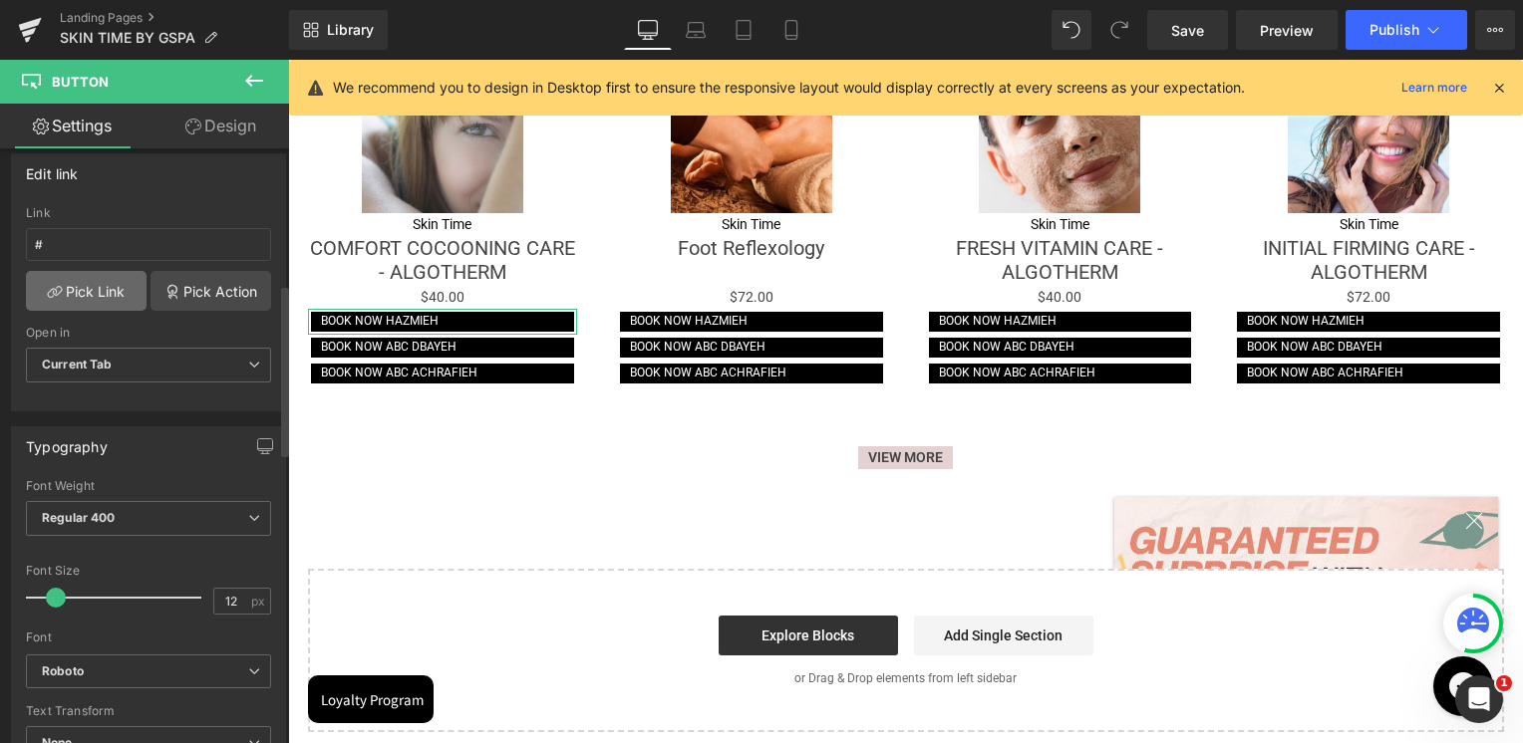
scroll to position [299, 0]
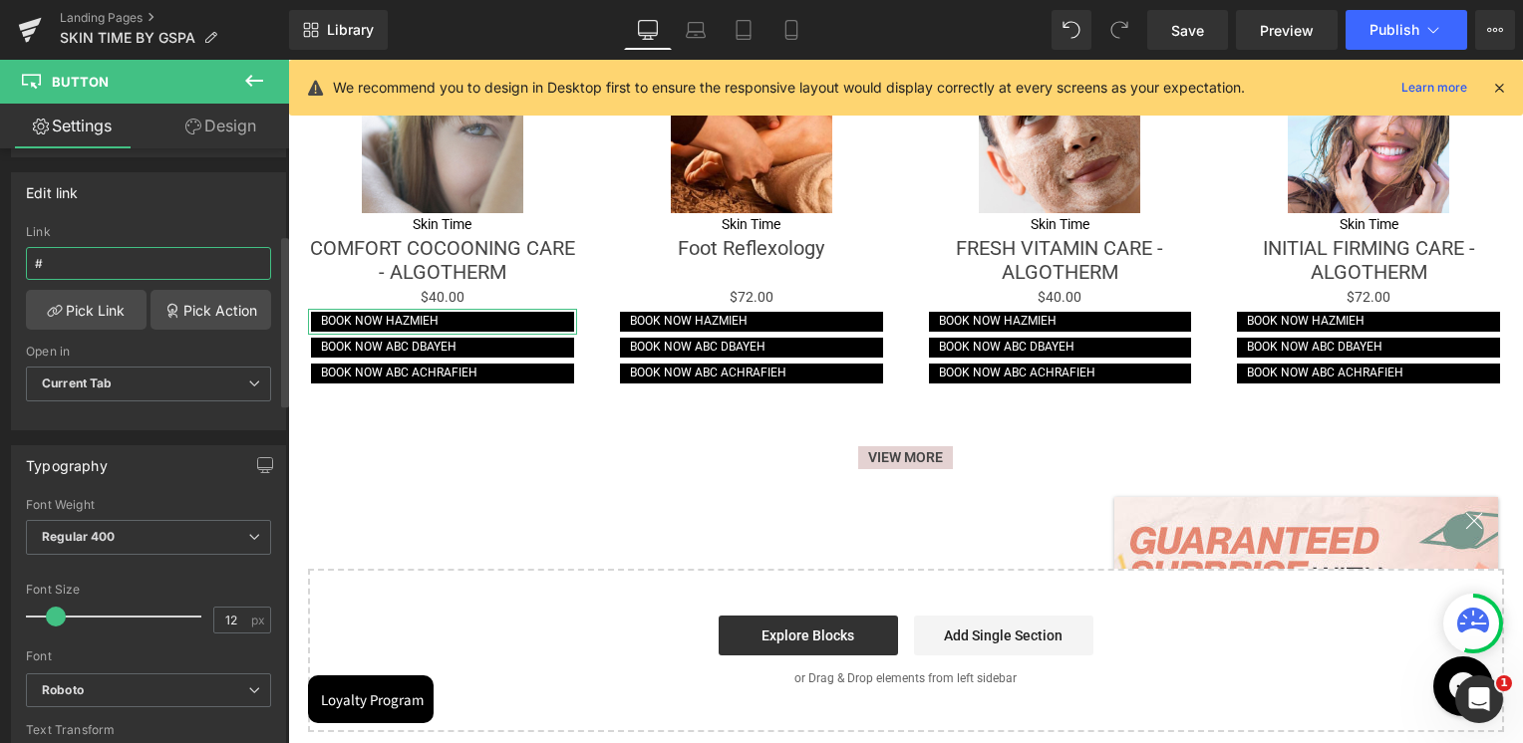
click at [96, 250] on input "#" at bounding box center [148, 263] width 245 height 33
paste input "[URL][DOMAIN_NAME]"
type input "[URL][DOMAIN_NAME]"
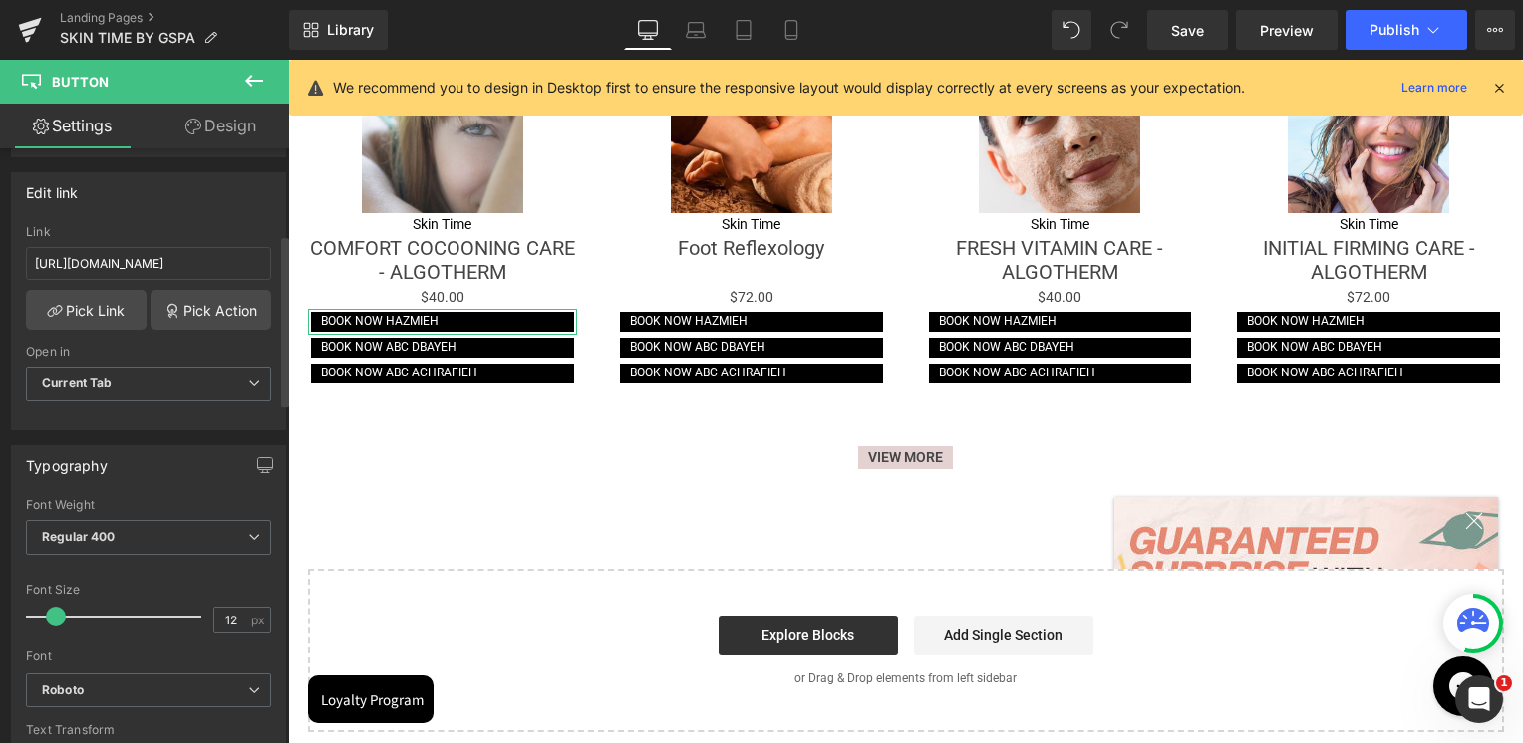
click at [128, 209] on div "Edit link [URL][DOMAIN_NAME] Link [URL][DOMAIN_NAME] Pick Link Pick Action Curr…" at bounding box center [148, 301] width 275 height 258
click at [435, 340] on span "Button" at bounding box center [440, 348] width 44 height 24
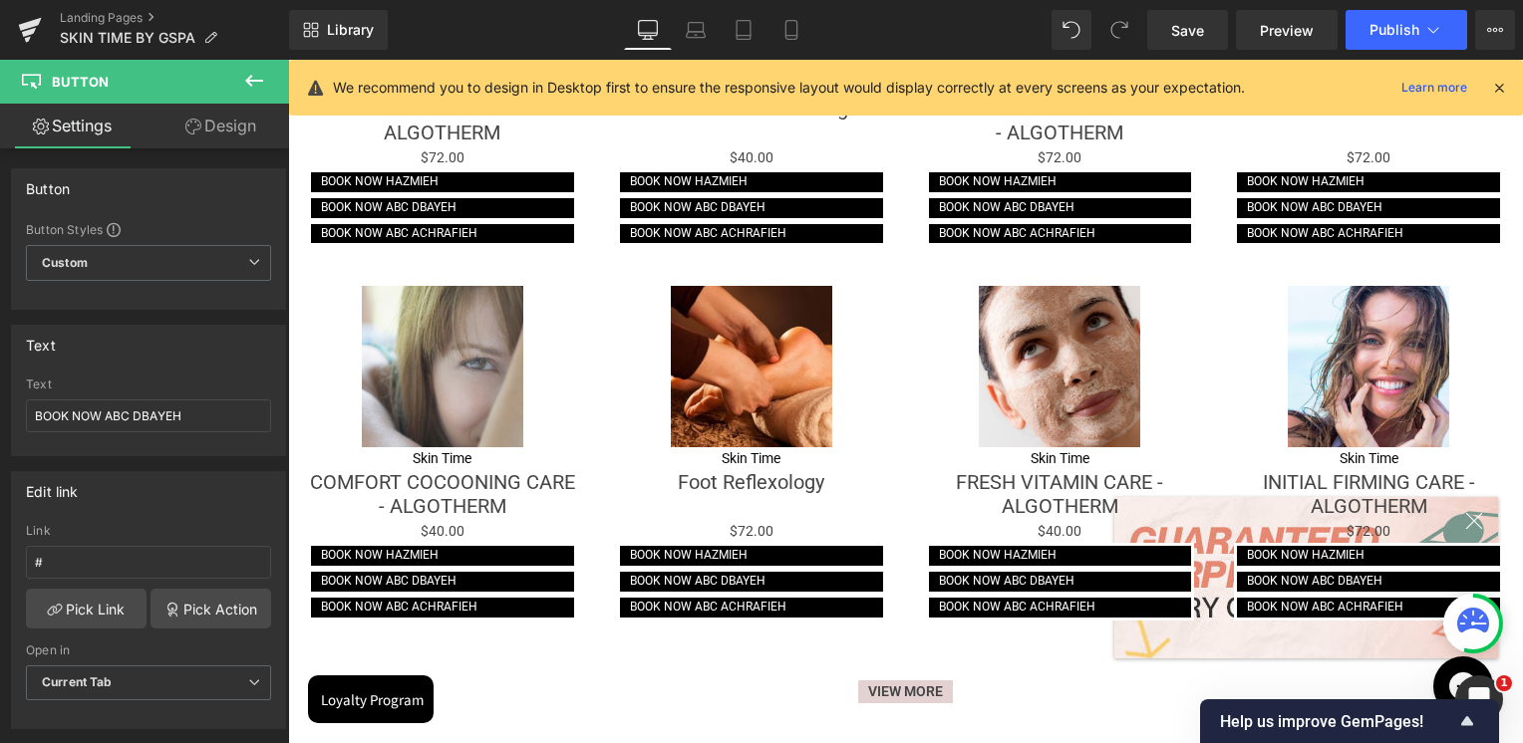
scroll to position [2458, 0]
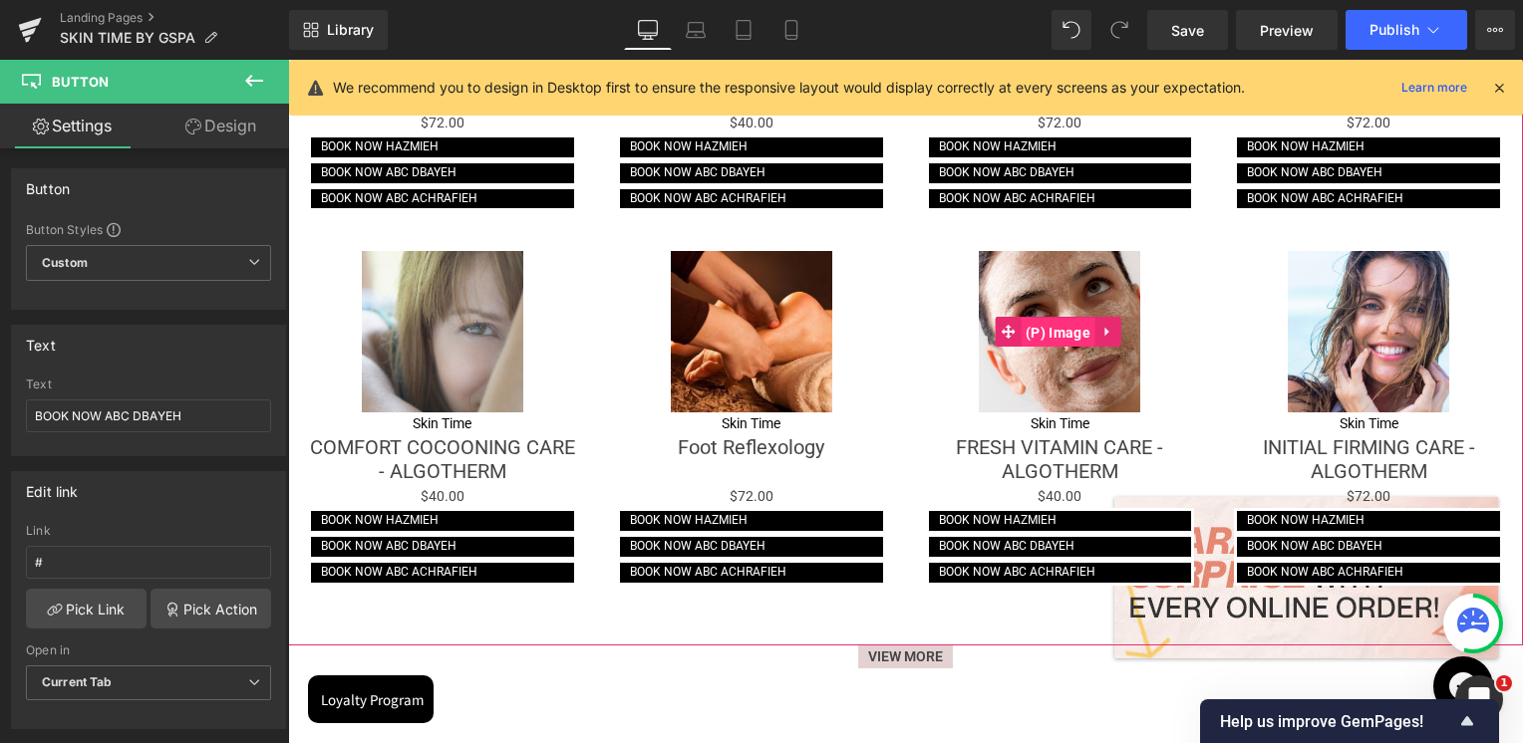
click at [1056, 325] on span "(P) Image" at bounding box center [1057, 333] width 75 height 30
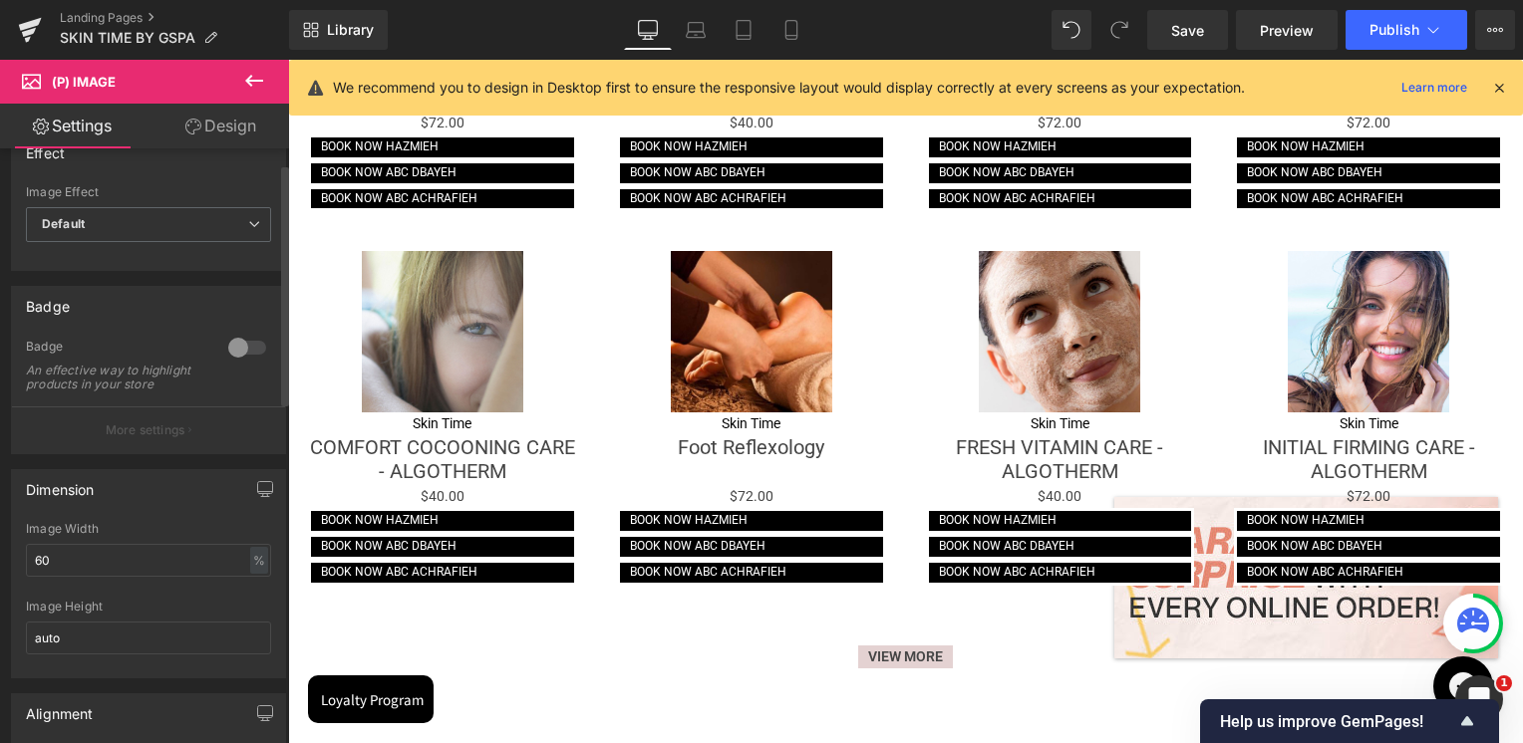
scroll to position [0, 0]
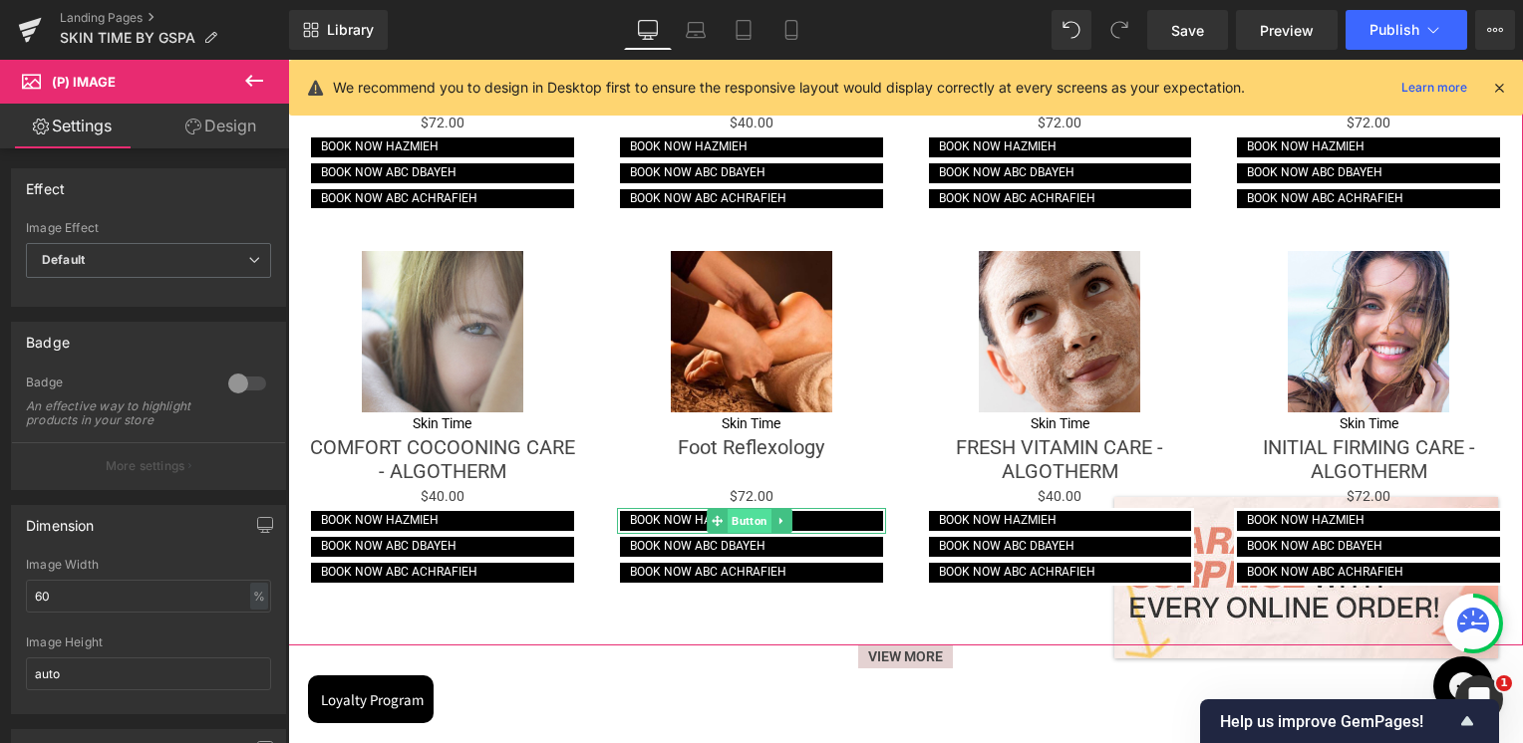
click at [739, 510] on span "Button" at bounding box center [749, 521] width 44 height 24
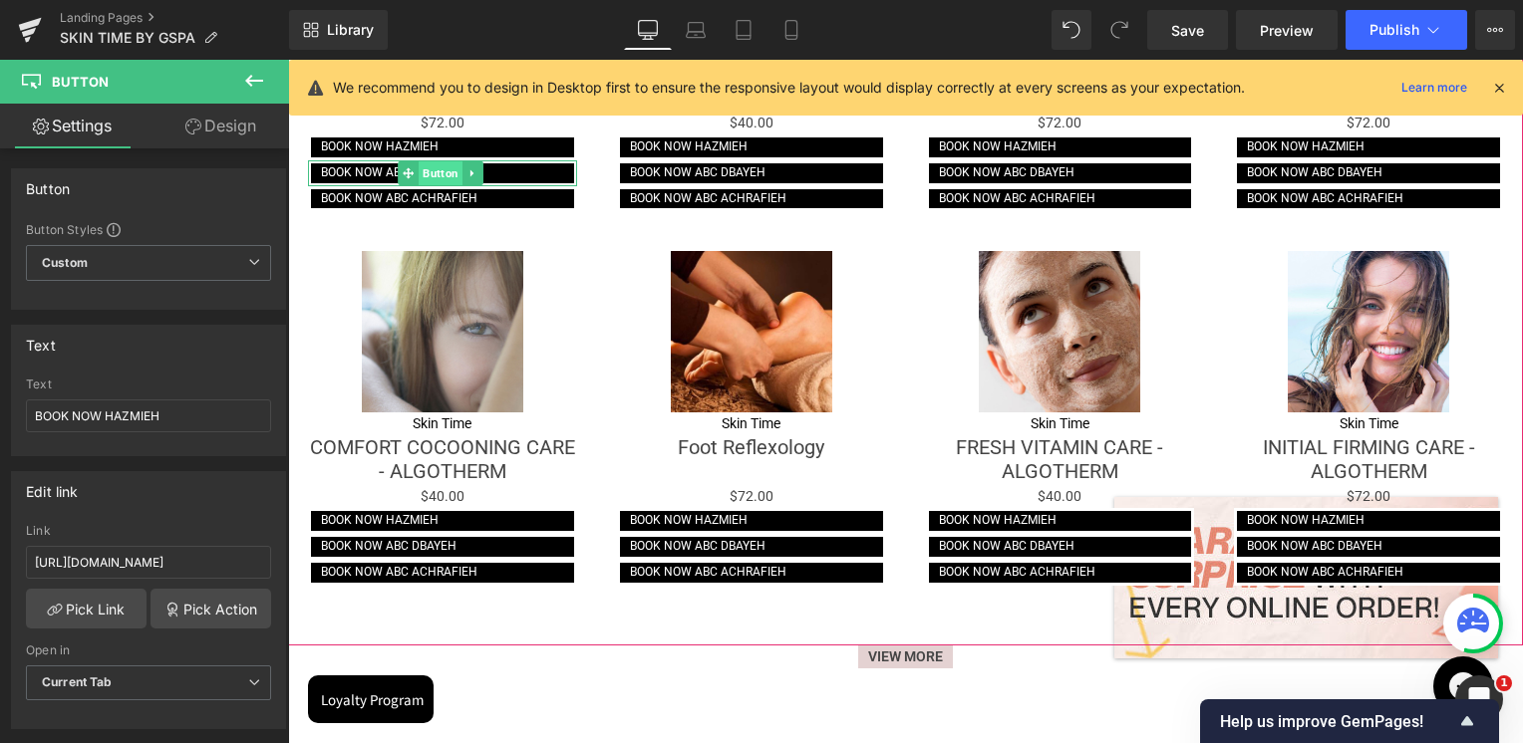
click at [429, 168] on span "Button" at bounding box center [440, 173] width 44 height 24
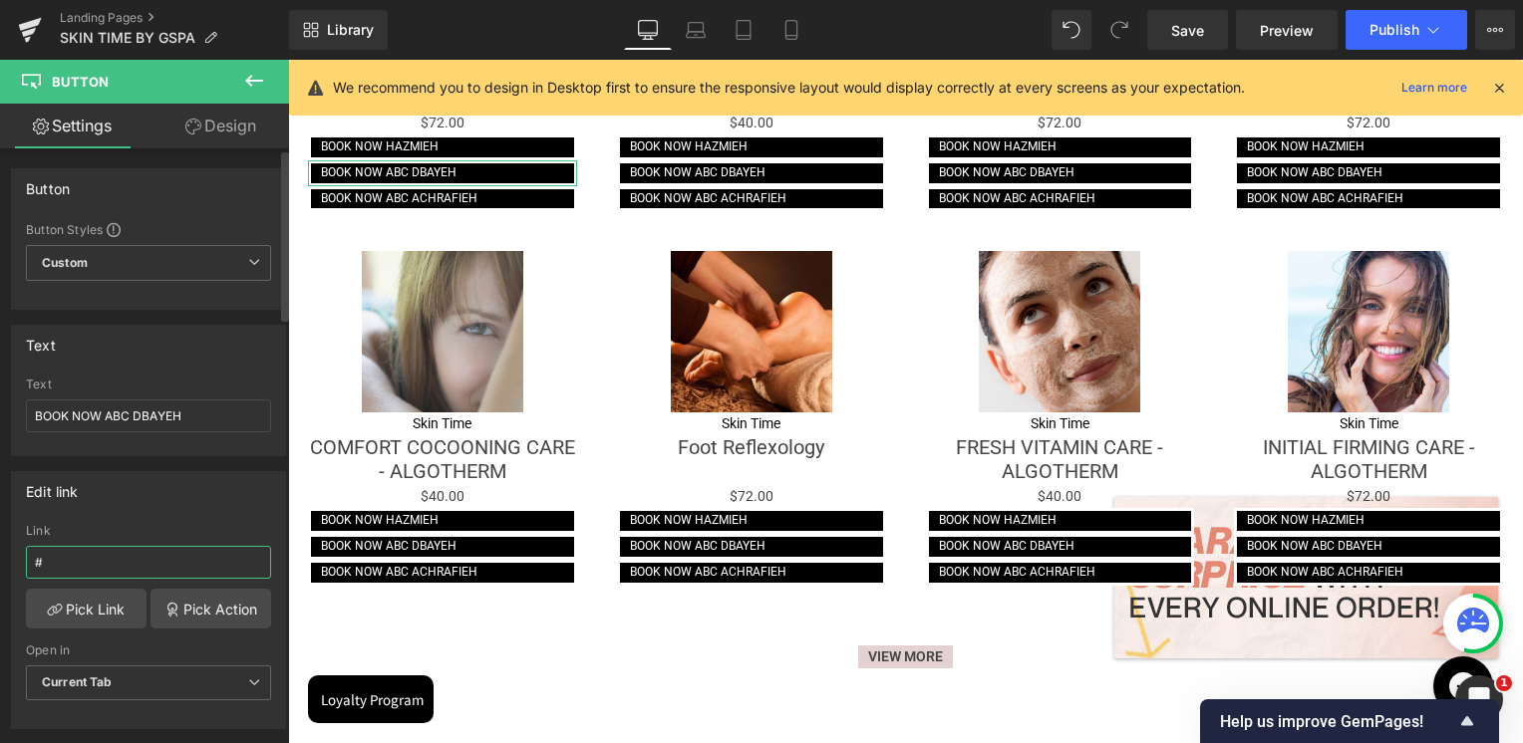
click at [110, 557] on input "#" at bounding box center [148, 562] width 245 height 33
paste input "[URL][DOMAIN_NAME]"
type input "[URL][DOMAIN_NAME]"
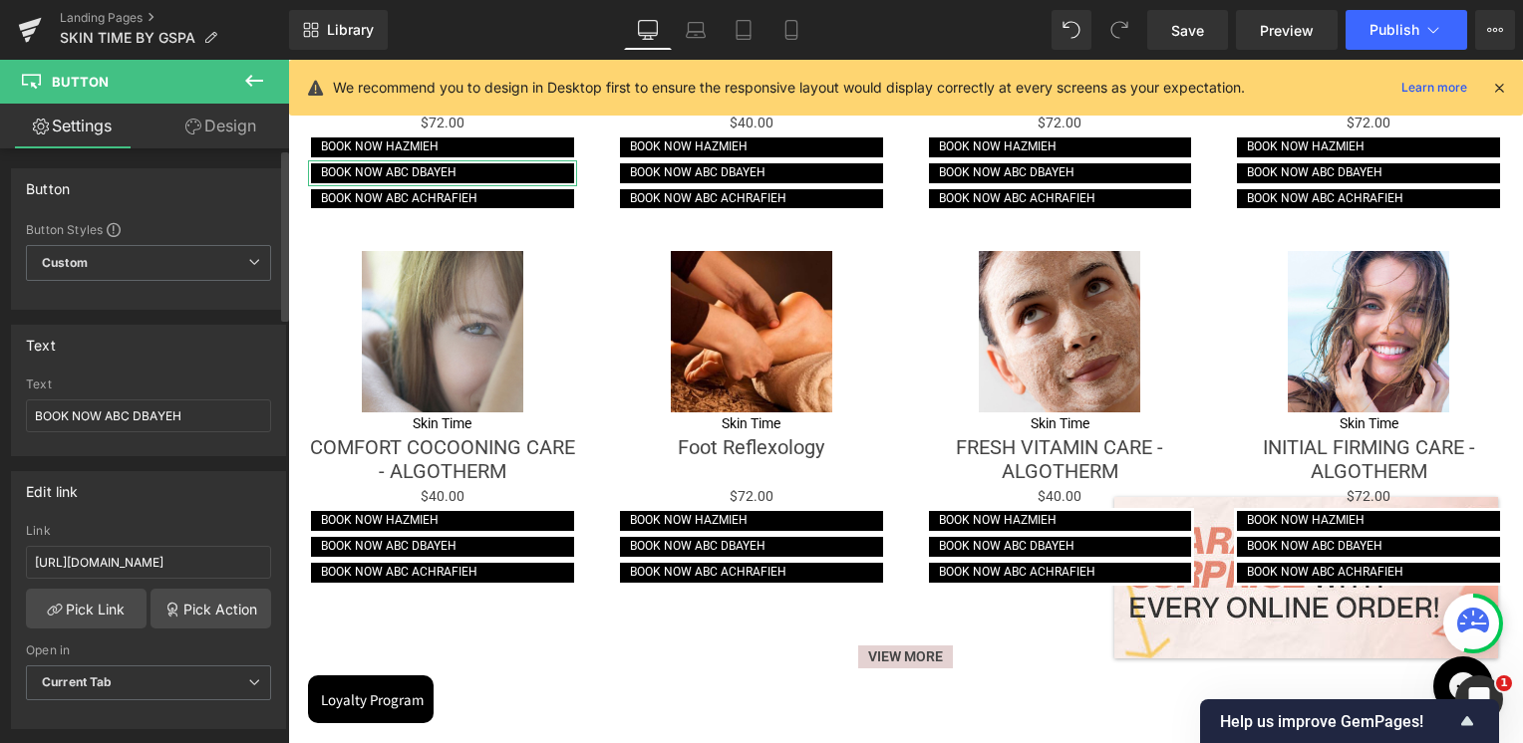
click at [134, 509] on div "Edit link [URL][DOMAIN_NAME] Link [URL][DOMAIN_NAME] Pick Link Pick Action Curr…" at bounding box center [148, 600] width 275 height 258
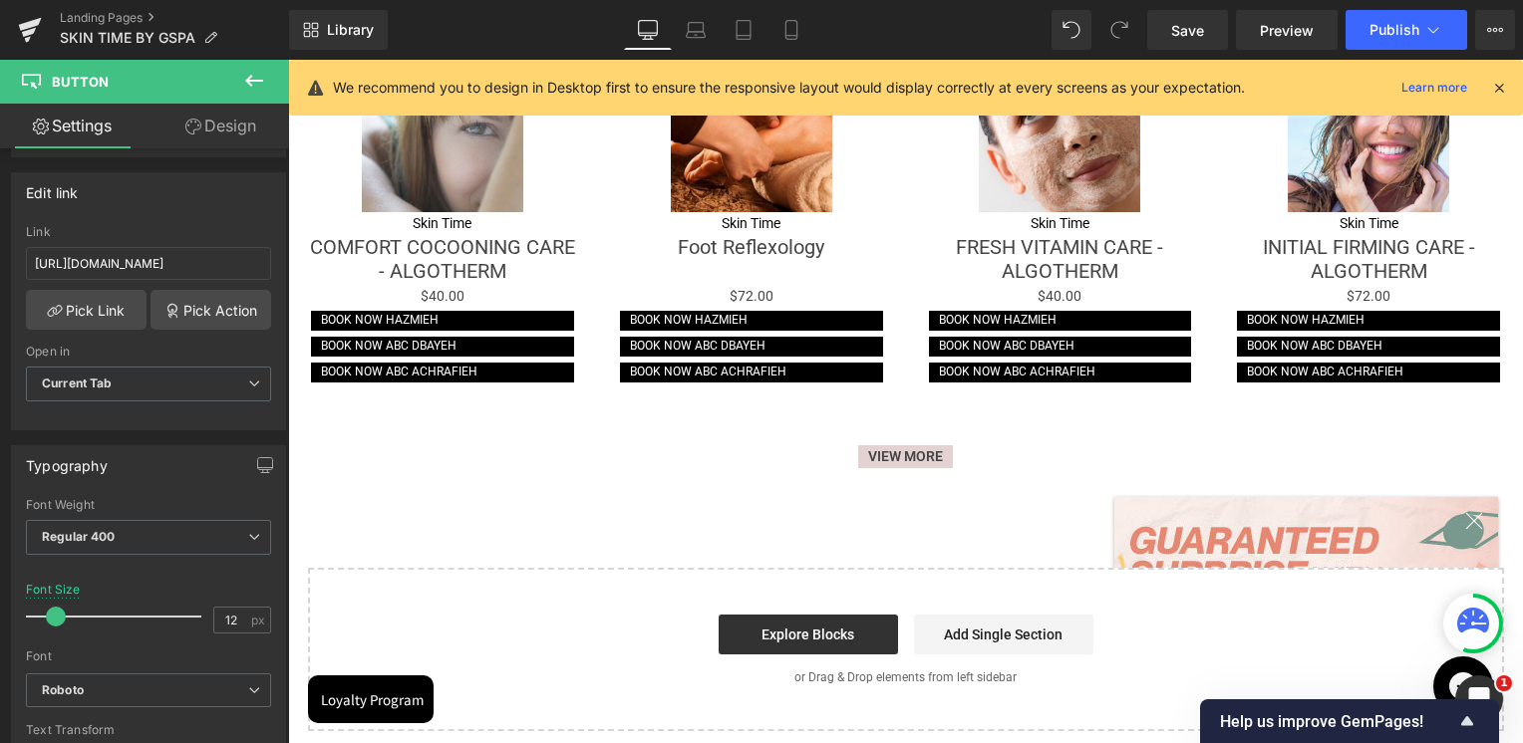
scroll to position [2657, 0]
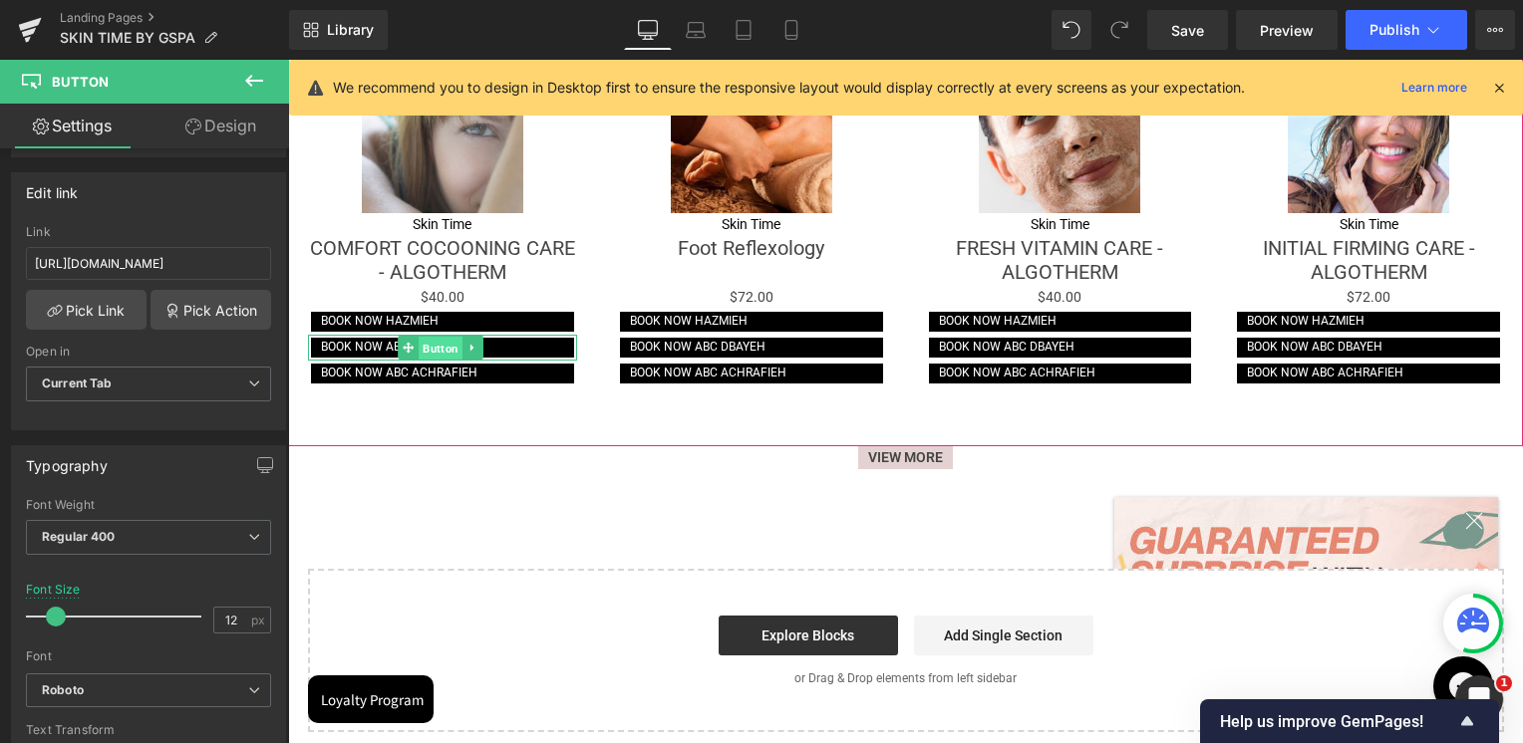
click at [435, 342] on span "Button" at bounding box center [440, 349] width 44 height 24
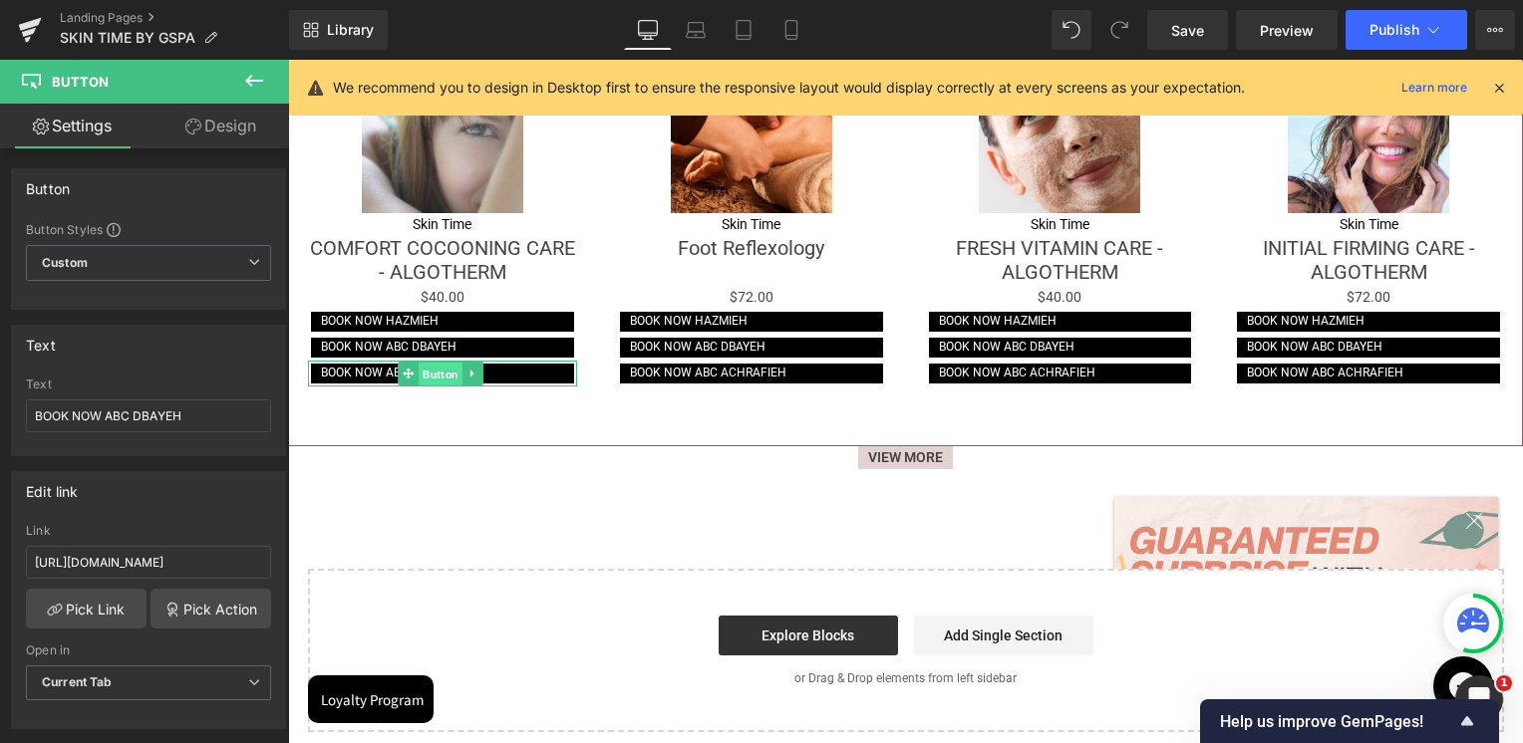
click at [437, 363] on span "Button" at bounding box center [440, 375] width 44 height 24
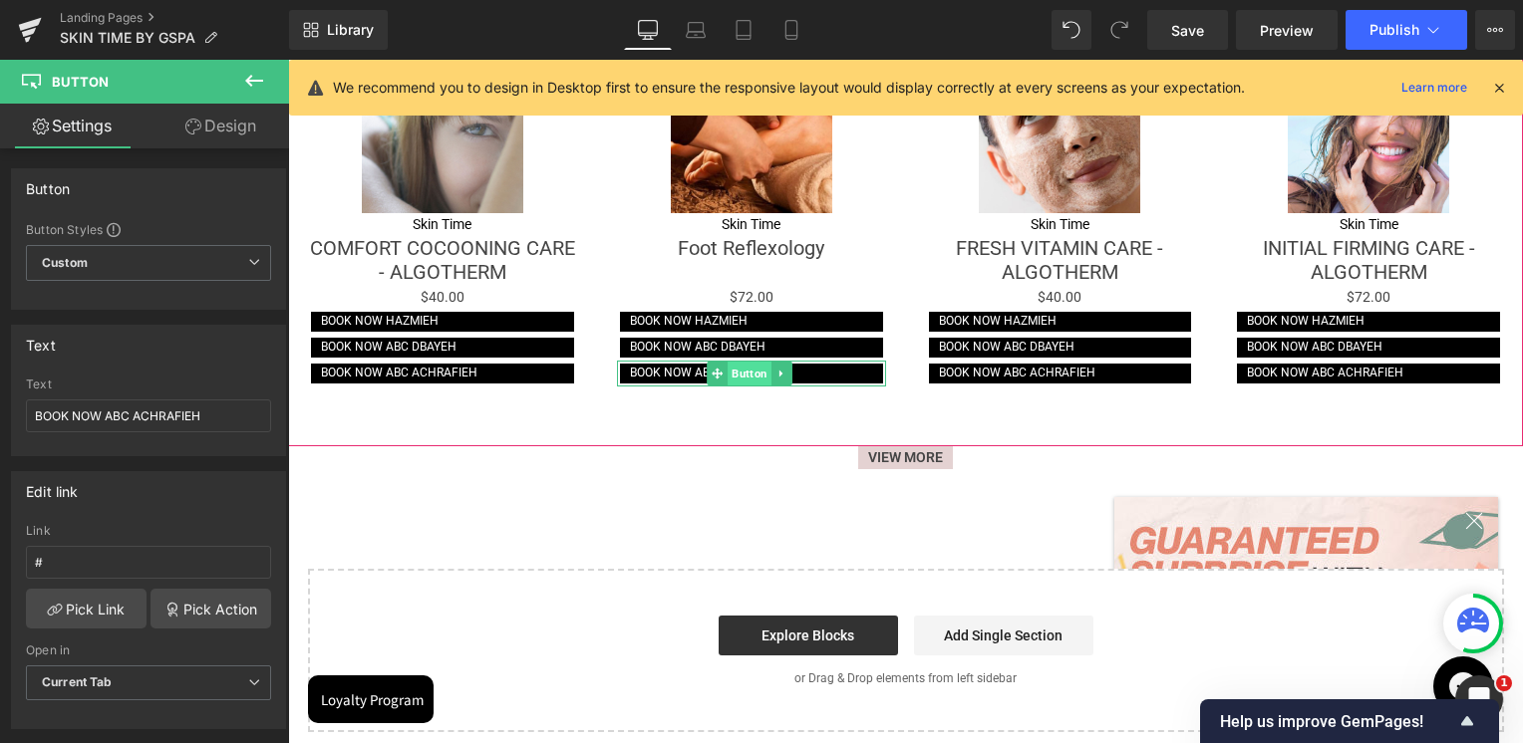
click at [737, 367] on span "Button" at bounding box center [749, 374] width 44 height 24
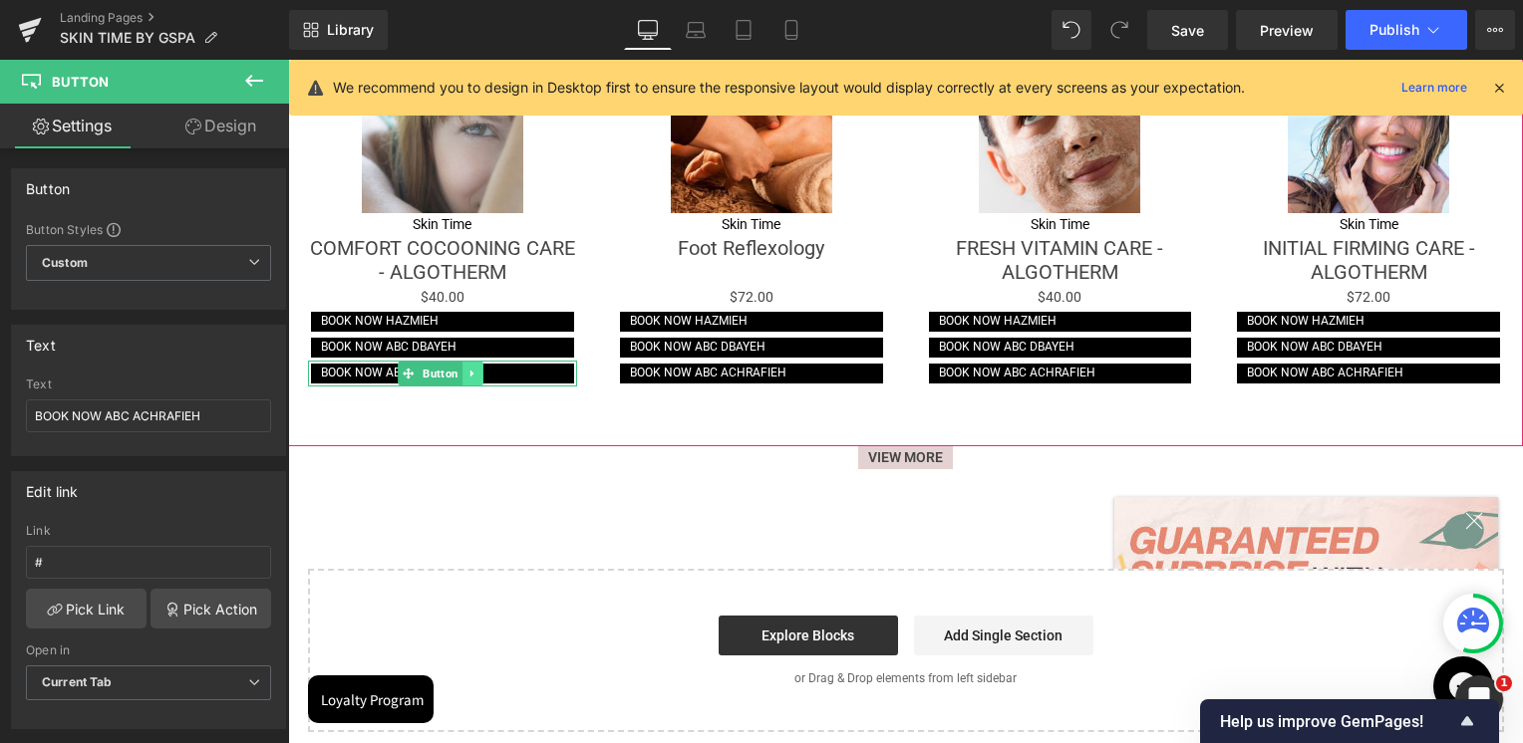
drag, startPoint x: 434, startPoint y: 362, endPoint x: 468, endPoint y: 360, distance: 33.9
click at [434, 362] on span "Button" at bounding box center [440, 374] width 44 height 24
click at [450, 364] on span "Button" at bounding box center [440, 375] width 44 height 24
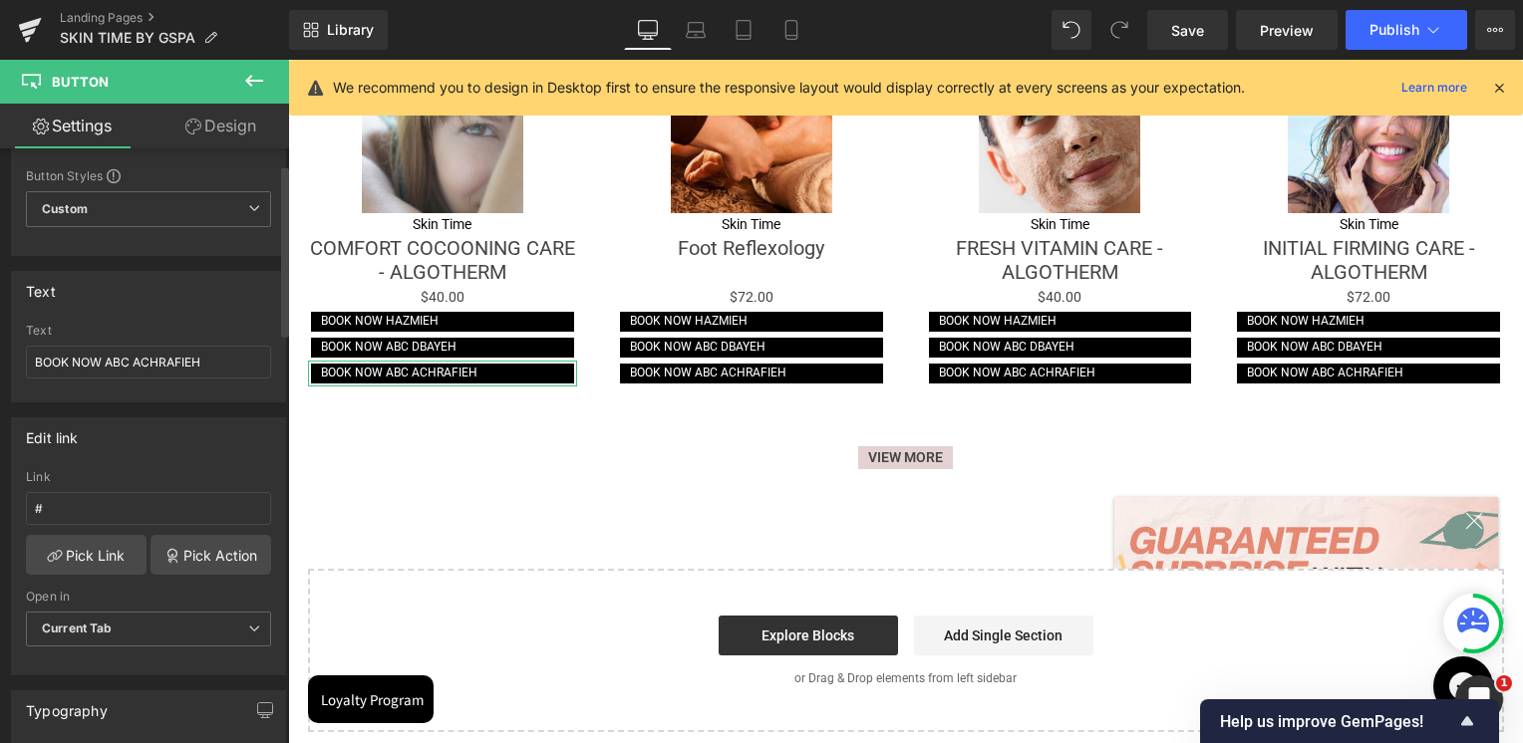
scroll to position [199, 0]
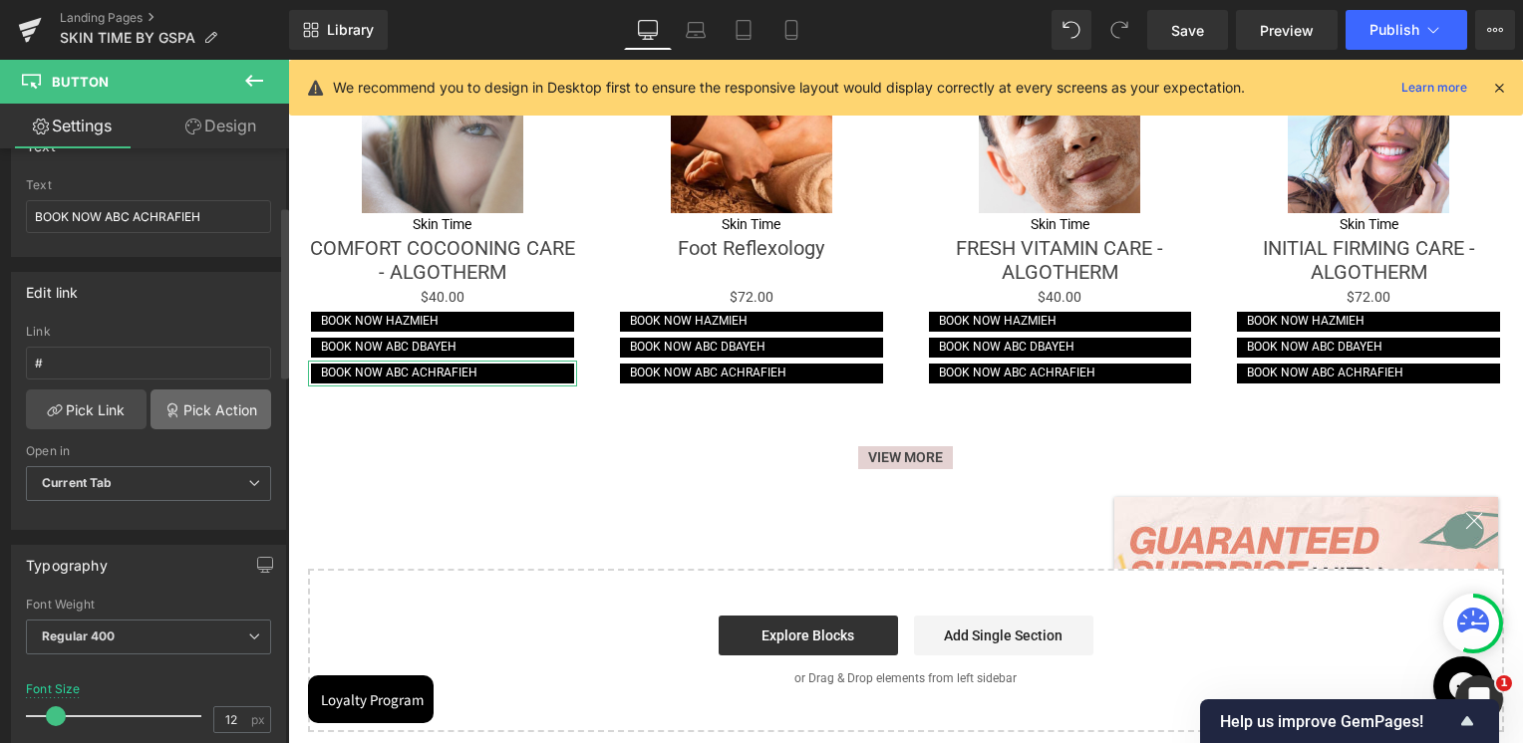
click at [193, 407] on link "Pick Action" at bounding box center [210, 410] width 121 height 40
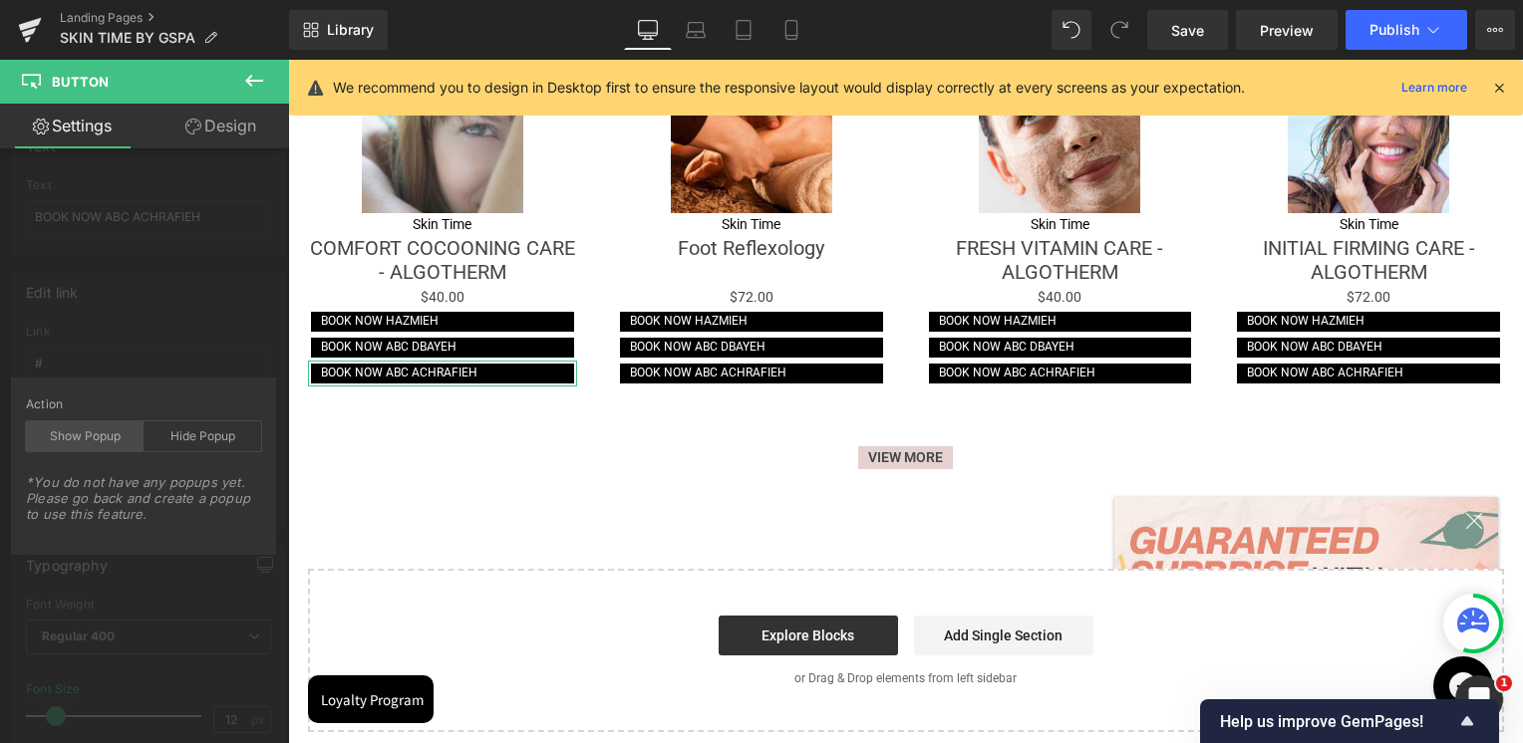
click at [105, 435] on div "Show Popup" at bounding box center [85, 436] width 118 height 30
click at [131, 432] on div "Show Popup" at bounding box center [85, 436] width 118 height 30
click at [161, 355] on div "Edit link # Link # Pick Link Pick Action Current Tab New Tab Open in Current Ta…" at bounding box center [149, 393] width 298 height 273
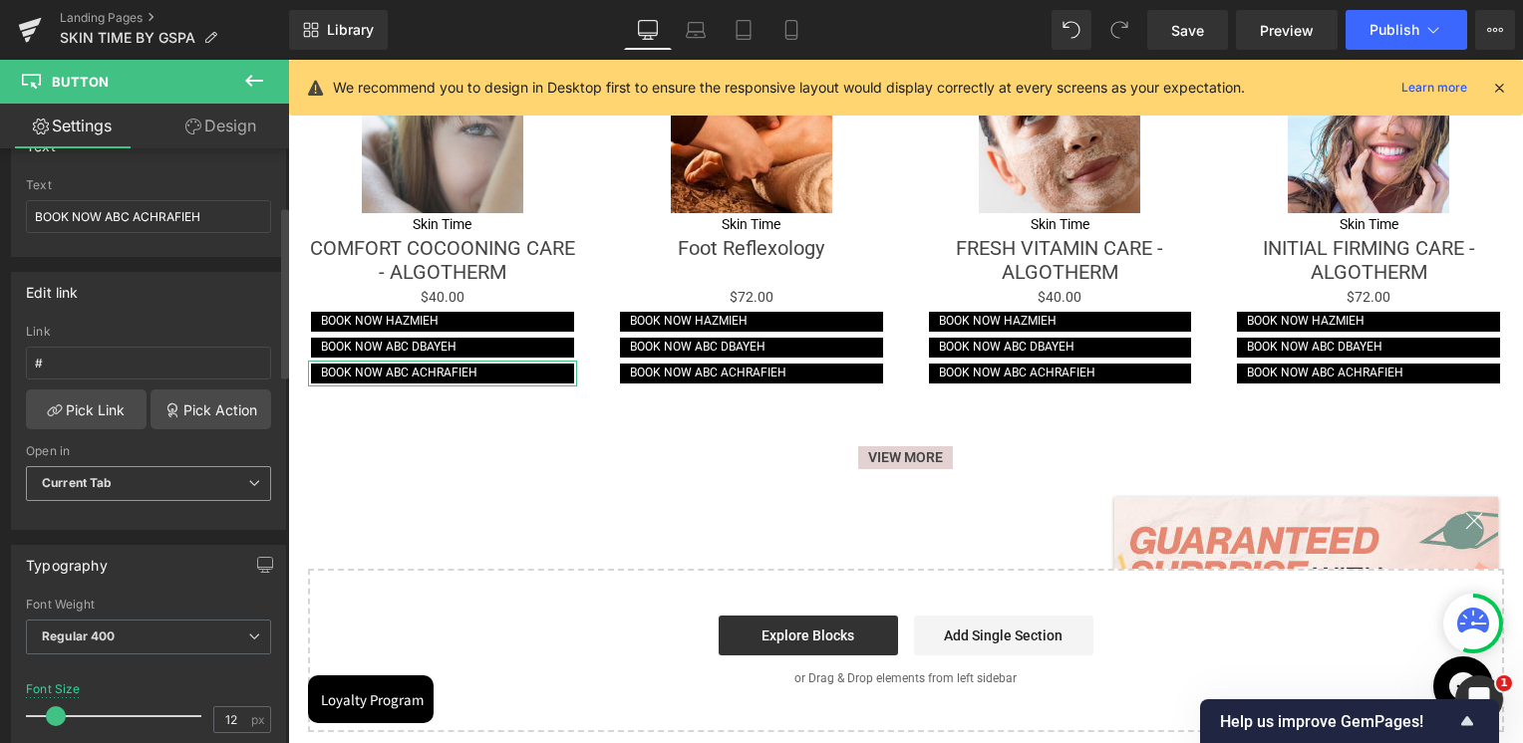
click at [106, 480] on b "Current Tab" at bounding box center [77, 482] width 71 height 15
click at [104, 481] on b "Current Tab" at bounding box center [77, 482] width 71 height 15
click at [73, 362] on input "#" at bounding box center [148, 363] width 245 height 33
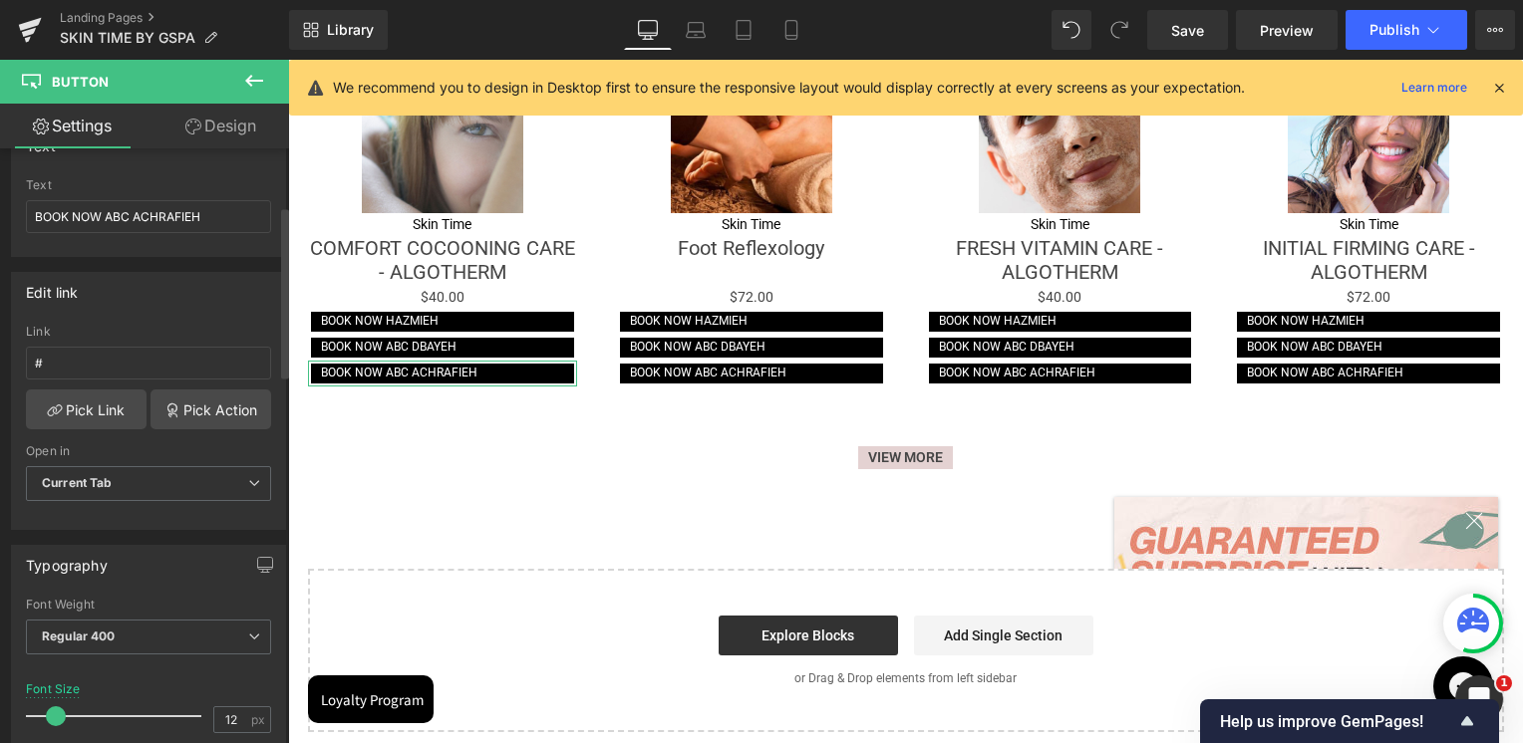
click at [90, 304] on div "Edit link" at bounding box center [148, 292] width 273 height 38
click at [426, 362] on span "Button" at bounding box center [440, 374] width 44 height 24
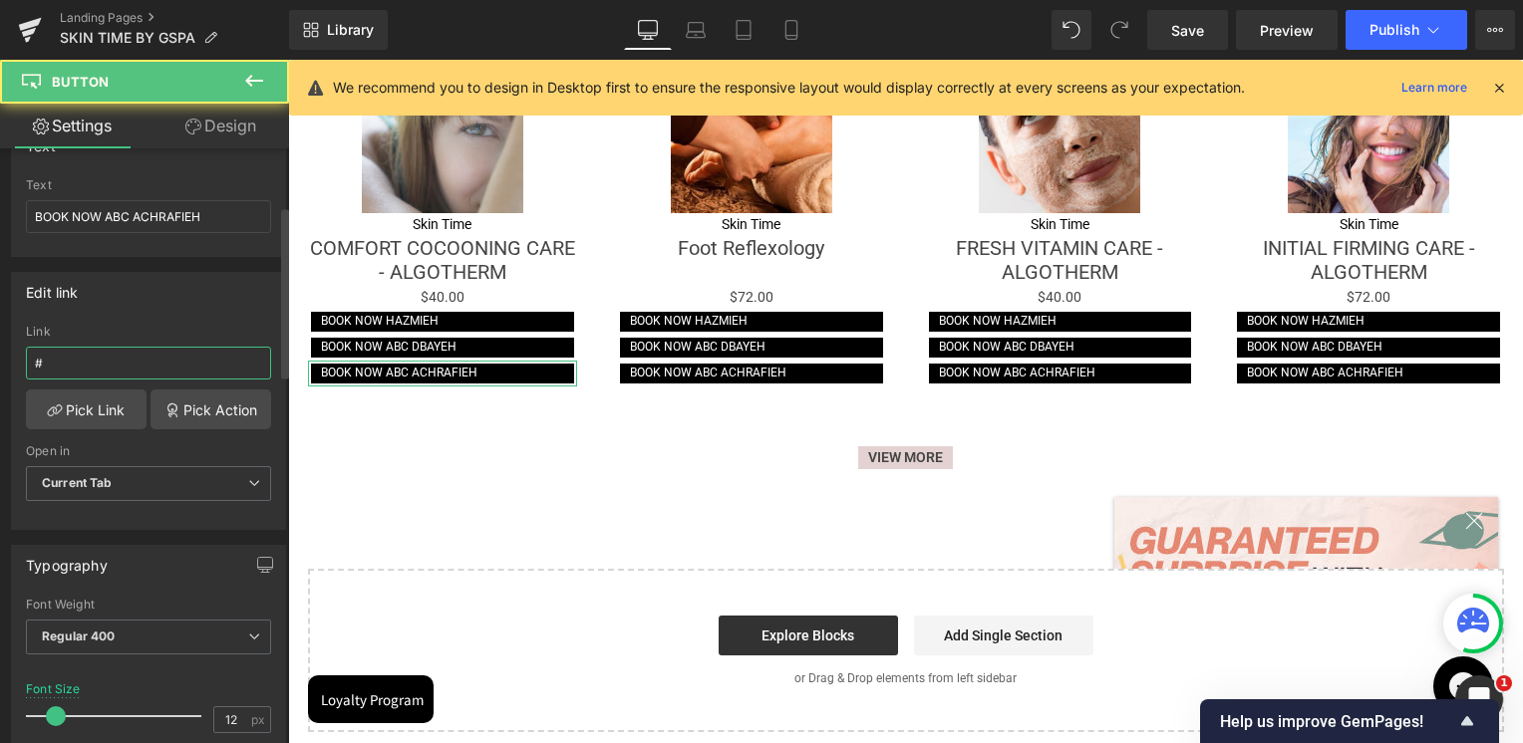
click at [119, 368] on input "#" at bounding box center [148, 363] width 245 height 33
paste input "‎[PHONE_NUMBER]"
type input "‎[PHONE_NUMBER]"
click at [123, 313] on div "Edit link # Link ‎[PHONE_NUMBER] Pick Link Pick Action Current Tab New Tab Open…" at bounding box center [148, 401] width 275 height 258
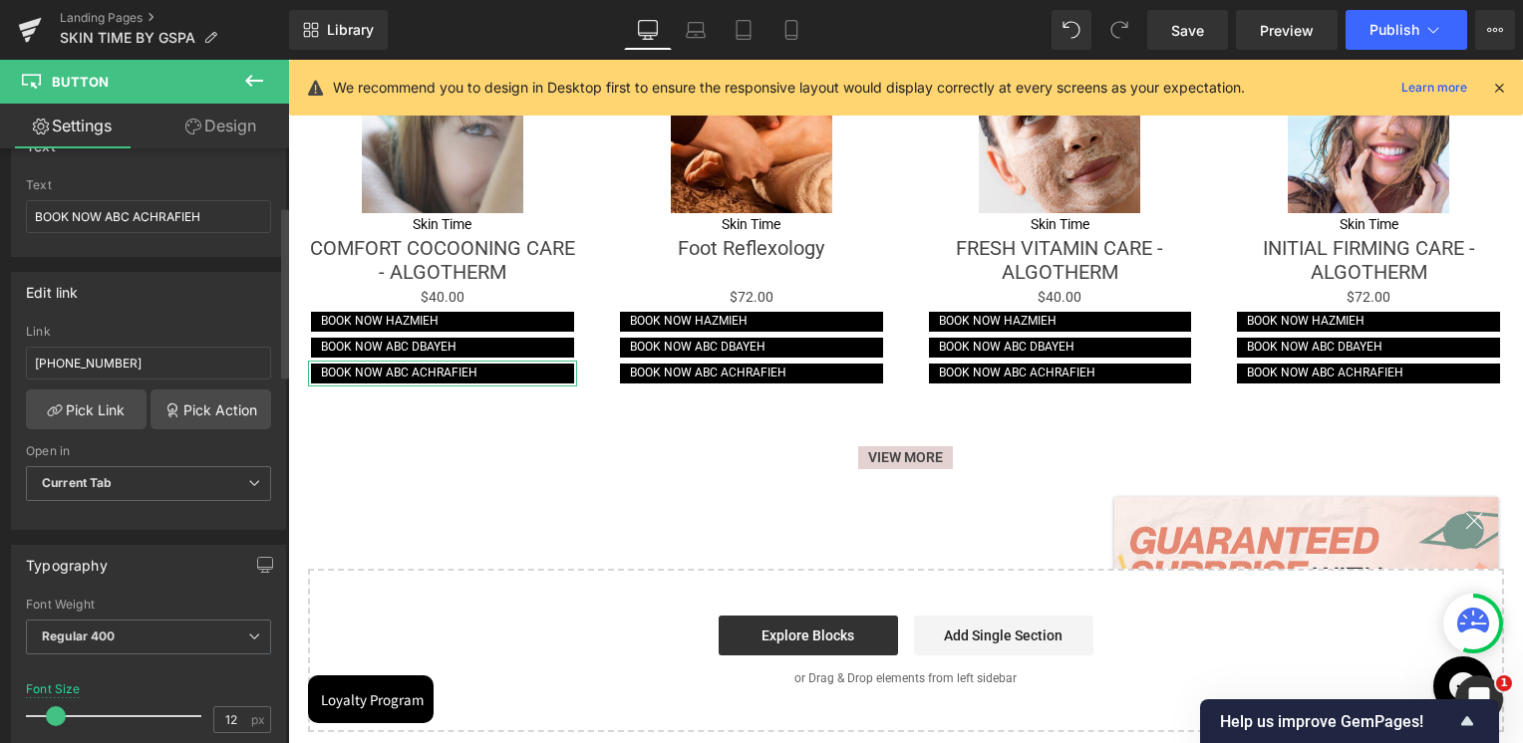
click at [183, 298] on div "Edit link" at bounding box center [148, 292] width 273 height 38
click at [435, 362] on span "Button" at bounding box center [440, 374] width 44 height 24
click at [157, 357] on input "‎[PHONE_NUMBER]" at bounding box center [148, 363] width 245 height 33
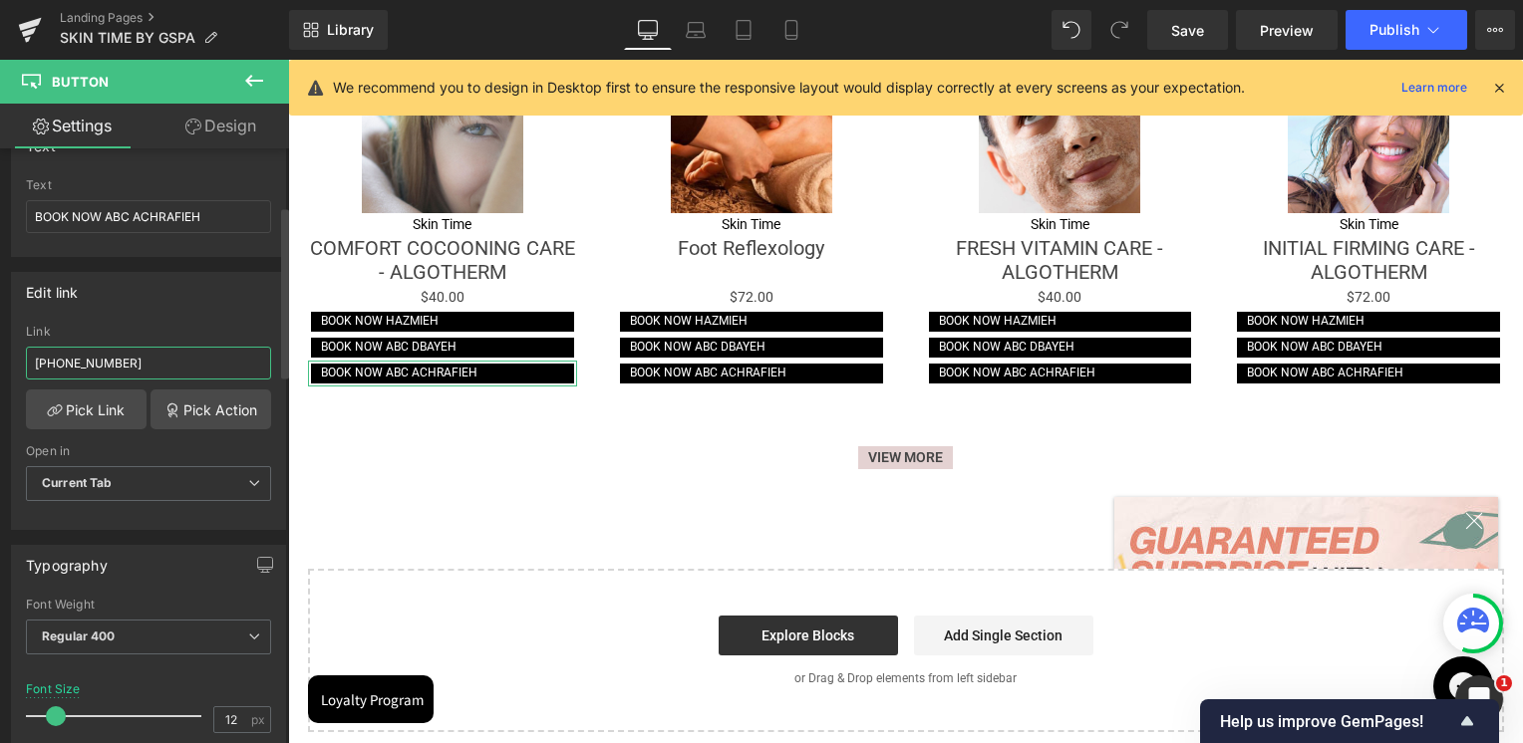
click at [157, 357] on input "‎[PHONE_NUMBER]" at bounding box center [148, 363] width 245 height 33
click at [156, 315] on div "Edit link ‎[PHONE_NUMBER] Link ‎[PHONE_NUMBER] Pick Link Pick Action Current Ta…" at bounding box center [148, 401] width 275 height 258
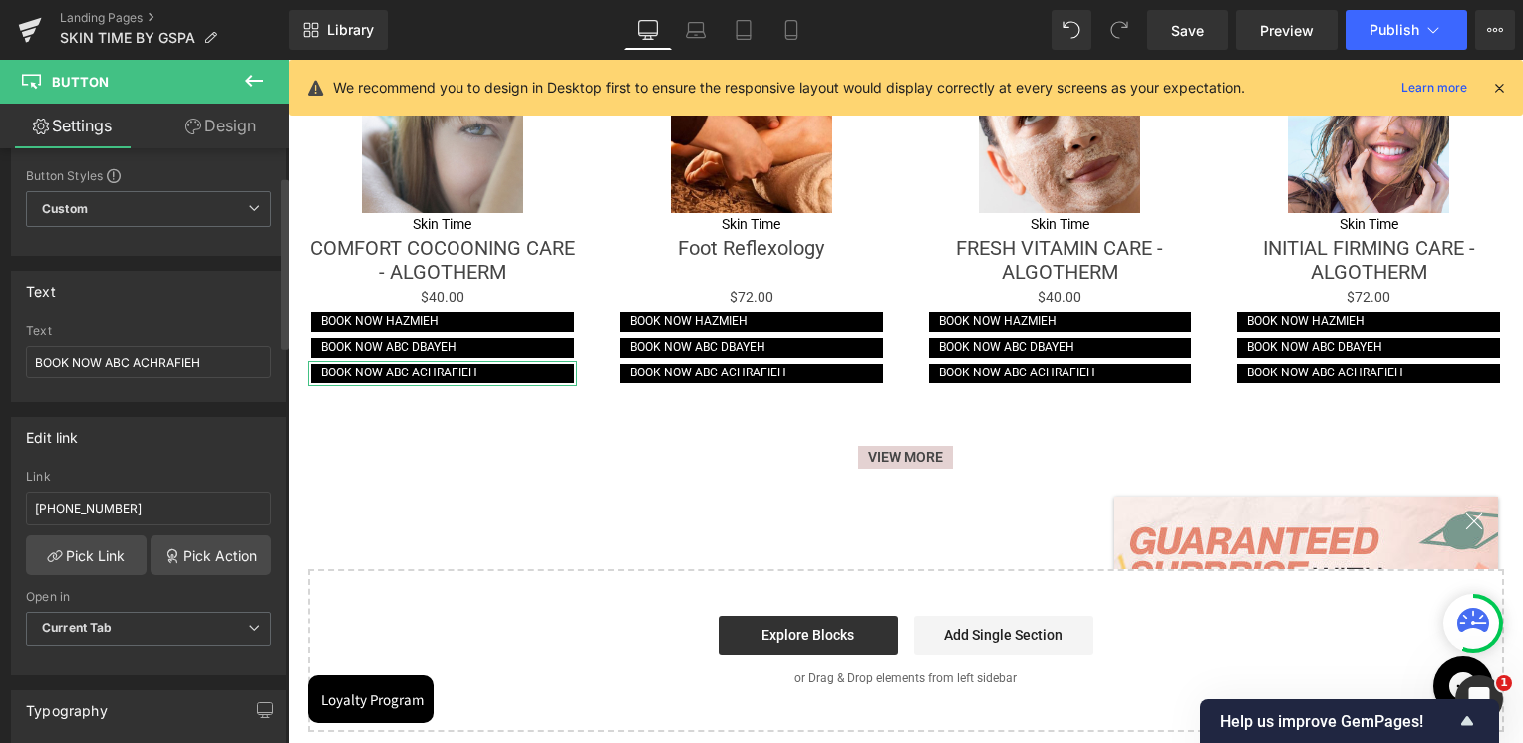
scroll to position [100, 0]
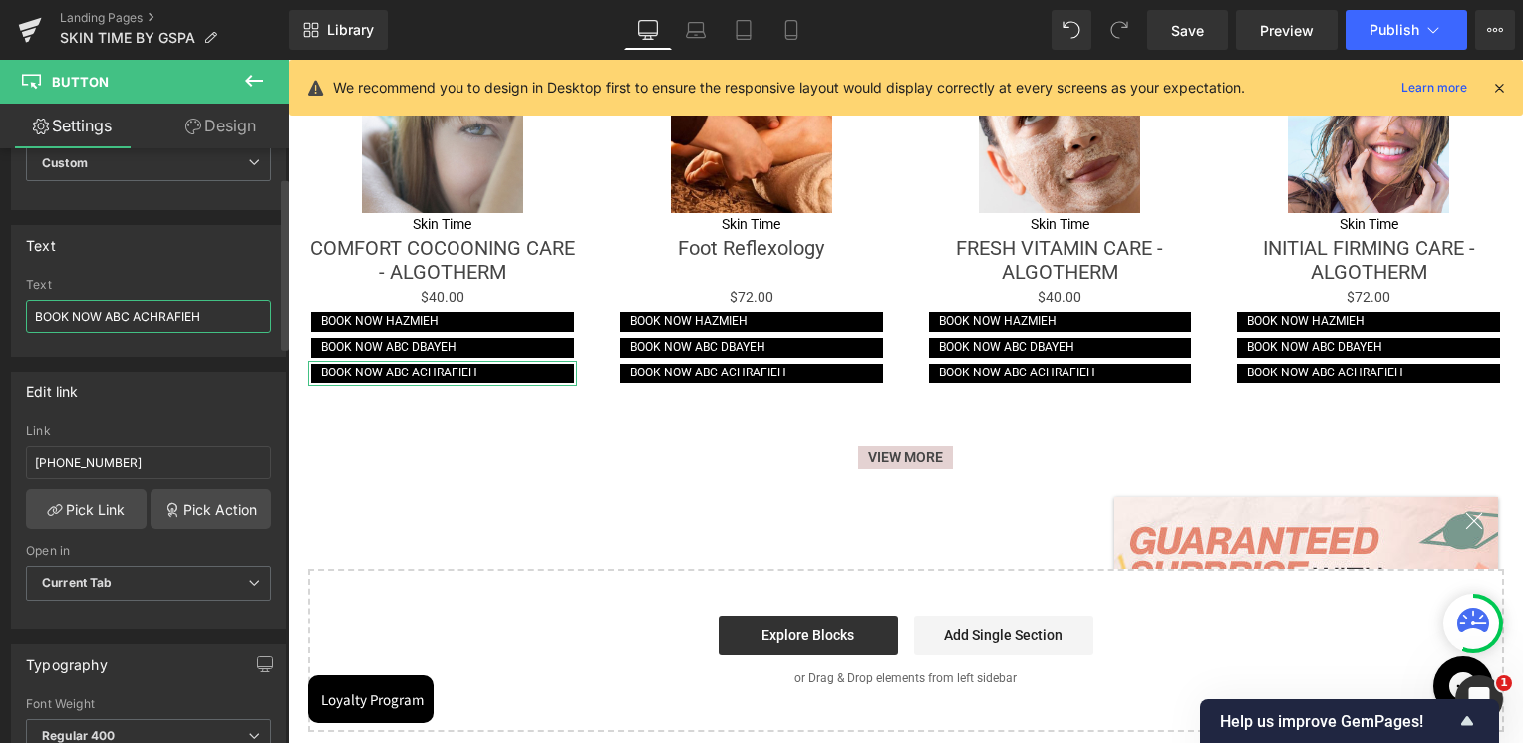
click at [207, 325] on input "BOOK NOW ABC ACHRAFIEH" at bounding box center [148, 316] width 245 height 33
click at [196, 250] on div "Text" at bounding box center [148, 245] width 273 height 38
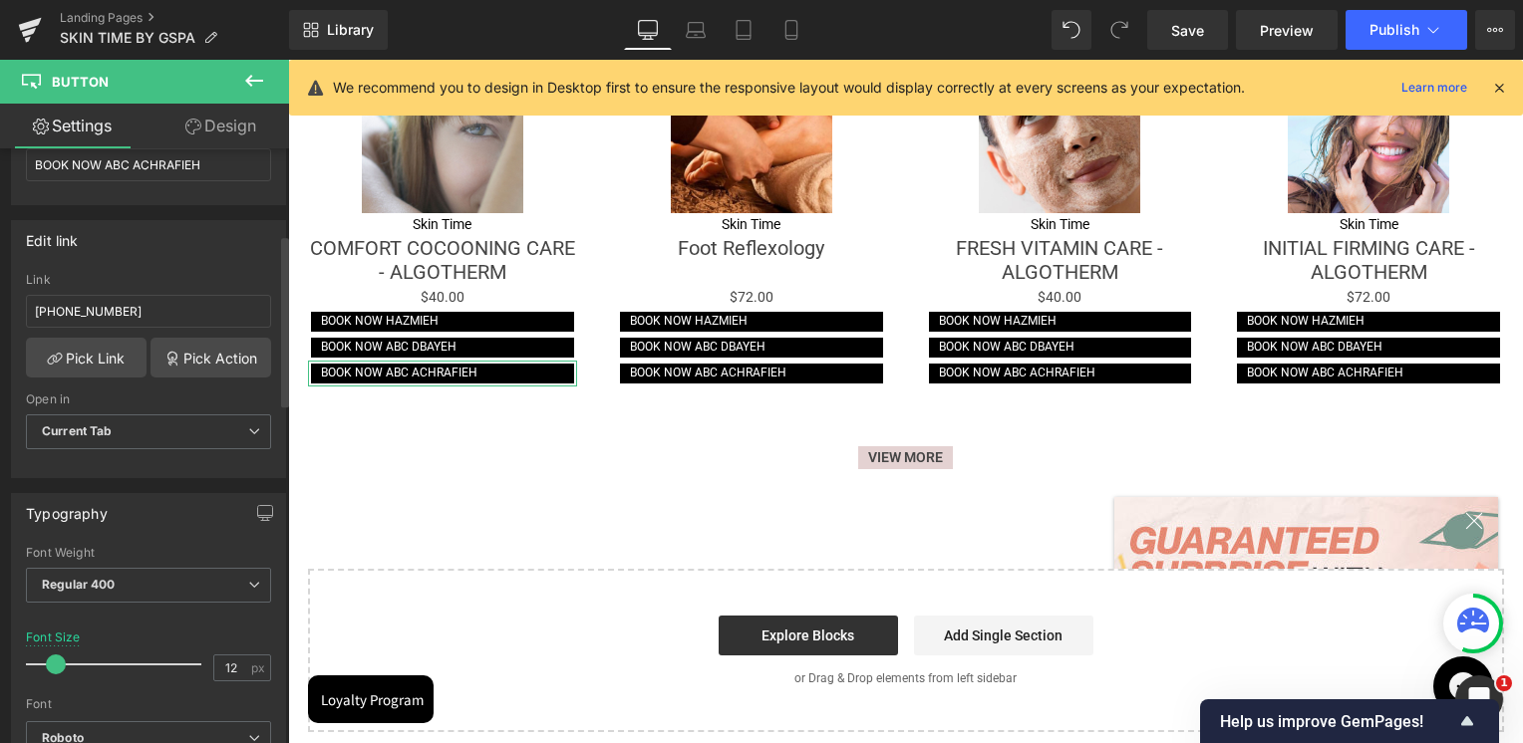
scroll to position [299, 0]
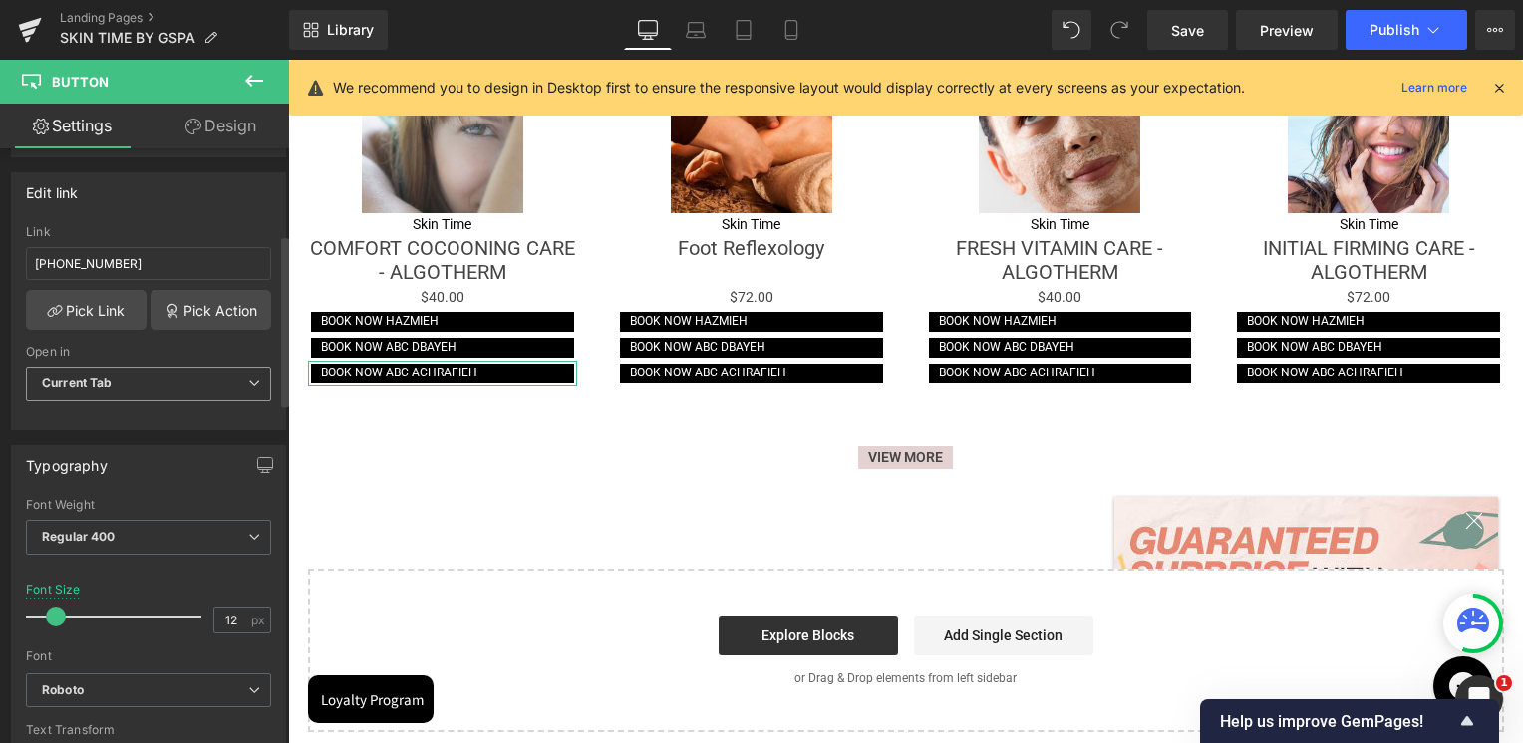
click at [109, 394] on span "Current Tab" at bounding box center [148, 384] width 245 height 35
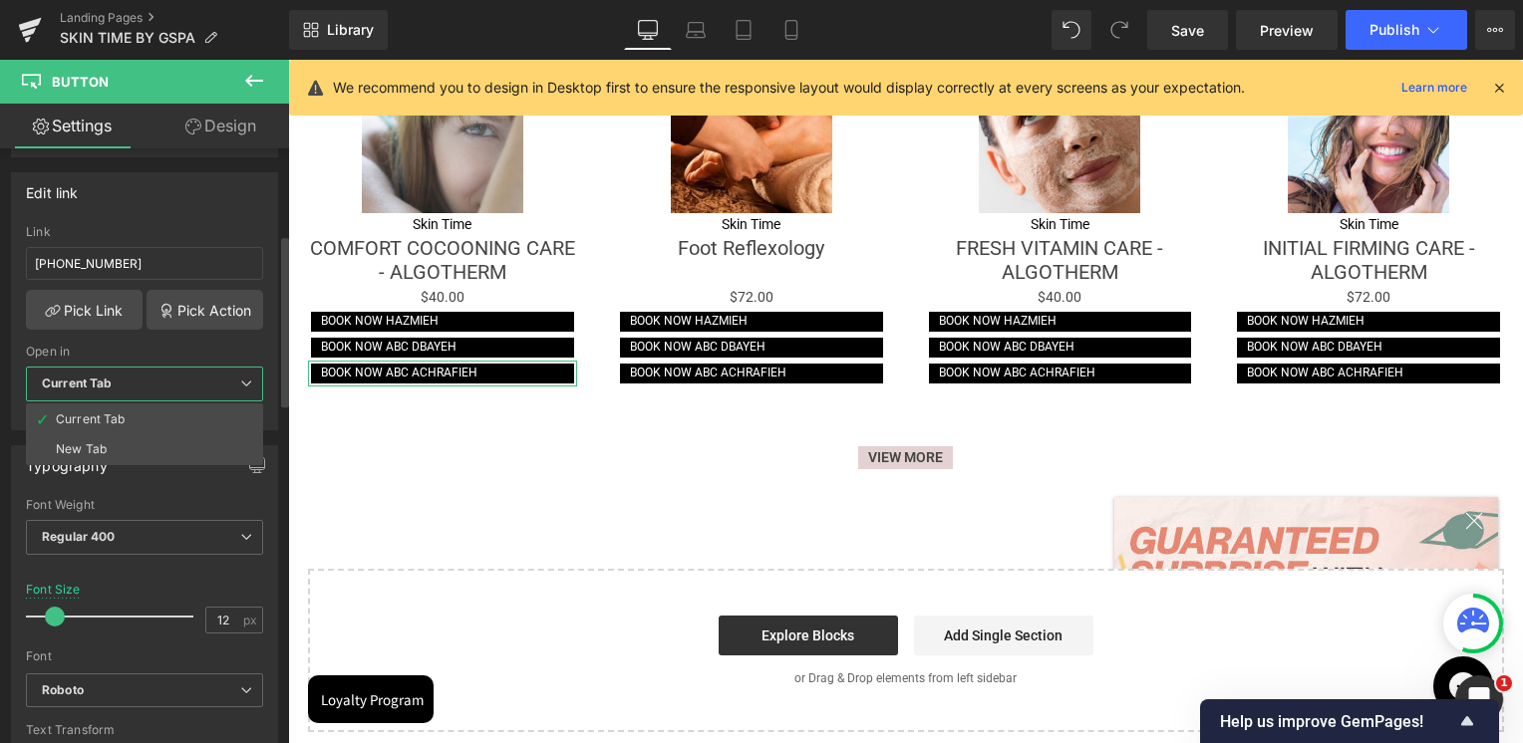
click at [106, 390] on span "Current Tab" at bounding box center [144, 384] width 237 height 35
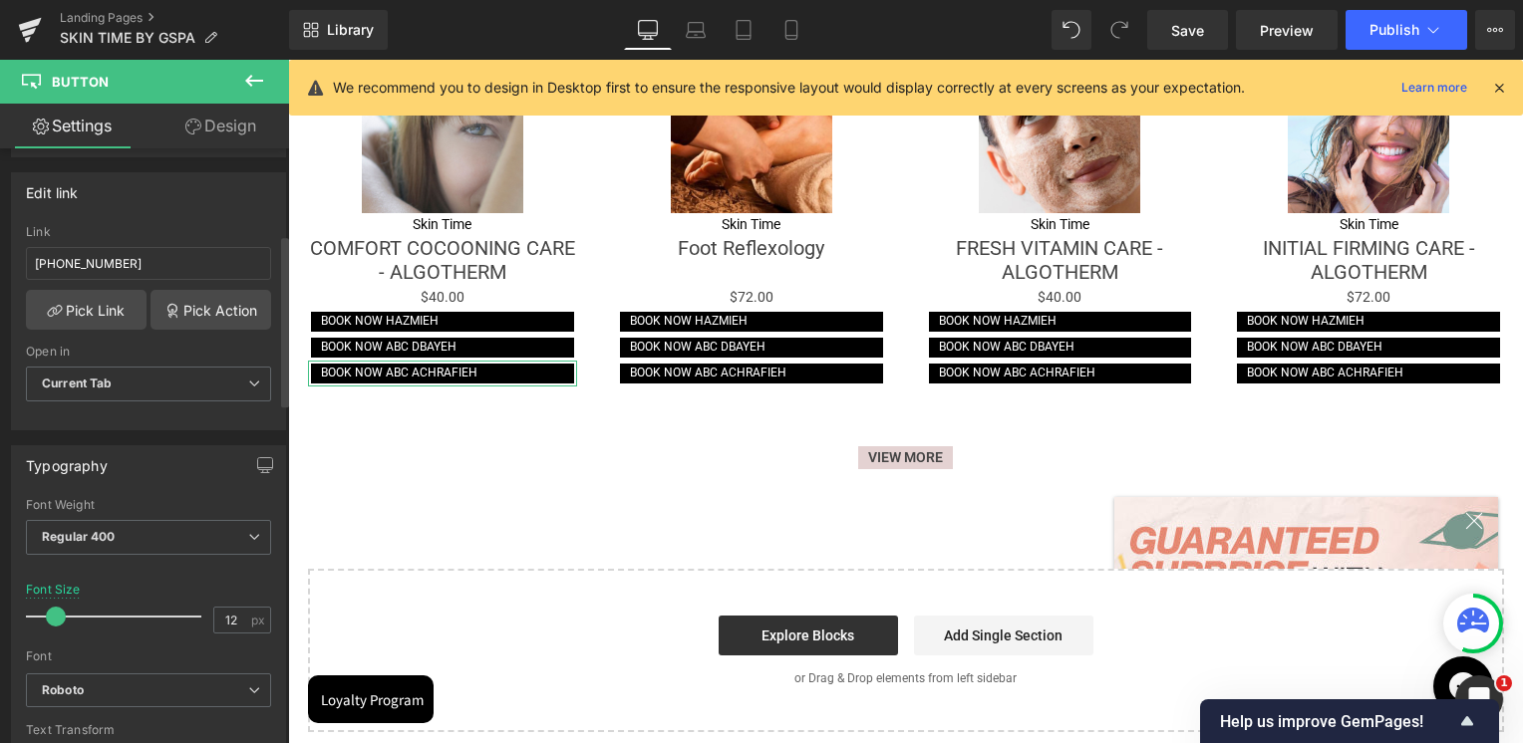
click at [160, 337] on div "‎[PHONE_NUMBER] Link ‎[PHONE_NUMBER] Pick Link Pick Action Current Tab New Tab …" at bounding box center [148, 327] width 273 height 204
click at [179, 309] on link "Pick Action" at bounding box center [210, 310] width 121 height 40
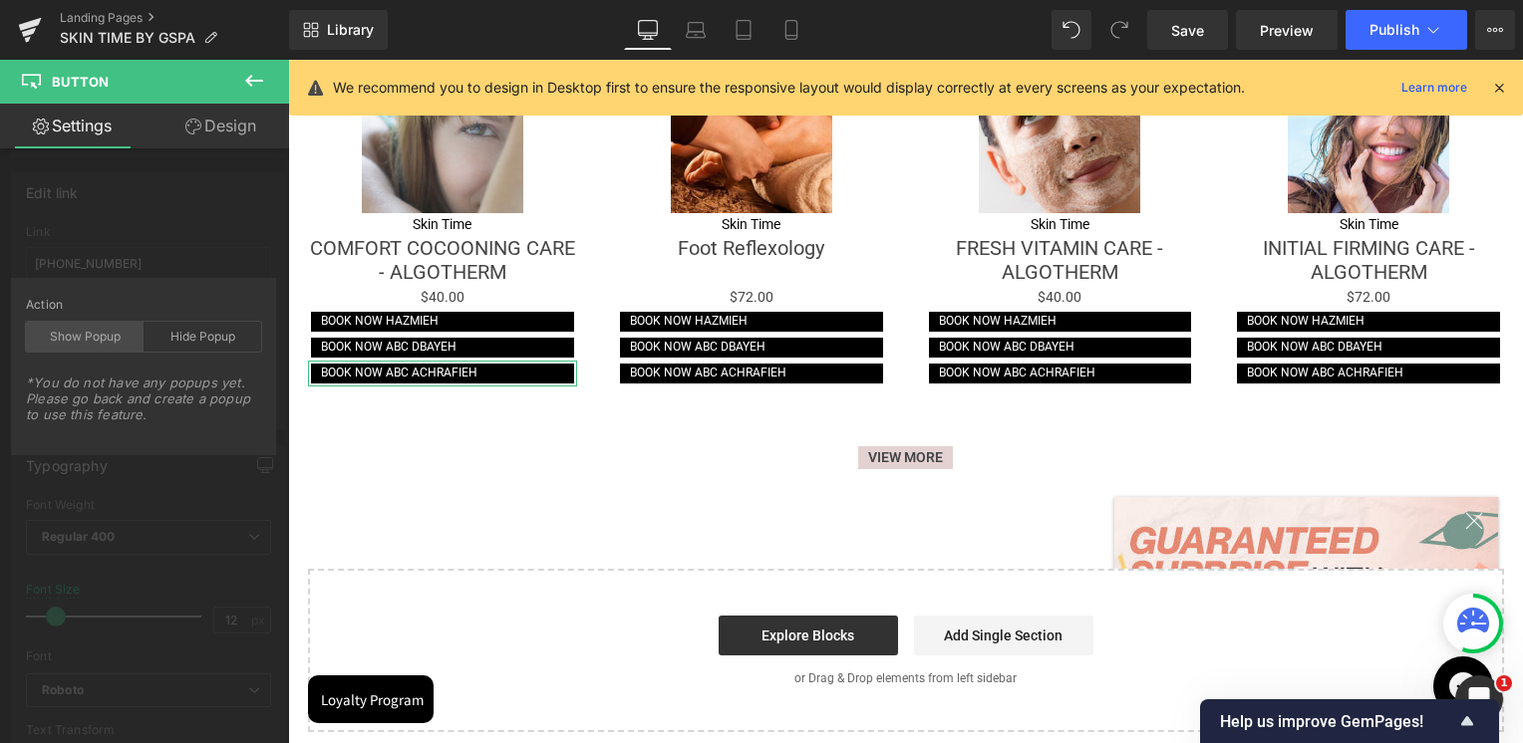
click at [82, 343] on div "Show Popup" at bounding box center [85, 337] width 118 height 30
click at [76, 322] on div "Show Popup" at bounding box center [85, 337] width 118 height 30
click at [195, 250] on div "Edit link ‎[PHONE_NUMBER] Link ‎[PHONE_NUMBER] Pick Link Pick Action Current Ta…" at bounding box center [149, 293] width 298 height 273
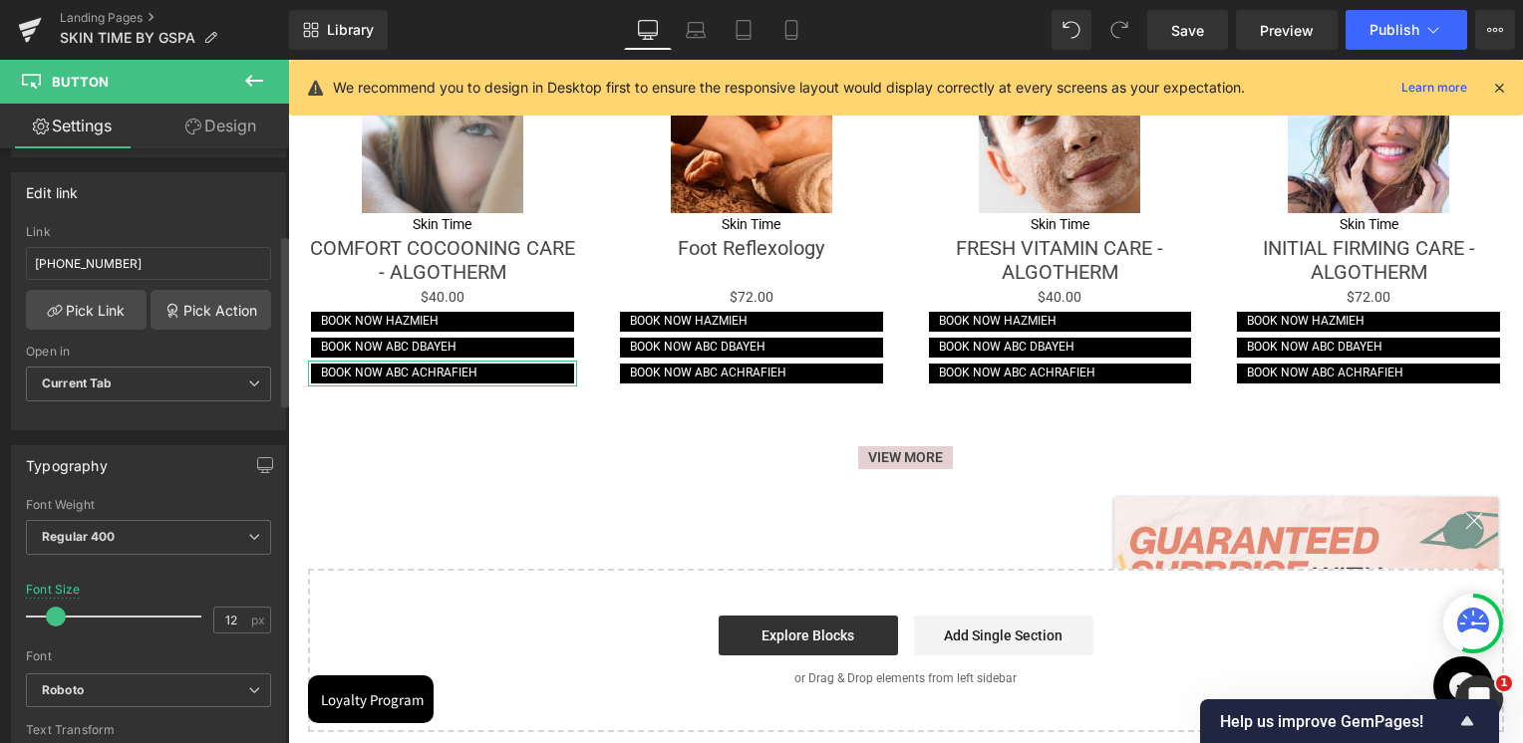
click at [191, 195] on div "Edit link" at bounding box center [148, 192] width 273 height 38
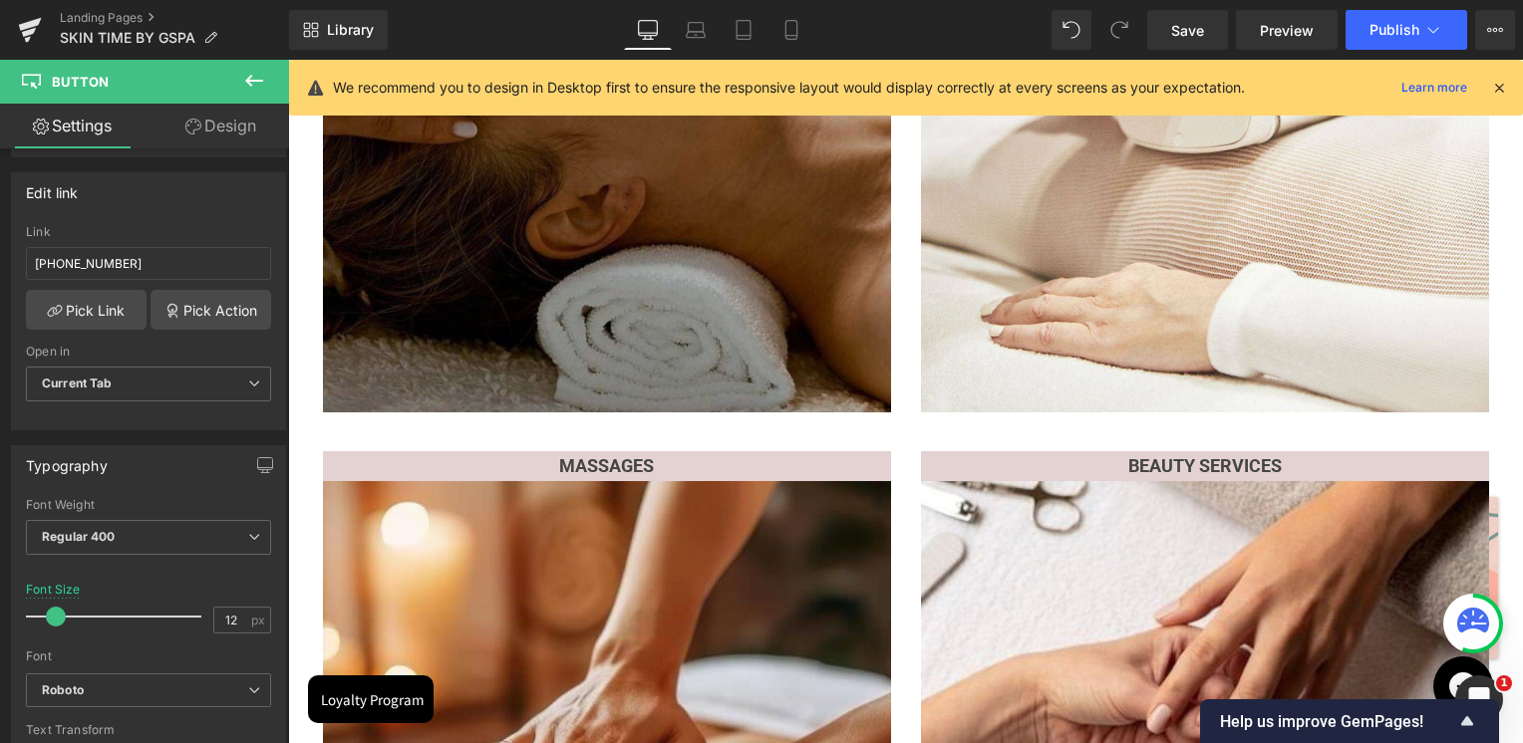
scroll to position [1163, 0]
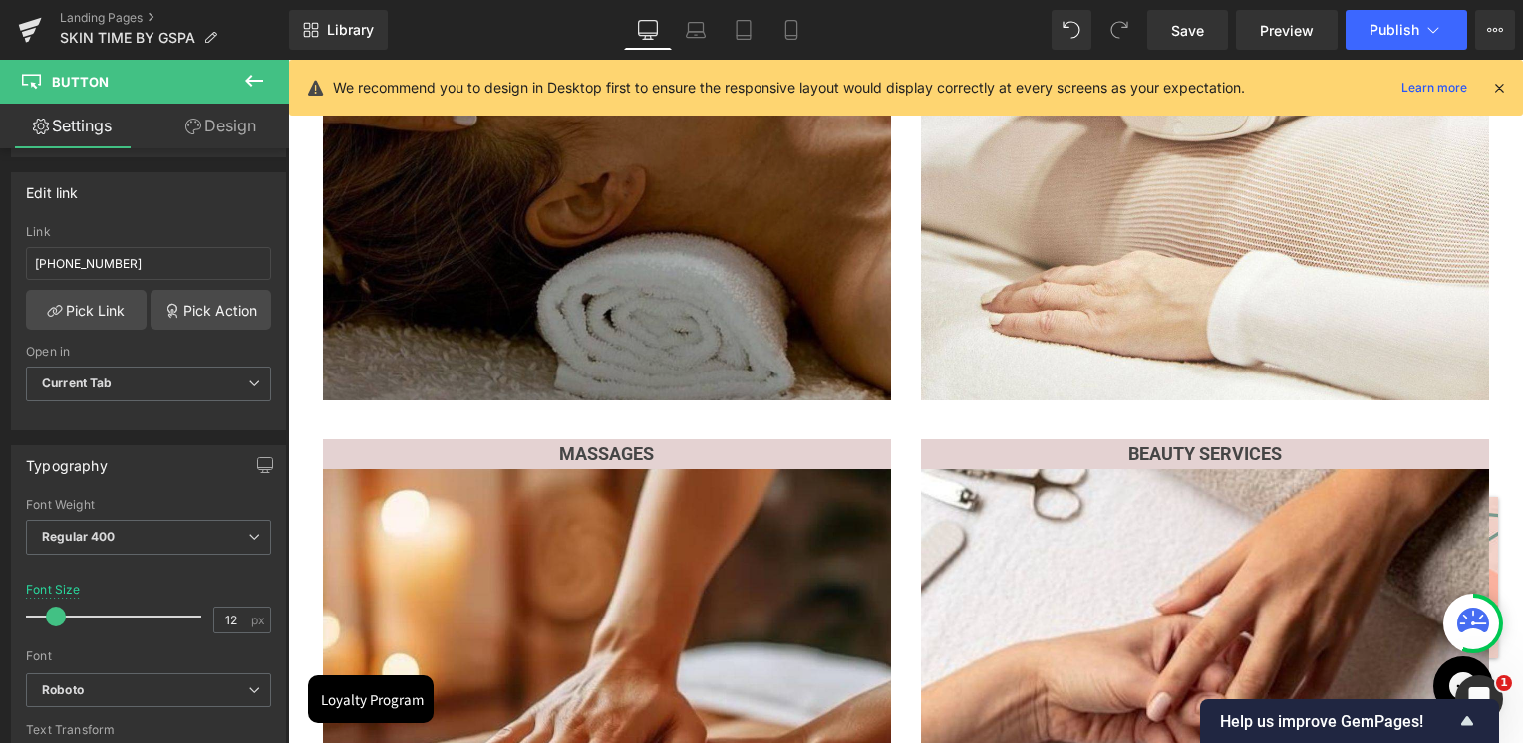
click at [586, 233] on img at bounding box center [607, 117] width 568 height 568
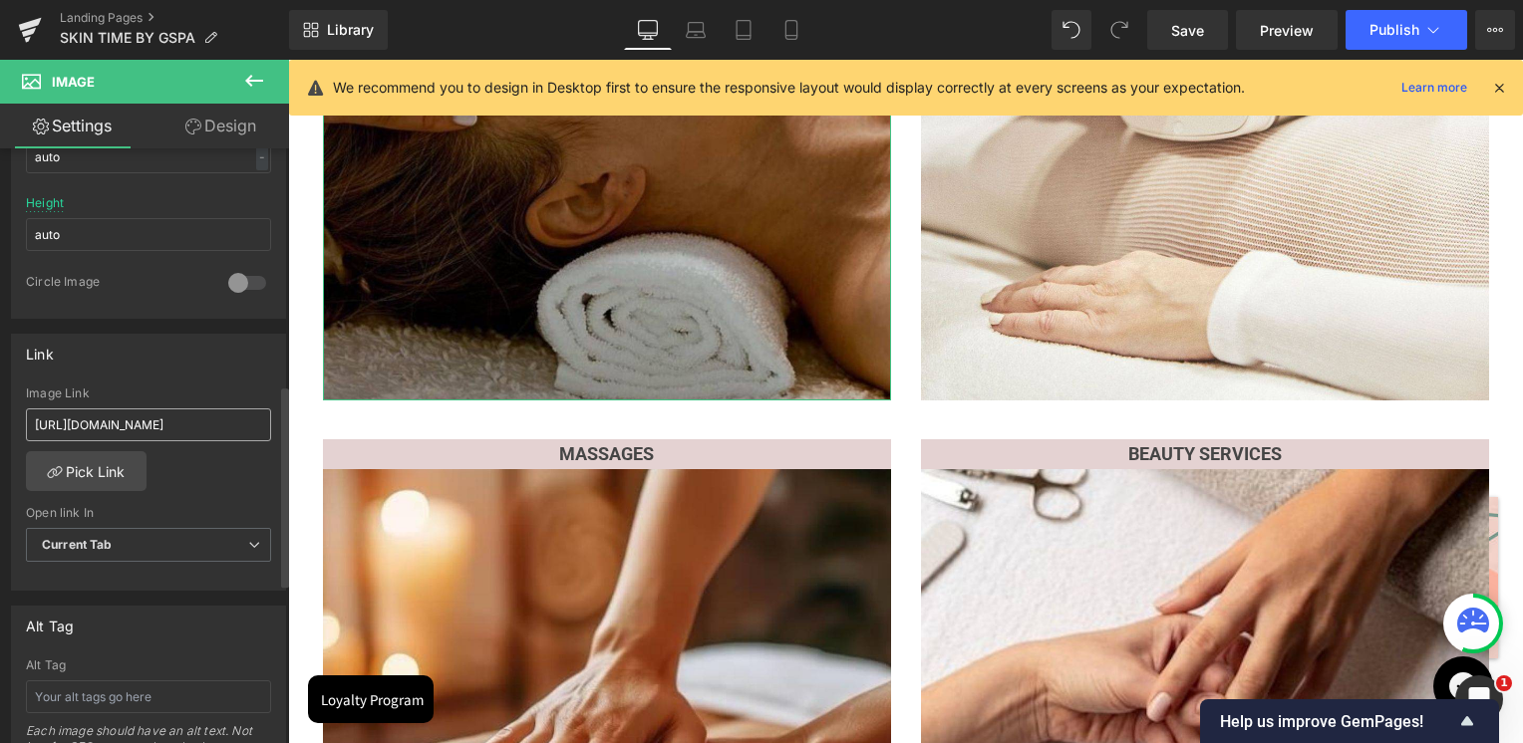
scroll to position [697, 0]
click at [160, 411] on input "[URL][DOMAIN_NAME]" at bounding box center [148, 417] width 245 height 33
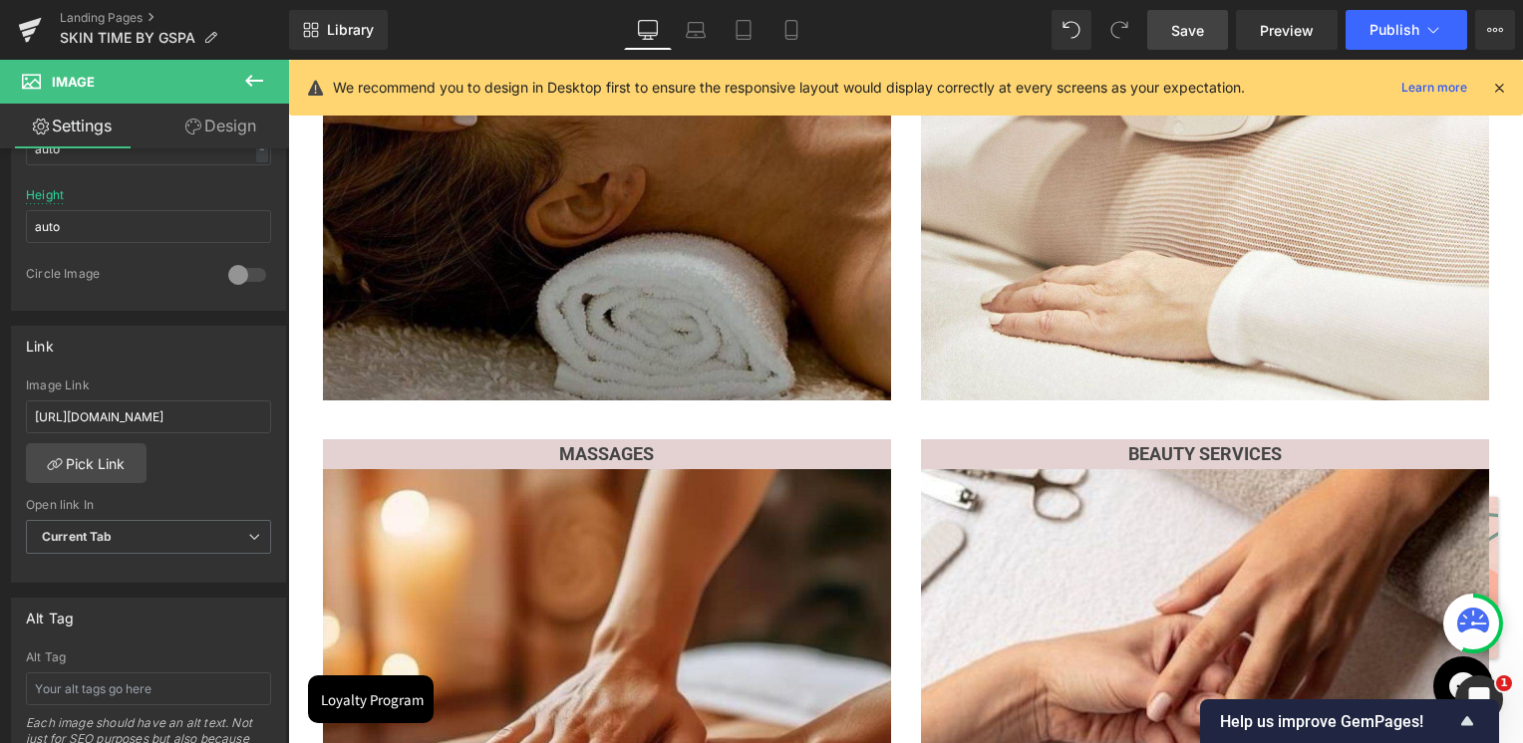
click at [1184, 20] on span "Save" at bounding box center [1187, 30] width 33 height 21
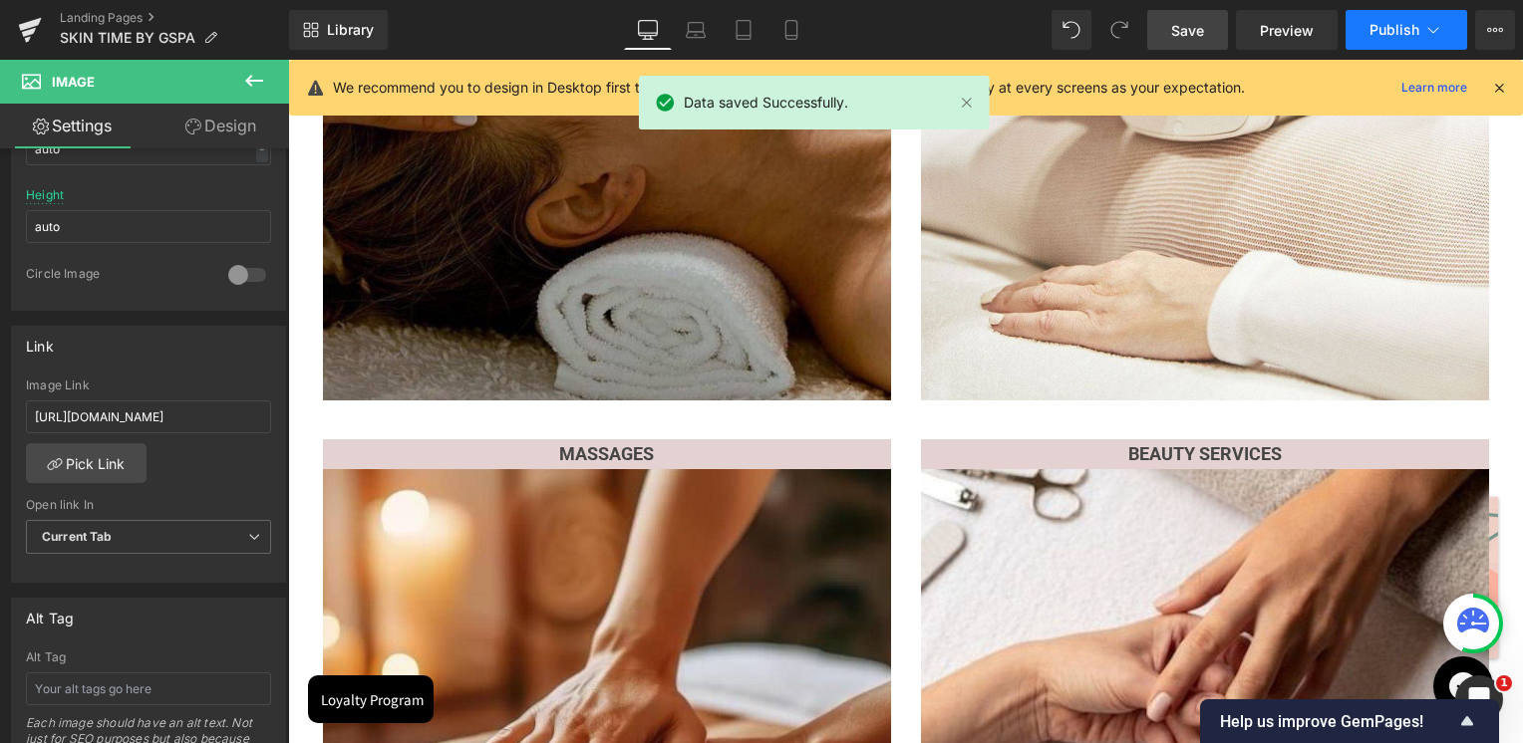
click at [1402, 27] on span "Publish" at bounding box center [1394, 30] width 50 height 16
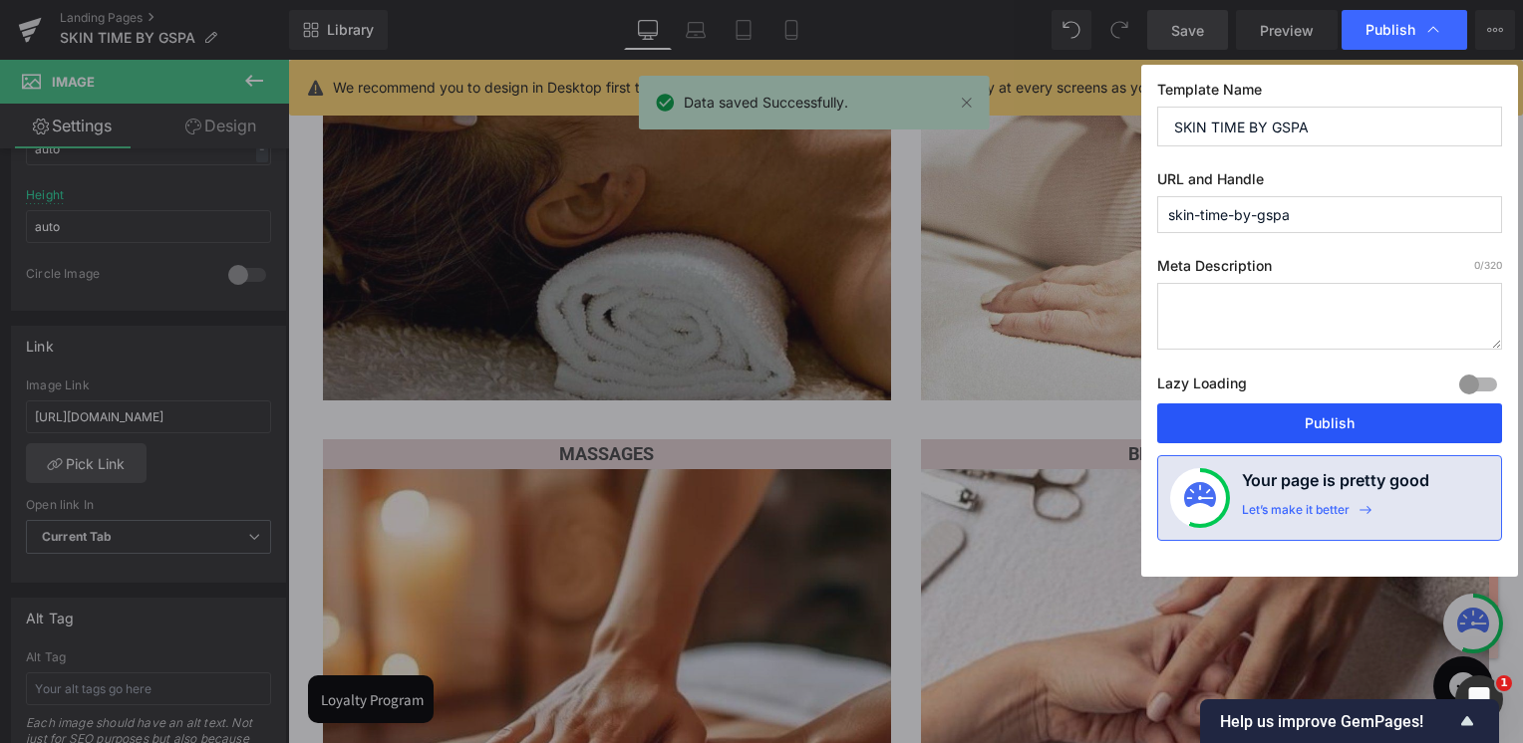
click at [1269, 414] on button "Publish" at bounding box center [1329, 424] width 345 height 40
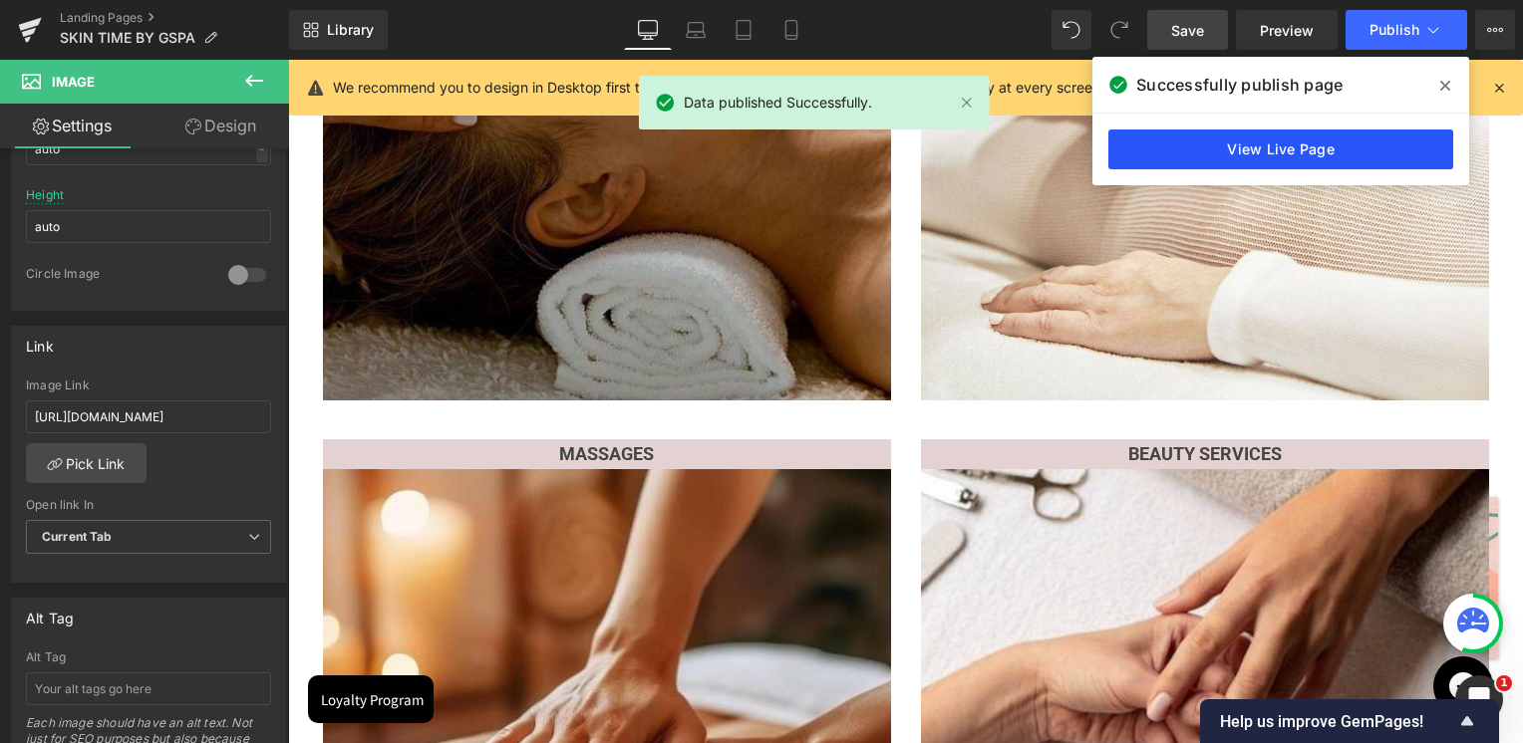
click at [1306, 152] on link "View Live Page" at bounding box center [1280, 150] width 345 height 40
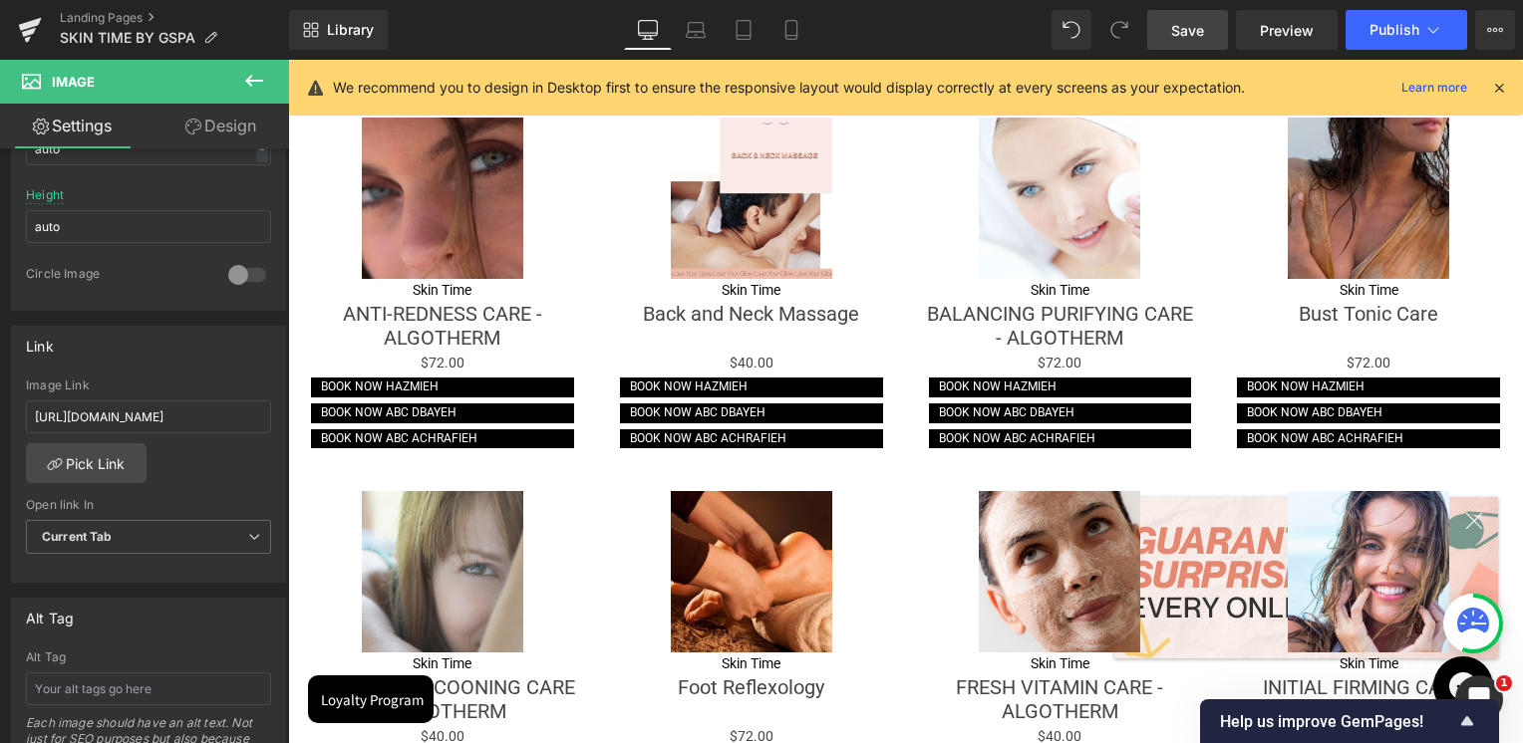
scroll to position [2358, 0]
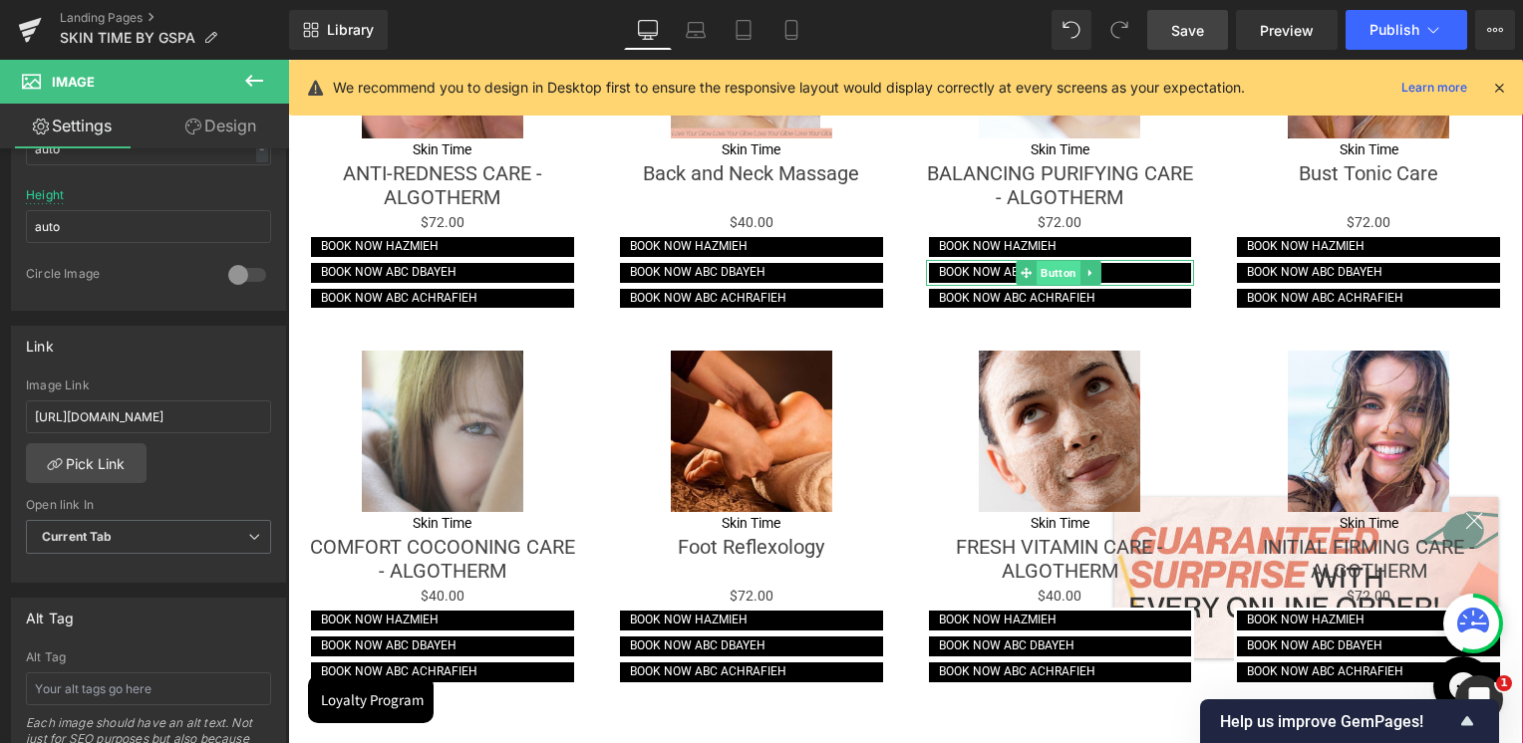
click at [1052, 266] on span "Button" at bounding box center [1058, 273] width 44 height 24
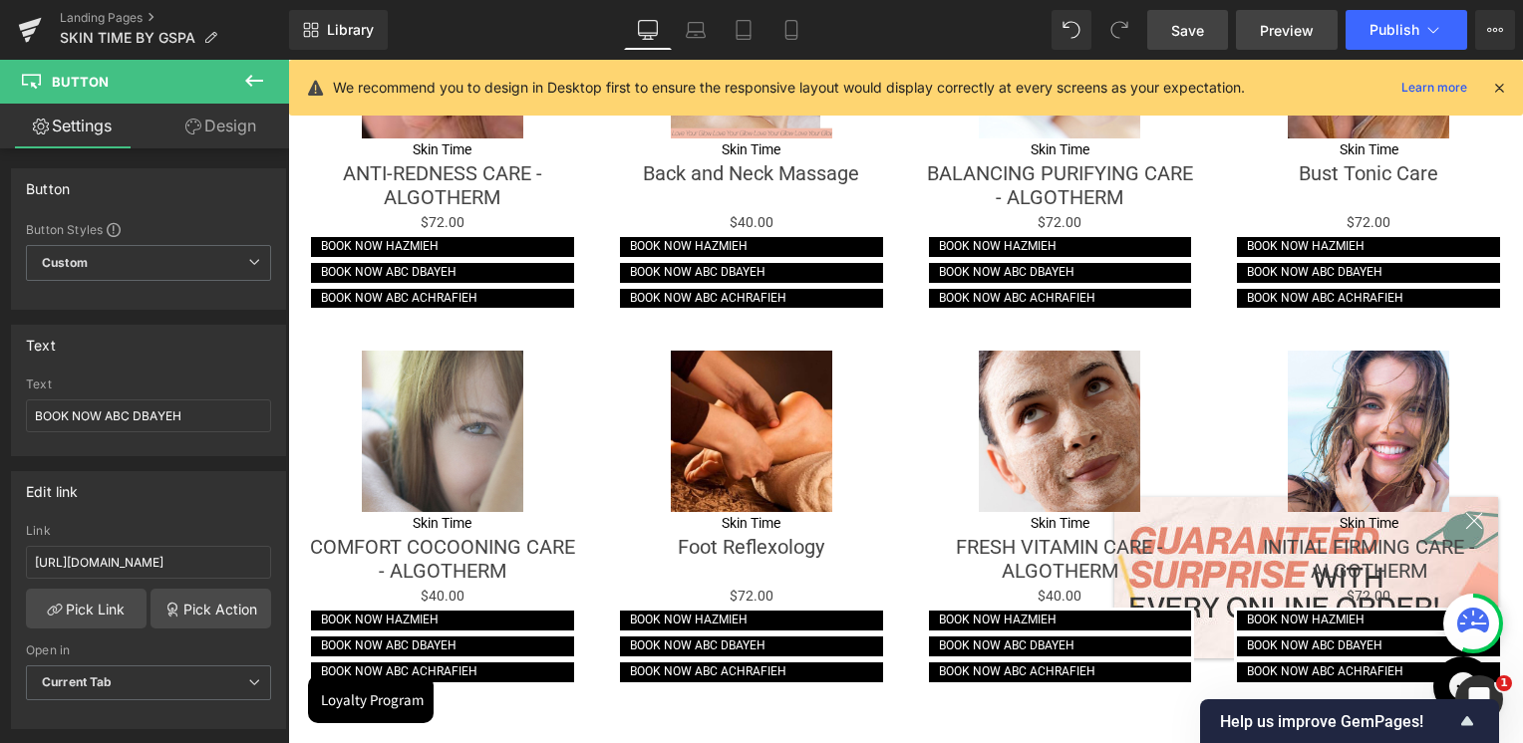
click at [1306, 47] on link "Preview" at bounding box center [1287, 30] width 102 height 40
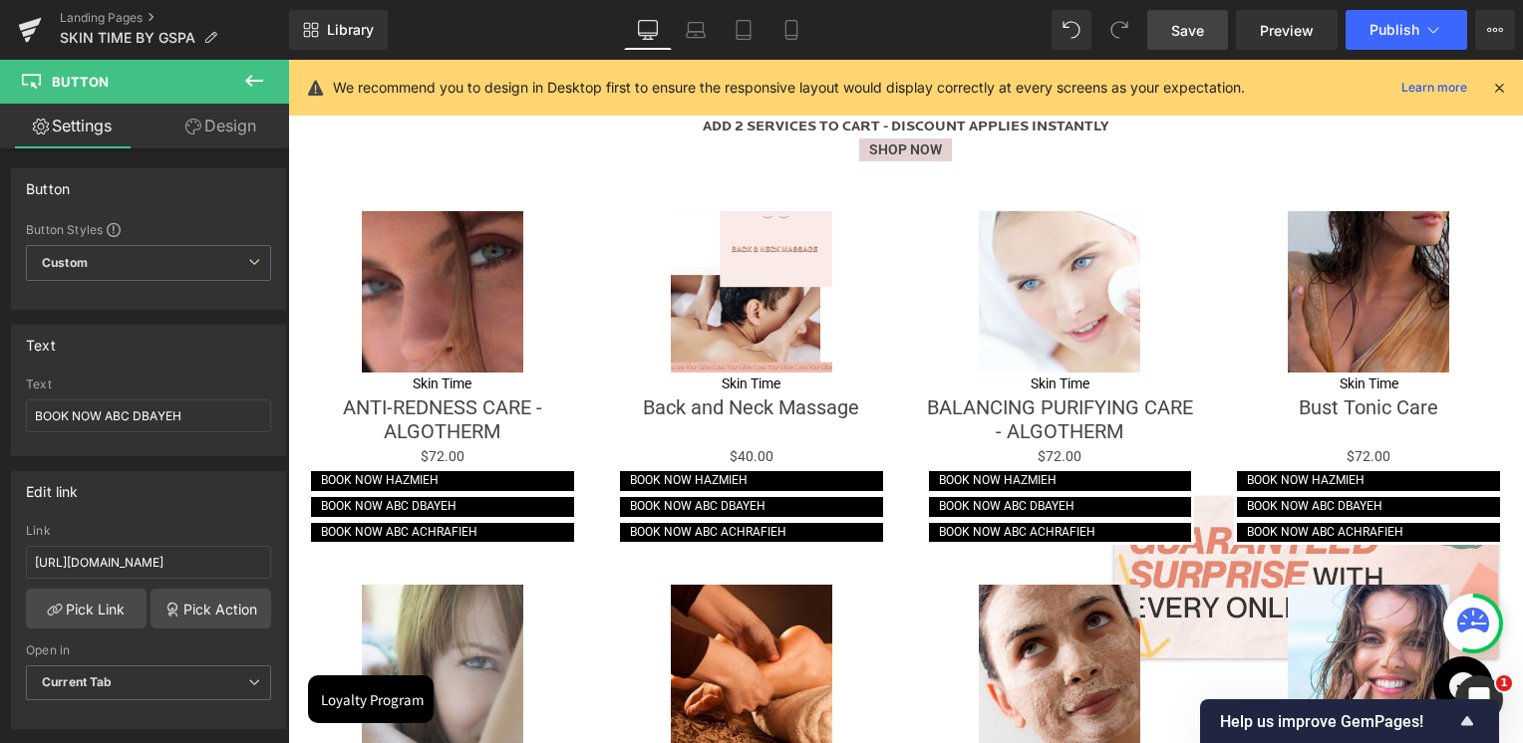
scroll to position [1960, 0]
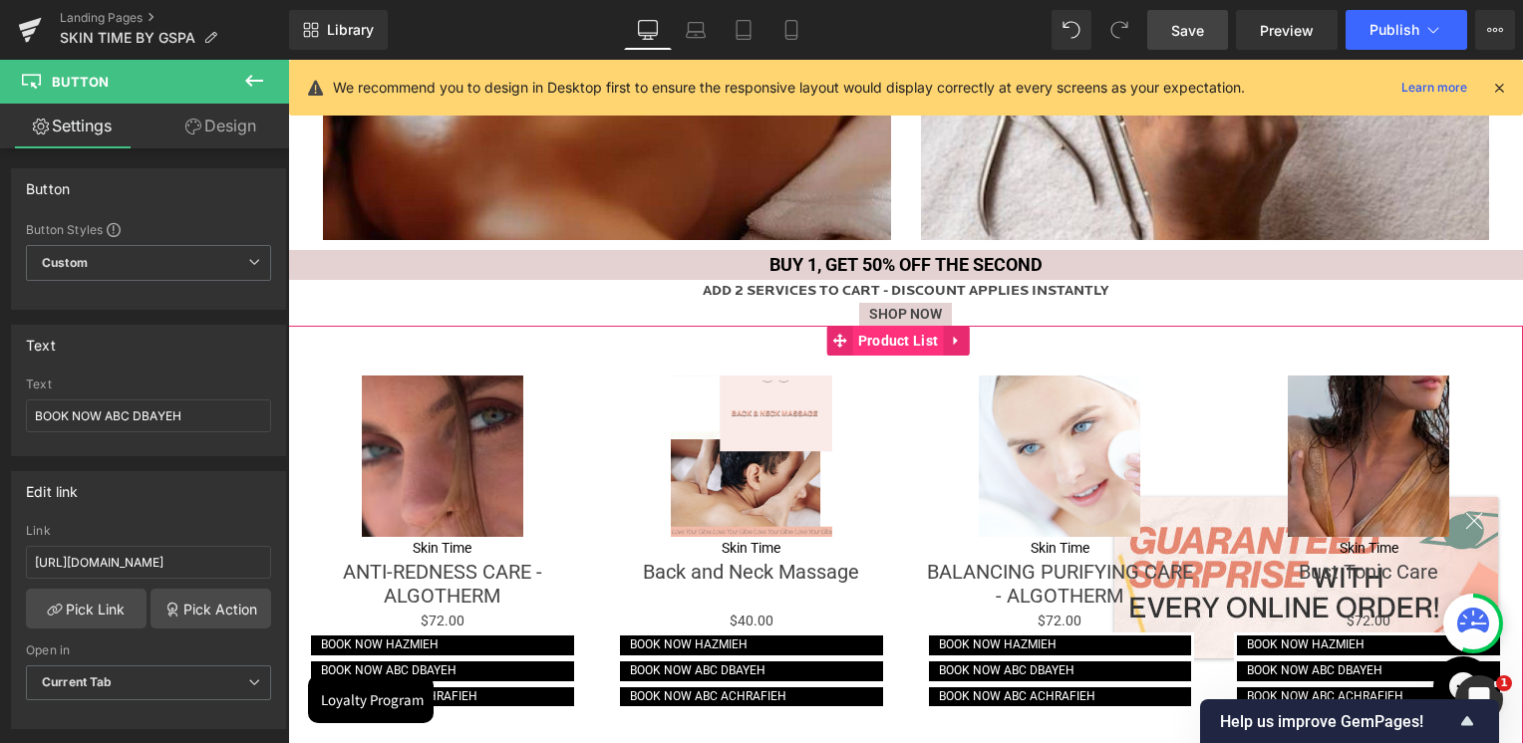
click at [892, 342] on span "Product List" at bounding box center [898, 341] width 91 height 30
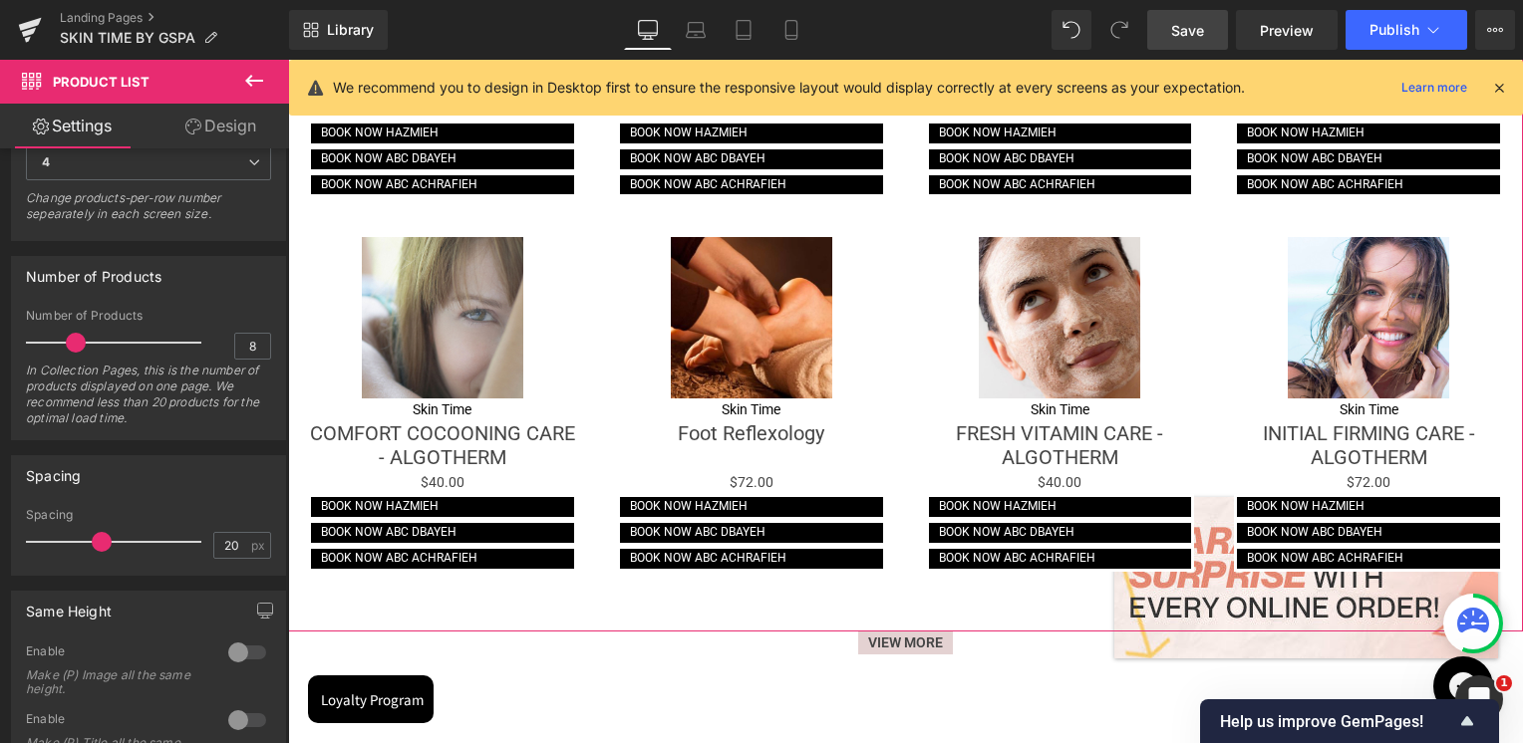
scroll to position [2558, 0]
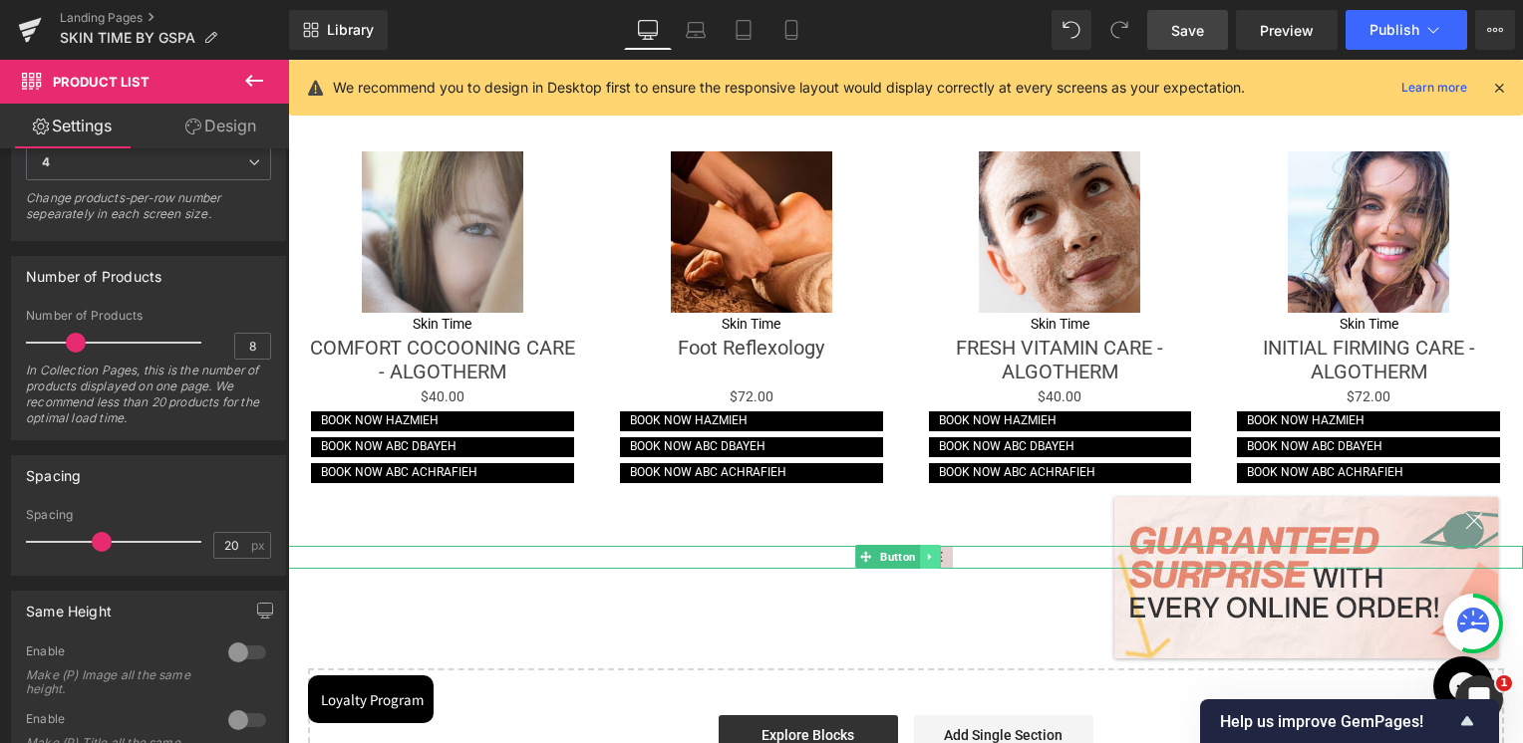
click at [931, 551] on icon at bounding box center [930, 557] width 11 height 12
click at [944, 552] on icon at bounding box center [940, 557] width 11 height 11
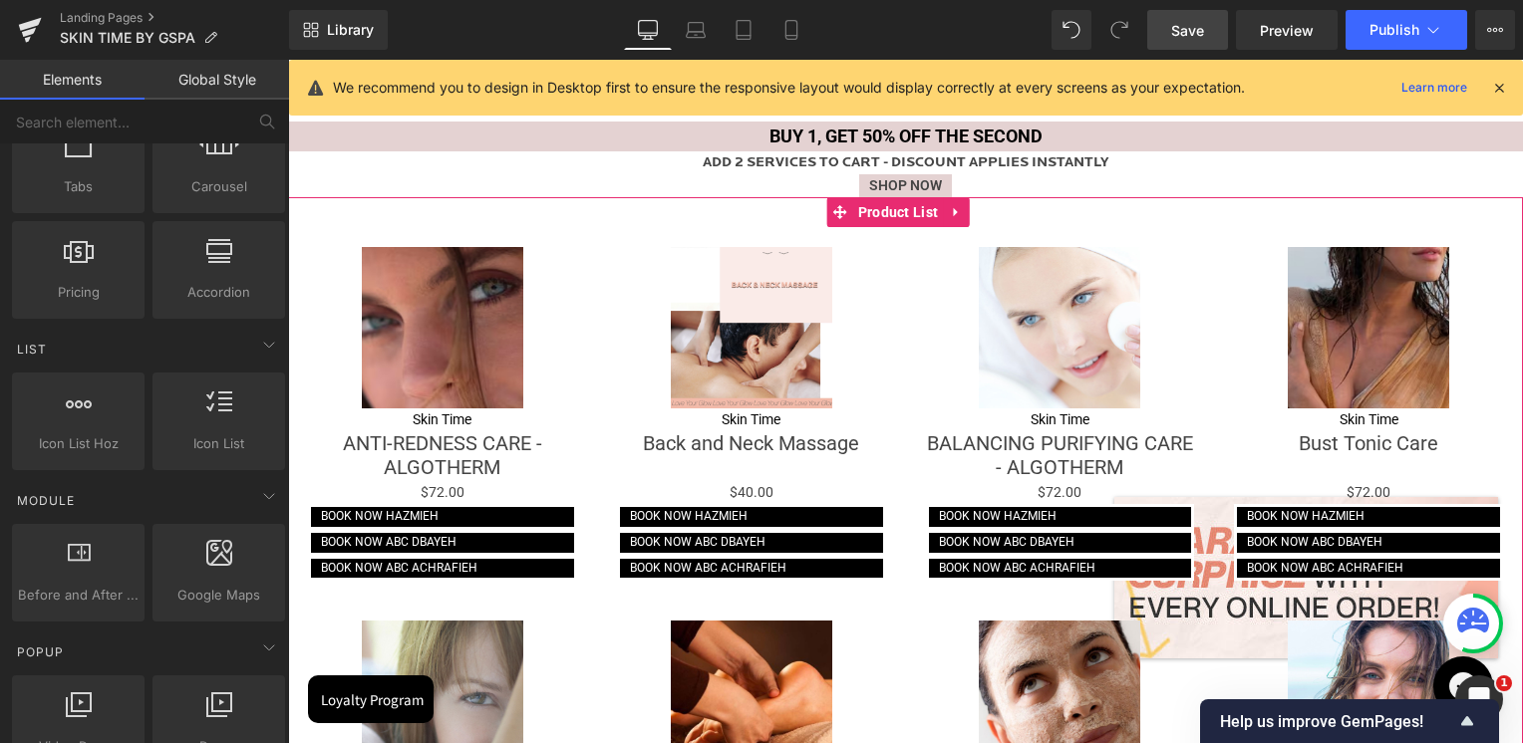
scroll to position [2060, 0]
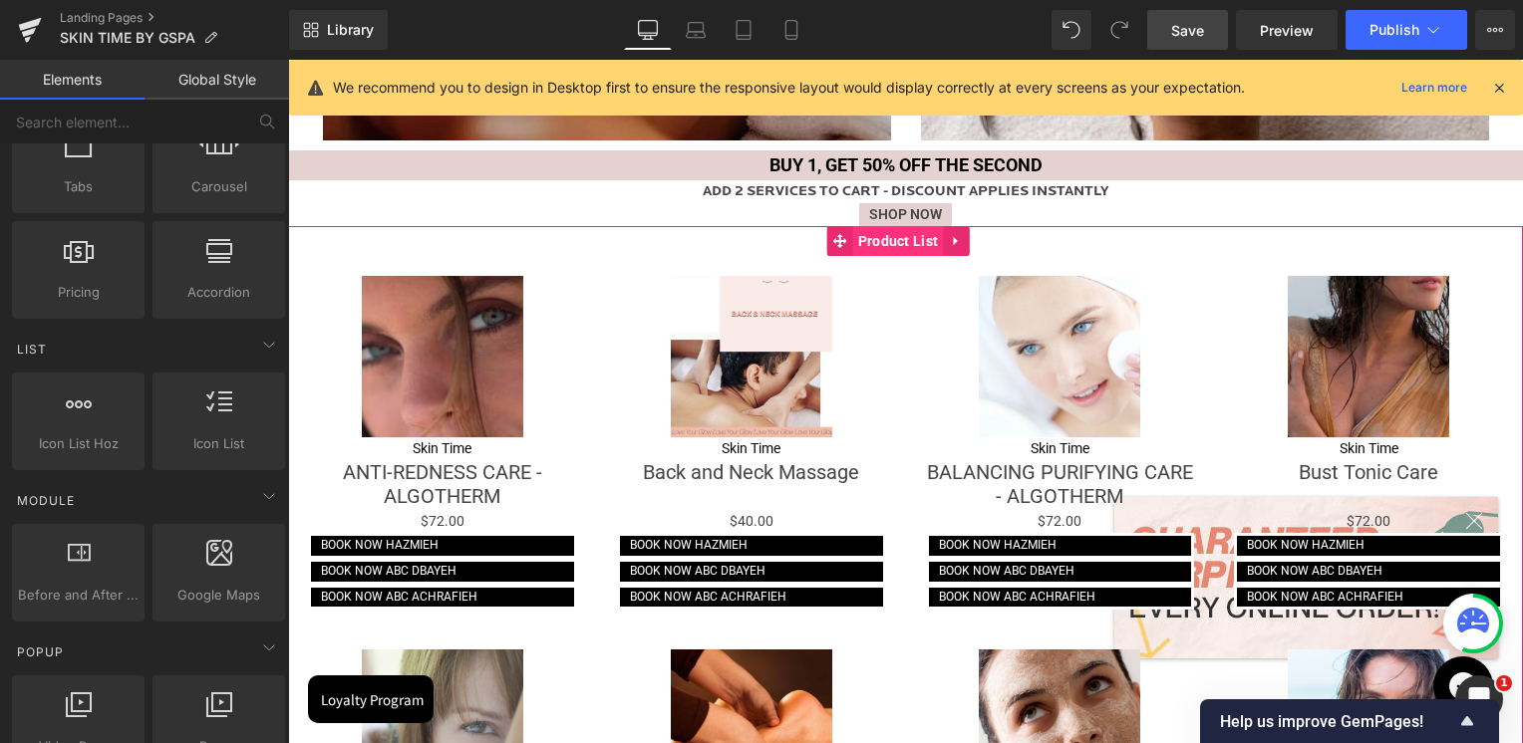
click at [907, 241] on span "Product List" at bounding box center [898, 241] width 91 height 30
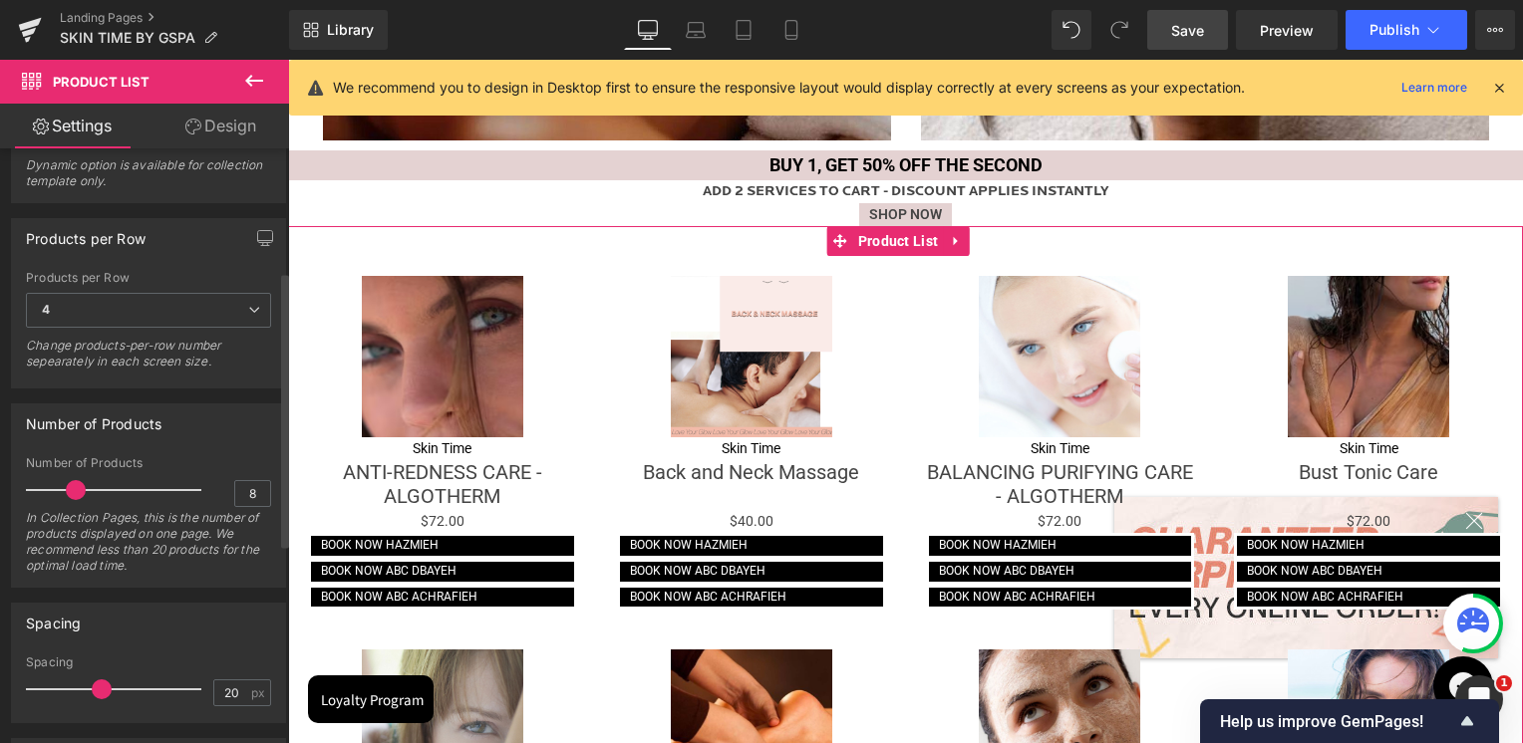
scroll to position [299, 0]
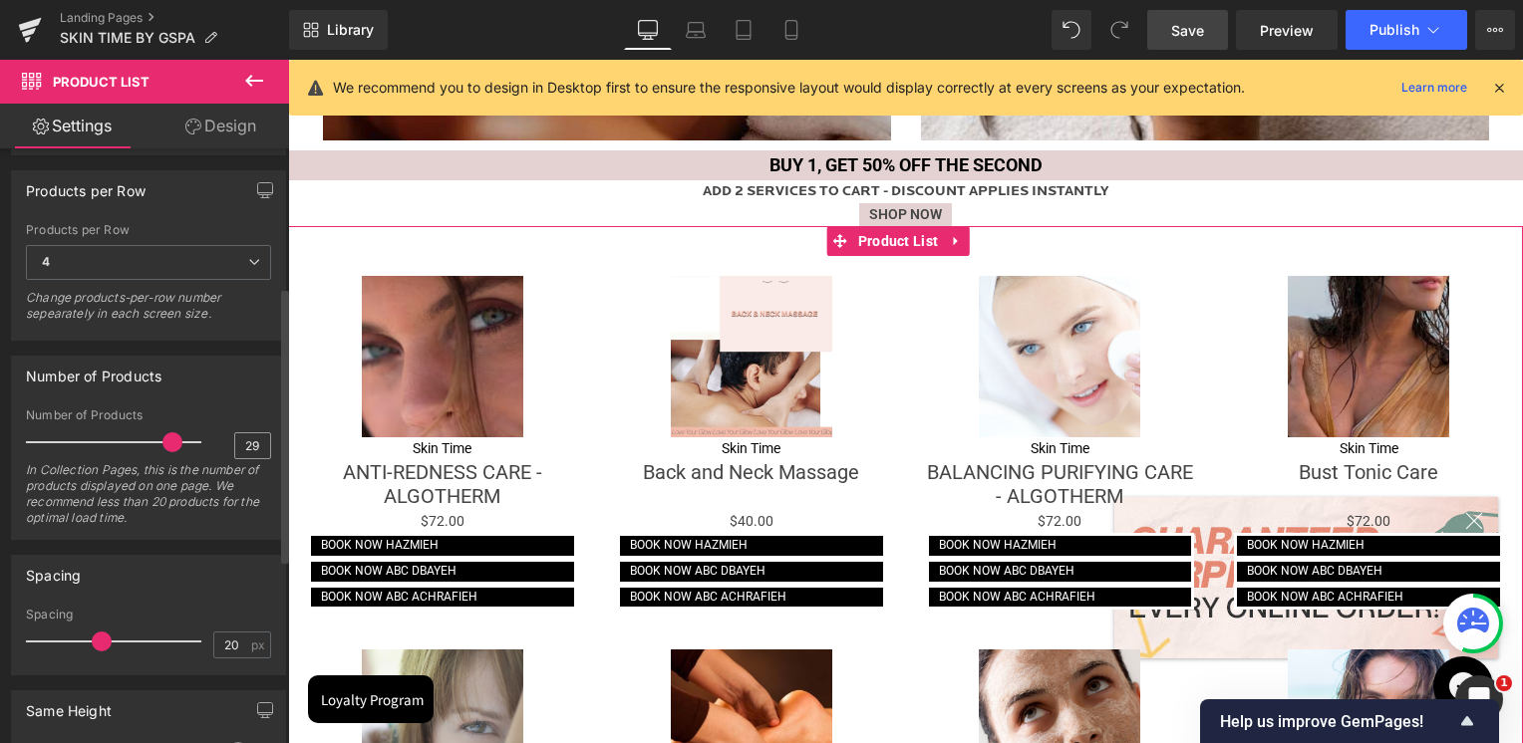
type input "30"
drag, startPoint x: 146, startPoint y: 446, endPoint x: 238, endPoint y: 445, distance: 91.7
click at [238, 445] on div "Number of Products 30 In Collection Pages, this is the number of products displ…" at bounding box center [148, 474] width 245 height 131
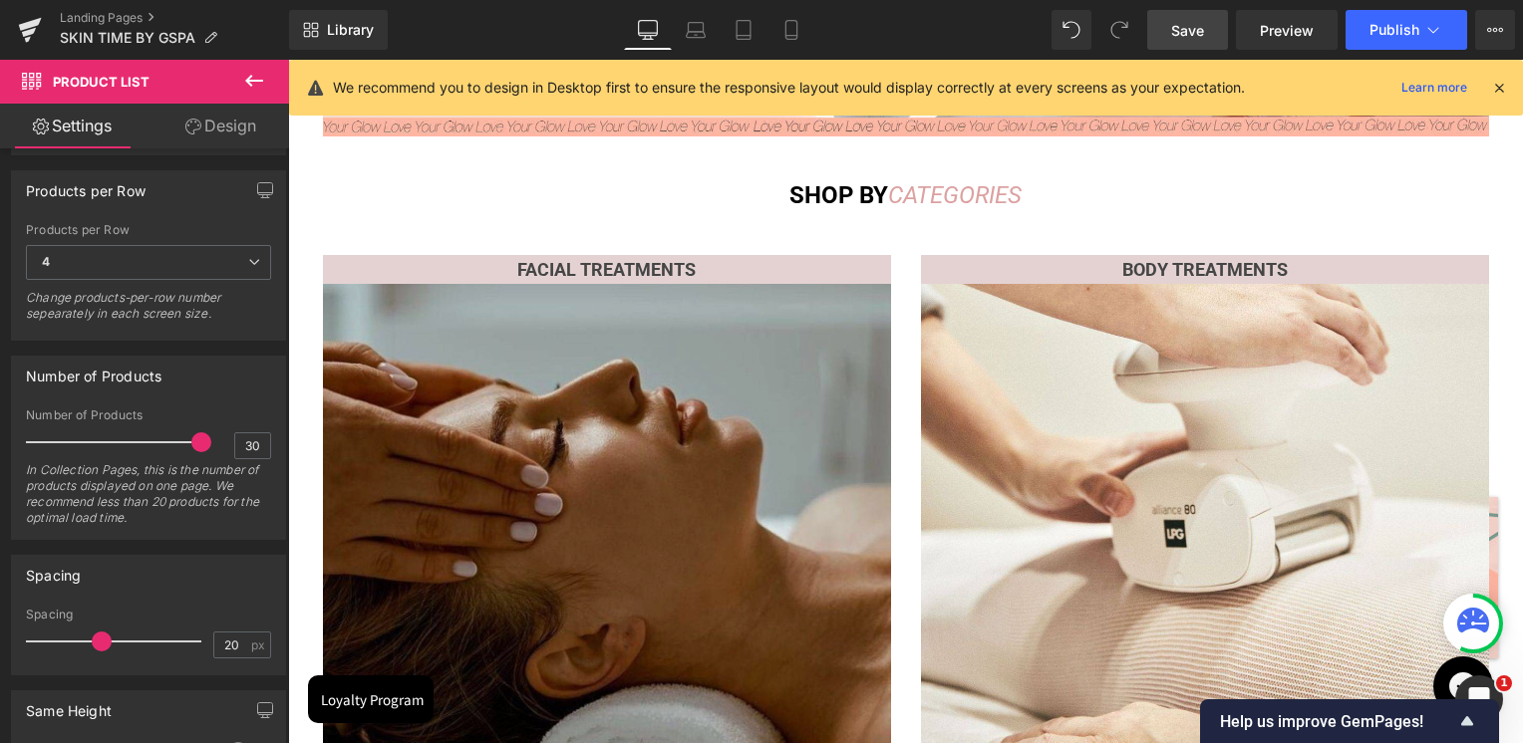
scroll to position [565, 0]
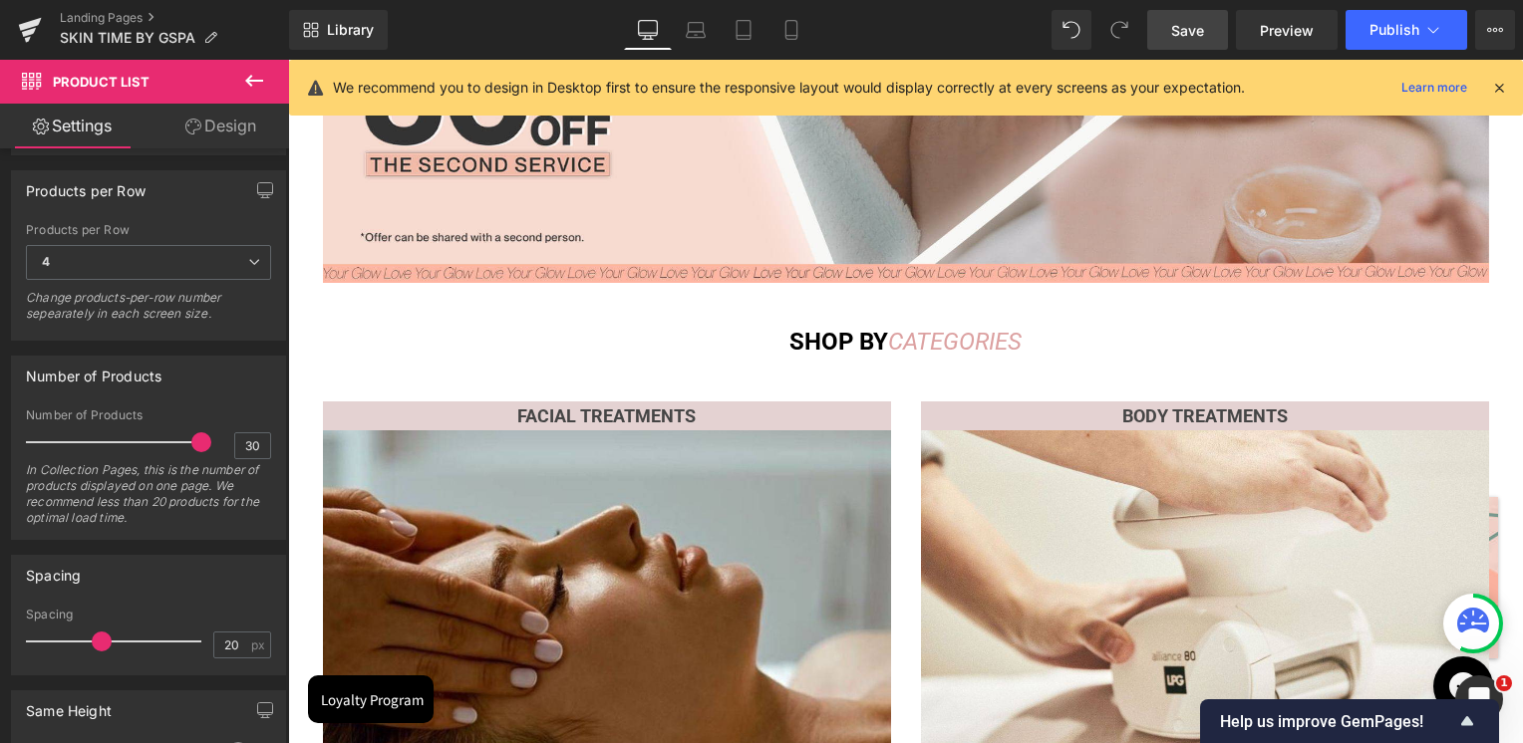
click at [1206, 34] on link "Save" at bounding box center [1187, 30] width 81 height 40
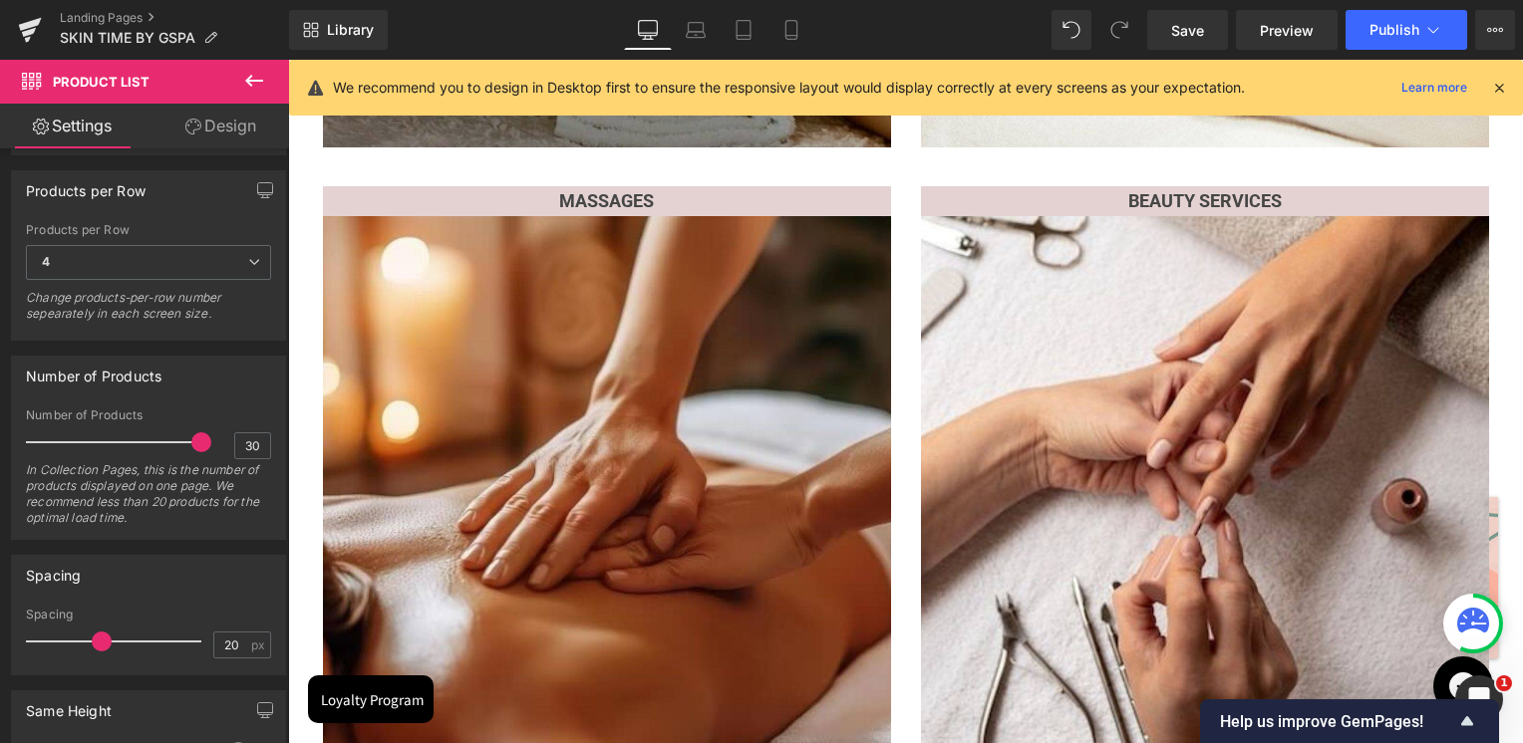
scroll to position [1262, 0]
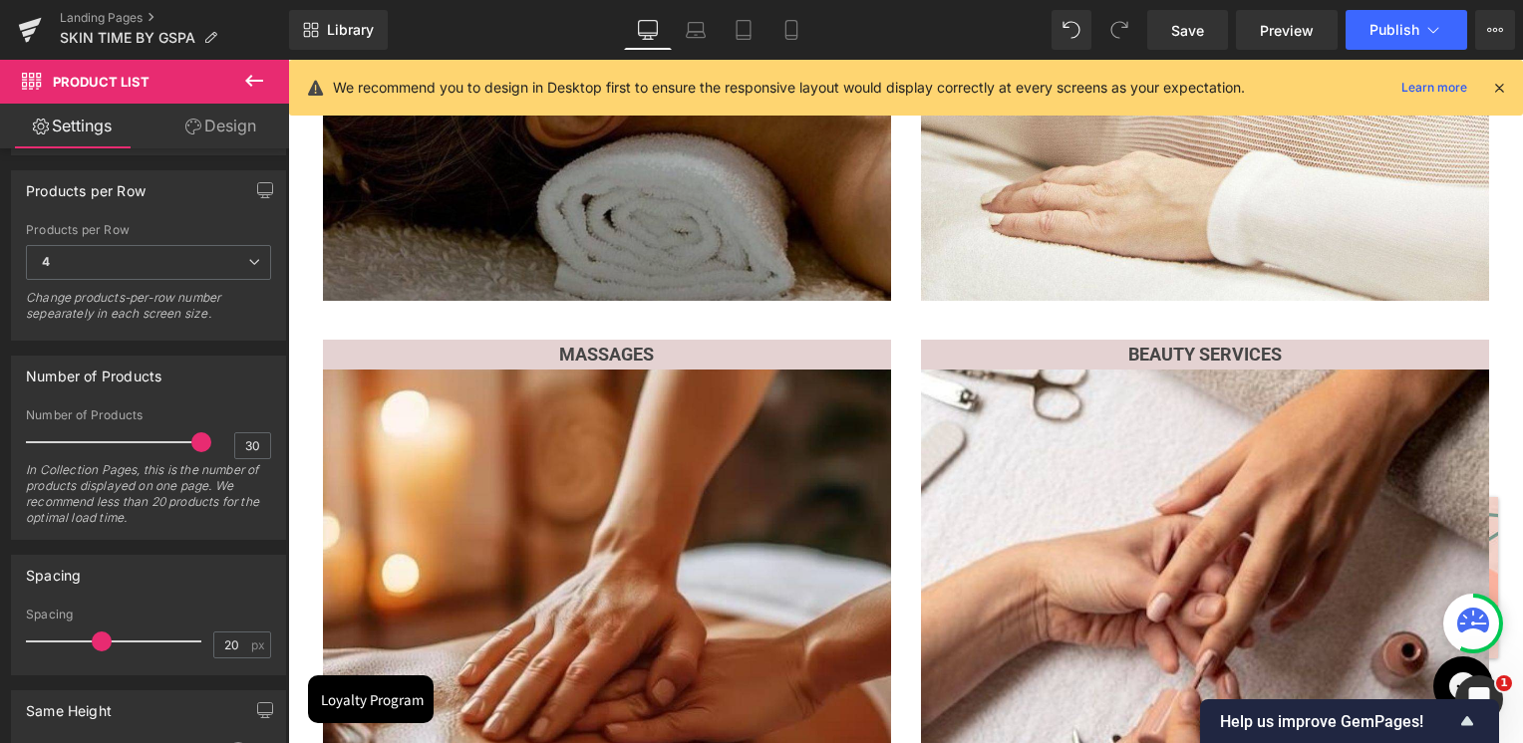
click at [599, 217] on img at bounding box center [607, 17] width 568 height 568
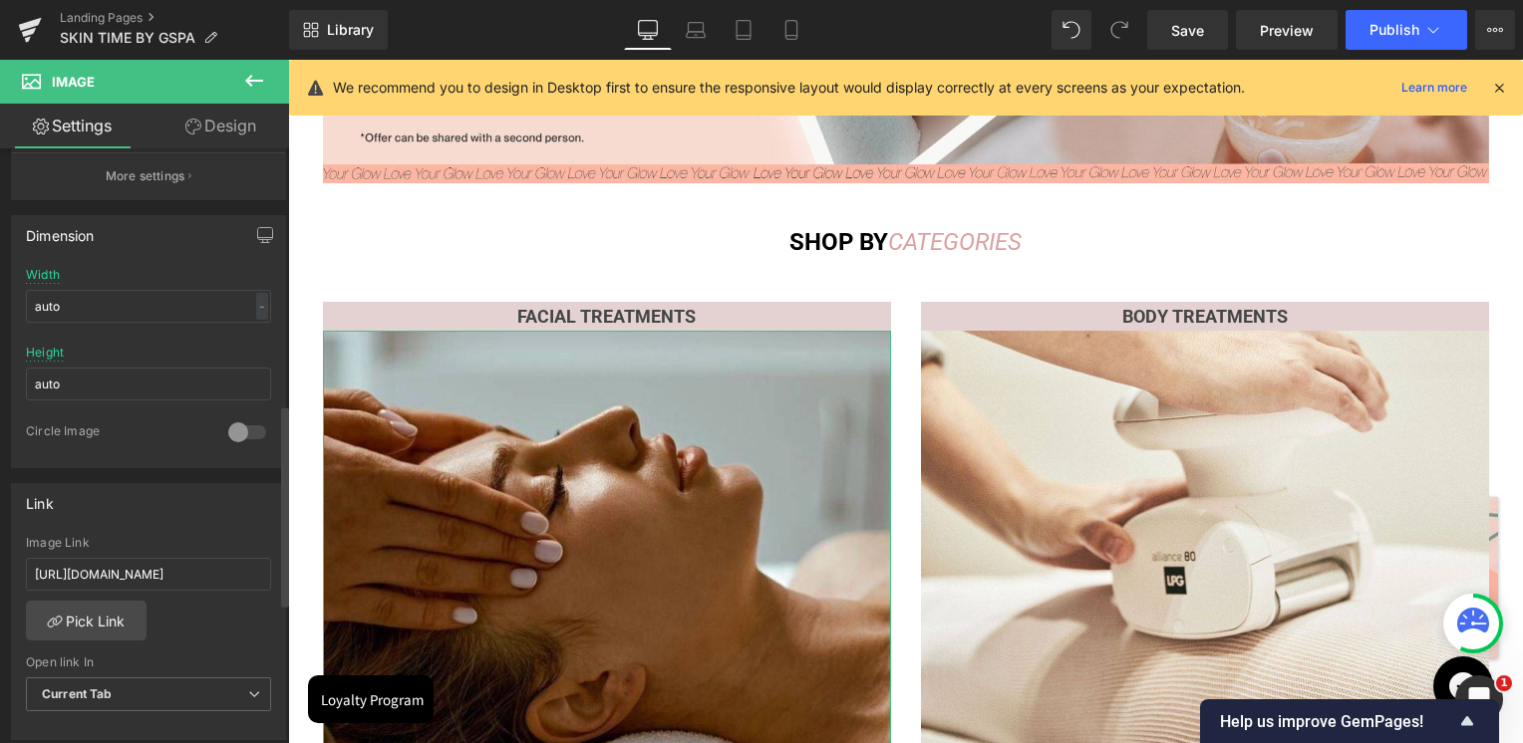
scroll to position [797, 0]
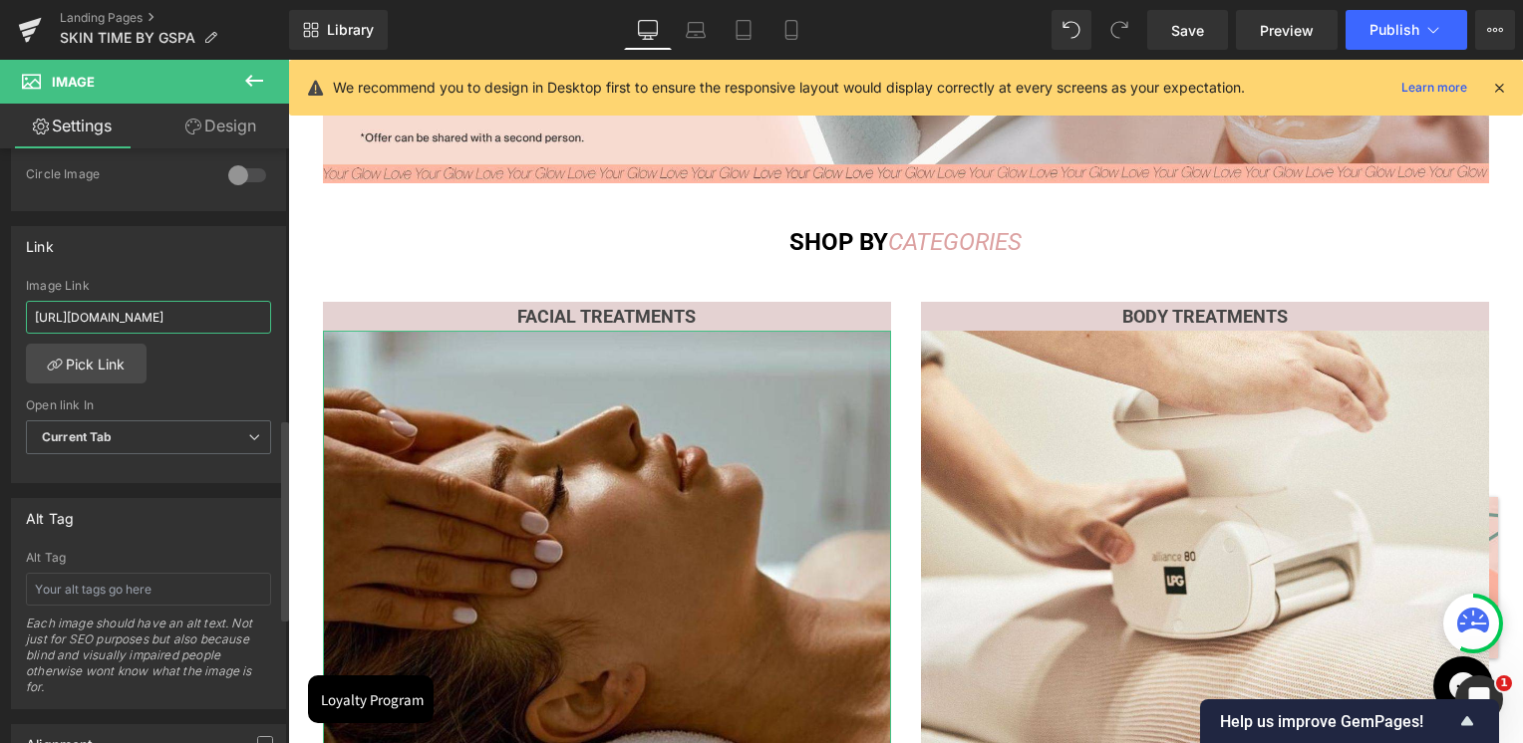
click at [168, 321] on input "[URL][DOMAIN_NAME]" at bounding box center [148, 317] width 245 height 33
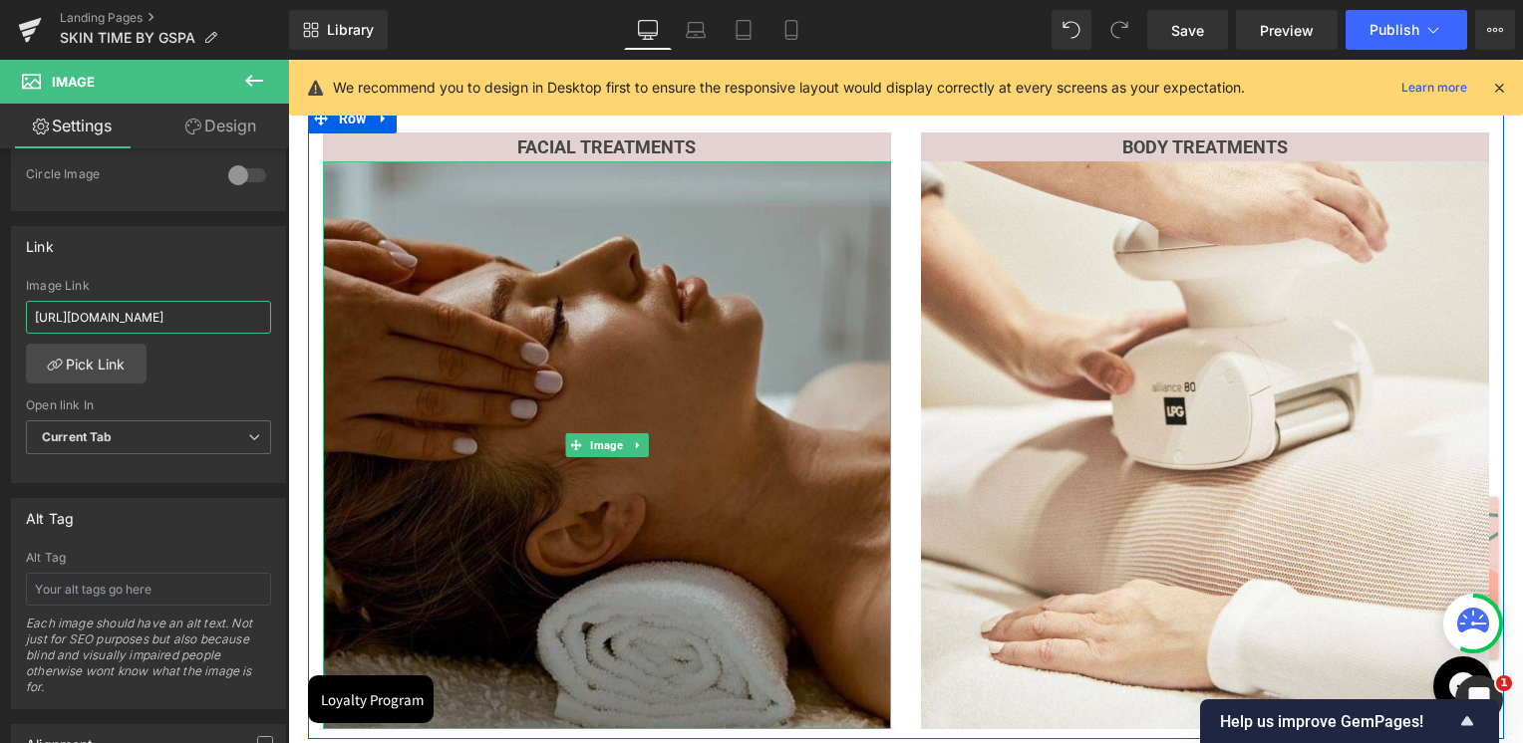
scroll to position [864, 0]
